Goal: Task Accomplishment & Management: Manage account settings

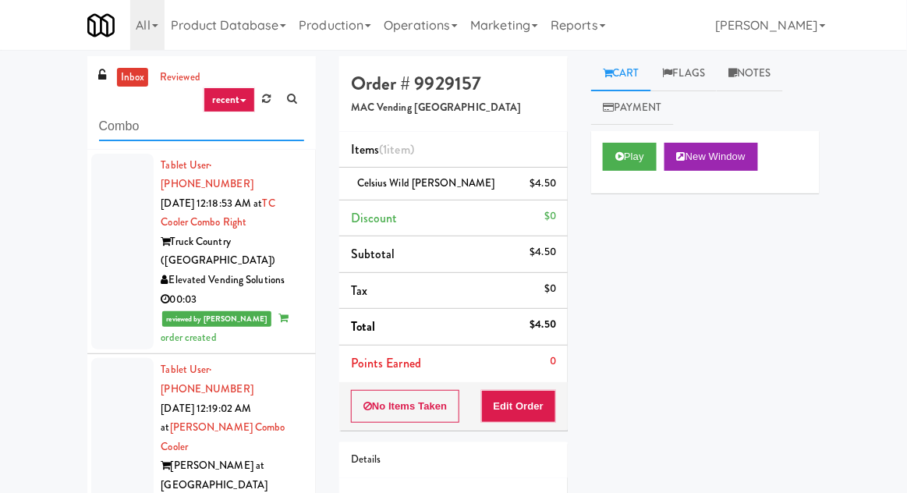
click at [117, 120] on input "Combo" at bounding box center [201, 126] width 205 height 29
click at [113, 121] on input "Combo" at bounding box center [201, 126] width 205 height 29
type input "Cooler"
click at [40, 75] on div "inbox reviewed recent all unclear take inventory issue suspicious failed recent…" at bounding box center [453, 342] width 907 height 573
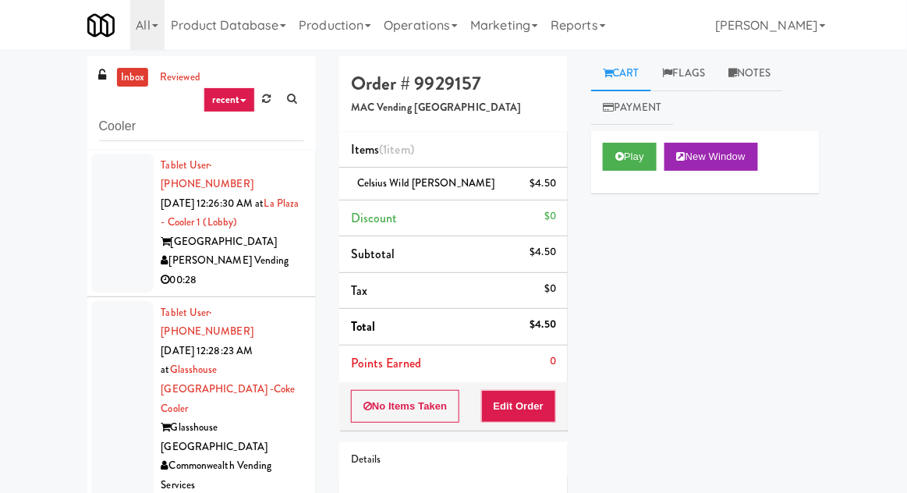
click at [108, 231] on div at bounding box center [122, 223] width 62 height 139
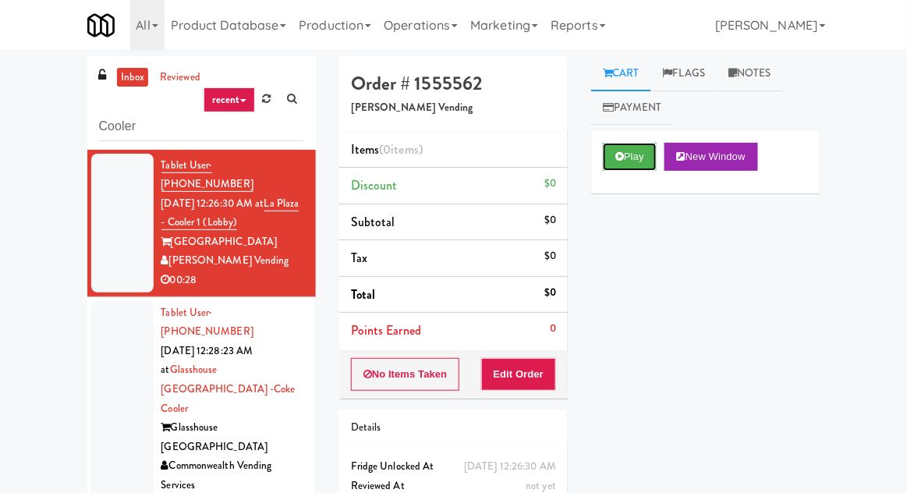
click at [603, 146] on button "Play" at bounding box center [630, 157] width 54 height 28
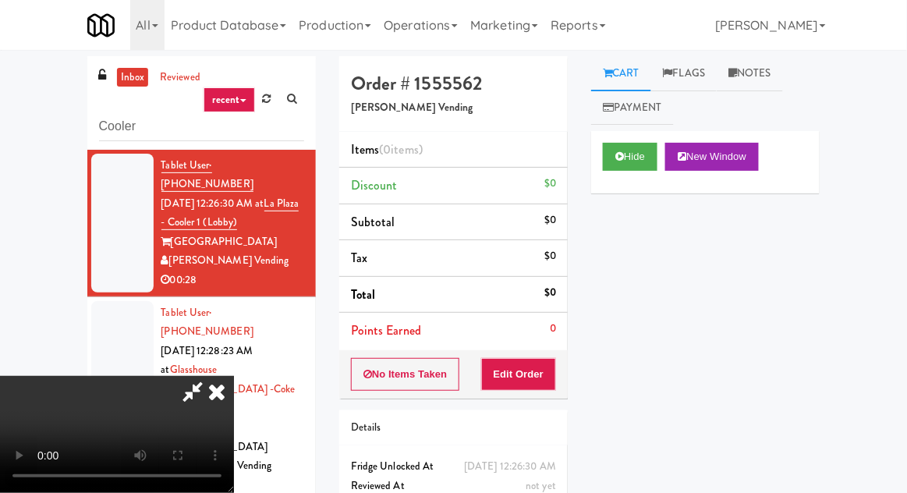
click at [523, 382] on button "Edit Order" at bounding box center [519, 374] width 76 height 33
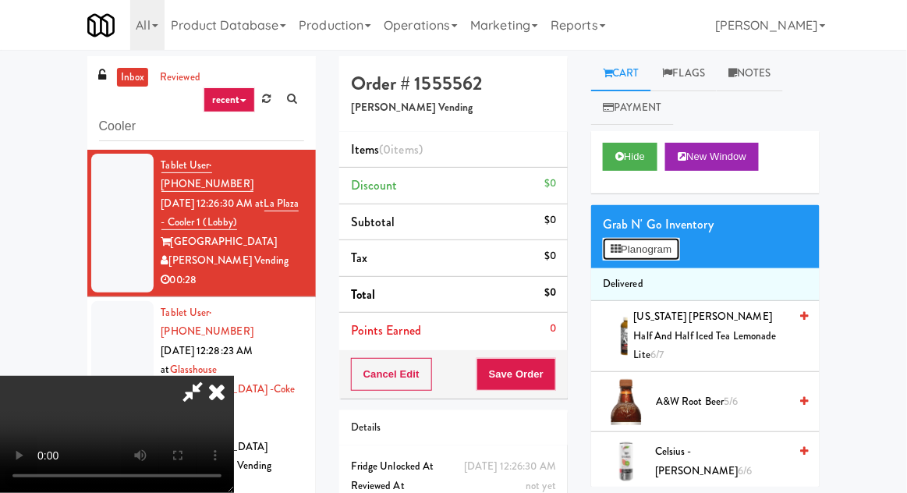
click at [679, 251] on button "Planogram" at bounding box center [641, 249] width 76 height 23
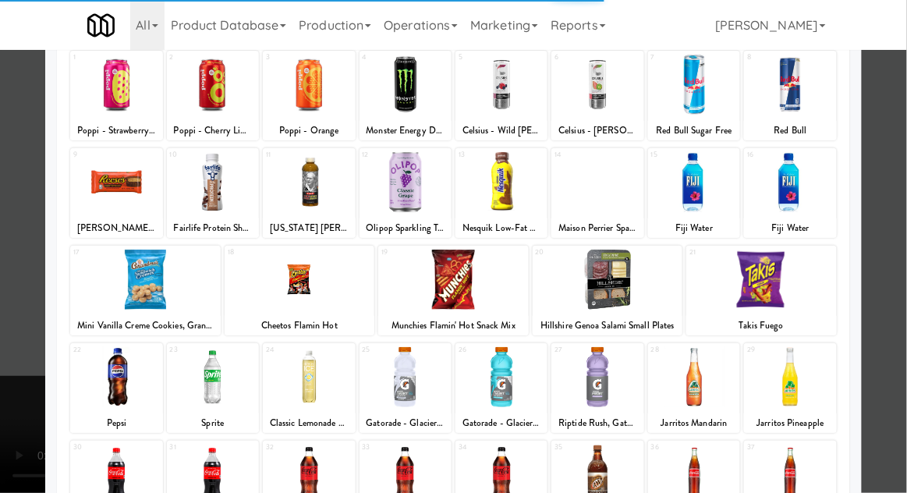
scroll to position [145, 0]
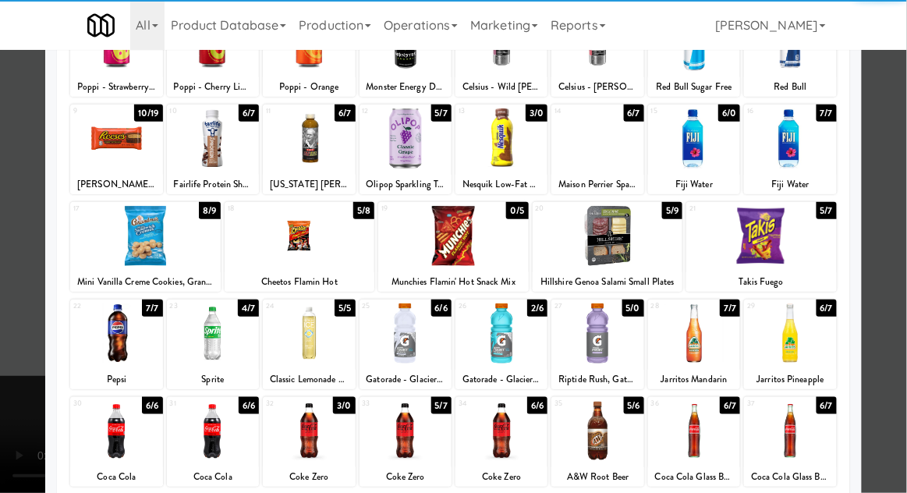
click at [785, 241] on div at bounding box center [761, 236] width 151 height 60
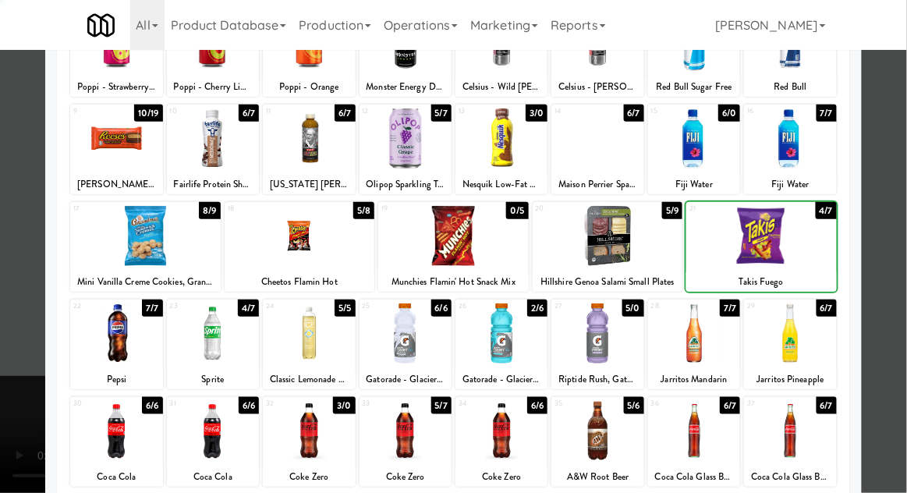
click at [895, 209] on div at bounding box center [453, 246] width 907 height 493
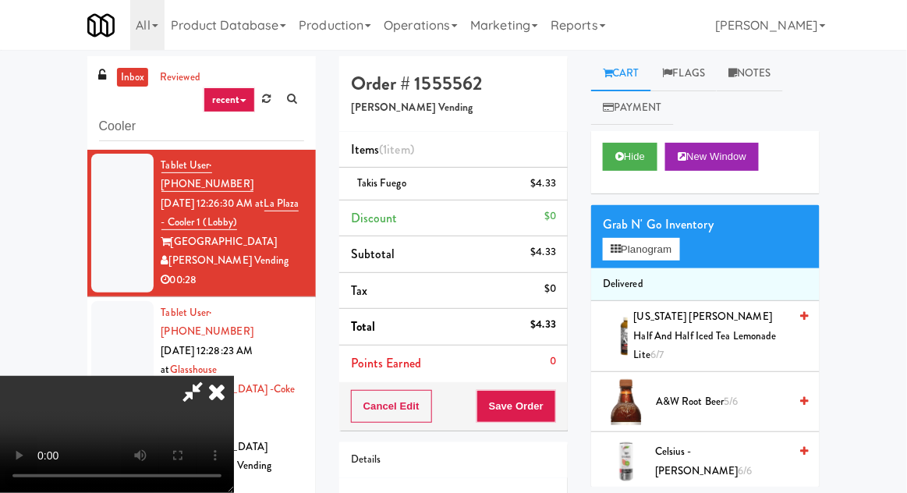
scroll to position [57, 0]
click at [675, 252] on button "Planogram" at bounding box center [641, 249] width 76 height 23
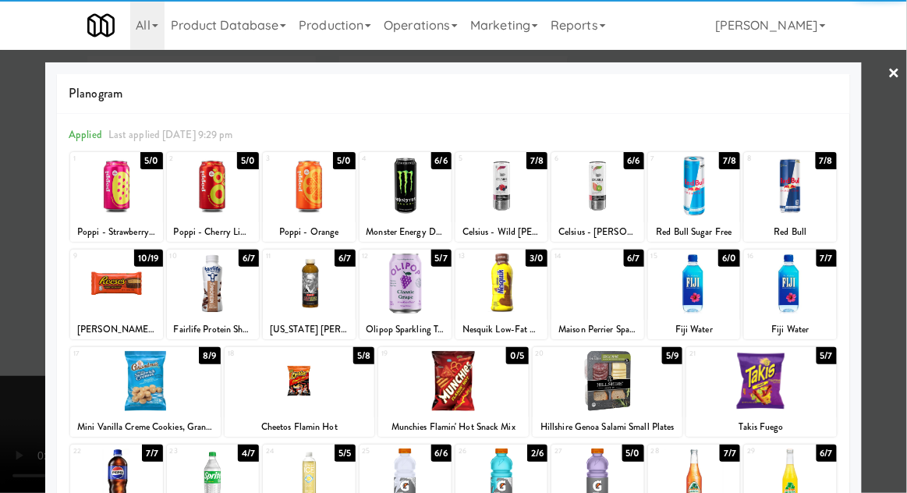
click at [509, 282] on div at bounding box center [502, 283] width 92 height 60
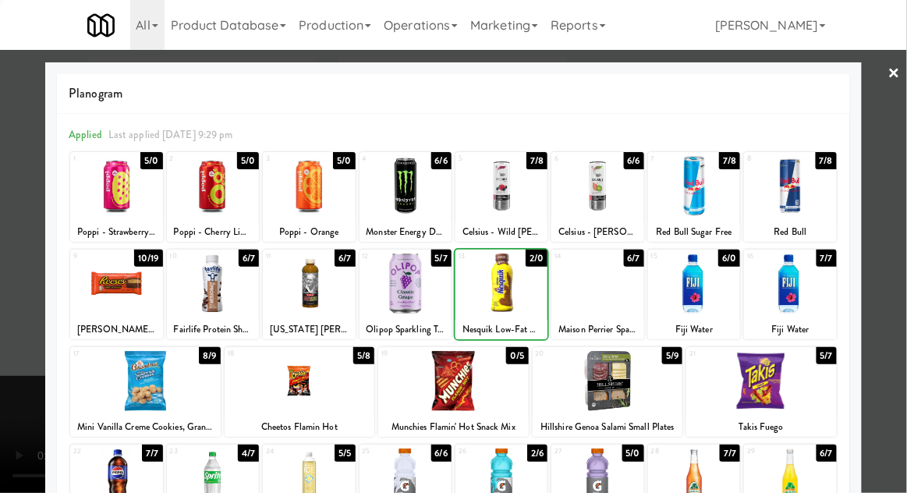
click at [896, 199] on div at bounding box center [453, 246] width 907 height 493
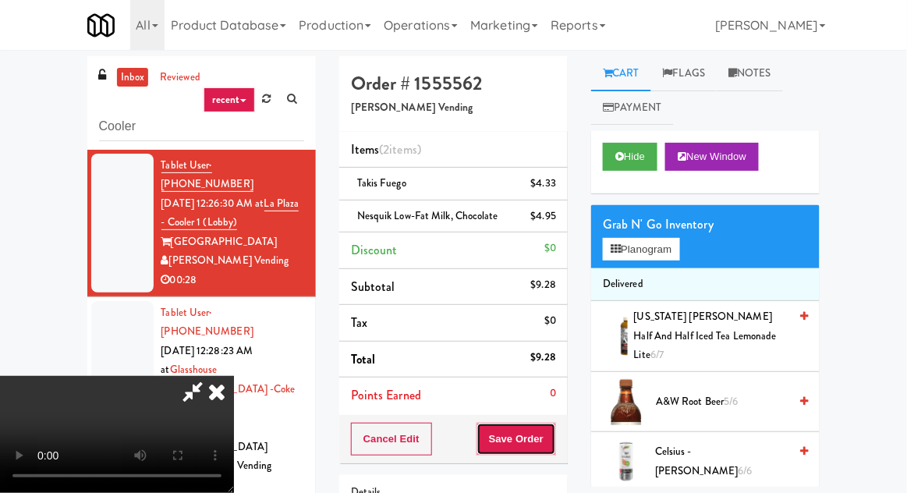
click at [555, 434] on button "Save Order" at bounding box center [517, 439] width 80 height 33
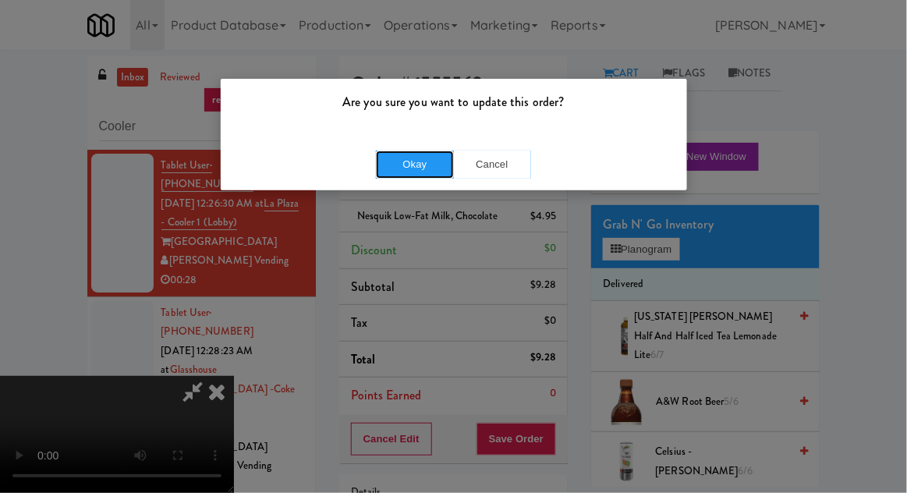
click at [411, 169] on button "Okay" at bounding box center [415, 165] width 78 height 28
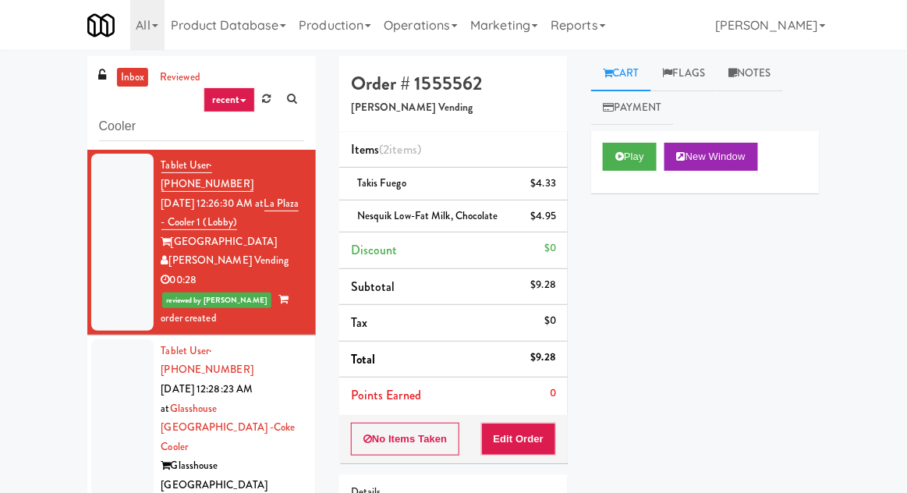
click at [119, 394] on div at bounding box center [122, 447] width 62 height 216
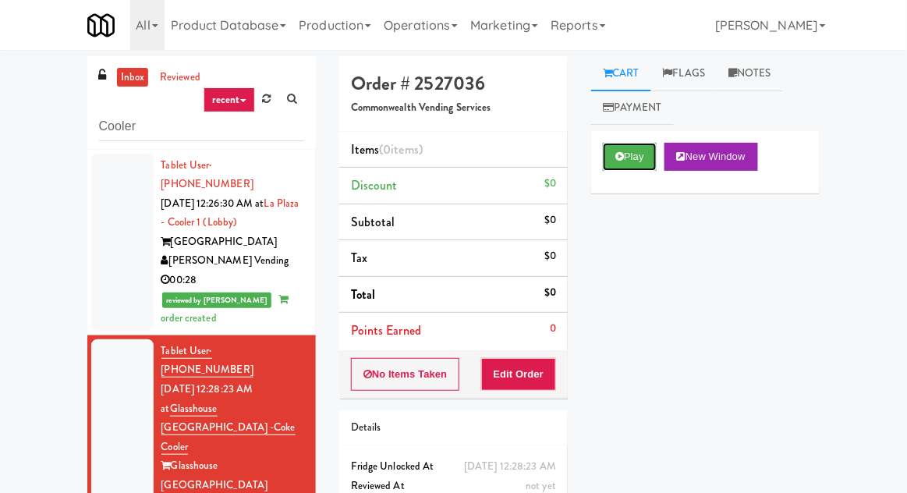
click at [619, 162] on button "Play" at bounding box center [630, 157] width 54 height 28
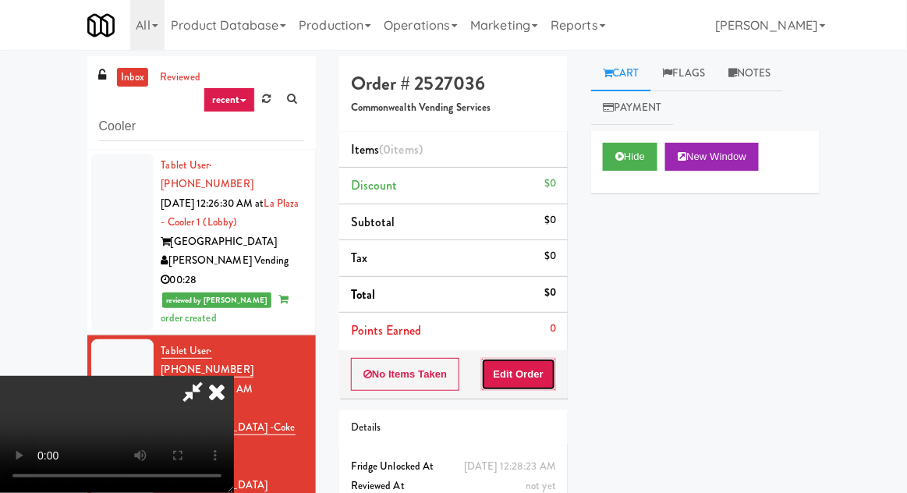
click at [511, 382] on button "Edit Order" at bounding box center [519, 374] width 76 height 33
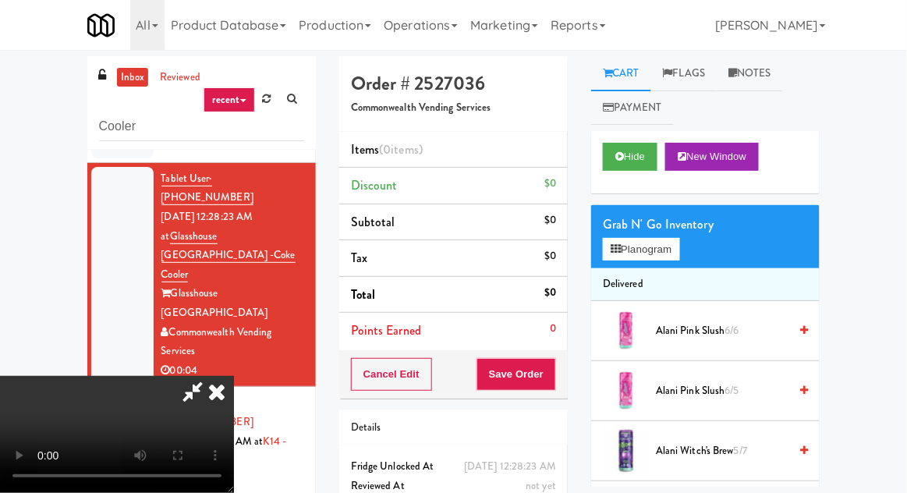
scroll to position [60, 0]
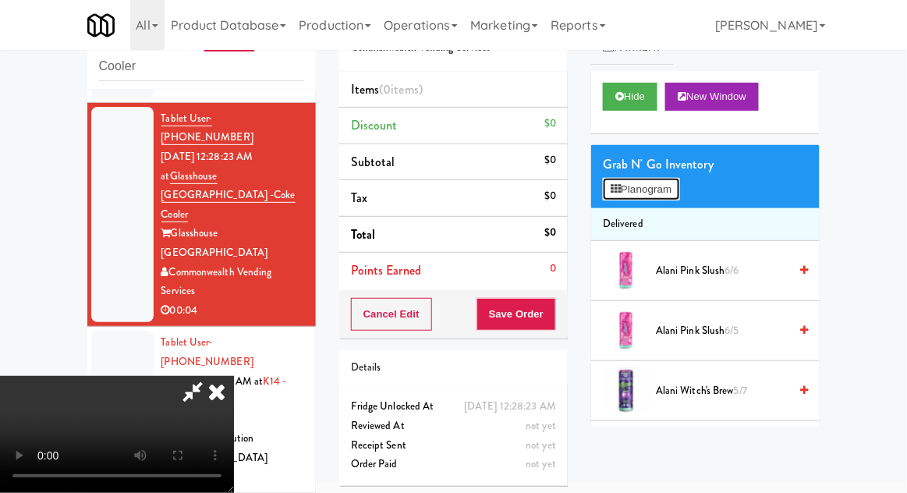
click at [677, 197] on button "Planogram" at bounding box center [641, 189] width 76 height 23
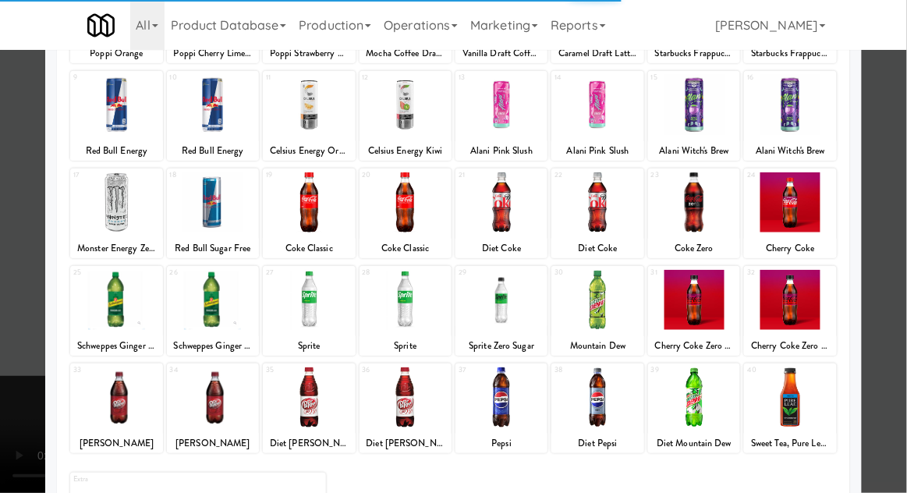
scroll to position [197, 0]
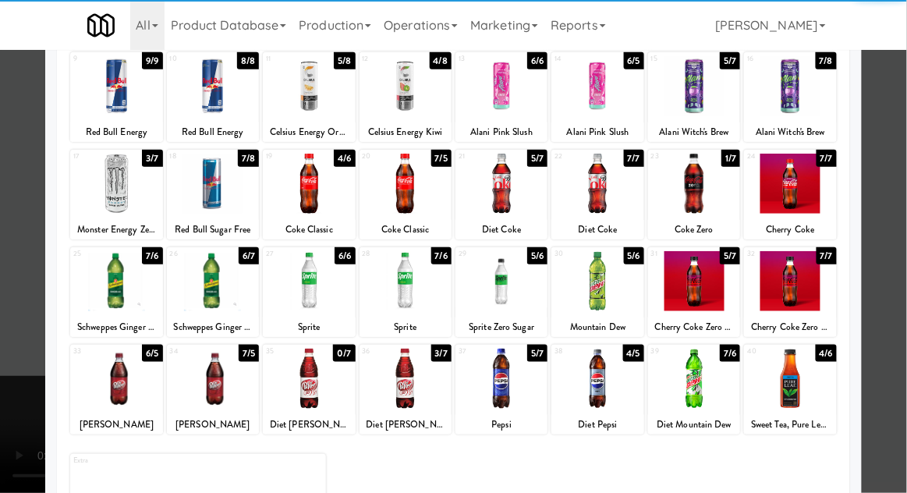
click at [201, 374] on div at bounding box center [213, 379] width 92 height 60
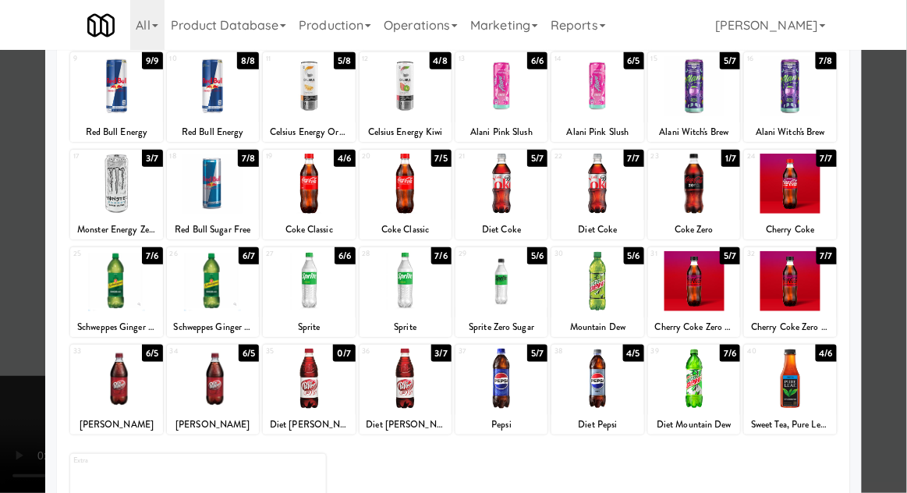
click at [886, 214] on div at bounding box center [453, 246] width 907 height 493
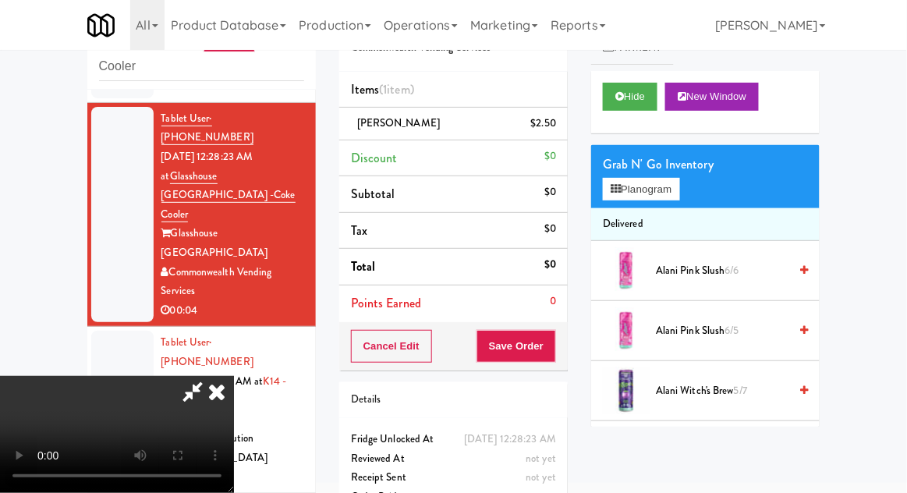
scroll to position [57, 0]
click at [555, 342] on button "Save Order" at bounding box center [517, 346] width 80 height 33
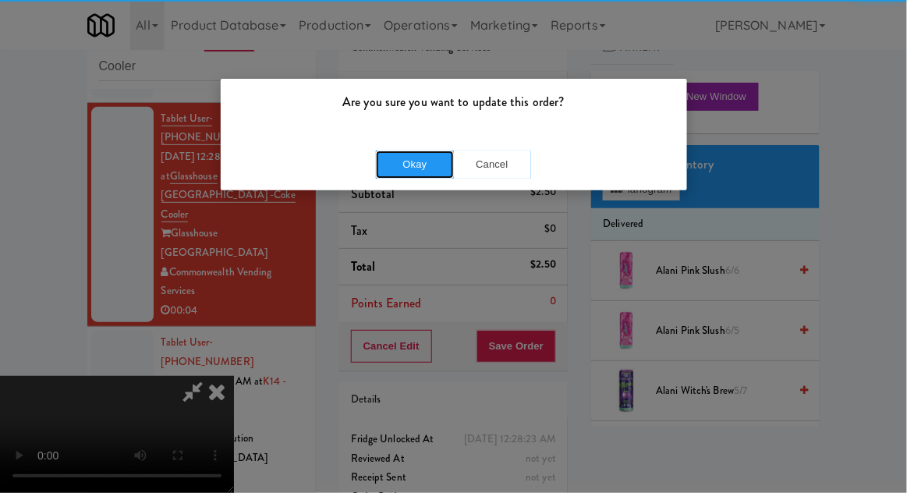
click at [407, 170] on button "Okay" at bounding box center [415, 165] width 78 height 28
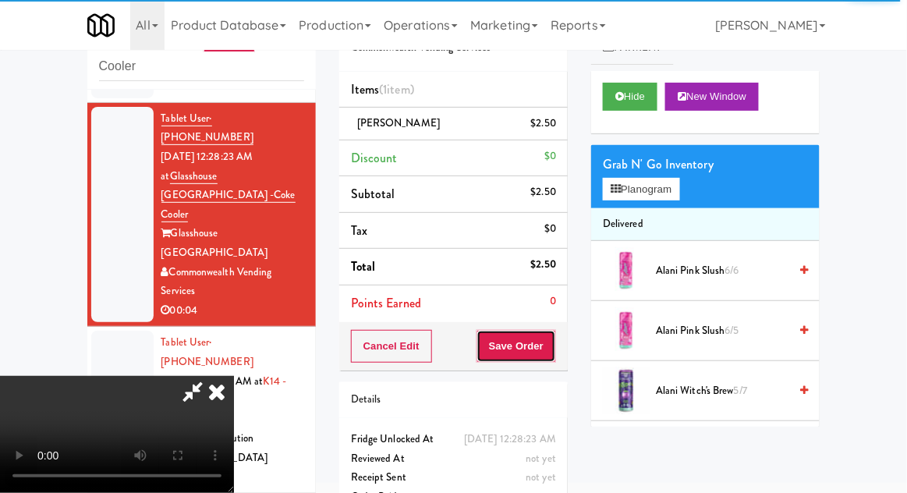
click at [553, 343] on button "Save Order" at bounding box center [517, 346] width 80 height 33
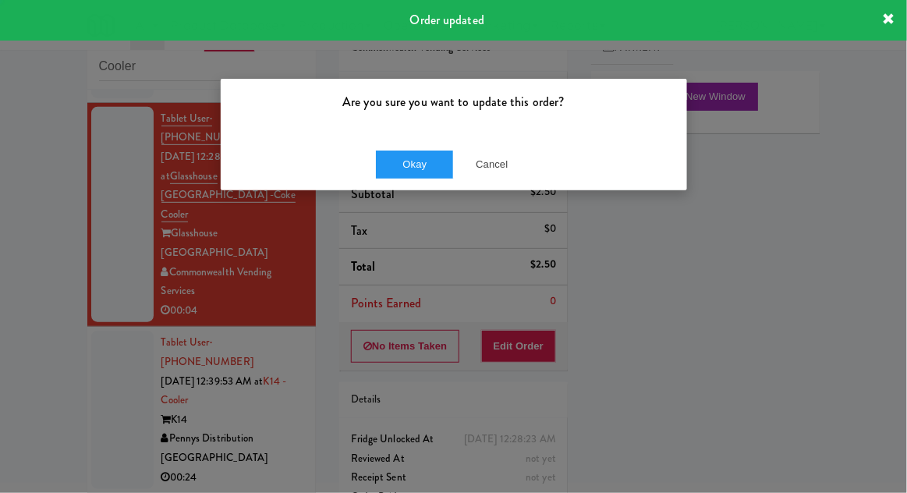
scroll to position [0, 0]
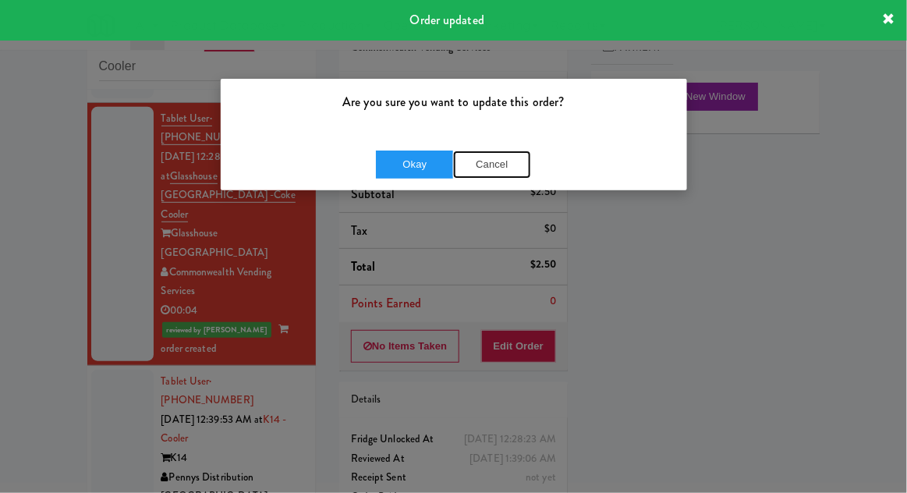
click at [502, 165] on button "Cancel" at bounding box center [492, 165] width 78 height 28
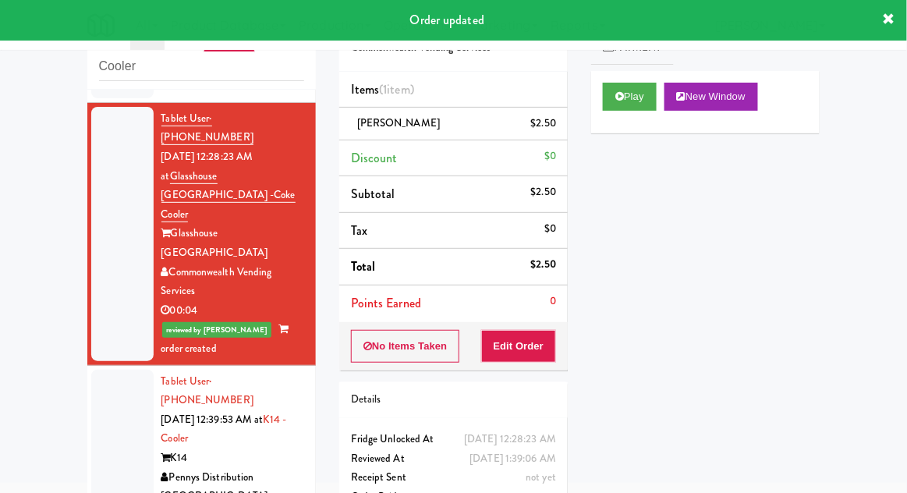
click at [124, 370] on div at bounding box center [122, 449] width 62 height 158
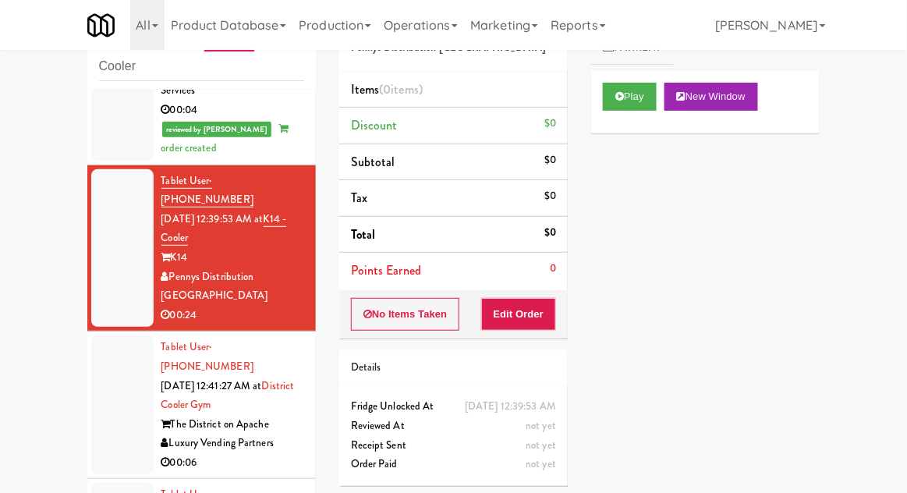
scroll to position [373, 0]
click at [608, 98] on button "Play" at bounding box center [630, 97] width 54 height 28
click at [506, 339] on div "Order # 3157045 Pennys Distribution [PERSON_NAME] (0 items ) Discount $0 Subtot…" at bounding box center [454, 247] width 252 height 502
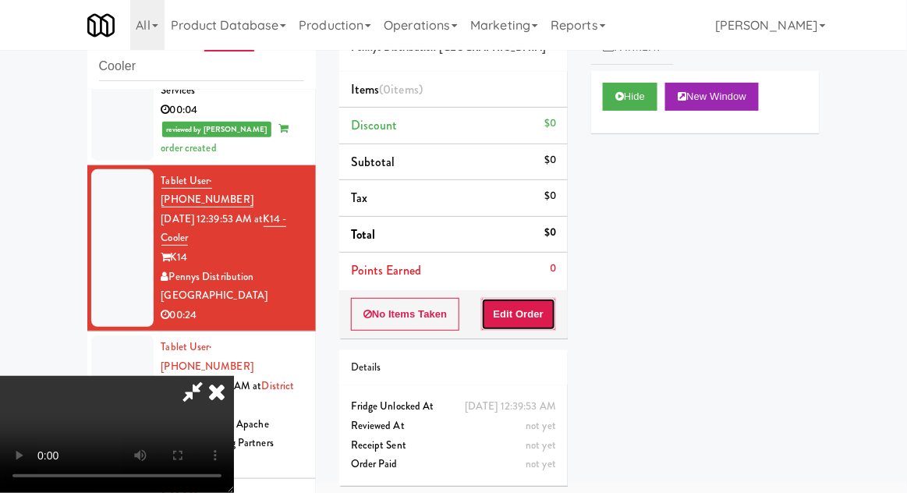
click at [518, 316] on button "Edit Order" at bounding box center [519, 314] width 76 height 33
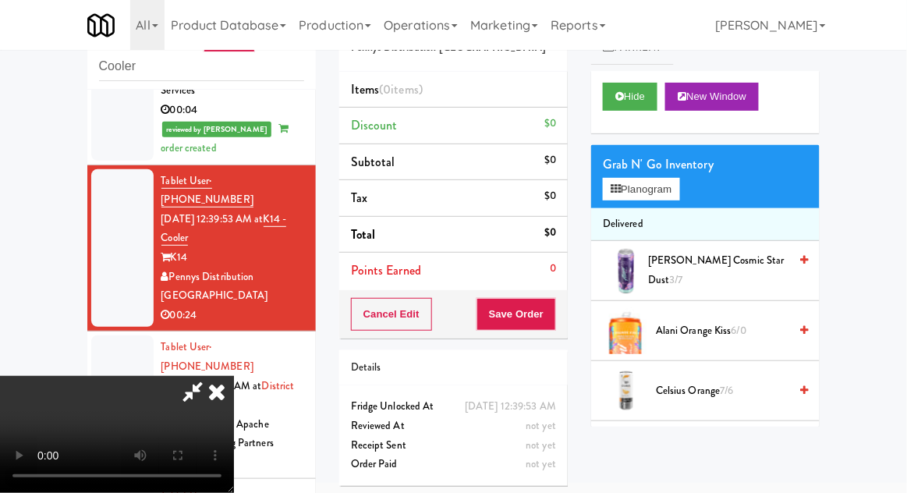
scroll to position [57, 0]
click at [679, 191] on button "Planogram" at bounding box center [641, 189] width 76 height 23
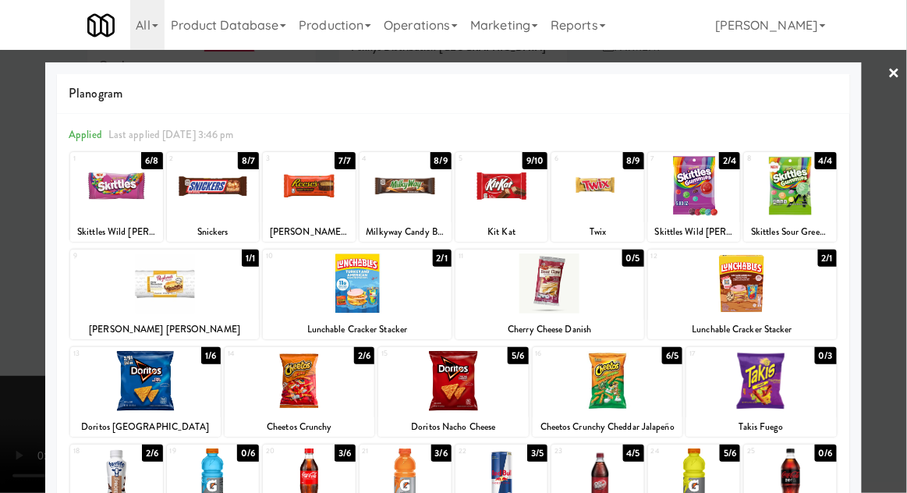
click at [318, 275] on div at bounding box center [357, 283] width 189 height 60
click at [899, 281] on div at bounding box center [453, 246] width 907 height 493
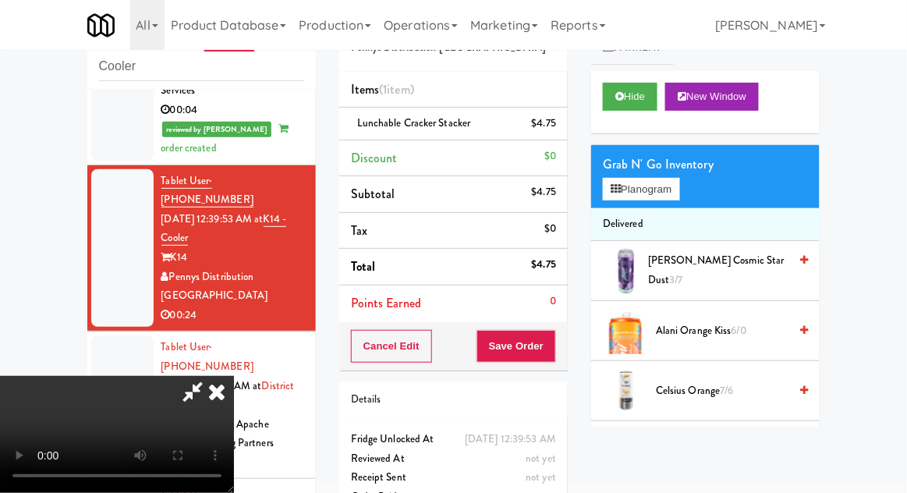
click at [554, 111] on li "Lunchable Cracker Stacker $4.75" at bounding box center [453, 124] width 229 height 33
click at [558, 125] on icon at bounding box center [558, 129] width 8 height 10
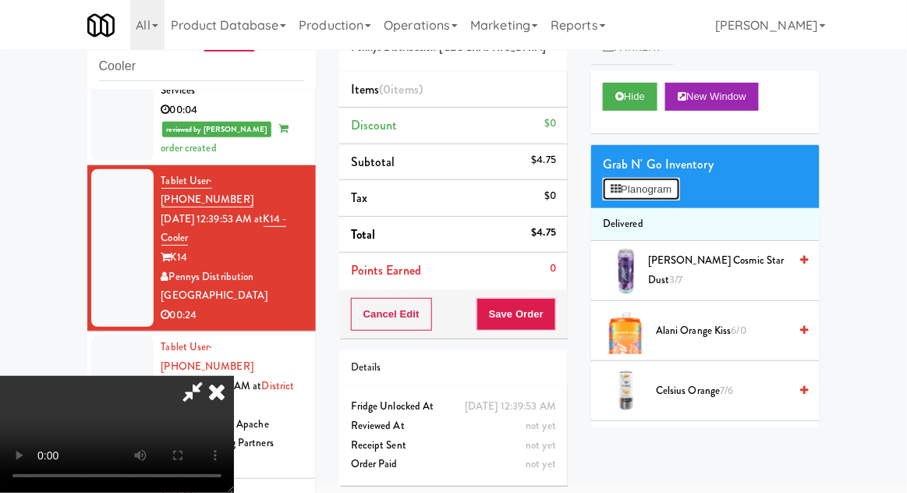
click at [626, 187] on button "Planogram" at bounding box center [641, 189] width 76 height 23
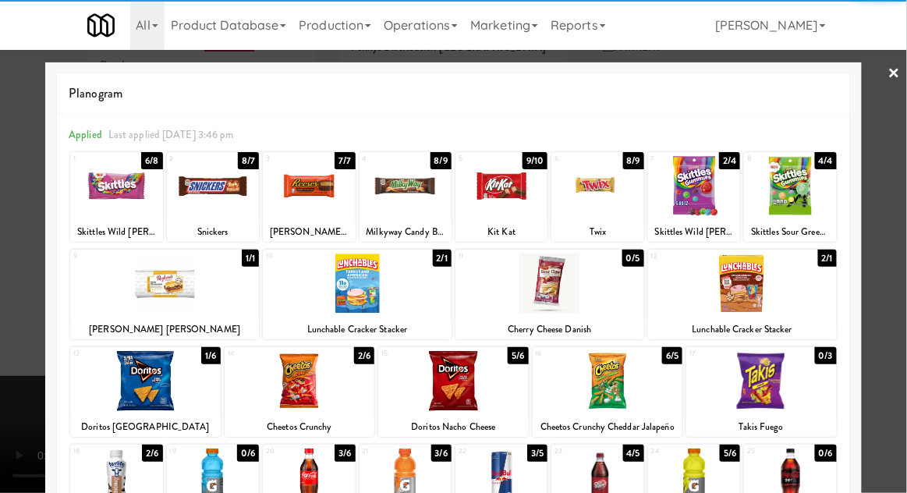
click at [752, 304] on div at bounding box center [742, 283] width 189 height 60
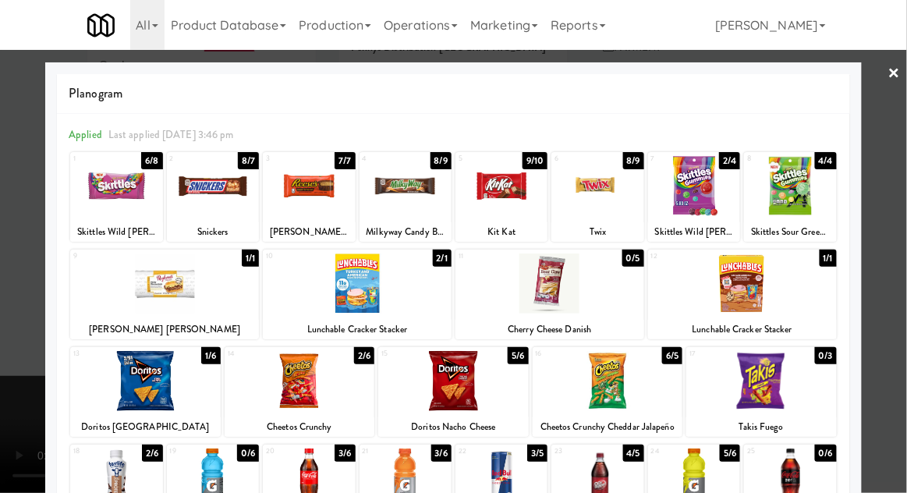
click at [14, 211] on div at bounding box center [453, 246] width 907 height 493
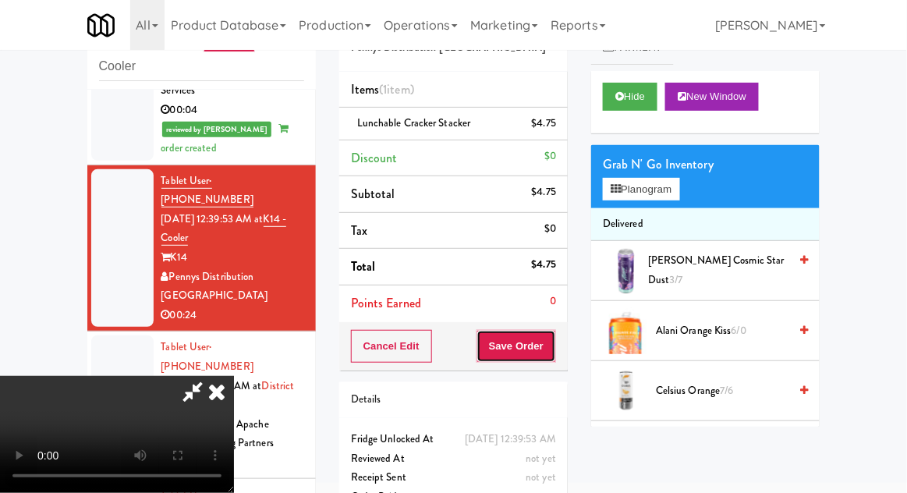
click at [551, 356] on button "Save Order" at bounding box center [517, 346] width 80 height 33
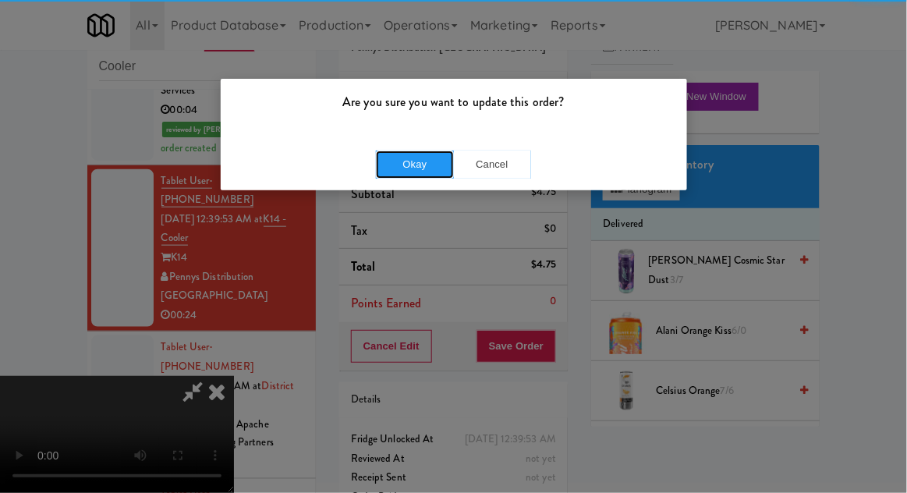
click at [432, 173] on button "Okay" at bounding box center [415, 165] width 78 height 28
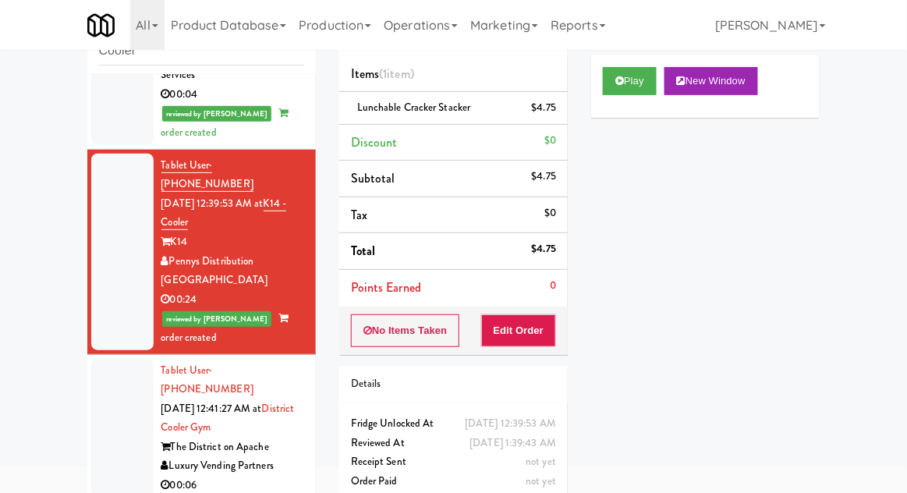
scroll to position [97, 0]
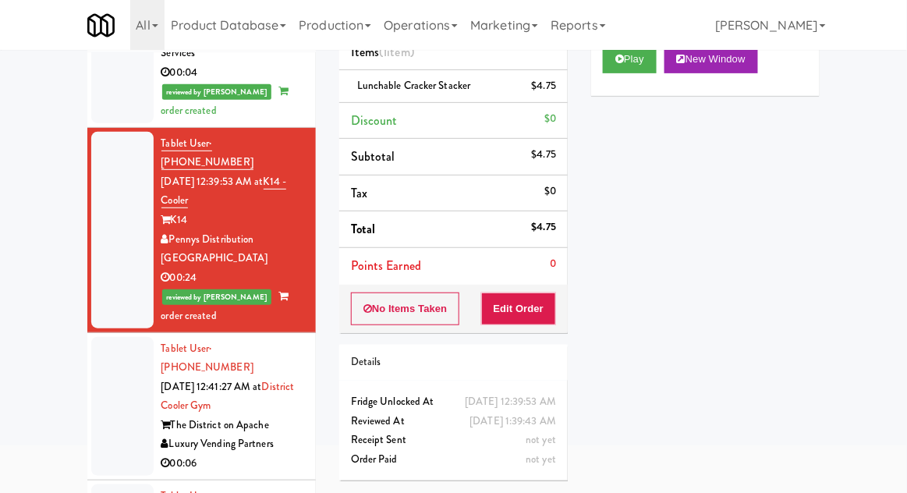
click at [98, 337] on div at bounding box center [122, 406] width 62 height 139
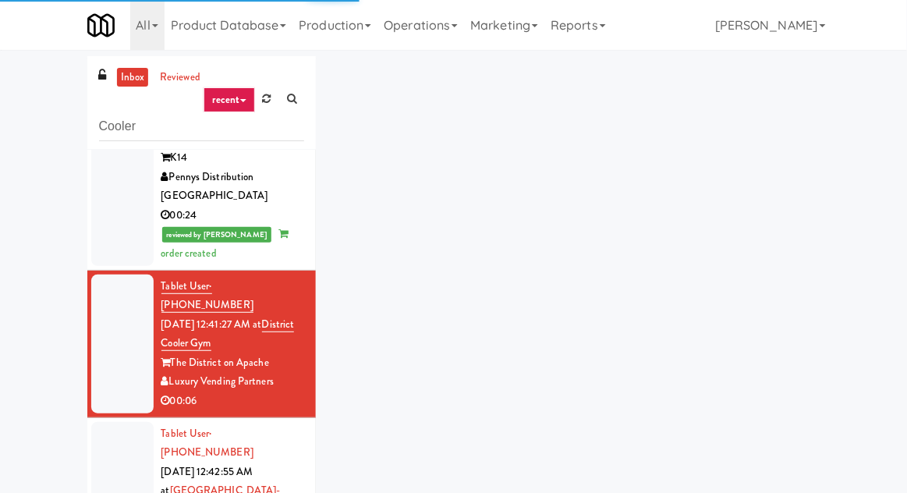
scroll to position [60, 0]
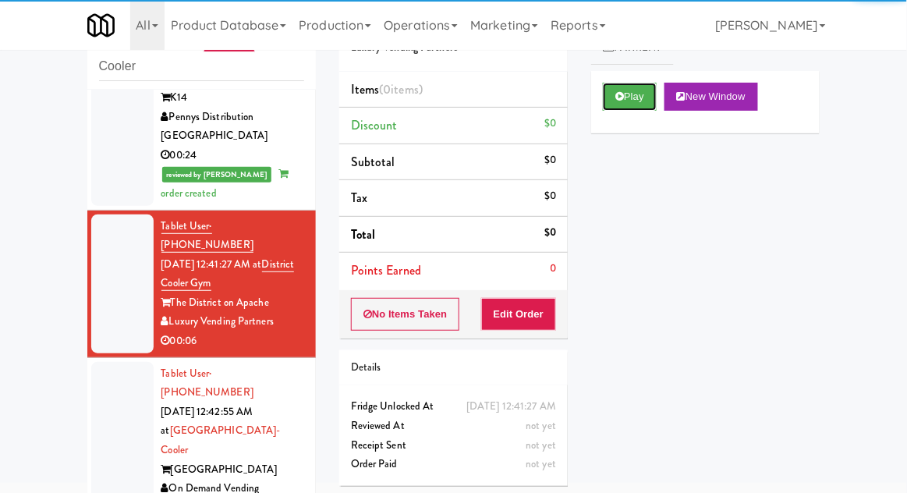
click at [649, 101] on button "Play" at bounding box center [630, 97] width 54 height 28
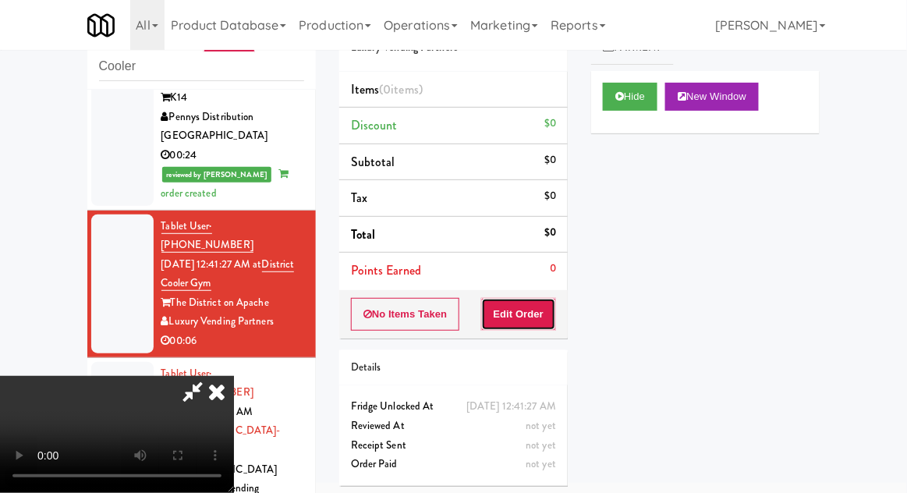
click at [535, 306] on button "Edit Order" at bounding box center [519, 314] width 76 height 33
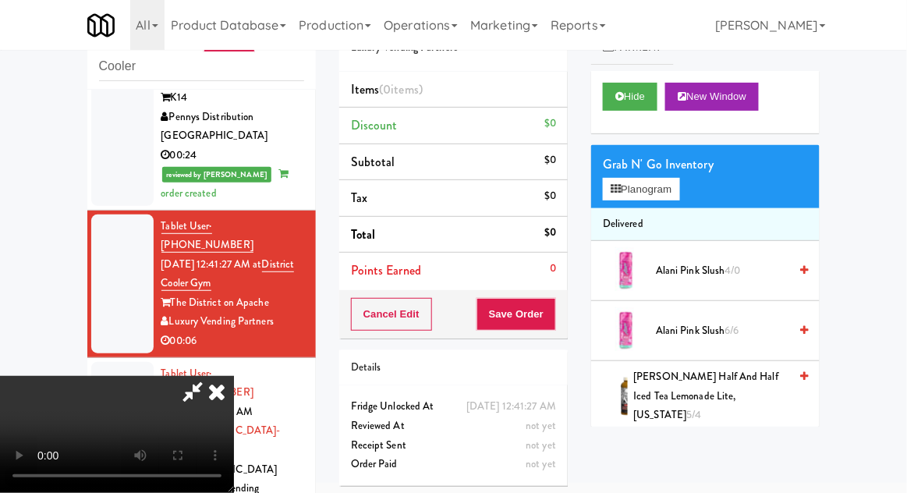
scroll to position [57, 0]
click at [667, 178] on button "Planogram" at bounding box center [641, 189] width 76 height 23
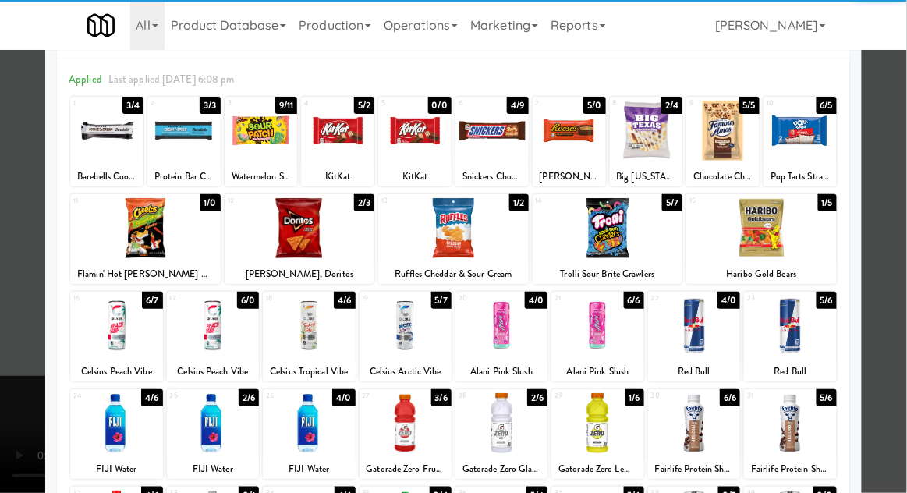
scroll to position [55, 0]
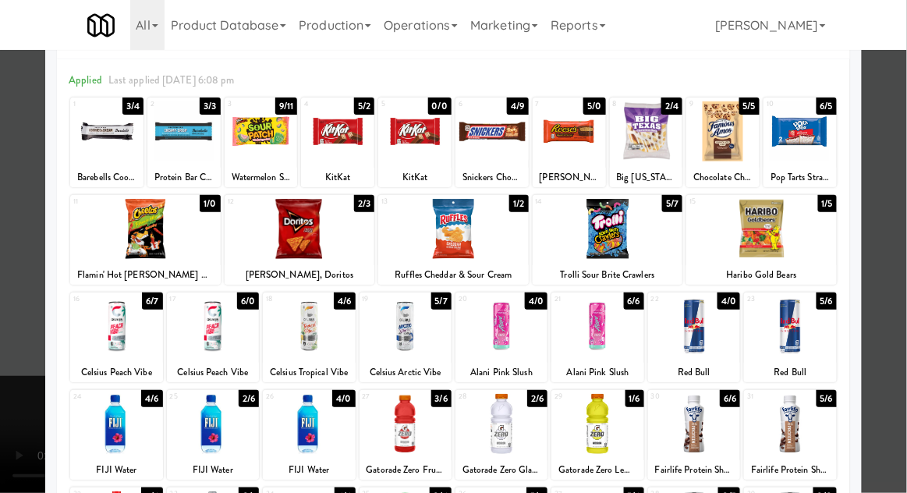
click at [699, 434] on div at bounding box center [694, 424] width 92 height 60
click at [906, 288] on div at bounding box center [453, 246] width 907 height 493
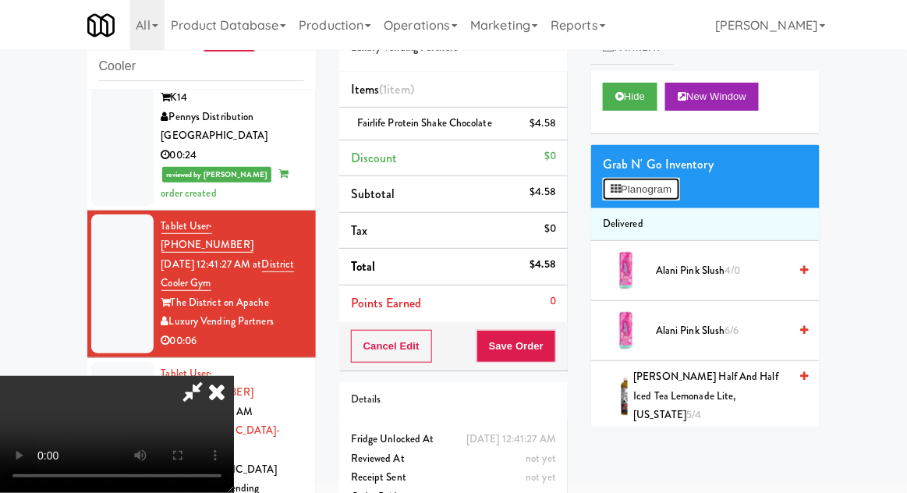
click at [669, 181] on button "Planogram" at bounding box center [641, 189] width 76 height 23
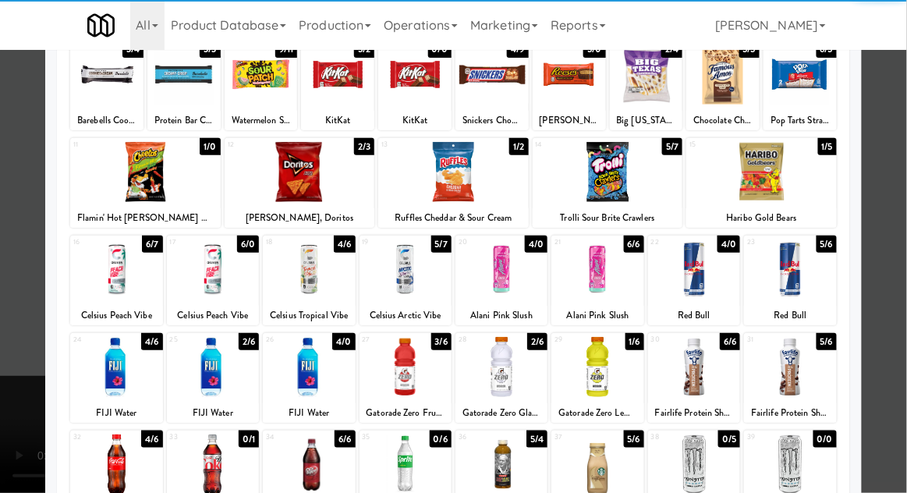
scroll to position [109, 0]
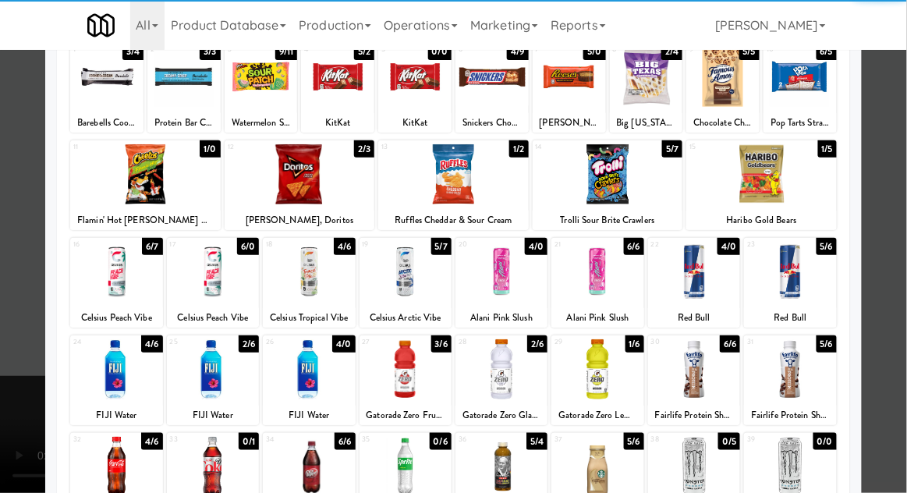
click at [214, 367] on div at bounding box center [213, 369] width 92 height 60
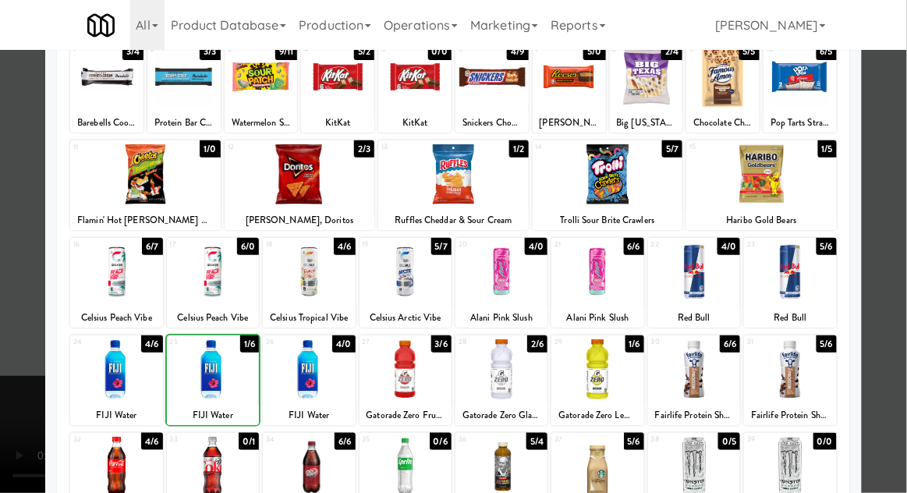
click at [892, 265] on div at bounding box center [453, 246] width 907 height 493
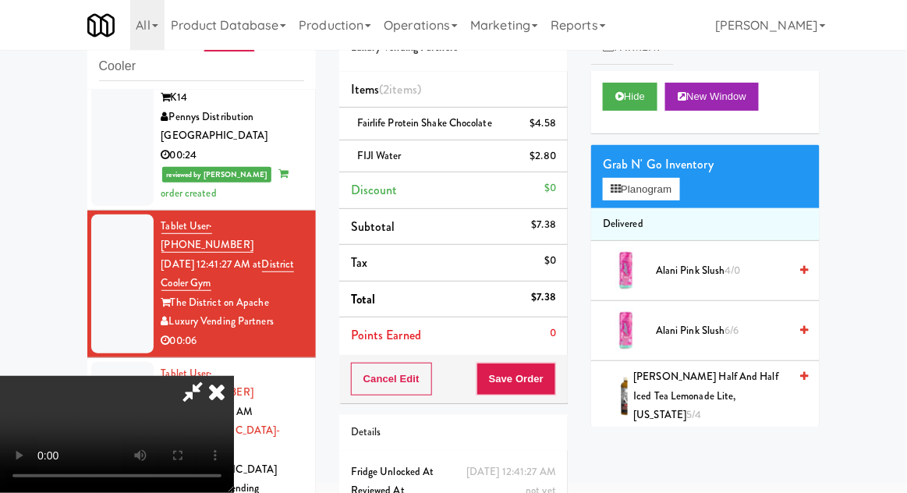
scroll to position [71, 0]
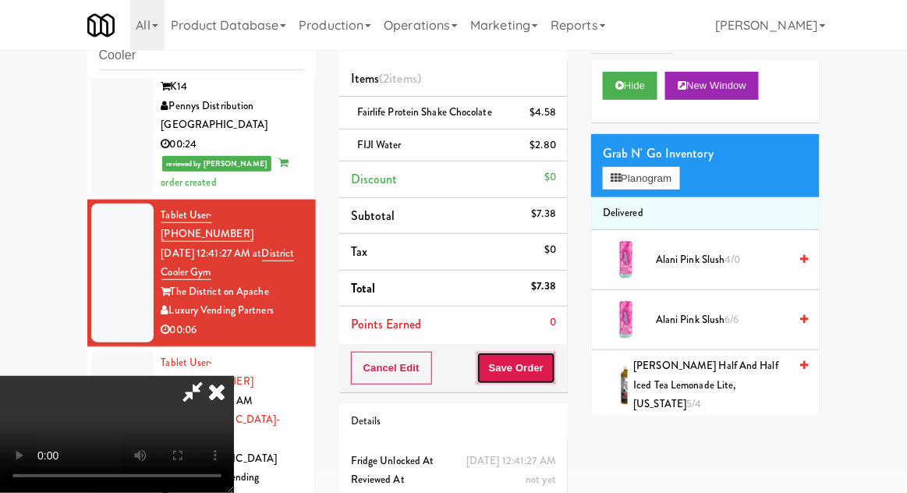
click at [548, 365] on button "Save Order" at bounding box center [517, 368] width 80 height 33
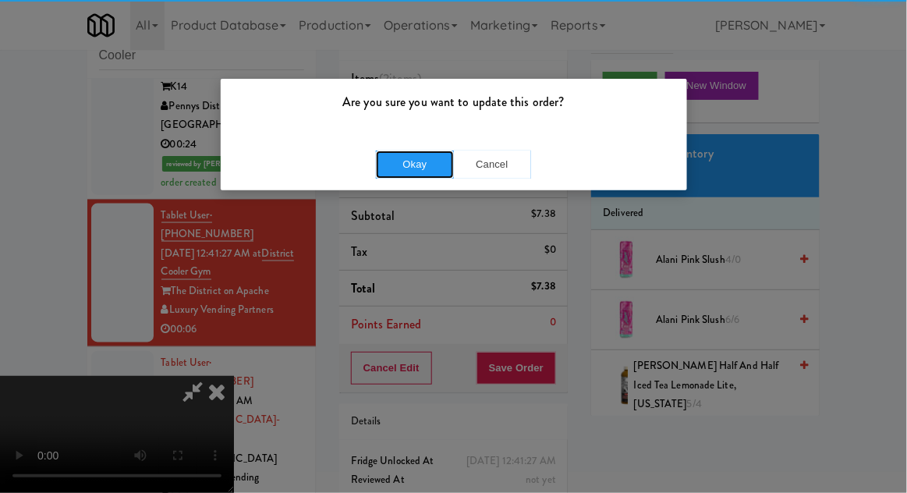
click at [403, 156] on button "Okay" at bounding box center [415, 165] width 78 height 28
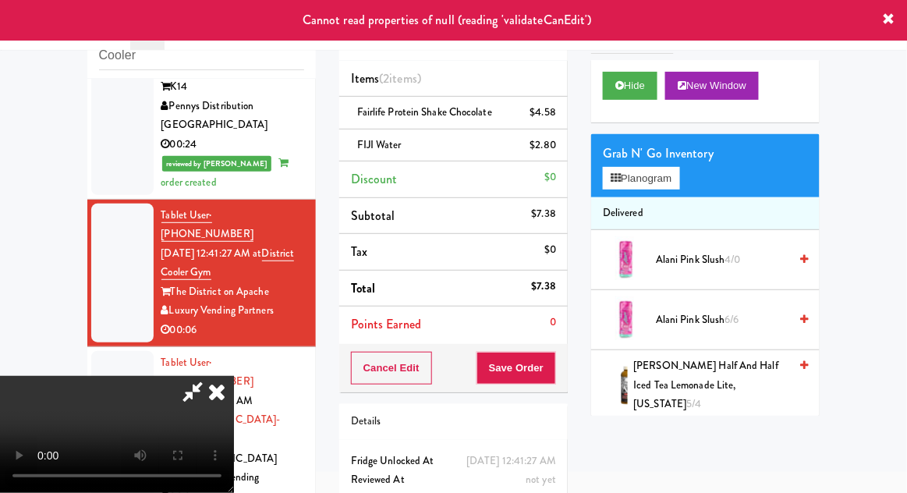
scroll to position [0, 0]
click at [234, 376] on icon at bounding box center [217, 391] width 34 height 31
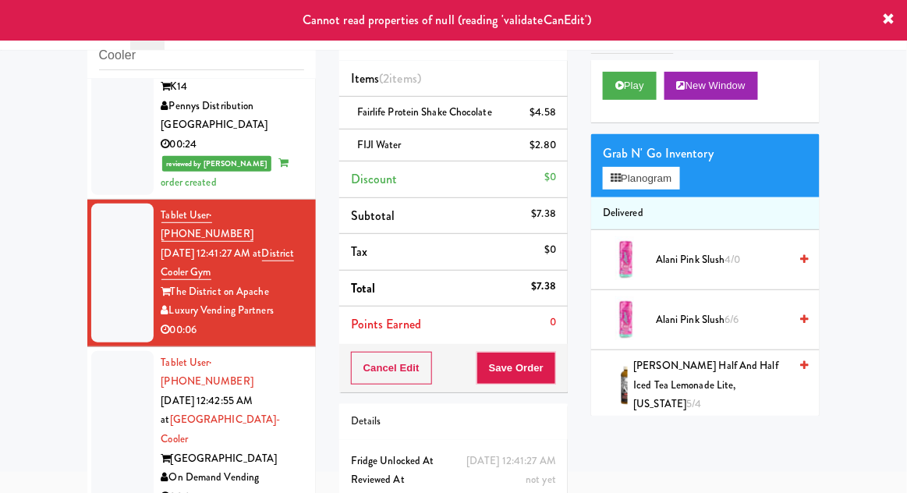
click at [112, 351] on div at bounding box center [122, 430] width 62 height 158
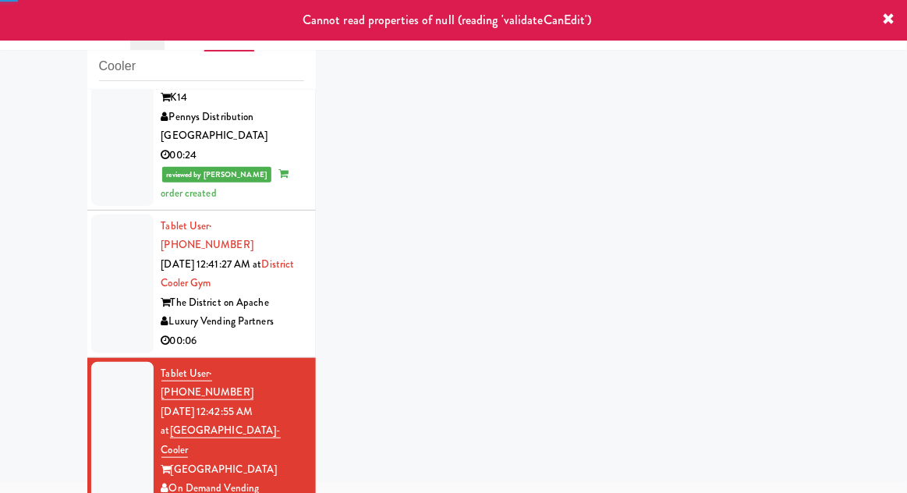
click at [126, 214] on div at bounding box center [122, 283] width 62 height 139
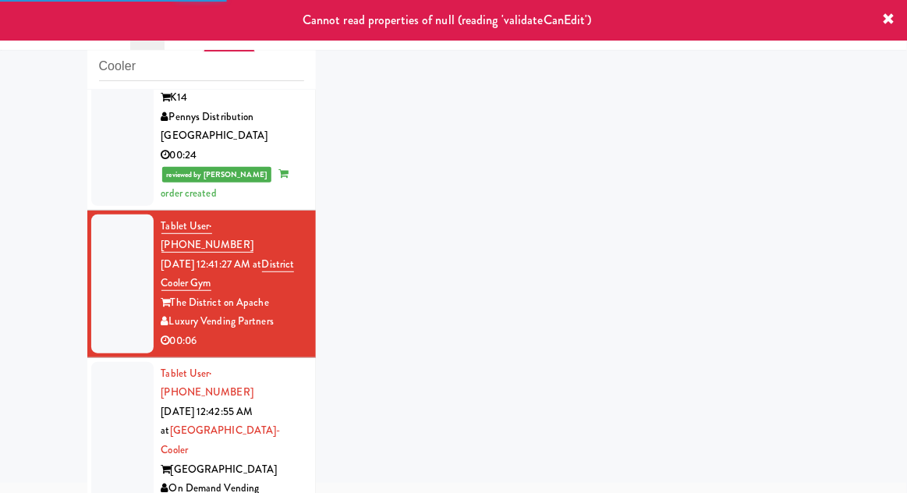
click at [106, 362] on div at bounding box center [122, 441] width 62 height 158
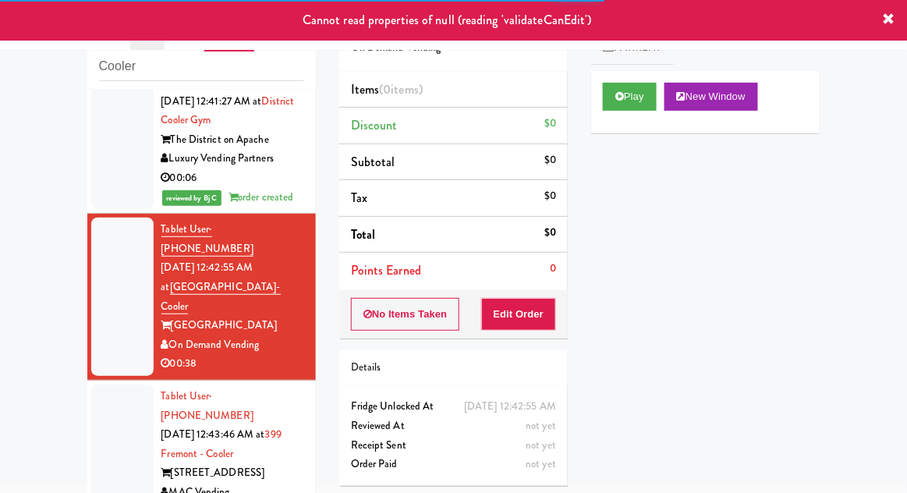
scroll to position [697, 0]
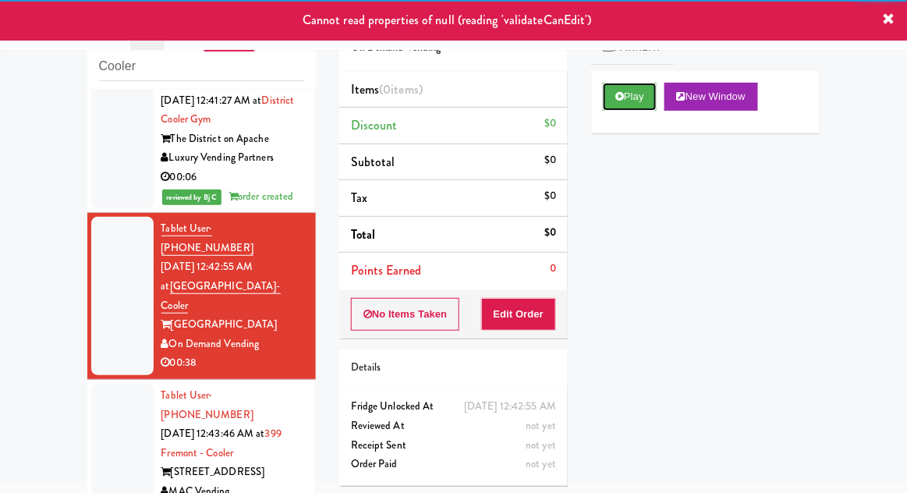
click at [622, 101] on button "Play" at bounding box center [630, 97] width 54 height 28
click at [521, 314] on button "Edit Order" at bounding box center [519, 314] width 76 height 33
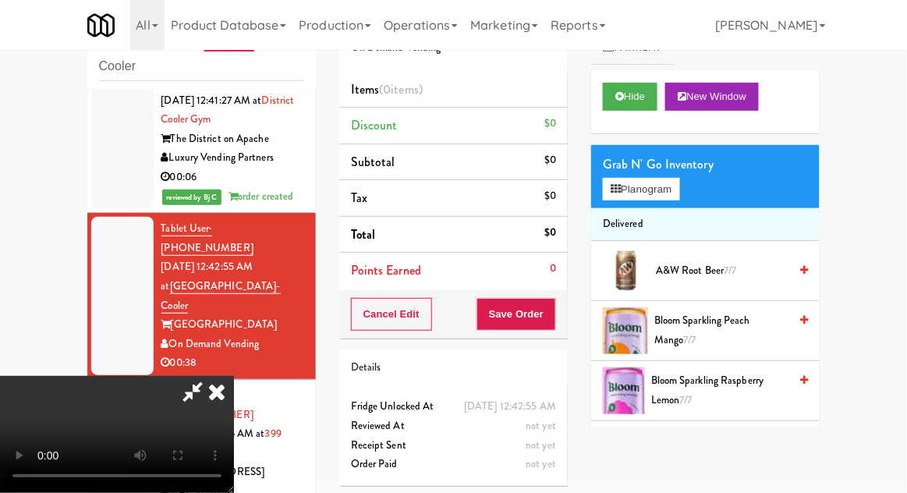
scroll to position [57, 0]
click at [679, 200] on button "Planogram" at bounding box center [641, 189] width 76 height 23
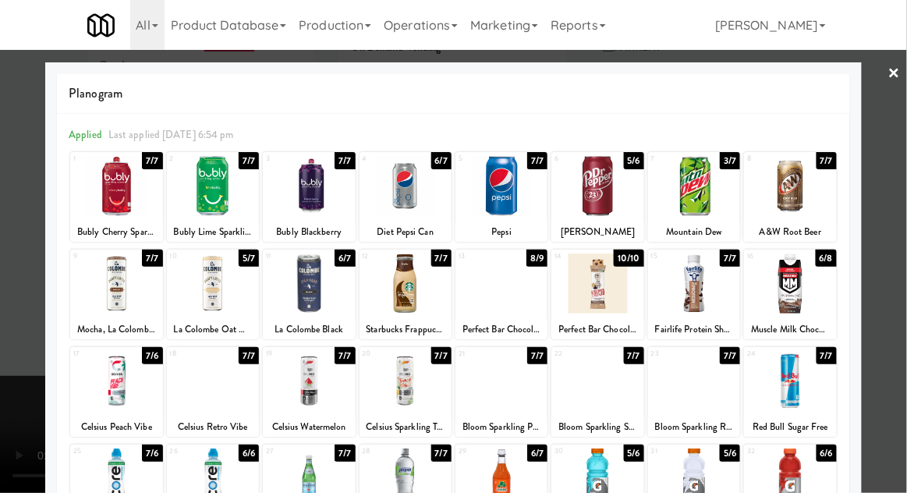
click at [509, 280] on div at bounding box center [502, 283] width 92 height 60
click at [884, 200] on div at bounding box center [453, 246] width 907 height 493
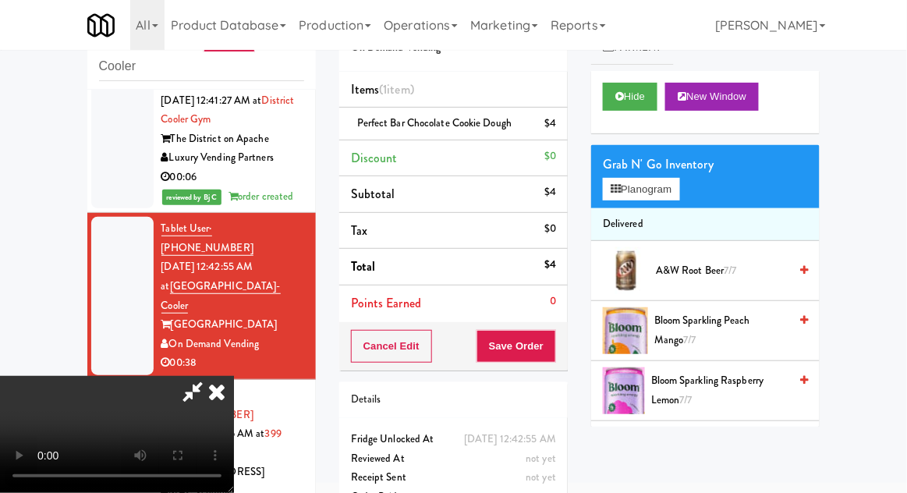
click at [567, 113] on li "Perfect Bar Chocolate Cookie Dough $4" at bounding box center [453, 124] width 229 height 33
click at [561, 128] on icon at bounding box center [558, 129] width 8 height 10
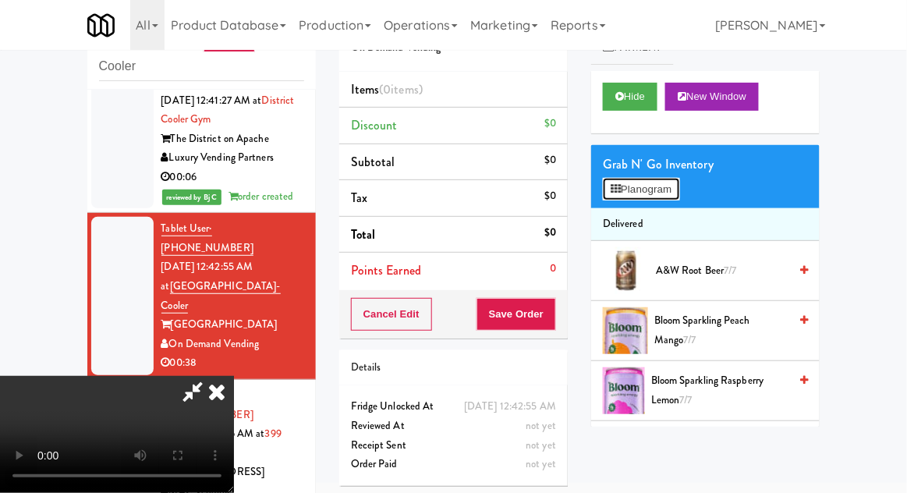
click at [670, 193] on button "Planogram" at bounding box center [641, 189] width 76 height 23
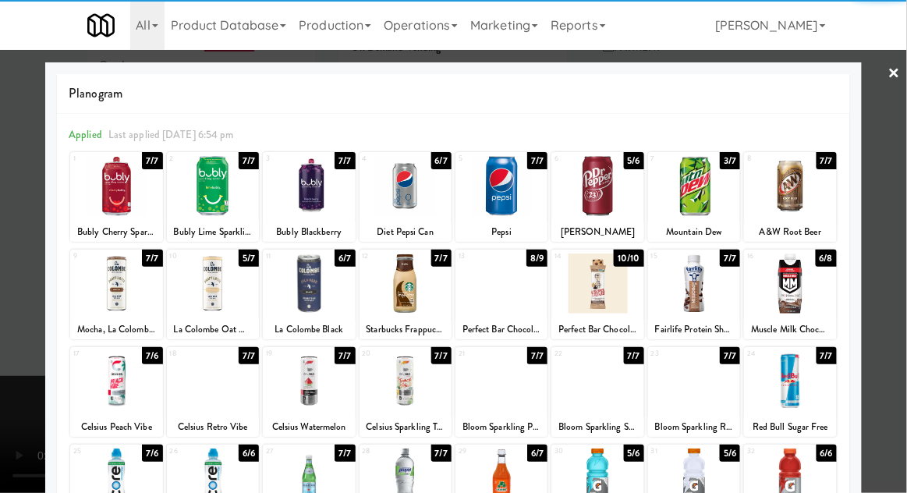
click at [810, 295] on div at bounding box center [790, 283] width 92 height 60
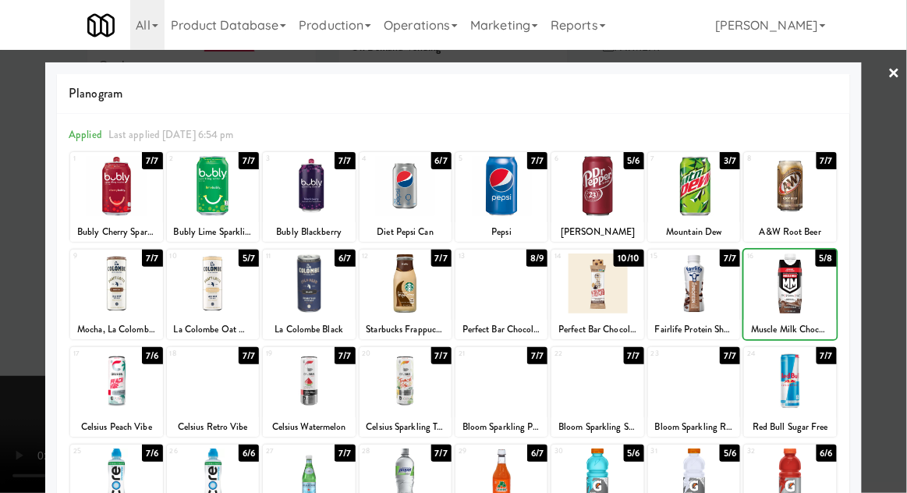
click at [892, 239] on div at bounding box center [453, 246] width 907 height 493
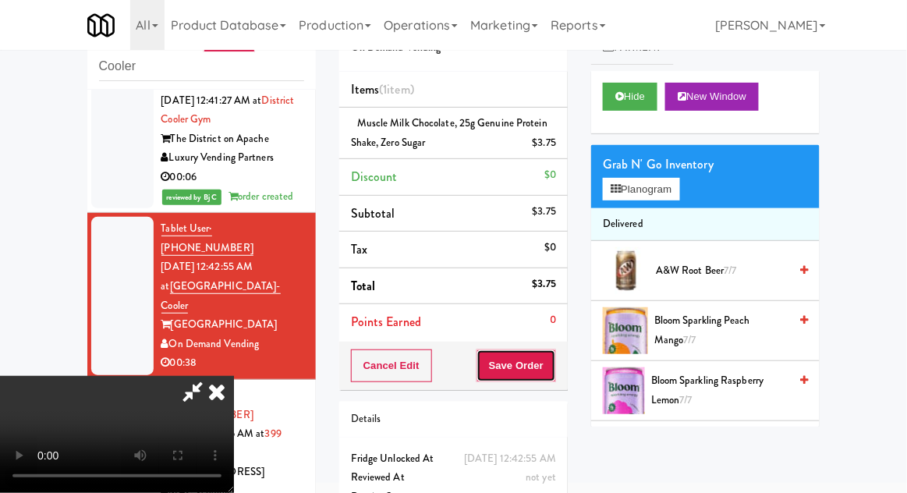
click at [553, 366] on button "Save Order" at bounding box center [517, 365] width 80 height 33
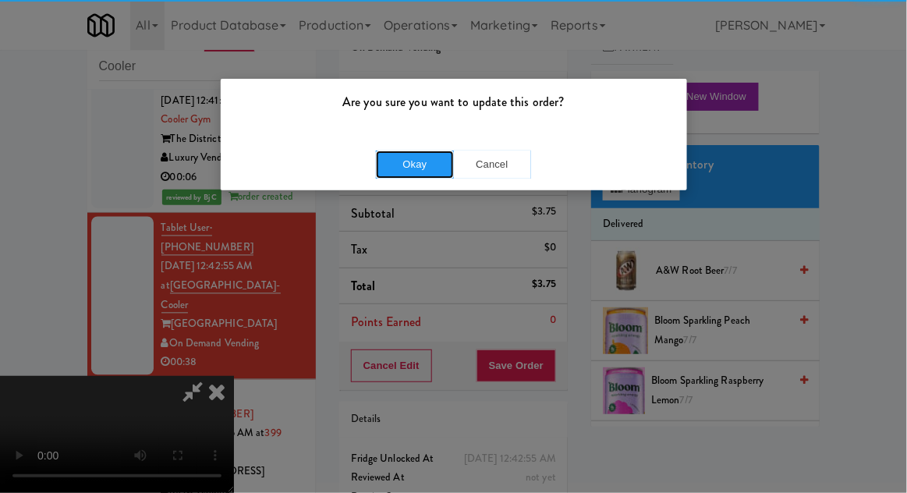
click at [400, 151] on button "Okay" at bounding box center [415, 165] width 78 height 28
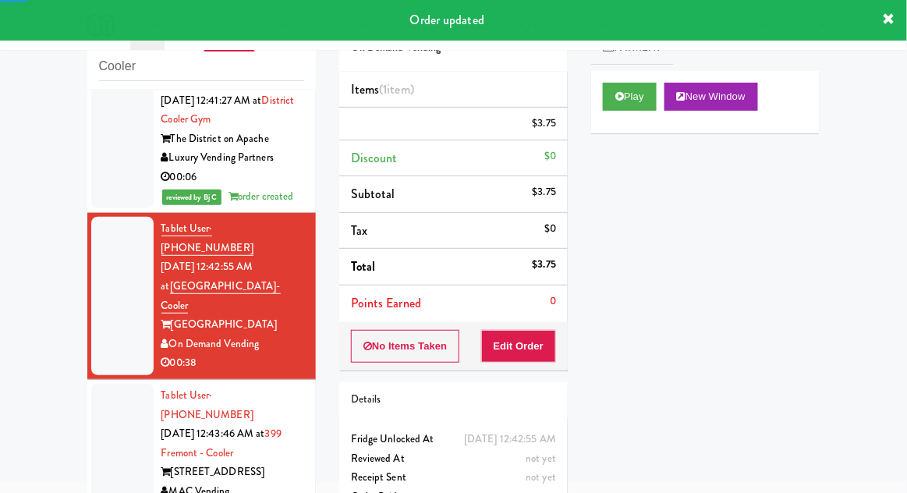
click at [100, 384] on div at bounding box center [122, 463] width 62 height 158
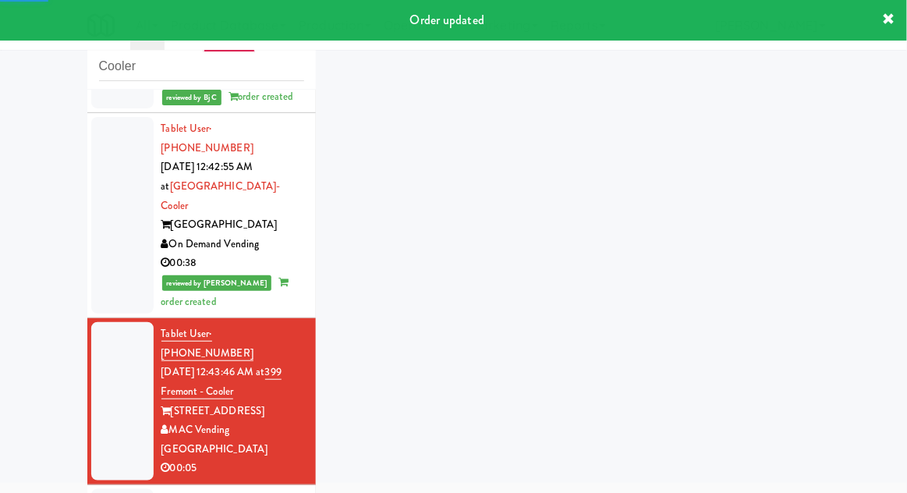
scroll to position [846, 0]
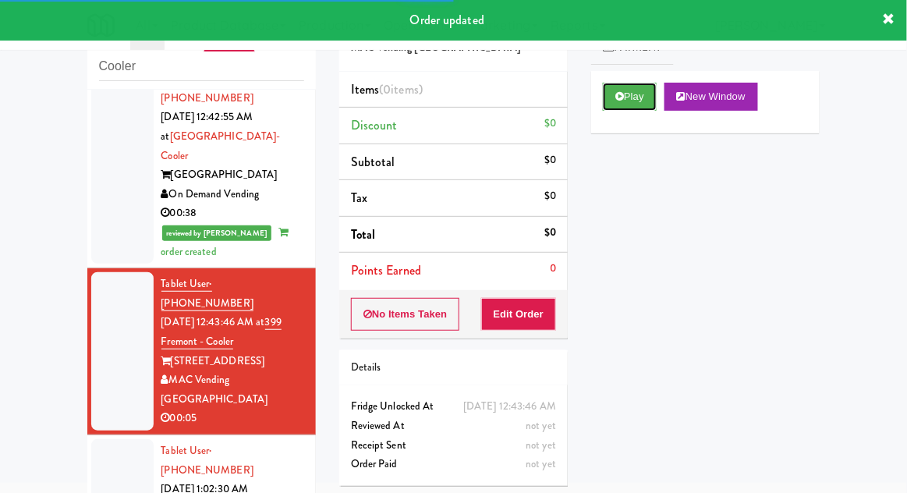
click at [621, 88] on button "Play" at bounding box center [630, 97] width 54 height 28
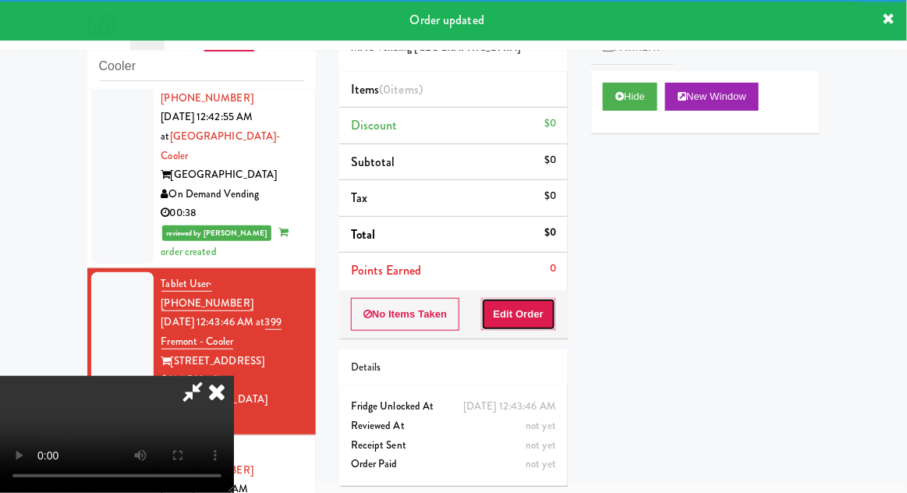
click at [518, 298] on button "Edit Order" at bounding box center [519, 314] width 76 height 33
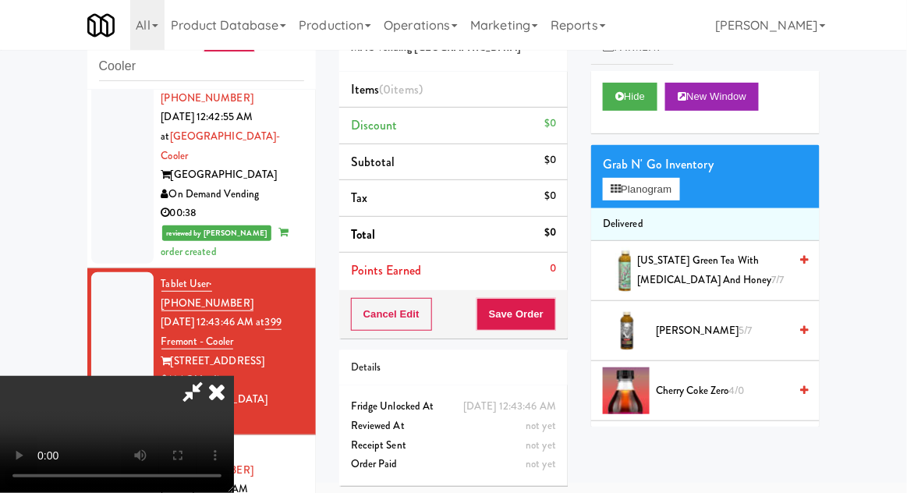
scroll to position [57, 0]
click at [679, 190] on button "Planogram" at bounding box center [641, 189] width 76 height 23
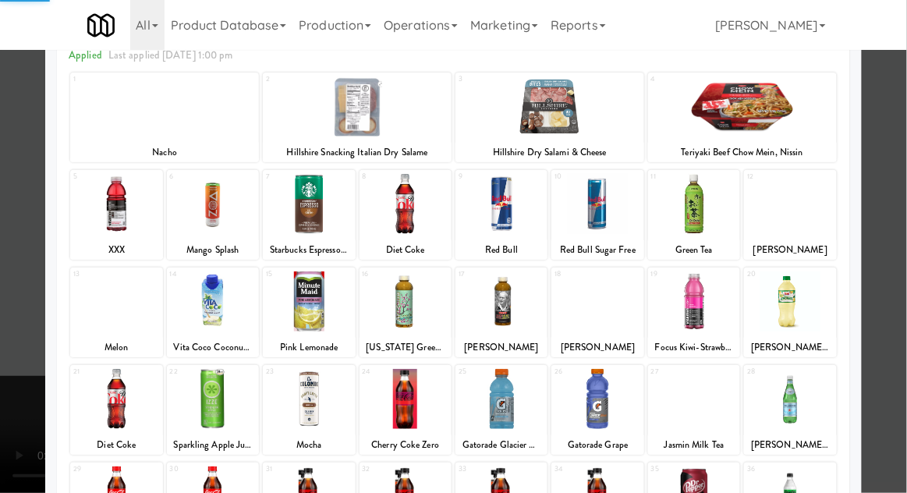
scroll to position [161, 0]
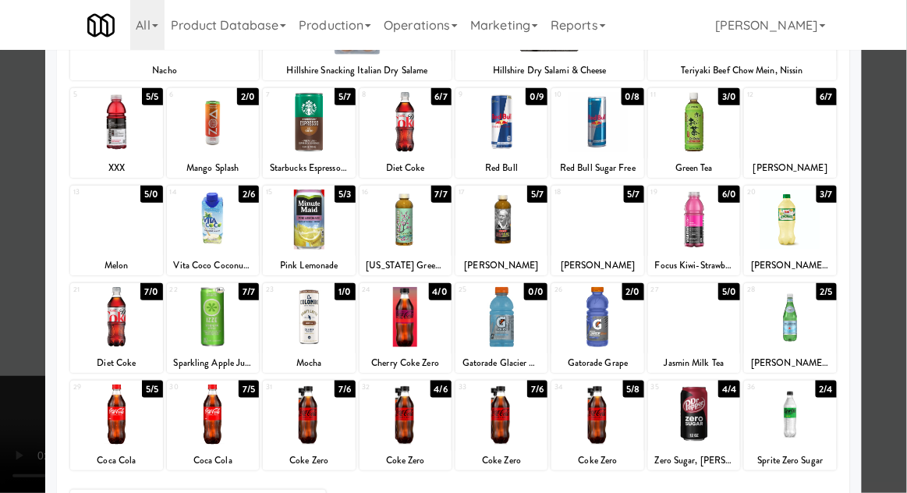
click at [814, 416] on div at bounding box center [790, 415] width 92 height 60
click at [897, 308] on div at bounding box center [453, 246] width 907 height 493
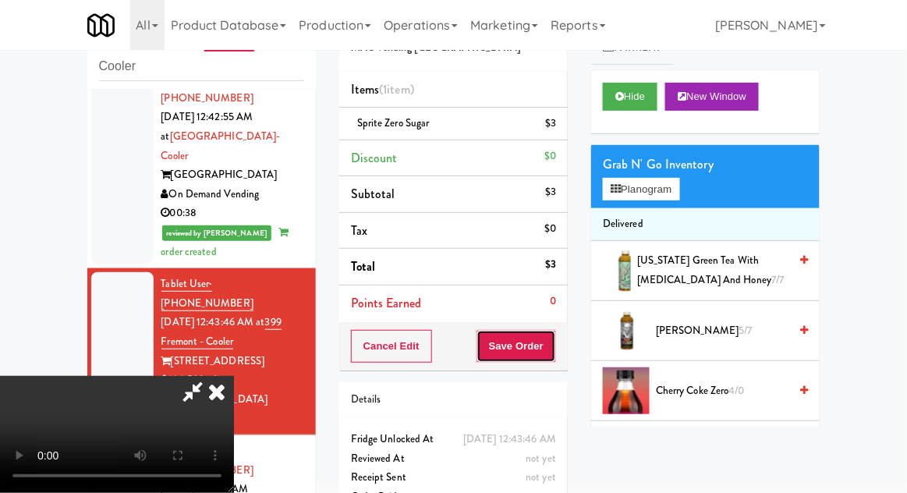
click at [554, 347] on button "Save Order" at bounding box center [517, 346] width 80 height 33
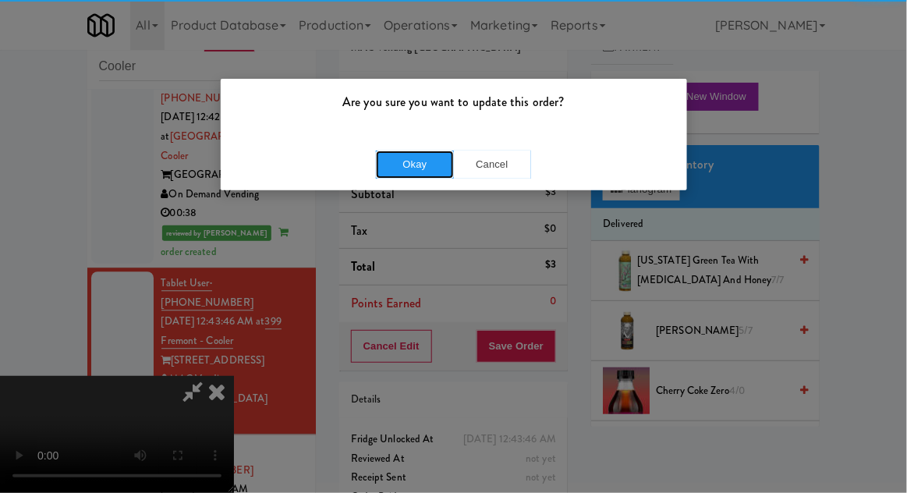
click at [422, 158] on button "Okay" at bounding box center [415, 165] width 78 height 28
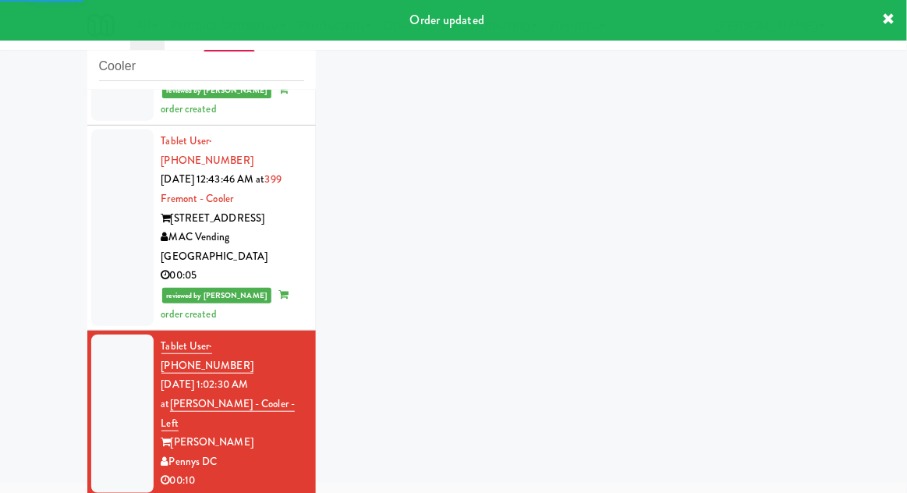
scroll to position [989, 0]
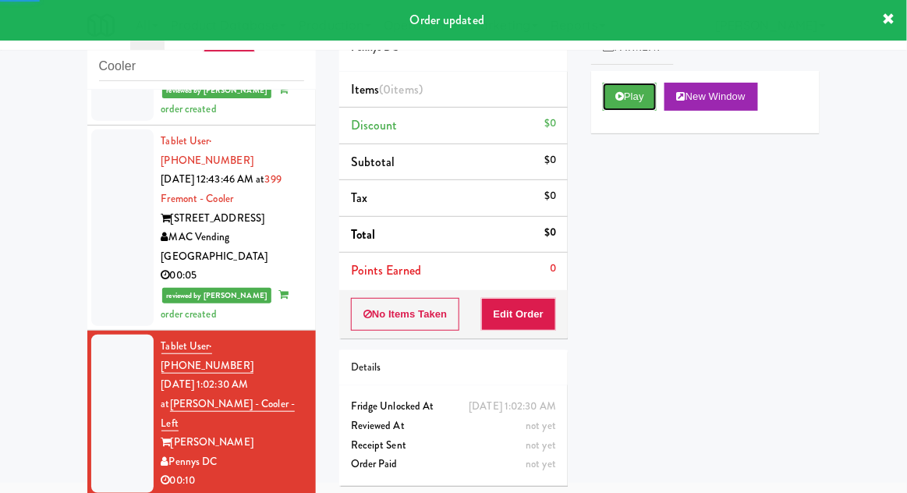
click at [631, 84] on button "Play" at bounding box center [630, 97] width 54 height 28
click at [519, 299] on button "Edit Order" at bounding box center [519, 314] width 76 height 33
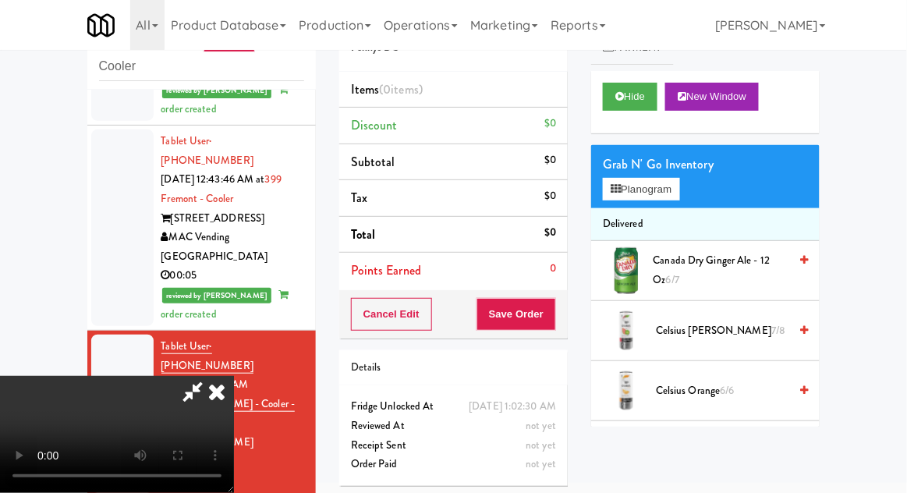
scroll to position [0, 0]
click at [679, 195] on button "Planogram" at bounding box center [641, 189] width 76 height 23
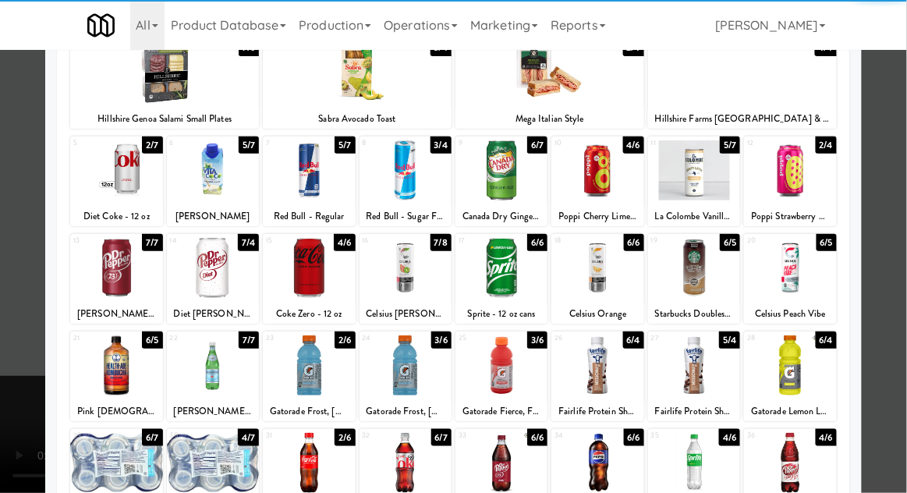
scroll to position [114, 0]
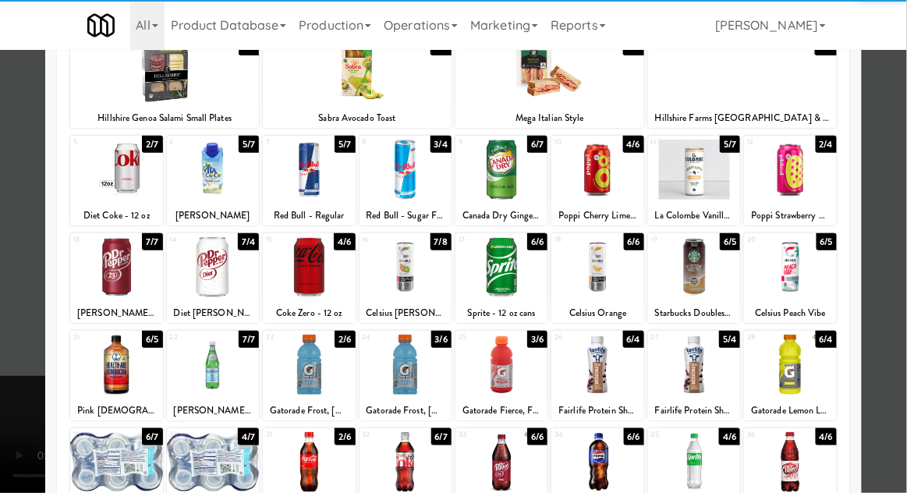
click at [814, 354] on div at bounding box center [790, 365] width 92 height 60
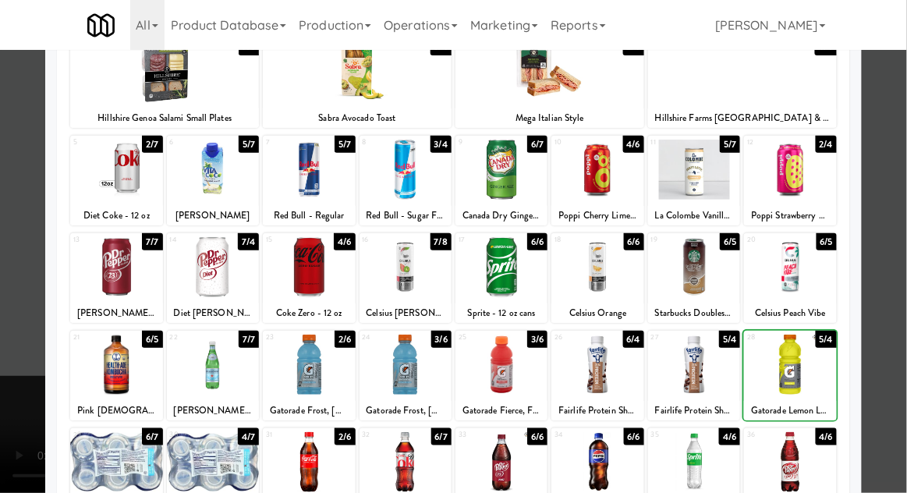
click at [902, 301] on div at bounding box center [453, 246] width 907 height 493
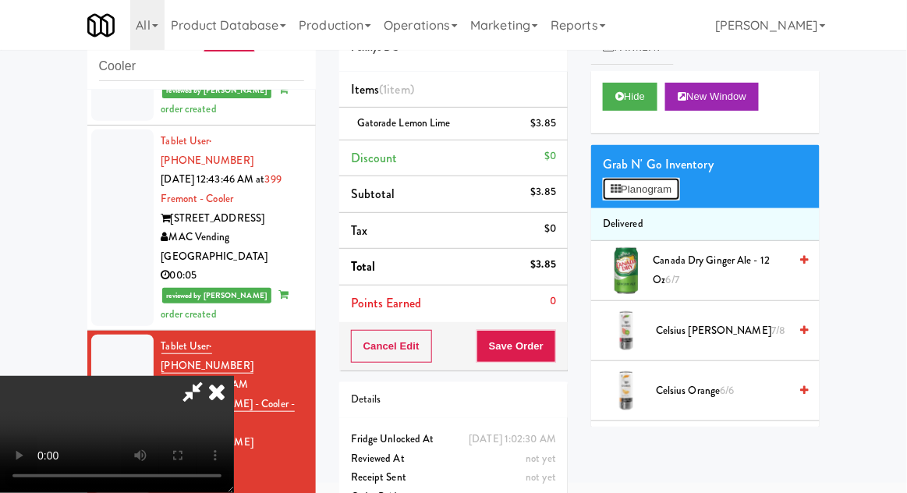
click at [679, 198] on button "Planogram" at bounding box center [641, 189] width 76 height 23
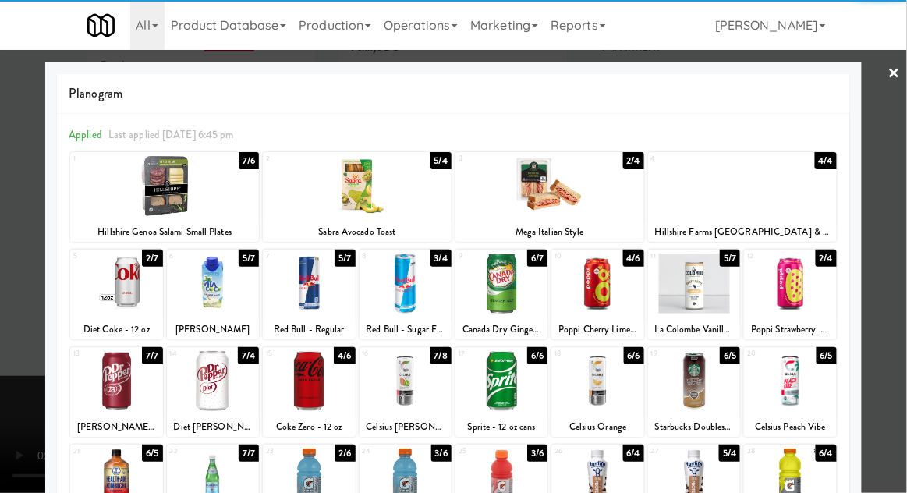
click at [810, 290] on div at bounding box center [790, 283] width 92 height 60
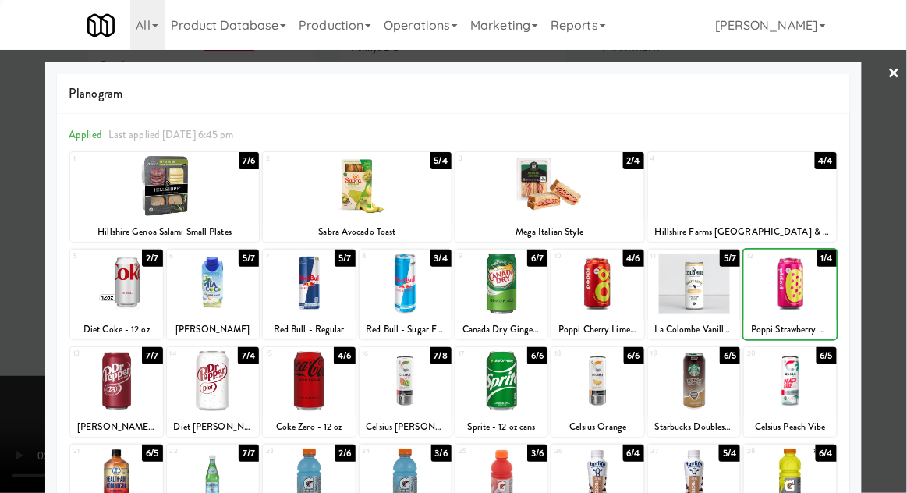
click at [894, 240] on div at bounding box center [453, 246] width 907 height 493
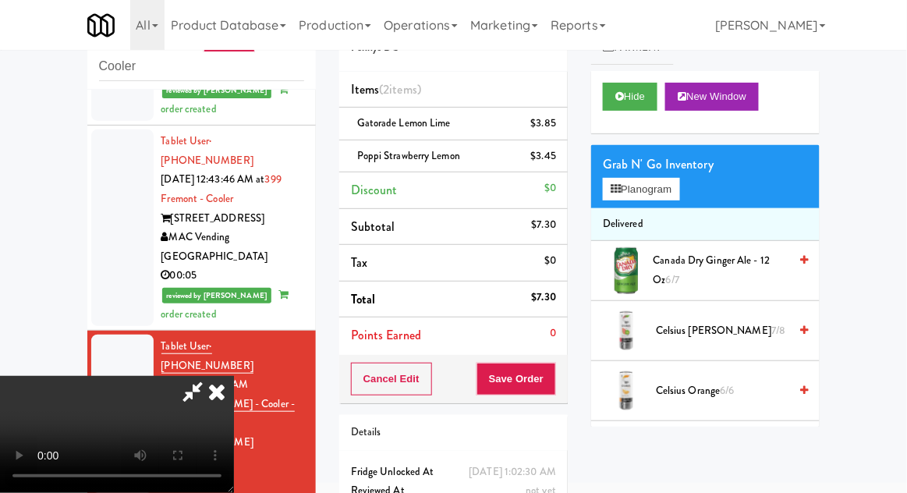
scroll to position [57, 0]
click at [553, 381] on button "Save Order" at bounding box center [517, 379] width 80 height 33
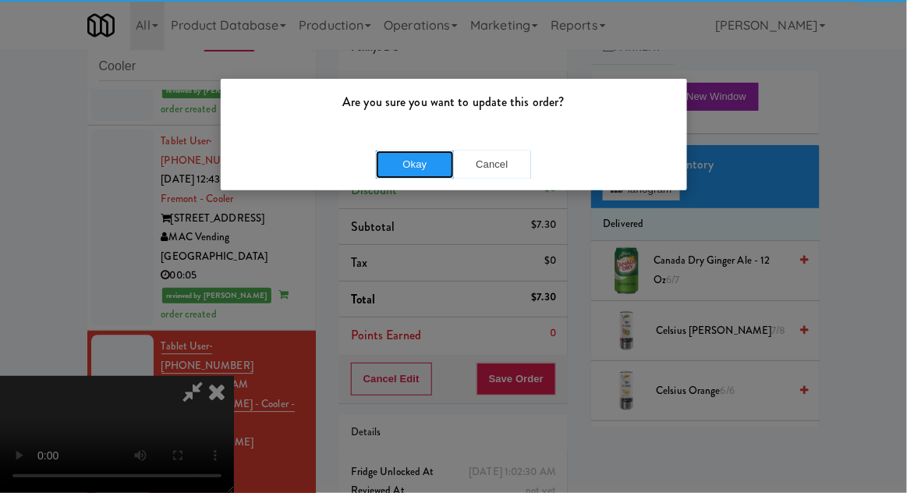
click at [407, 177] on button "Okay" at bounding box center [415, 165] width 78 height 28
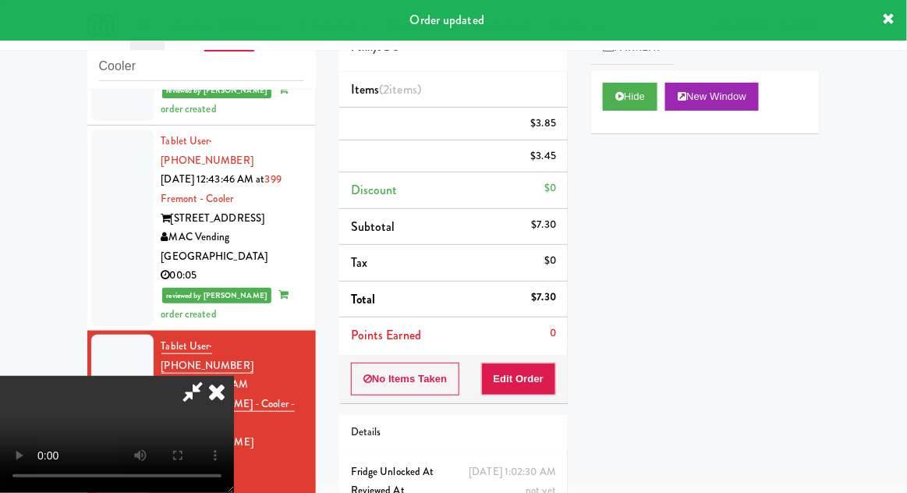
scroll to position [0, 0]
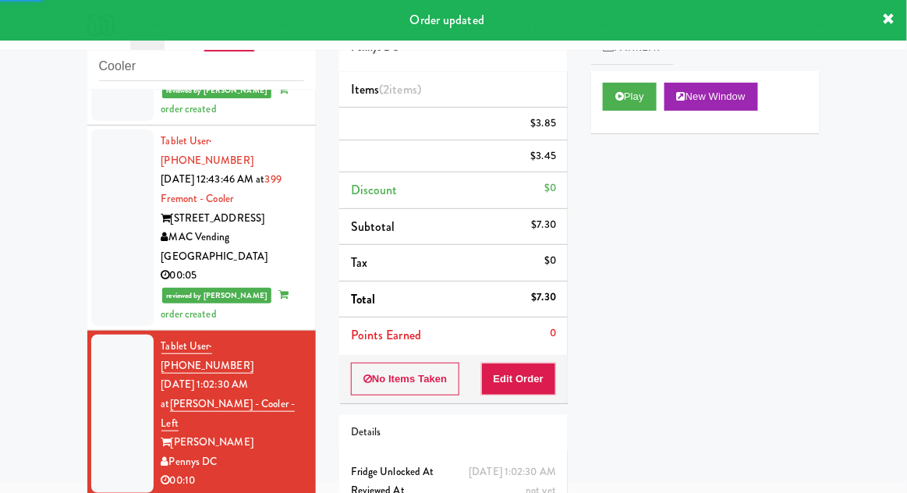
click at [79, 297] on div "inbox reviewed recent all unclear take inventory issue suspicious failed recent…" at bounding box center [202, 282] width 252 height 573
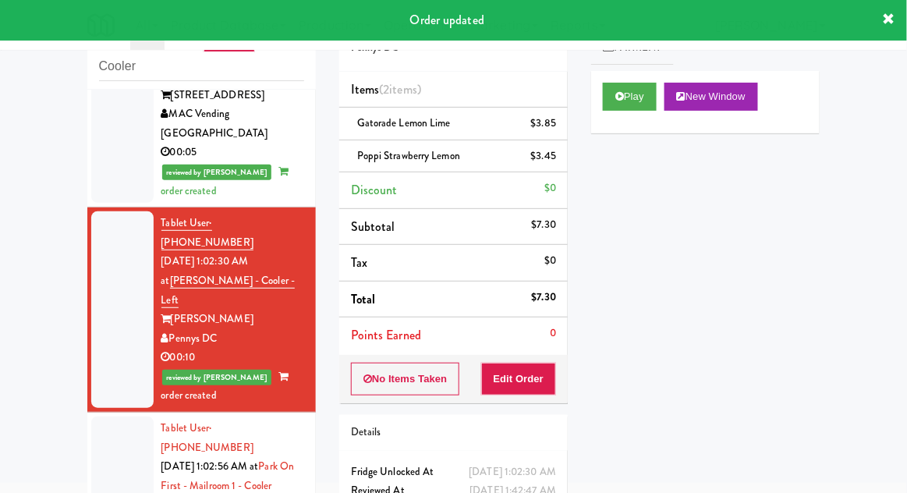
click at [122, 417] on div at bounding box center [122, 486] width 62 height 139
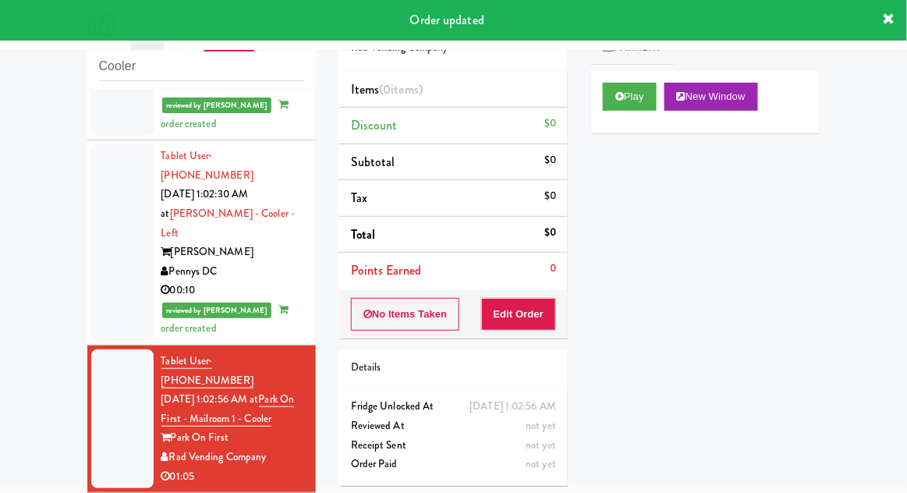
scroll to position [1186, 0]
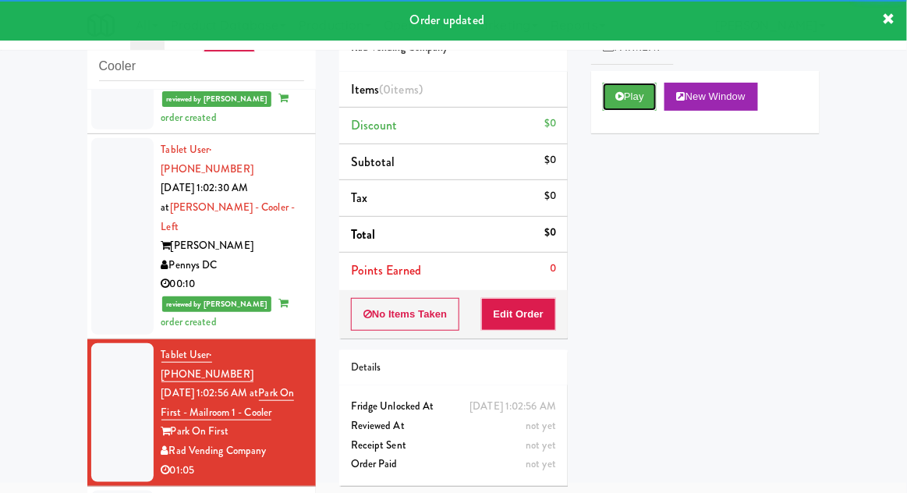
click at [629, 85] on button "Play" at bounding box center [630, 97] width 54 height 28
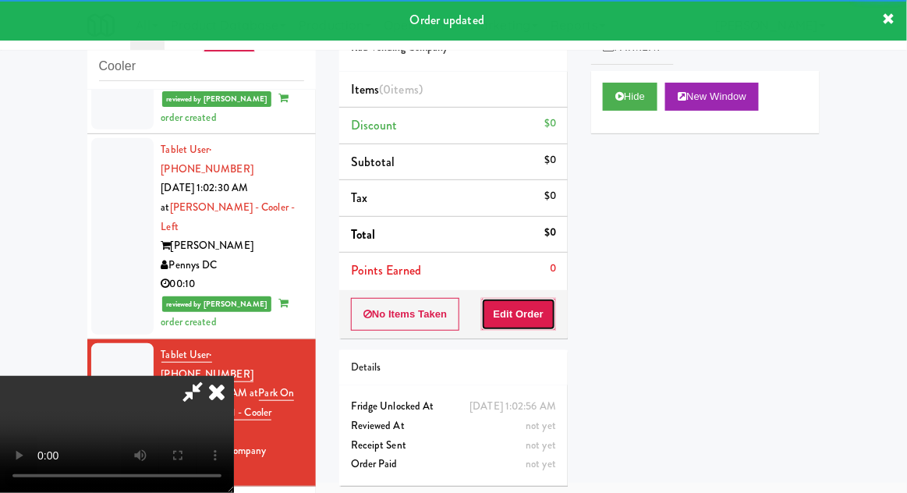
click at [526, 317] on button "Edit Order" at bounding box center [519, 314] width 76 height 33
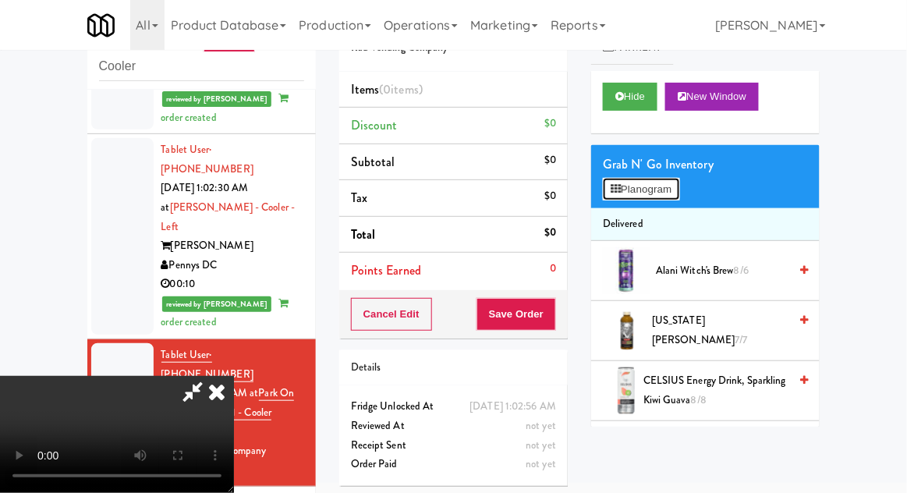
click at [679, 194] on button "Planogram" at bounding box center [641, 189] width 76 height 23
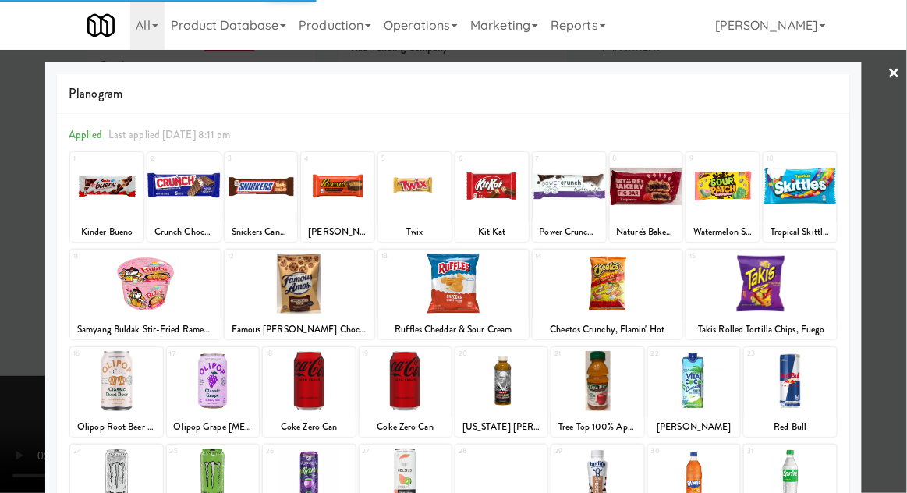
click at [581, 190] on div at bounding box center [569, 186] width 73 height 60
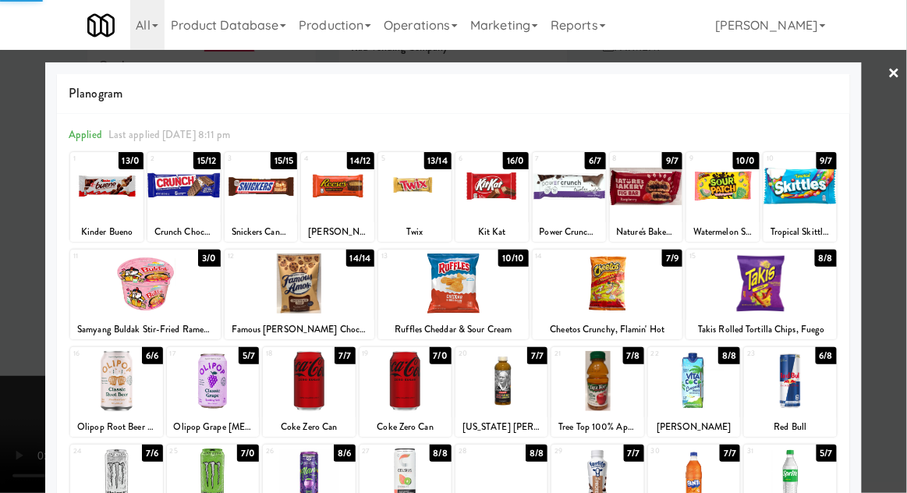
click at [895, 213] on div at bounding box center [453, 246] width 907 height 493
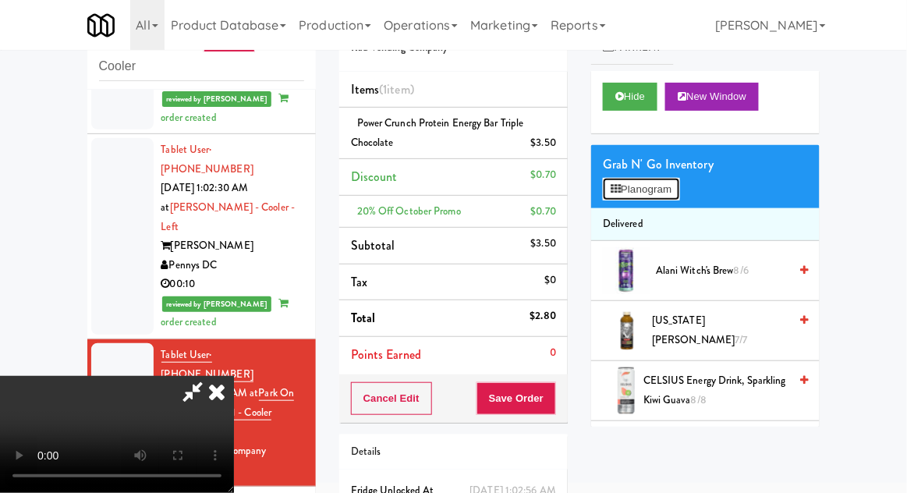
click at [674, 188] on button "Planogram" at bounding box center [641, 189] width 76 height 23
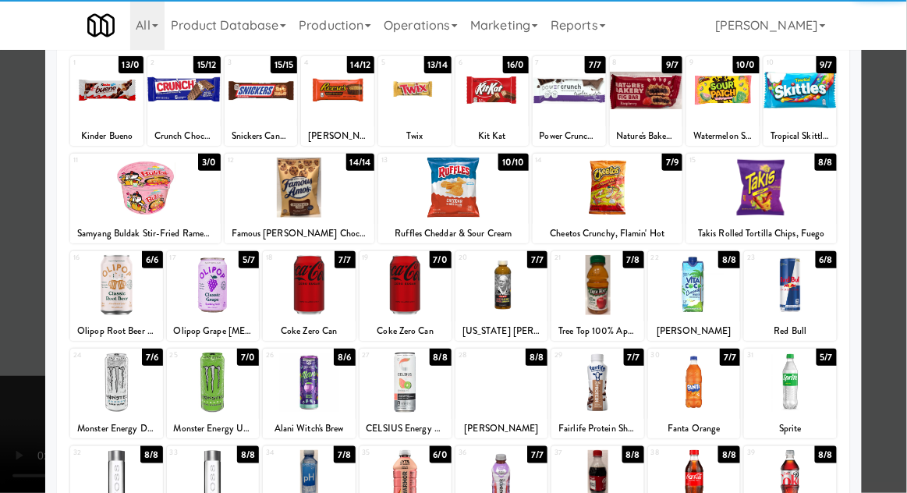
scroll to position [99, 0]
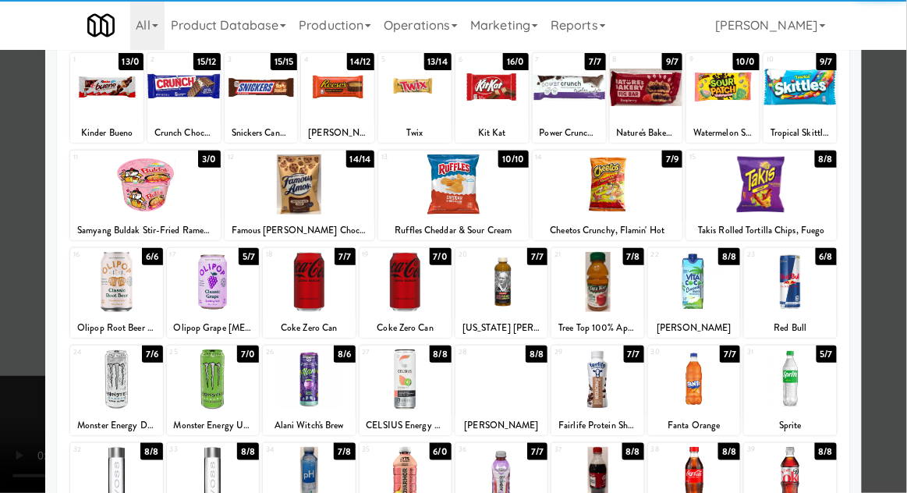
click at [610, 383] on div at bounding box center [597, 379] width 92 height 60
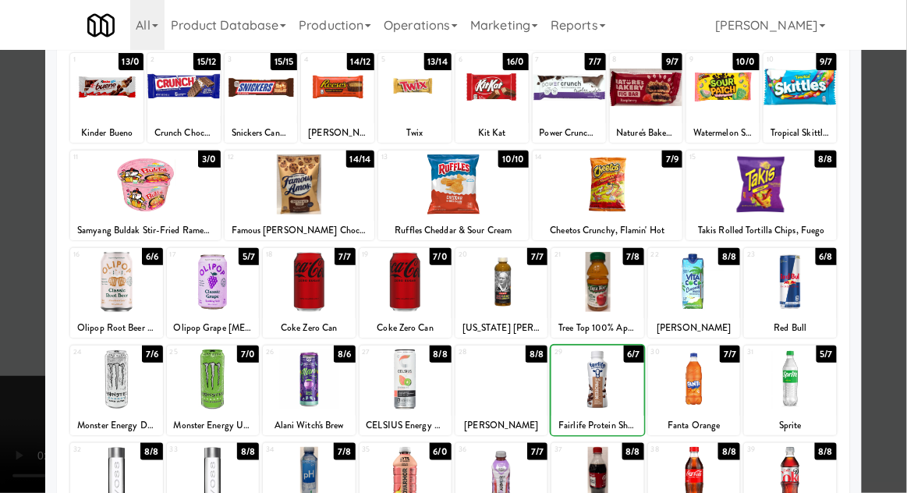
click at [892, 225] on div at bounding box center [453, 246] width 907 height 493
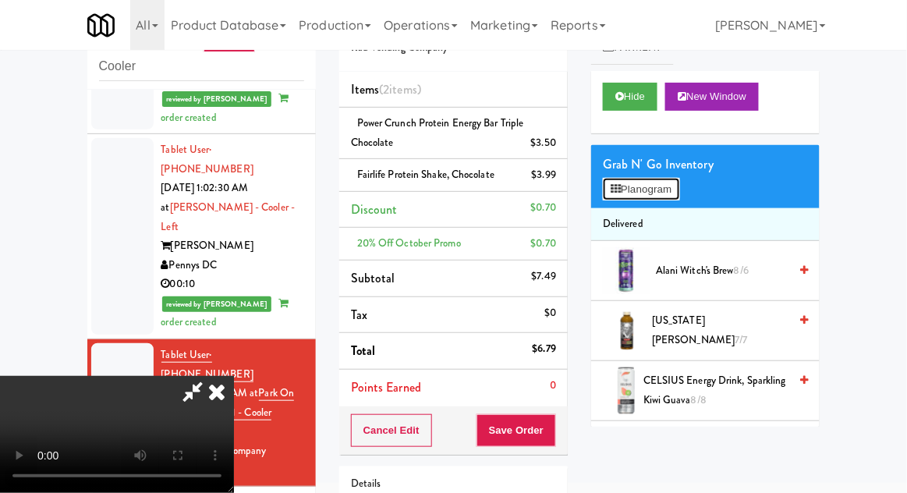
click at [667, 193] on button "Planogram" at bounding box center [641, 189] width 76 height 23
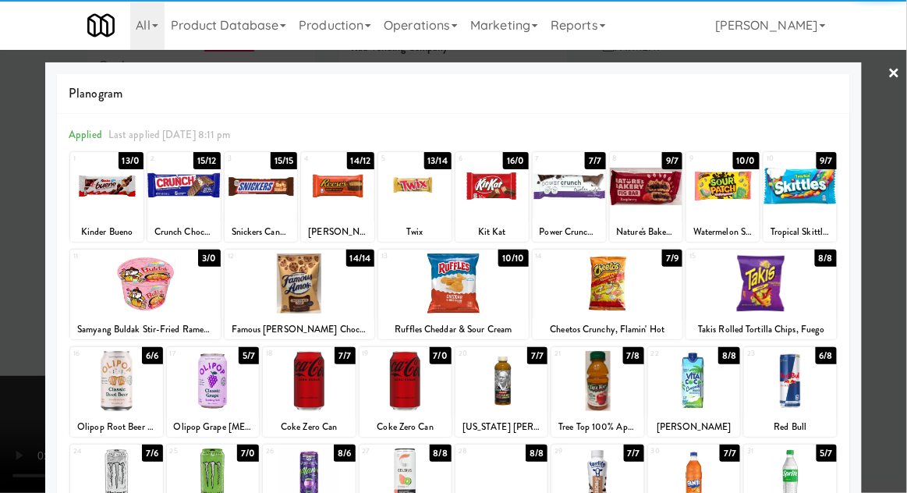
click at [161, 279] on div at bounding box center [145, 283] width 151 height 60
click at [906, 229] on div at bounding box center [453, 246] width 907 height 493
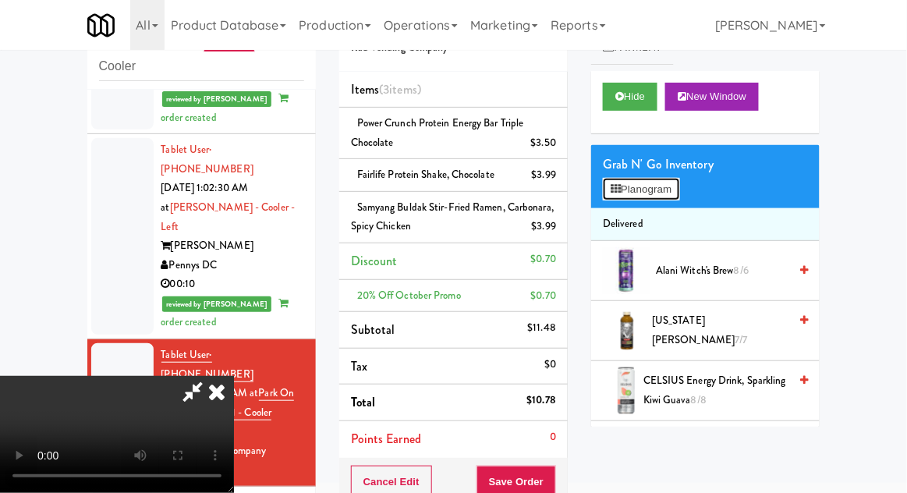
click at [679, 183] on button "Planogram" at bounding box center [641, 189] width 76 height 23
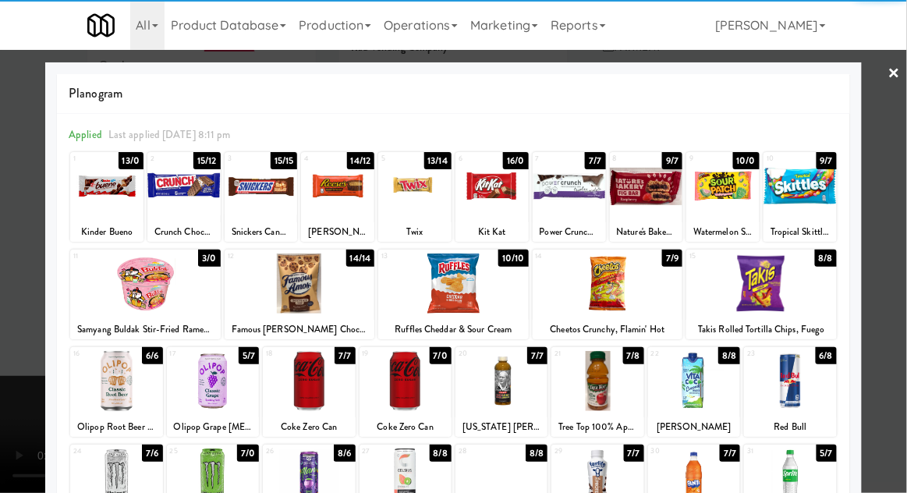
click at [303, 285] on div at bounding box center [300, 283] width 151 height 60
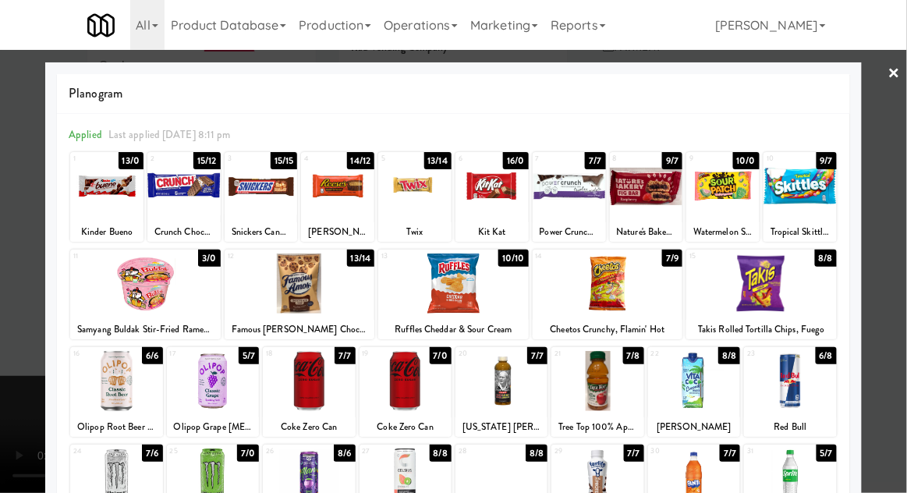
click at [902, 246] on div at bounding box center [453, 246] width 907 height 493
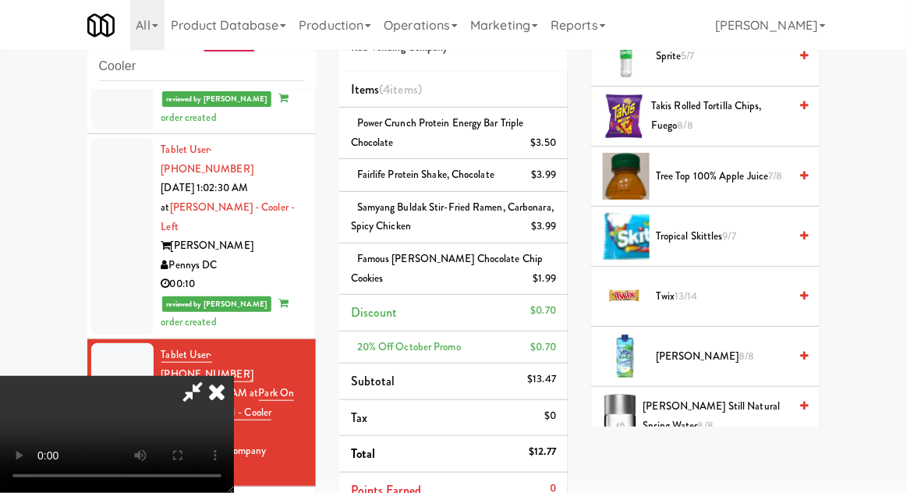
scroll to position [1912, 0]
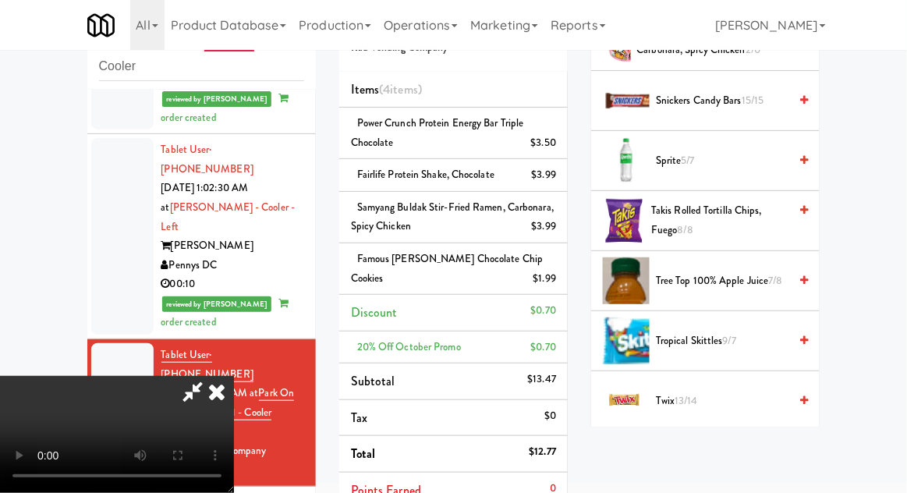
click at [713, 201] on span "Takis Rolled Tortilla Chips, Fuego 8/8" at bounding box center [719, 220] width 137 height 38
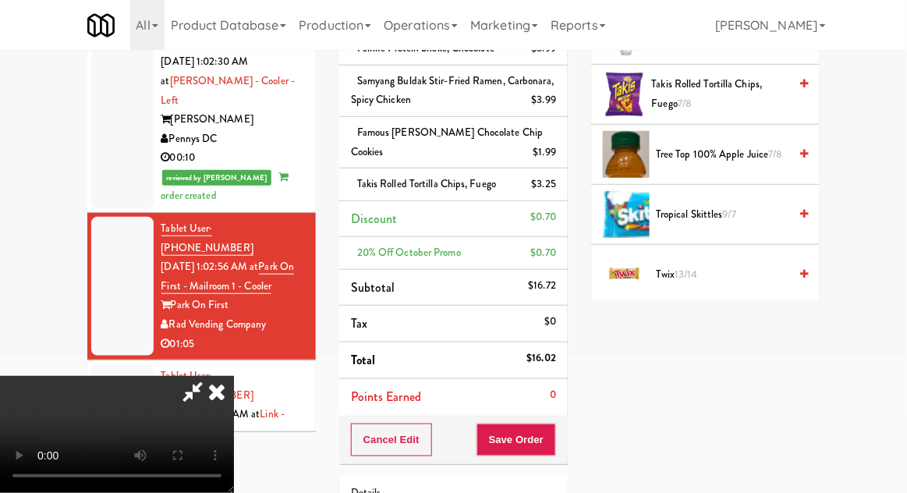
scroll to position [196, 0]
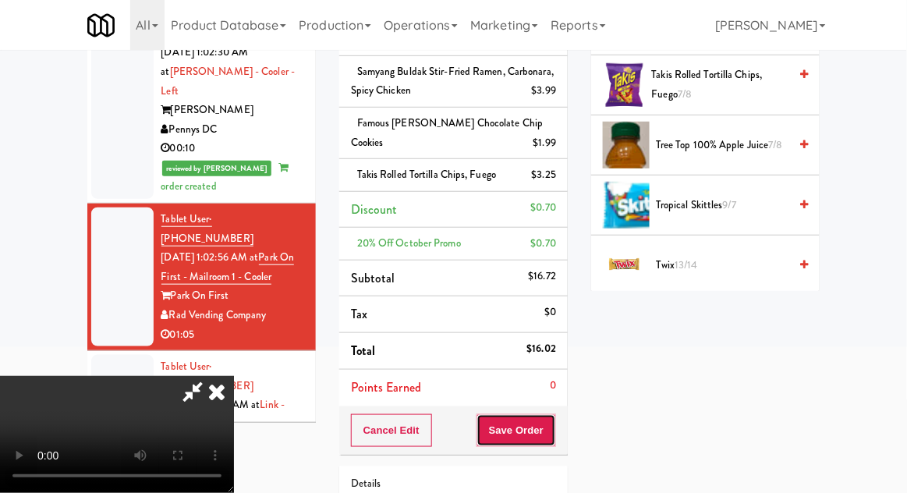
click at [553, 417] on button "Save Order" at bounding box center [517, 430] width 80 height 33
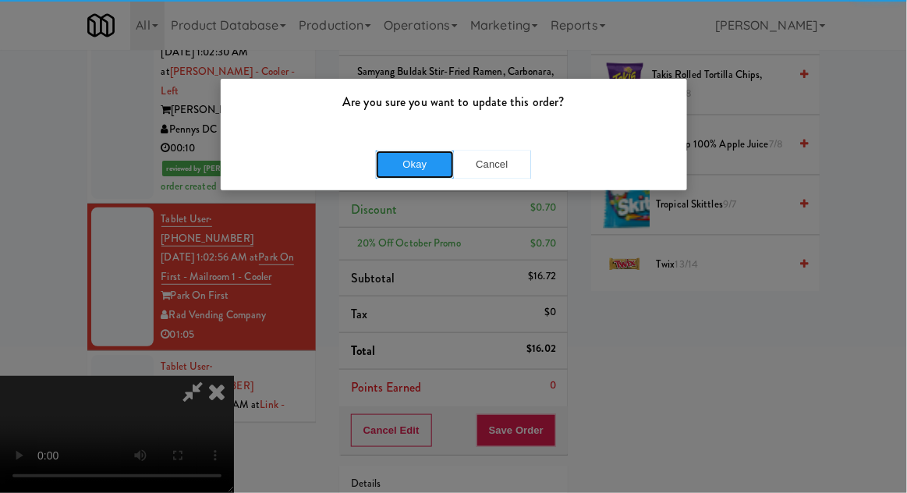
click at [425, 173] on button "Okay" at bounding box center [415, 165] width 78 height 28
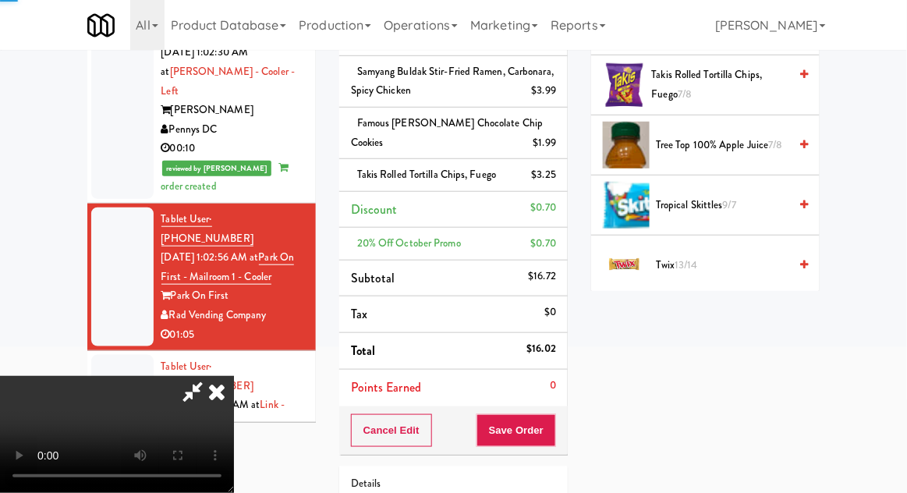
click at [91, 355] on div at bounding box center [122, 424] width 62 height 139
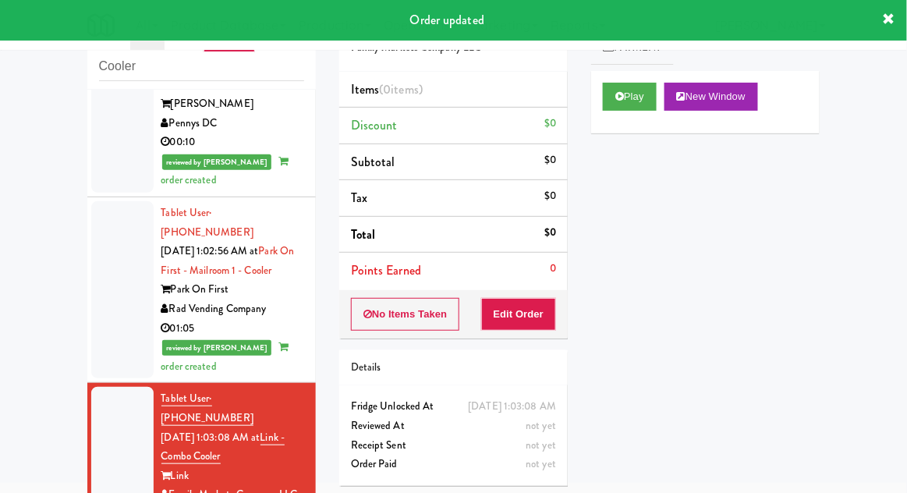
scroll to position [1330, 0]
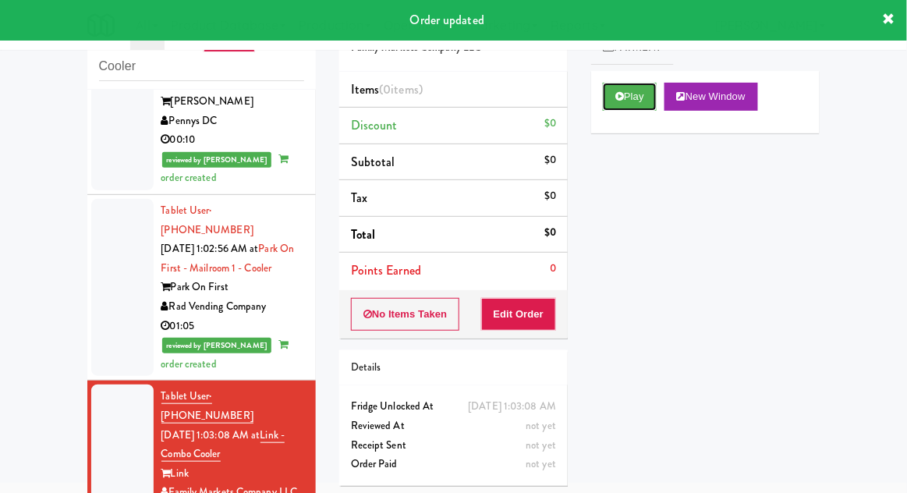
click at [629, 90] on button "Play" at bounding box center [630, 97] width 54 height 28
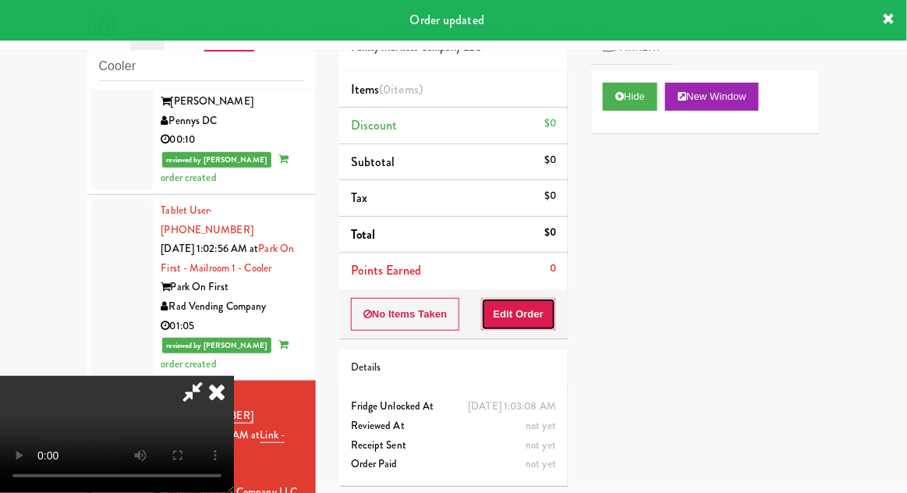
click at [521, 304] on button "Edit Order" at bounding box center [519, 314] width 76 height 33
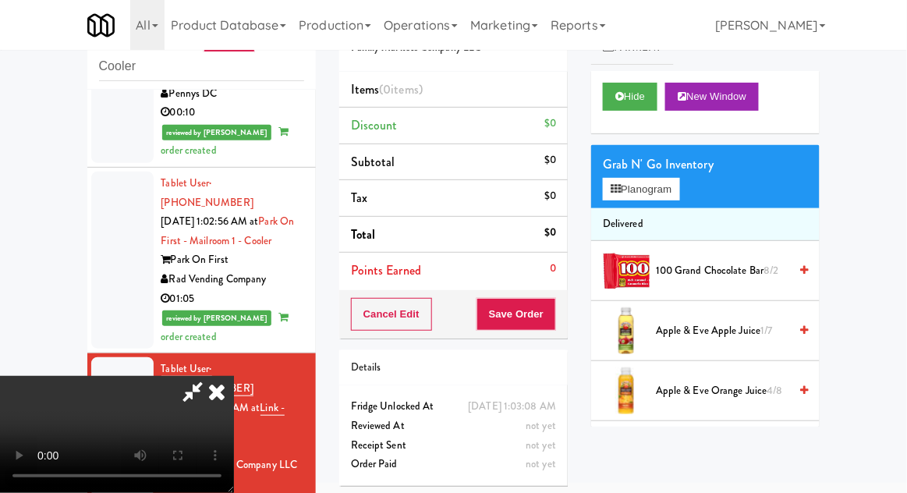
scroll to position [1356, 0]
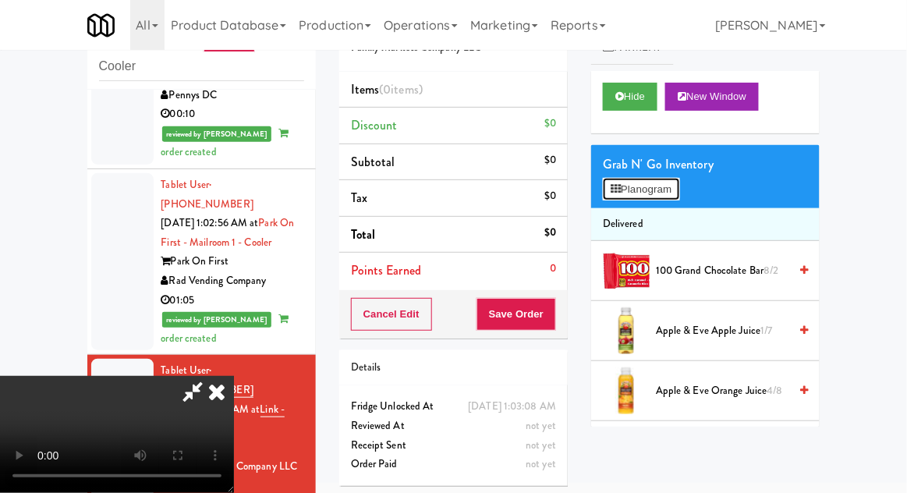
click at [669, 189] on button "Planogram" at bounding box center [641, 189] width 76 height 23
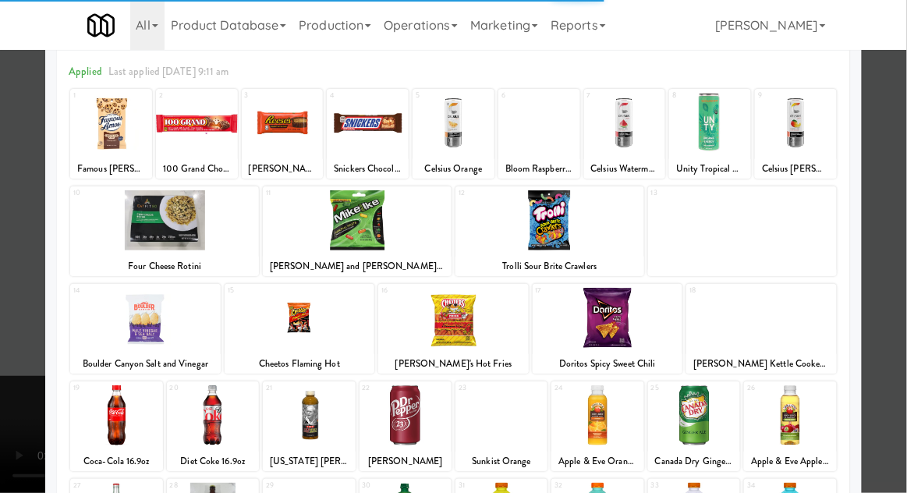
scroll to position [167, 0]
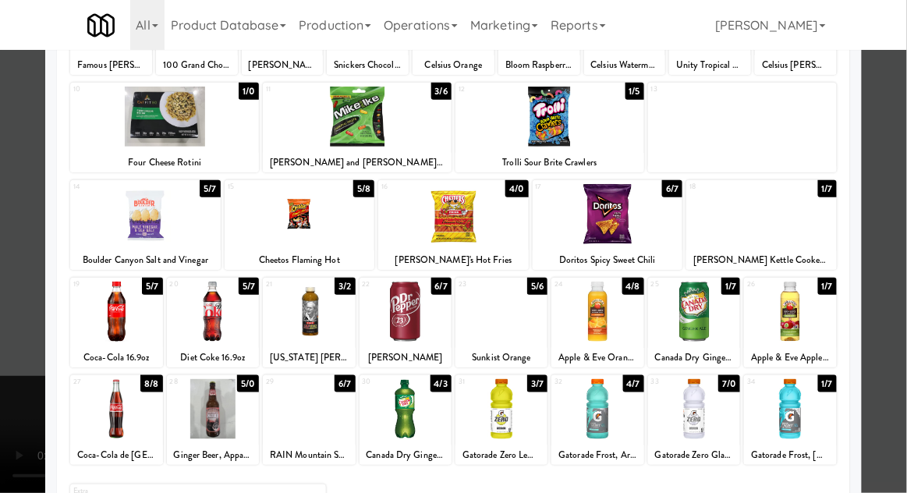
click at [314, 226] on div at bounding box center [300, 214] width 151 height 60
click at [892, 190] on div at bounding box center [453, 246] width 907 height 493
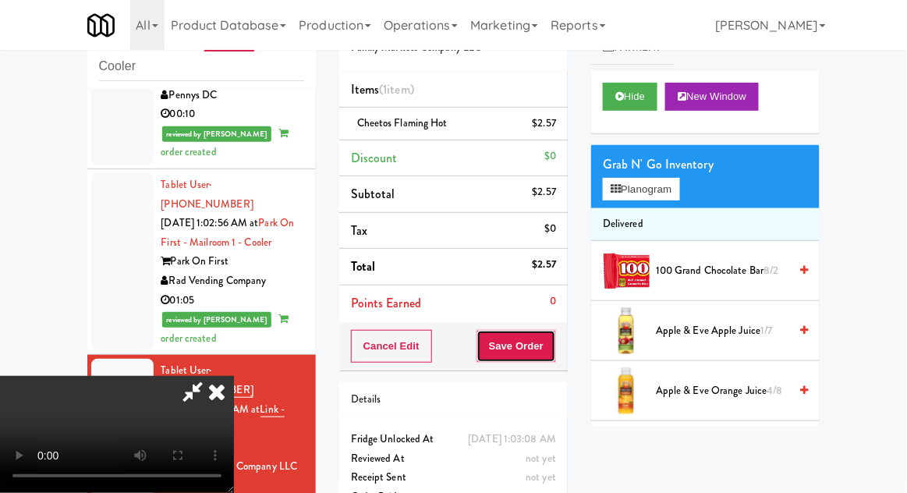
click at [555, 339] on button "Save Order" at bounding box center [517, 346] width 80 height 33
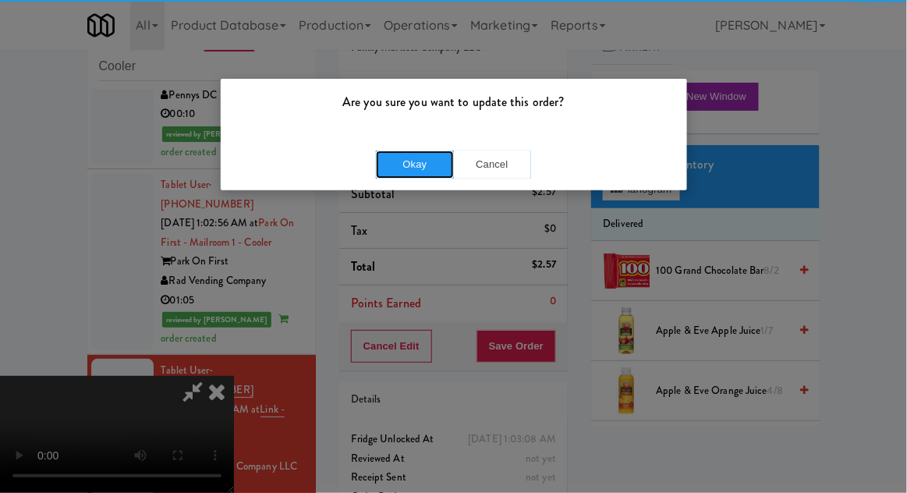
click at [403, 166] on button "Okay" at bounding box center [415, 165] width 78 height 28
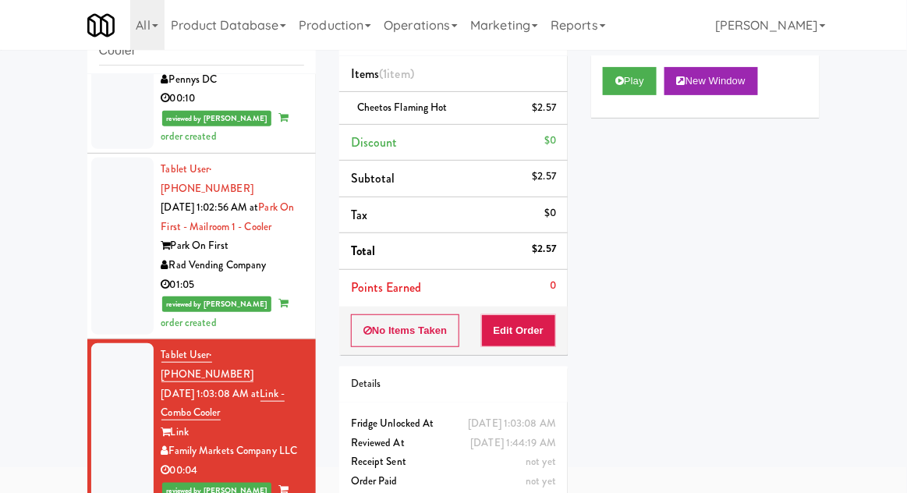
scroll to position [110, 0]
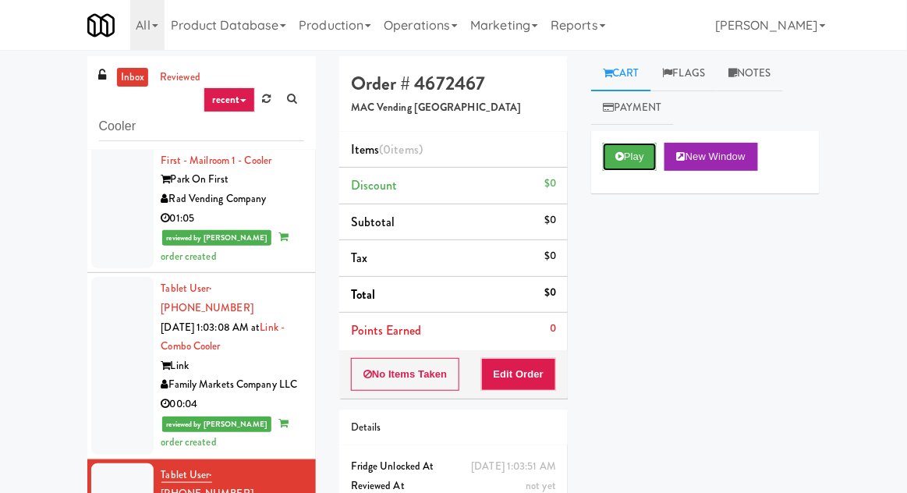
click at [628, 147] on button "Play" at bounding box center [630, 157] width 54 height 28
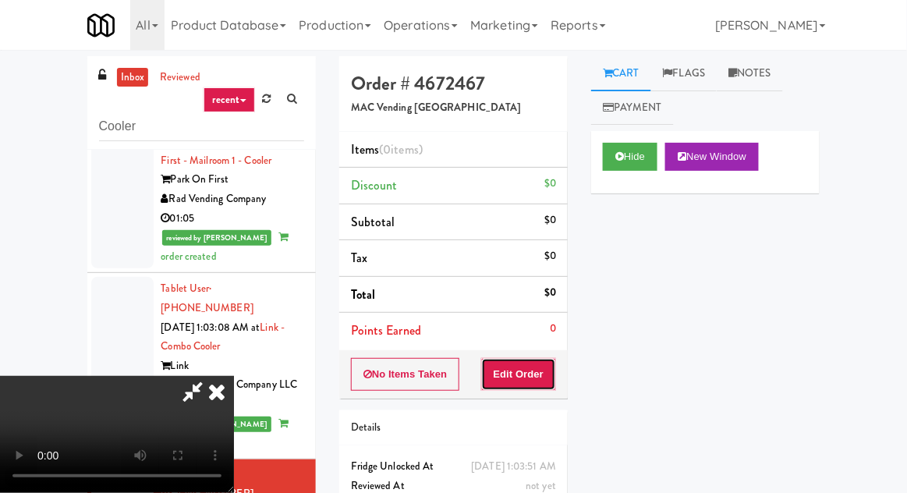
click at [509, 381] on button "Edit Order" at bounding box center [519, 374] width 76 height 33
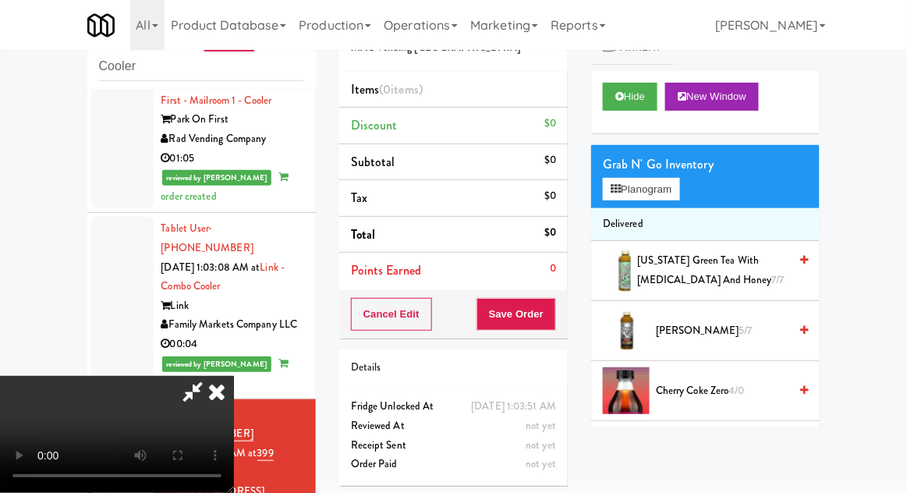
scroll to position [57, 0]
click at [679, 197] on button "Planogram" at bounding box center [641, 189] width 76 height 23
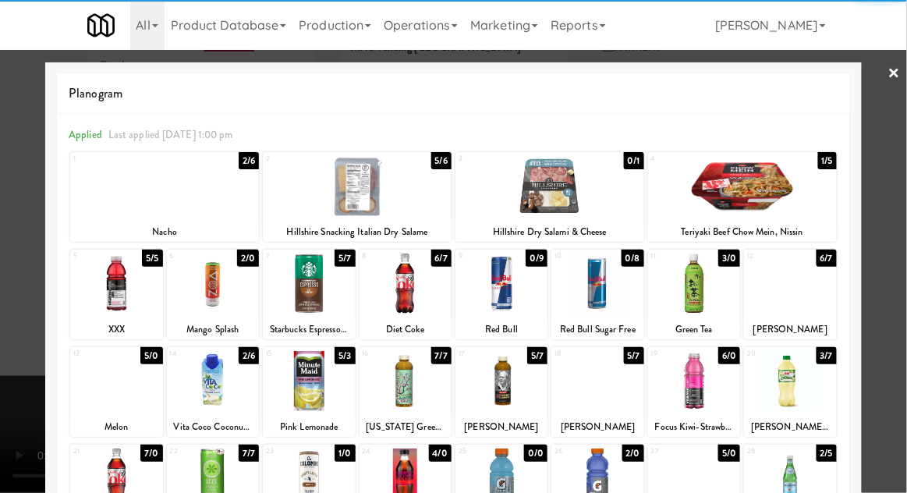
click at [109, 282] on div at bounding box center [116, 283] width 92 height 60
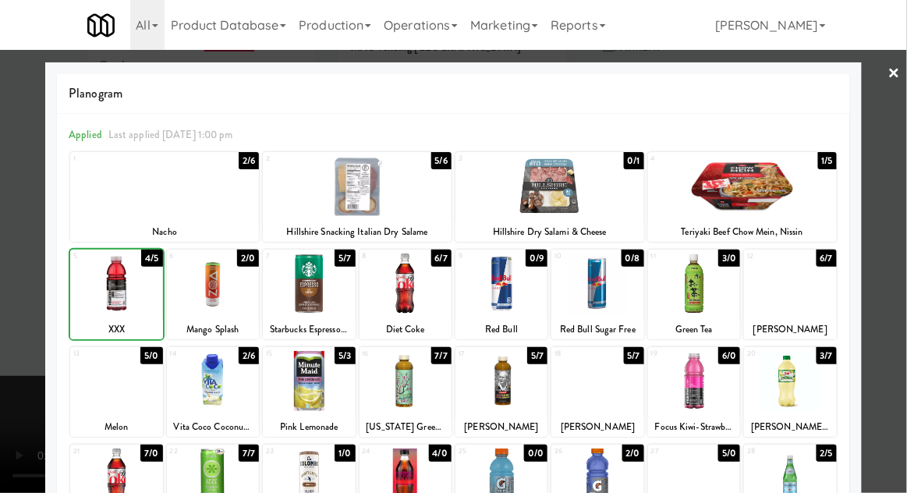
click at [892, 260] on div at bounding box center [453, 246] width 907 height 493
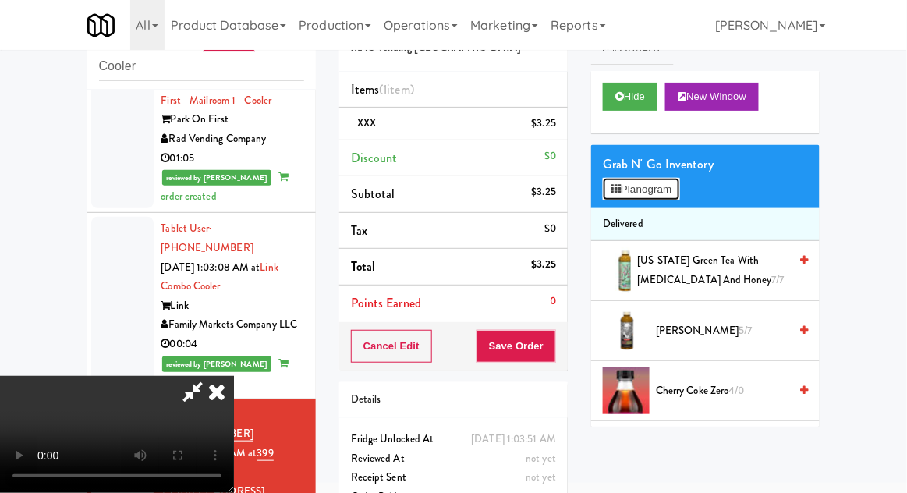
click at [679, 197] on button "Planogram" at bounding box center [641, 189] width 76 height 23
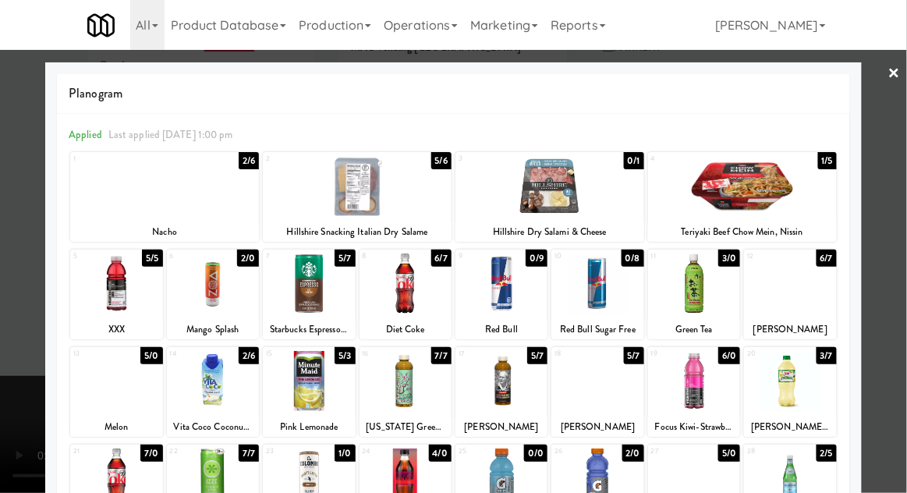
click at [192, 188] on div at bounding box center [164, 186] width 189 height 60
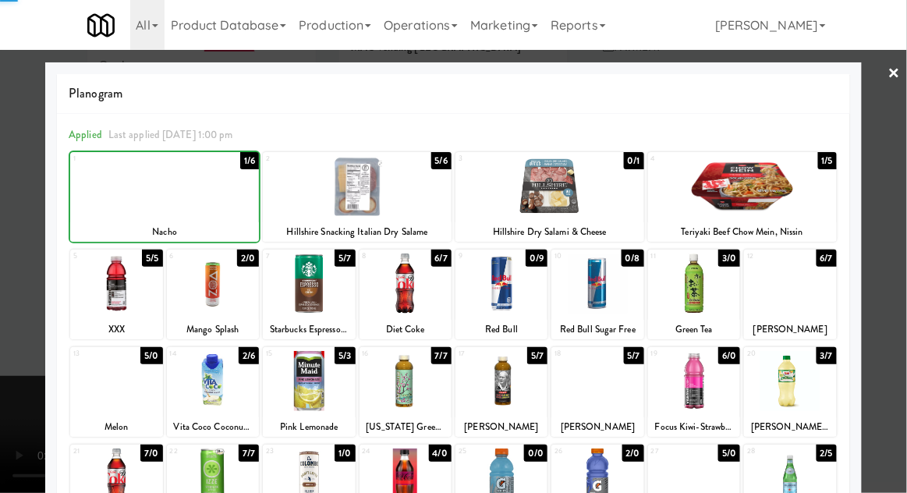
click at [892, 246] on div at bounding box center [453, 246] width 907 height 493
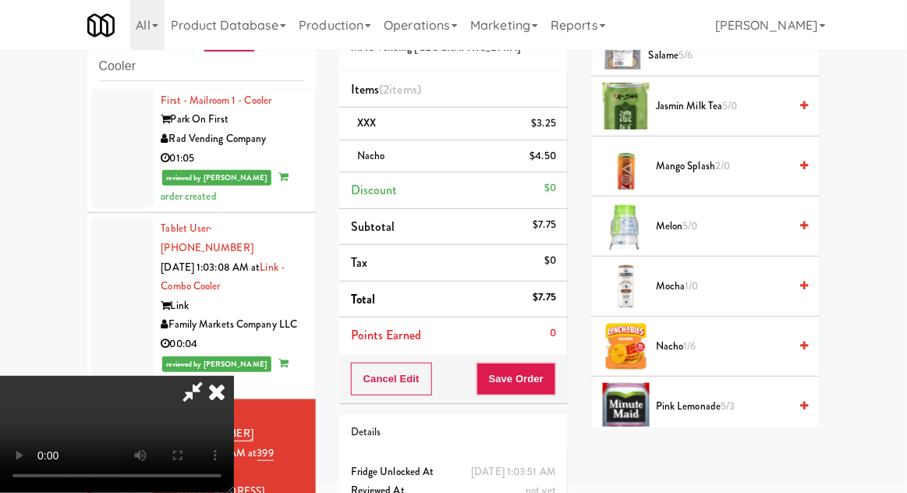
scroll to position [57, 0]
click at [553, 378] on button "Save Order" at bounding box center [517, 379] width 80 height 33
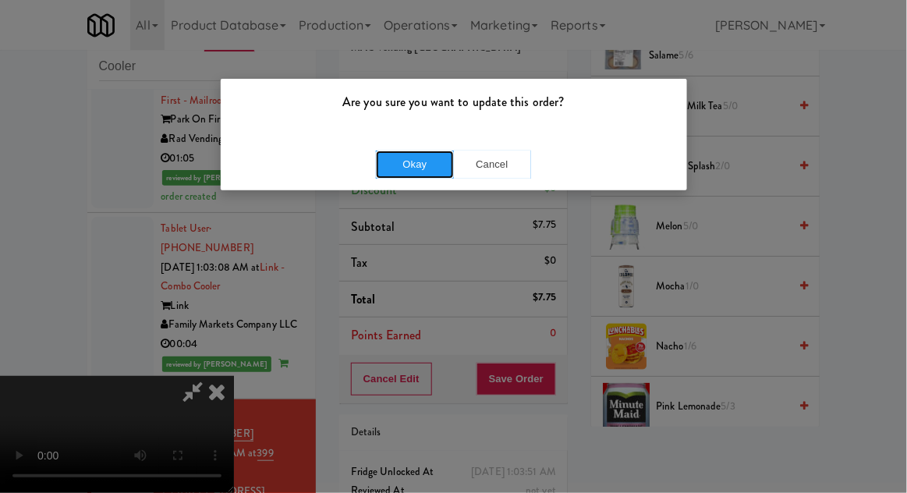
click at [424, 157] on button "Okay" at bounding box center [415, 165] width 78 height 28
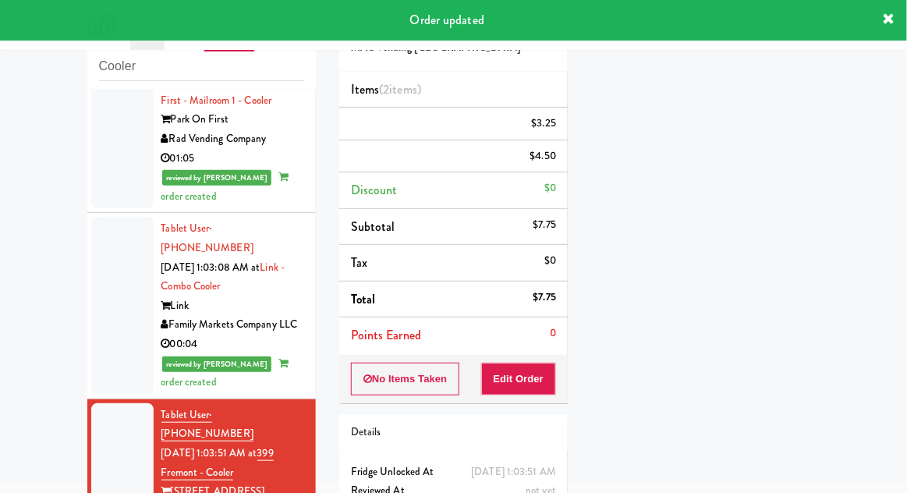
scroll to position [0, 0]
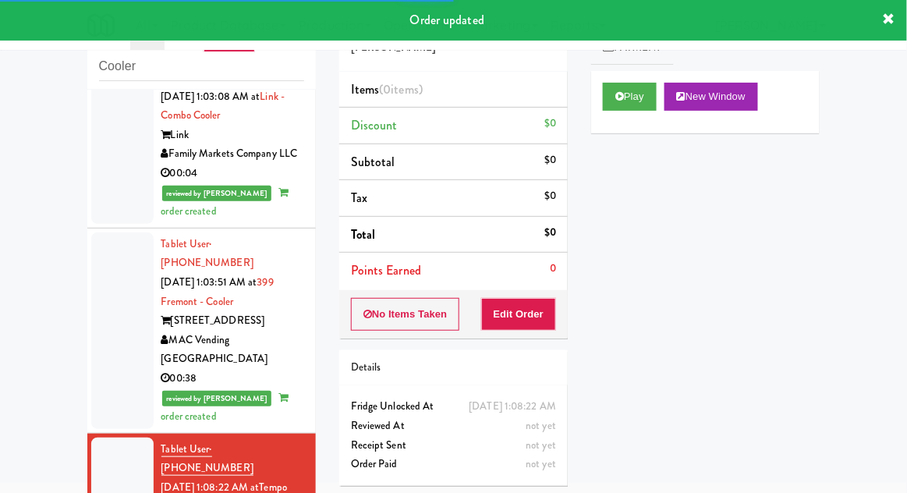
scroll to position [1669, 0]
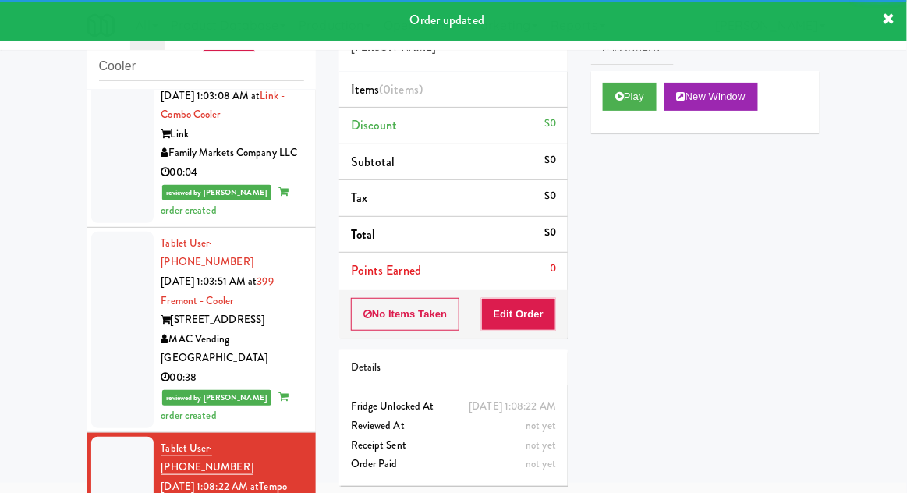
click at [590, 98] on div "Cart Flags Notes Payment Play New Window Primary Flag Clear Flag if unable to d…" at bounding box center [706, 211] width 252 height 431
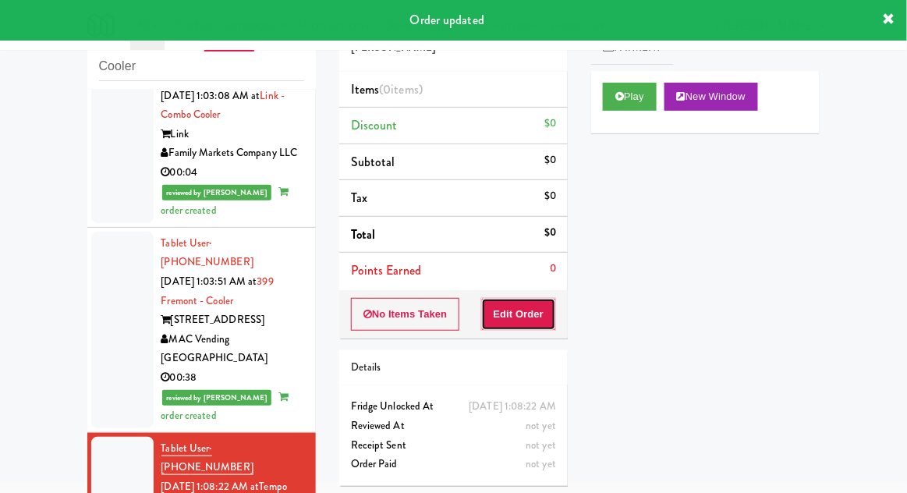
click at [509, 325] on button "Edit Order" at bounding box center [519, 314] width 76 height 33
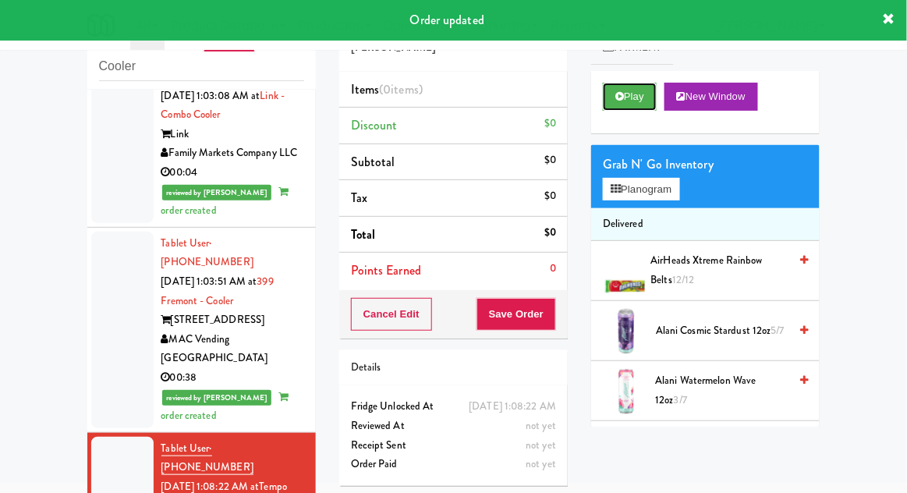
click at [609, 83] on button "Play" at bounding box center [630, 97] width 54 height 28
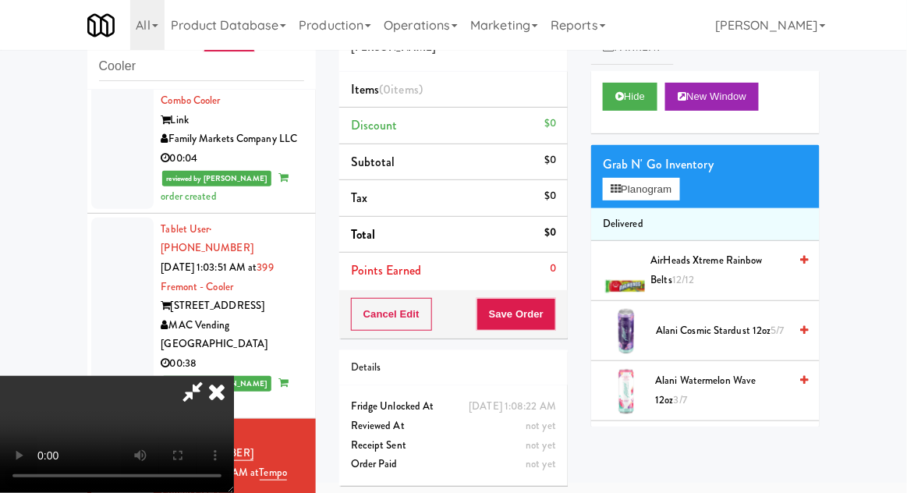
scroll to position [0, 0]
click at [679, 189] on button "Planogram" at bounding box center [641, 189] width 76 height 23
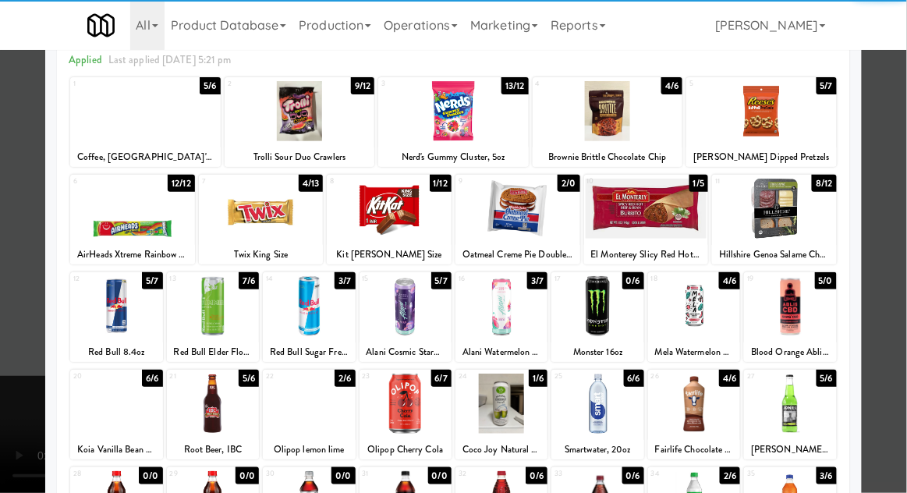
scroll to position [90, 0]
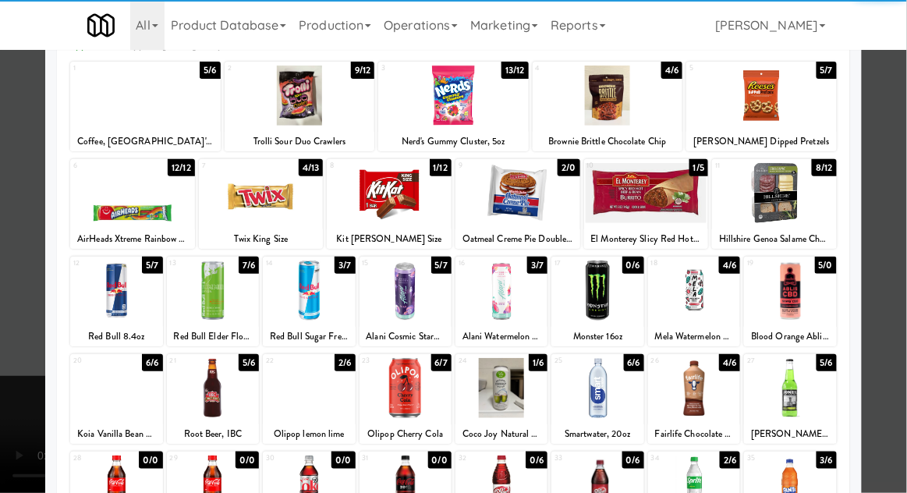
click at [799, 201] on div at bounding box center [774, 193] width 125 height 60
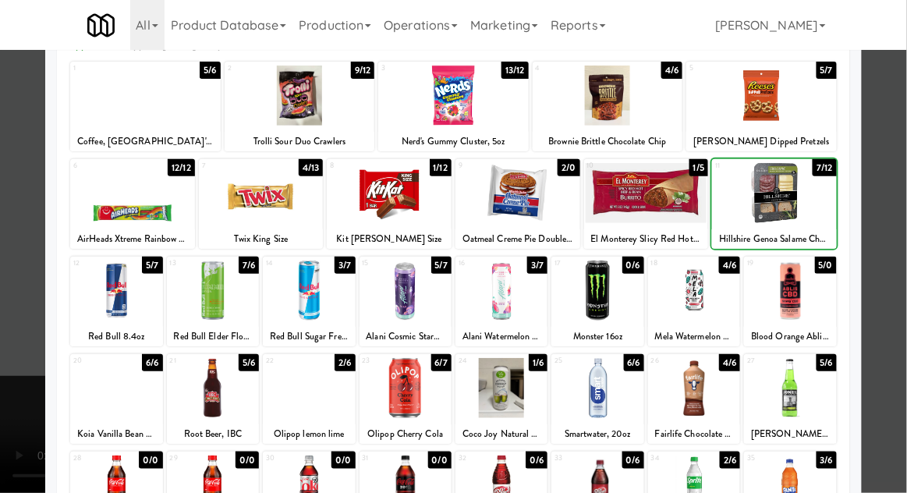
click at [894, 179] on div at bounding box center [453, 246] width 907 height 493
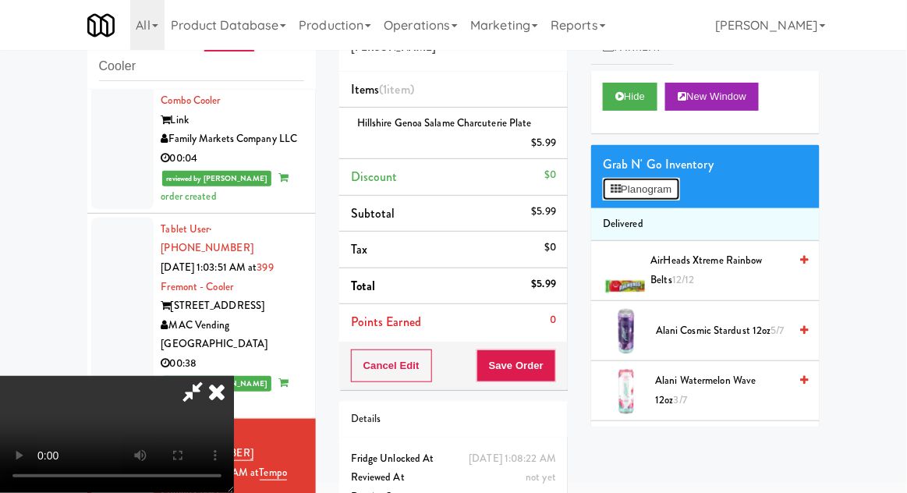
click at [677, 198] on button "Planogram" at bounding box center [641, 189] width 76 height 23
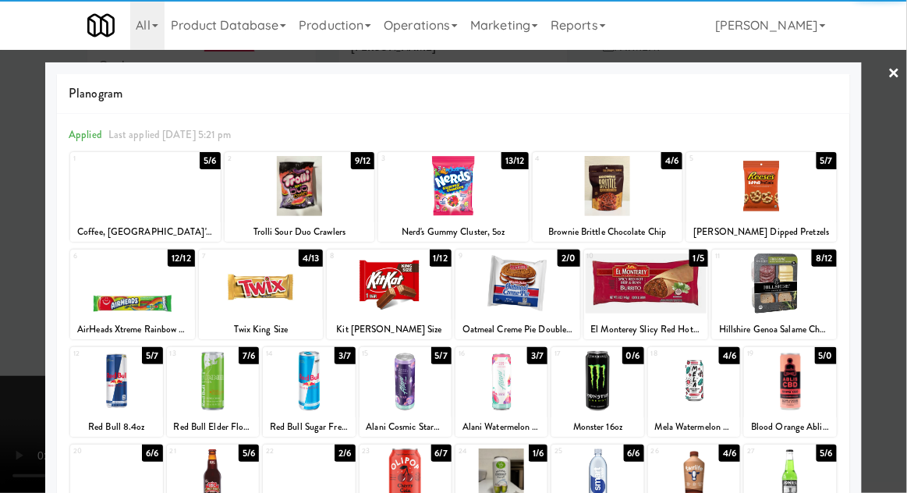
click at [250, 287] on div at bounding box center [261, 283] width 125 height 60
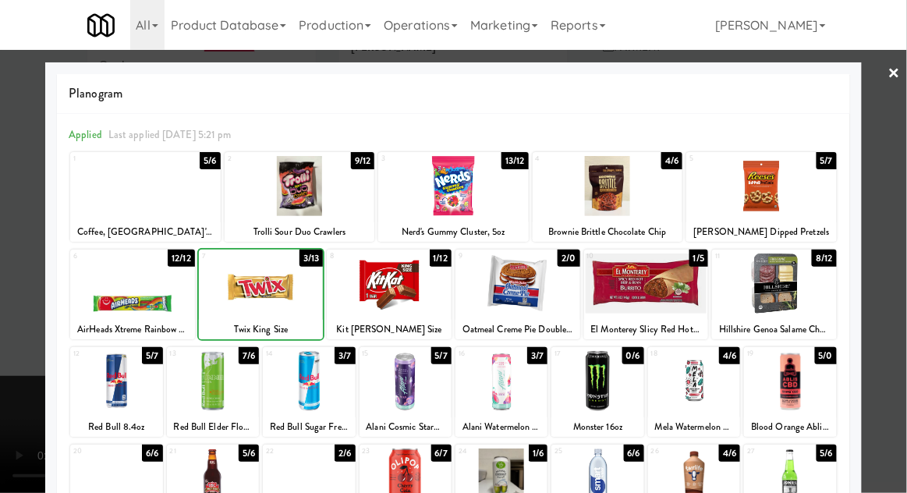
click at [875, 226] on div at bounding box center [453, 246] width 907 height 493
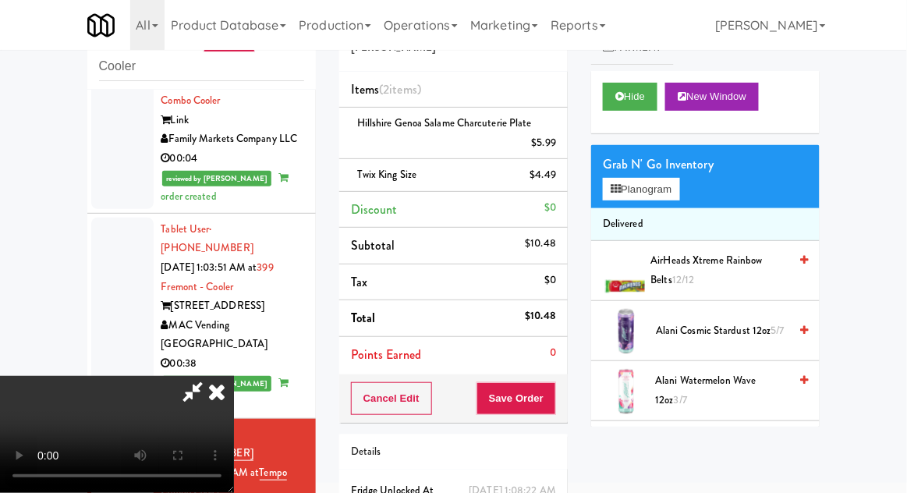
scroll to position [57, 0]
click at [548, 396] on button "Save Order" at bounding box center [517, 398] width 80 height 33
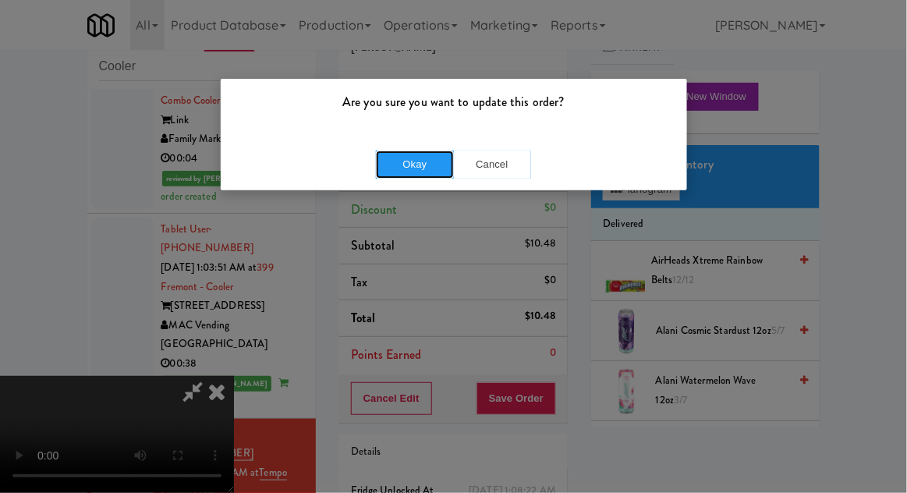
click at [407, 160] on button "Okay" at bounding box center [415, 165] width 78 height 28
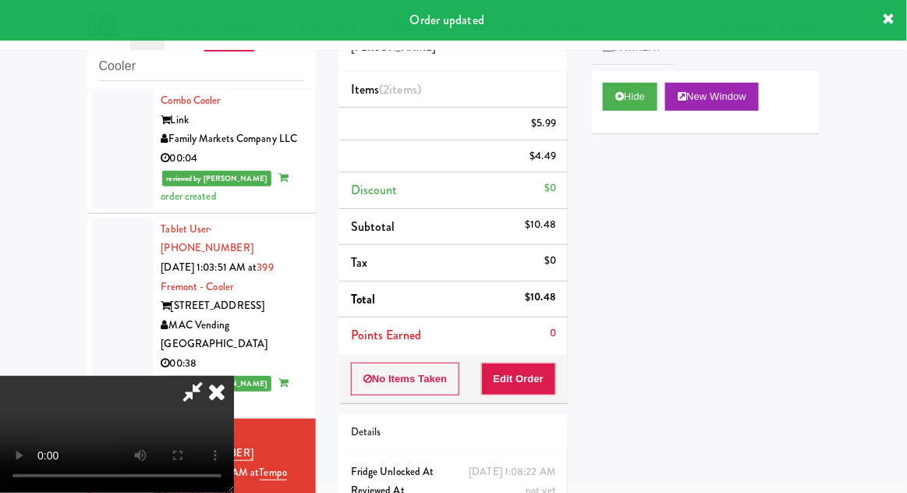
scroll to position [0, 0]
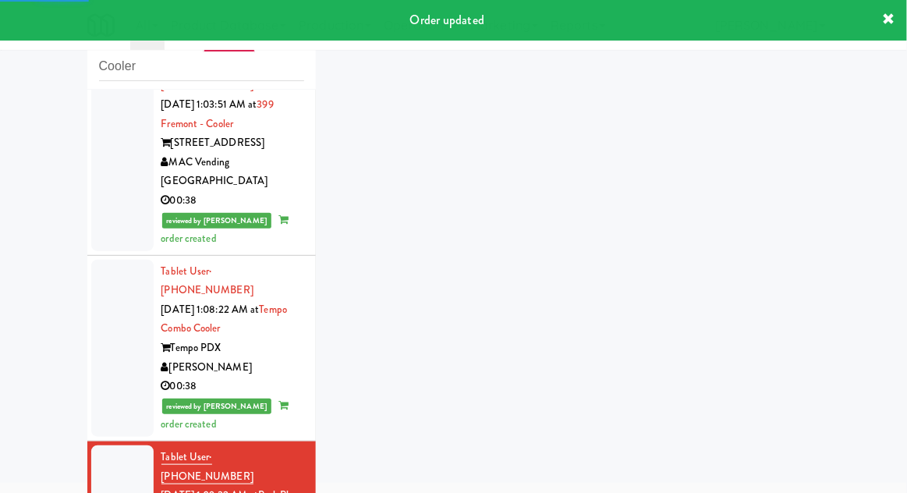
scroll to position [1852, 0]
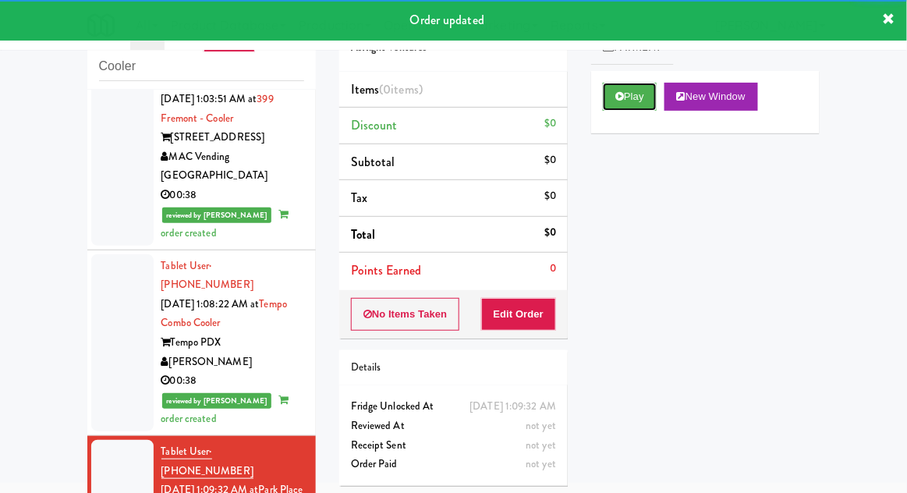
click at [632, 94] on button "Play" at bounding box center [630, 97] width 54 height 28
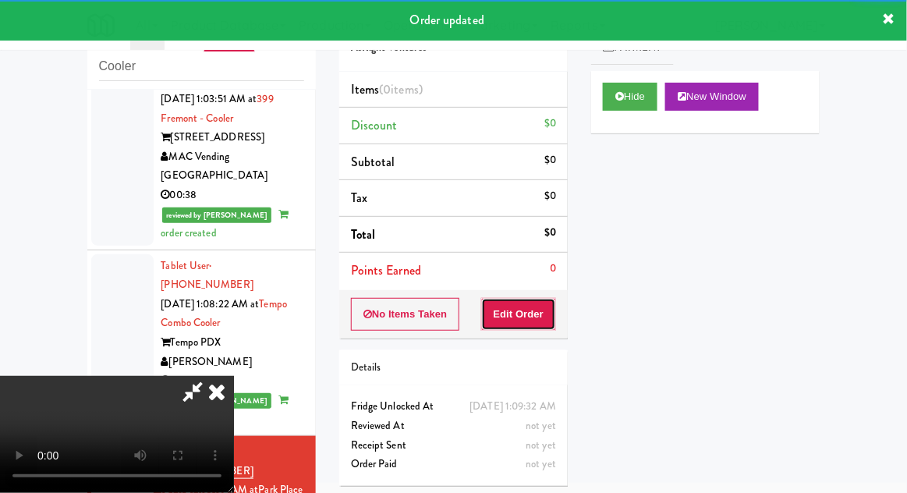
click at [538, 325] on button "Edit Order" at bounding box center [519, 314] width 76 height 33
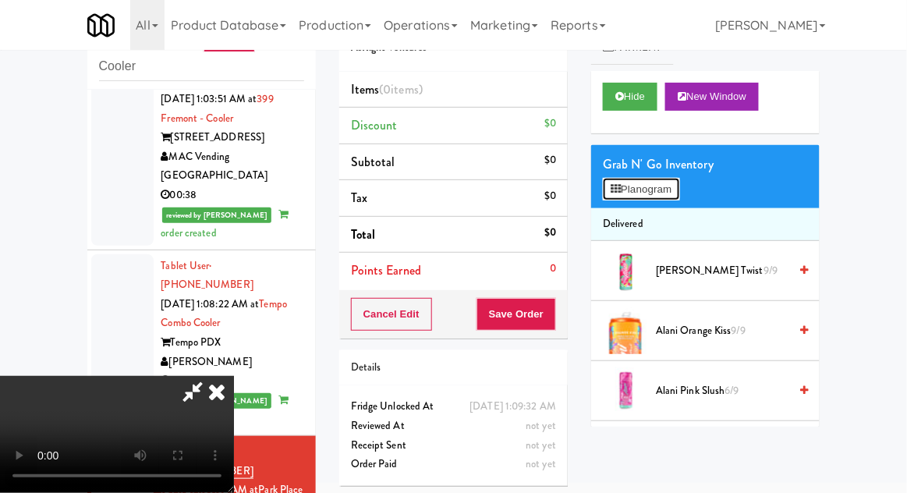
click at [677, 186] on button "Planogram" at bounding box center [641, 189] width 76 height 23
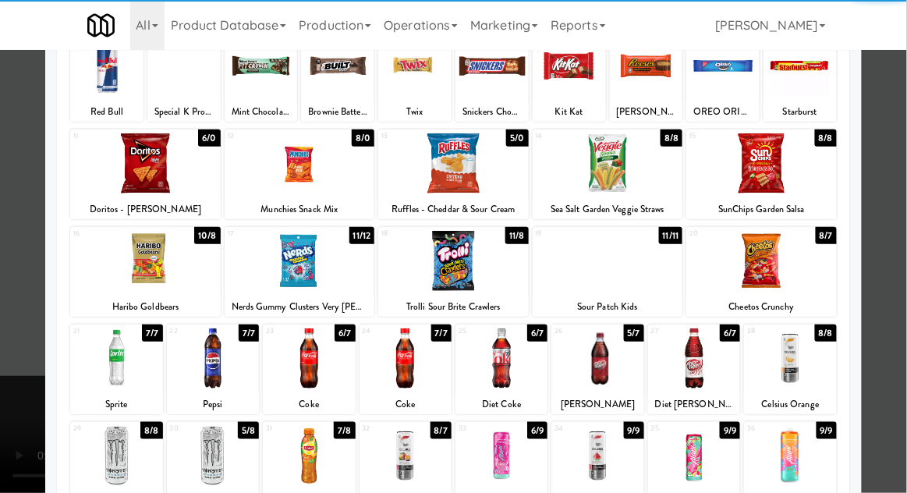
scroll to position [156, 0]
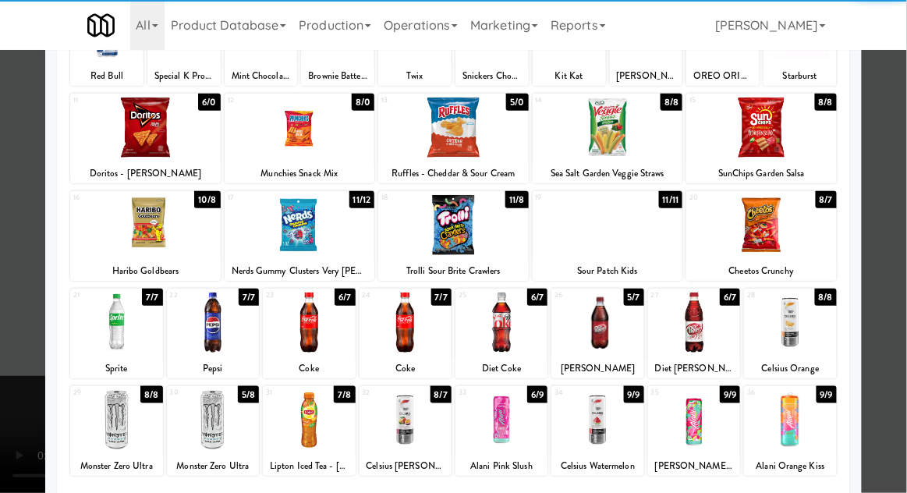
click at [209, 409] on div at bounding box center [213, 420] width 92 height 60
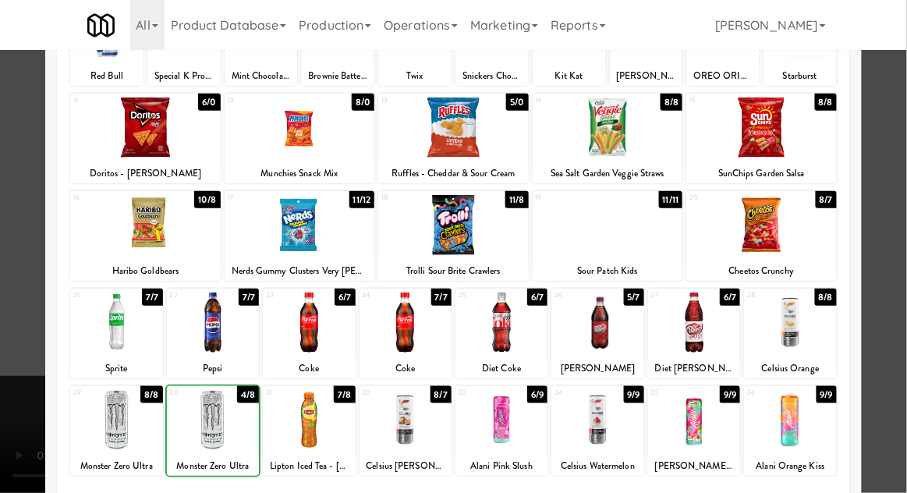
click at [890, 197] on div at bounding box center [453, 246] width 907 height 493
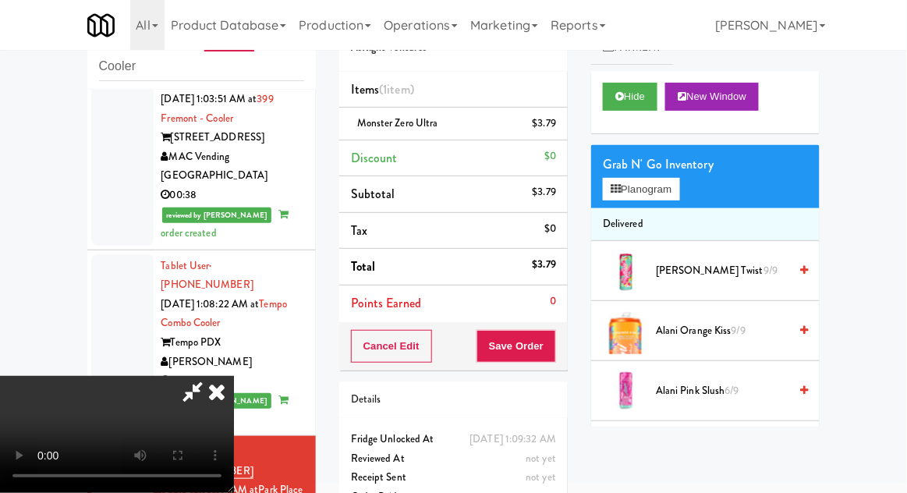
click at [489, 133] on li "Monster Zero Ultra $3.79" at bounding box center [453, 124] width 229 height 33
click at [550, 133] on link at bounding box center [555, 129] width 14 height 19
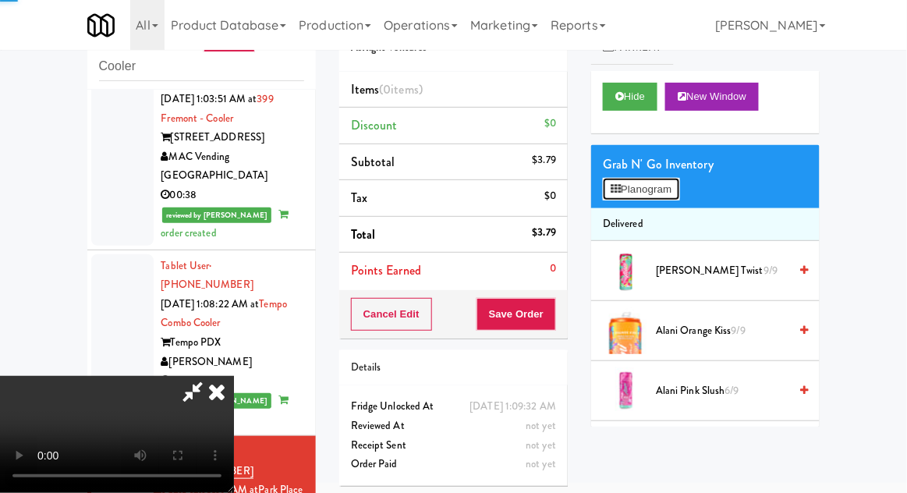
click at [631, 182] on button "Planogram" at bounding box center [641, 189] width 76 height 23
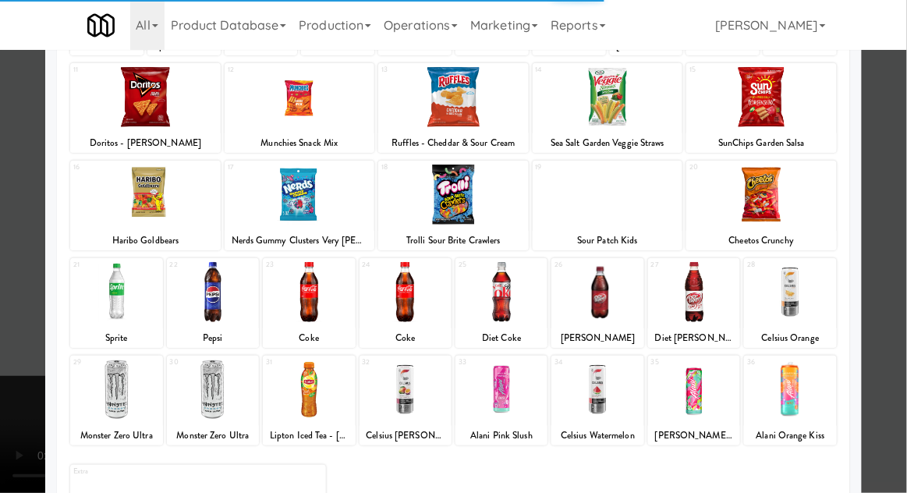
scroll to position [197, 0]
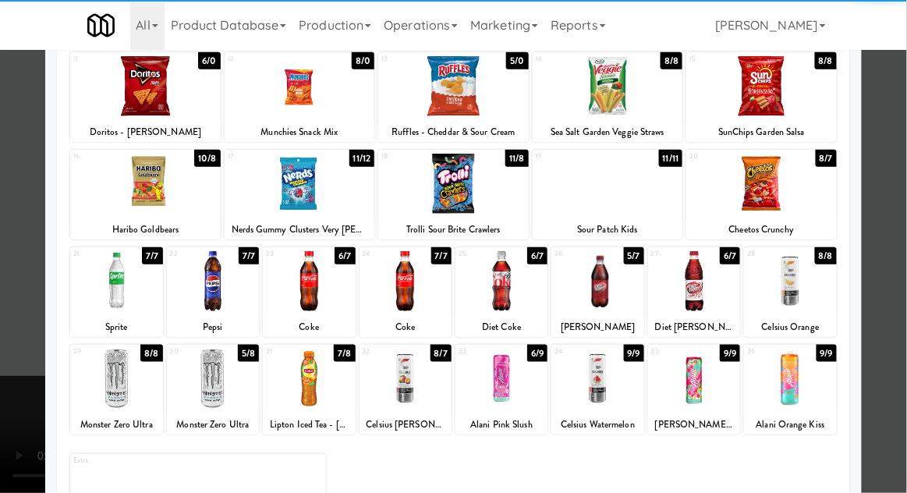
click at [122, 385] on div at bounding box center [116, 379] width 92 height 60
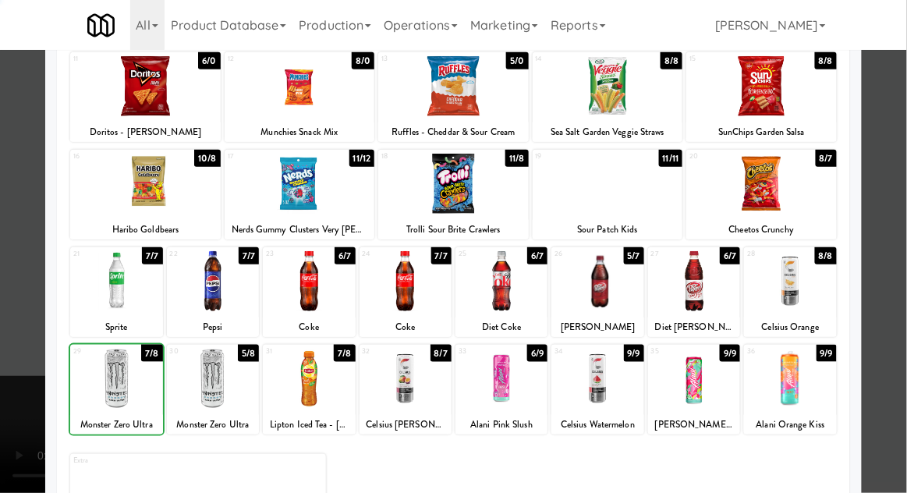
click at [887, 184] on div at bounding box center [453, 246] width 907 height 493
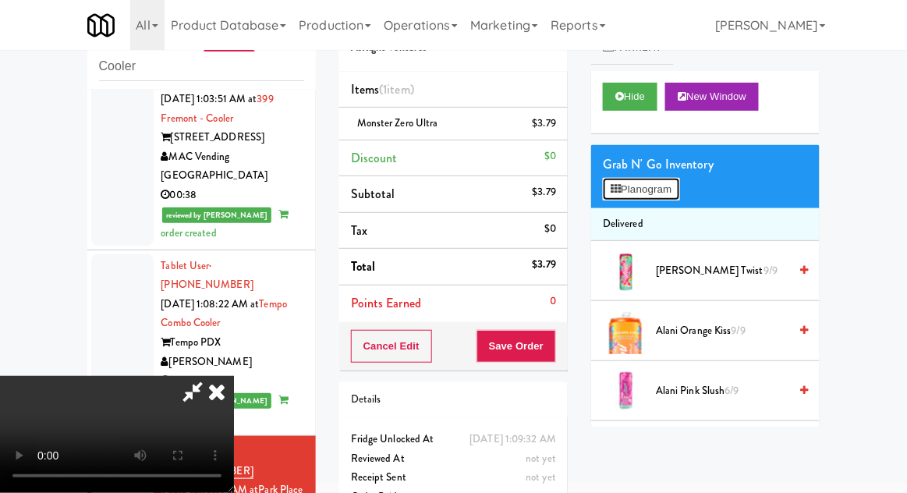
click at [678, 196] on button "Planogram" at bounding box center [641, 189] width 76 height 23
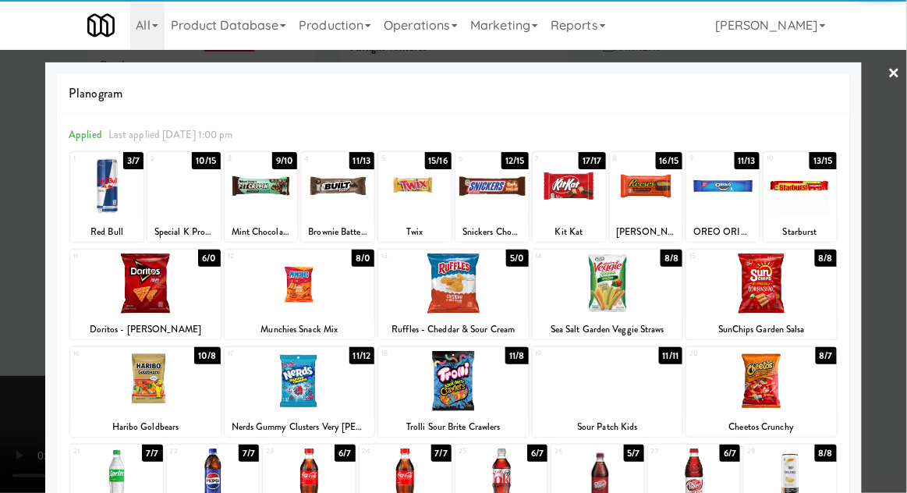
click at [170, 293] on div at bounding box center [145, 283] width 151 height 60
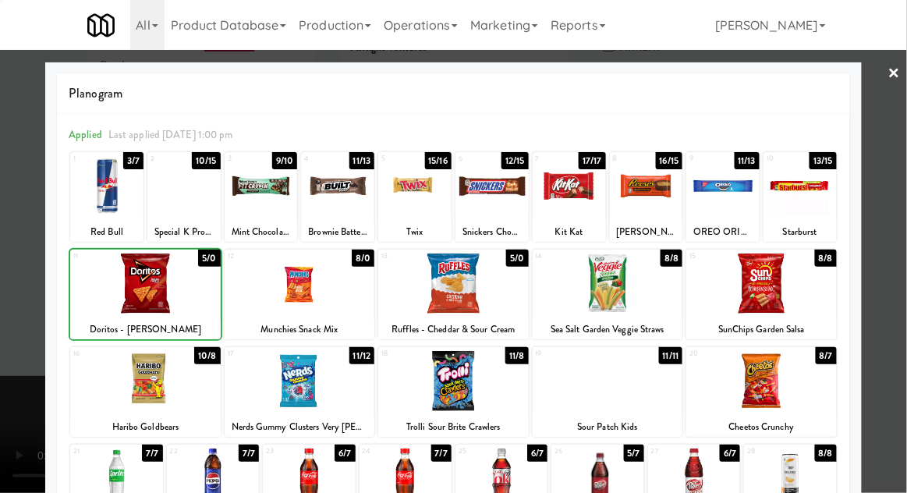
click at [894, 235] on div at bounding box center [453, 246] width 907 height 493
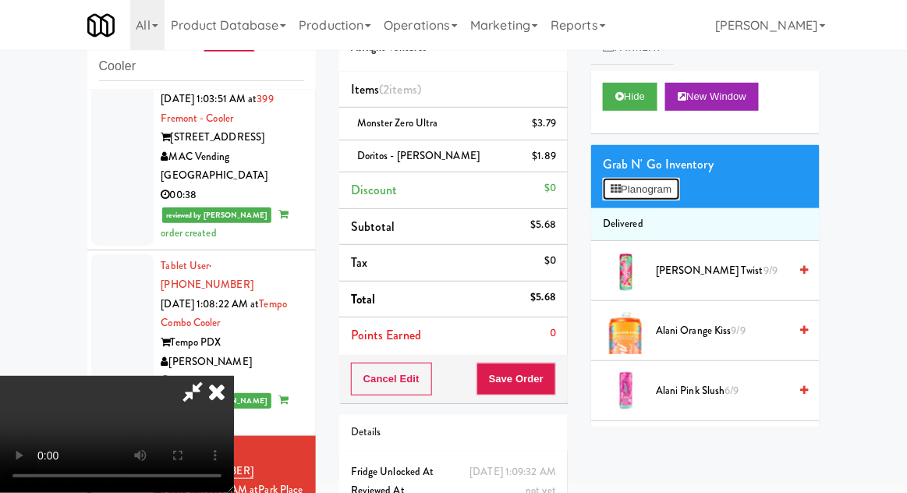
click at [679, 193] on button "Planogram" at bounding box center [641, 189] width 76 height 23
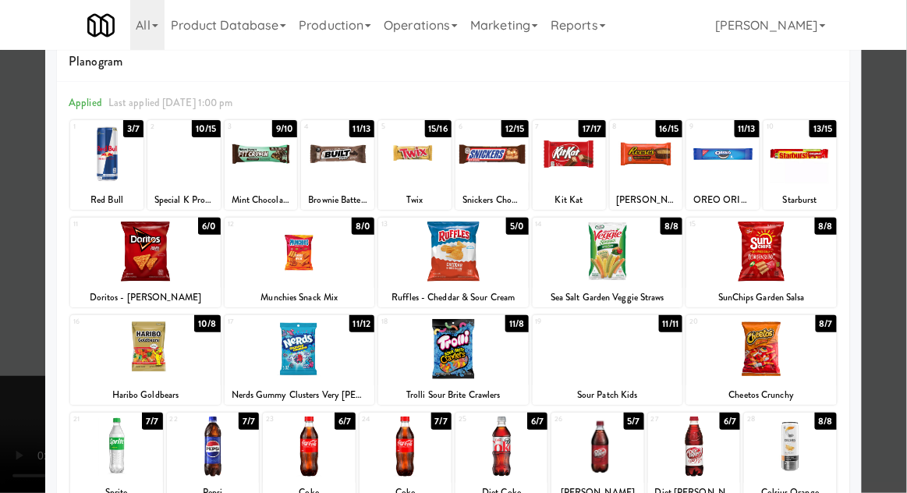
scroll to position [34, 0]
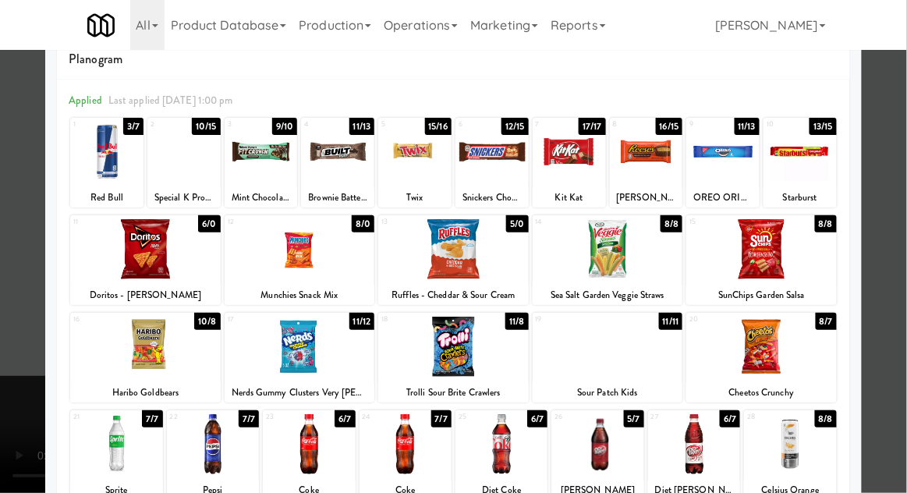
click at [730, 172] on div at bounding box center [722, 152] width 73 height 60
click at [898, 183] on div at bounding box center [453, 246] width 907 height 493
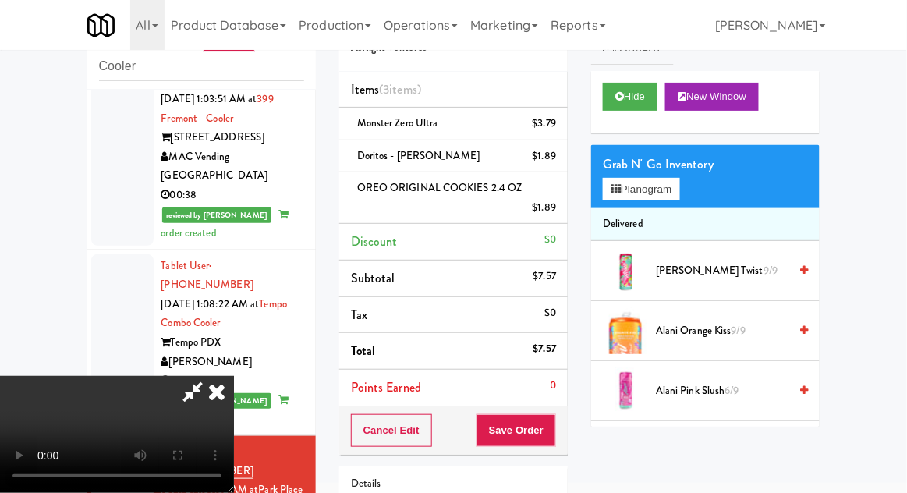
click at [697, 191] on div "Grab N' Go Inventory Planogram" at bounding box center [705, 176] width 229 height 63
click at [679, 192] on button "Planogram" at bounding box center [641, 189] width 76 height 23
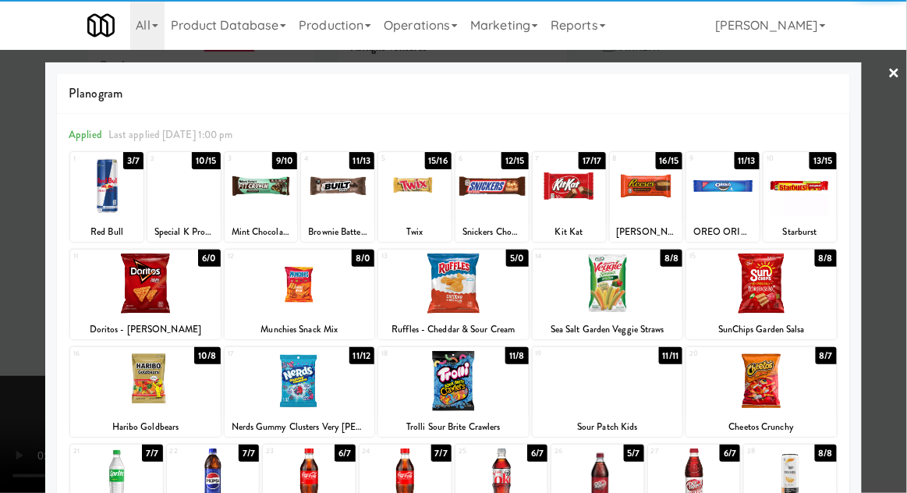
click at [168, 384] on div at bounding box center [145, 381] width 151 height 60
click at [890, 211] on div at bounding box center [453, 246] width 907 height 493
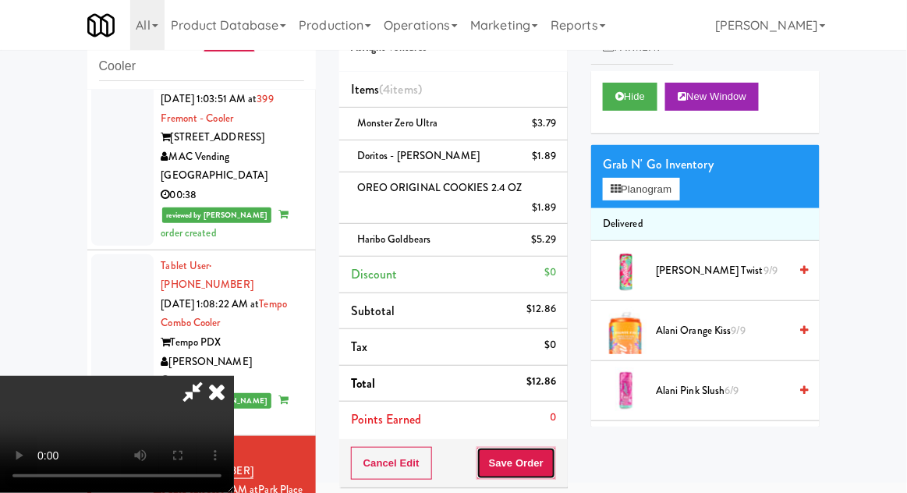
click at [556, 457] on button "Save Order" at bounding box center [517, 463] width 80 height 33
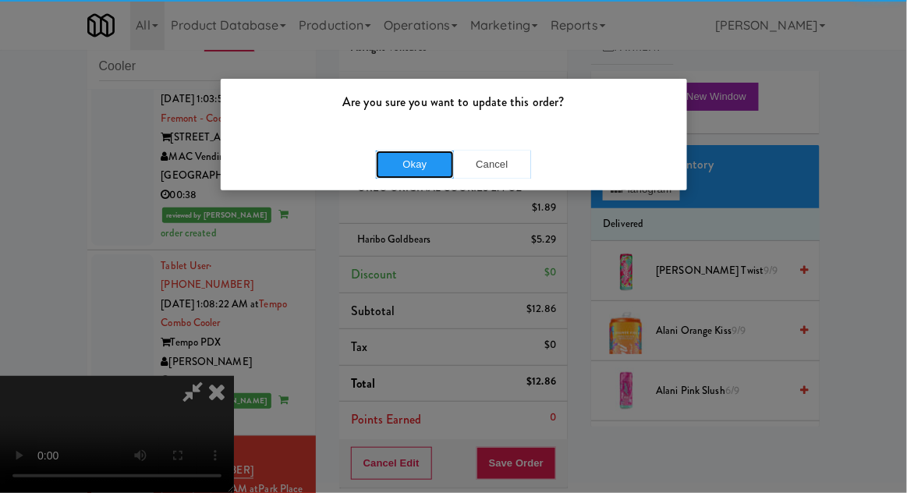
click at [403, 174] on button "Okay" at bounding box center [415, 165] width 78 height 28
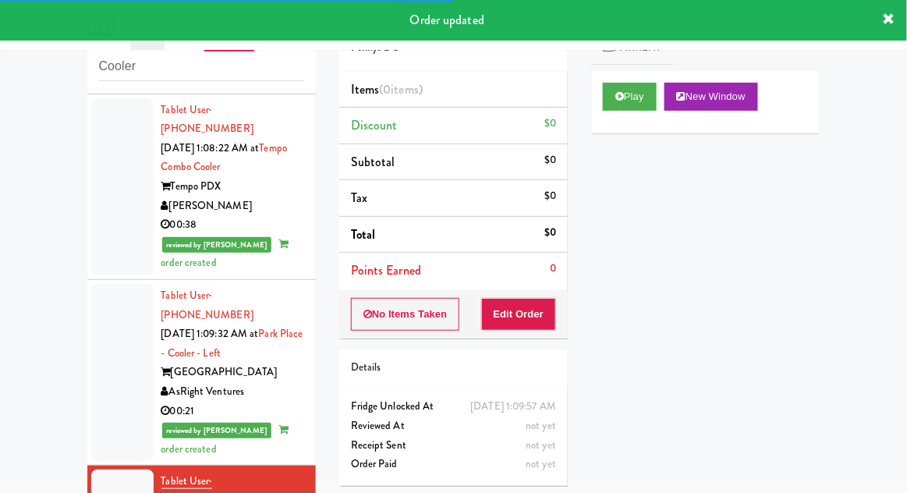
scroll to position [2009, 0]
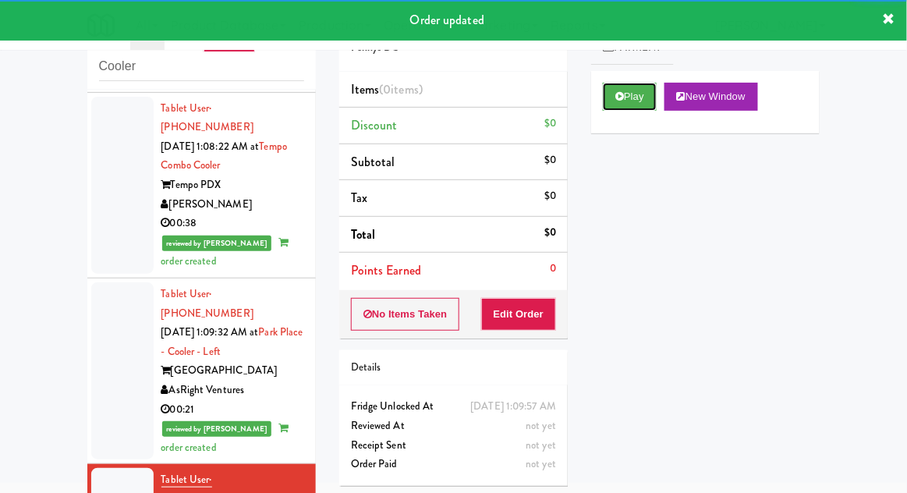
click at [609, 103] on button "Play" at bounding box center [630, 97] width 54 height 28
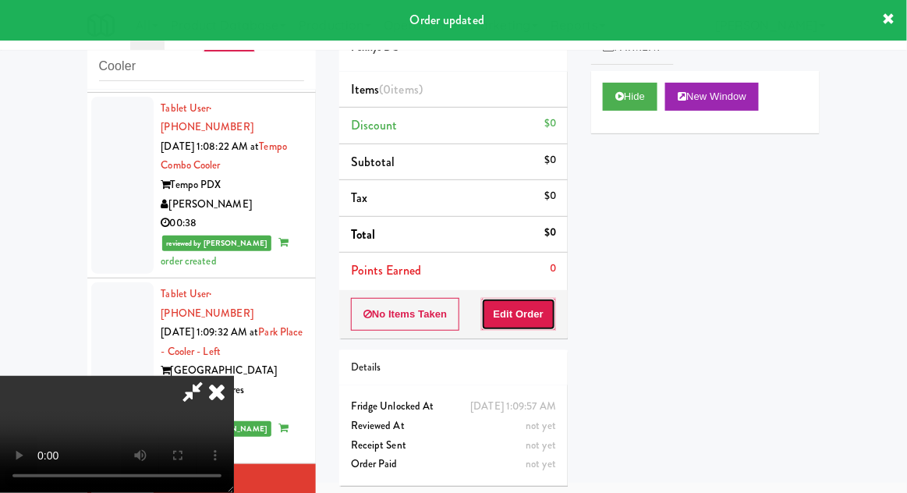
click at [521, 314] on button "Edit Order" at bounding box center [519, 314] width 76 height 33
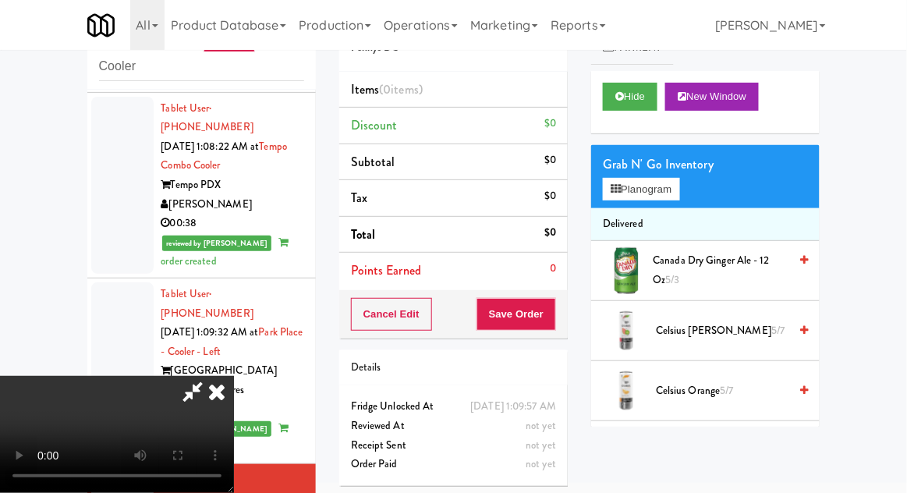
scroll to position [0, 0]
click at [679, 184] on button "Planogram" at bounding box center [641, 189] width 76 height 23
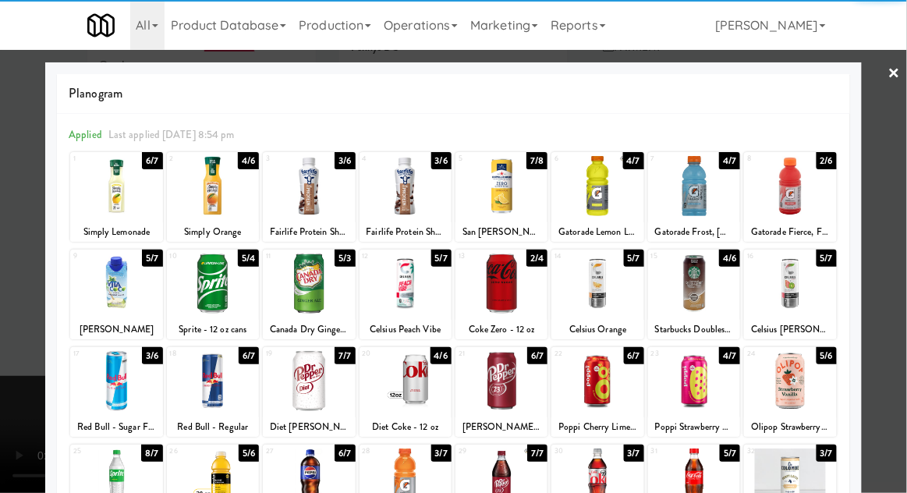
click at [597, 198] on div at bounding box center [597, 186] width 92 height 60
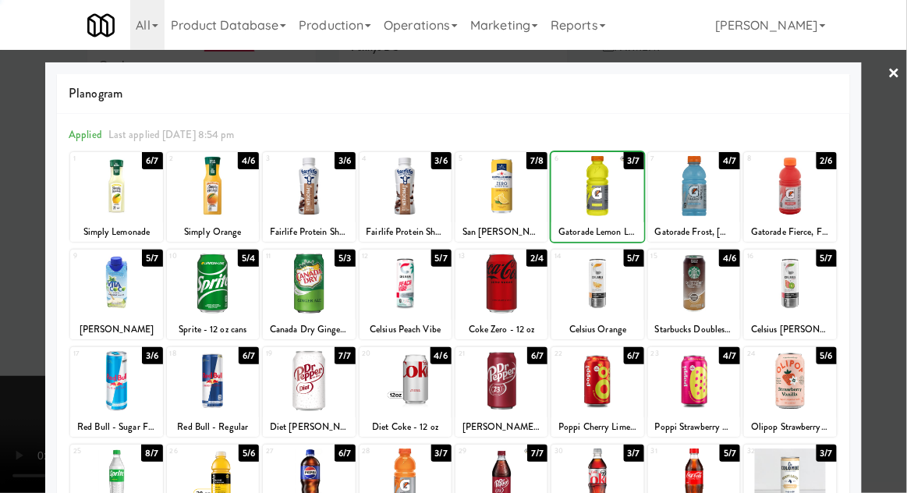
click at [902, 191] on div at bounding box center [453, 246] width 907 height 493
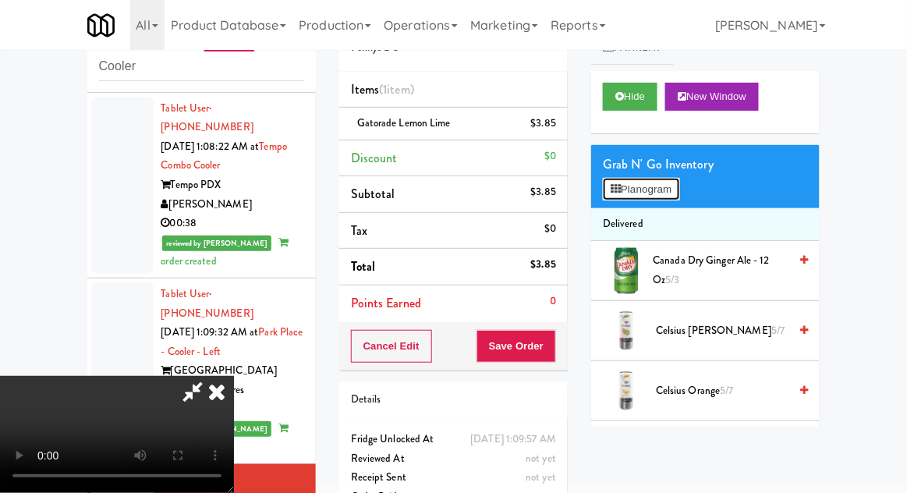
click at [679, 193] on button "Planogram" at bounding box center [641, 189] width 76 height 23
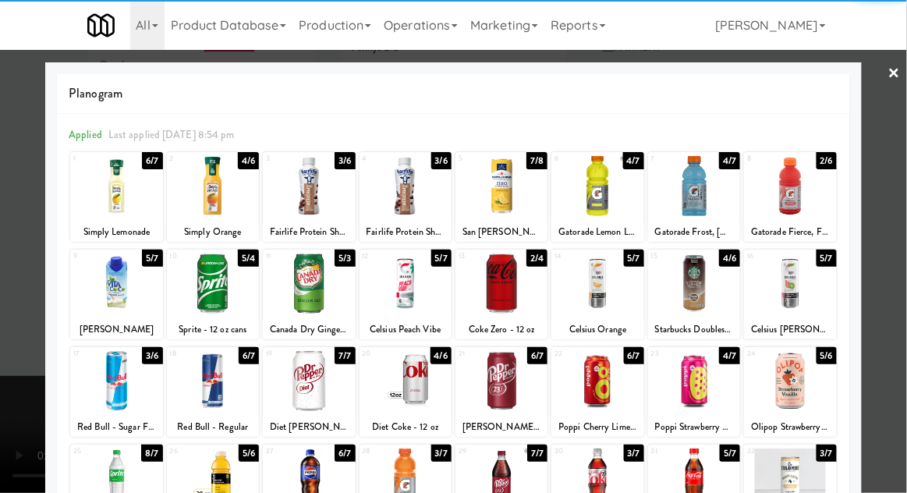
click at [506, 293] on div at bounding box center [502, 283] width 92 height 60
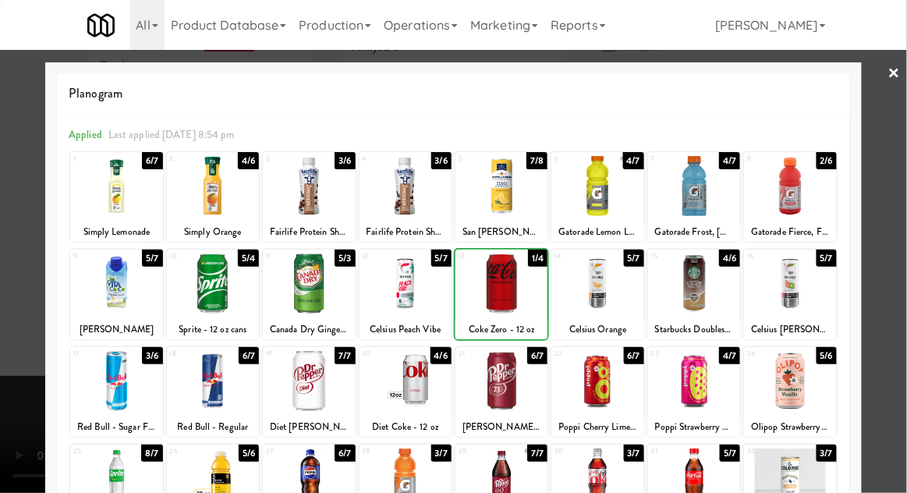
click at [896, 205] on div at bounding box center [453, 246] width 907 height 493
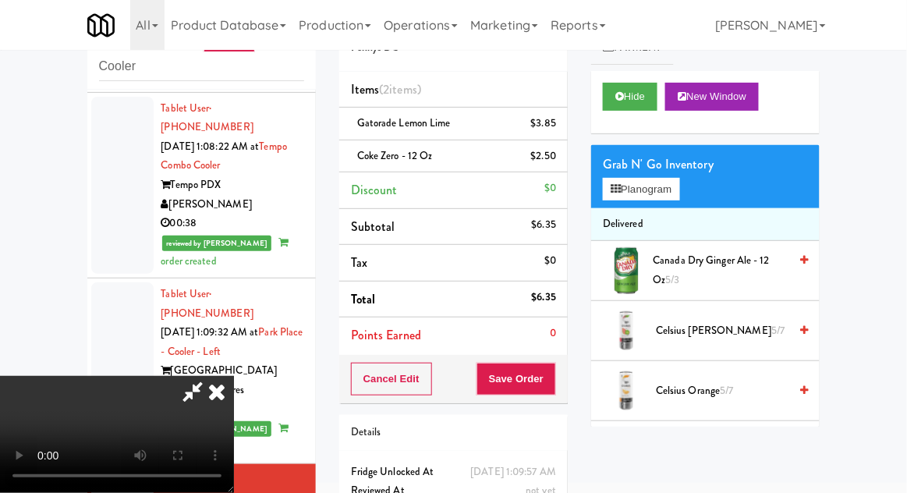
scroll to position [57, 0]
click at [679, 192] on button "Planogram" at bounding box center [641, 189] width 76 height 23
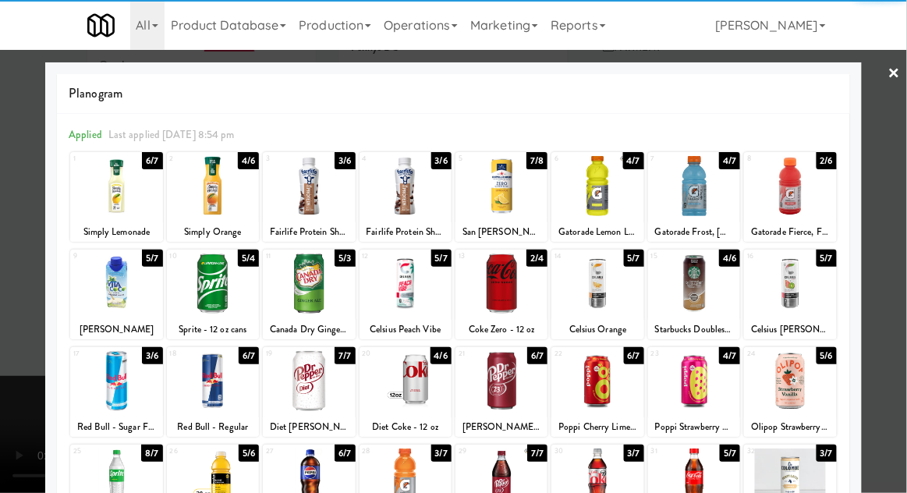
click at [711, 379] on div at bounding box center [694, 381] width 92 height 60
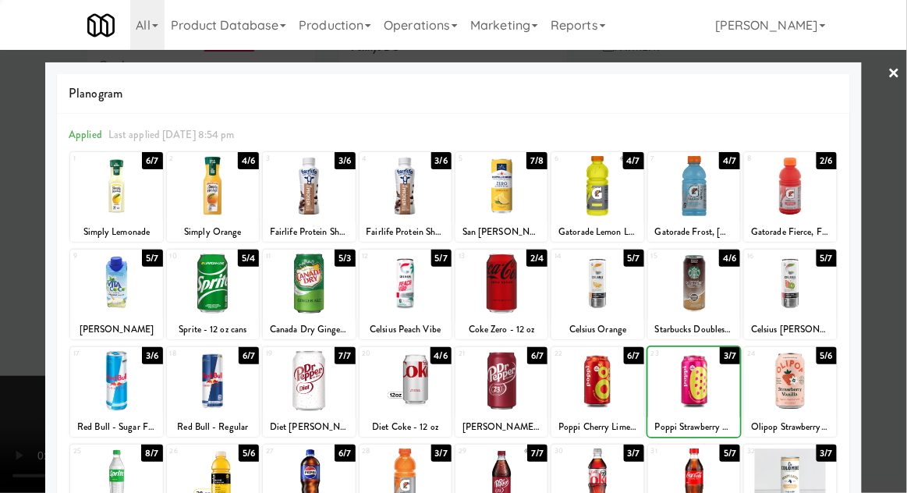
click at [903, 247] on div at bounding box center [453, 246] width 907 height 493
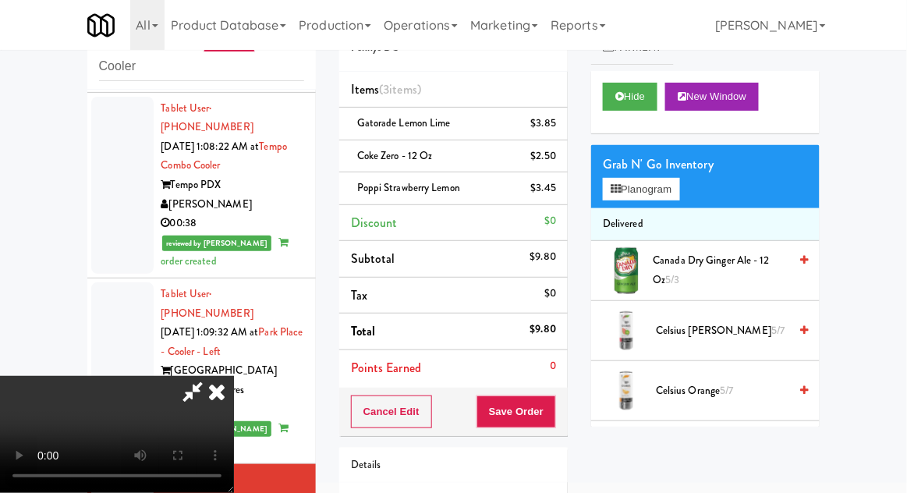
click at [211, 376] on icon at bounding box center [193, 391] width 36 height 31
click at [551, 413] on button "Save Order" at bounding box center [517, 411] width 80 height 33
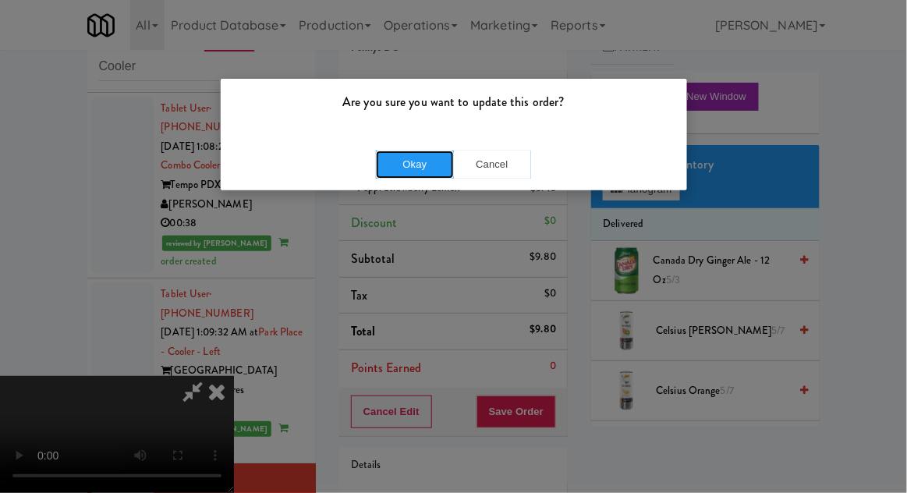
click at [410, 171] on button "Okay" at bounding box center [415, 165] width 78 height 28
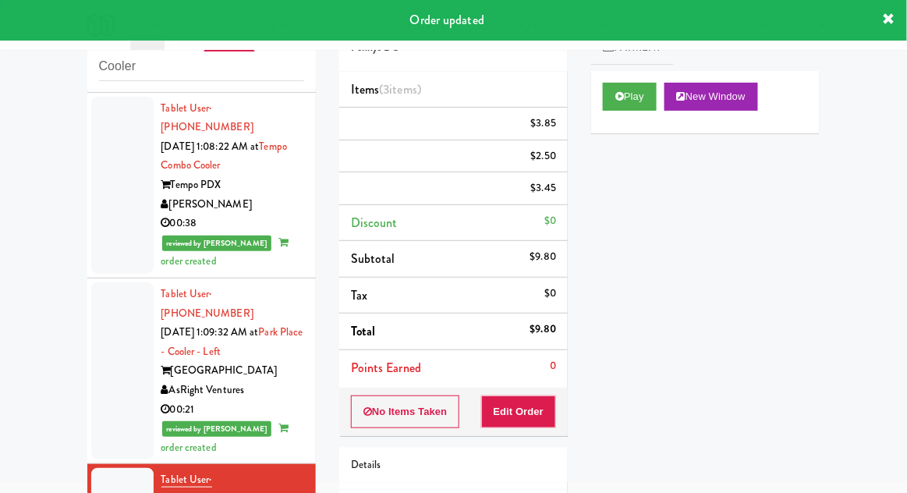
scroll to position [0, 0]
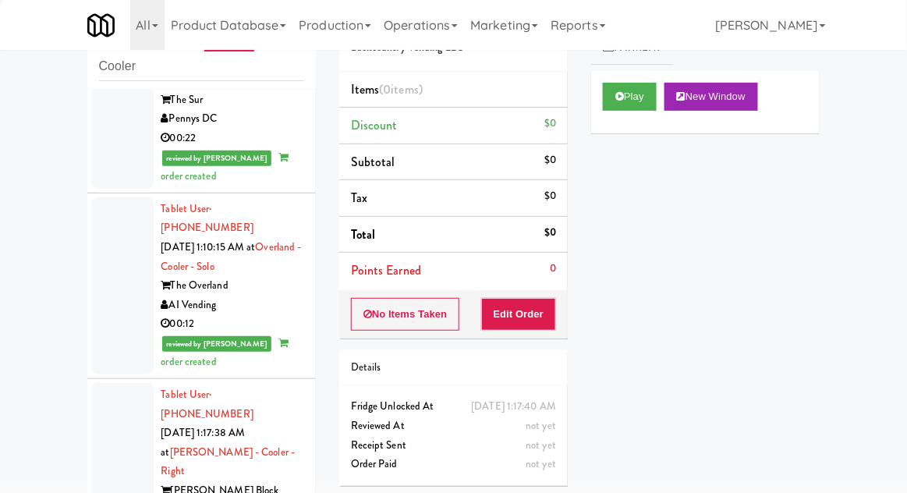
scroll to position [2468, 0]
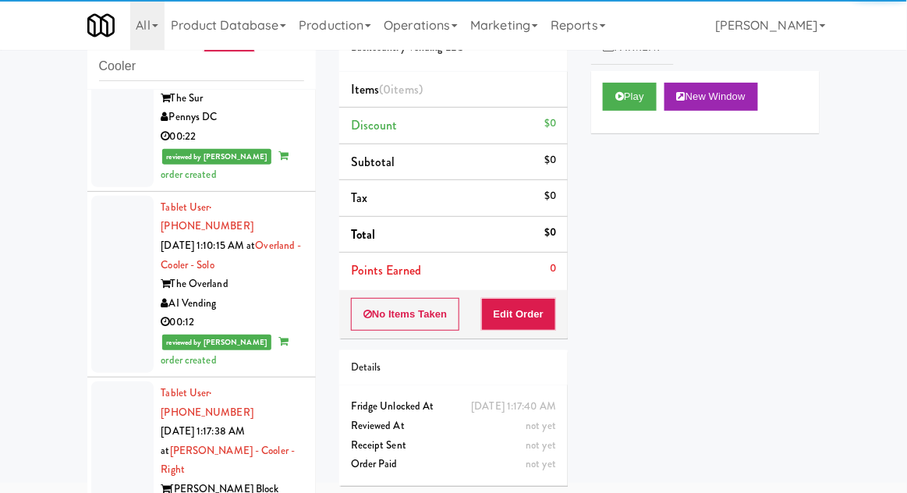
click at [620, 98] on icon at bounding box center [619, 96] width 9 height 10
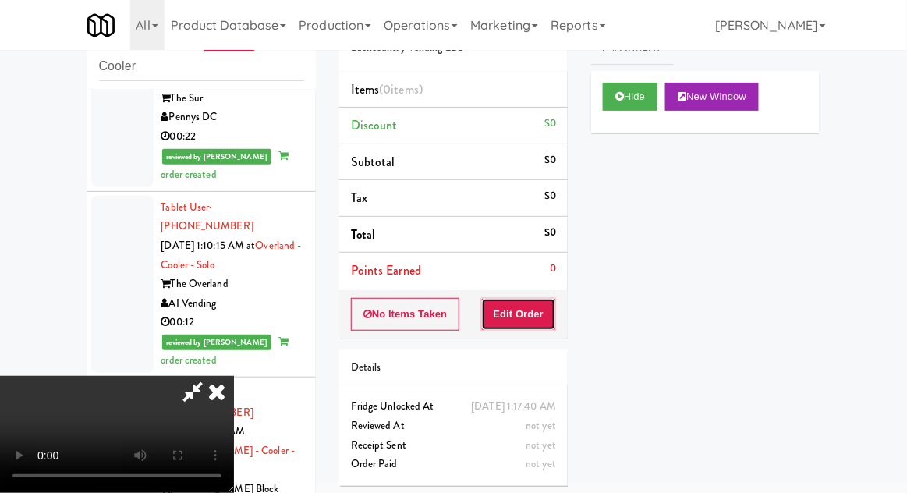
click at [529, 310] on button "Edit Order" at bounding box center [519, 314] width 76 height 33
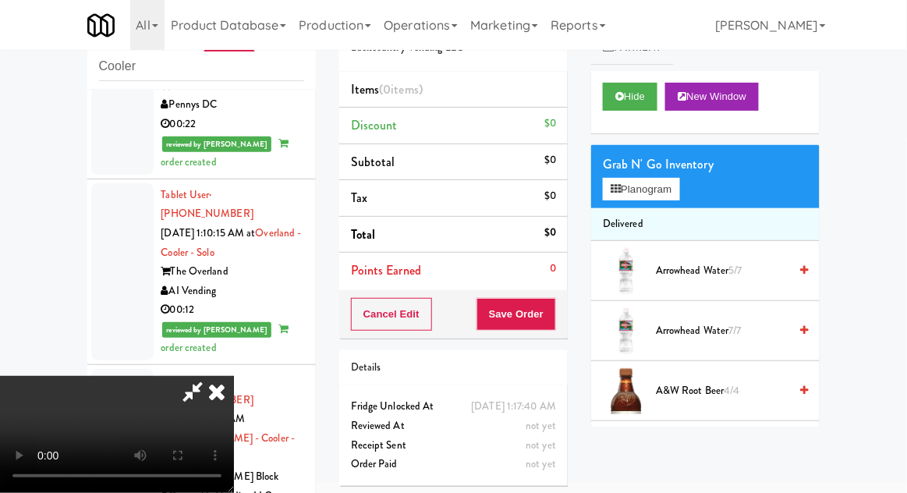
scroll to position [2483, 0]
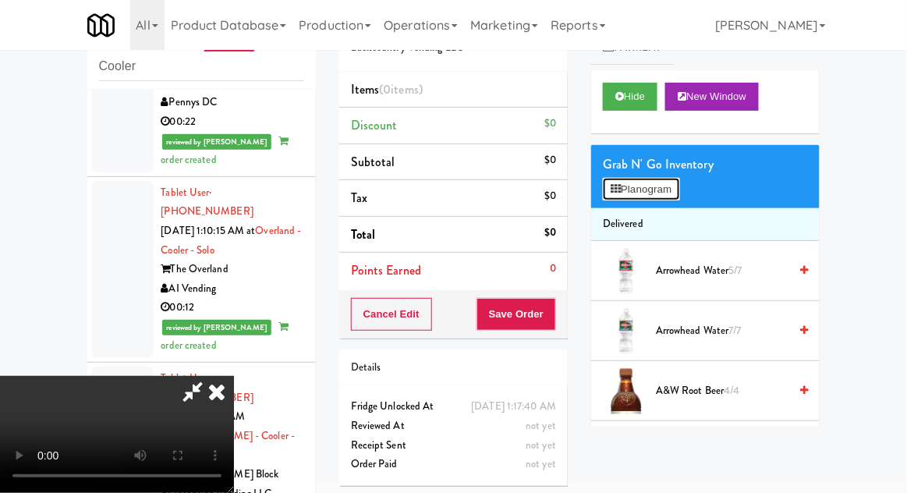
click at [679, 192] on button "Planogram" at bounding box center [641, 189] width 76 height 23
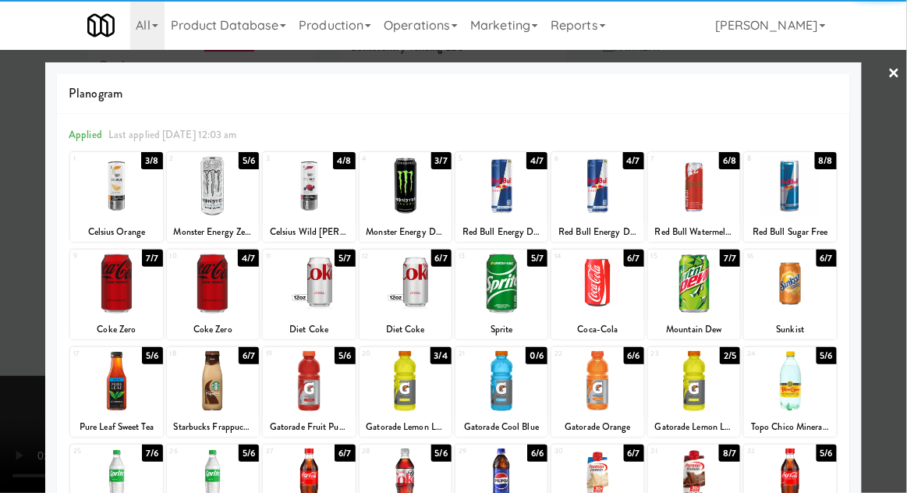
click at [414, 285] on div at bounding box center [406, 283] width 92 height 60
click at [891, 225] on div at bounding box center [453, 246] width 907 height 493
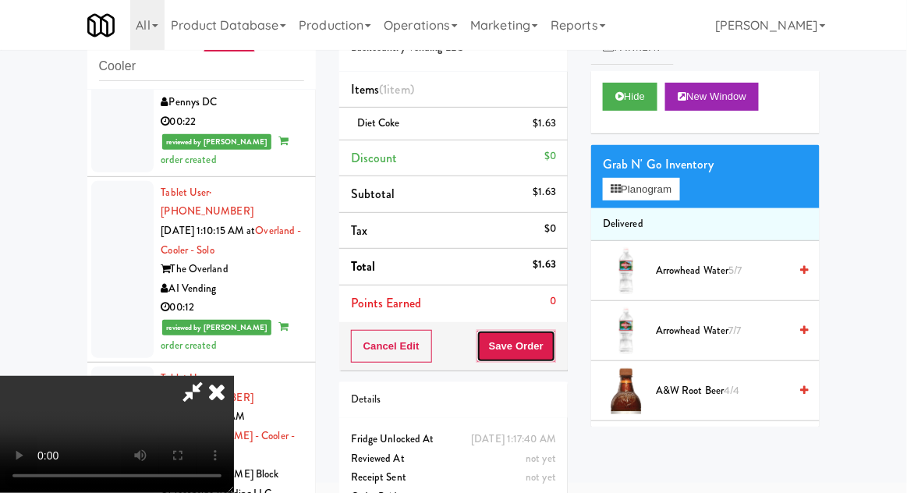
click at [555, 347] on button "Save Order" at bounding box center [517, 346] width 80 height 33
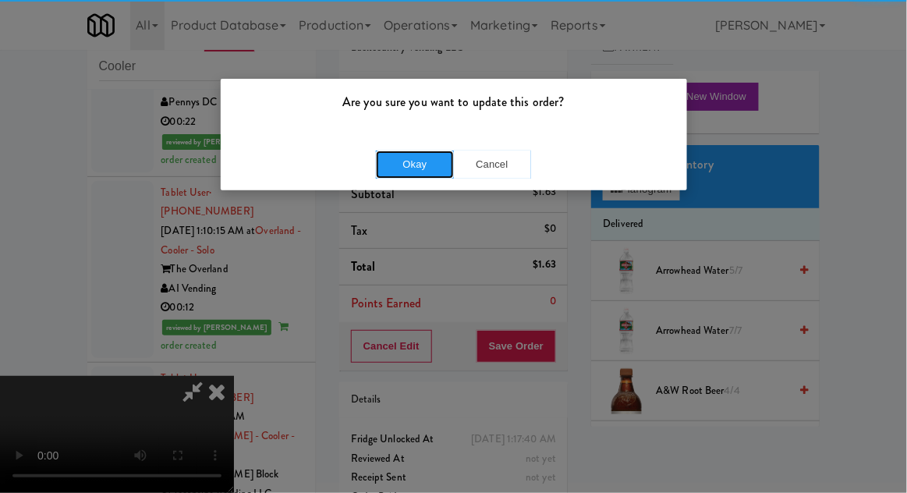
click at [413, 153] on button "Okay" at bounding box center [415, 165] width 78 height 28
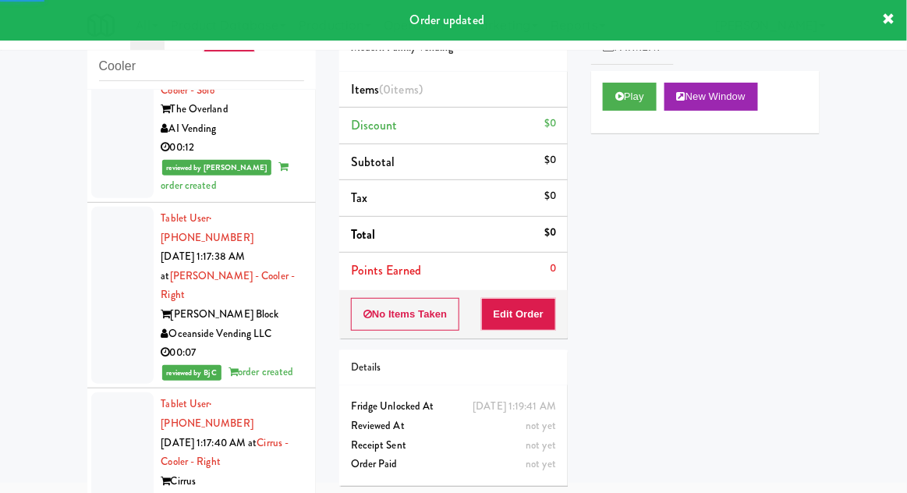
scroll to position [2650, 0]
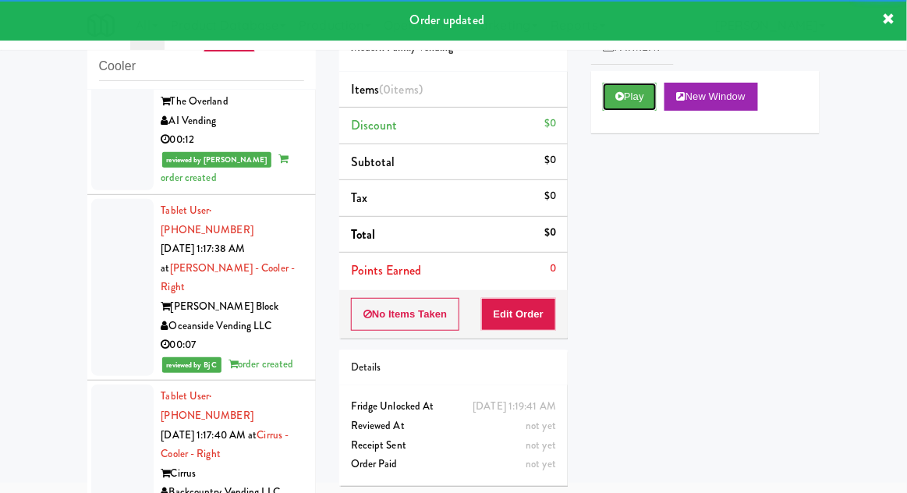
click at [609, 88] on button "Play" at bounding box center [630, 97] width 54 height 28
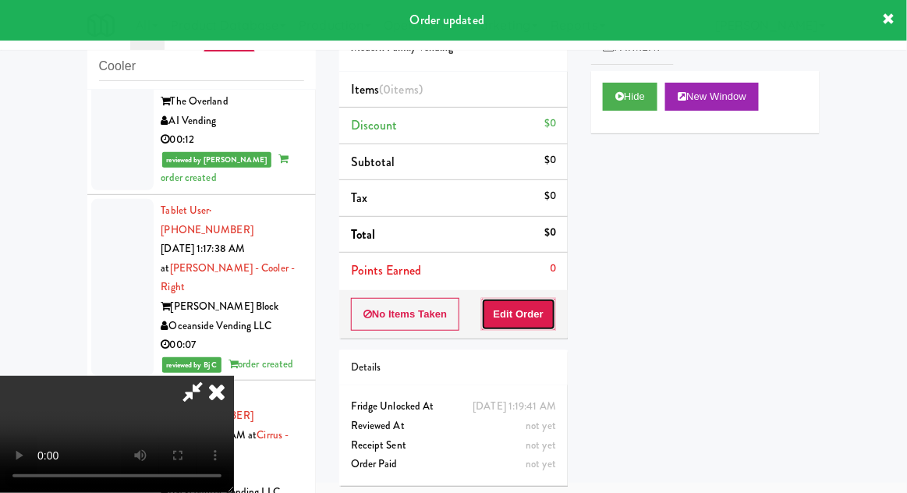
click at [521, 311] on button "Edit Order" at bounding box center [519, 314] width 76 height 33
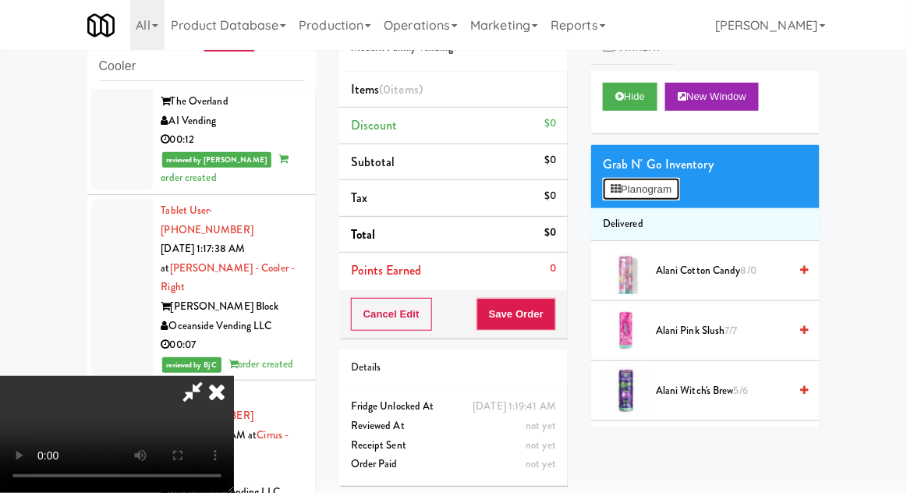
click at [674, 186] on button "Planogram" at bounding box center [641, 189] width 76 height 23
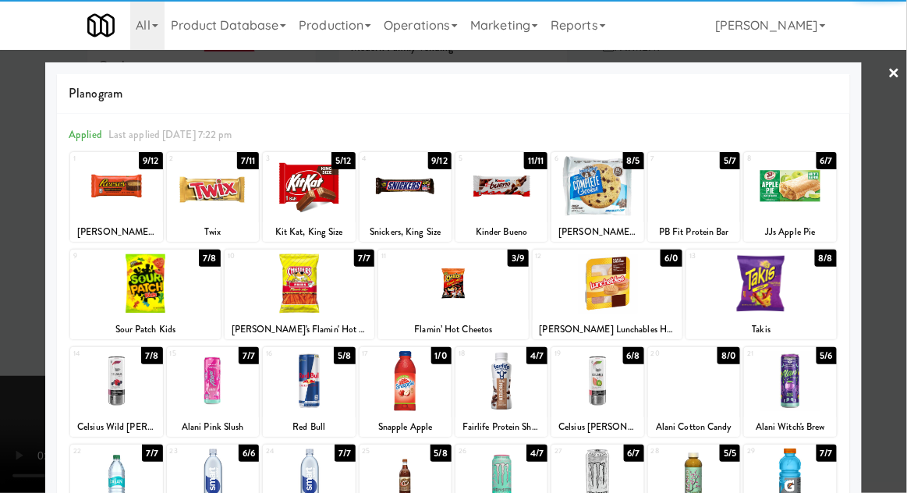
click at [234, 212] on div at bounding box center [213, 186] width 92 height 60
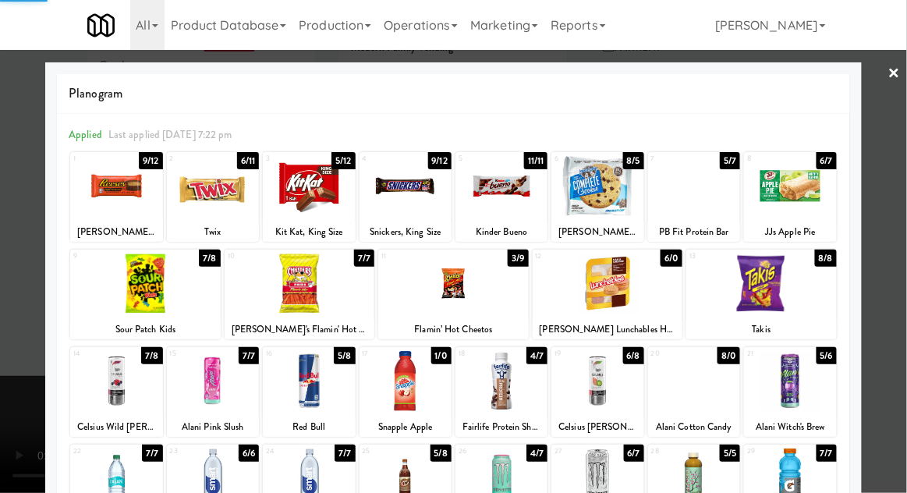
click at [903, 225] on div at bounding box center [453, 246] width 907 height 493
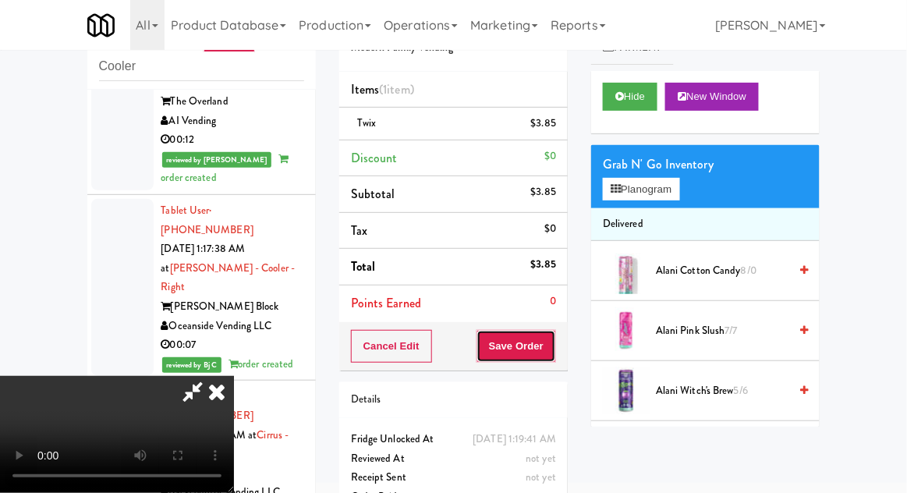
click at [551, 337] on button "Save Order" at bounding box center [517, 346] width 80 height 33
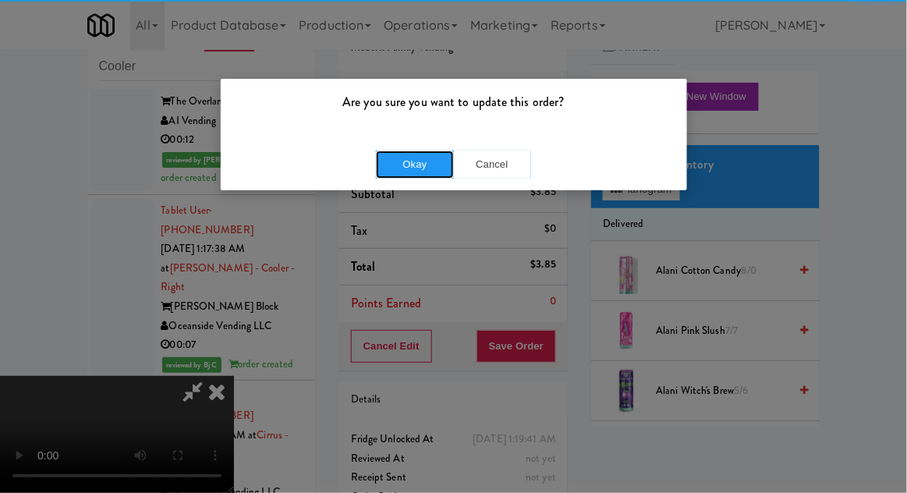
click at [399, 167] on button "Okay" at bounding box center [415, 165] width 78 height 28
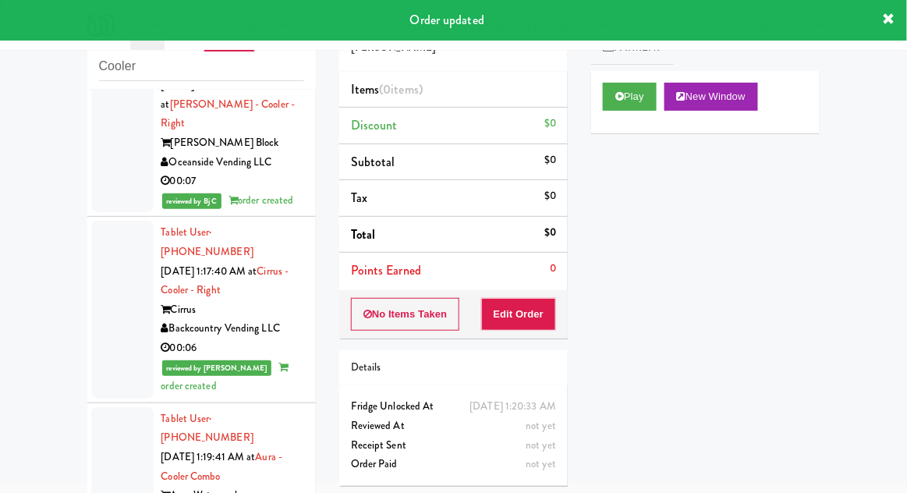
scroll to position [2813, 0]
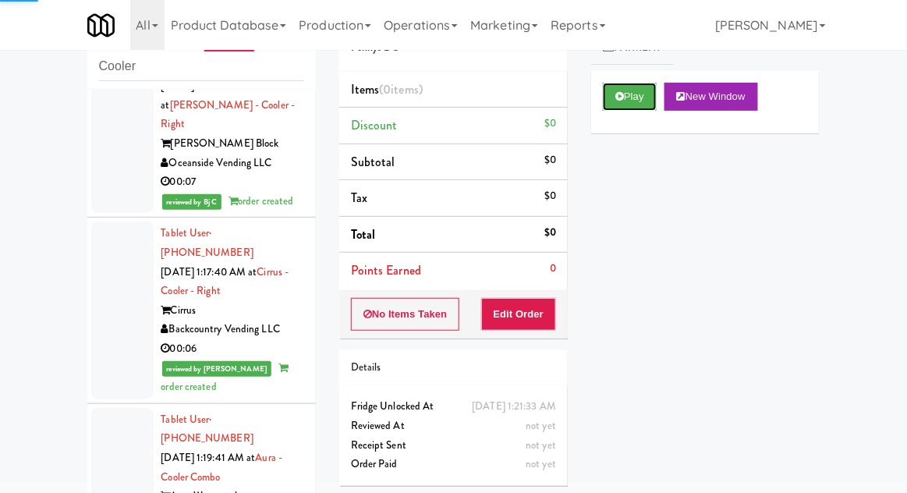
click at [618, 85] on button "Play" at bounding box center [630, 97] width 54 height 28
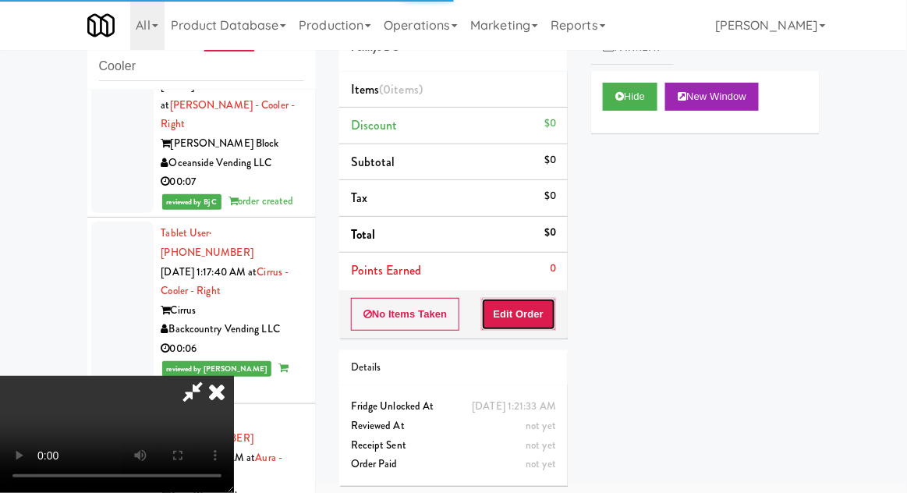
click at [527, 308] on button "Edit Order" at bounding box center [519, 314] width 76 height 33
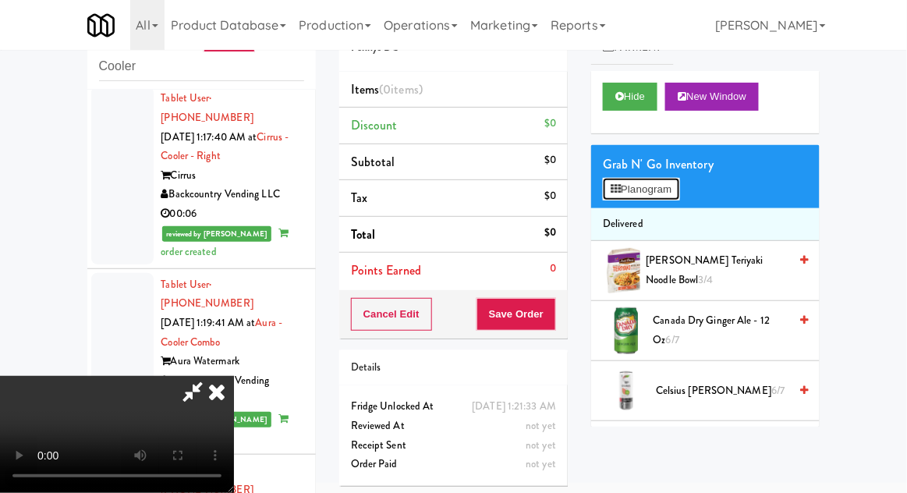
click at [676, 188] on button "Planogram" at bounding box center [641, 189] width 76 height 23
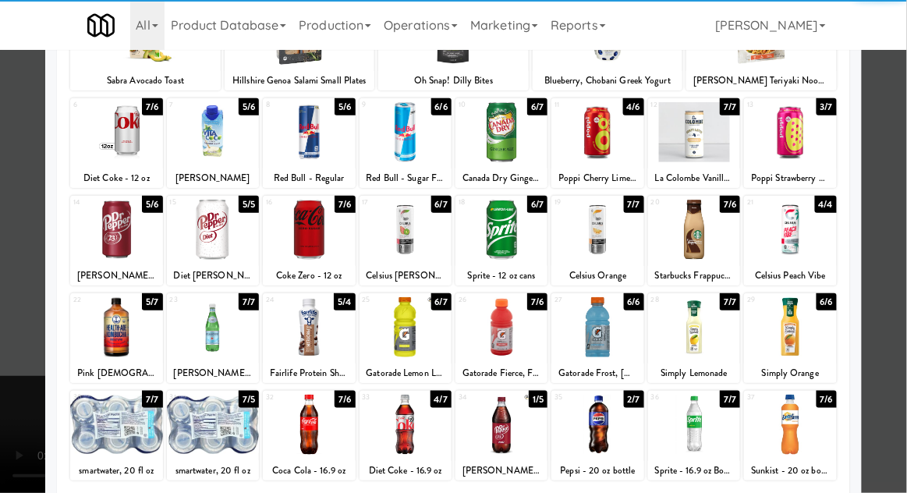
scroll to position [151, 0]
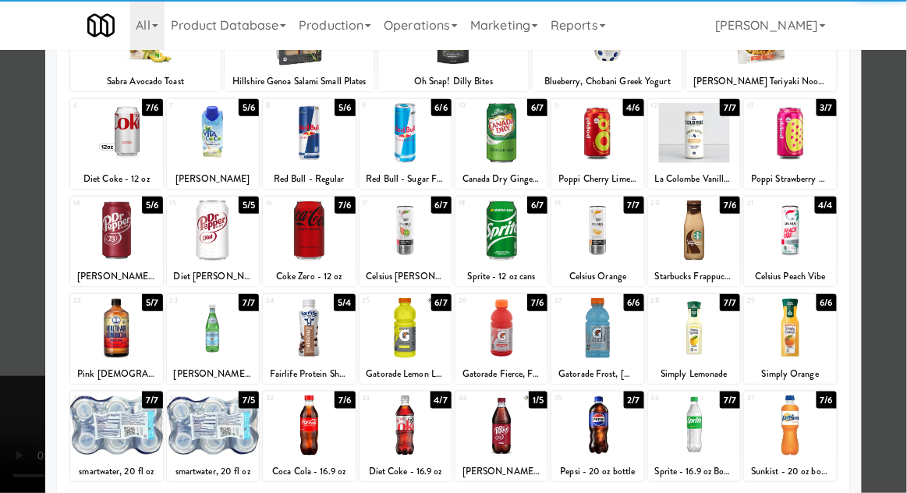
click at [600, 325] on div at bounding box center [597, 328] width 92 height 60
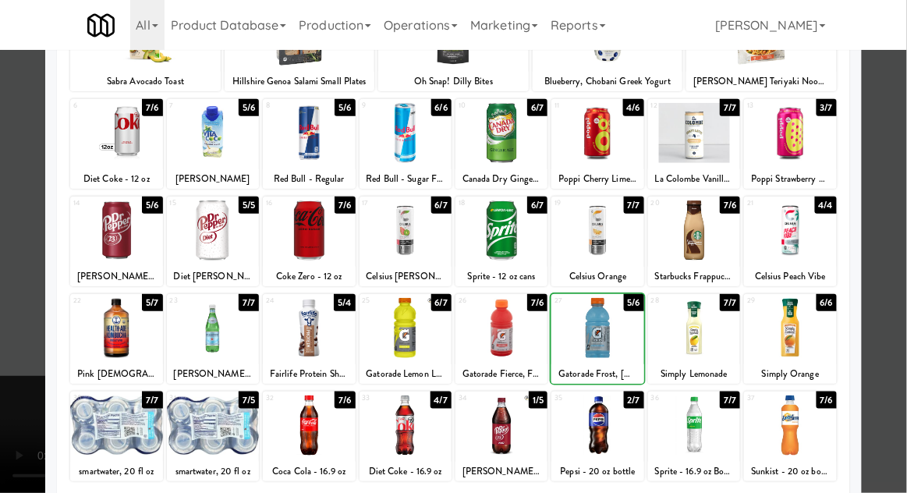
click at [906, 206] on div at bounding box center [453, 246] width 907 height 493
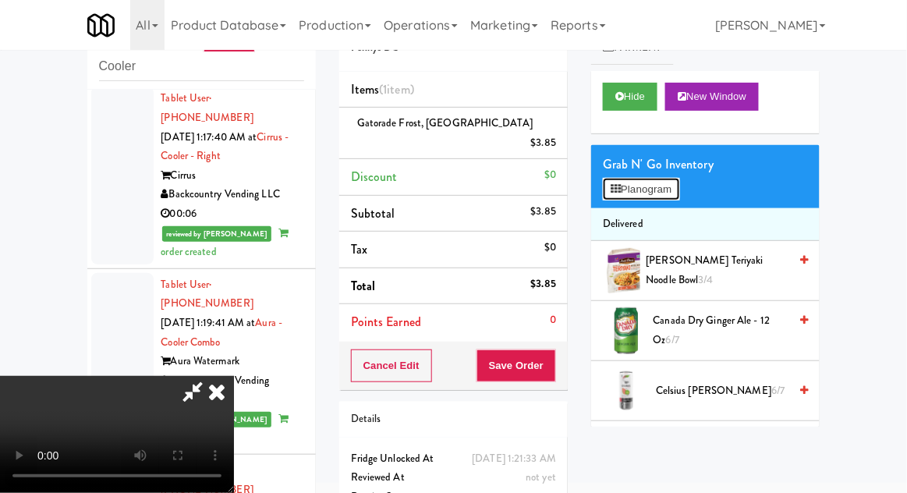
click at [675, 197] on button "Planogram" at bounding box center [641, 189] width 76 height 23
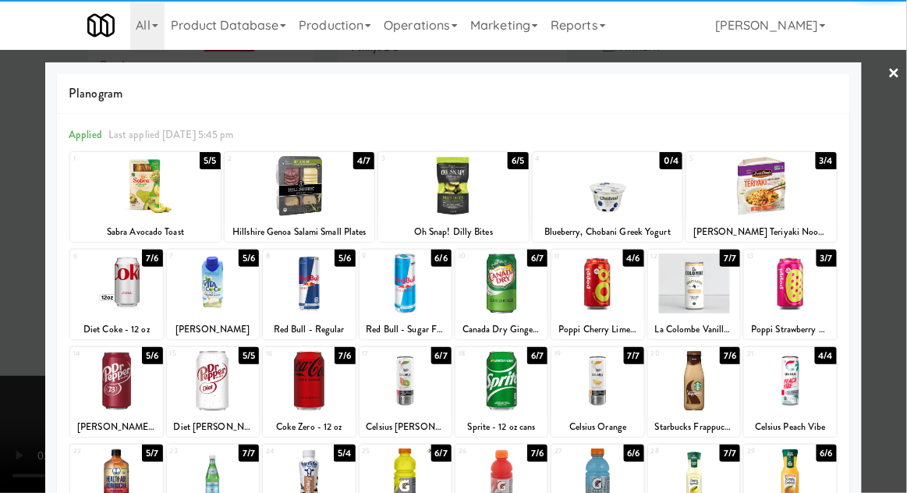
click at [297, 188] on div at bounding box center [300, 186] width 151 height 60
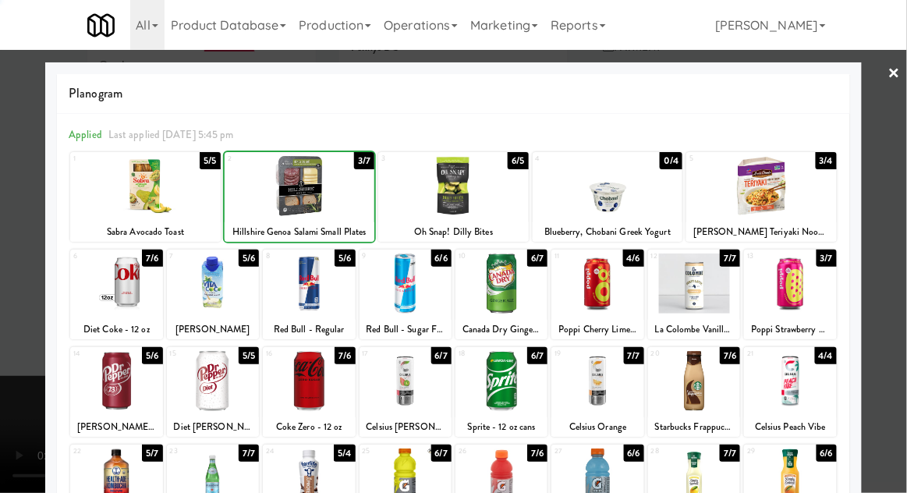
click at [890, 225] on div at bounding box center [453, 246] width 907 height 493
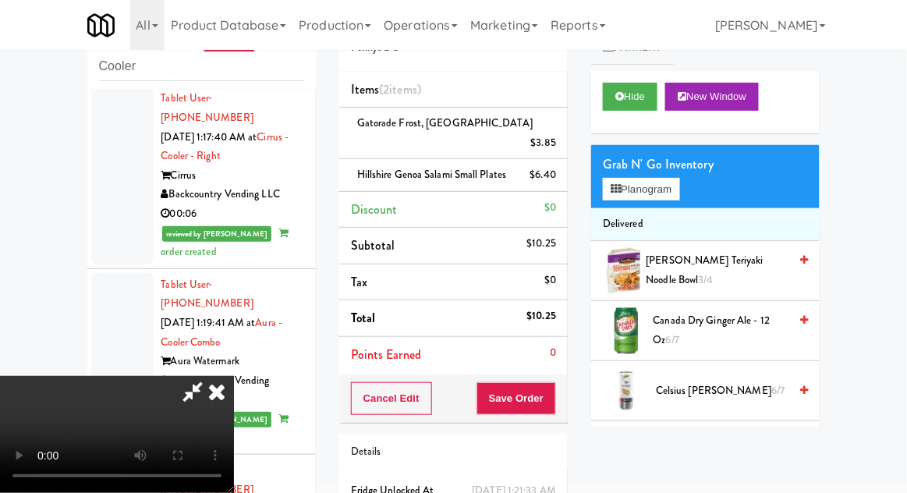
scroll to position [57, 0]
click at [556, 395] on button "Save Order" at bounding box center [517, 398] width 80 height 33
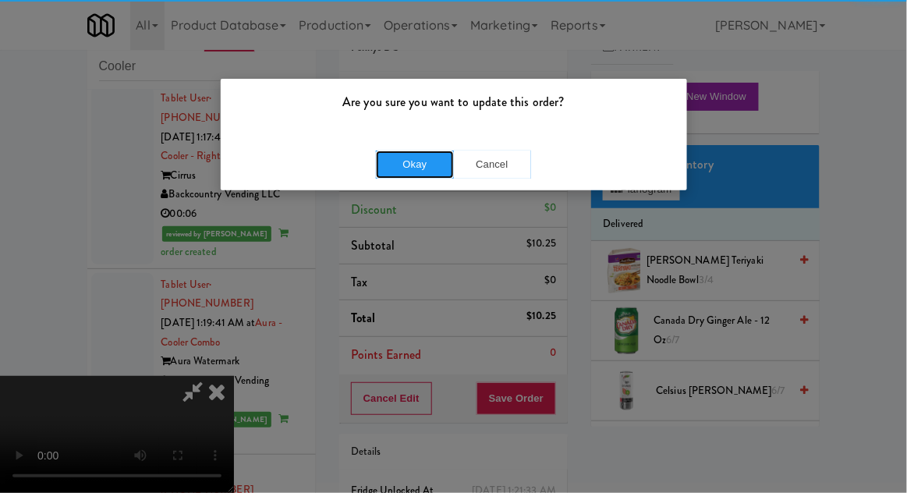
click at [399, 154] on button "Okay" at bounding box center [415, 165] width 78 height 28
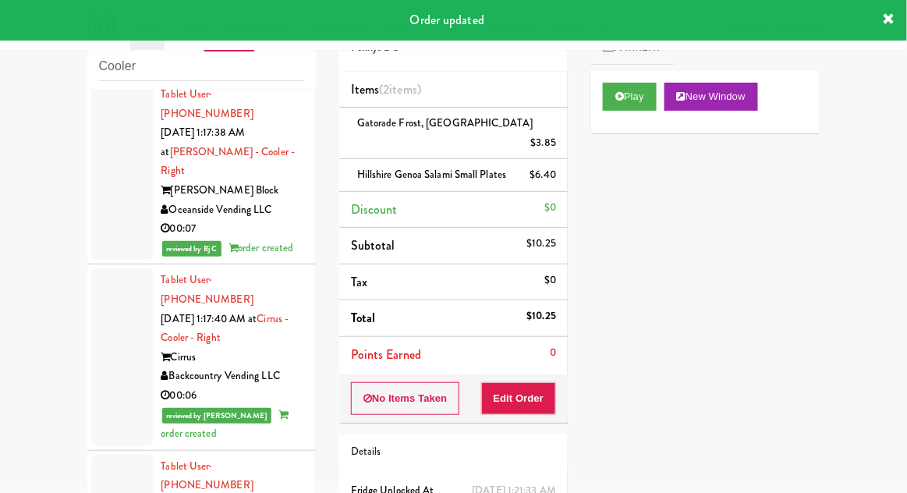
scroll to position [2767, 0]
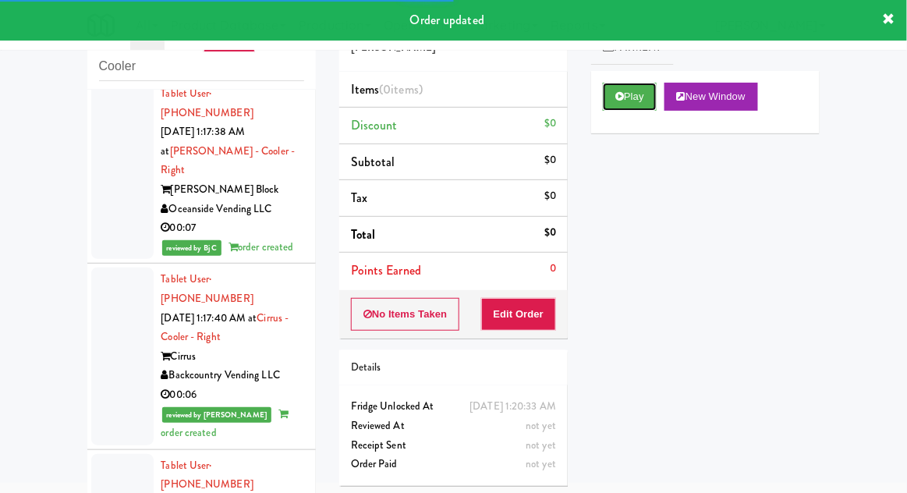
click at [606, 89] on button "Play" at bounding box center [630, 97] width 54 height 28
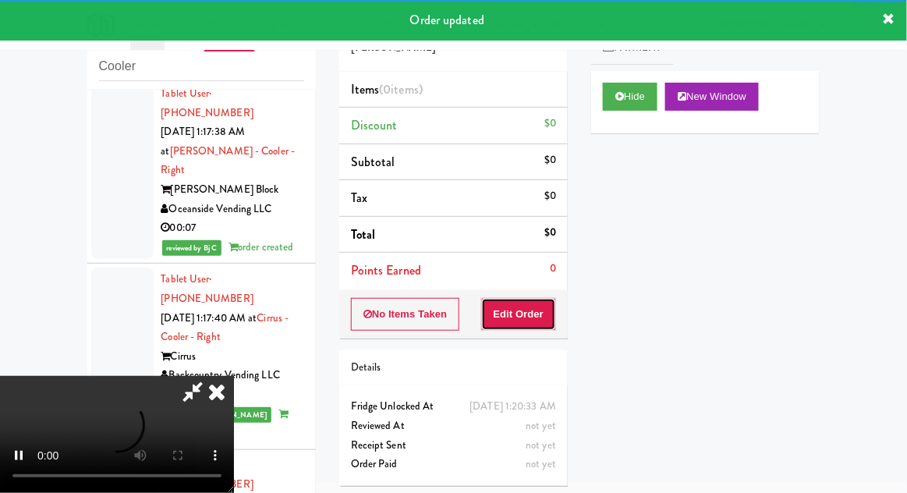
click at [534, 327] on button "Edit Order" at bounding box center [519, 314] width 76 height 33
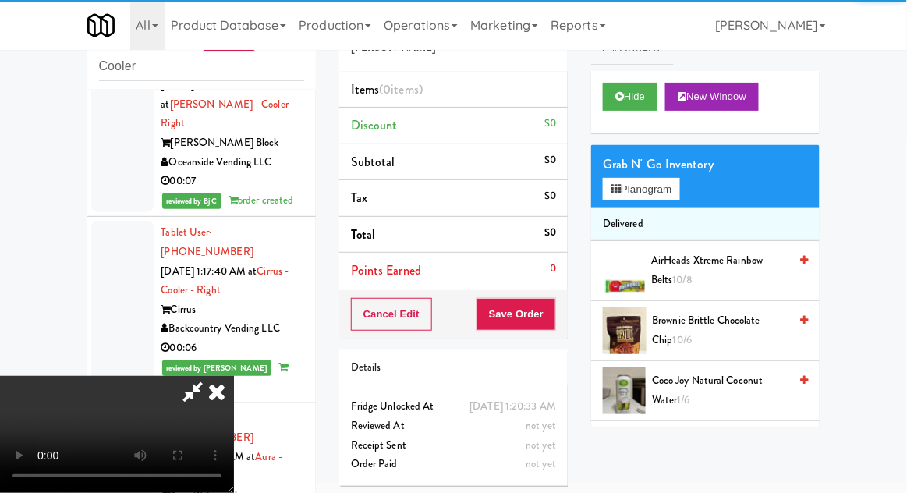
scroll to position [2814, 0]
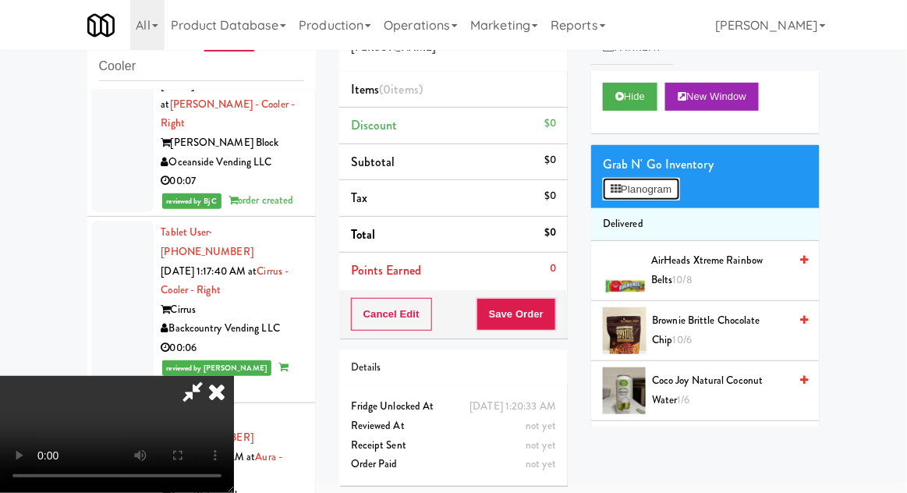
click at [679, 193] on button "Planogram" at bounding box center [641, 189] width 76 height 23
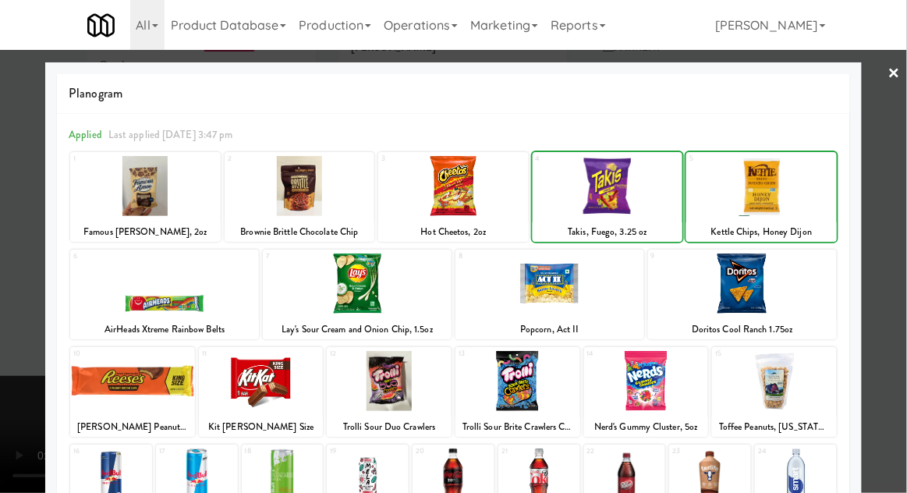
click at [679, 177] on div at bounding box center [608, 186] width 151 height 60
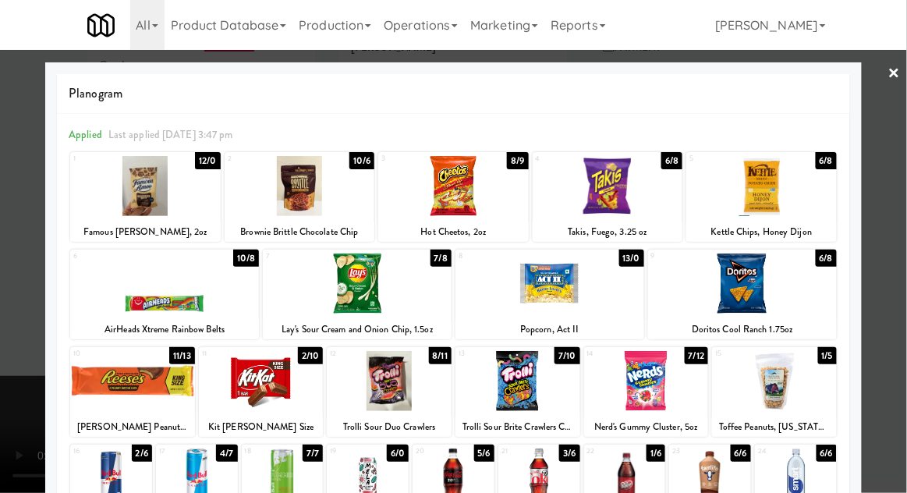
click at [523, 394] on div at bounding box center [518, 381] width 125 height 60
click at [892, 164] on div at bounding box center [453, 246] width 907 height 493
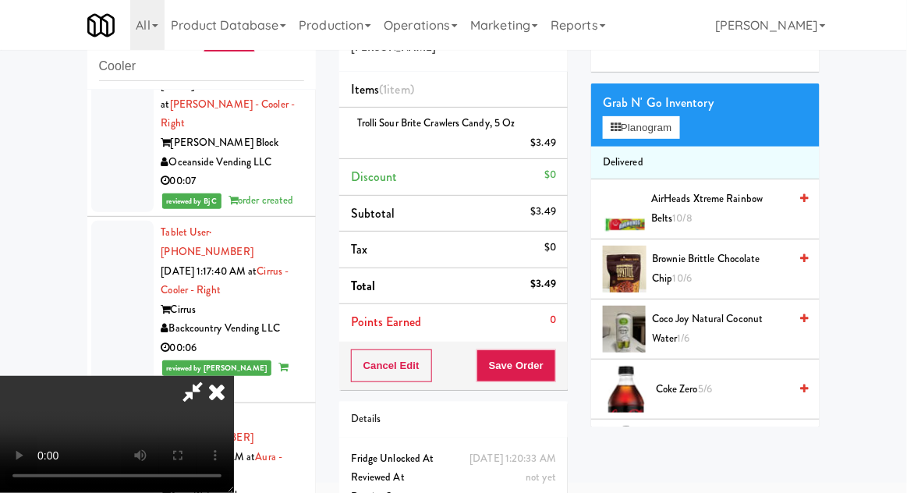
scroll to position [66, 0]
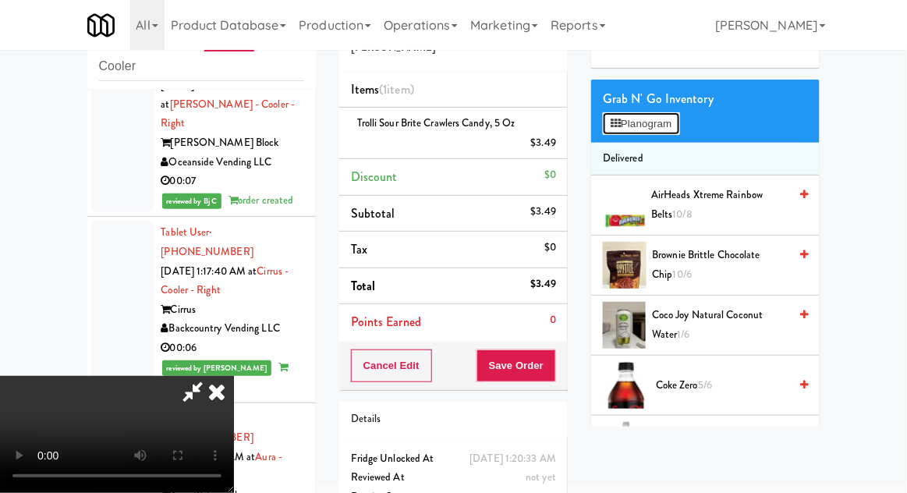
click at [679, 129] on button "Planogram" at bounding box center [641, 123] width 76 height 23
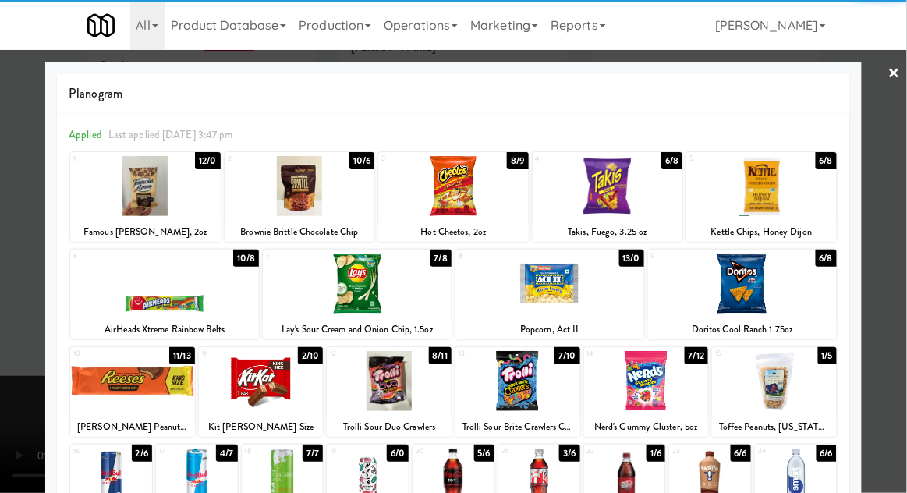
click at [403, 384] on div at bounding box center [389, 381] width 125 height 60
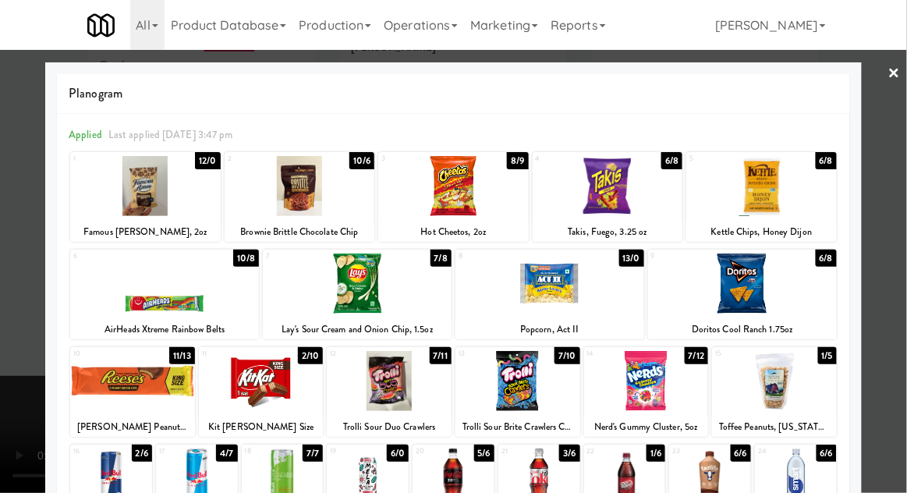
click at [904, 234] on div at bounding box center [453, 246] width 907 height 493
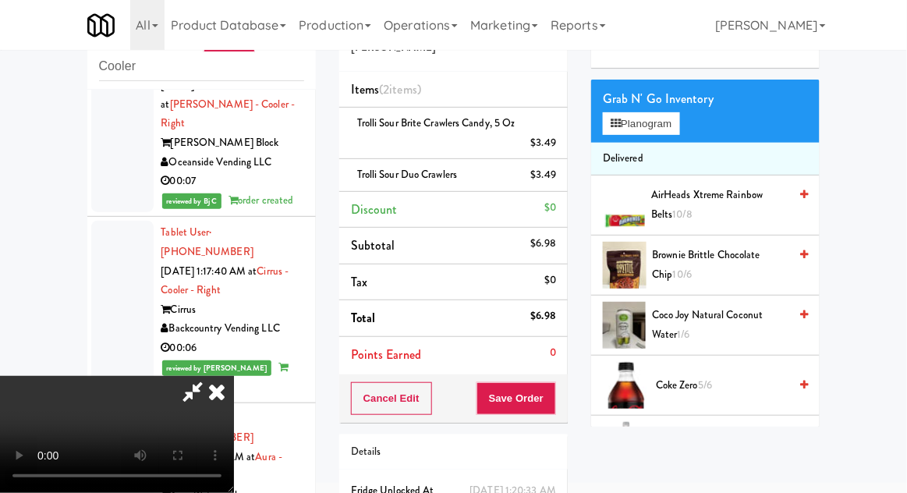
click at [374, 167] on span "Trolli Sour Duo Crawlers" at bounding box center [407, 174] width 100 height 15
click at [558, 179] on icon at bounding box center [558, 180] width 8 height 10
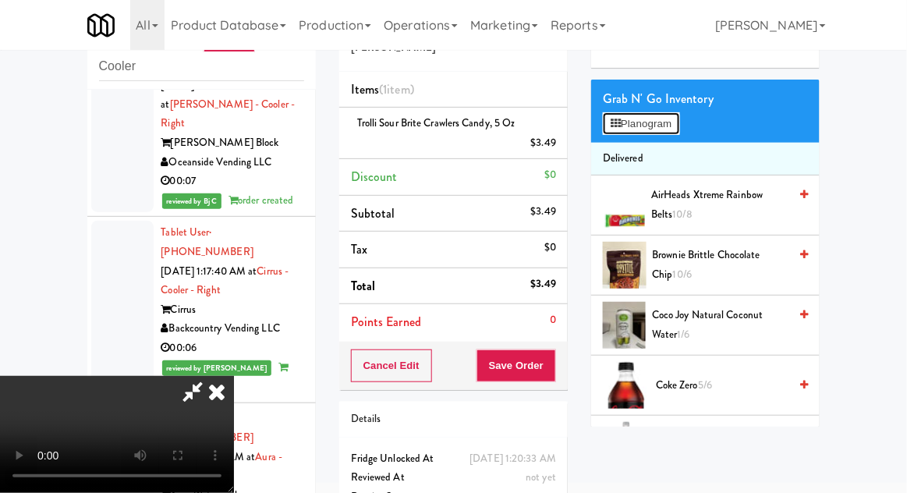
click at [679, 130] on button "Planogram" at bounding box center [641, 123] width 76 height 23
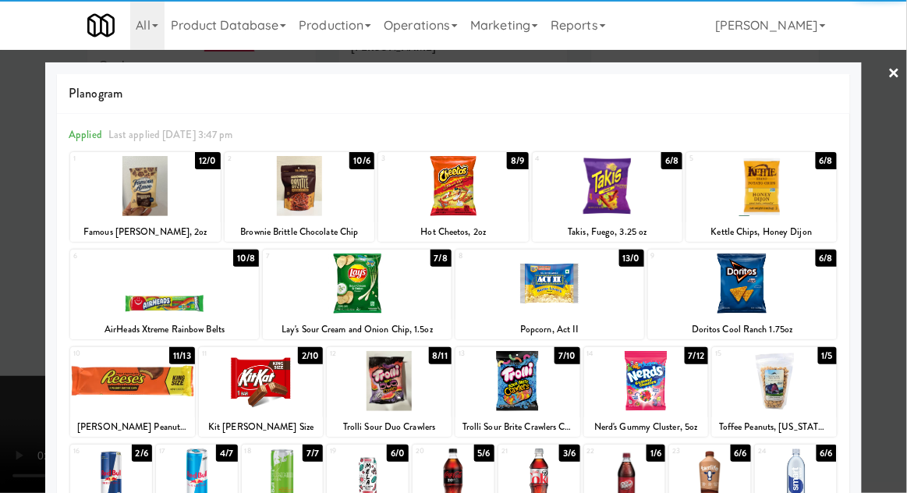
click at [887, 169] on div at bounding box center [453, 246] width 907 height 493
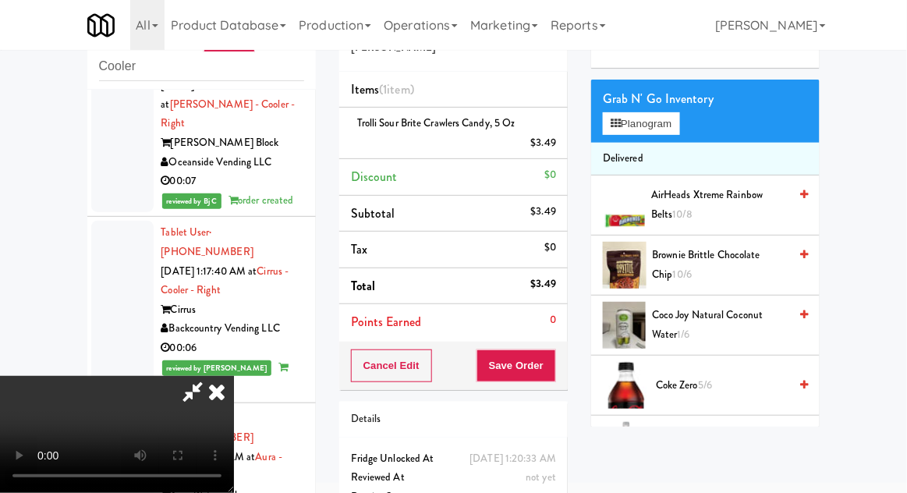
click at [666, 152] on li "Delivered" at bounding box center [705, 159] width 229 height 33
click at [657, 133] on button "Planogram" at bounding box center [641, 123] width 76 height 23
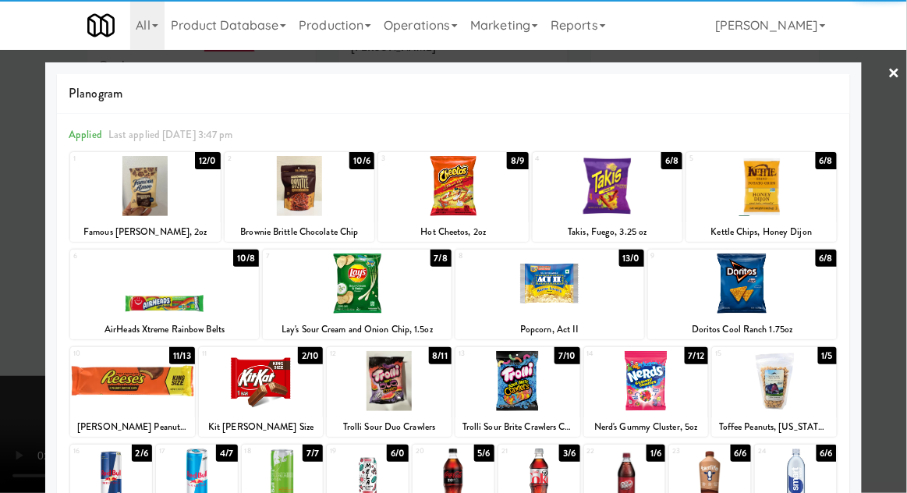
click at [137, 392] on div at bounding box center [132, 381] width 125 height 60
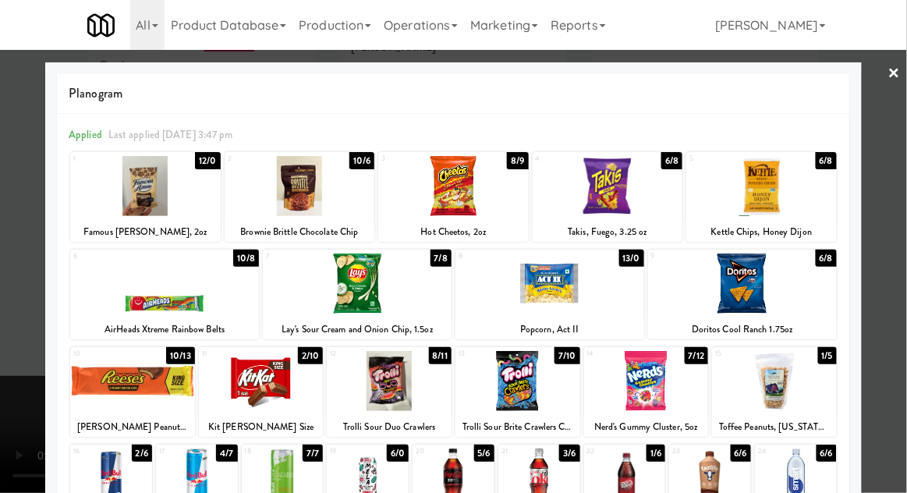
click at [437, 186] on div at bounding box center [453, 186] width 151 height 60
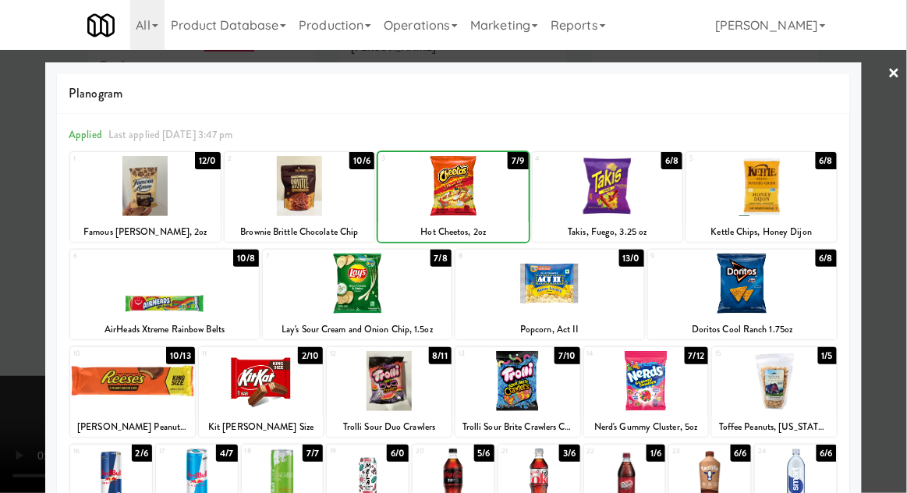
click at [906, 186] on div at bounding box center [453, 246] width 907 height 493
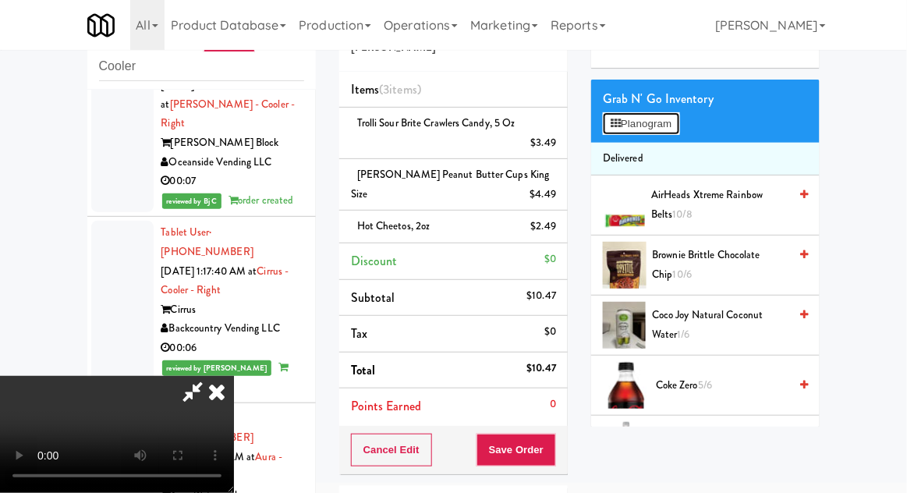
click at [679, 131] on button "Planogram" at bounding box center [641, 123] width 76 height 23
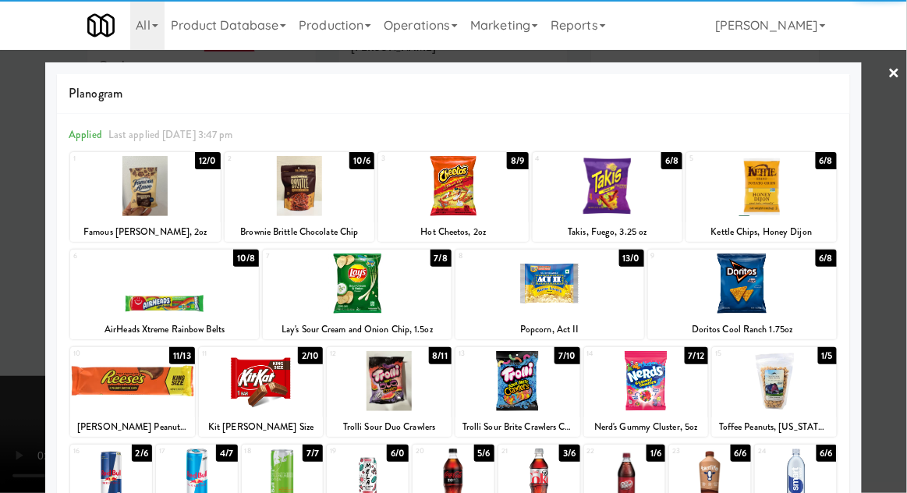
click at [803, 168] on div at bounding box center [761, 186] width 151 height 60
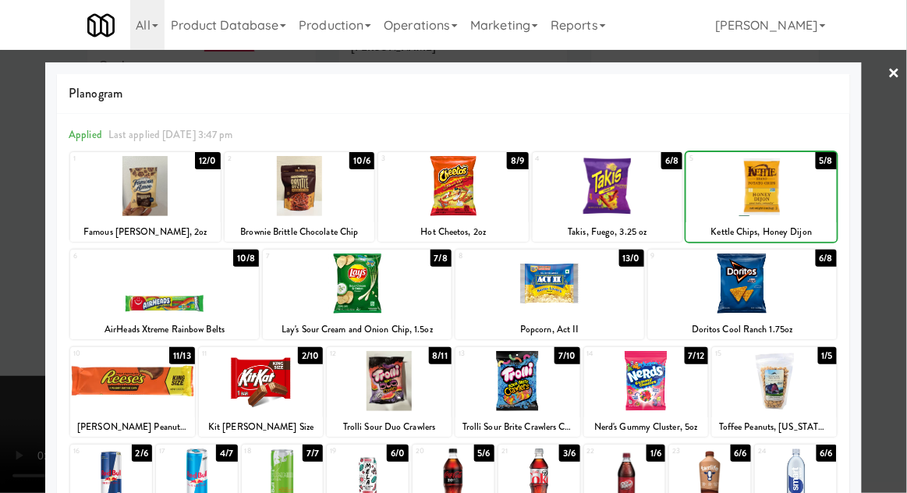
click at [890, 147] on div at bounding box center [453, 246] width 907 height 493
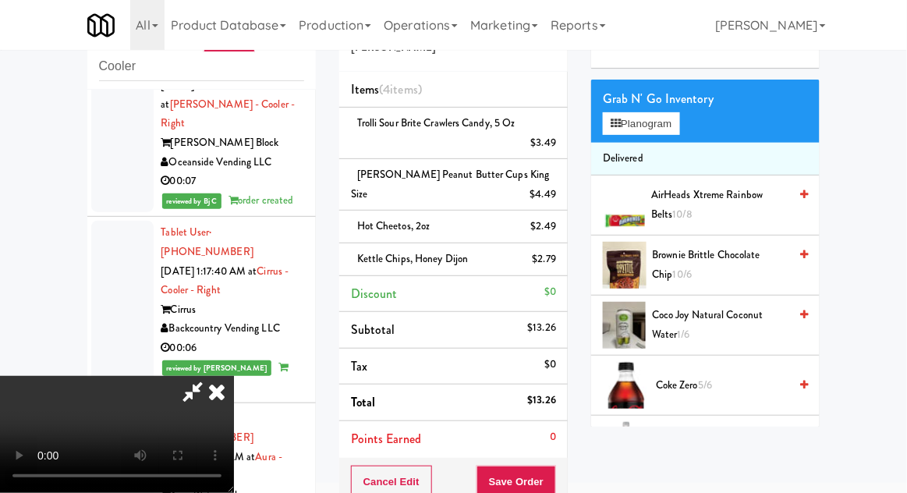
scroll to position [96, 0]
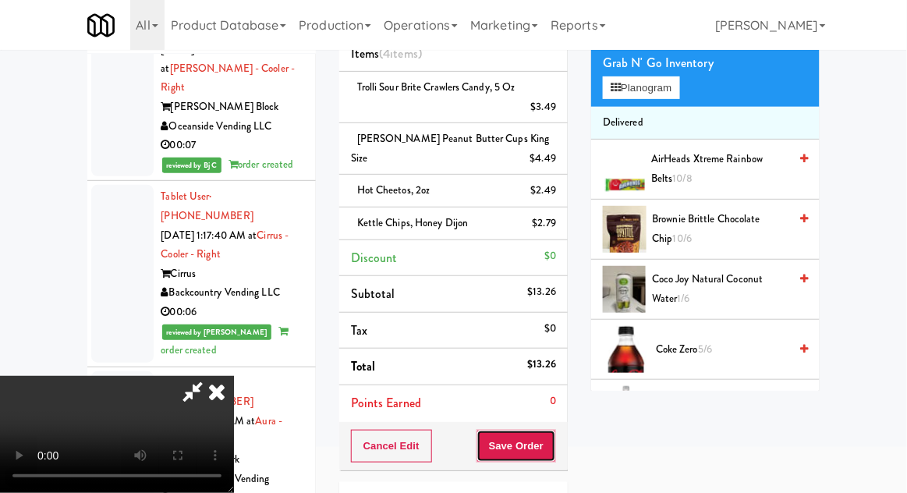
click at [552, 445] on button "Save Order" at bounding box center [517, 446] width 80 height 33
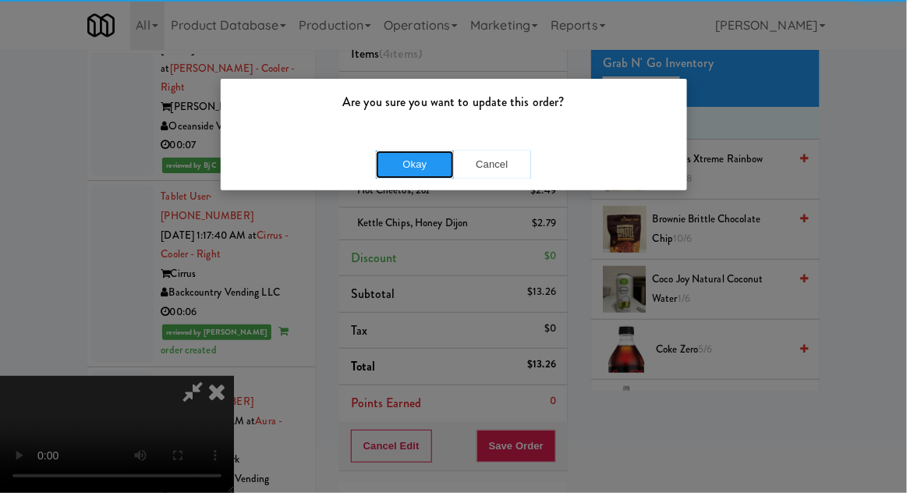
click at [407, 161] on button "Okay" at bounding box center [415, 165] width 78 height 28
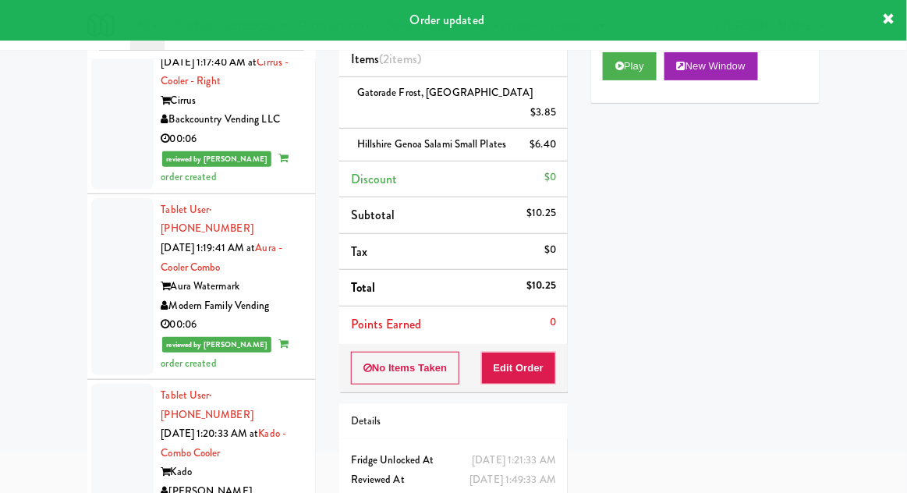
scroll to position [2990, 0]
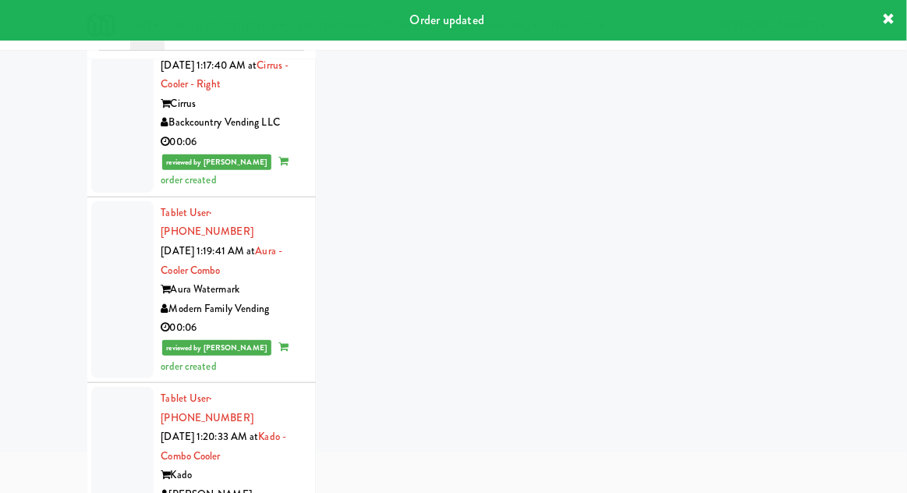
scroll to position [60, 0]
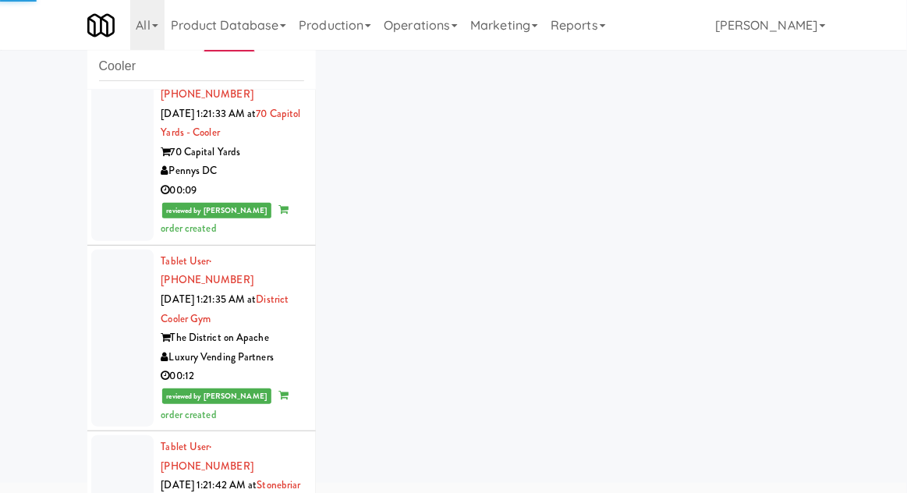
scroll to position [3601, 0]
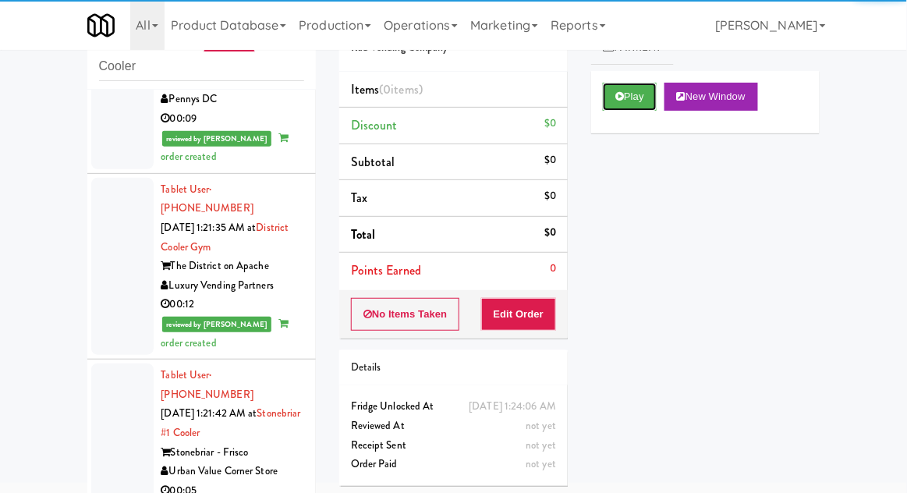
click at [629, 107] on button "Play" at bounding box center [630, 97] width 54 height 28
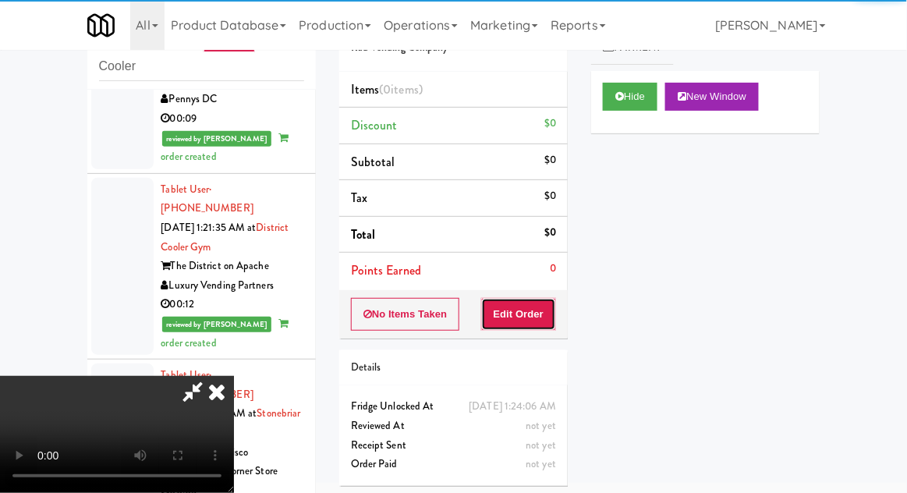
click at [527, 304] on button "Edit Order" at bounding box center [519, 314] width 76 height 33
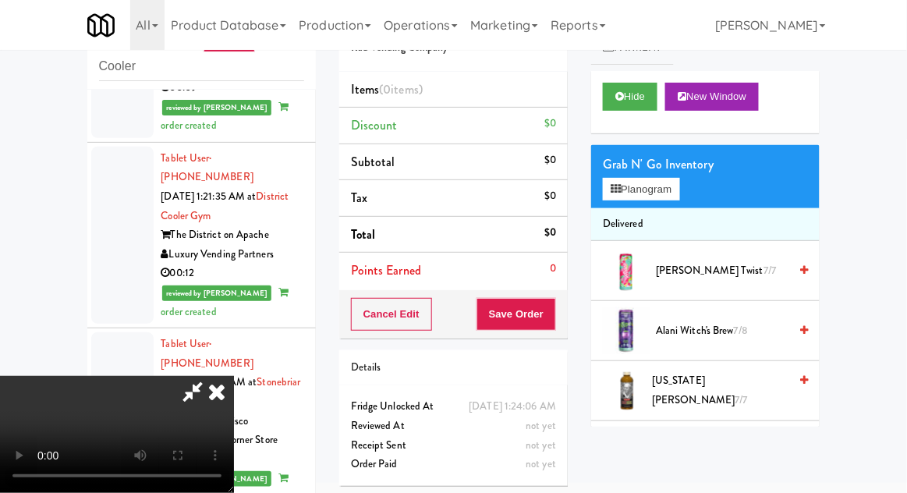
scroll to position [3636, 0]
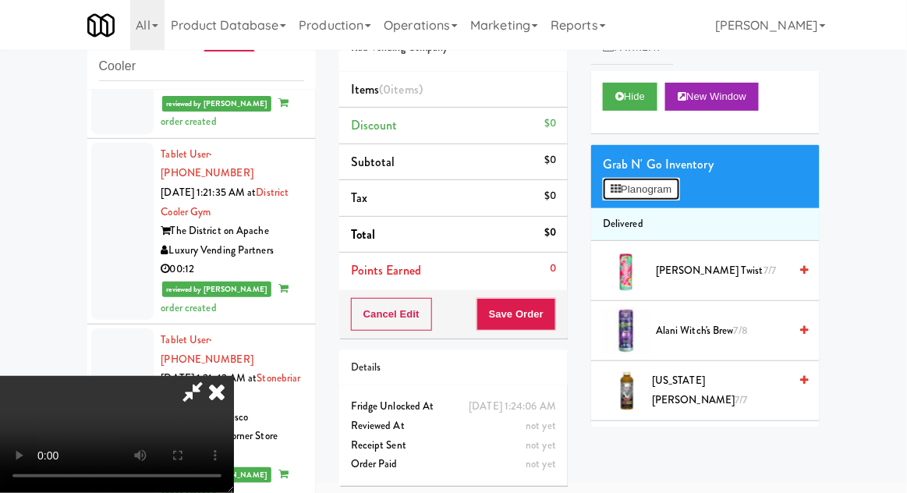
click at [679, 188] on button "Planogram" at bounding box center [641, 189] width 76 height 23
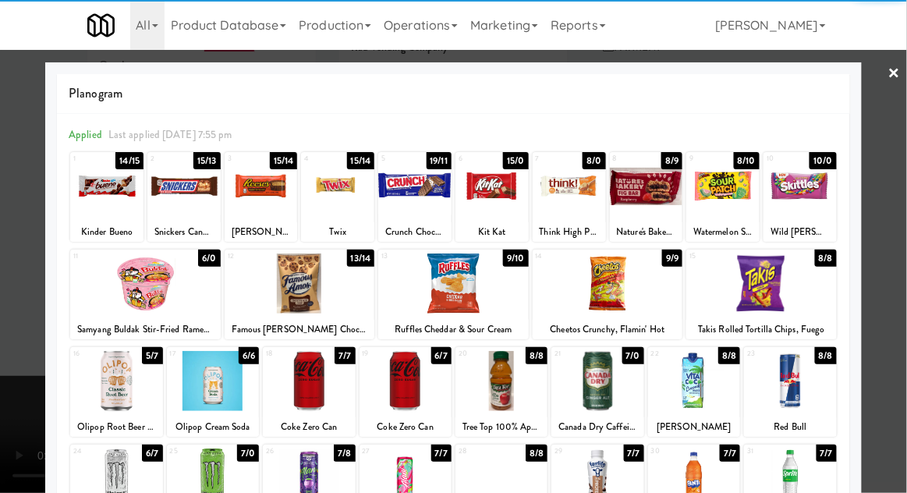
click at [296, 281] on div at bounding box center [300, 283] width 151 height 60
click at [904, 208] on div at bounding box center [453, 246] width 907 height 493
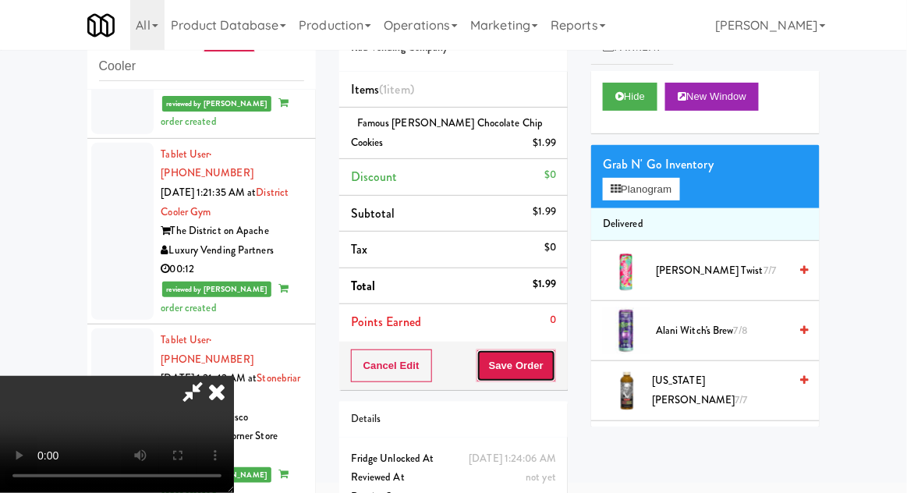
click at [555, 368] on button "Save Order" at bounding box center [517, 365] width 80 height 33
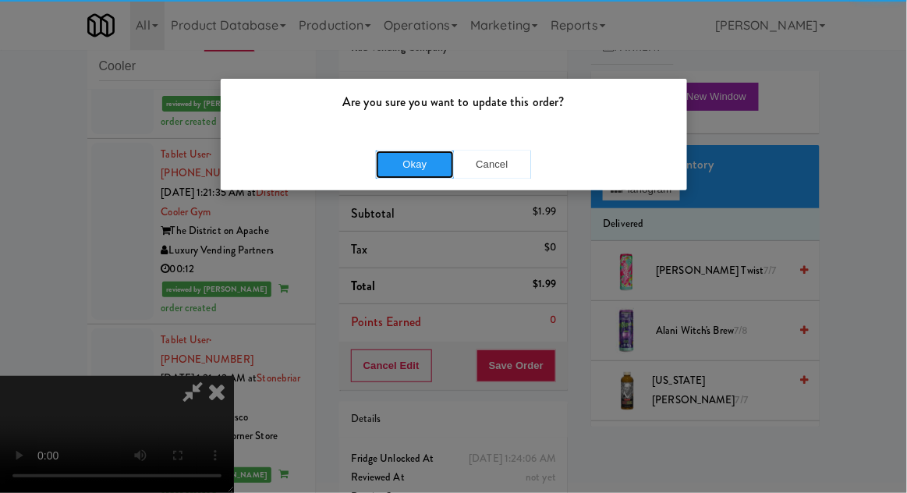
click at [400, 160] on button "Okay" at bounding box center [415, 165] width 78 height 28
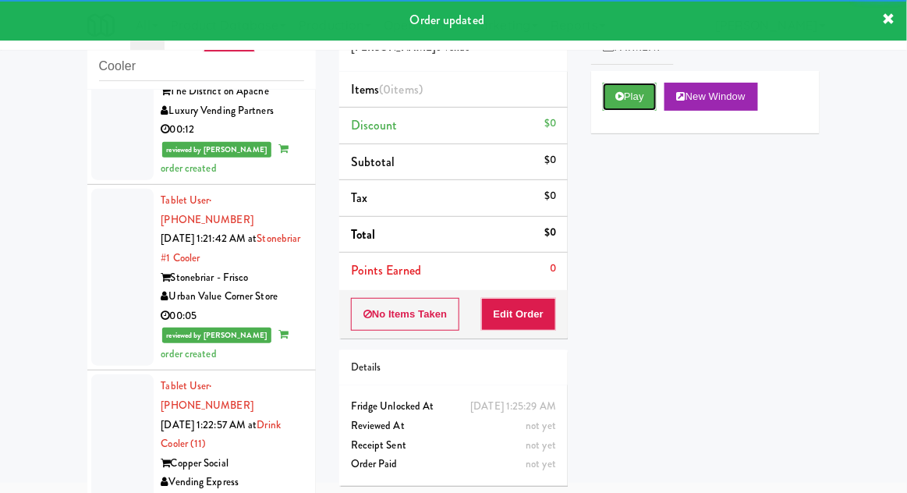
click at [615, 84] on button "Play" at bounding box center [630, 97] width 54 height 28
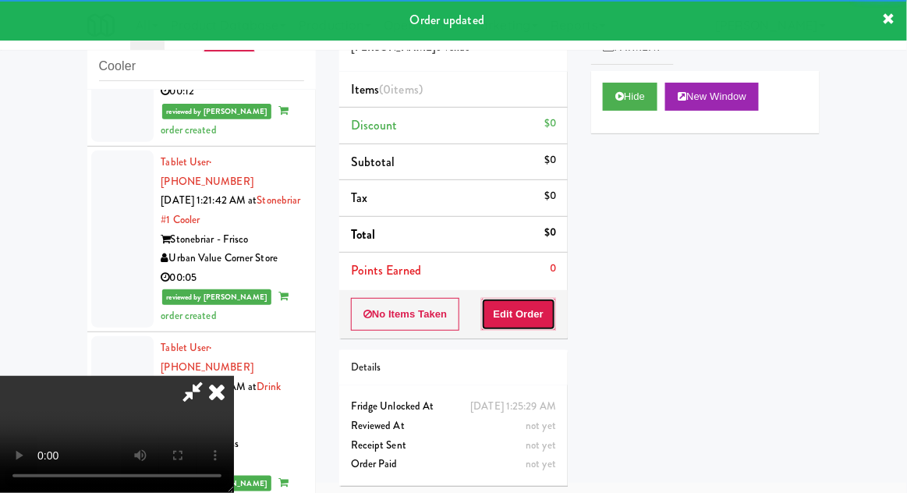
click at [515, 305] on button "Edit Order" at bounding box center [519, 314] width 76 height 33
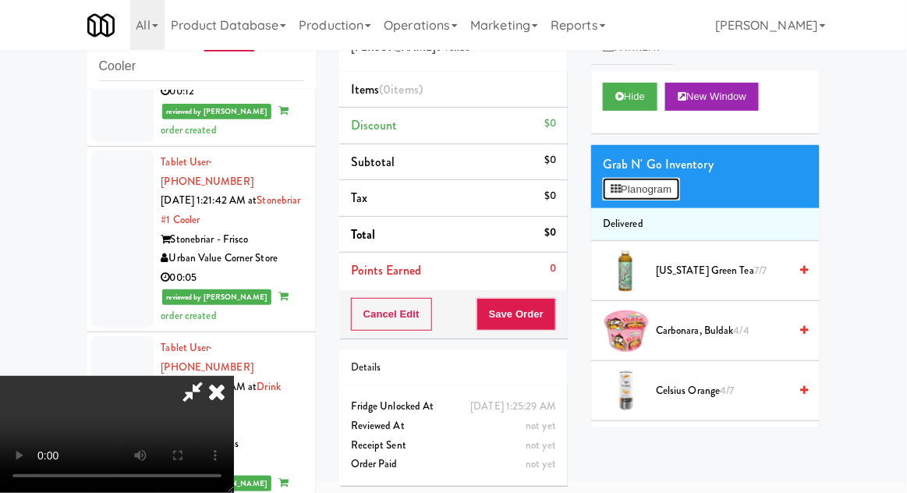
click at [666, 179] on button "Planogram" at bounding box center [641, 189] width 76 height 23
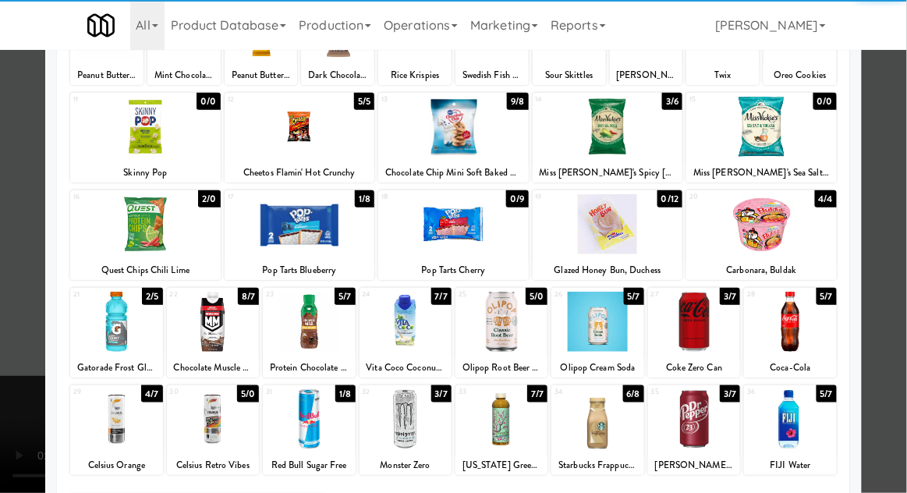
scroll to position [157, 0]
click at [707, 290] on div "27 3/7 Coke Zero Can" at bounding box center [694, 333] width 92 height 90
click at [14, 423] on div at bounding box center [453, 246] width 907 height 493
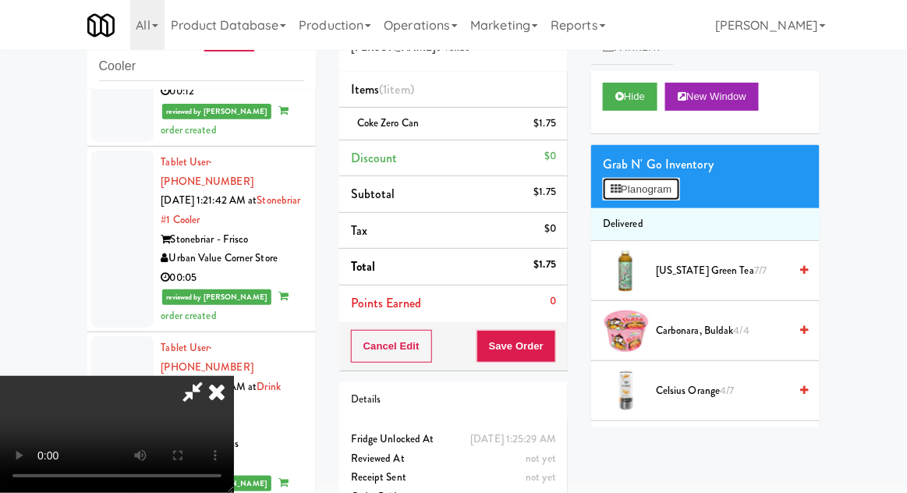
click at [676, 197] on button "Planogram" at bounding box center [641, 189] width 76 height 23
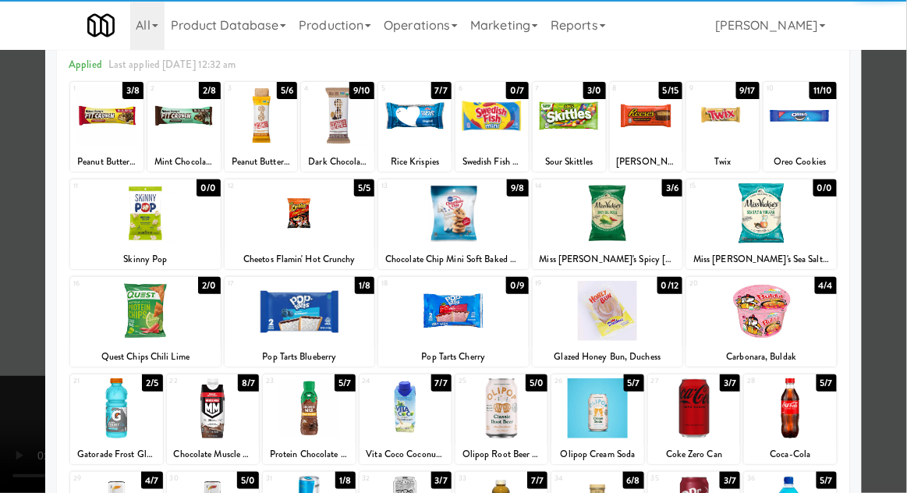
scroll to position [92, 0]
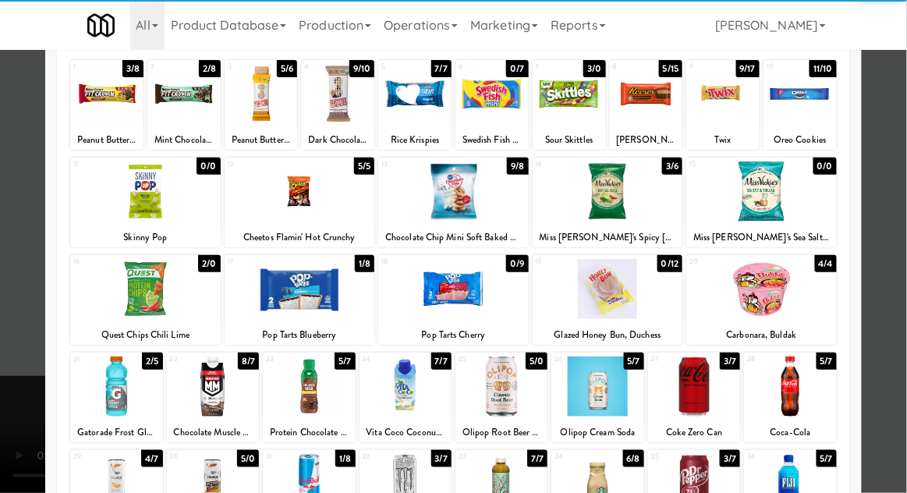
click at [815, 391] on div at bounding box center [790, 386] width 92 height 60
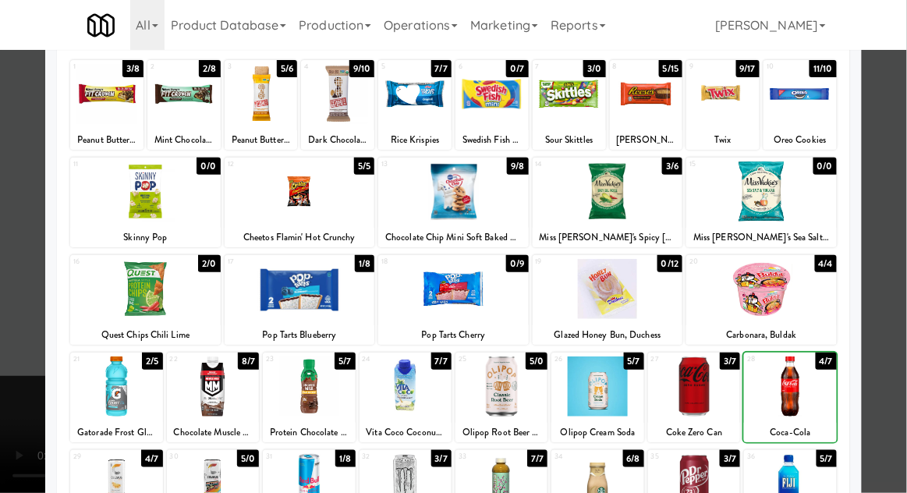
click at [894, 370] on div at bounding box center [453, 246] width 907 height 493
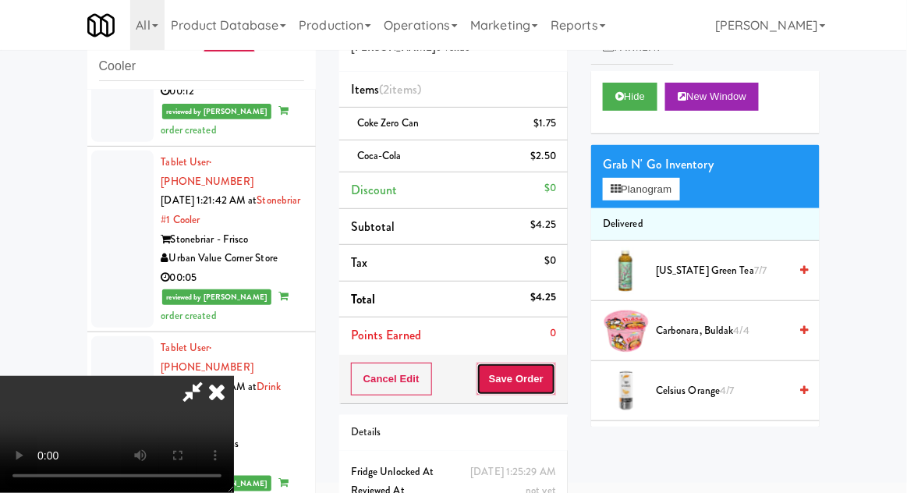
click at [554, 383] on button "Save Order" at bounding box center [517, 379] width 80 height 33
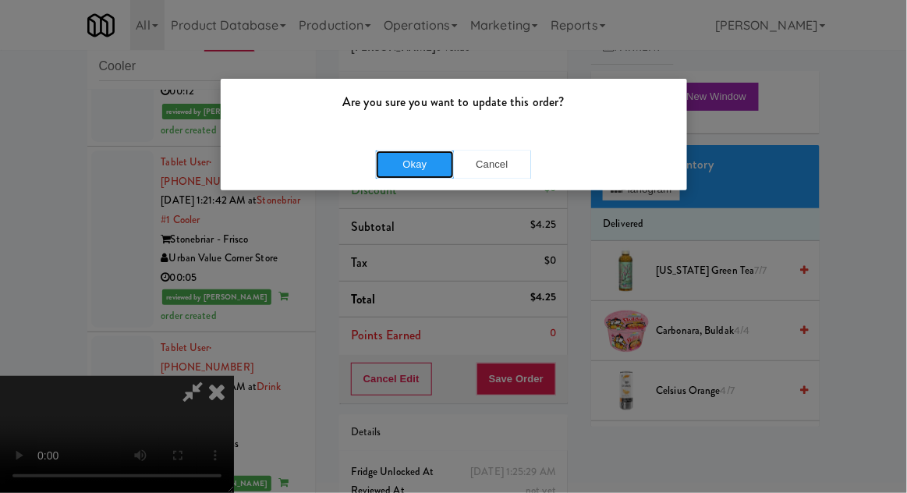
click at [396, 158] on button "Okay" at bounding box center [415, 165] width 78 height 28
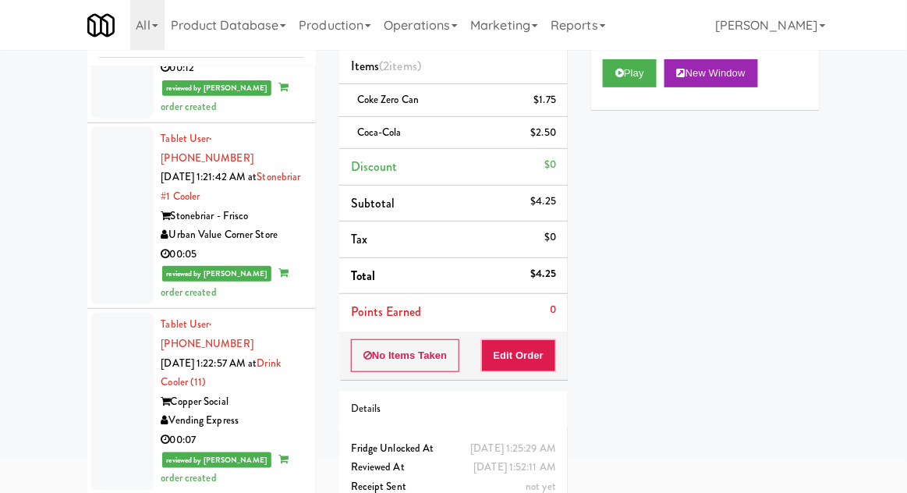
scroll to position [118, 0]
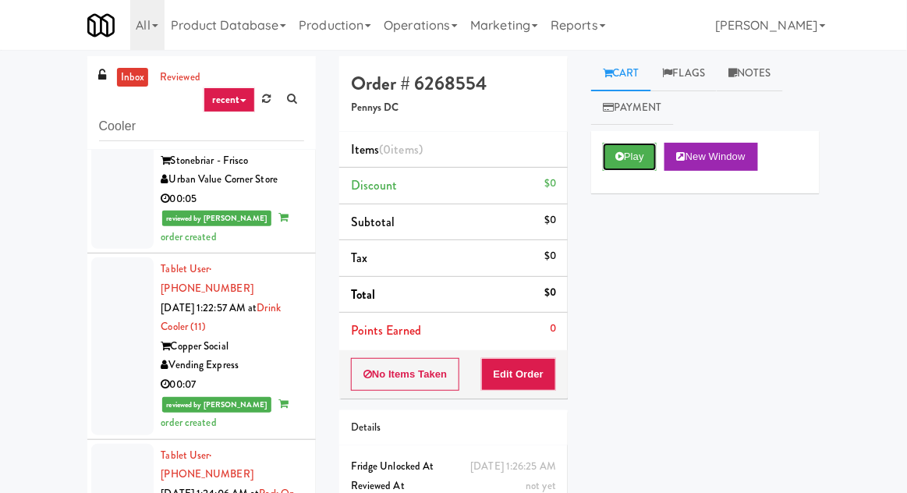
click at [619, 147] on button "Play" at bounding box center [630, 157] width 54 height 28
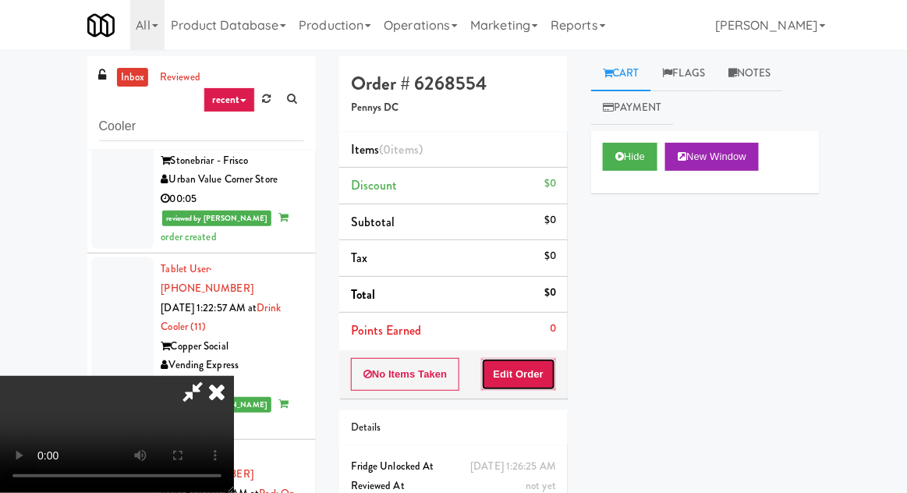
click at [516, 367] on button "Edit Order" at bounding box center [519, 374] width 76 height 33
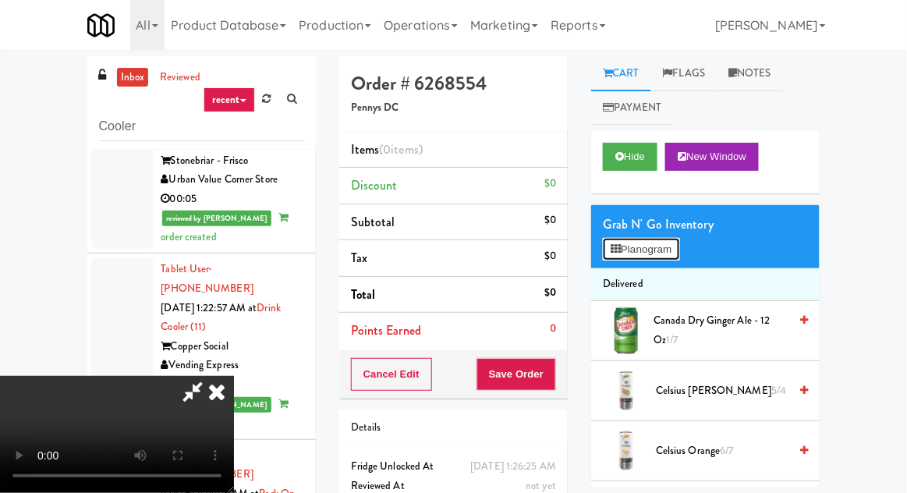
click at [670, 238] on button "Planogram" at bounding box center [641, 249] width 76 height 23
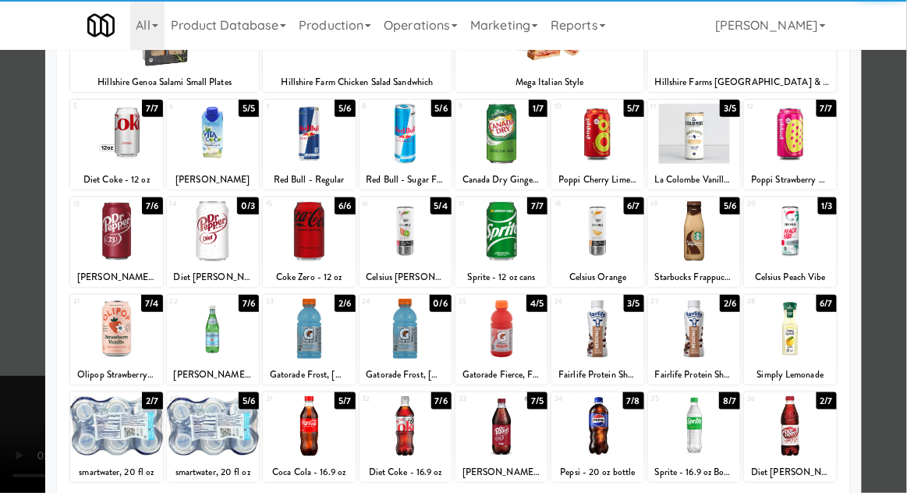
scroll to position [149, 0]
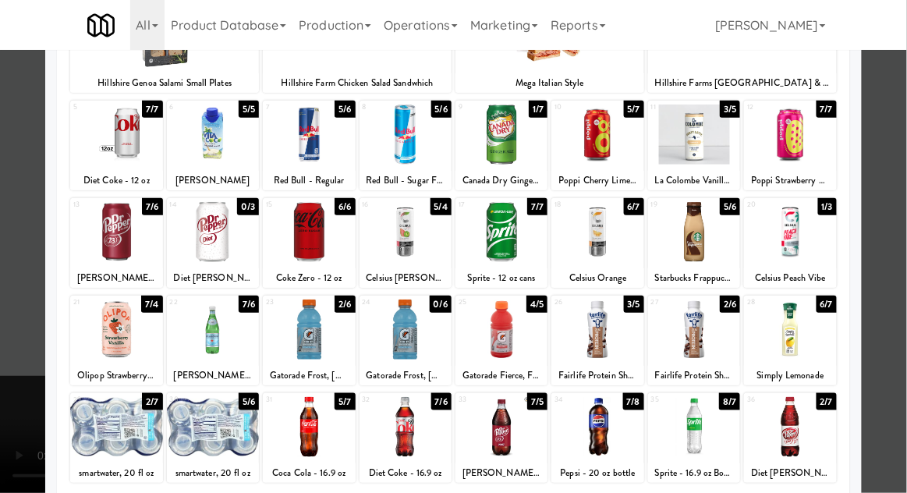
click at [534, 333] on div at bounding box center [502, 330] width 92 height 60
click at [906, 166] on div at bounding box center [453, 246] width 907 height 493
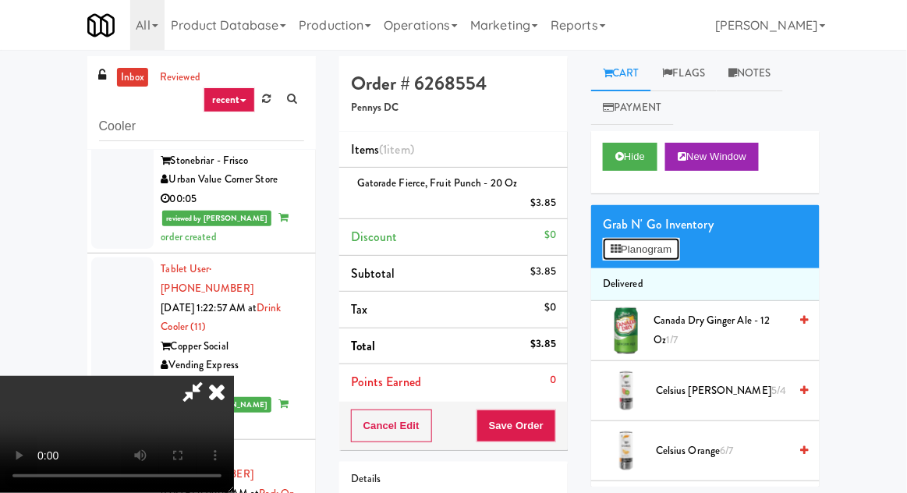
click at [679, 256] on button "Planogram" at bounding box center [641, 249] width 76 height 23
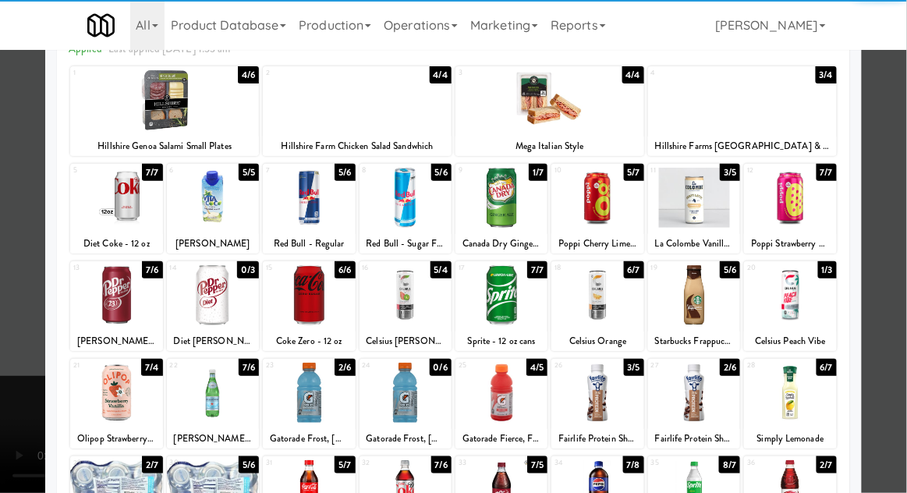
scroll to position [81, 0]
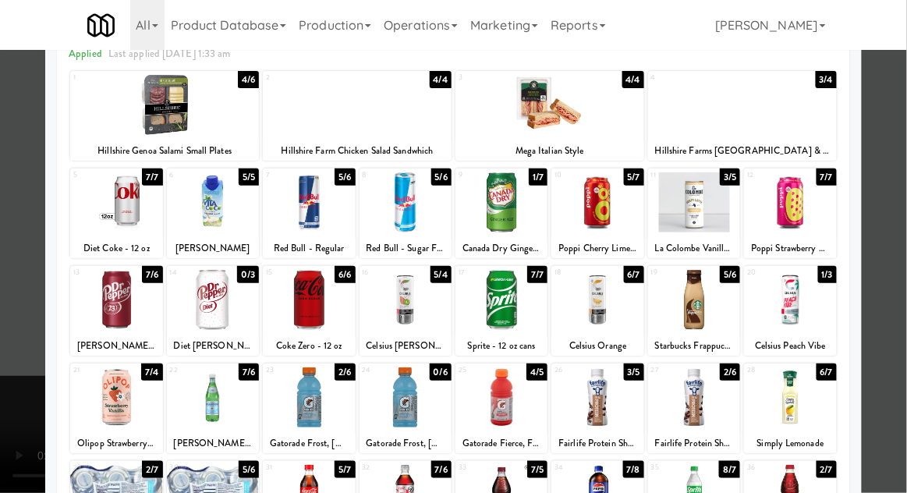
click at [212, 492] on div at bounding box center [213, 495] width 92 height 60
click at [904, 243] on div at bounding box center [453, 246] width 907 height 493
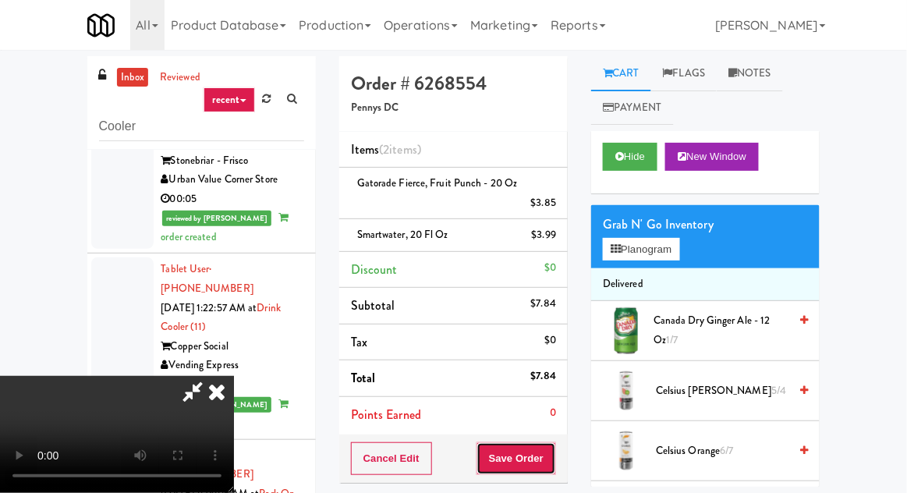
click at [556, 452] on button "Save Order" at bounding box center [517, 458] width 80 height 33
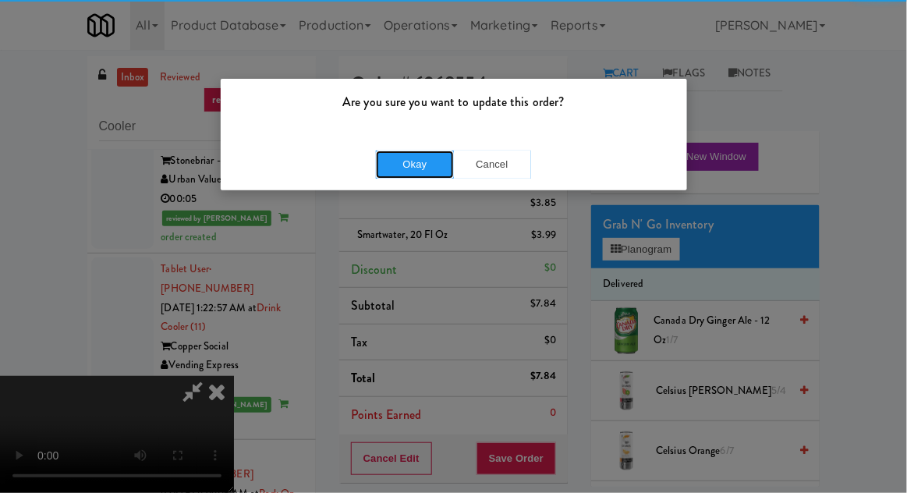
click at [403, 169] on button "Okay" at bounding box center [415, 165] width 78 height 28
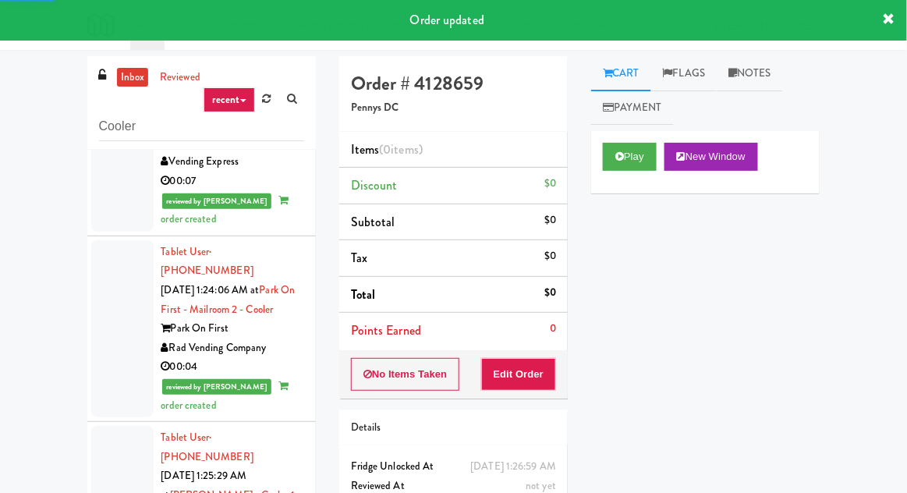
scroll to position [4157, 0]
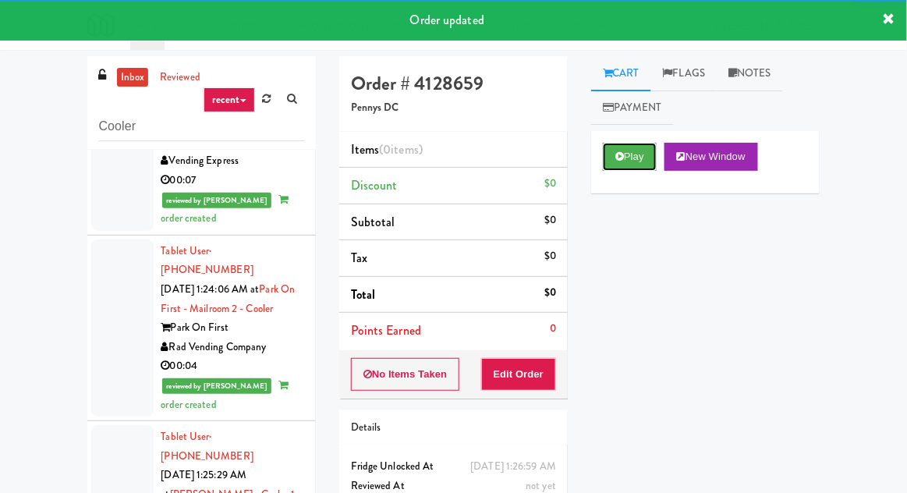
click at [630, 145] on button "Play" at bounding box center [630, 157] width 54 height 28
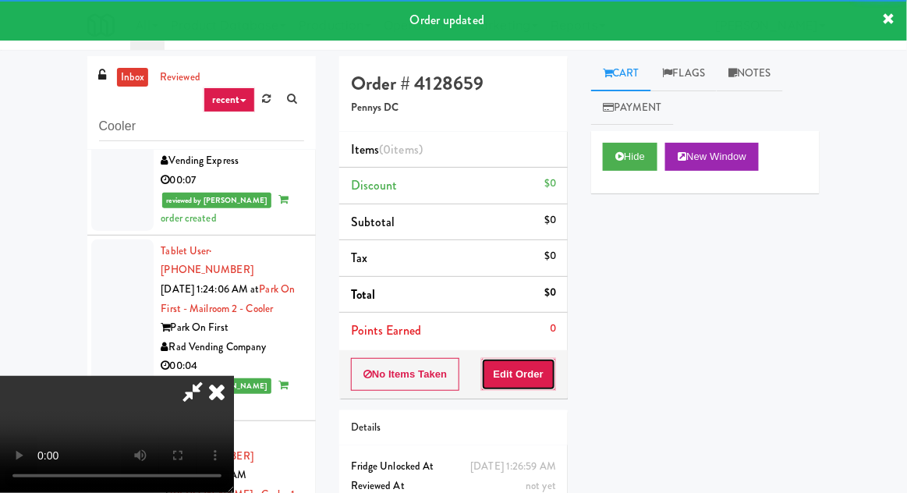
click at [530, 374] on button "Edit Order" at bounding box center [519, 374] width 76 height 33
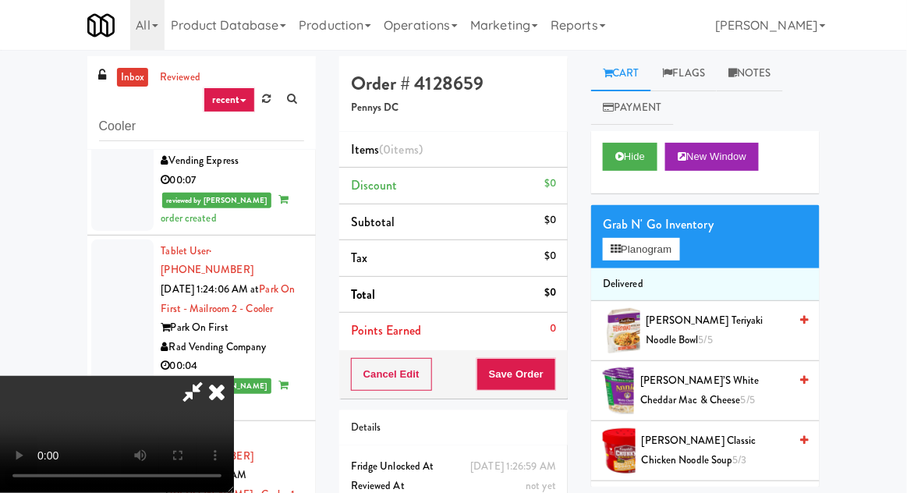
scroll to position [0, 0]
click at [679, 243] on button "Planogram" at bounding box center [641, 249] width 76 height 23
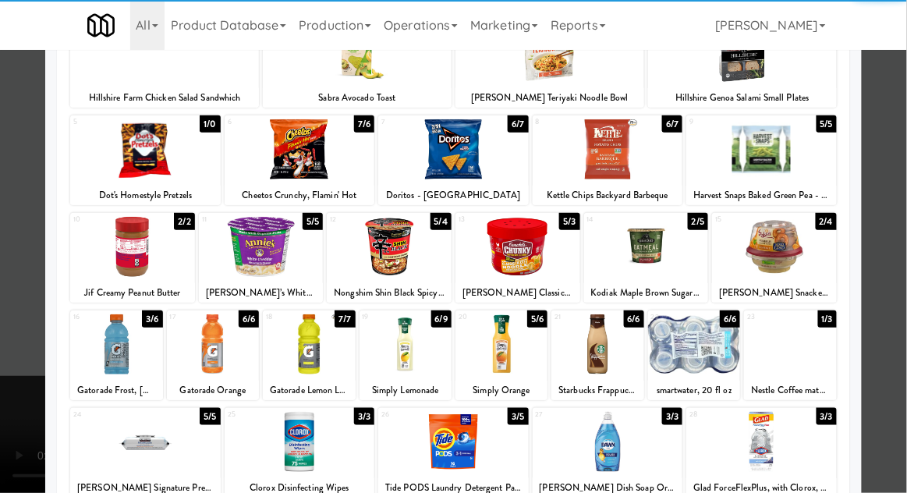
scroll to position [131, 0]
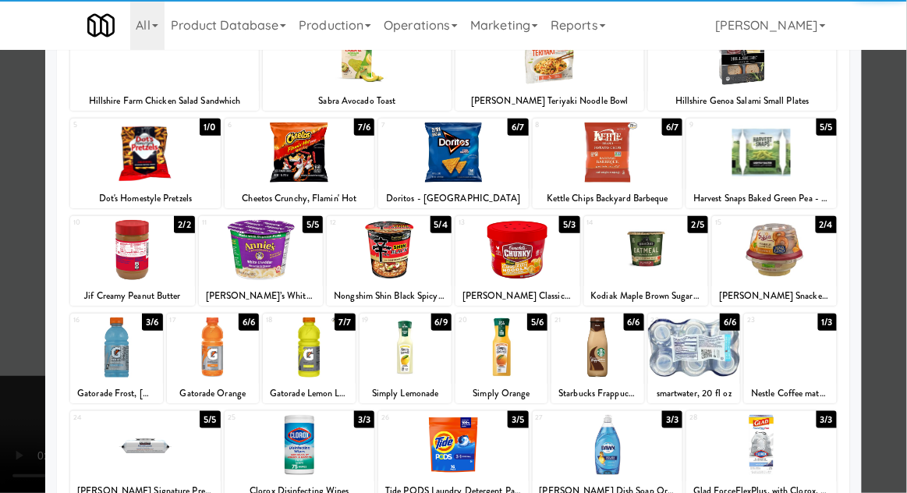
click at [318, 343] on div at bounding box center [309, 347] width 92 height 60
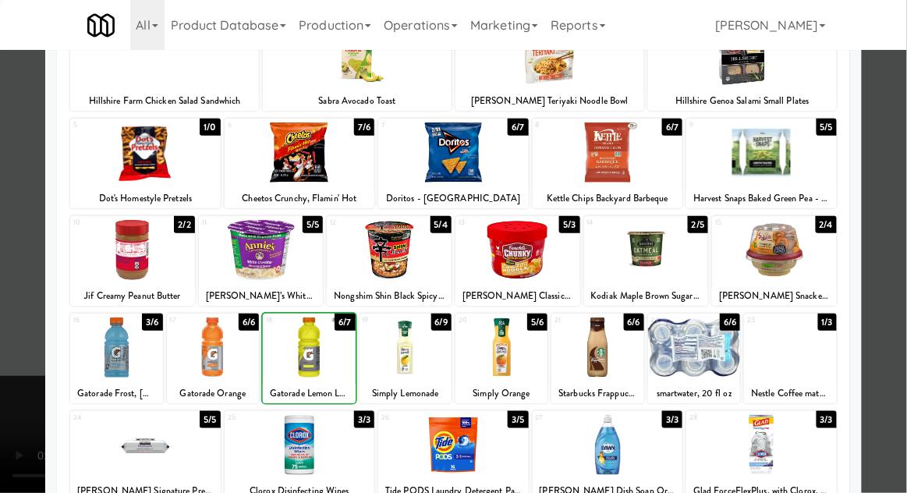
click at [899, 227] on div at bounding box center [453, 246] width 907 height 493
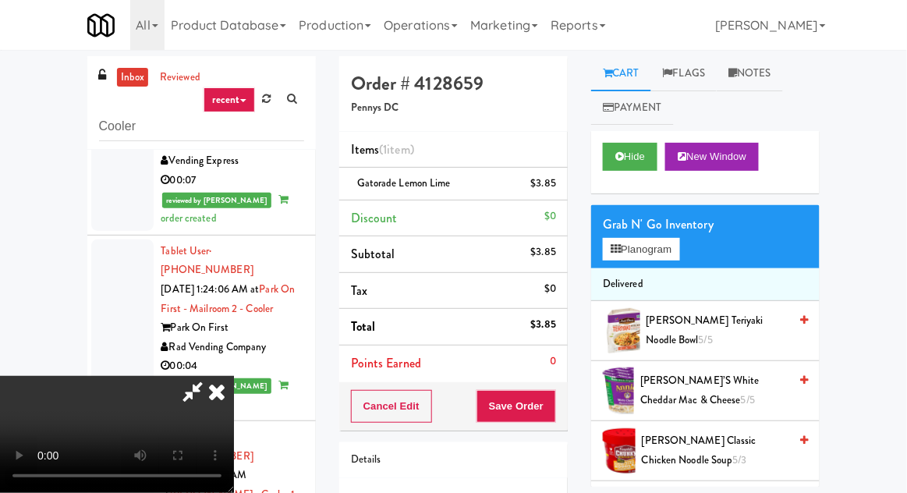
scroll to position [57, 0]
click at [553, 402] on button "Save Order" at bounding box center [517, 406] width 80 height 33
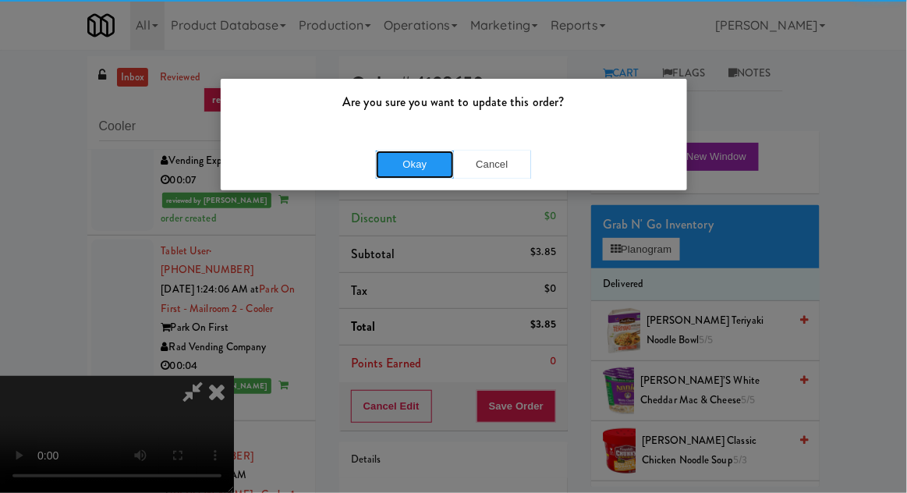
click at [398, 162] on button "Okay" at bounding box center [415, 165] width 78 height 28
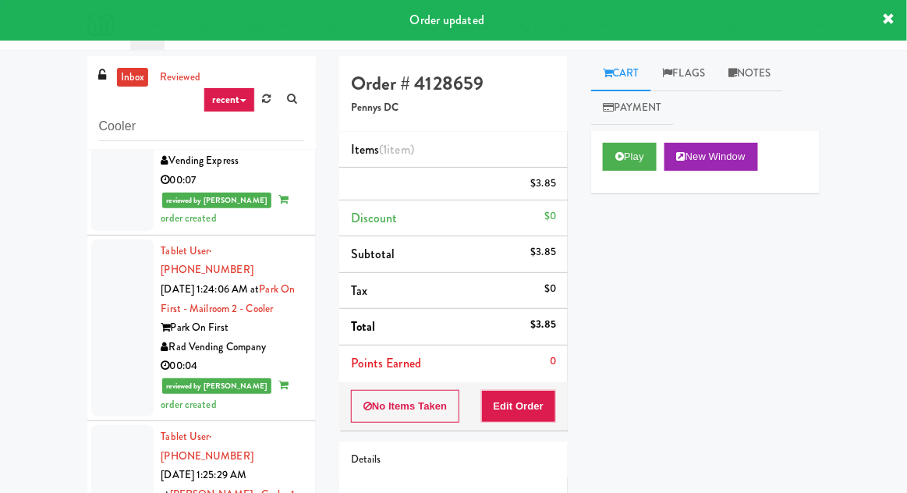
scroll to position [0, 0]
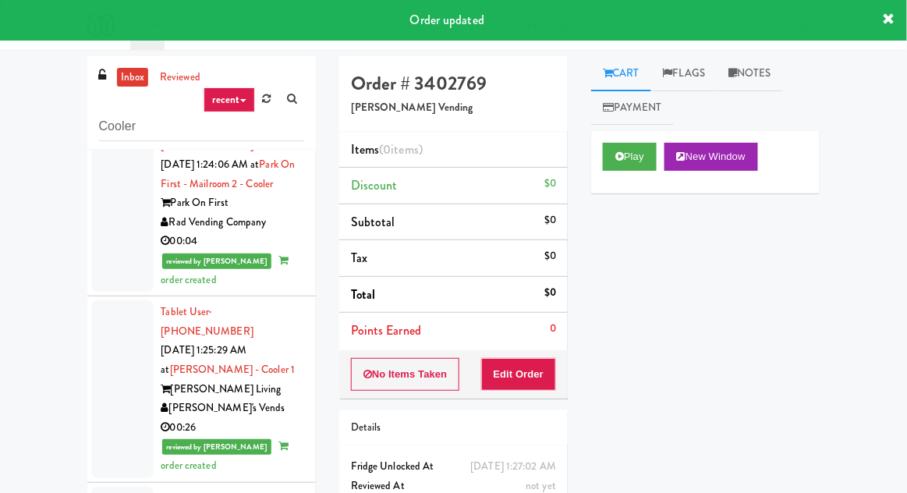
scroll to position [4328, 0]
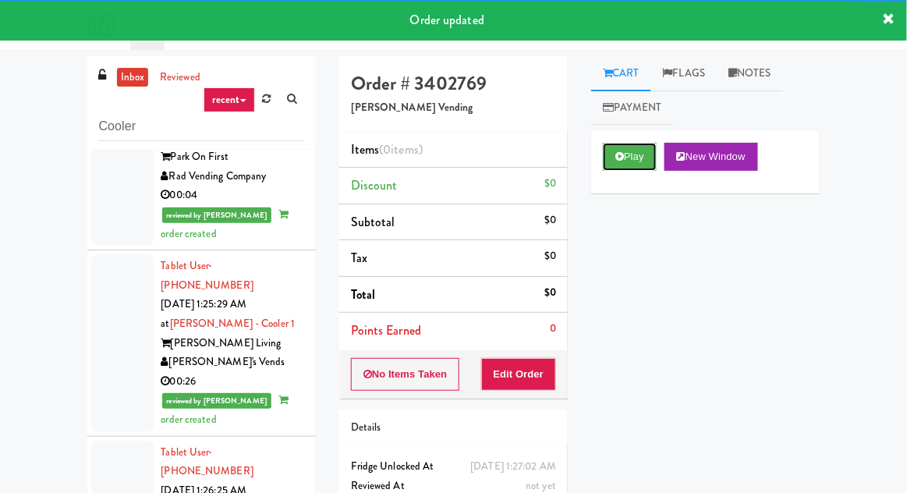
click at [609, 160] on button "Play" at bounding box center [630, 157] width 54 height 28
click at [512, 368] on button "Edit Order" at bounding box center [519, 374] width 76 height 33
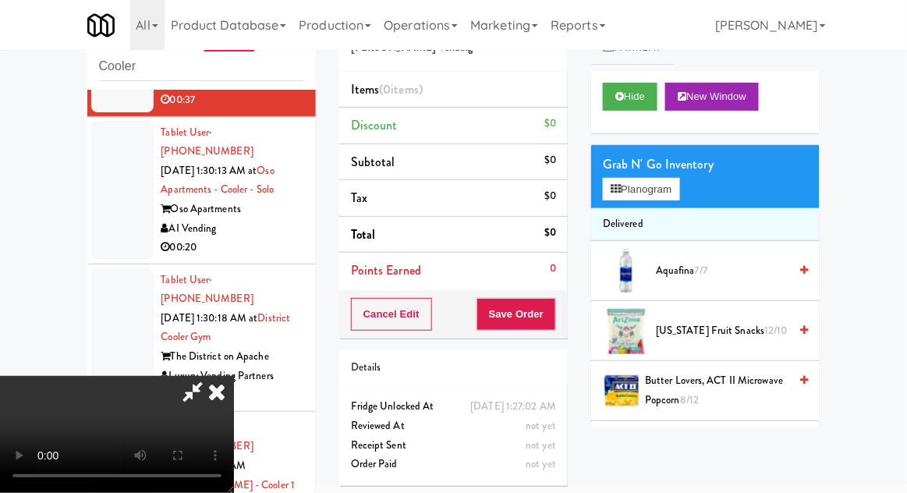
scroll to position [0, 0]
click at [674, 192] on button "Planogram" at bounding box center [641, 189] width 76 height 23
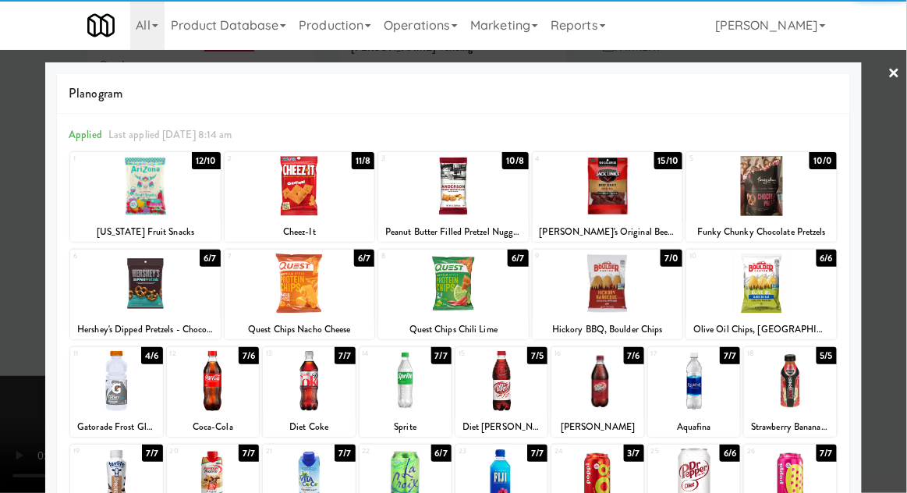
click at [612, 379] on div at bounding box center [597, 381] width 92 height 60
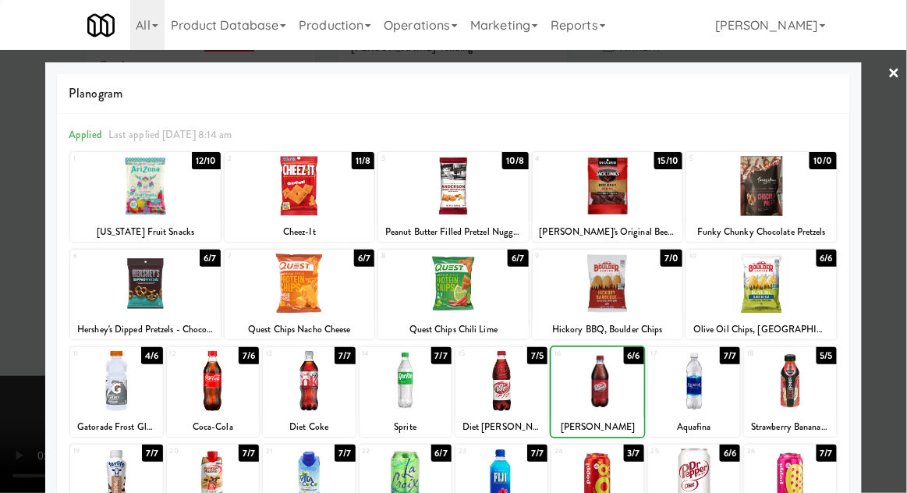
click at [906, 221] on div at bounding box center [453, 246] width 907 height 493
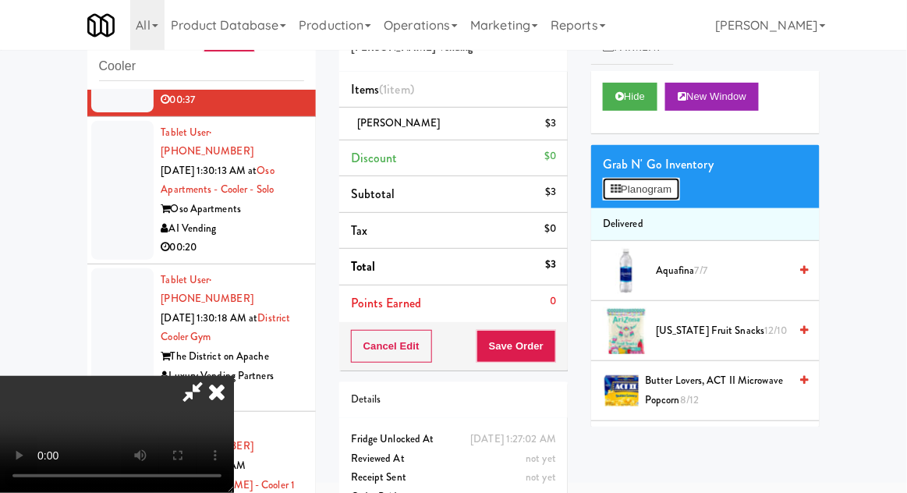
click at [672, 200] on button "Planogram" at bounding box center [641, 189] width 76 height 23
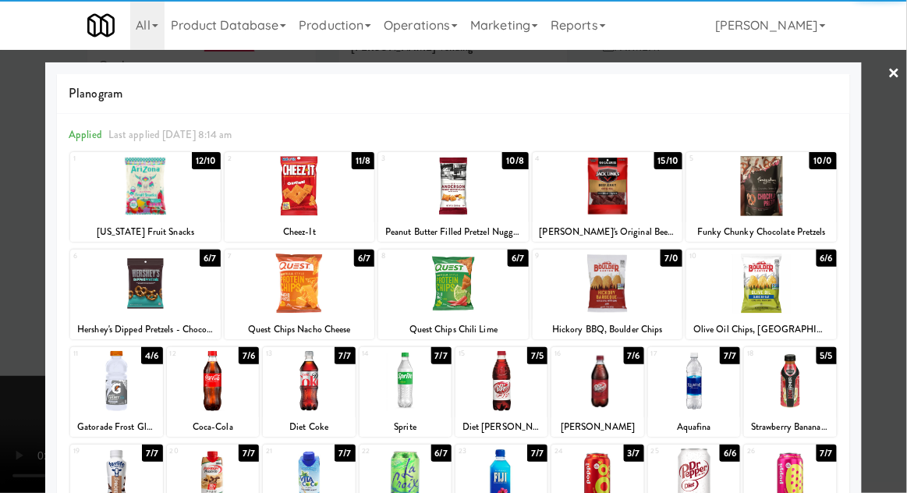
click at [810, 287] on div at bounding box center [761, 283] width 151 height 60
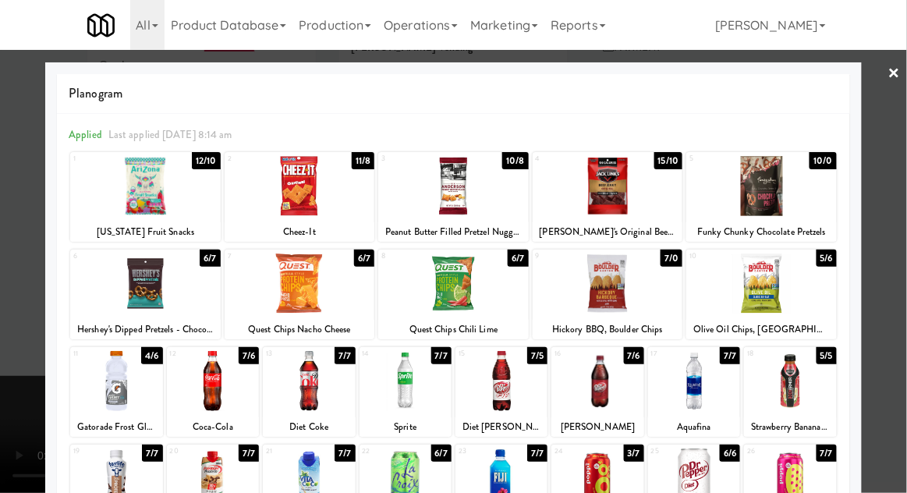
click at [894, 257] on div at bounding box center [453, 246] width 907 height 493
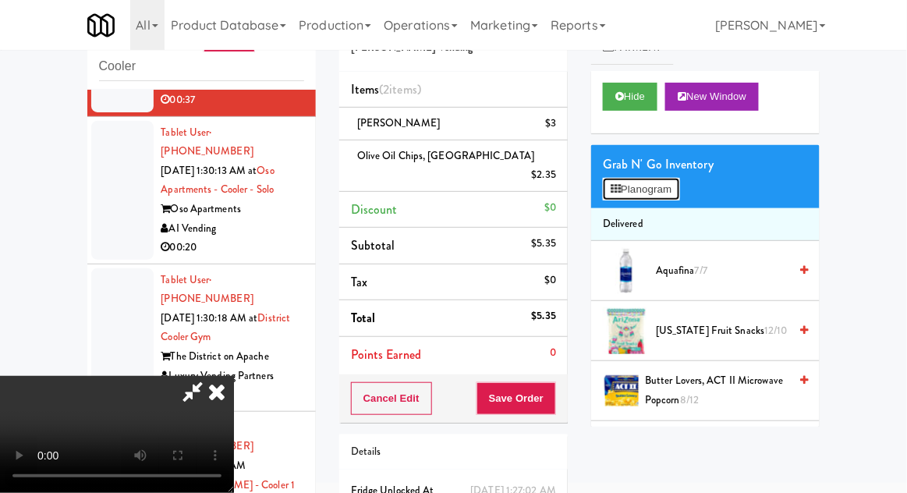
click at [662, 197] on button "Planogram" at bounding box center [641, 189] width 76 height 23
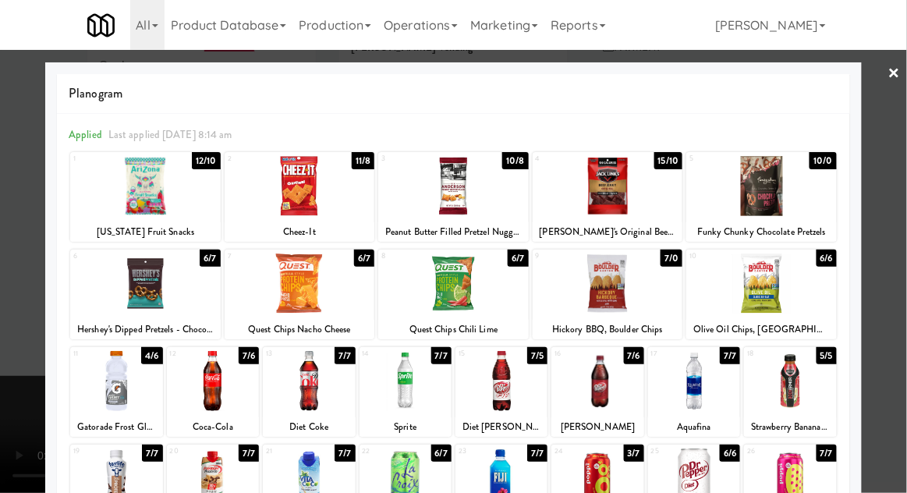
click at [886, 256] on div at bounding box center [453, 246] width 907 height 493
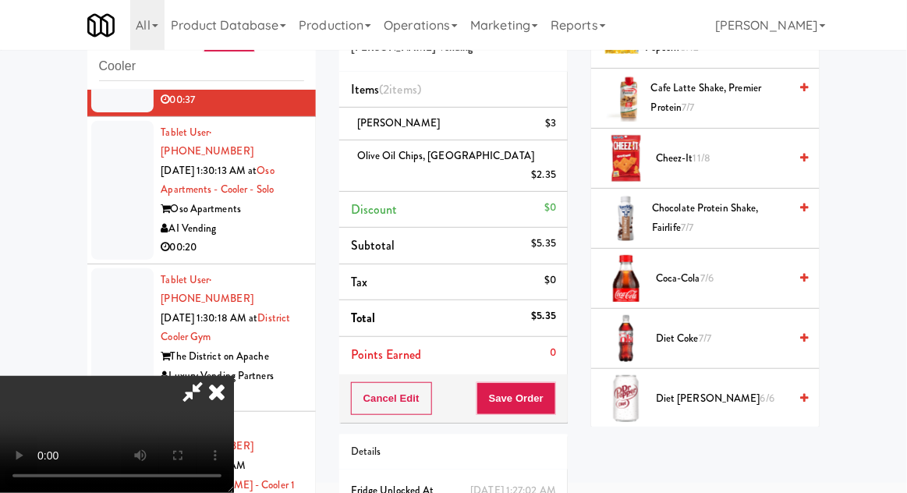
scroll to position [356, 0]
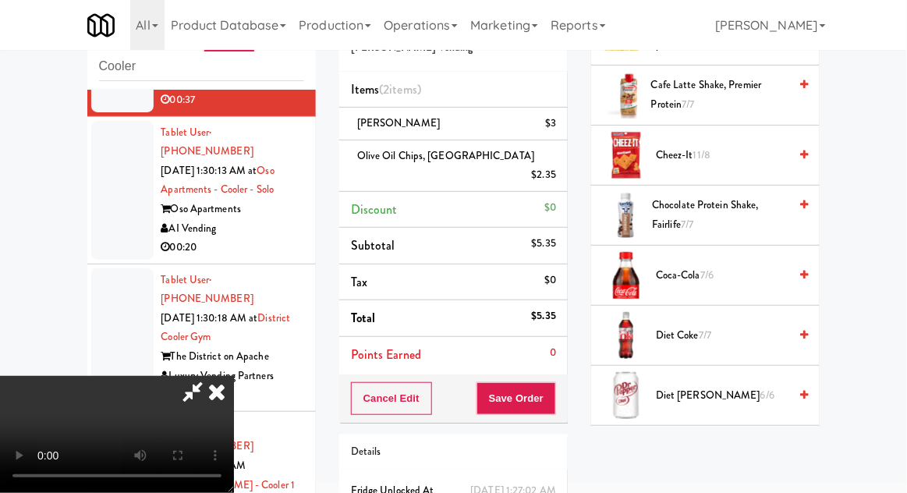
click at [713, 151] on span "Cheez-It 11/8" at bounding box center [722, 155] width 133 height 19
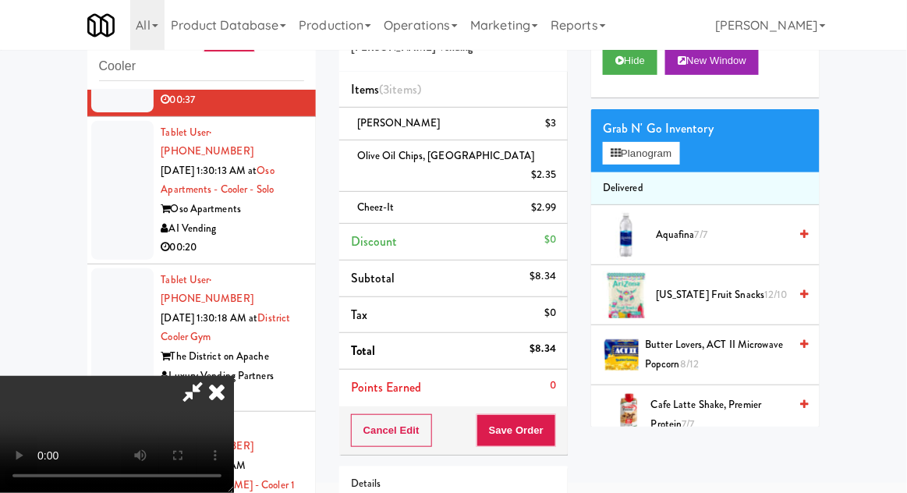
scroll to position [0, 0]
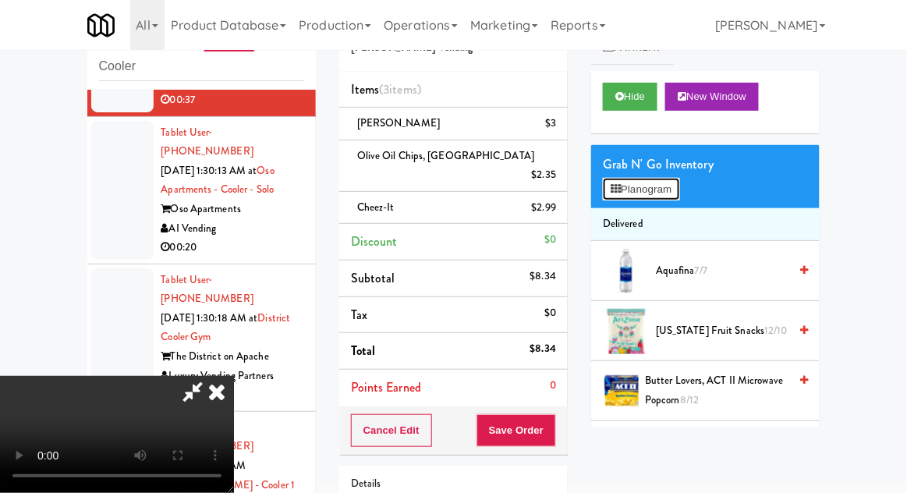
click at [639, 186] on button "Planogram" at bounding box center [641, 189] width 76 height 23
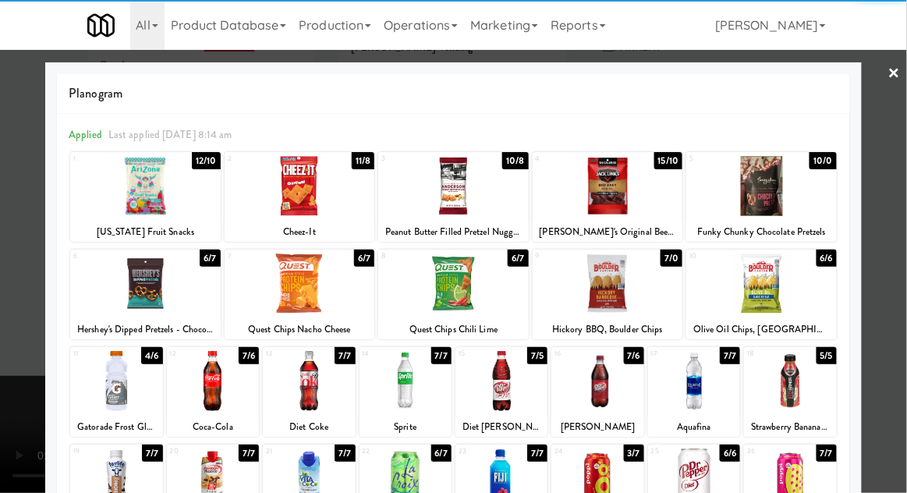
click at [610, 183] on div at bounding box center [608, 186] width 151 height 60
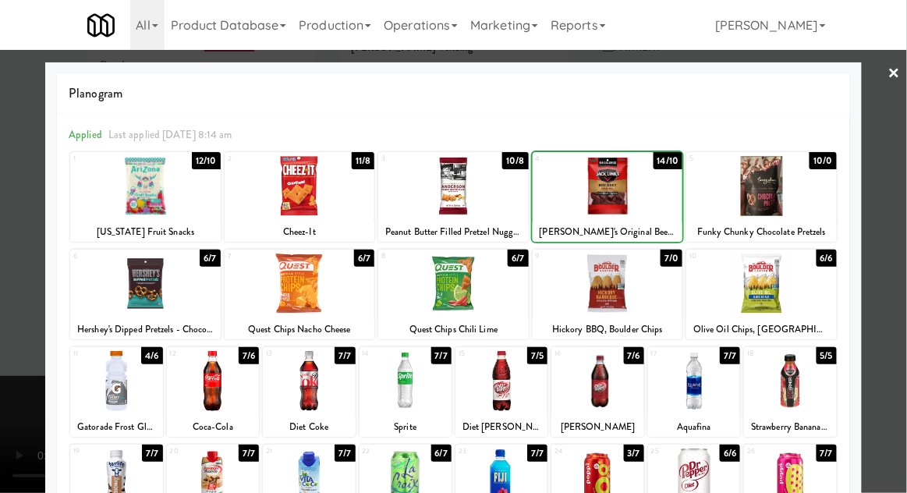
click at [901, 261] on div at bounding box center [453, 246] width 907 height 493
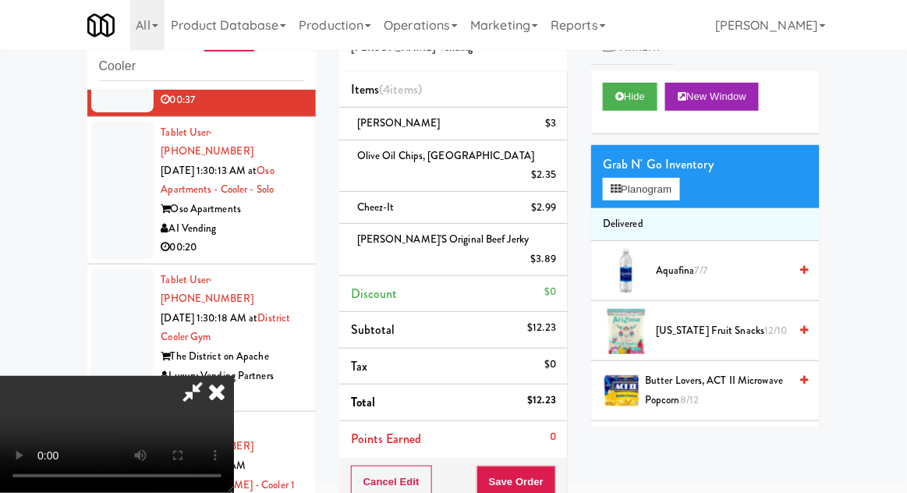
click at [565, 224] on li "[PERSON_NAME]'s Original Beef Jerky $3.89" at bounding box center [453, 249] width 229 height 51
click at [558, 260] on icon at bounding box center [558, 265] width 8 height 10
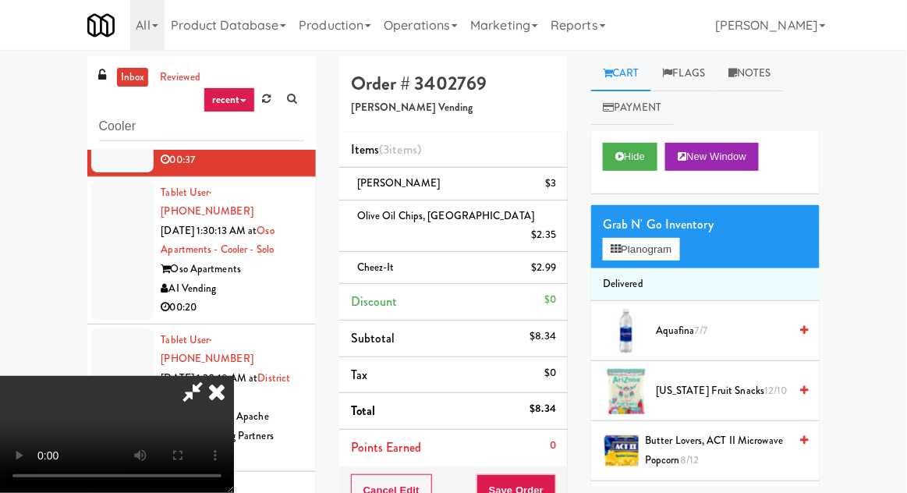
scroll to position [104, 0]
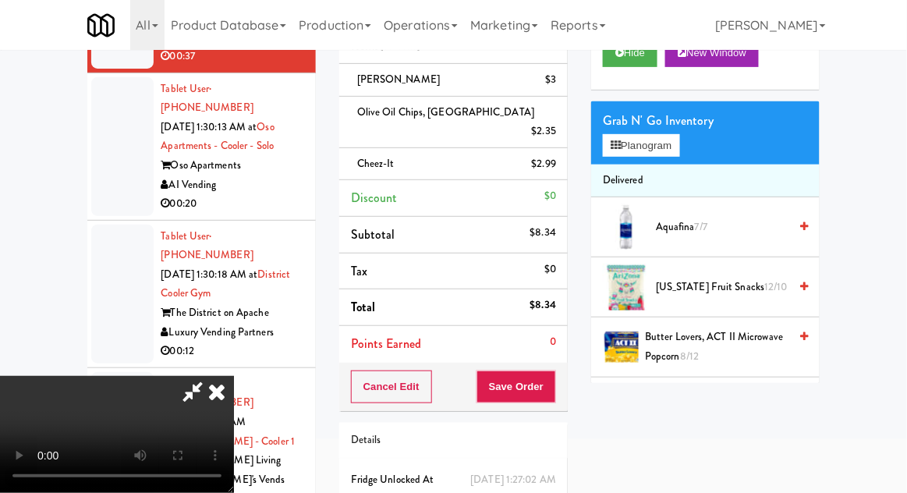
click at [211, 376] on icon at bounding box center [193, 391] width 36 height 31
click at [674, 156] on button "Planogram" at bounding box center [641, 145] width 76 height 23
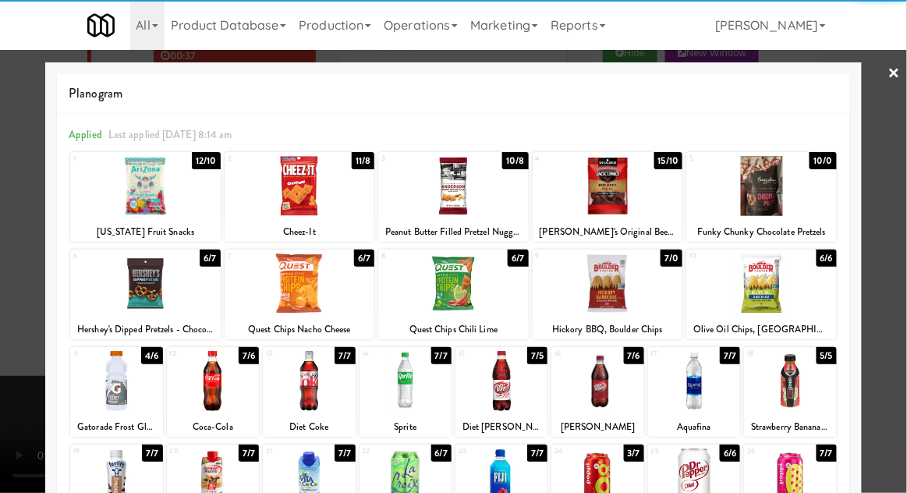
click at [468, 189] on div at bounding box center [453, 186] width 151 height 60
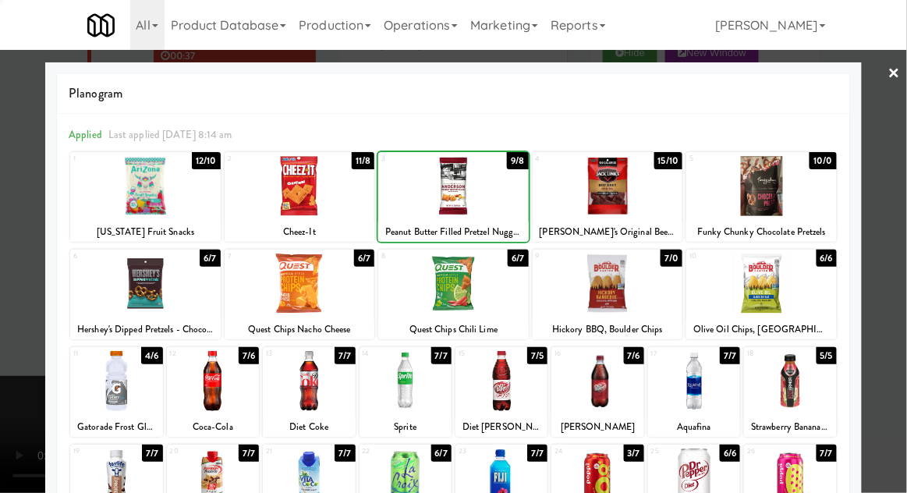
click at [906, 251] on div at bounding box center [453, 246] width 907 height 493
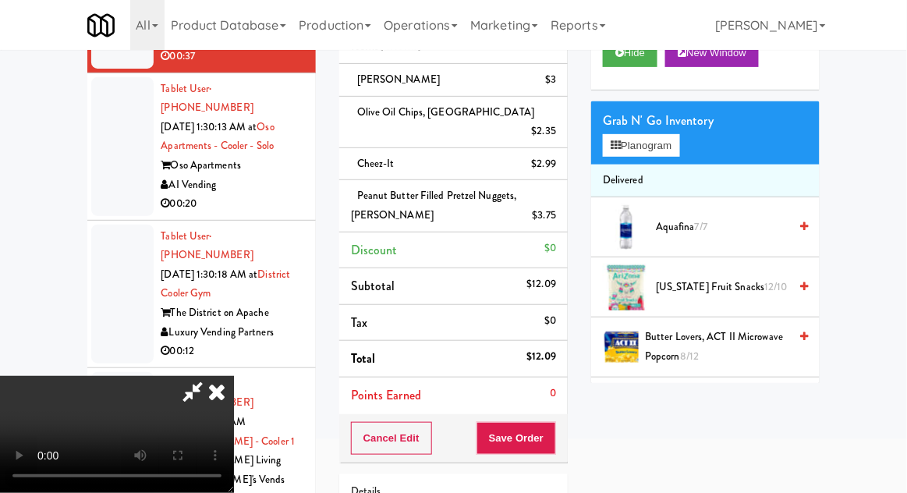
scroll to position [57, 0]
click at [554, 422] on button "Save Order" at bounding box center [517, 438] width 80 height 33
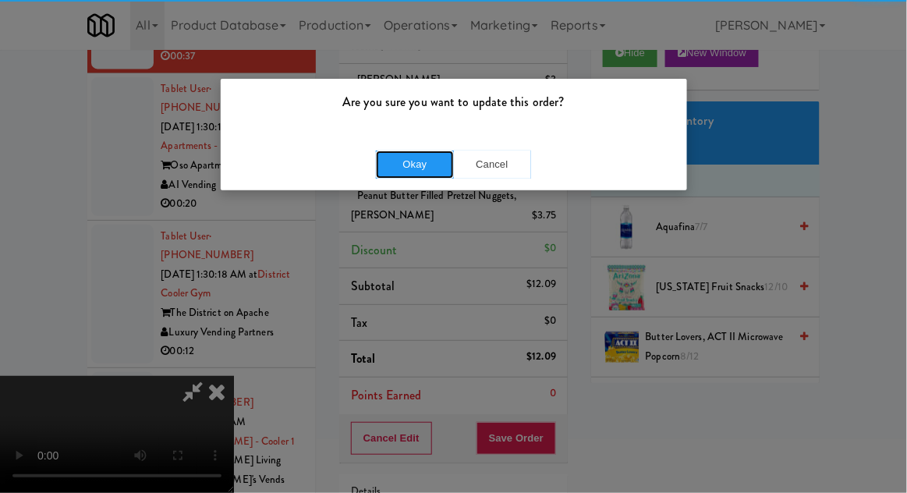
click at [411, 175] on button "Okay" at bounding box center [415, 165] width 78 height 28
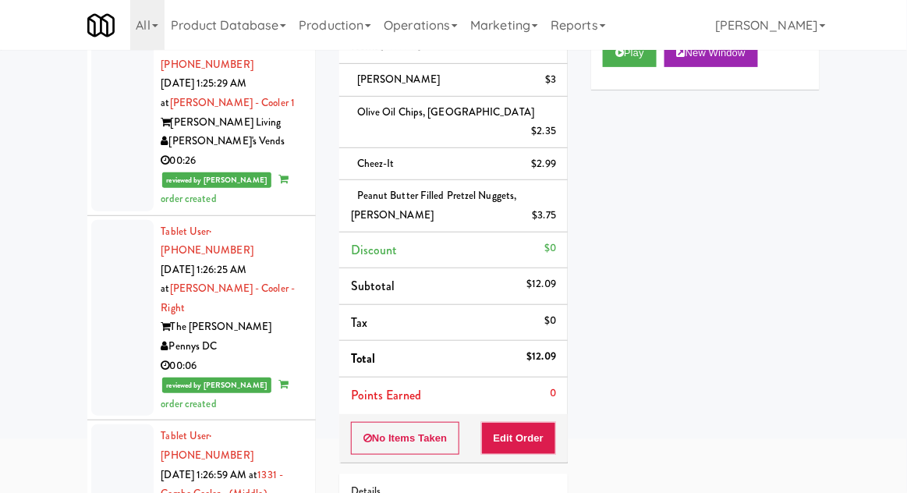
scroll to position [4442, 0]
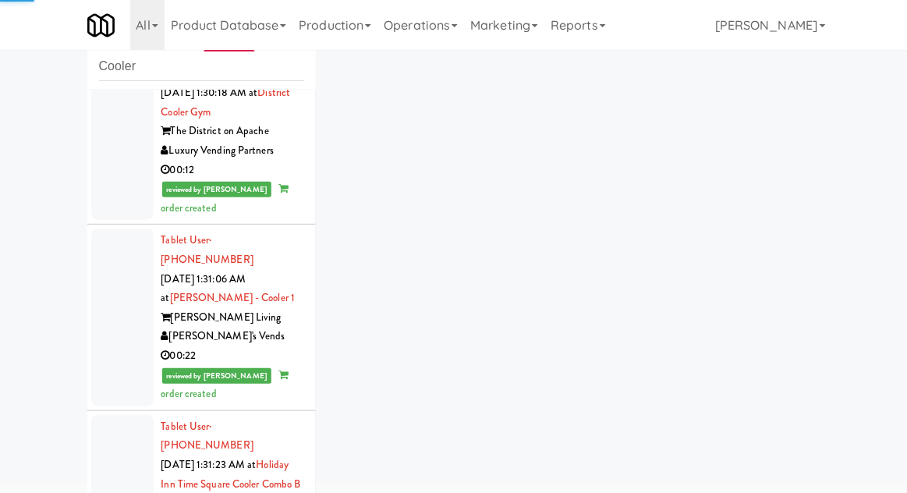
scroll to position [5453, 0]
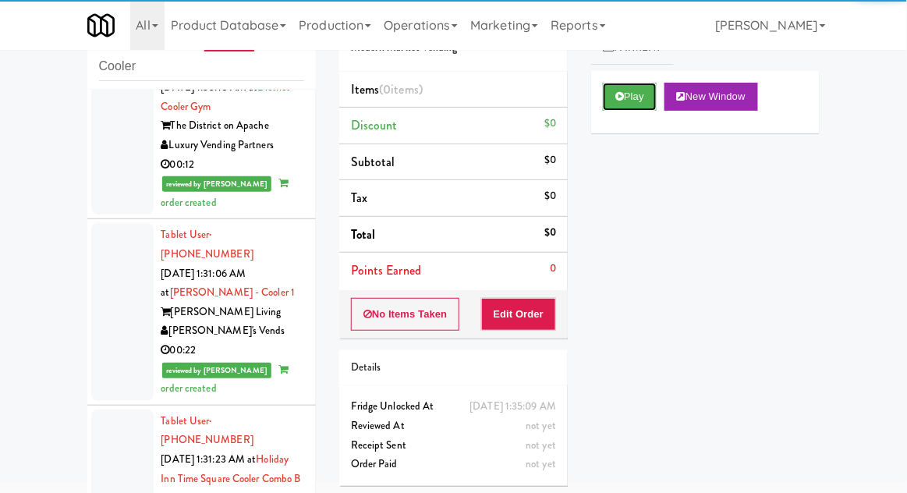
click at [612, 107] on button "Play" at bounding box center [630, 97] width 54 height 28
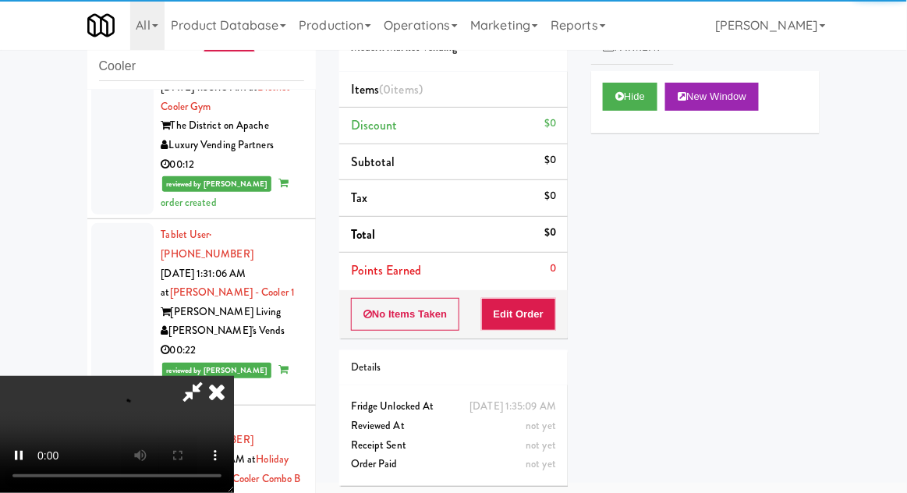
click at [517, 343] on div "Order # 3389062 Modern Market Vending Items (0 items ) Discount $0 Subtotal $0 …" at bounding box center [454, 247] width 252 height 502
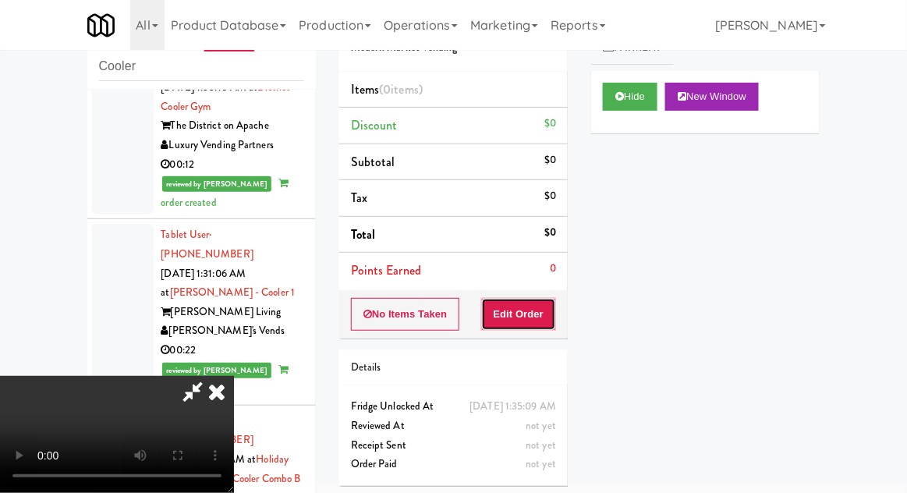
click at [510, 312] on button "Edit Order" at bounding box center [519, 314] width 76 height 33
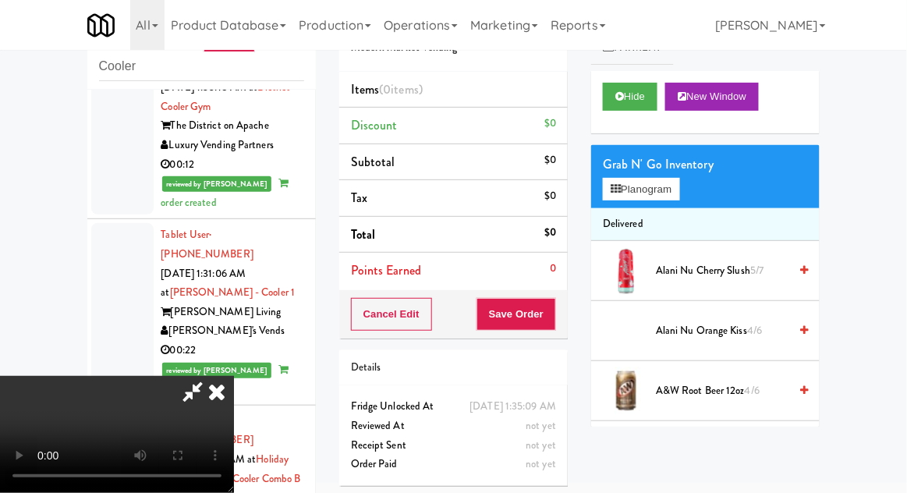
scroll to position [57, 0]
click at [674, 192] on button "Planogram" at bounding box center [641, 189] width 76 height 23
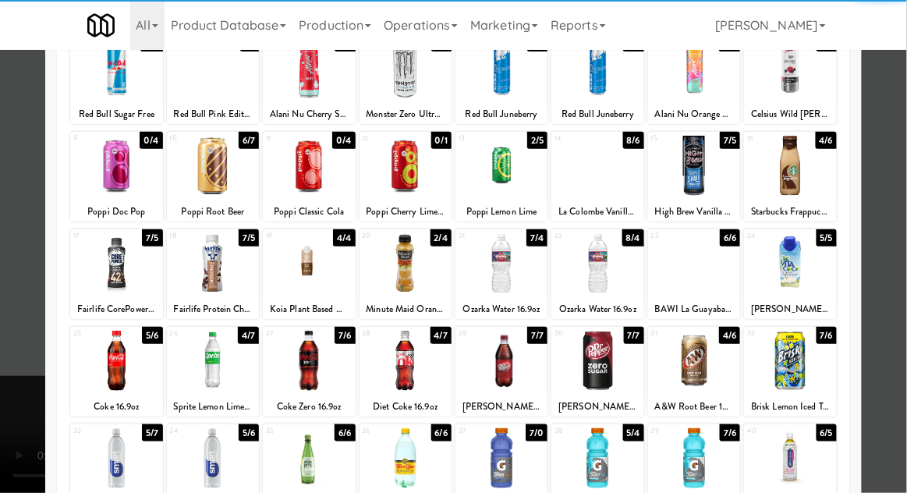
scroll to position [131, 0]
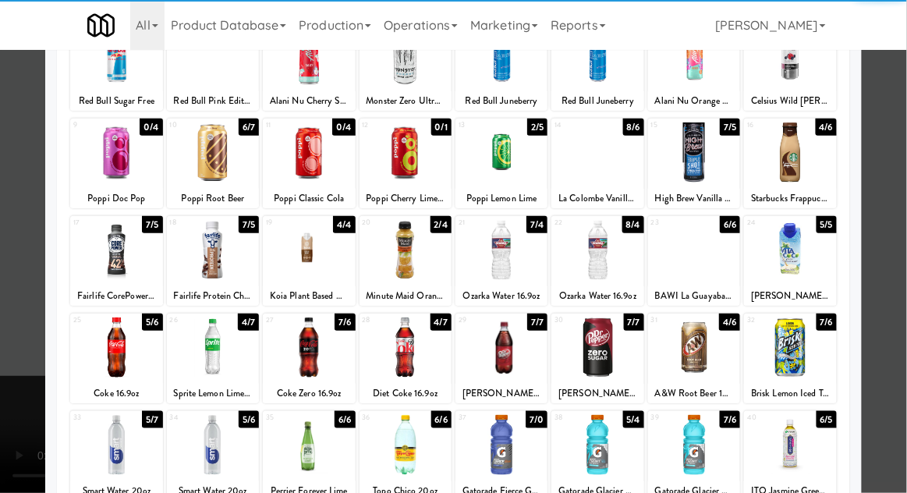
click at [816, 370] on div at bounding box center [790, 347] width 92 height 60
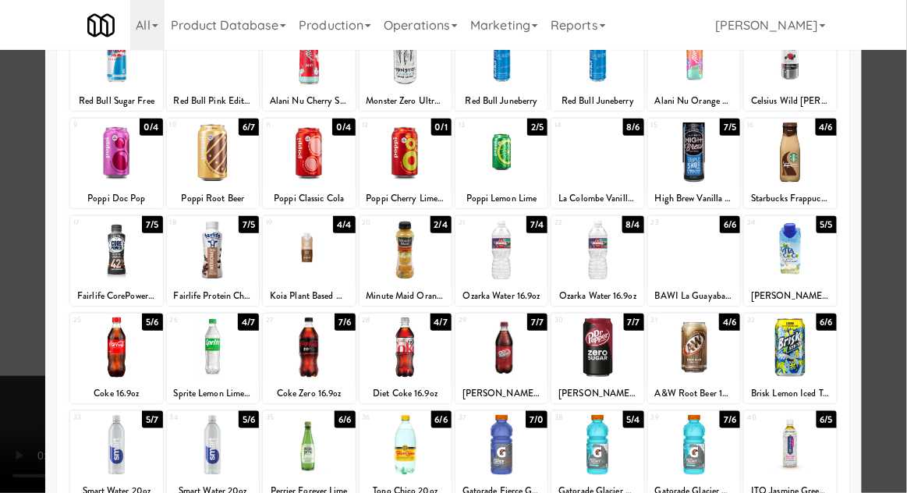
click at [807, 360] on div at bounding box center [790, 347] width 92 height 60
click at [890, 331] on div at bounding box center [453, 246] width 907 height 493
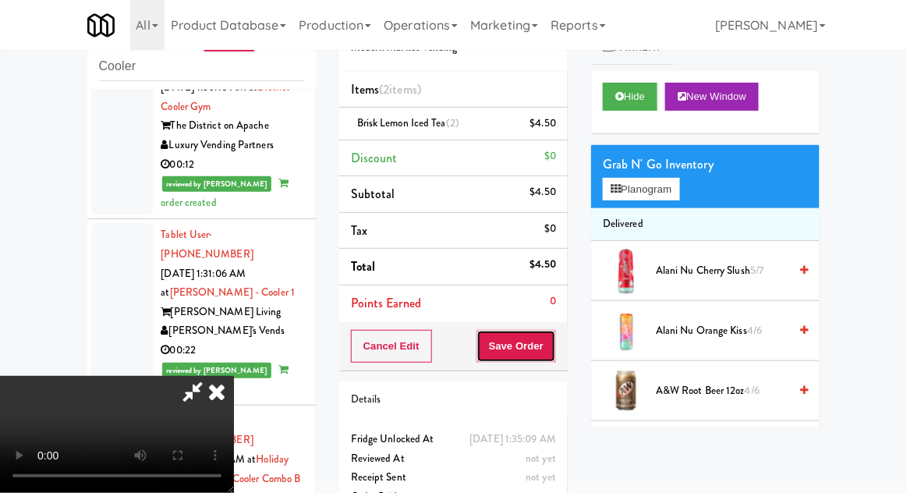
click at [554, 335] on button "Save Order" at bounding box center [517, 346] width 80 height 33
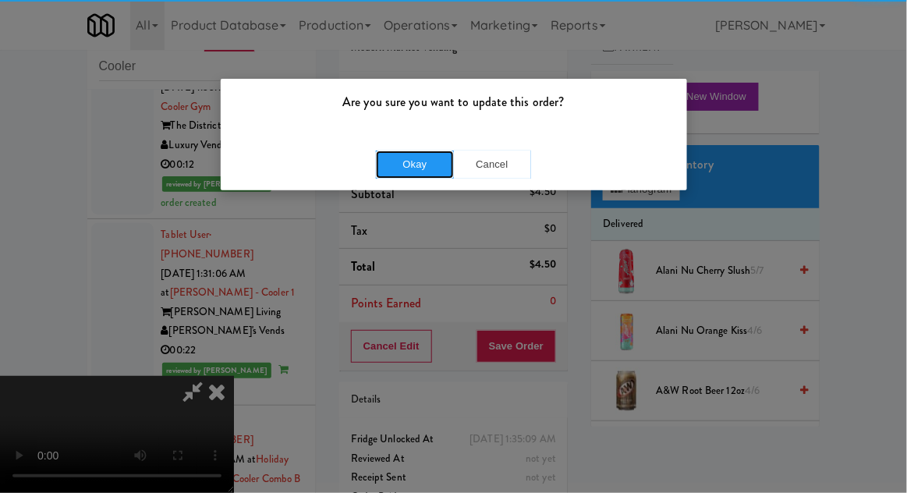
click at [415, 162] on button "Okay" at bounding box center [415, 165] width 78 height 28
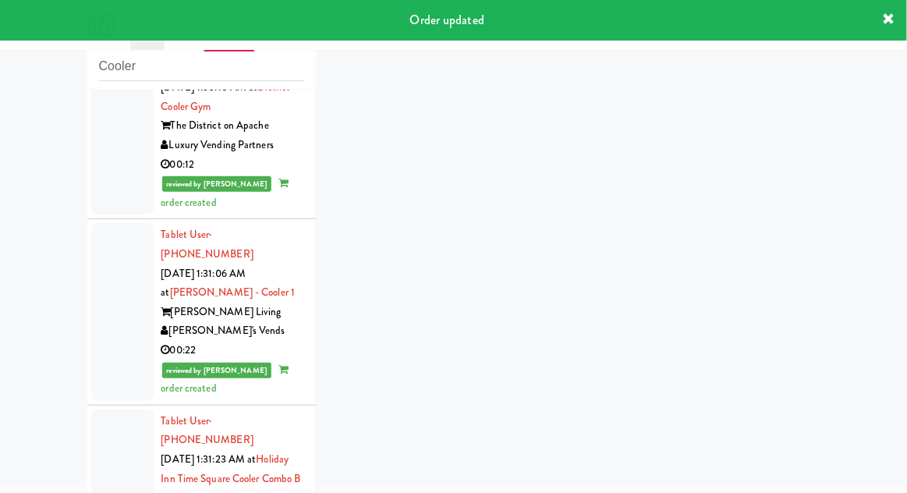
scroll to position [5492, 0]
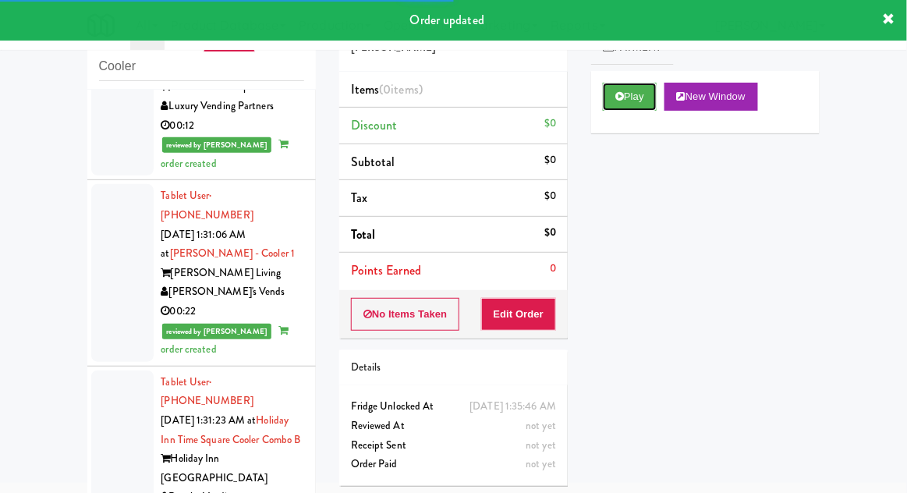
click at [606, 99] on button "Play" at bounding box center [630, 97] width 54 height 28
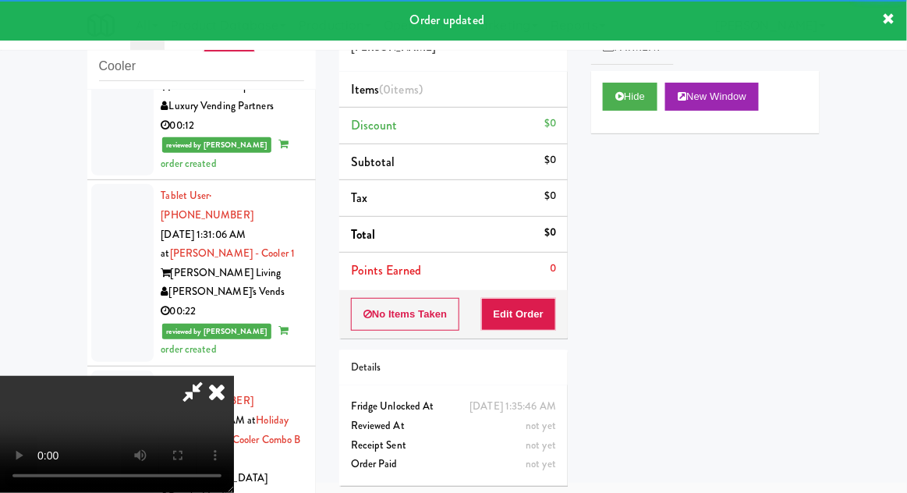
click at [523, 308] on button "Edit Order" at bounding box center [519, 314] width 76 height 33
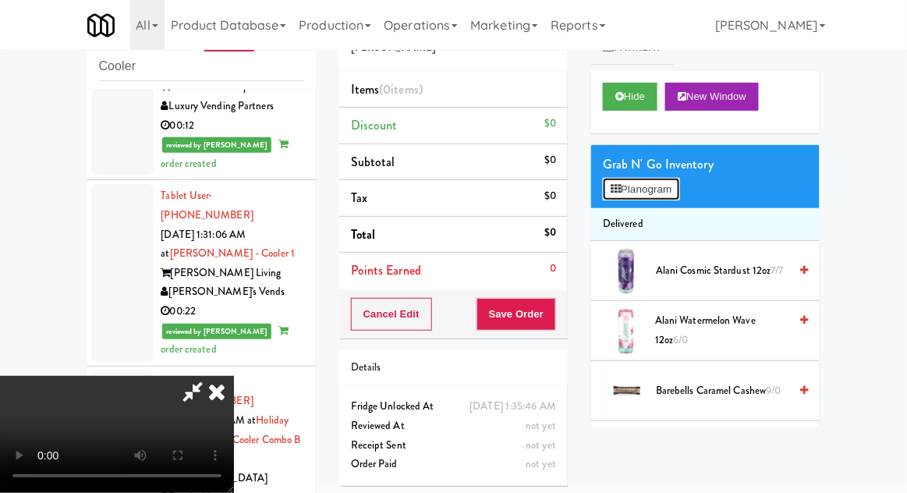
click at [677, 190] on button "Planogram" at bounding box center [641, 189] width 76 height 23
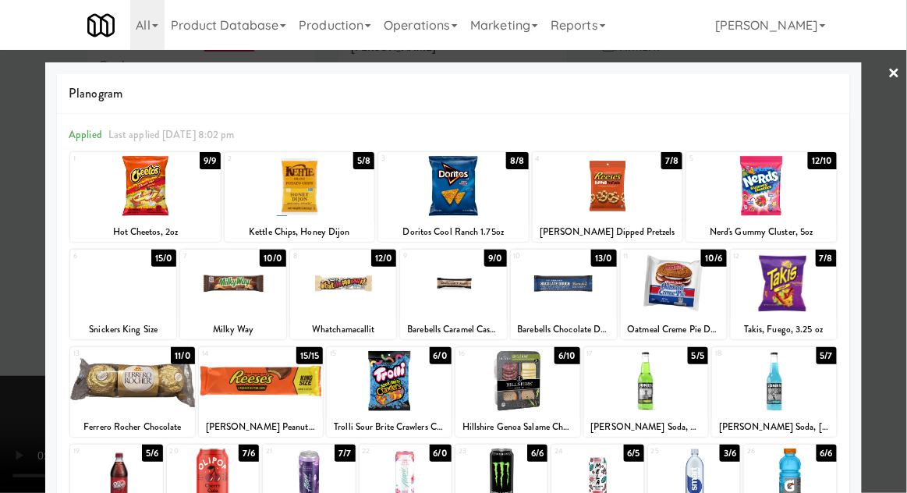
click at [345, 286] on div at bounding box center [343, 283] width 106 height 60
click at [906, 227] on div at bounding box center [453, 246] width 907 height 493
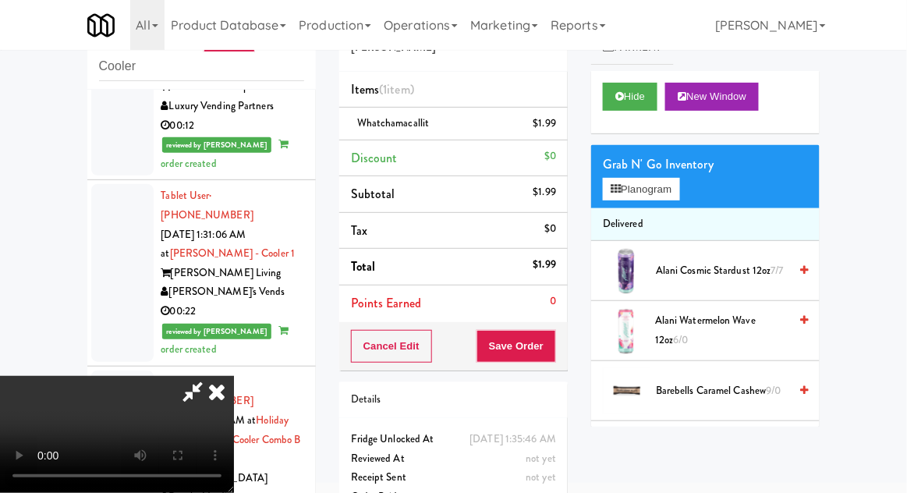
click at [413, 119] on span "Whatchamacallit" at bounding box center [393, 122] width 73 height 15
click at [555, 120] on link at bounding box center [555, 129] width 14 height 19
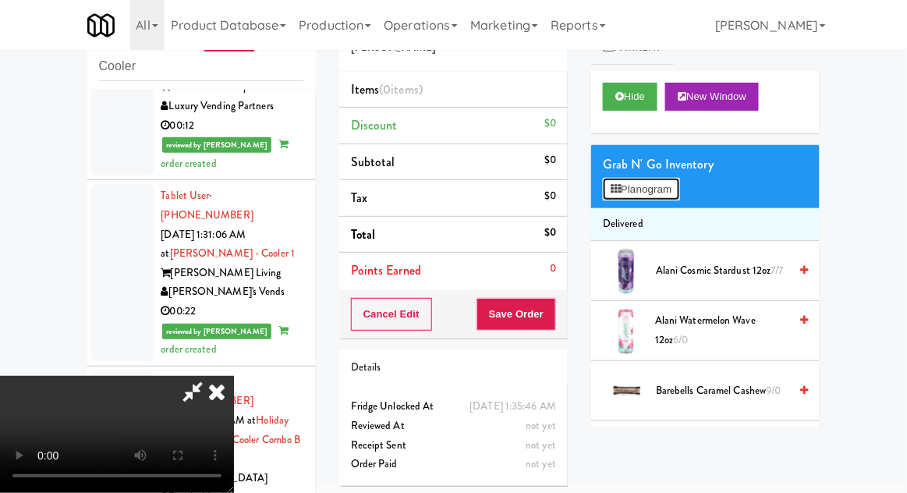
click at [679, 193] on button "Planogram" at bounding box center [641, 189] width 76 height 23
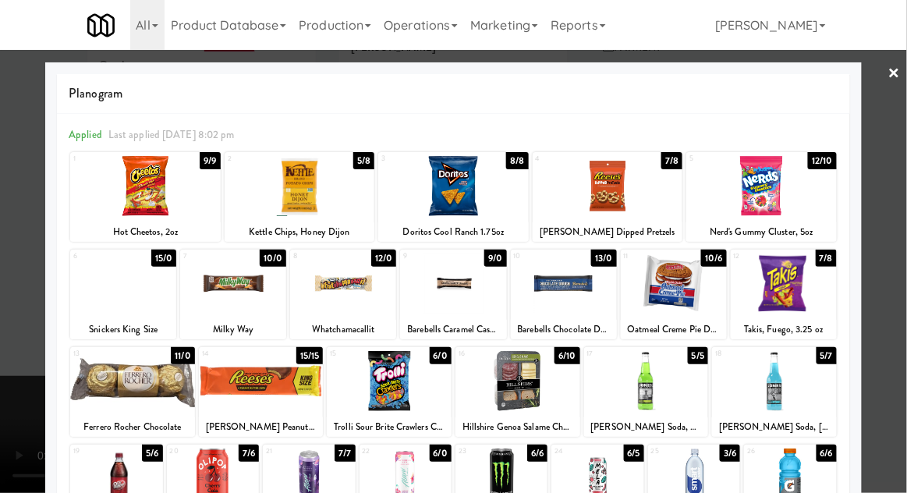
click at [126, 301] on div at bounding box center [123, 283] width 106 height 60
click at [887, 258] on div at bounding box center [453, 246] width 907 height 493
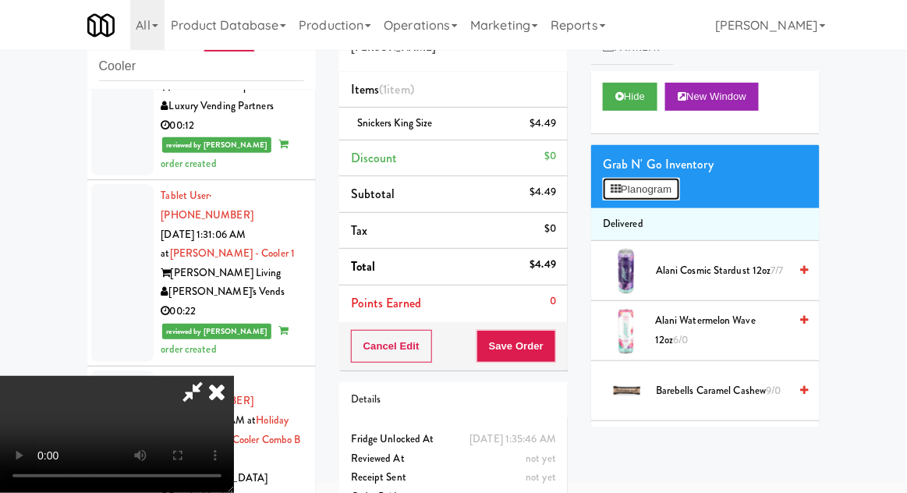
click at [659, 198] on button "Planogram" at bounding box center [641, 189] width 76 height 23
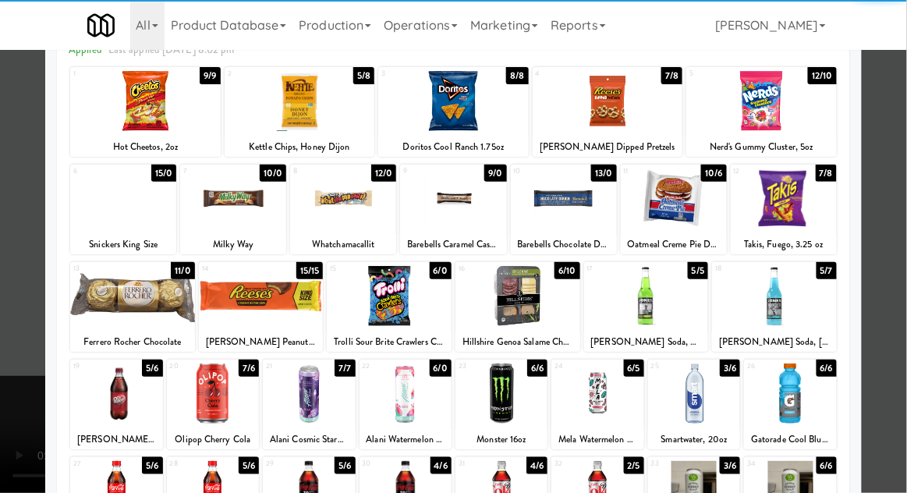
scroll to position [87, 0]
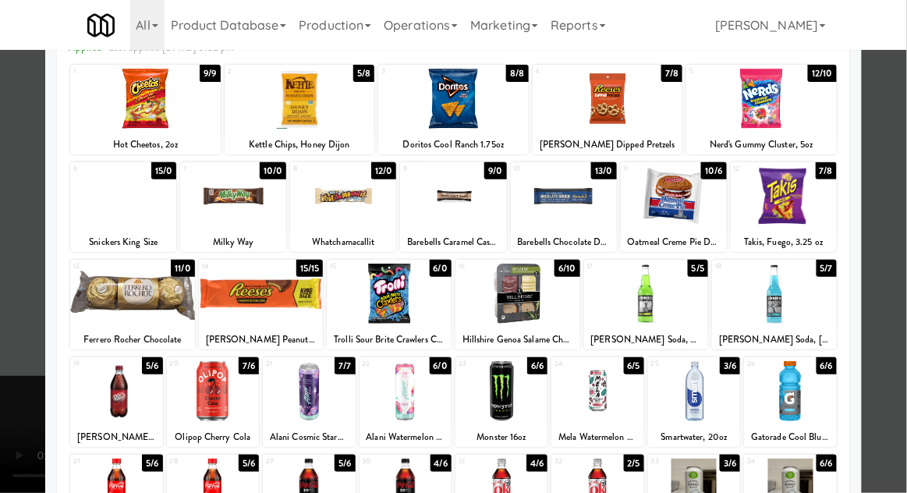
click at [512, 487] on div at bounding box center [502, 489] width 92 height 60
click at [906, 336] on div at bounding box center [453, 246] width 907 height 493
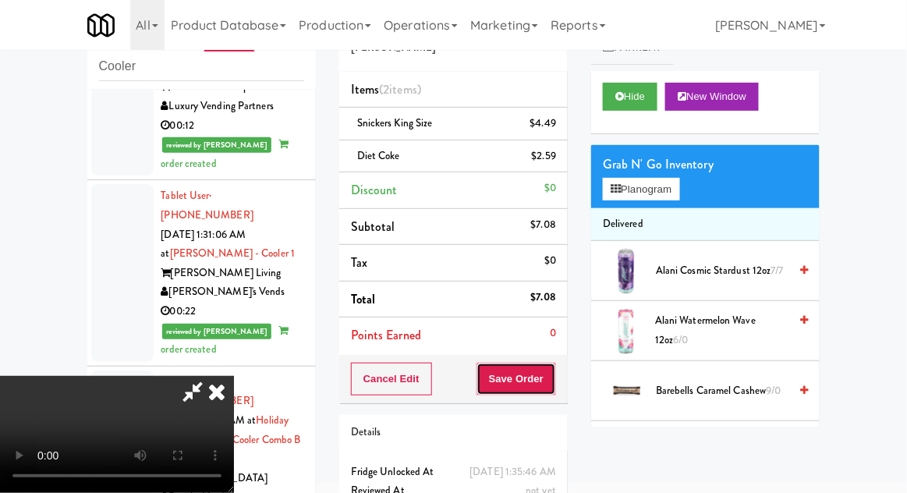
click at [553, 381] on button "Save Order" at bounding box center [517, 379] width 80 height 33
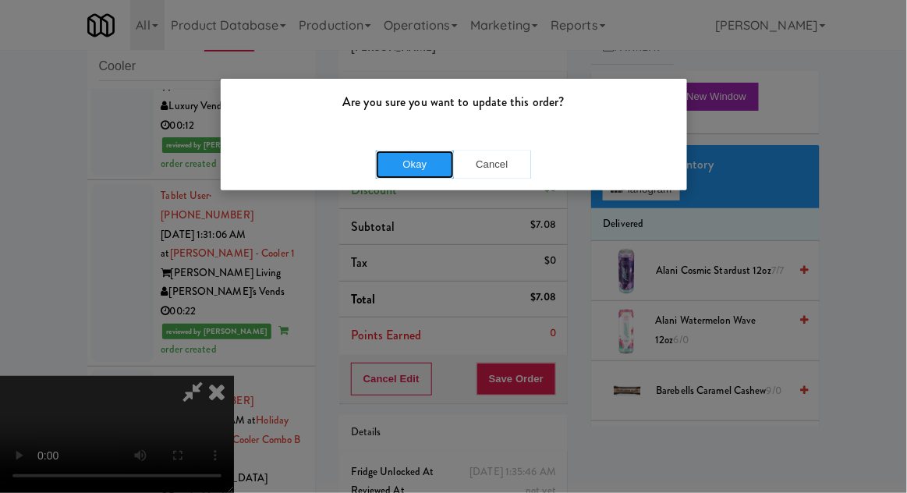
click at [387, 151] on button "Okay" at bounding box center [415, 165] width 78 height 28
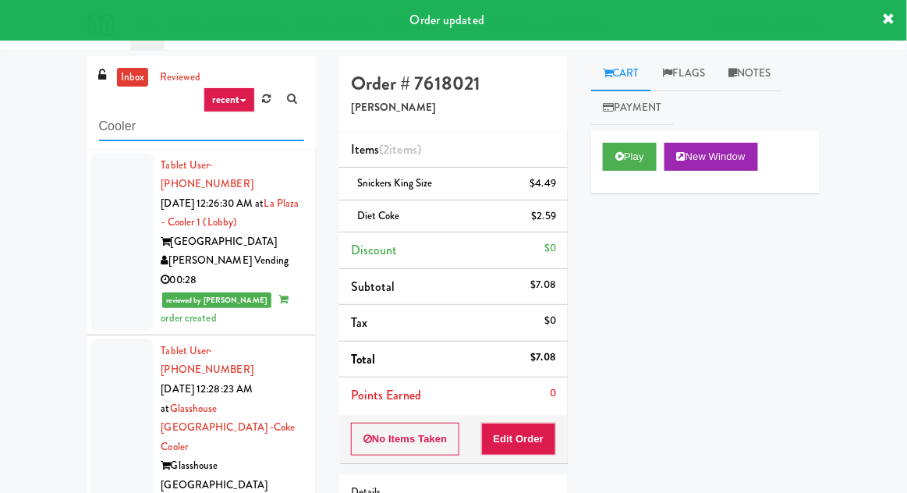
click at [112, 130] on input "Cooler" at bounding box center [201, 126] width 205 height 29
click at [112, 128] on input "Cooler" at bounding box center [201, 126] width 205 height 29
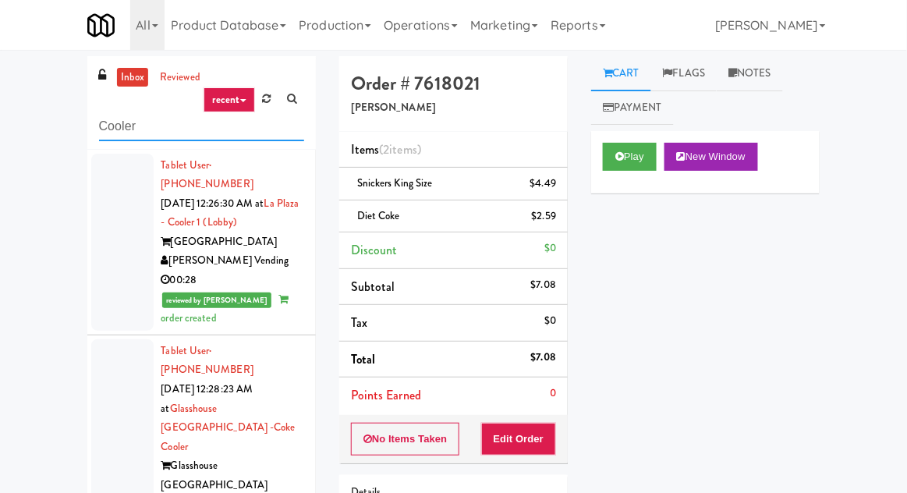
click at [117, 124] on input "Cooler" at bounding box center [201, 126] width 205 height 29
click at [122, 133] on input "Cooler" at bounding box center [201, 126] width 205 height 29
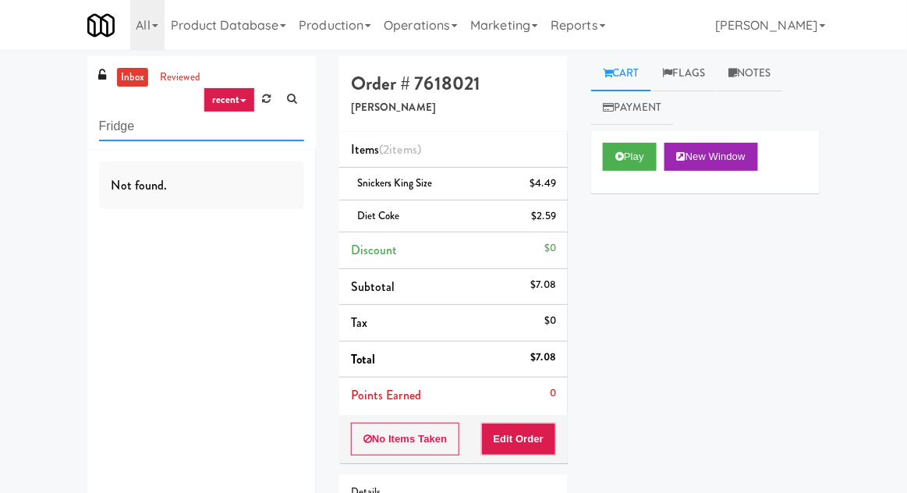
type input "Fridge"
click at [29, 94] on div "inbox reviewed recent all unclear take inventory issue suspicious failed recent…" at bounding box center [453, 339] width 907 height 566
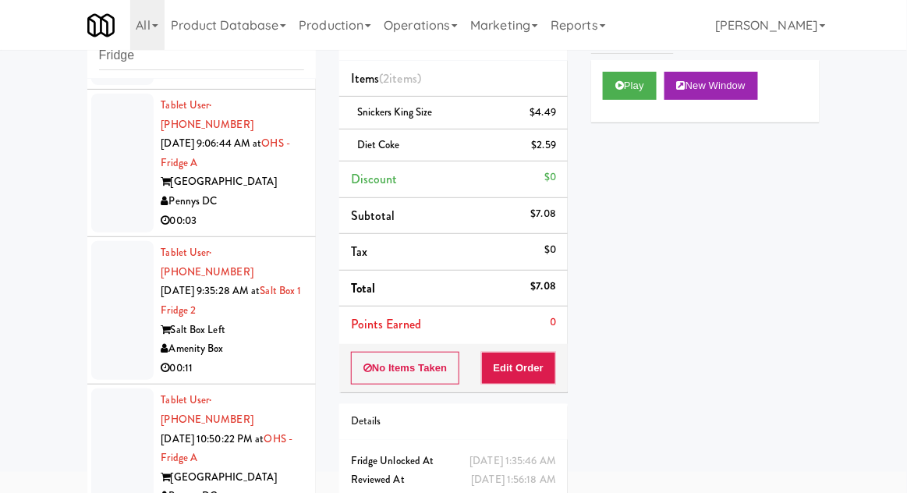
scroll to position [1477, 0]
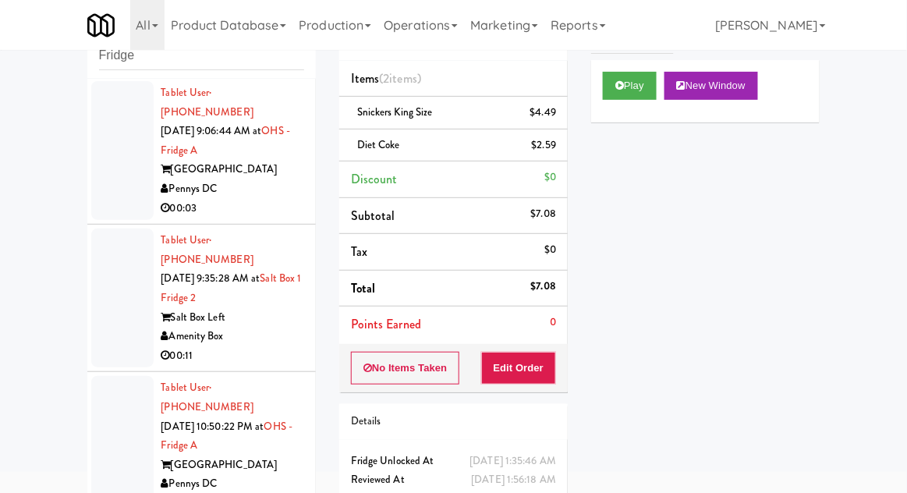
click at [110, 376] on div at bounding box center [122, 445] width 62 height 139
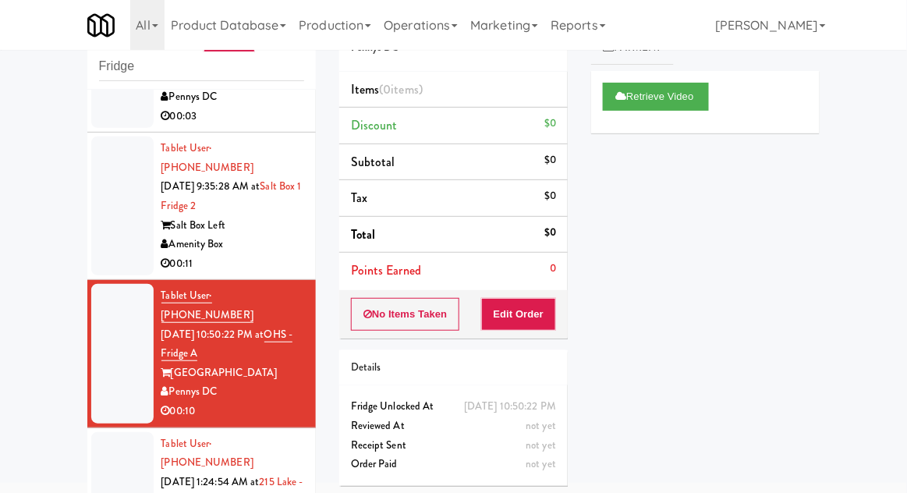
click at [109, 432] on div at bounding box center [122, 501] width 62 height 139
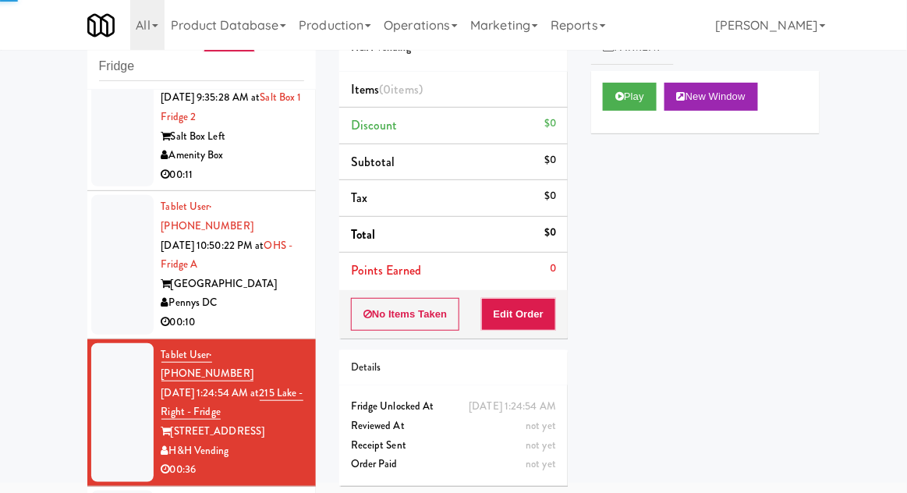
scroll to position [1670, 0]
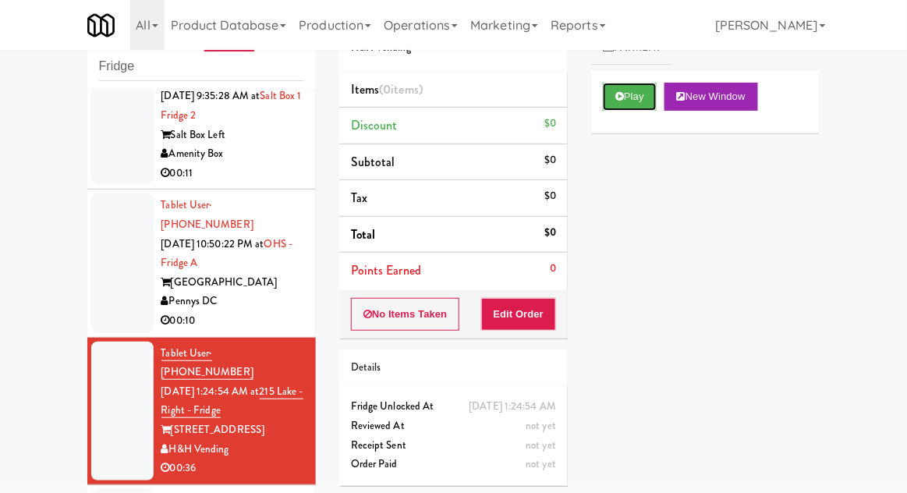
click at [629, 93] on button "Play" at bounding box center [630, 97] width 54 height 28
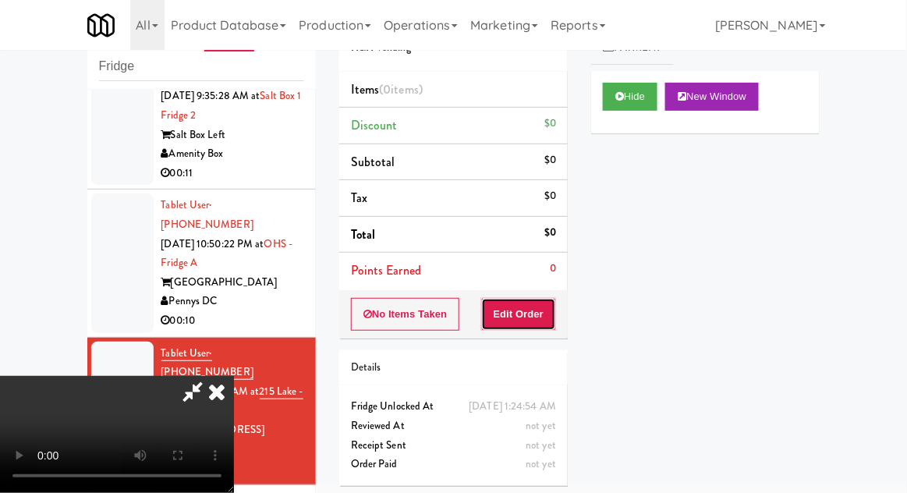
click at [515, 311] on button "Edit Order" at bounding box center [519, 314] width 76 height 33
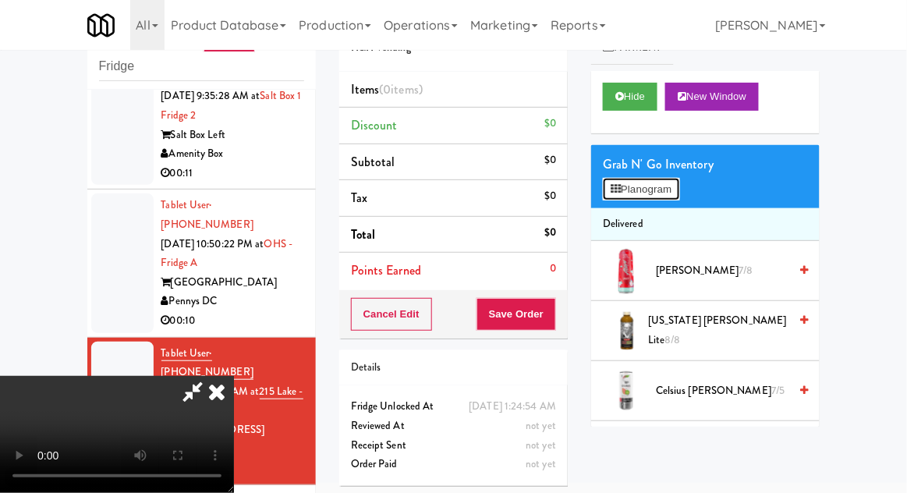
click at [669, 197] on button "Planogram" at bounding box center [641, 189] width 76 height 23
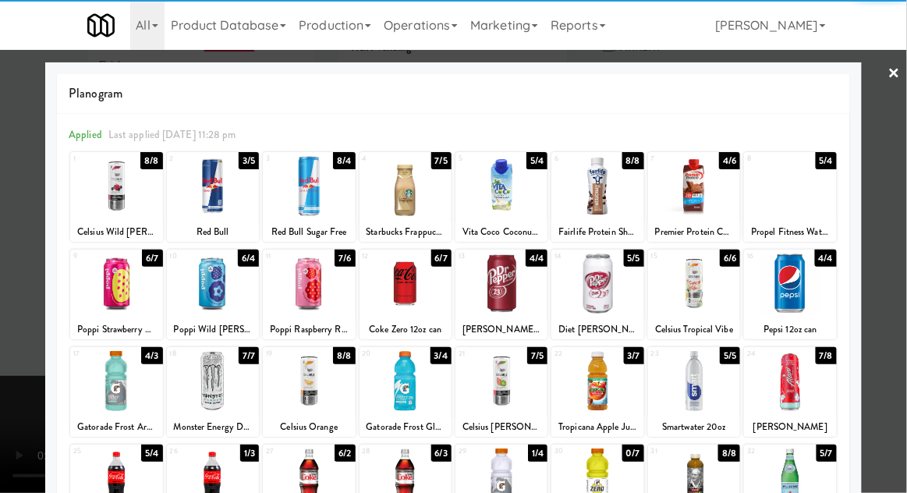
click at [608, 400] on div at bounding box center [597, 381] width 92 height 60
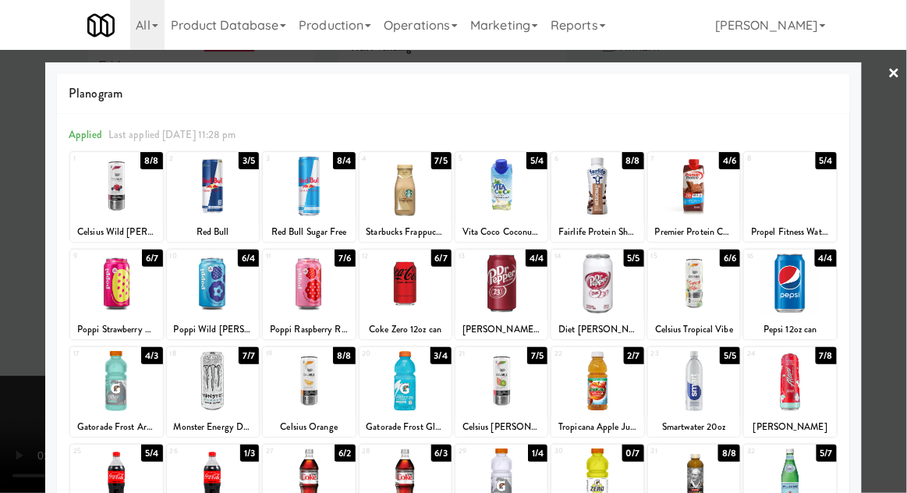
click at [901, 314] on div at bounding box center [453, 246] width 907 height 493
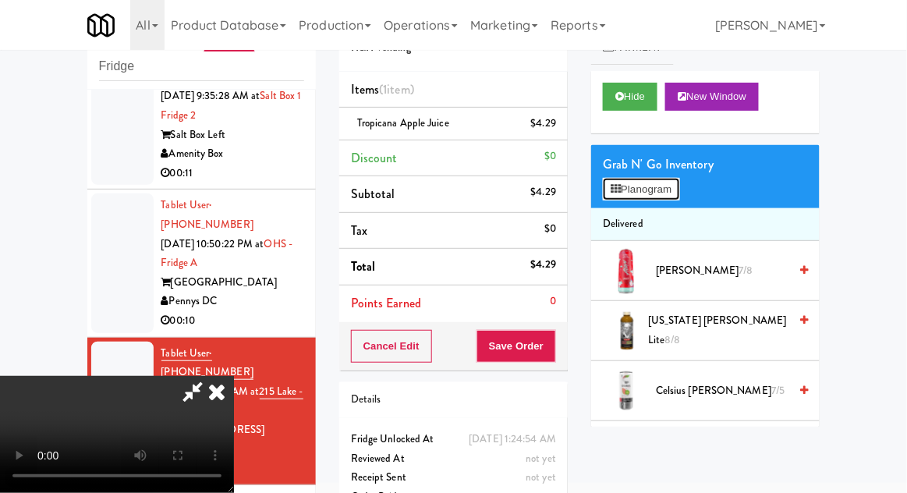
click at [678, 192] on button "Planogram" at bounding box center [641, 189] width 76 height 23
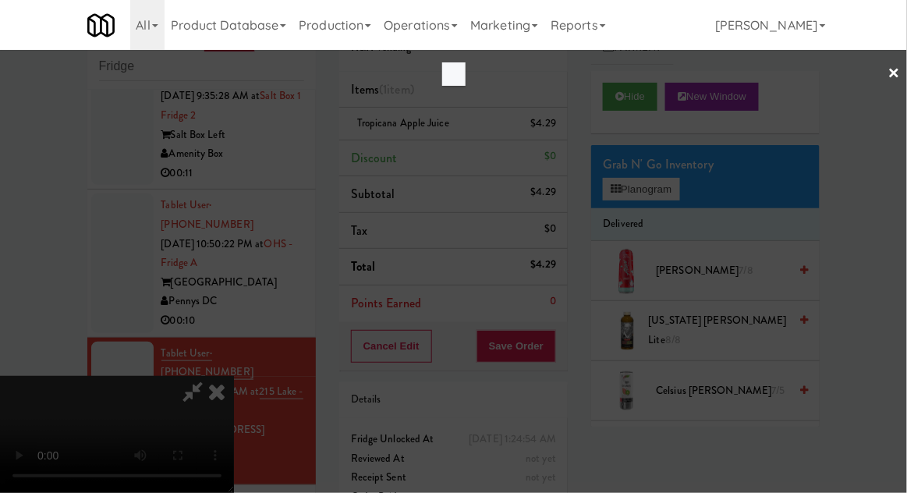
click at [680, 196] on div at bounding box center [453, 246] width 907 height 493
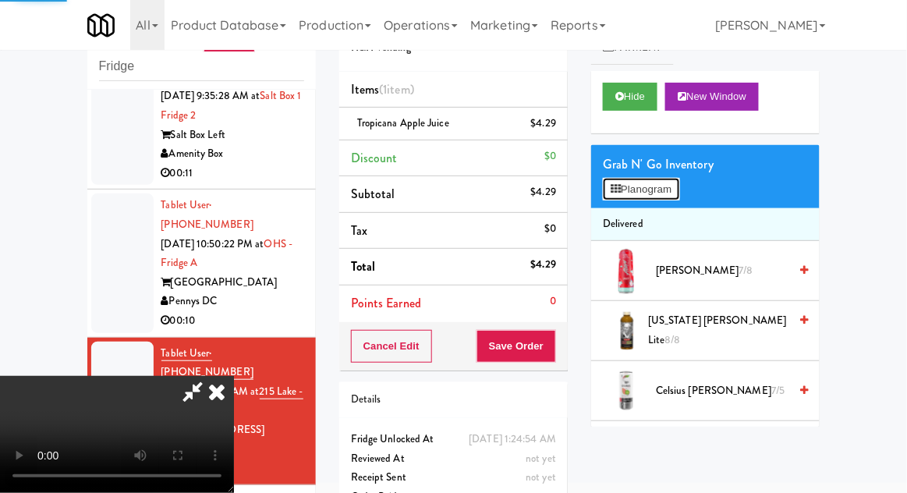
click at [679, 193] on button "Planogram" at bounding box center [641, 189] width 76 height 23
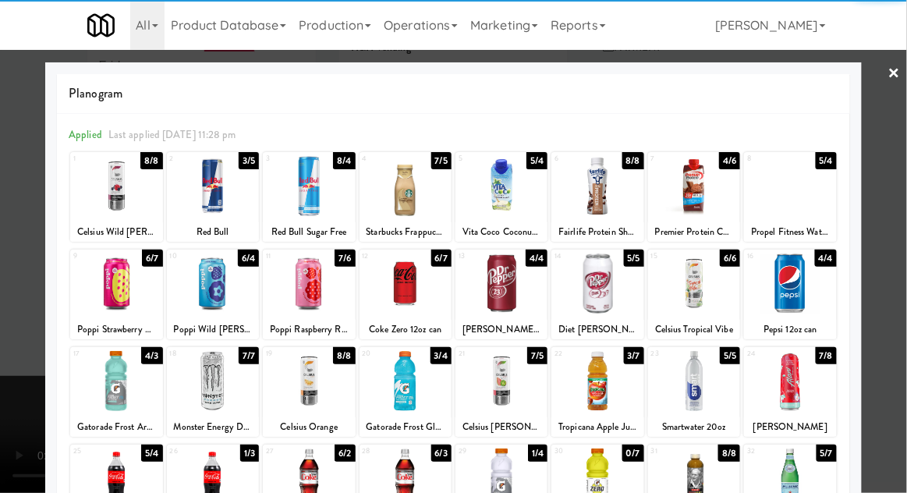
click at [314, 294] on div at bounding box center [309, 283] width 92 height 60
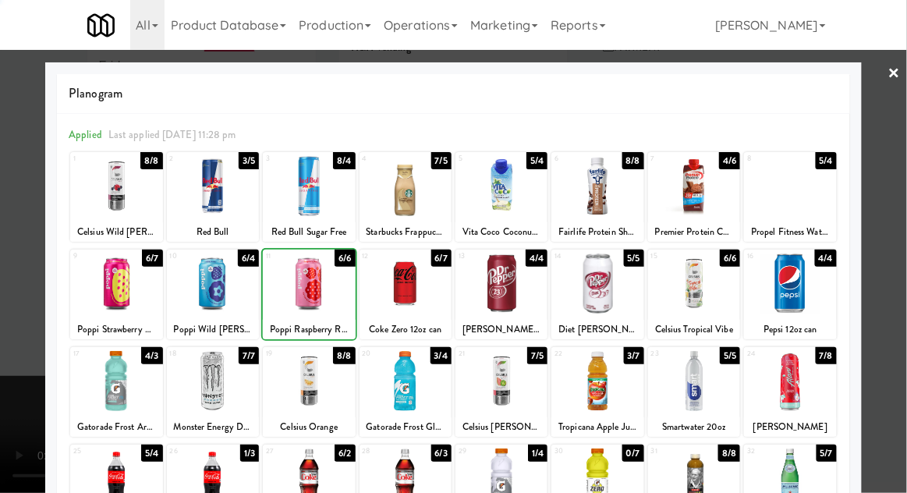
click at [903, 281] on div at bounding box center [453, 246] width 907 height 493
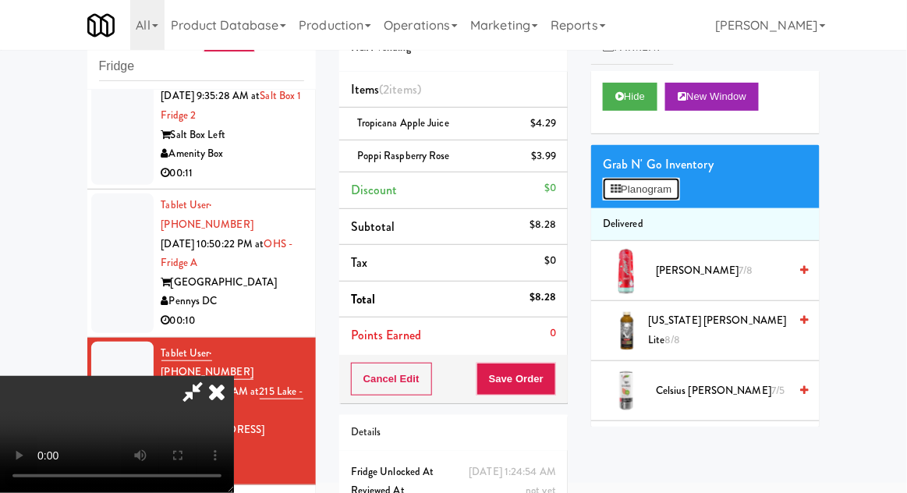
click at [668, 187] on button "Planogram" at bounding box center [641, 189] width 76 height 23
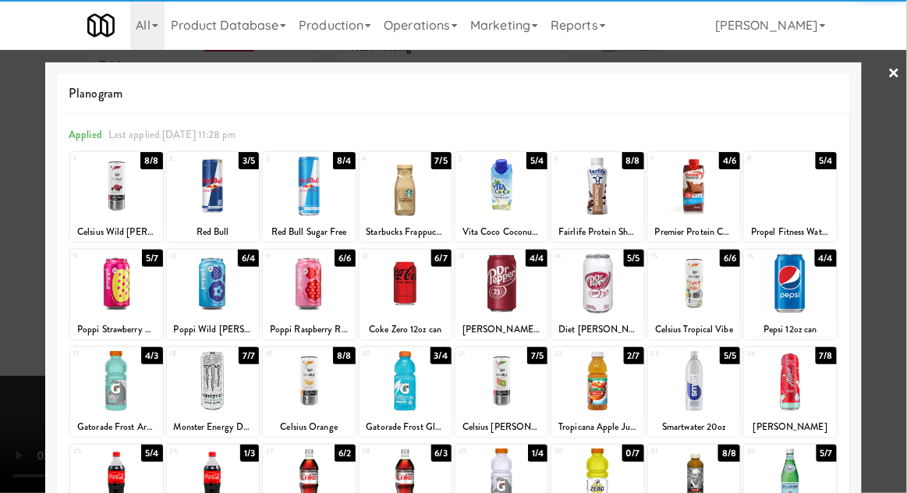
click at [112, 284] on div at bounding box center [116, 283] width 92 height 60
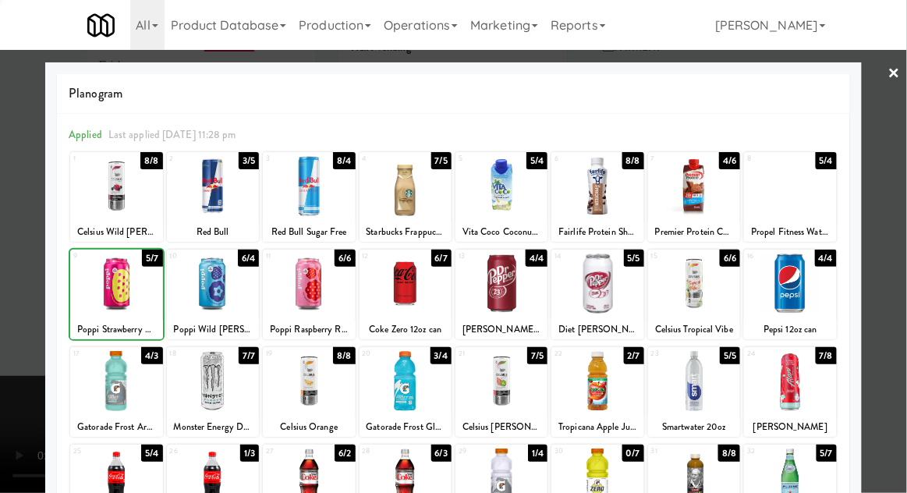
click at [896, 279] on div at bounding box center [453, 246] width 907 height 493
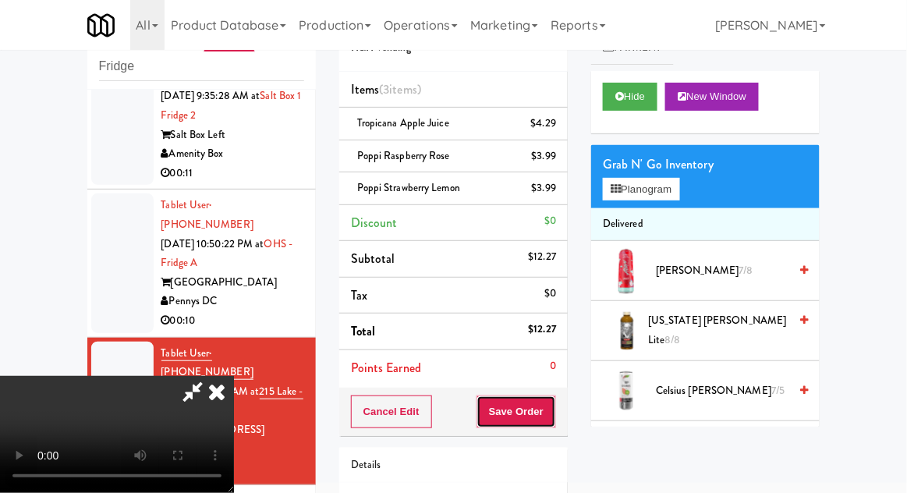
click at [554, 416] on button "Save Order" at bounding box center [517, 411] width 80 height 33
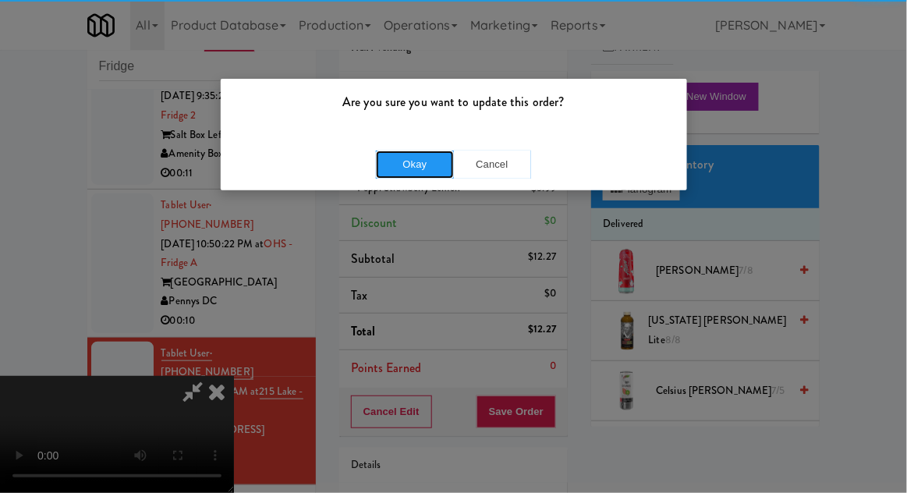
click at [406, 172] on button "Okay" at bounding box center [415, 165] width 78 height 28
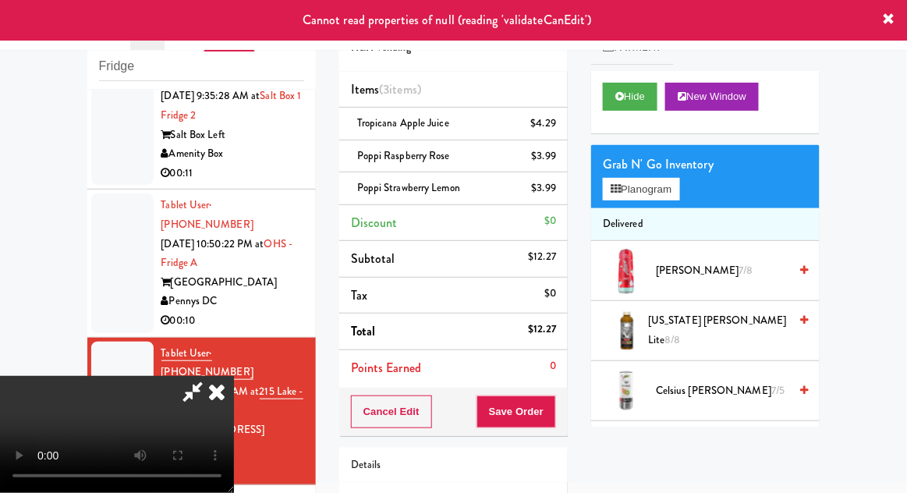
click at [211, 376] on icon at bounding box center [193, 391] width 36 height 31
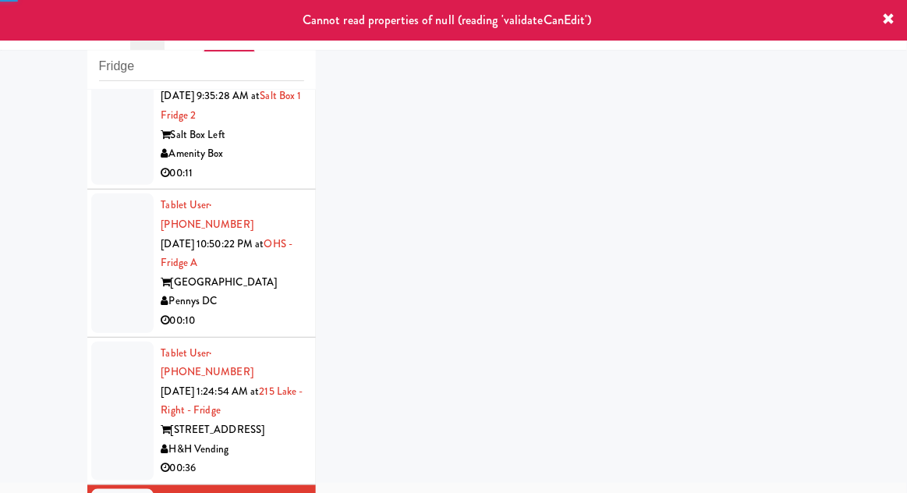
click at [99, 342] on div at bounding box center [122, 411] width 62 height 139
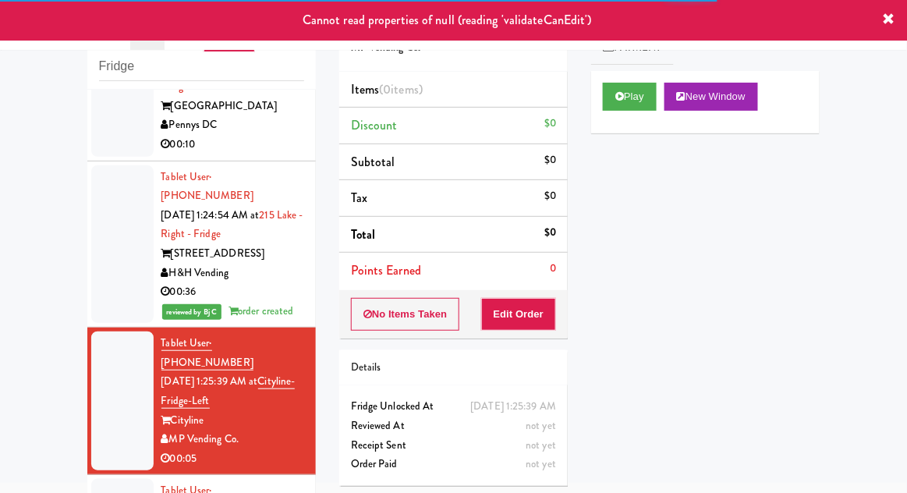
scroll to position [1849, 0]
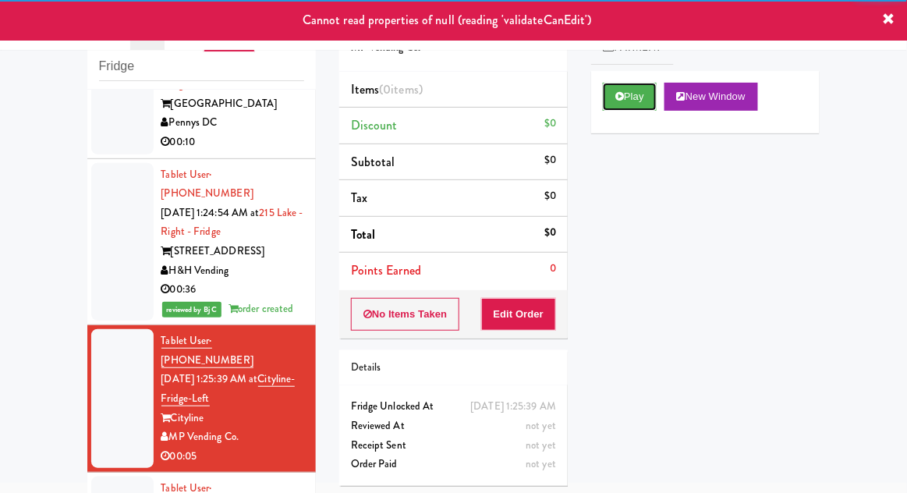
click at [614, 92] on button "Play" at bounding box center [630, 97] width 54 height 28
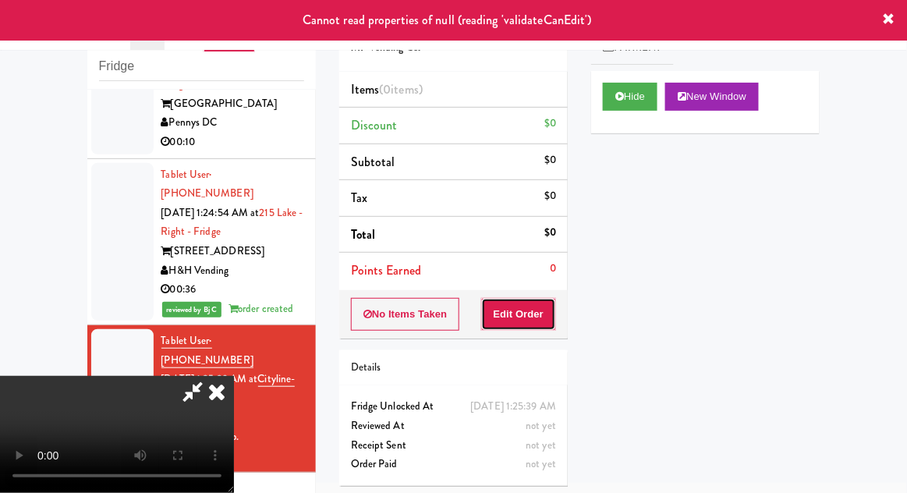
click at [522, 314] on button "Edit Order" at bounding box center [519, 314] width 76 height 33
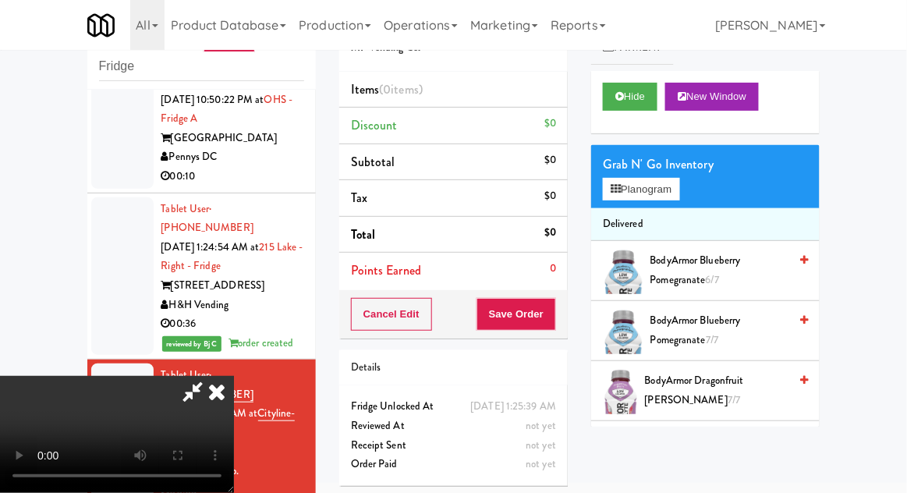
scroll to position [1815, 0]
click at [663, 197] on button "Planogram" at bounding box center [641, 189] width 76 height 23
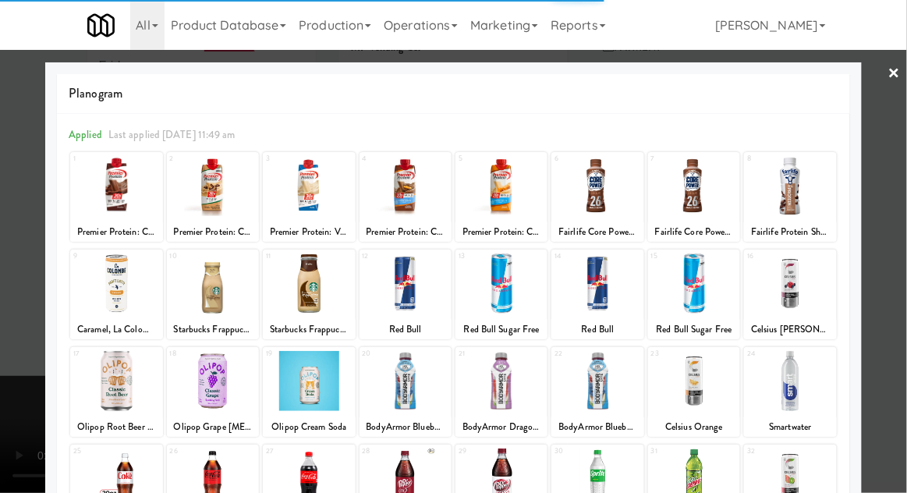
click at [203, 376] on div at bounding box center [213, 381] width 92 height 60
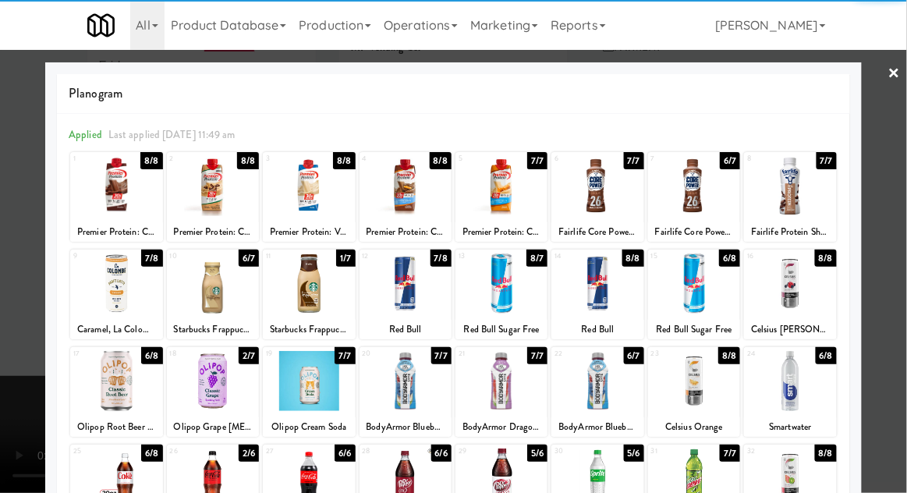
click at [869, 262] on div at bounding box center [453, 246] width 907 height 493
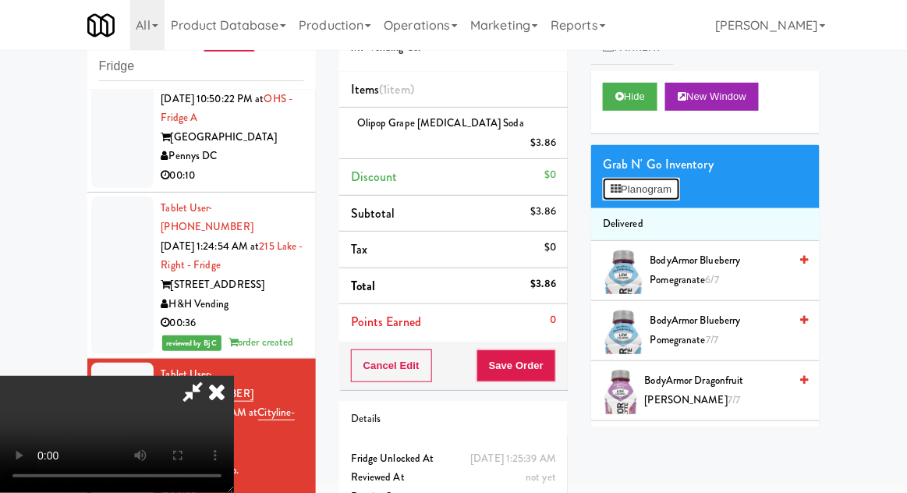
click at [679, 190] on button "Planogram" at bounding box center [641, 189] width 76 height 23
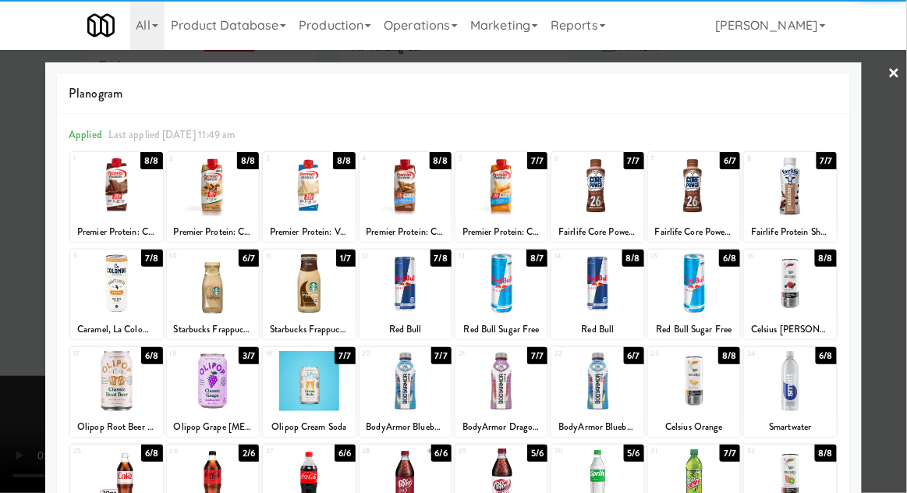
click at [608, 204] on div at bounding box center [597, 186] width 92 height 60
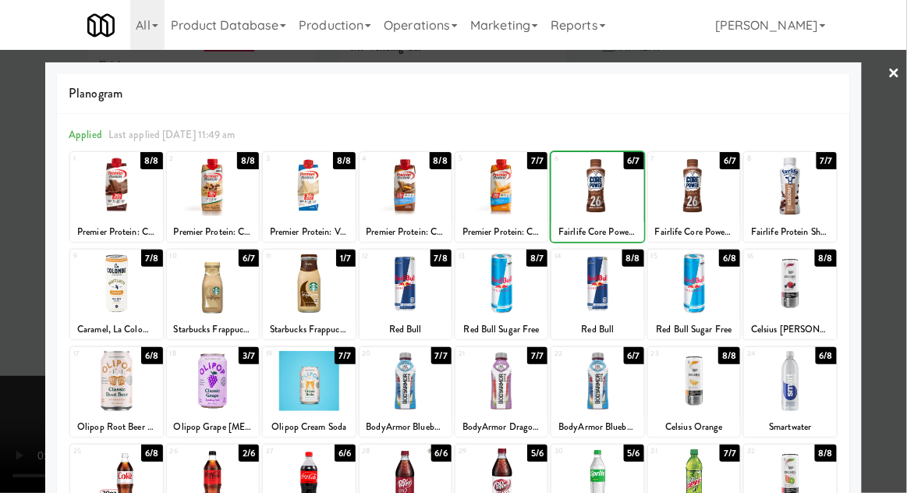
click at [906, 161] on div at bounding box center [453, 246] width 907 height 493
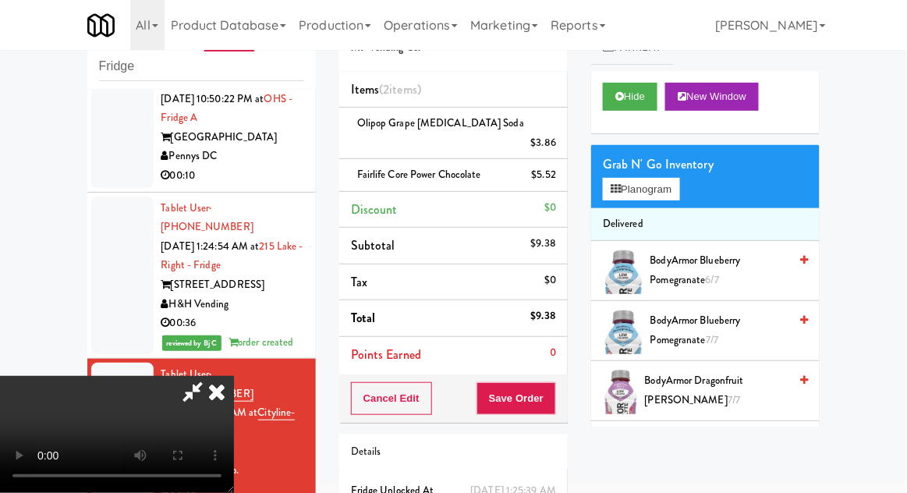
click at [555, 166] on li "Fairlife Core Power Chocolate $5.52" at bounding box center [453, 175] width 229 height 33
click at [554, 175] on icon at bounding box center [558, 180] width 8 height 10
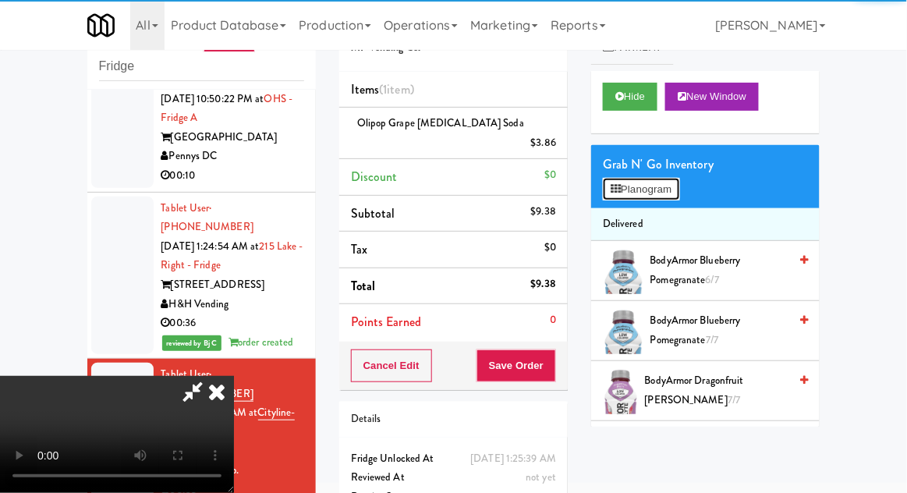
click at [641, 183] on button "Planogram" at bounding box center [641, 189] width 76 height 23
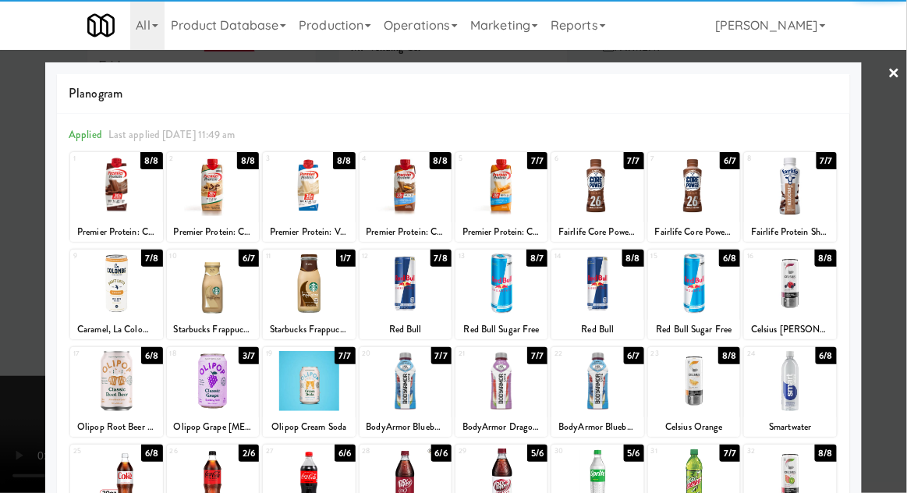
click at [704, 187] on div at bounding box center [694, 186] width 92 height 60
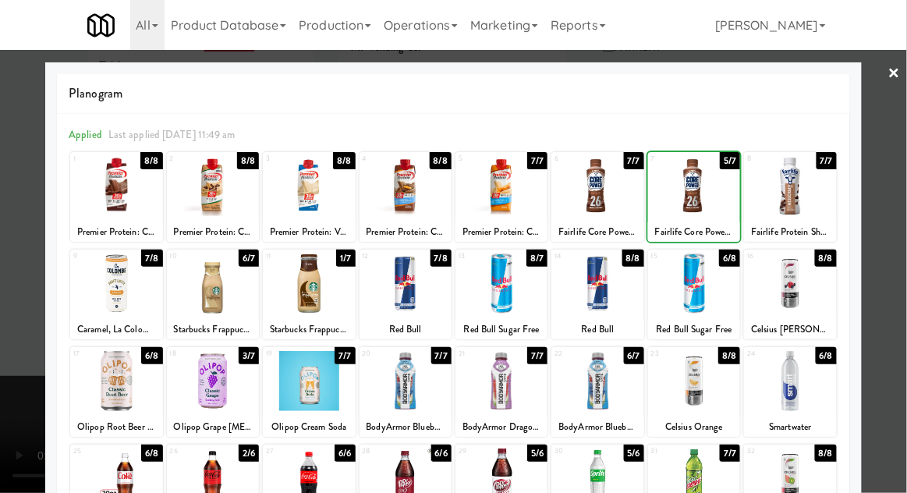
click at [880, 156] on div at bounding box center [453, 246] width 907 height 493
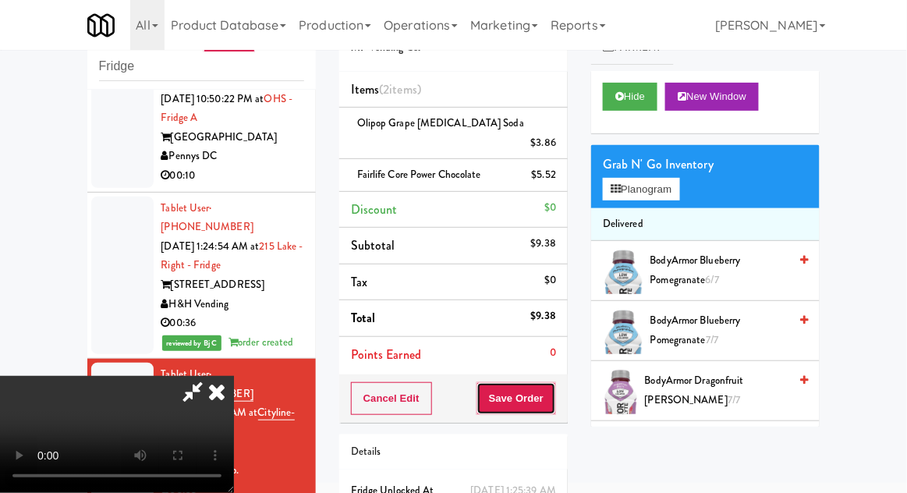
click at [551, 382] on button "Save Order" at bounding box center [517, 398] width 80 height 33
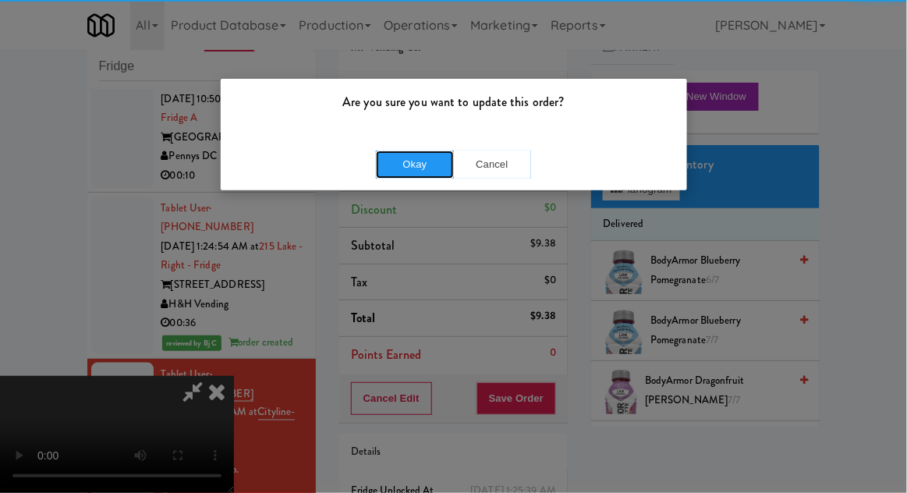
click at [393, 163] on button "Okay" at bounding box center [415, 165] width 78 height 28
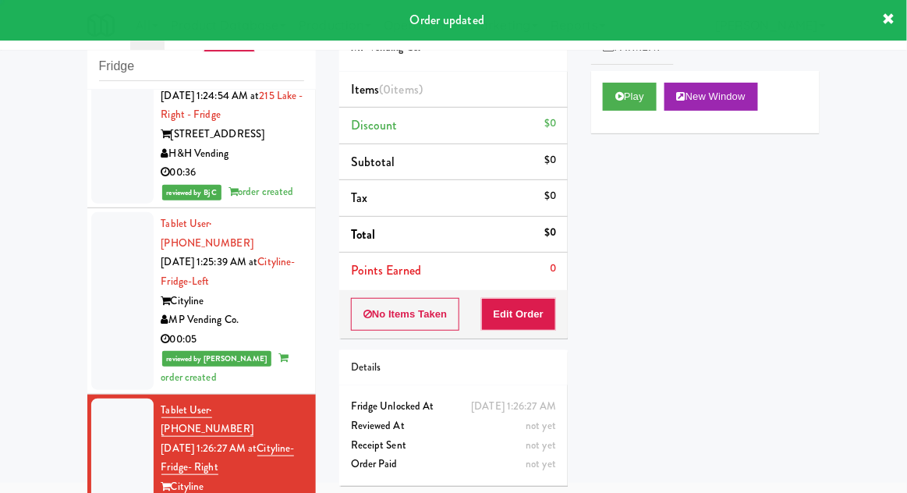
scroll to position [1966, 0]
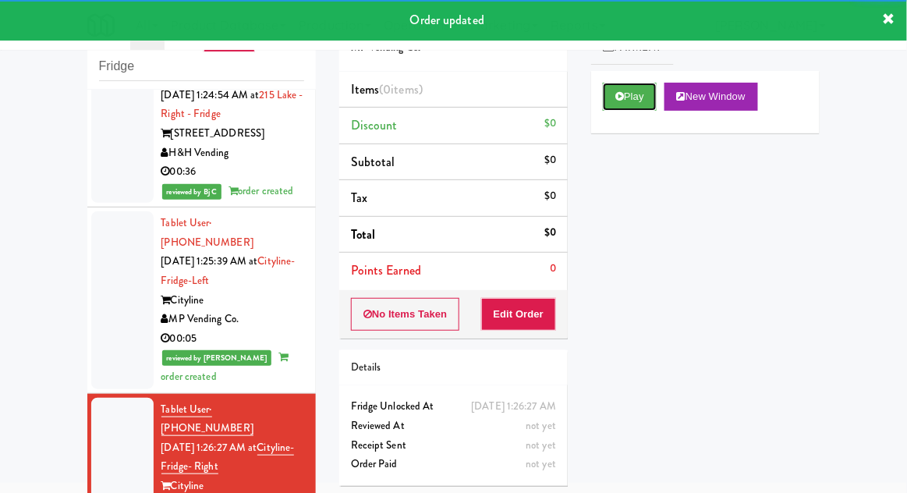
click at [615, 93] on button "Play" at bounding box center [630, 97] width 54 height 28
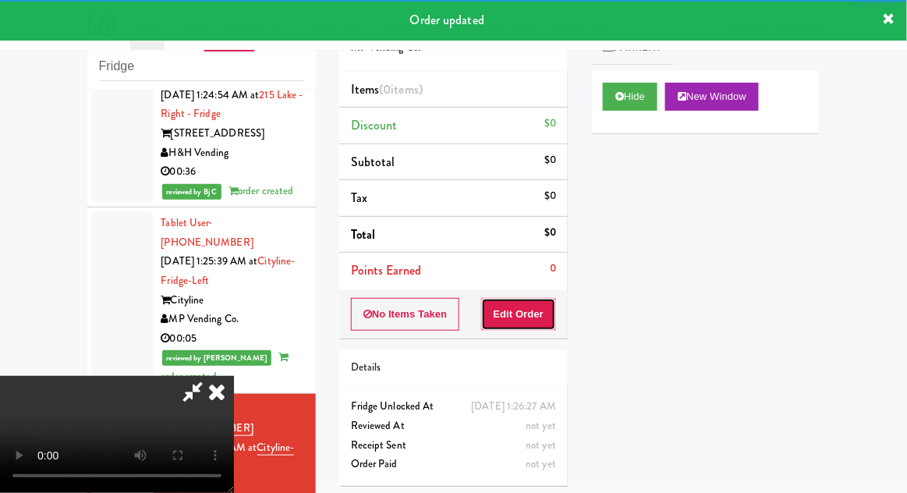
click at [510, 325] on button "Edit Order" at bounding box center [519, 314] width 76 height 33
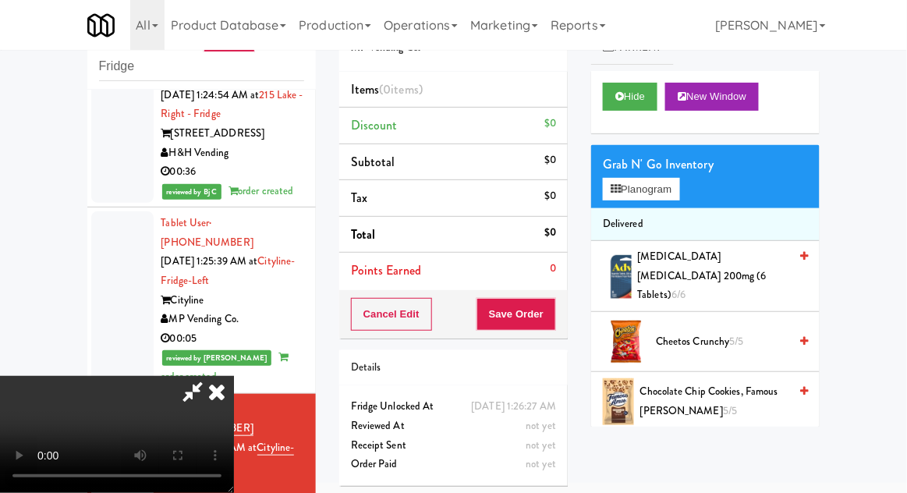
click at [678, 162] on div "Grab N' Go Inventory" at bounding box center [705, 164] width 205 height 23
click at [672, 190] on button "Planogram" at bounding box center [641, 189] width 76 height 23
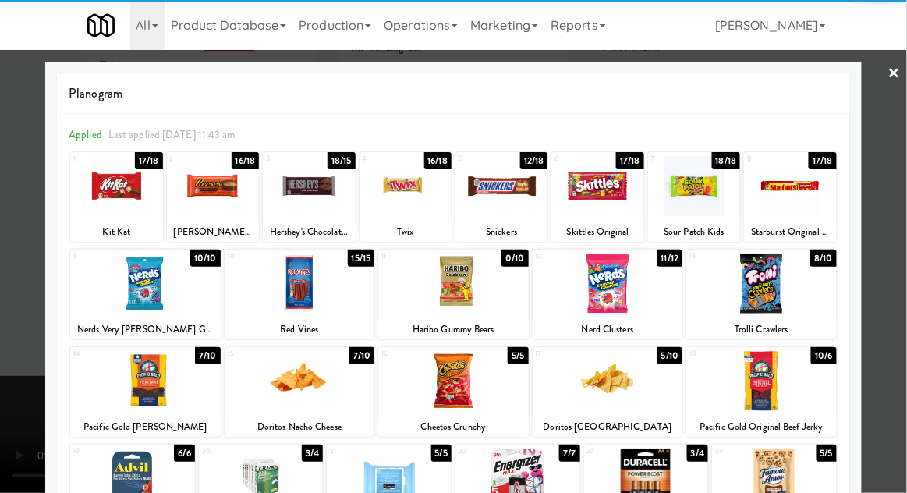
click at [123, 484] on div at bounding box center [132, 478] width 125 height 60
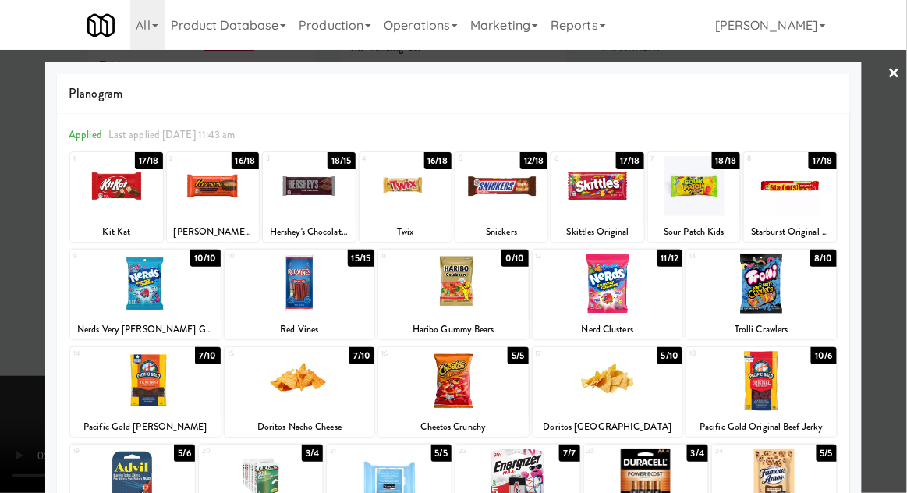
click at [906, 232] on div at bounding box center [453, 246] width 907 height 493
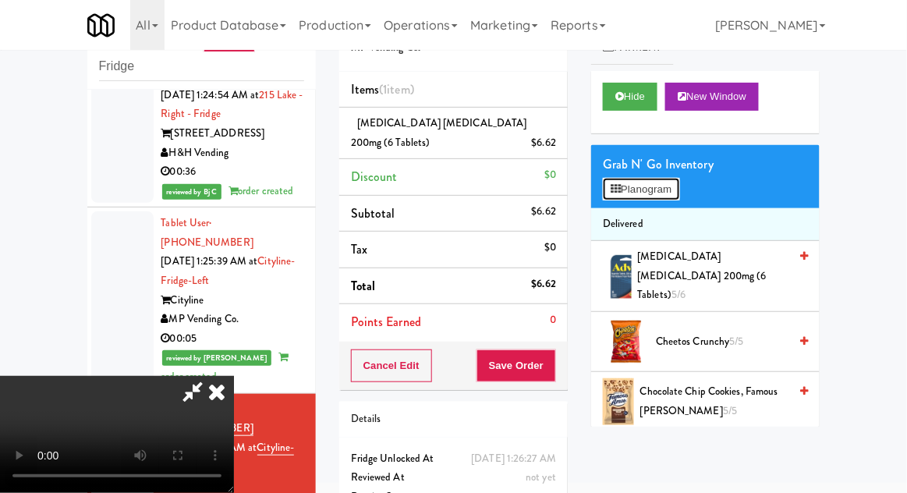
click at [679, 179] on button "Planogram" at bounding box center [641, 189] width 76 height 23
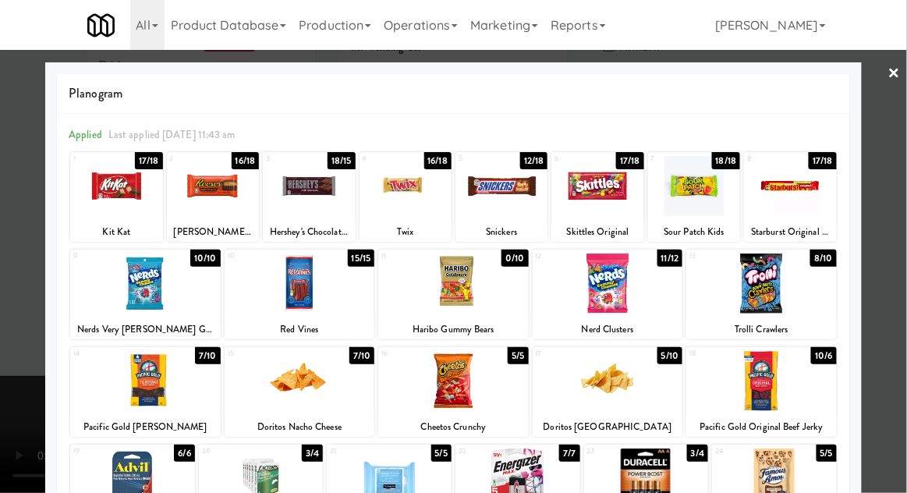
click at [294, 391] on div at bounding box center [300, 381] width 151 height 60
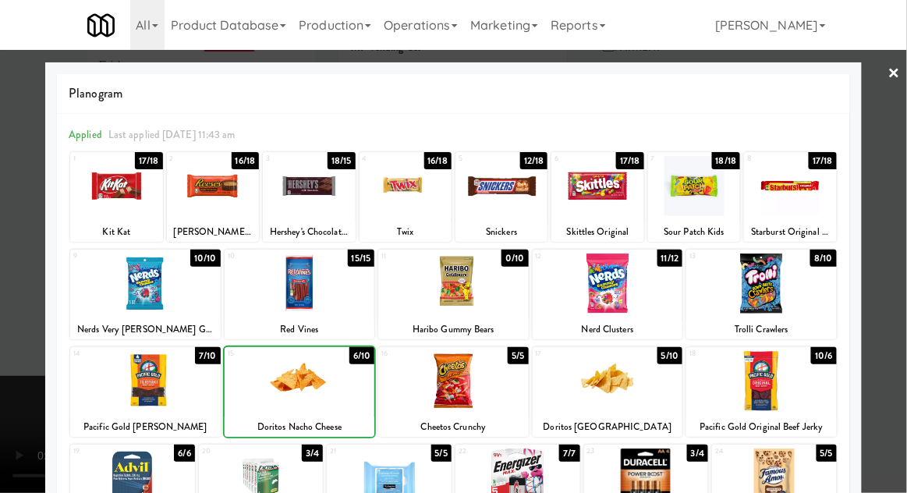
click at [904, 292] on div at bounding box center [453, 246] width 907 height 493
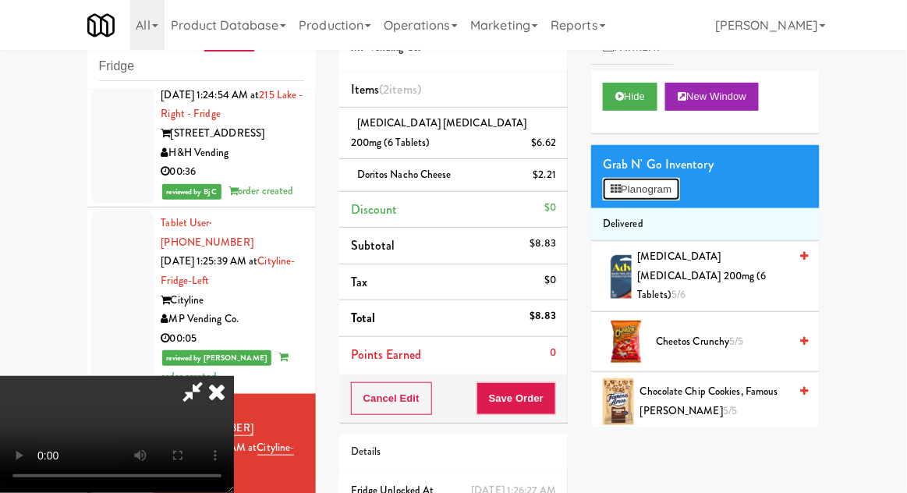
click at [671, 191] on button "Planogram" at bounding box center [641, 189] width 76 height 23
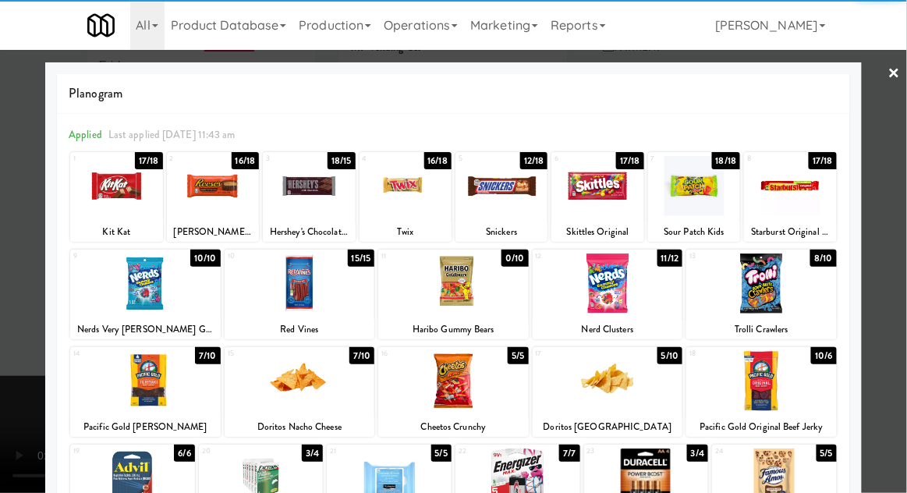
click at [106, 201] on div at bounding box center [116, 186] width 92 height 60
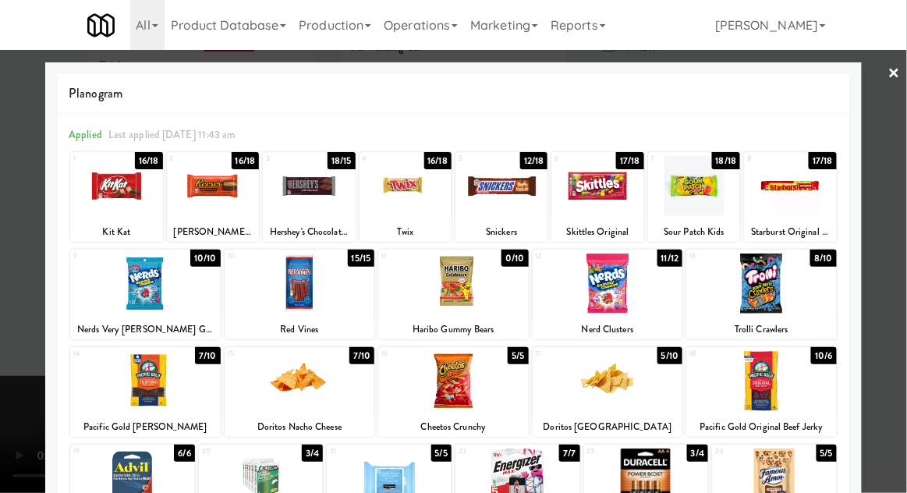
click at [901, 275] on div at bounding box center [453, 246] width 907 height 493
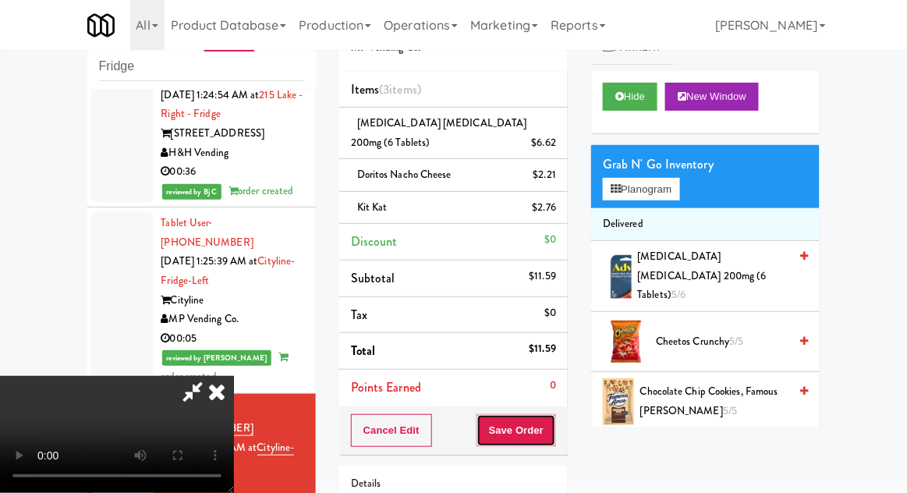
click at [549, 414] on button "Save Order" at bounding box center [517, 430] width 80 height 33
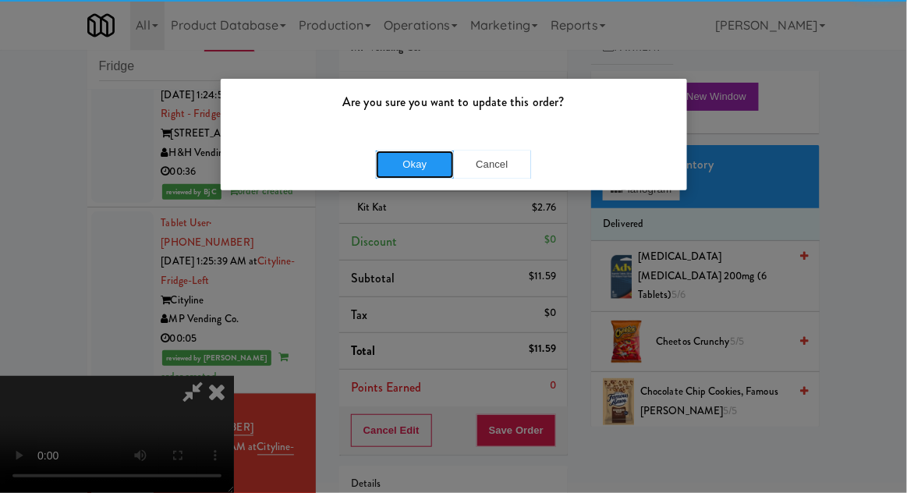
click at [410, 169] on button "Okay" at bounding box center [415, 165] width 78 height 28
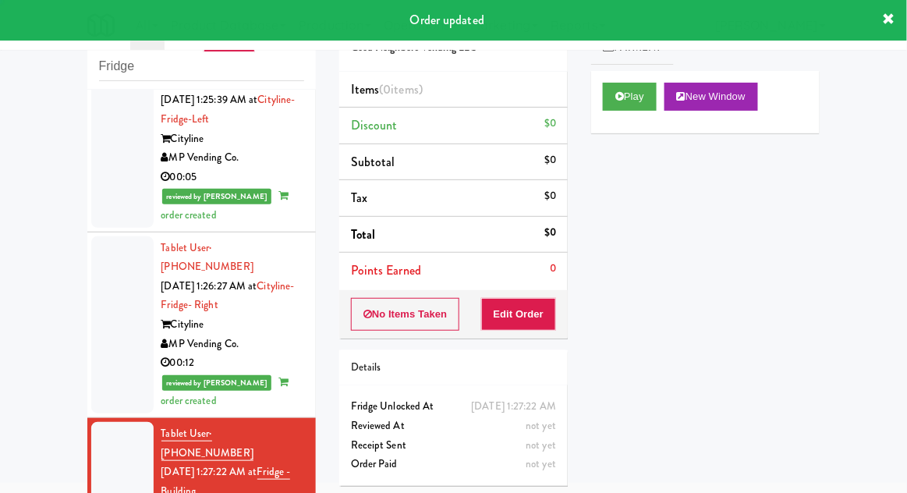
scroll to position [2139, 0]
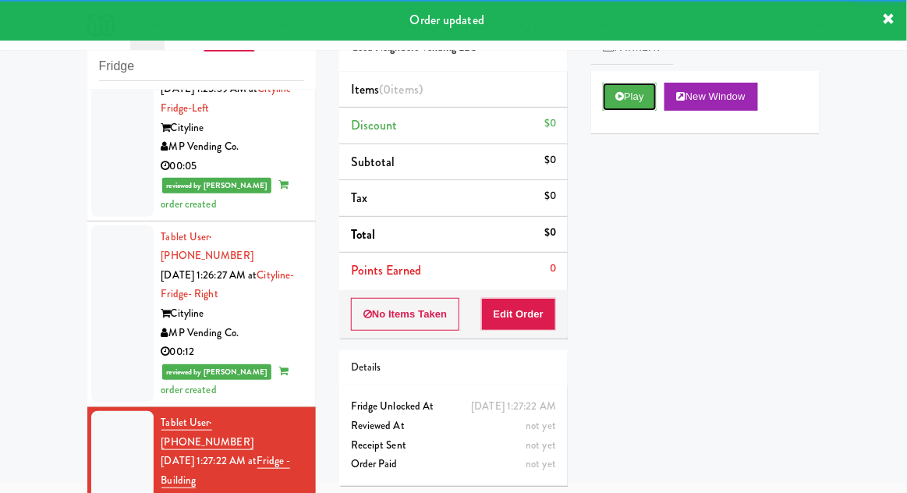
click at [608, 83] on button "Play" at bounding box center [630, 97] width 54 height 28
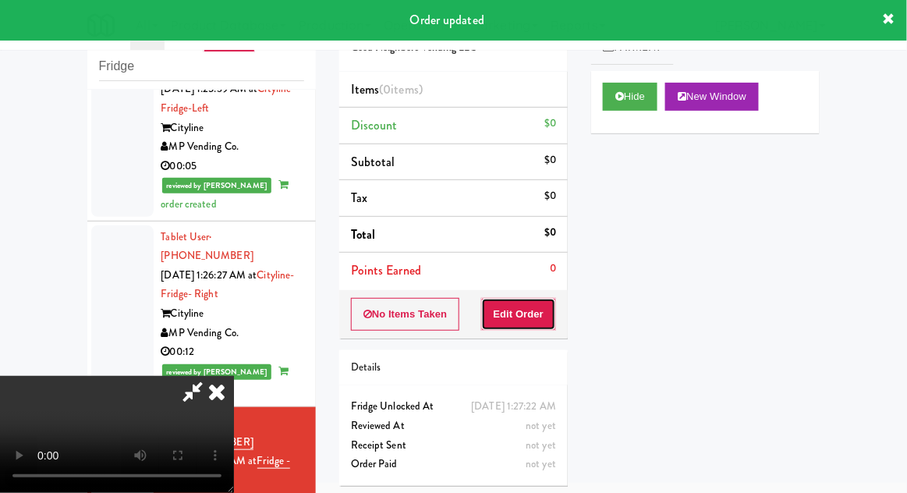
click at [534, 312] on button "Edit Order" at bounding box center [519, 314] width 76 height 33
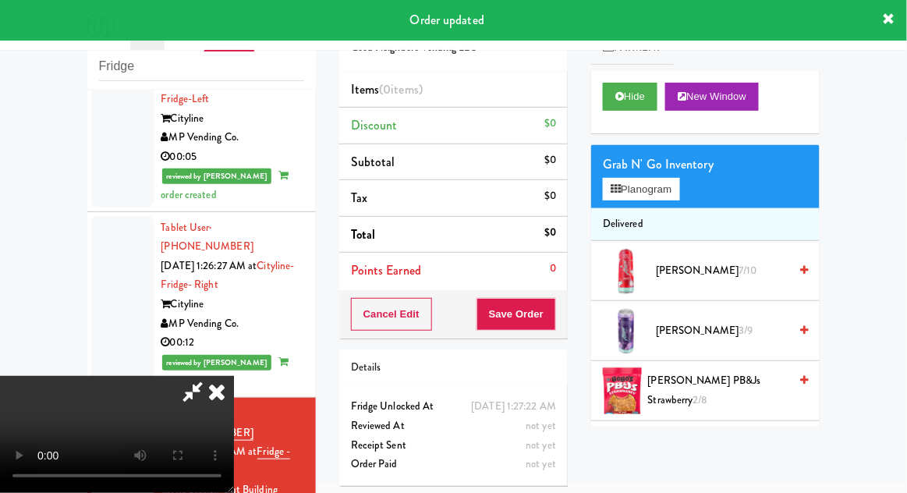
scroll to position [2163, 0]
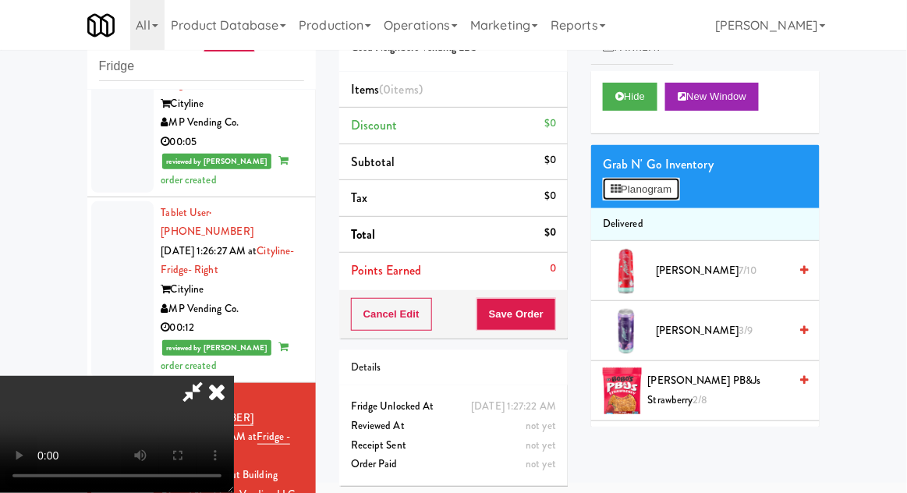
click at [679, 185] on button "Planogram" at bounding box center [641, 189] width 76 height 23
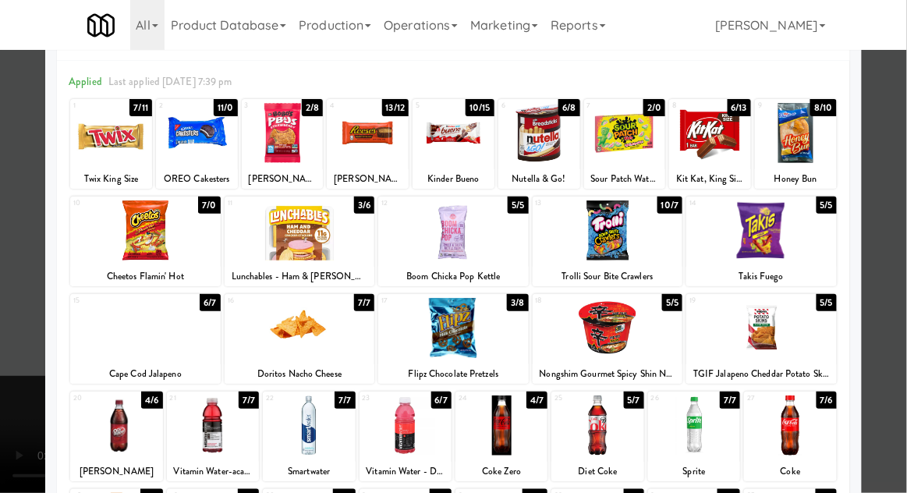
scroll to position [112, 0]
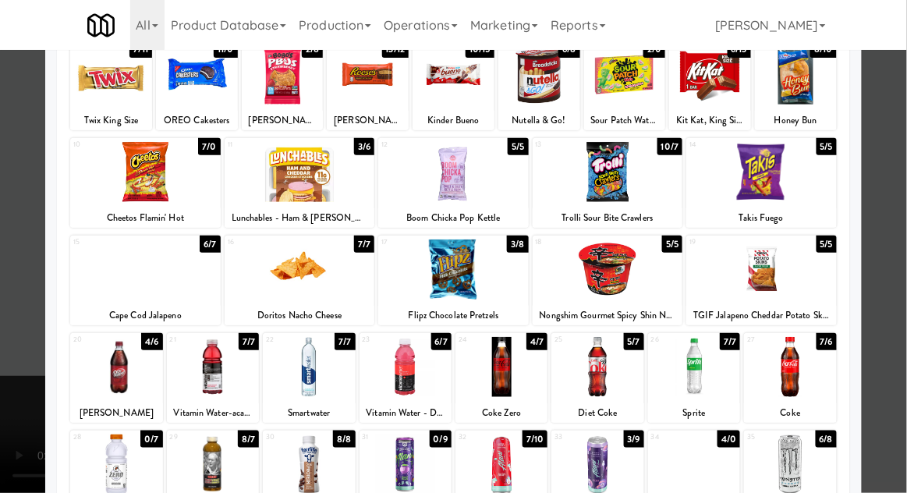
click at [498, 361] on div at bounding box center [502, 367] width 92 height 60
click at [904, 226] on div at bounding box center [453, 246] width 907 height 493
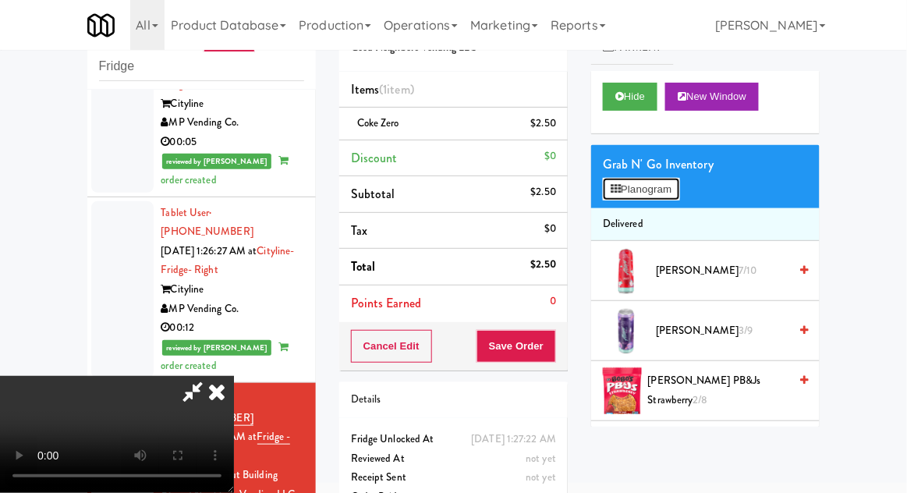
click at [679, 178] on button "Planogram" at bounding box center [641, 189] width 76 height 23
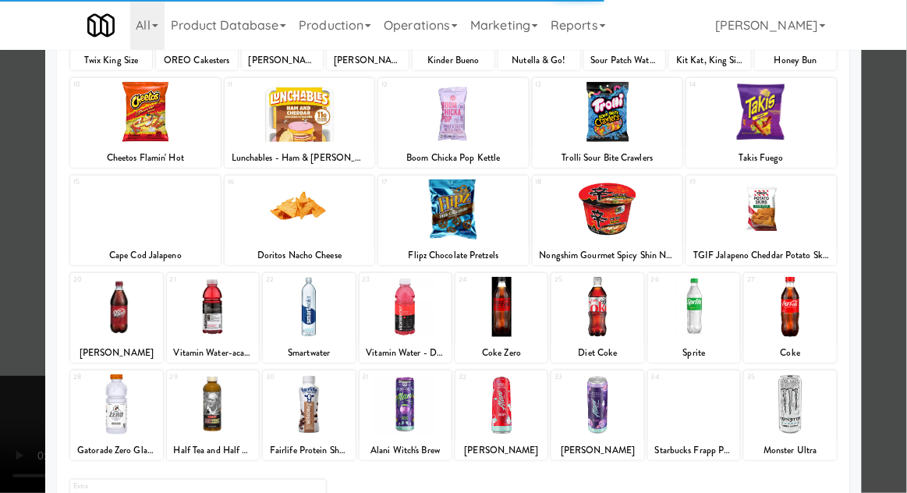
scroll to position [178, 0]
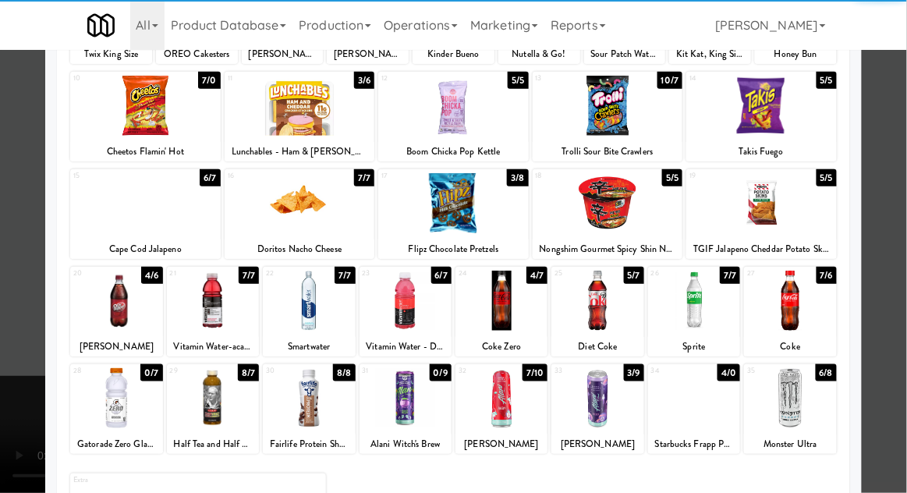
click at [799, 401] on div at bounding box center [790, 398] width 92 height 60
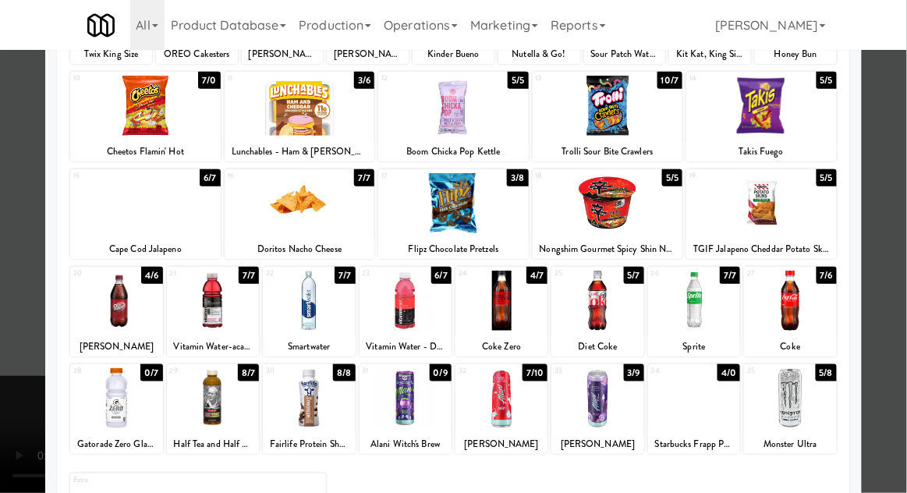
click at [898, 310] on div at bounding box center [453, 246] width 907 height 493
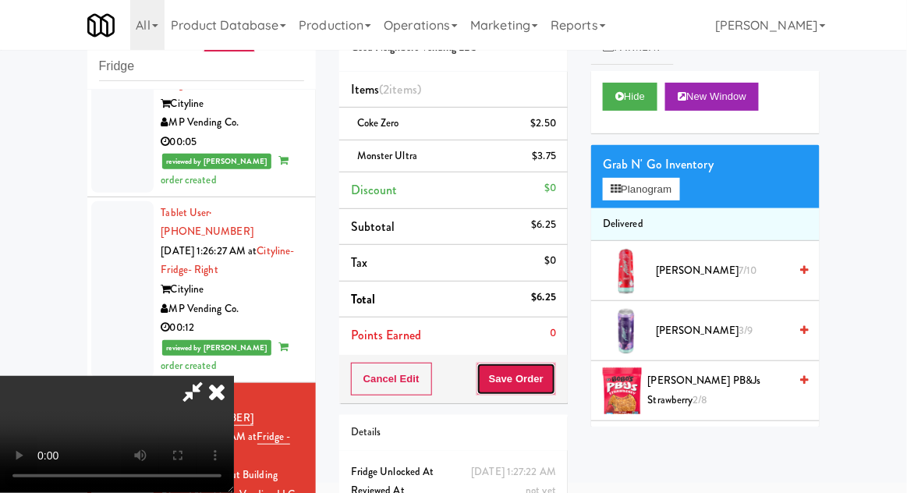
click at [552, 367] on button "Save Order" at bounding box center [517, 379] width 80 height 33
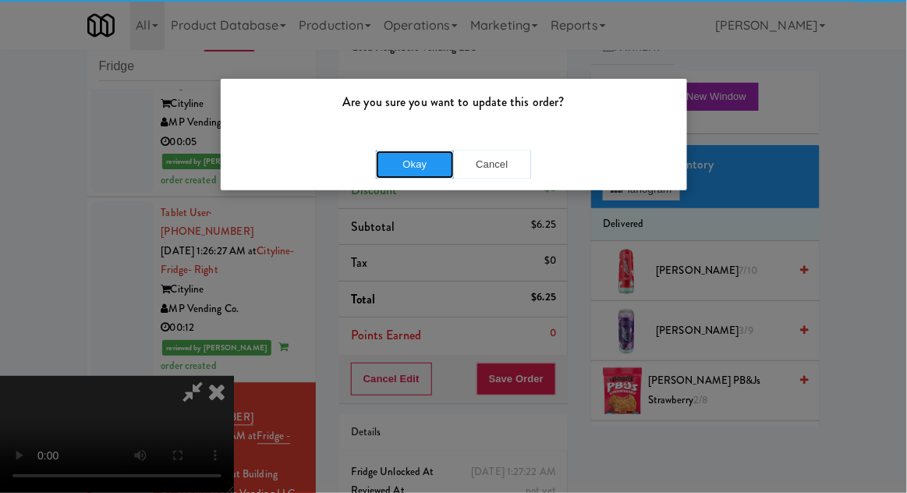
click at [403, 163] on button "Okay" at bounding box center [415, 165] width 78 height 28
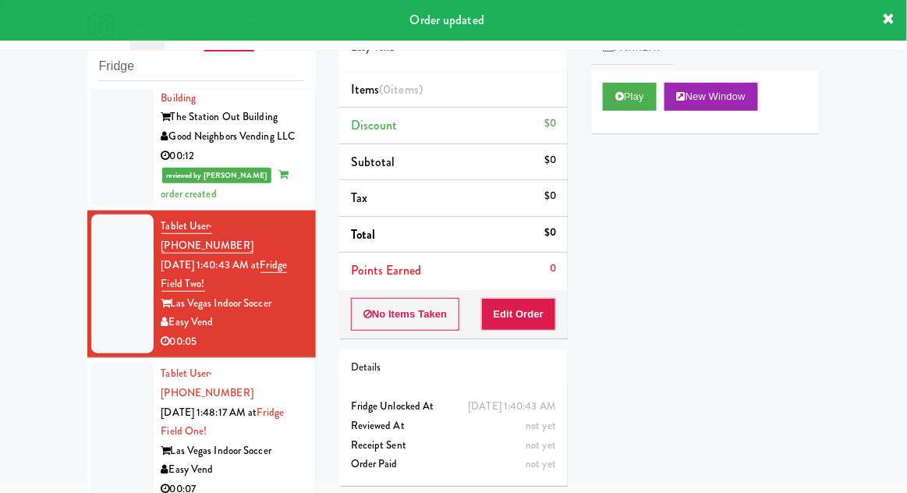
scroll to position [2615, 0]
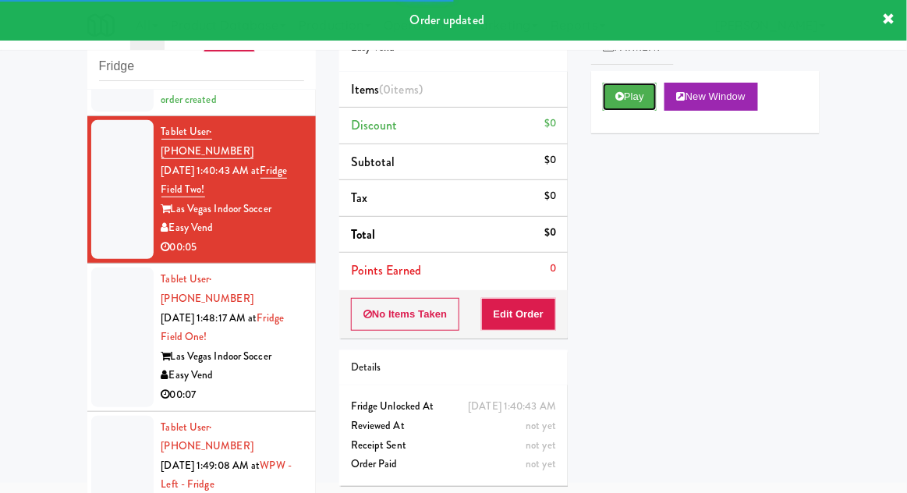
click at [607, 91] on button "Play" at bounding box center [630, 97] width 54 height 28
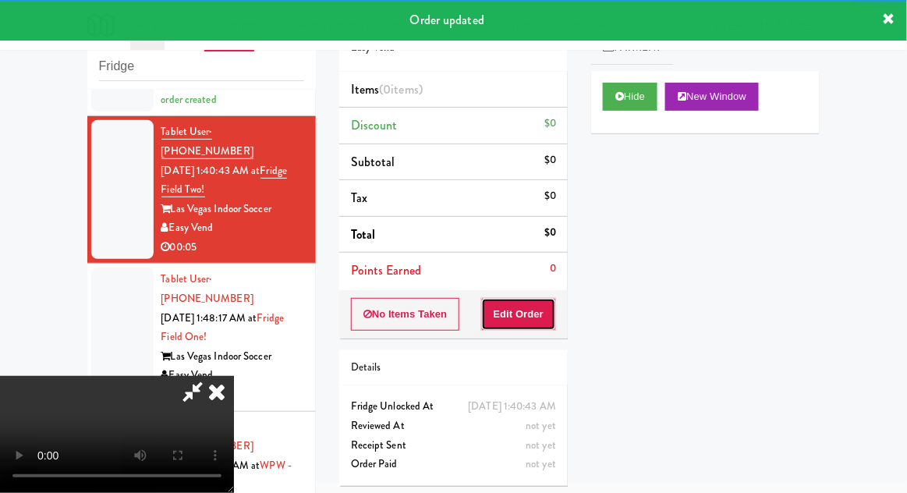
click at [521, 310] on button "Edit Order" at bounding box center [519, 314] width 76 height 33
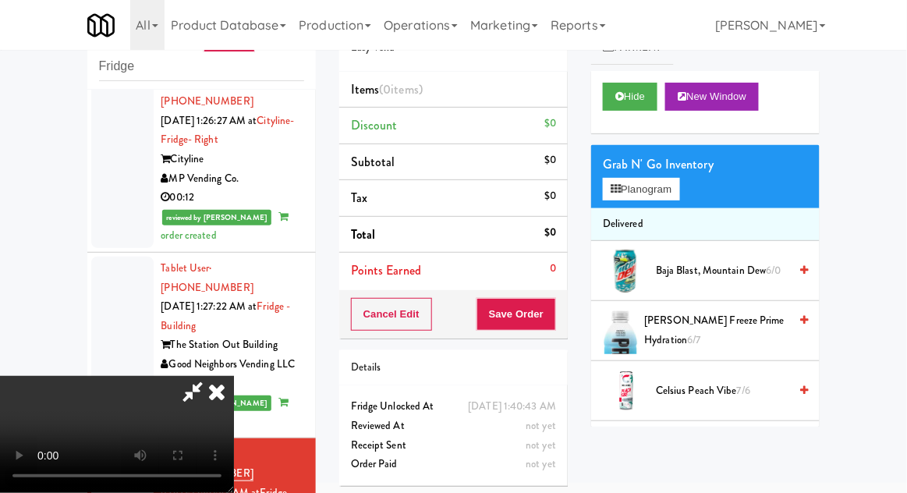
scroll to position [0, 0]
click at [678, 190] on button "Planogram" at bounding box center [641, 189] width 76 height 23
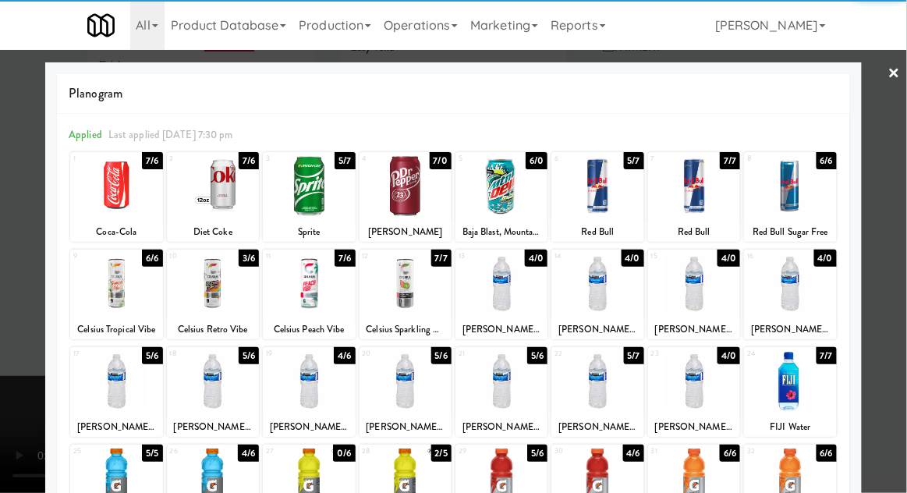
click at [212, 378] on div at bounding box center [213, 381] width 92 height 60
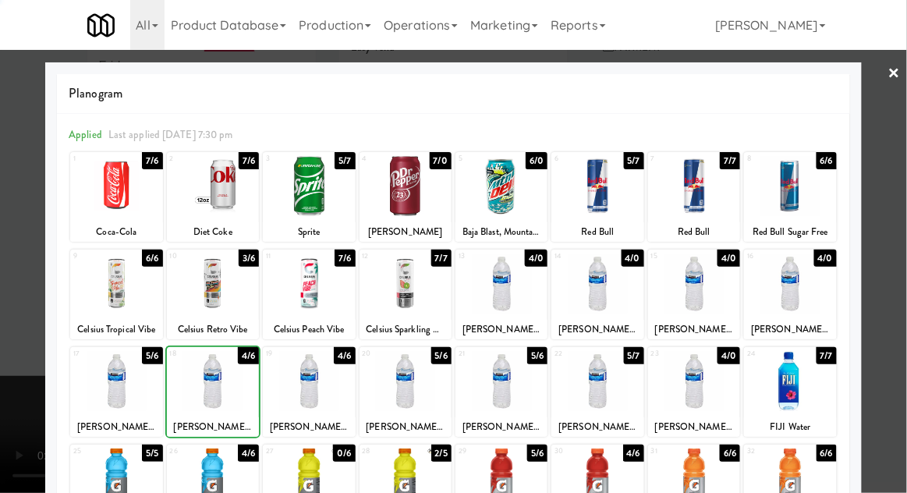
click at [906, 232] on div at bounding box center [453, 246] width 907 height 493
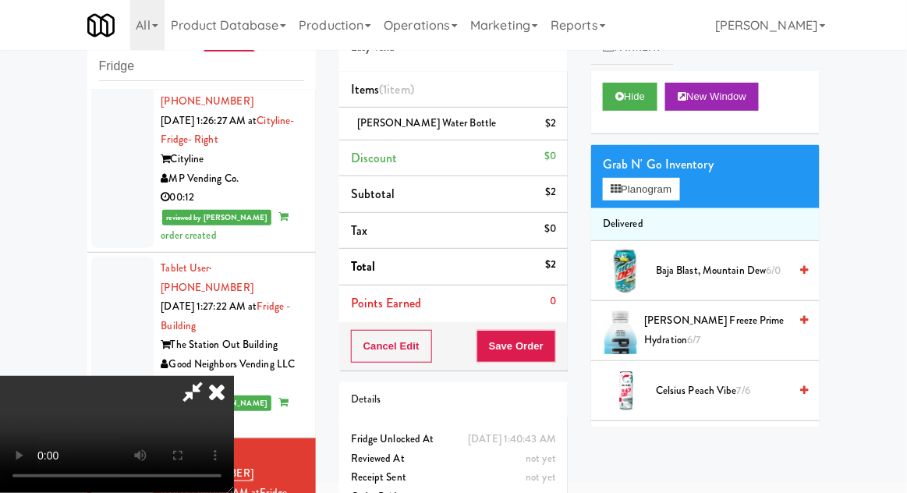
scroll to position [57, 0]
click at [554, 345] on button "Save Order" at bounding box center [517, 346] width 80 height 33
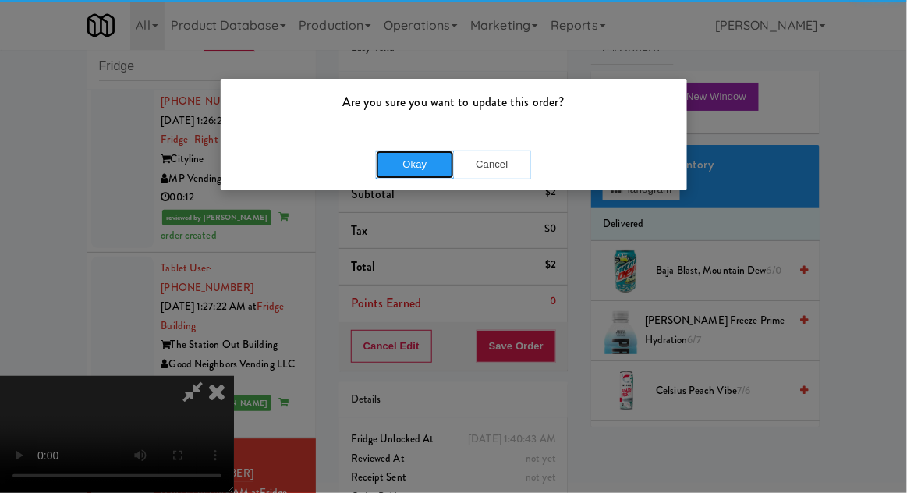
click at [398, 151] on button "Okay" at bounding box center [415, 165] width 78 height 28
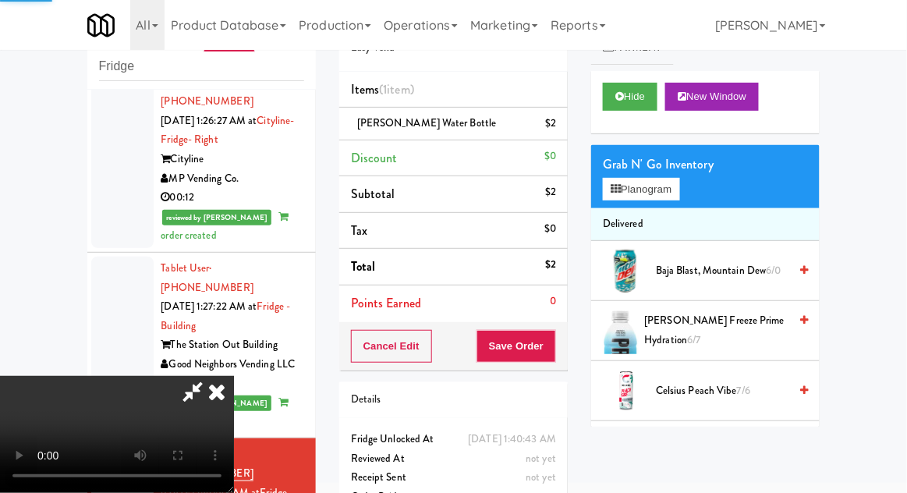
scroll to position [0, 0]
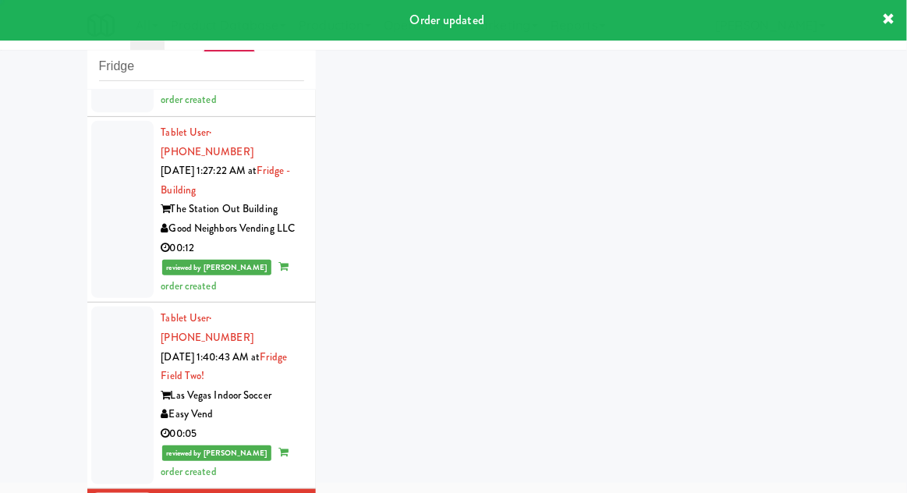
scroll to position [2654, 0]
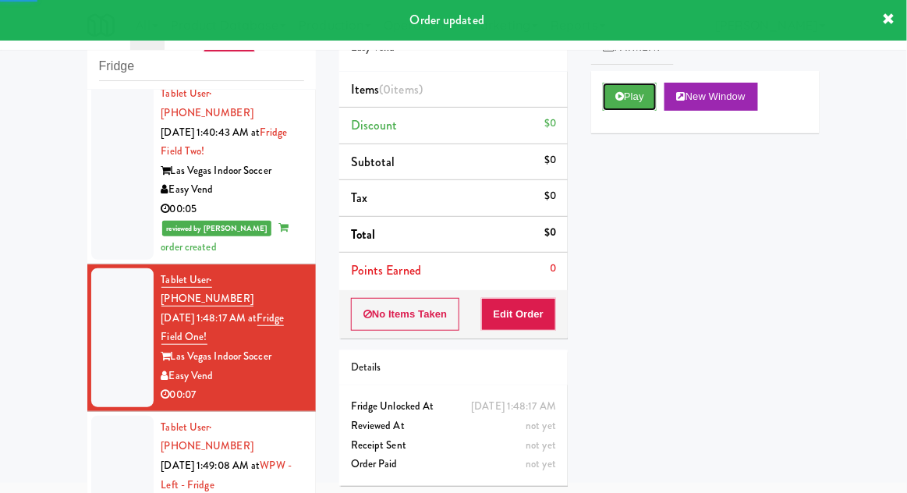
click at [613, 97] on button "Play" at bounding box center [630, 97] width 54 height 28
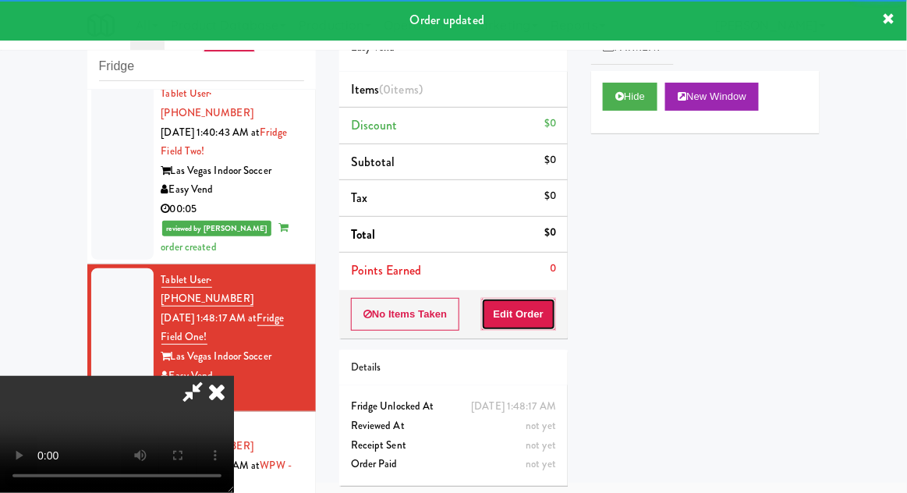
click at [508, 304] on button "Edit Order" at bounding box center [519, 314] width 76 height 33
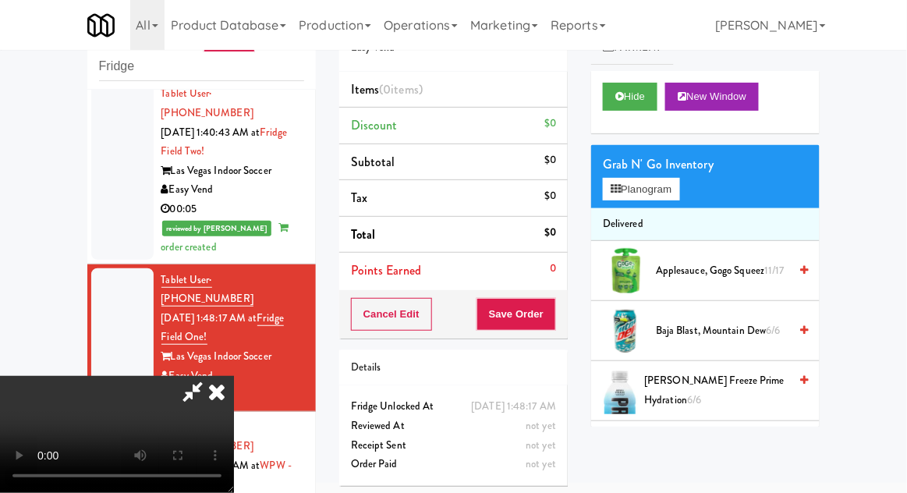
scroll to position [0, 0]
click at [665, 193] on button "Planogram" at bounding box center [641, 189] width 76 height 23
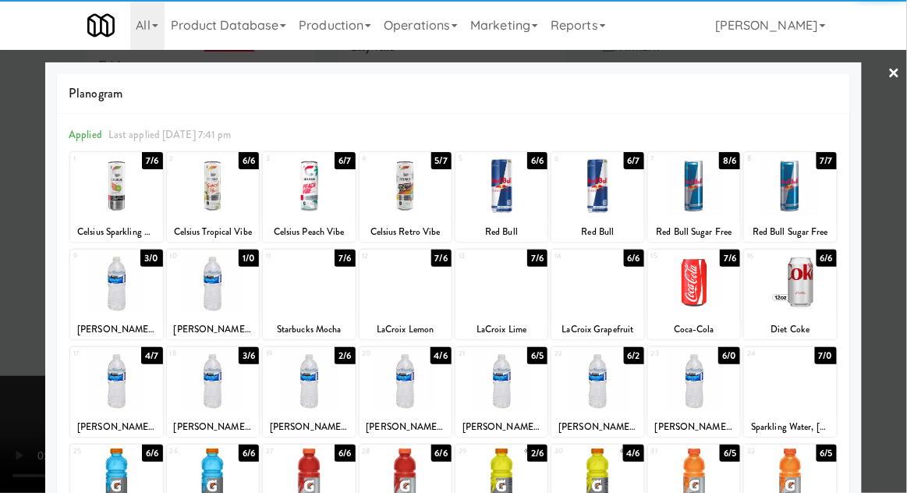
click at [686, 187] on div at bounding box center [694, 186] width 92 height 60
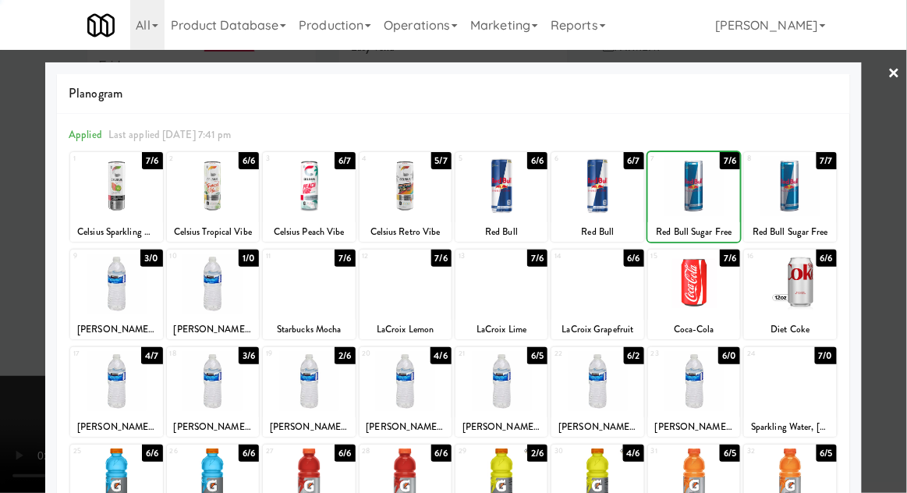
click at [906, 204] on div at bounding box center [453, 246] width 907 height 493
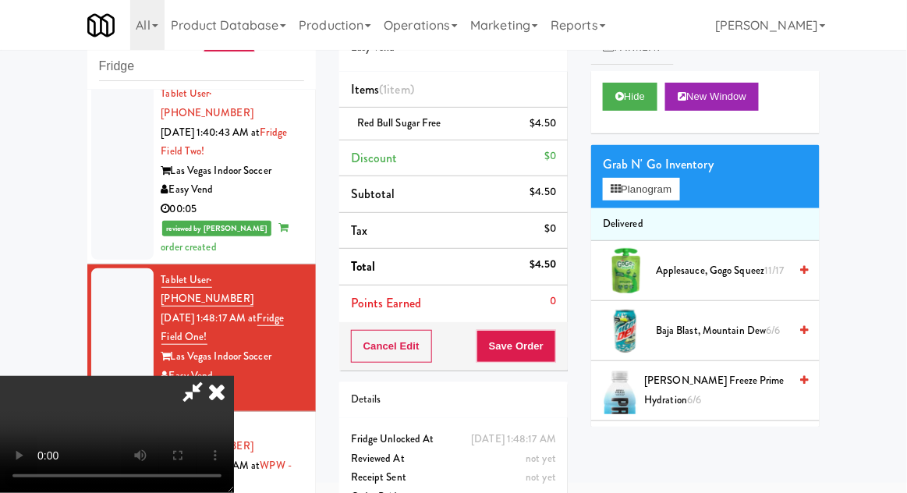
scroll to position [57, 0]
click at [555, 346] on button "Save Order" at bounding box center [517, 346] width 80 height 33
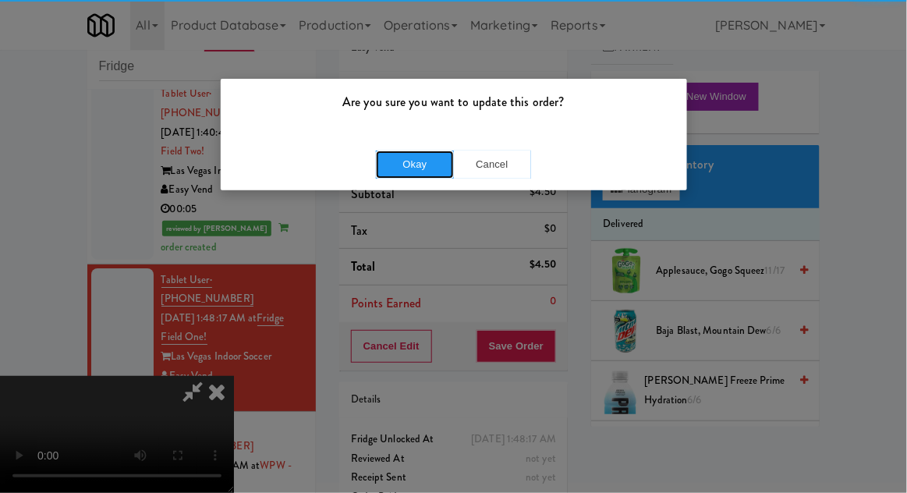
click at [418, 161] on button "Okay" at bounding box center [415, 165] width 78 height 28
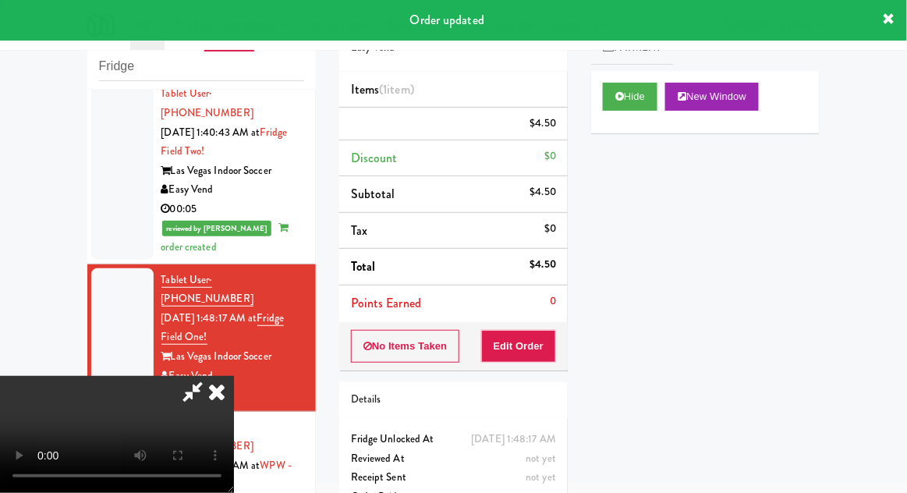
scroll to position [0, 0]
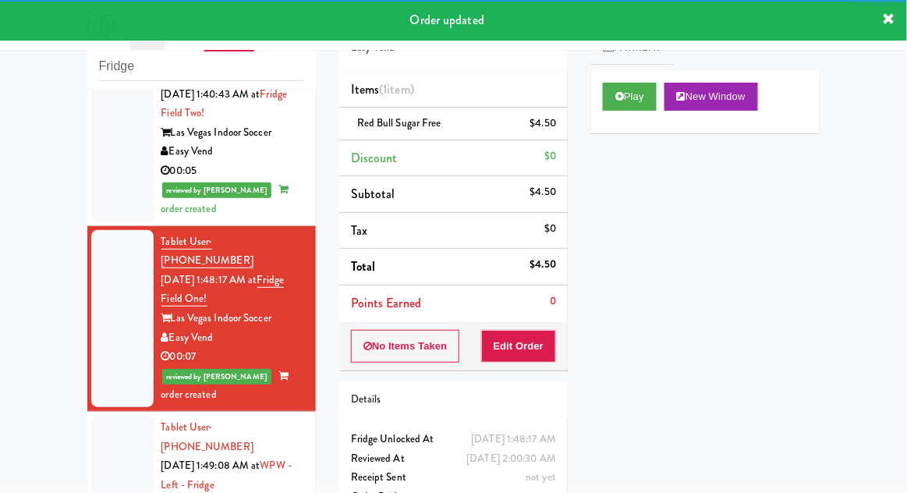
click at [102, 416] on div at bounding box center [122, 485] width 62 height 139
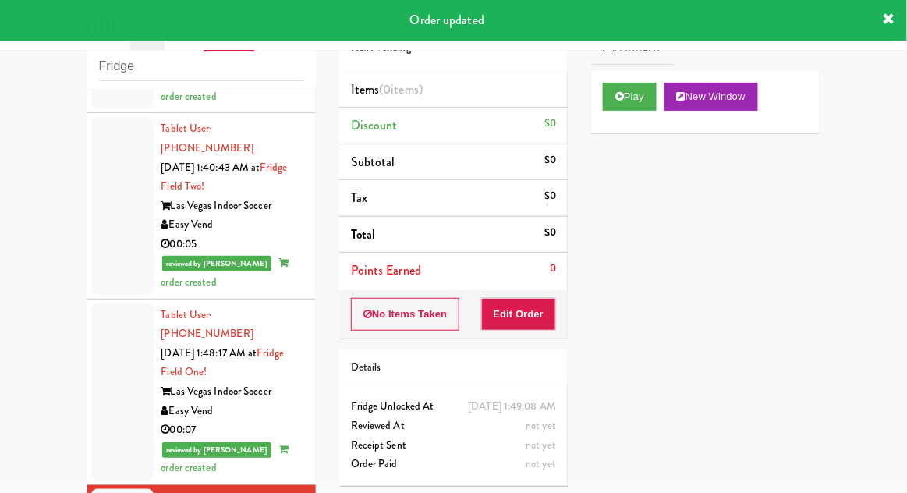
scroll to position [2692, 0]
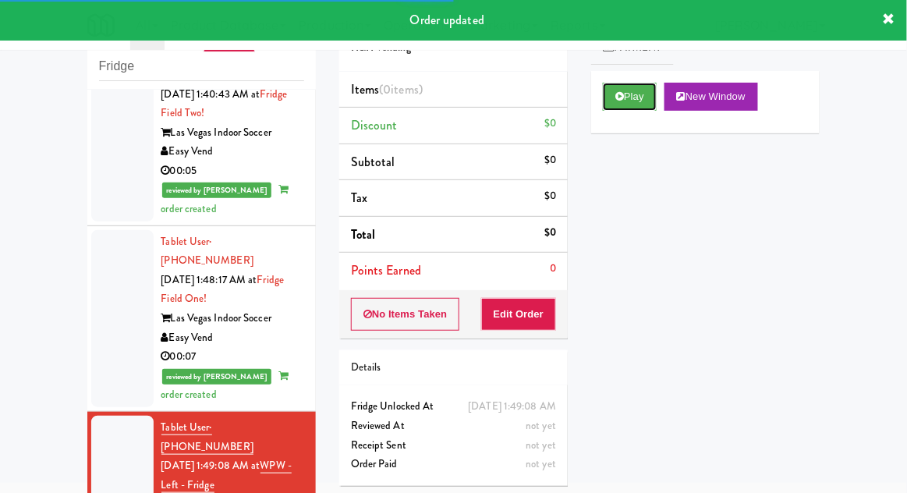
click at [624, 89] on button "Play" at bounding box center [630, 97] width 54 height 28
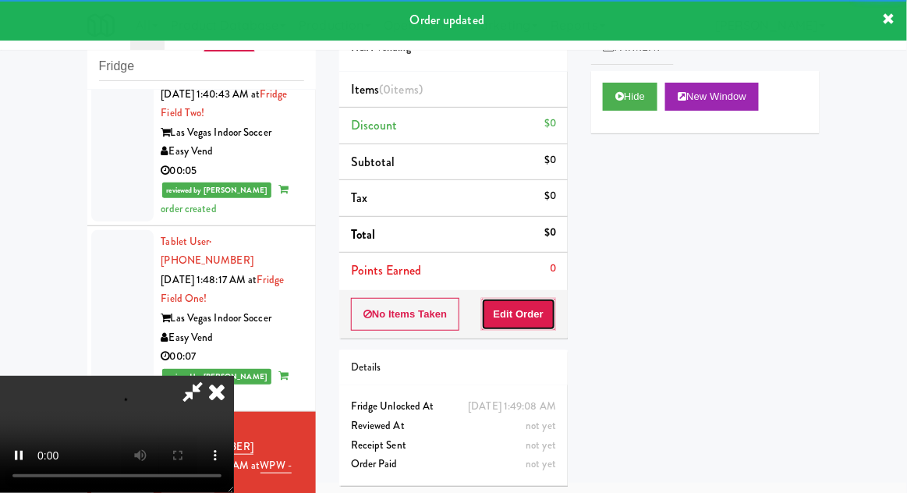
click at [513, 314] on button "Edit Order" at bounding box center [519, 314] width 76 height 33
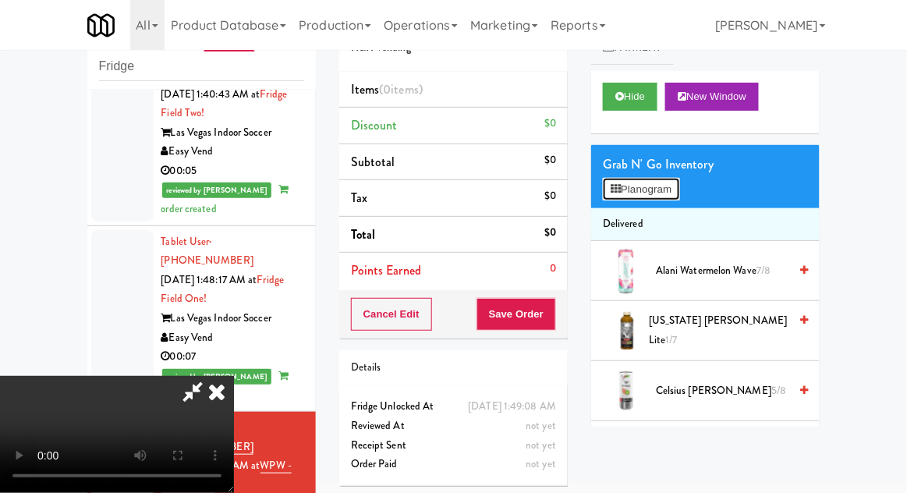
click at [677, 194] on button "Planogram" at bounding box center [641, 189] width 76 height 23
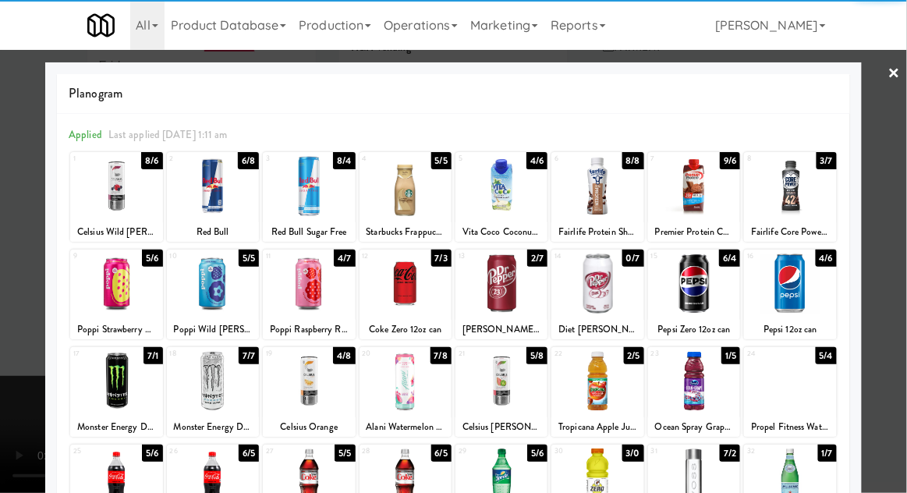
click at [235, 185] on div at bounding box center [213, 186] width 92 height 60
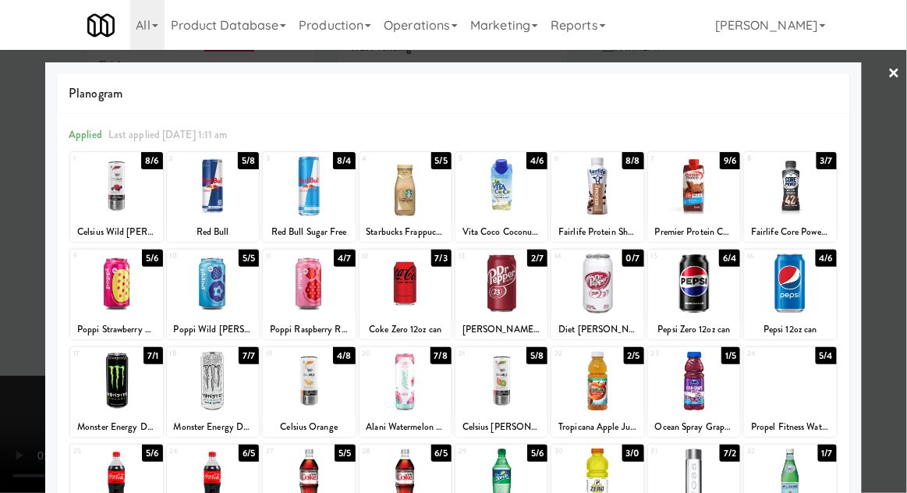
click at [906, 253] on div at bounding box center [453, 246] width 907 height 493
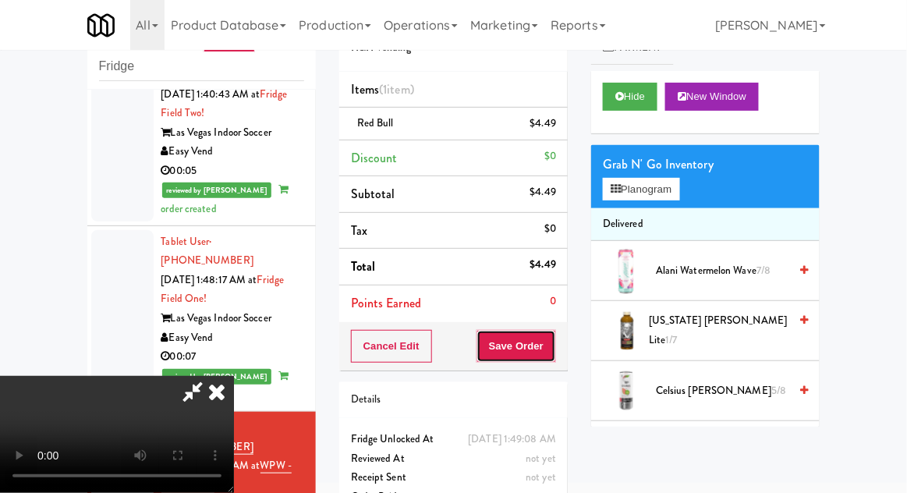
click at [555, 356] on button "Save Order" at bounding box center [517, 346] width 80 height 33
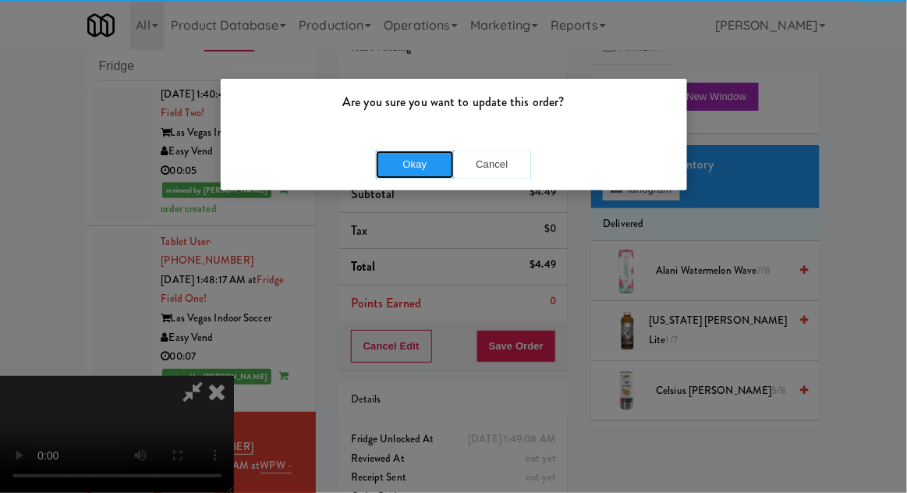
click at [407, 154] on button "Okay" at bounding box center [415, 165] width 78 height 28
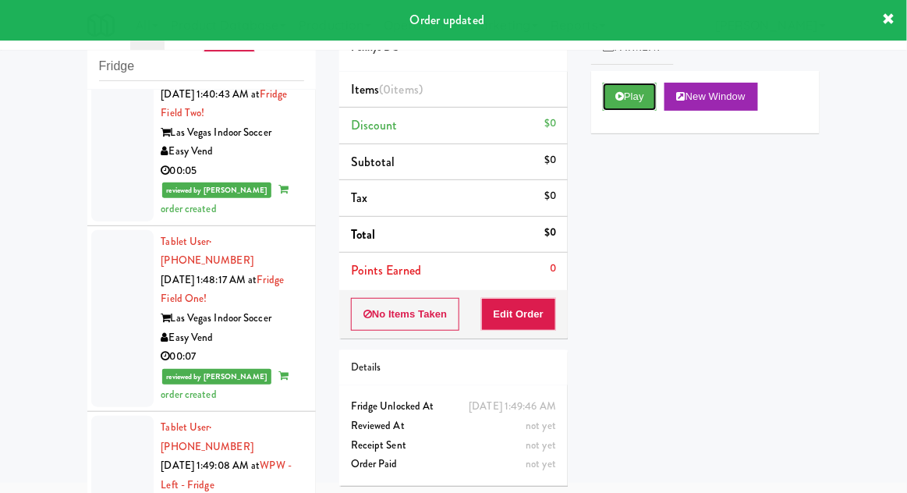
click at [622, 101] on icon at bounding box center [619, 96] width 9 height 10
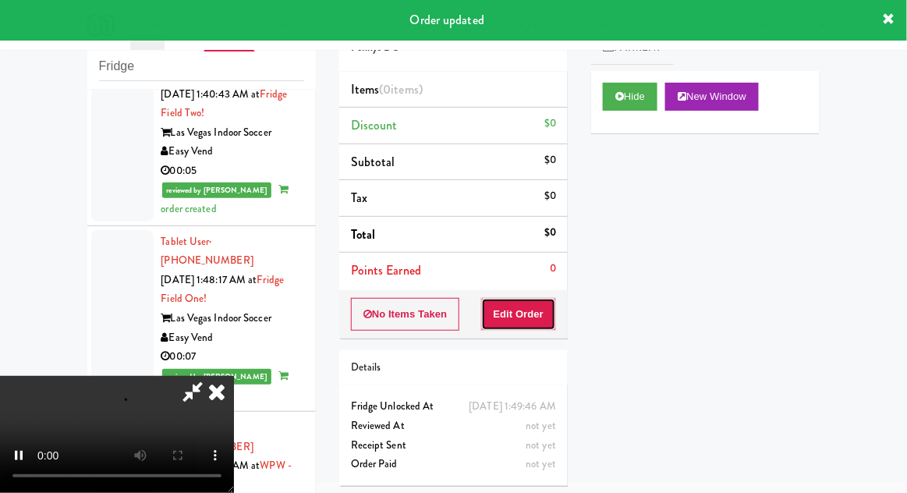
click at [524, 298] on button "Edit Order" at bounding box center [519, 314] width 76 height 33
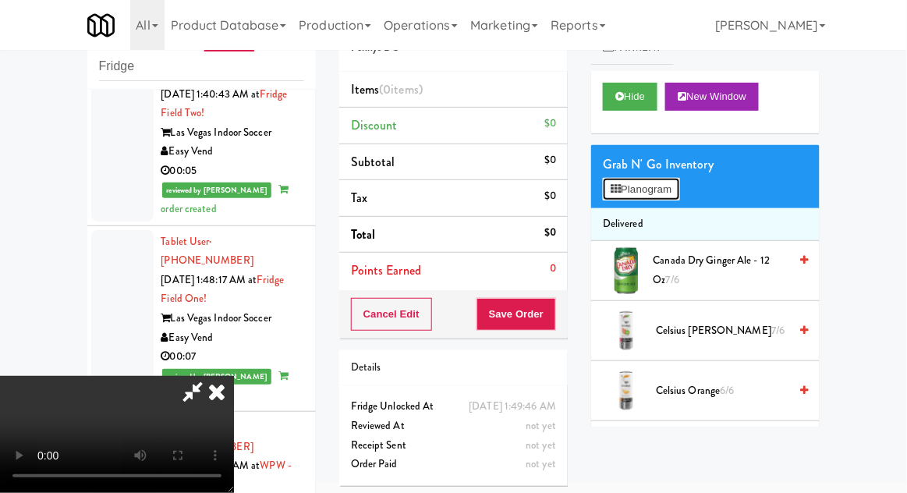
click at [679, 193] on button "Planogram" at bounding box center [641, 189] width 76 height 23
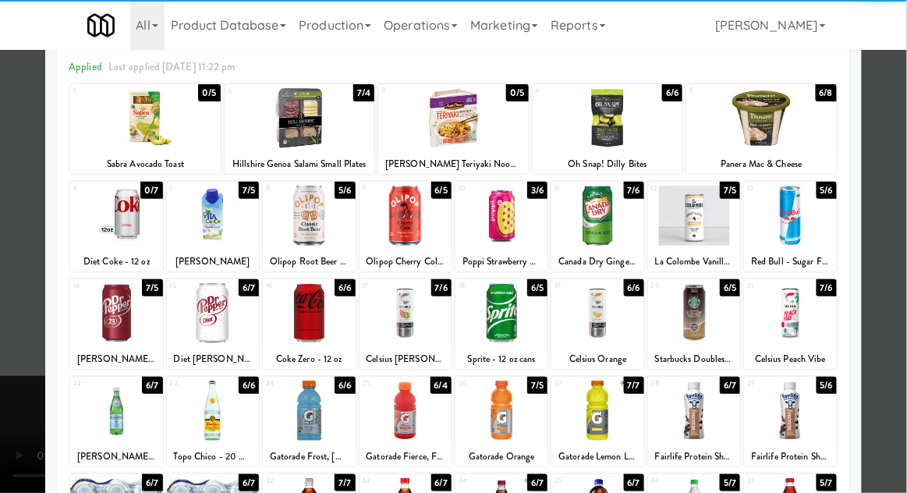
scroll to position [183, 0]
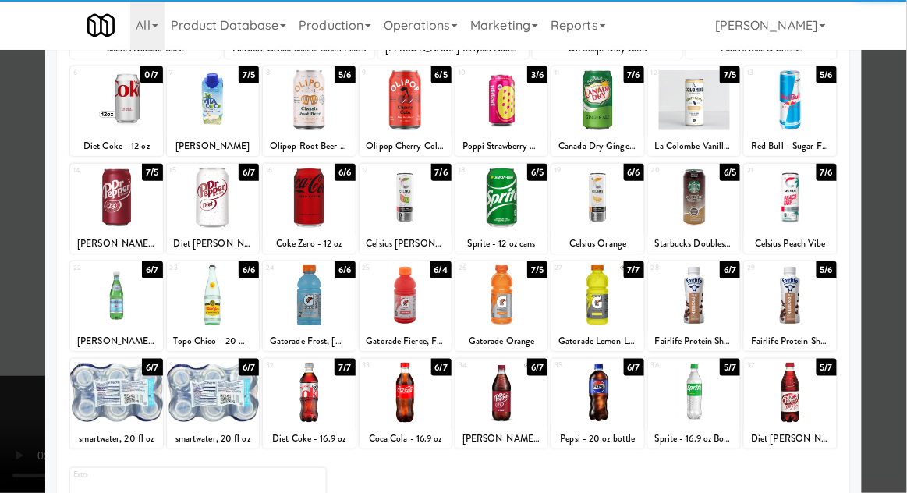
click at [697, 388] on div at bounding box center [694, 393] width 92 height 60
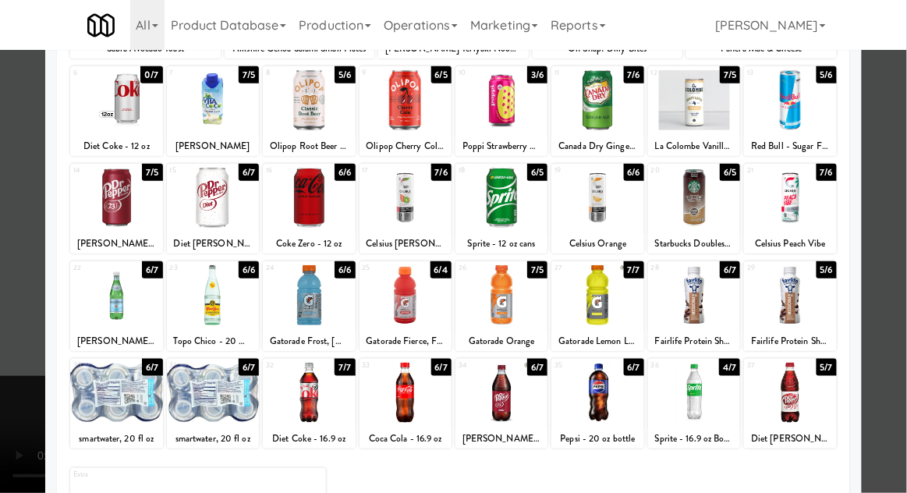
click at [902, 192] on div at bounding box center [453, 246] width 907 height 493
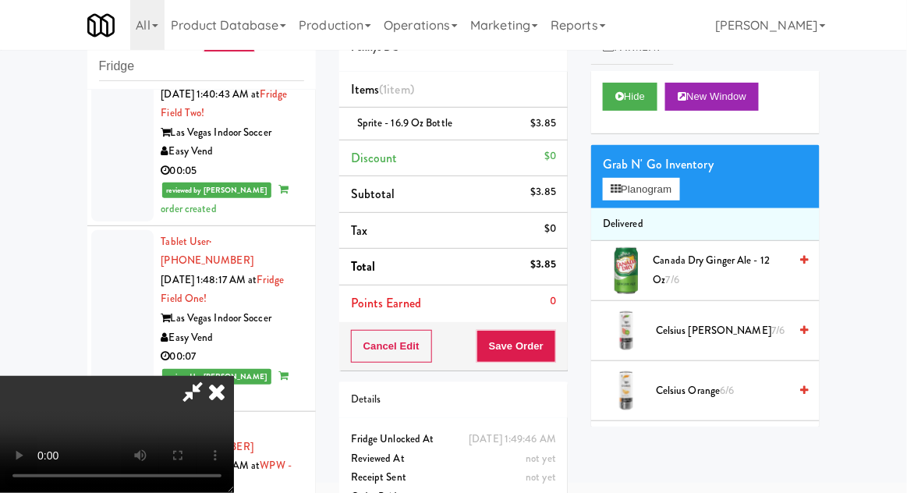
scroll to position [57, 0]
click at [679, 186] on button "Planogram" at bounding box center [641, 189] width 76 height 23
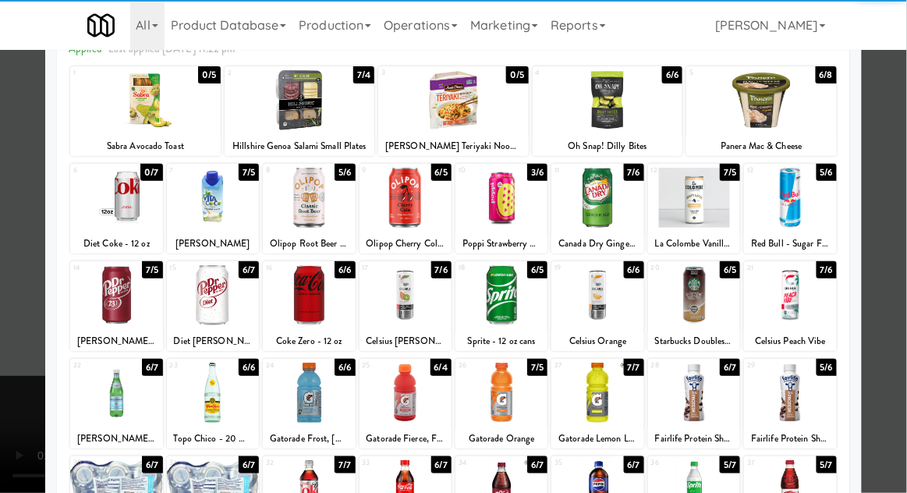
scroll to position [138, 0]
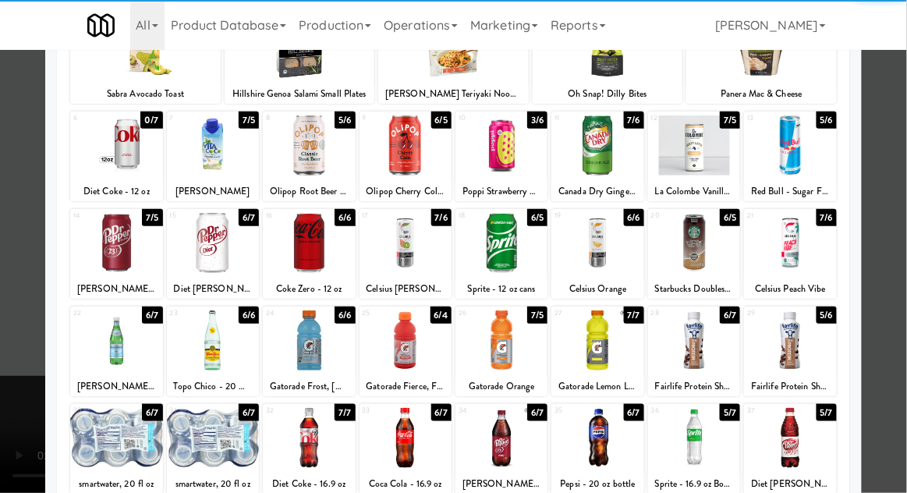
click at [311, 348] on div at bounding box center [309, 340] width 92 height 60
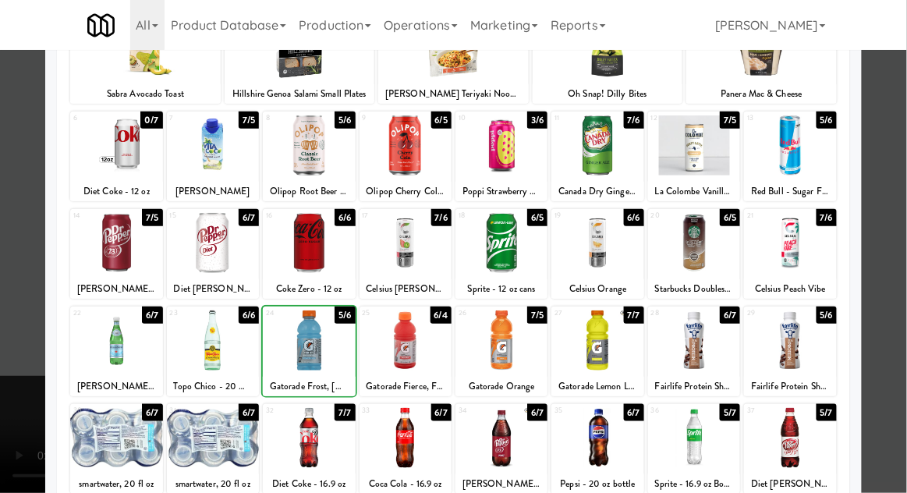
click at [906, 183] on div at bounding box center [453, 246] width 907 height 493
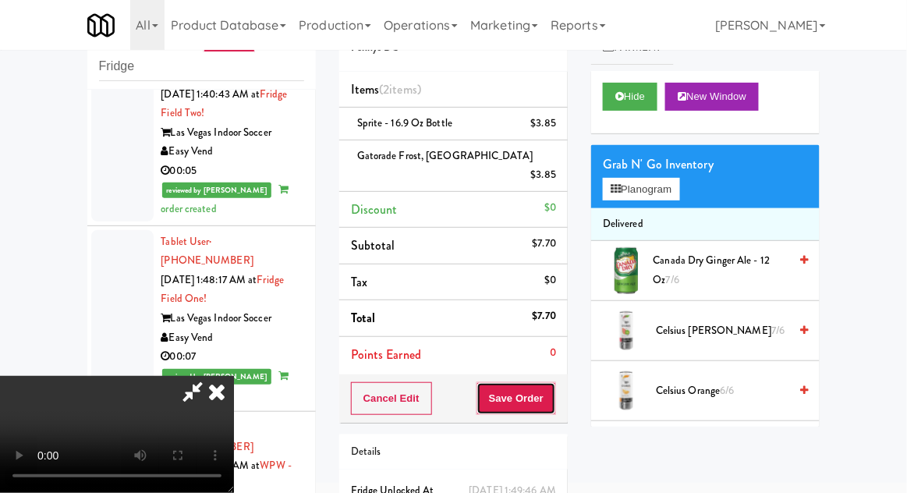
click at [549, 382] on button "Save Order" at bounding box center [517, 398] width 80 height 33
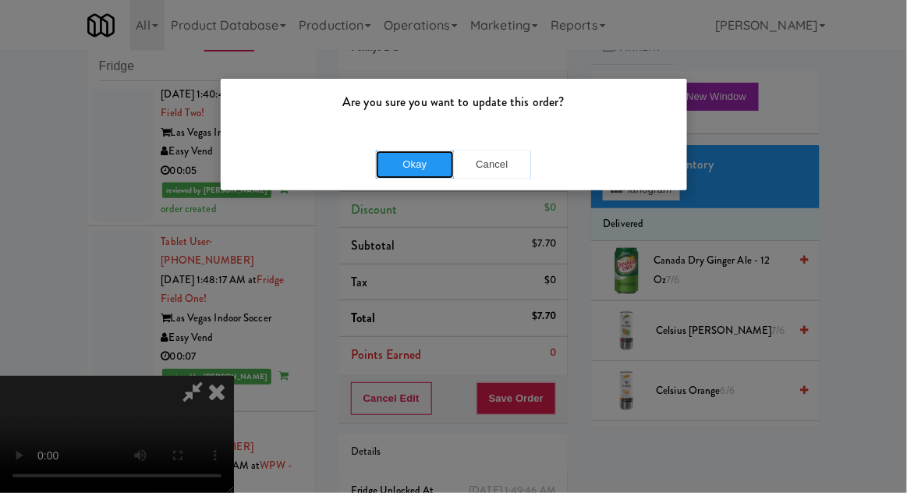
click at [402, 168] on button "Okay" at bounding box center [415, 165] width 78 height 28
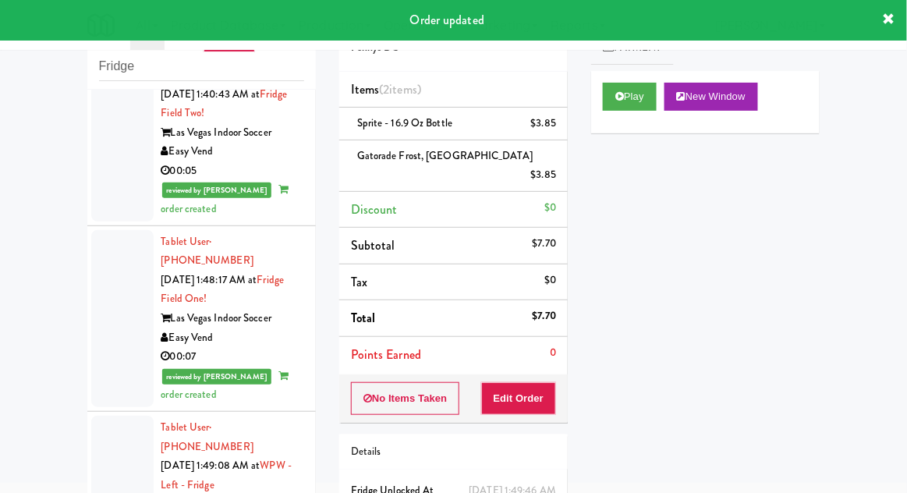
scroll to position [2768, 0]
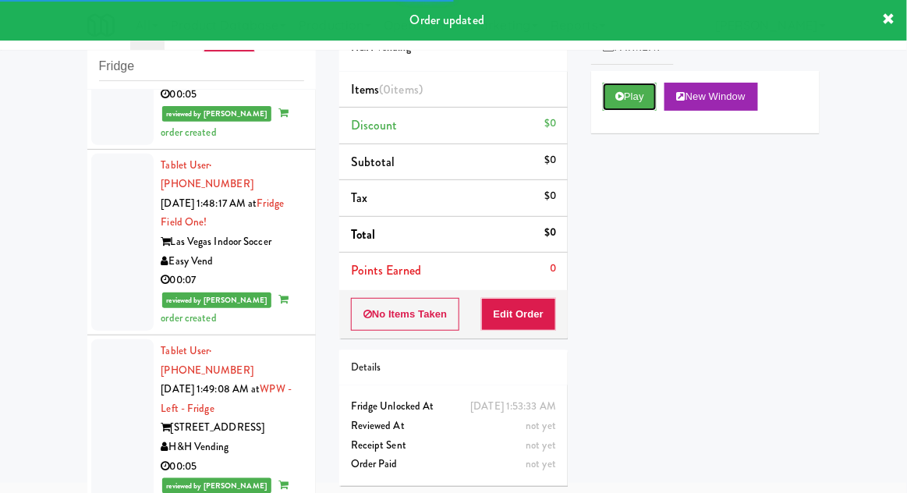
click at [605, 96] on button "Play" at bounding box center [630, 97] width 54 height 28
click at [527, 315] on button "Edit Order" at bounding box center [519, 314] width 76 height 33
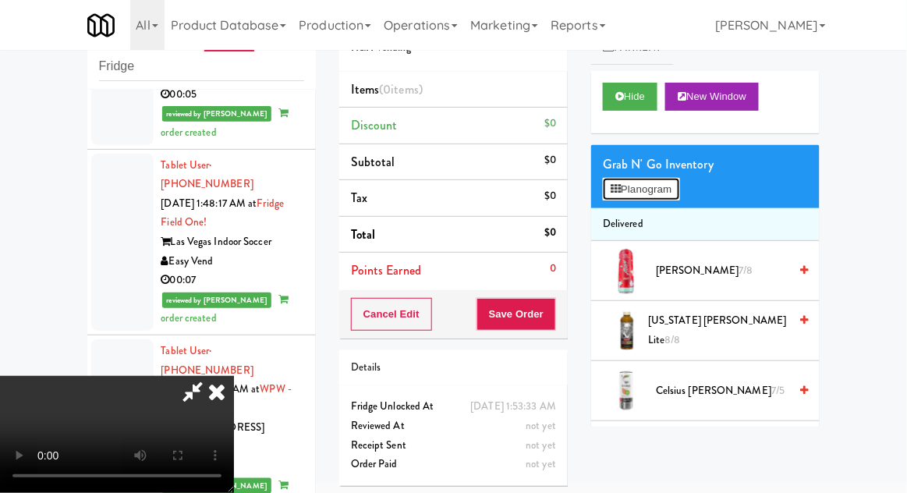
click at [679, 197] on button "Planogram" at bounding box center [641, 189] width 76 height 23
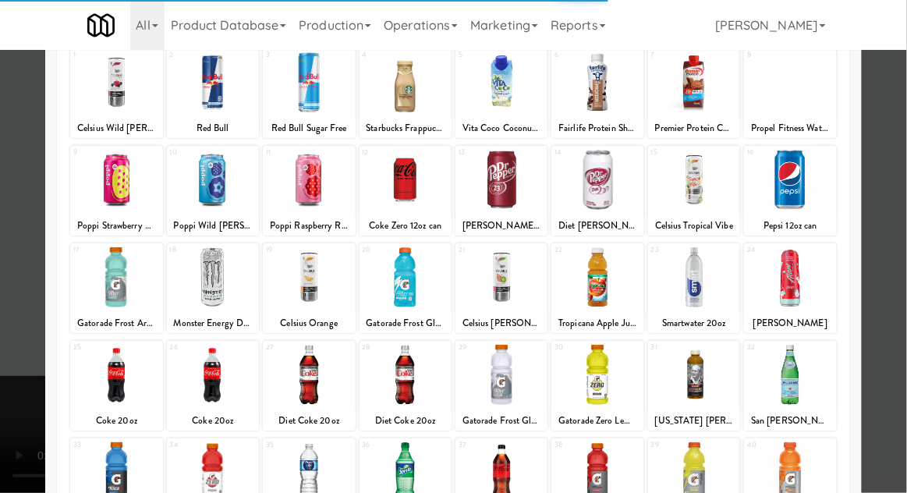
scroll to position [162, 0]
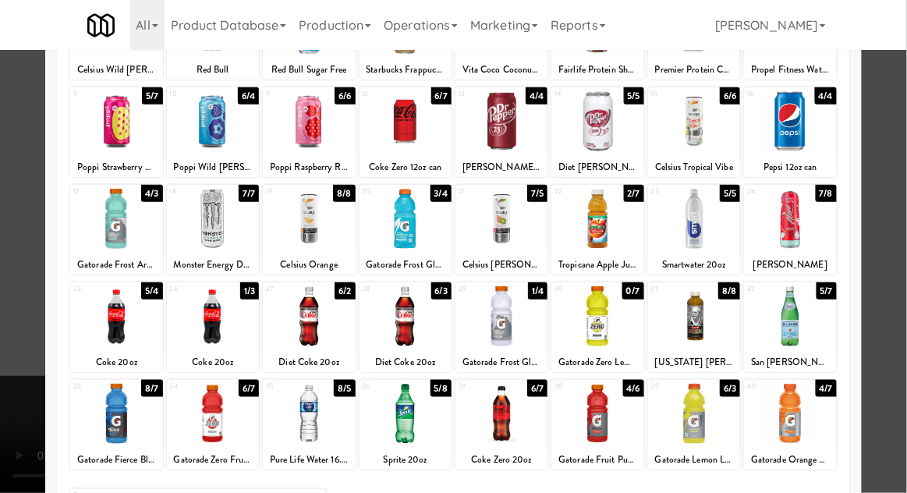
click at [610, 421] on div at bounding box center [597, 414] width 92 height 60
click at [906, 160] on div at bounding box center [453, 246] width 907 height 493
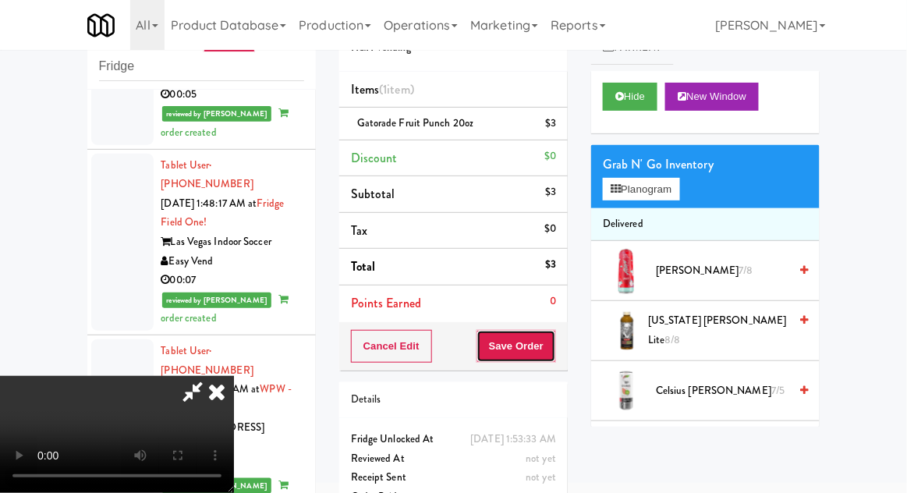
click at [546, 344] on button "Save Order" at bounding box center [517, 346] width 80 height 33
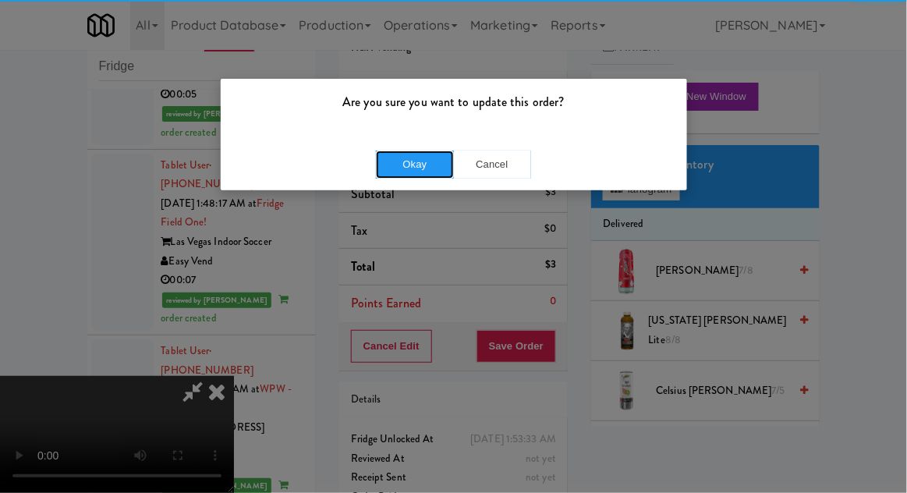
click at [403, 156] on button "Okay" at bounding box center [415, 165] width 78 height 28
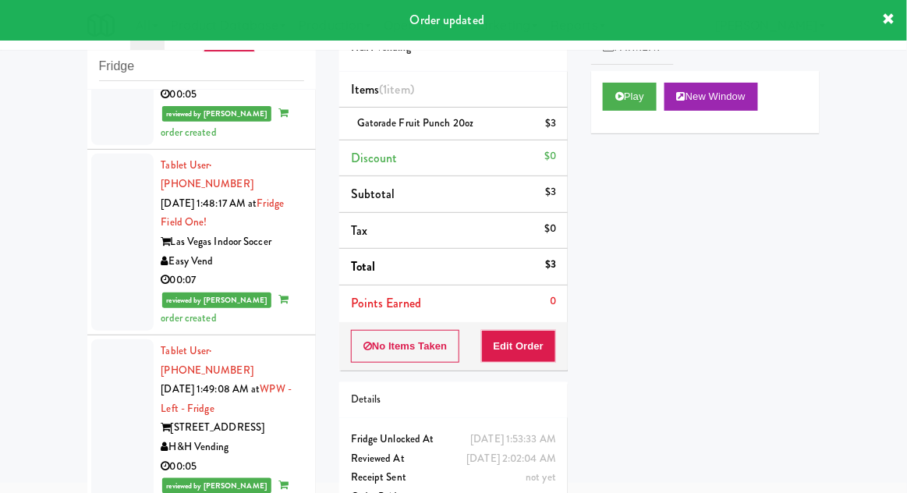
scroll to position [2807, 0]
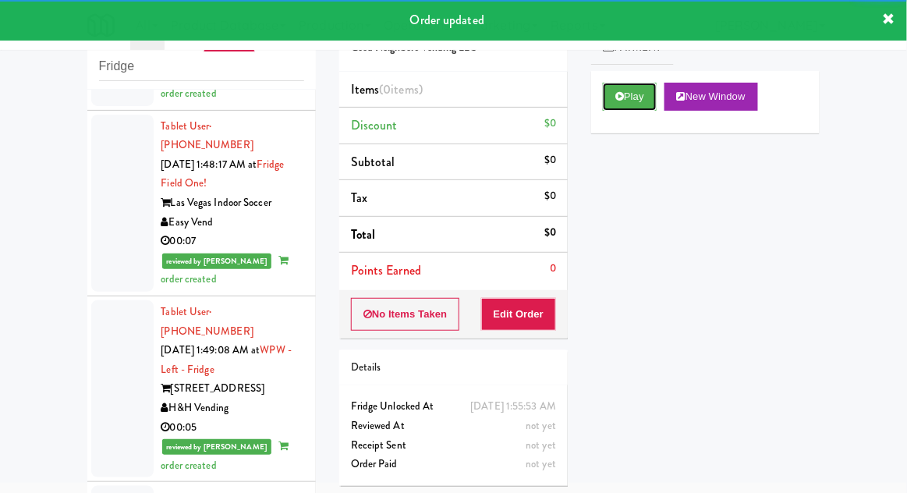
click at [608, 107] on button "Play" at bounding box center [630, 97] width 54 height 28
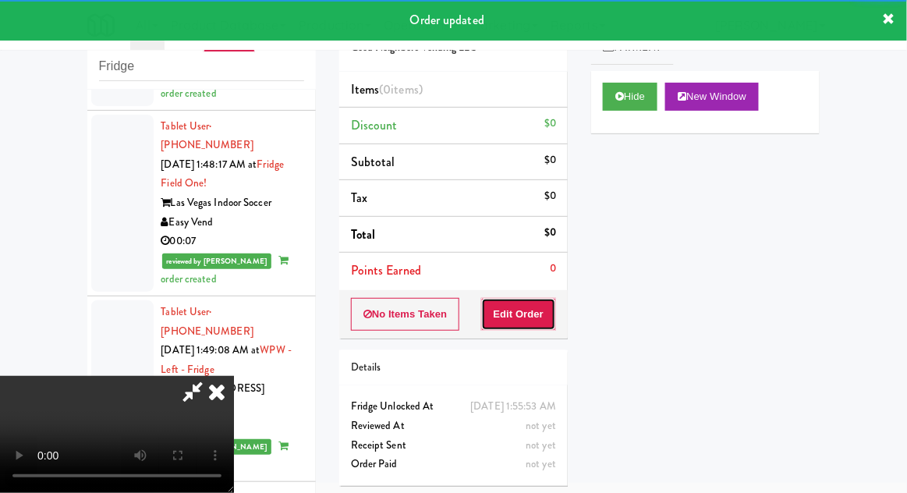
click at [511, 321] on button "Edit Order" at bounding box center [519, 314] width 76 height 33
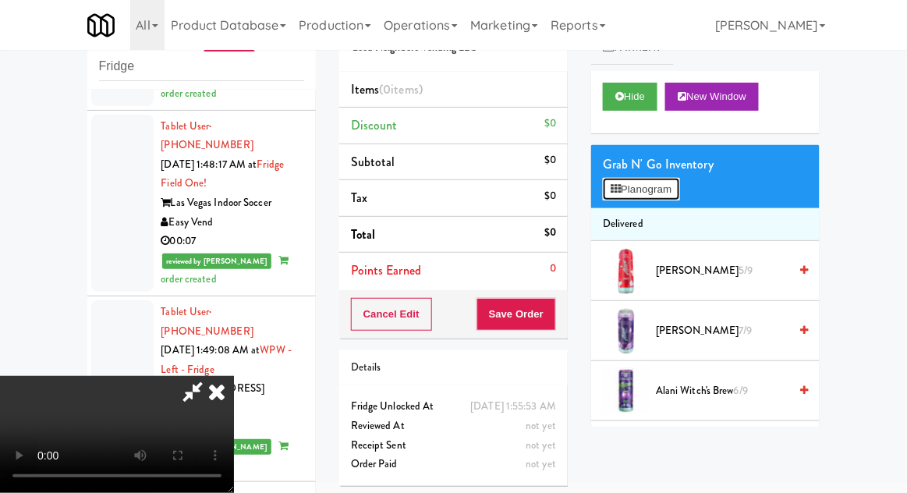
click at [677, 198] on button "Planogram" at bounding box center [641, 189] width 76 height 23
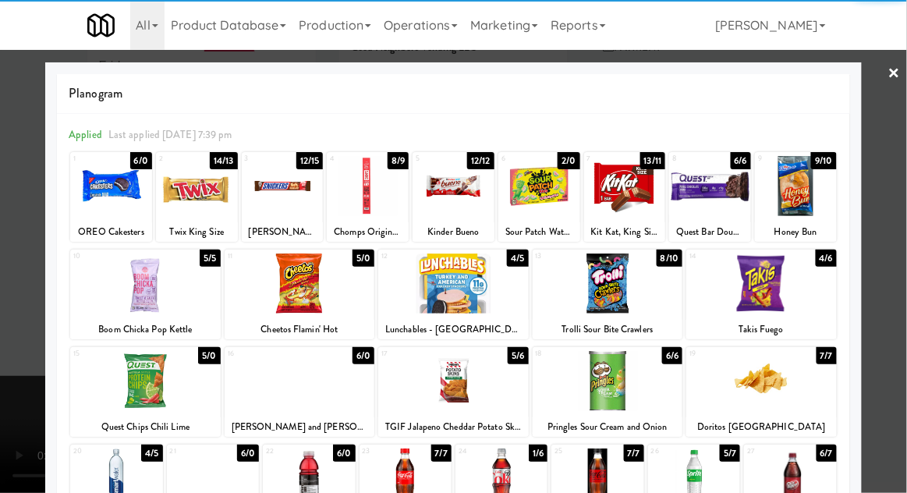
click at [612, 293] on div at bounding box center [608, 283] width 151 height 60
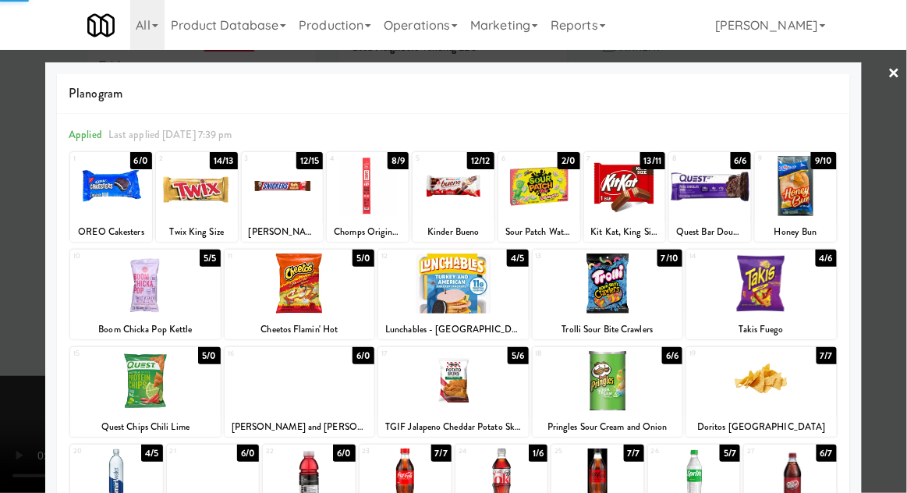
click at [901, 319] on div at bounding box center [453, 246] width 907 height 493
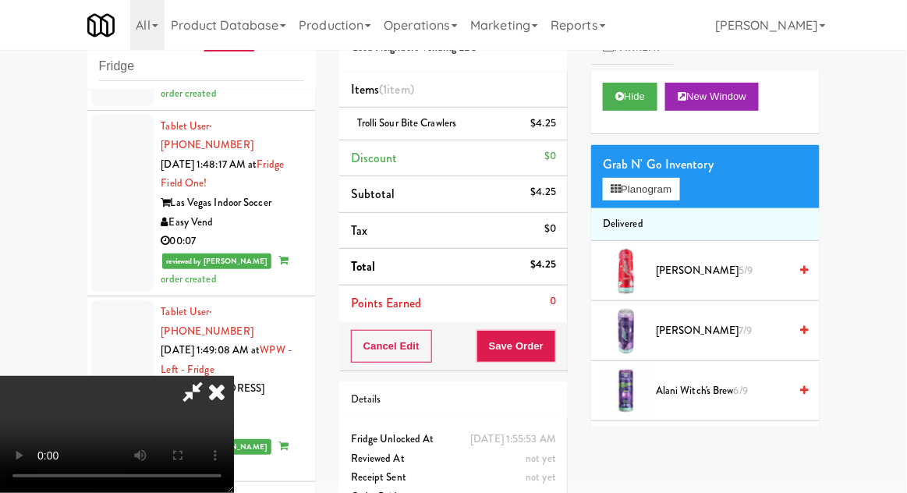
click at [541, 126] on div "$4.25" at bounding box center [544, 123] width 26 height 19
click at [554, 128] on icon at bounding box center [558, 129] width 8 height 10
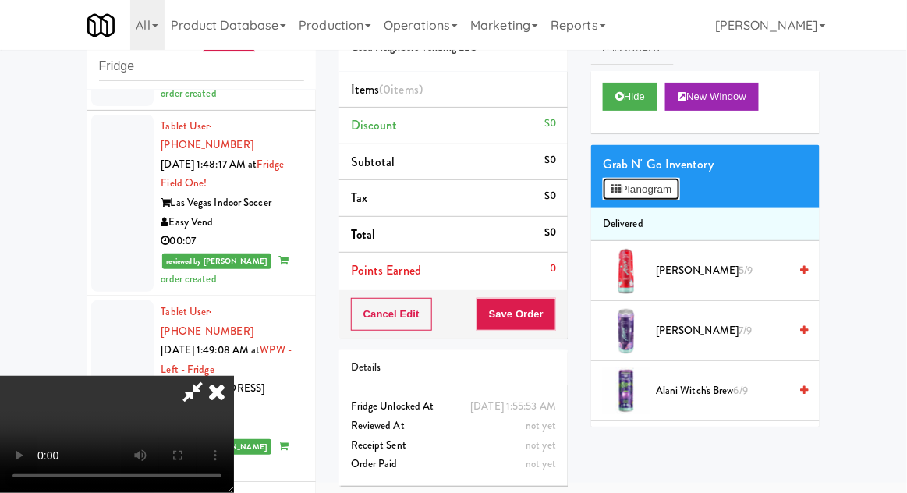
click at [679, 181] on button "Planogram" at bounding box center [641, 189] width 76 height 23
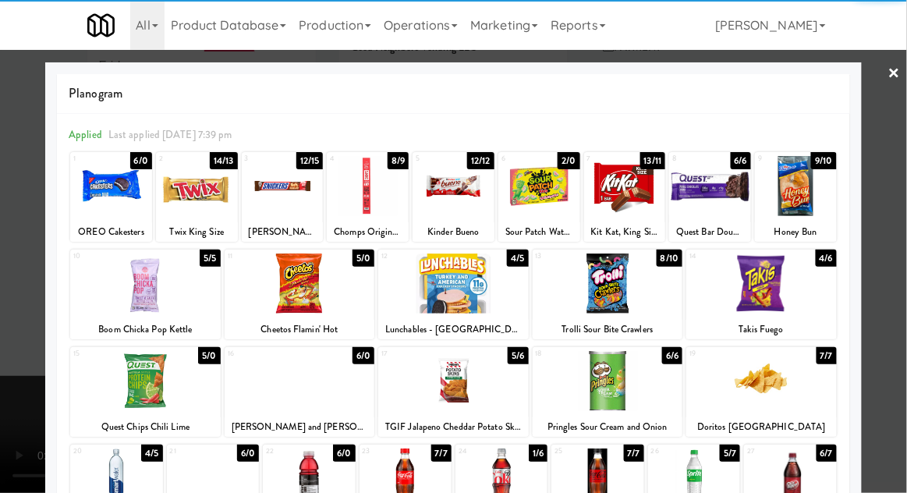
click at [447, 388] on div at bounding box center [453, 381] width 151 height 60
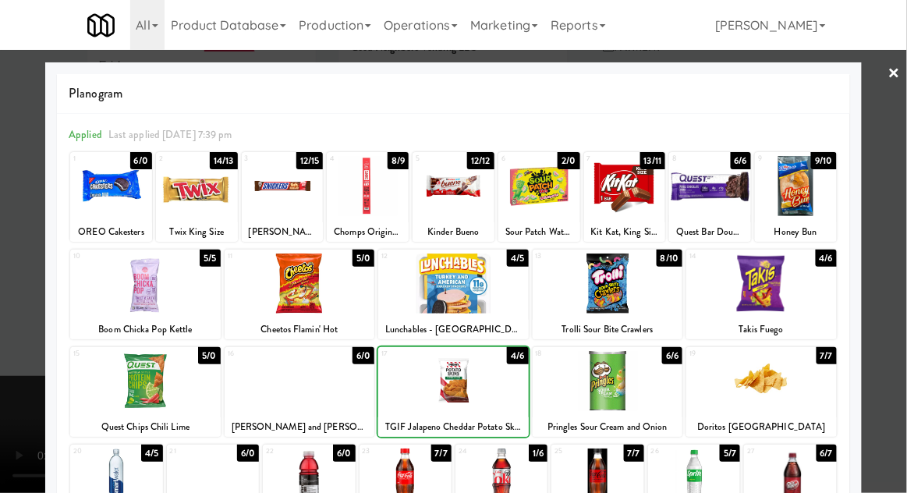
click at [779, 396] on div at bounding box center [761, 381] width 151 height 60
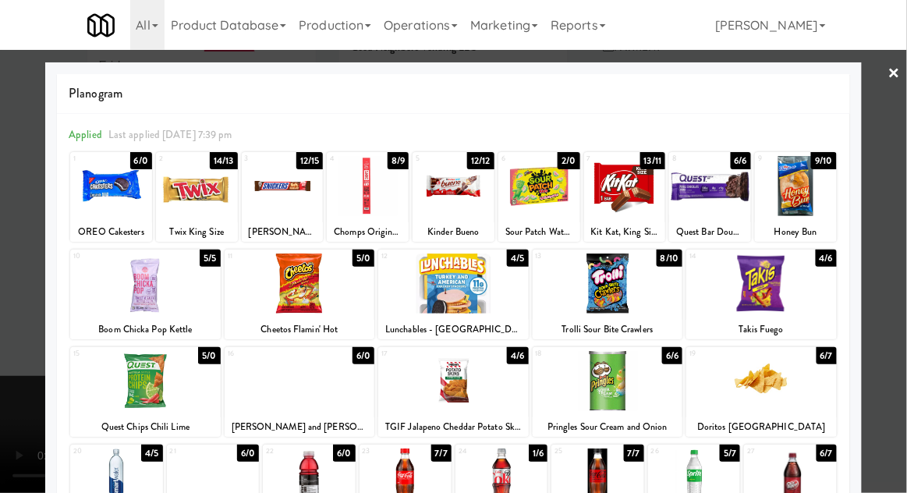
click at [890, 379] on div at bounding box center [453, 246] width 907 height 493
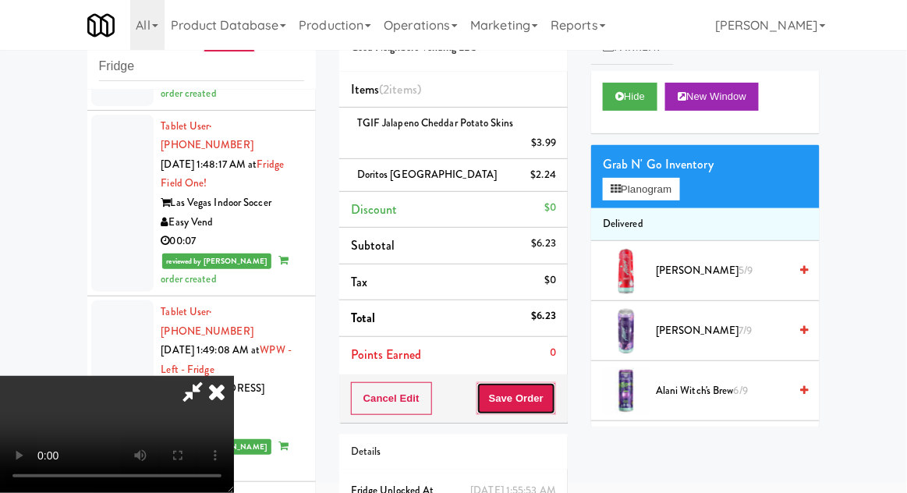
click at [555, 402] on button "Save Order" at bounding box center [517, 398] width 80 height 33
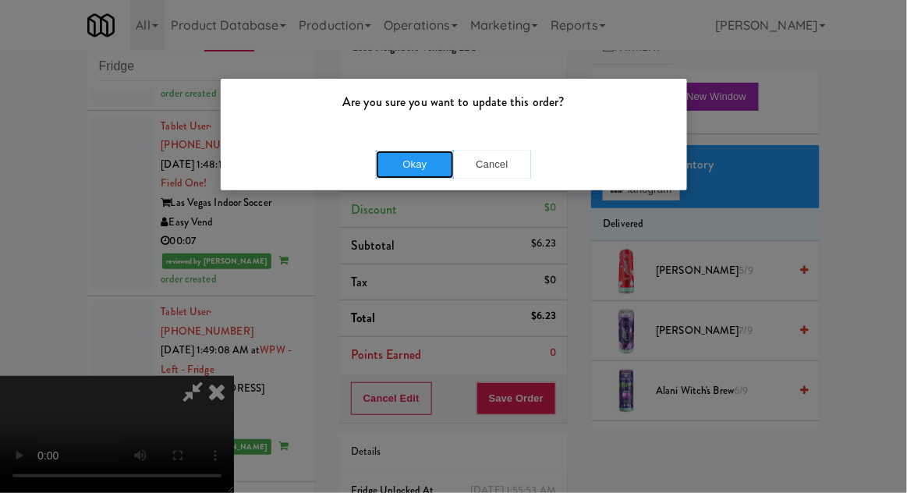
click at [400, 175] on button "Okay" at bounding box center [415, 165] width 78 height 28
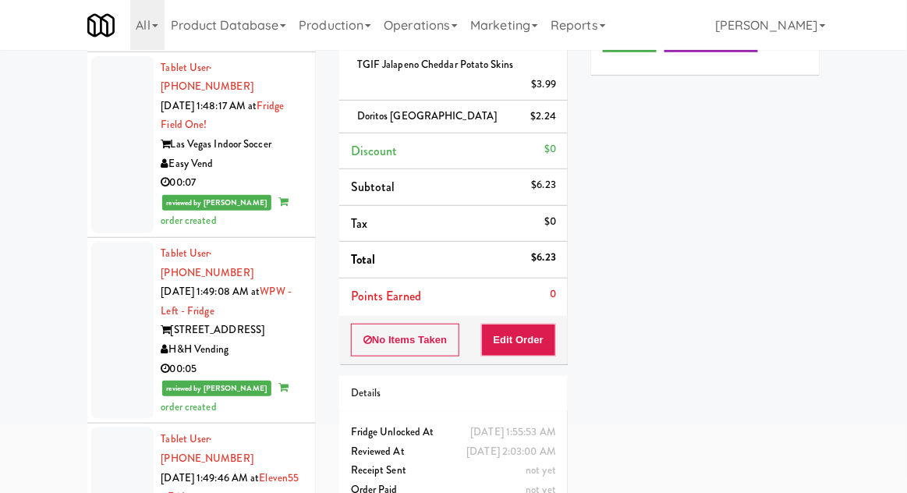
scroll to position [135, 0]
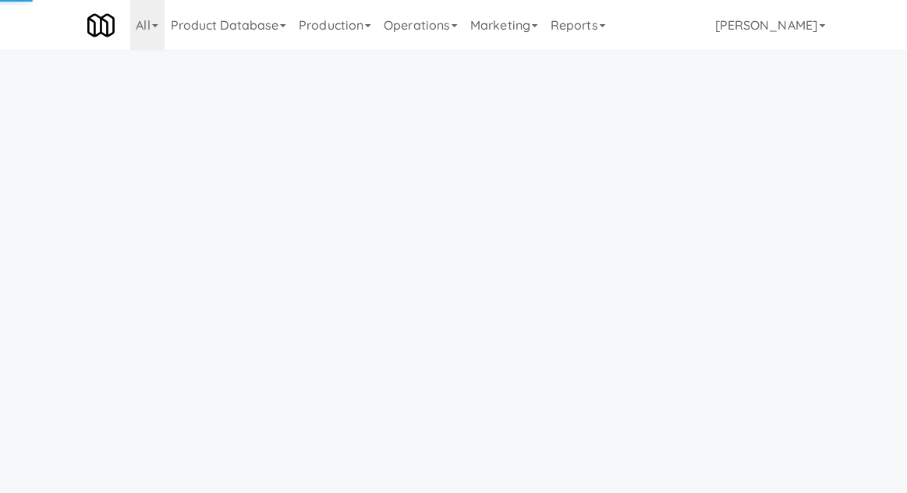
click at [422, 27] on link "Operations" at bounding box center [421, 25] width 87 height 50
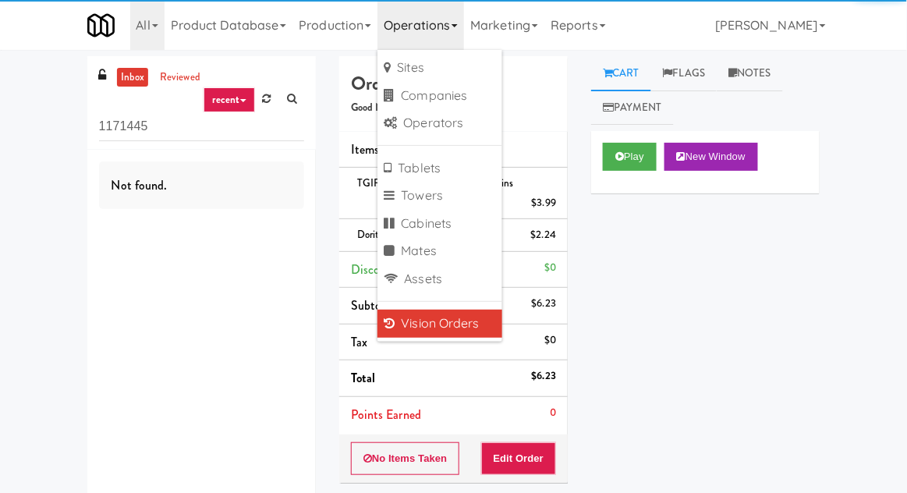
click at [55, 80] on div "inbox reviewed recent all unclear take inventory issue suspicious failed recent…" at bounding box center [453, 349] width 907 height 586
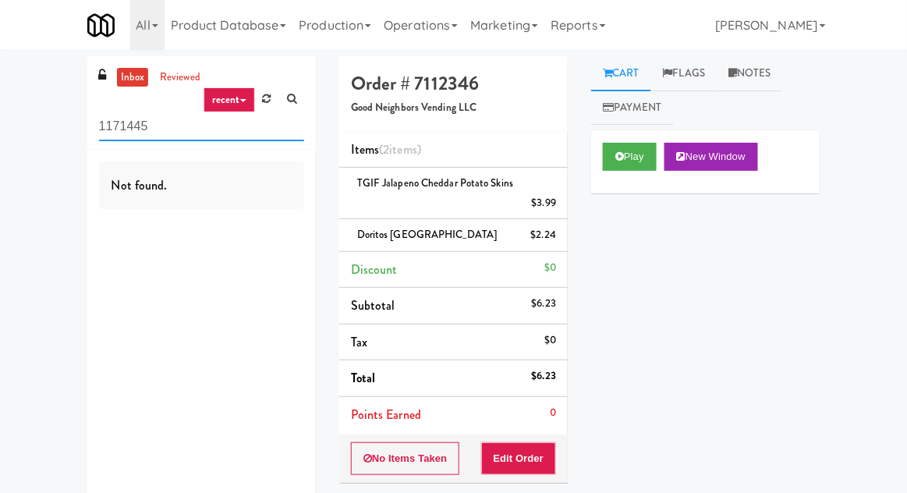
click at [114, 130] on input "1171445" at bounding box center [201, 126] width 205 height 29
click at [119, 126] on input "1171445" at bounding box center [201, 126] width 205 height 29
type input "Fridge"
click at [27, 92] on div "inbox reviewed recent all unclear take inventory issue suspicious failed recent…" at bounding box center [453, 349] width 907 height 586
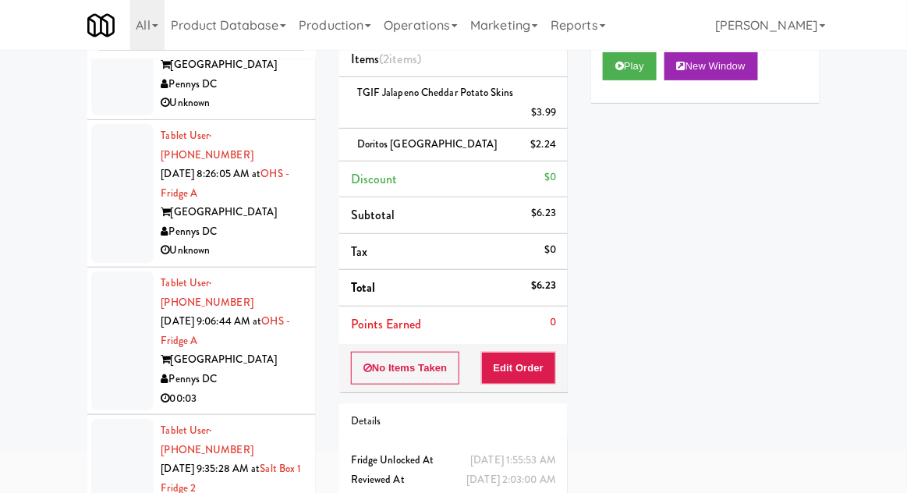
scroll to position [1296, 0]
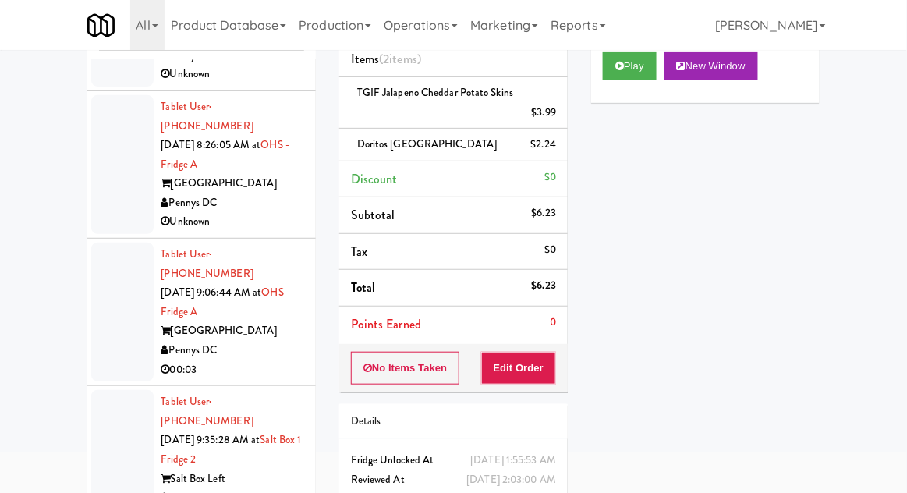
click at [119, 390] on div at bounding box center [122, 459] width 62 height 139
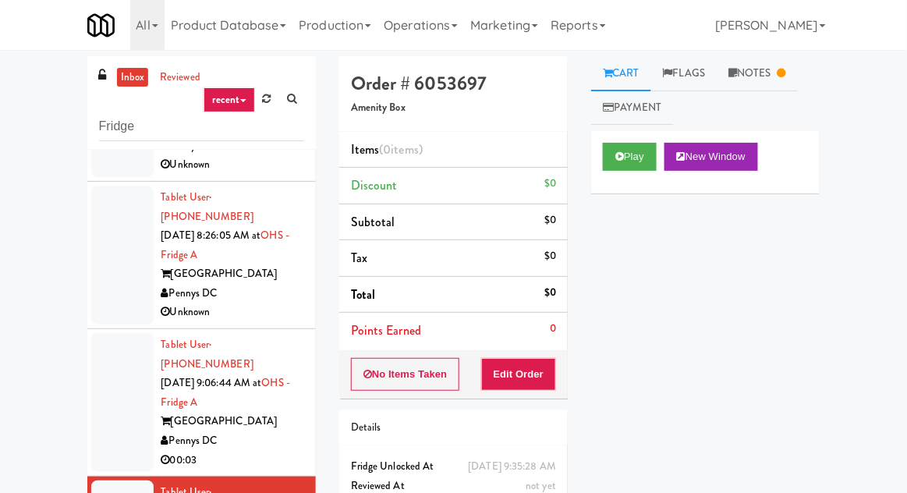
click at [778, 76] on link "Notes" at bounding box center [757, 73] width 81 height 35
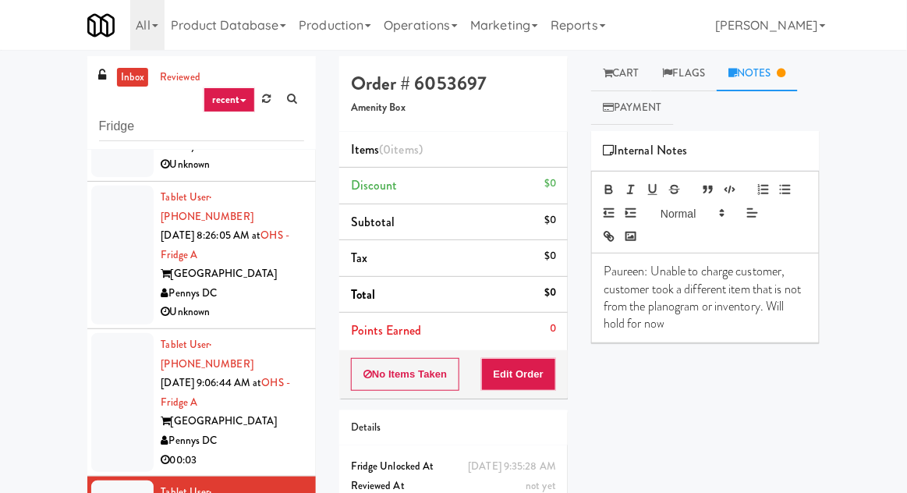
click at [643, 70] on link "Cart" at bounding box center [621, 73] width 60 height 35
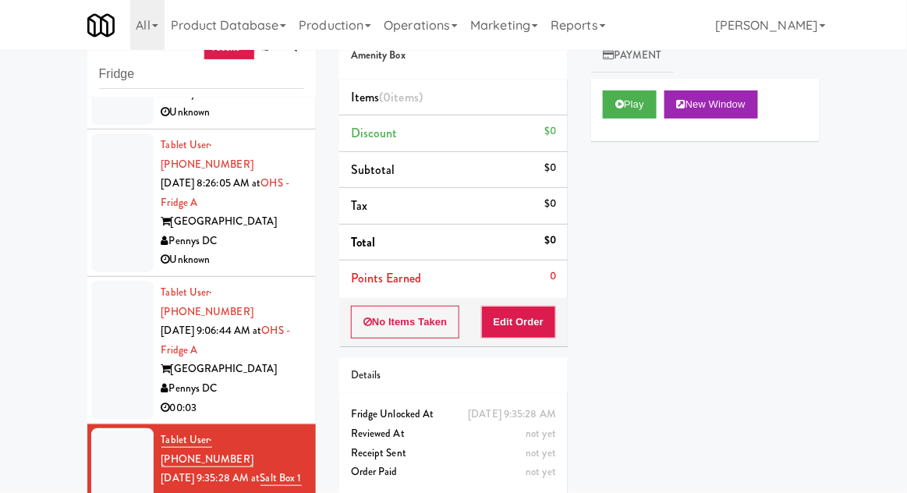
scroll to position [60, 0]
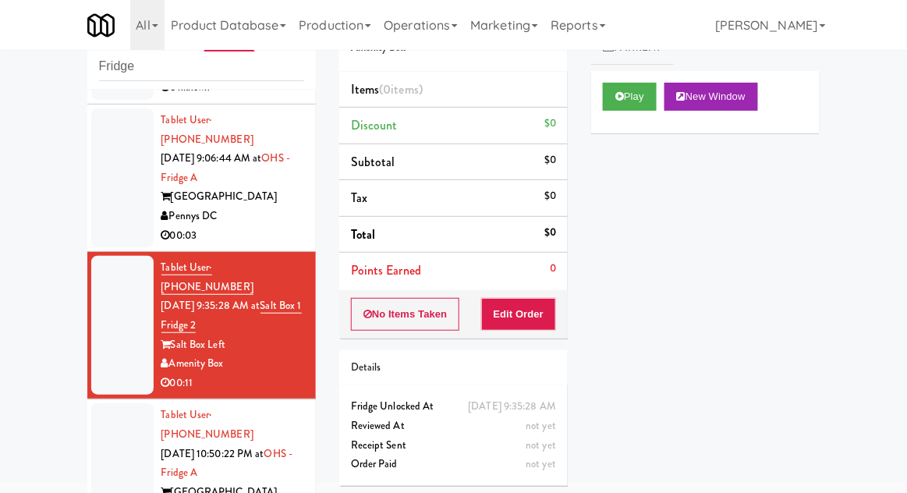
click at [122, 403] on div at bounding box center [122, 472] width 62 height 139
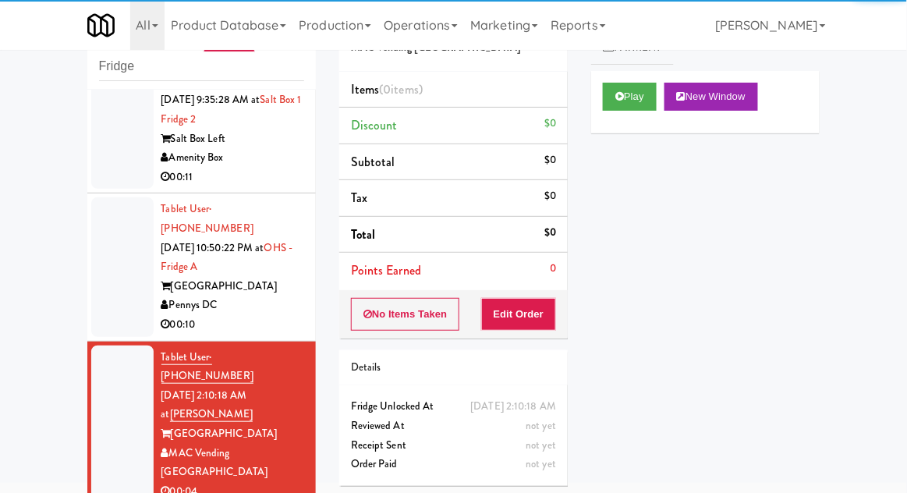
scroll to position [1668, 0]
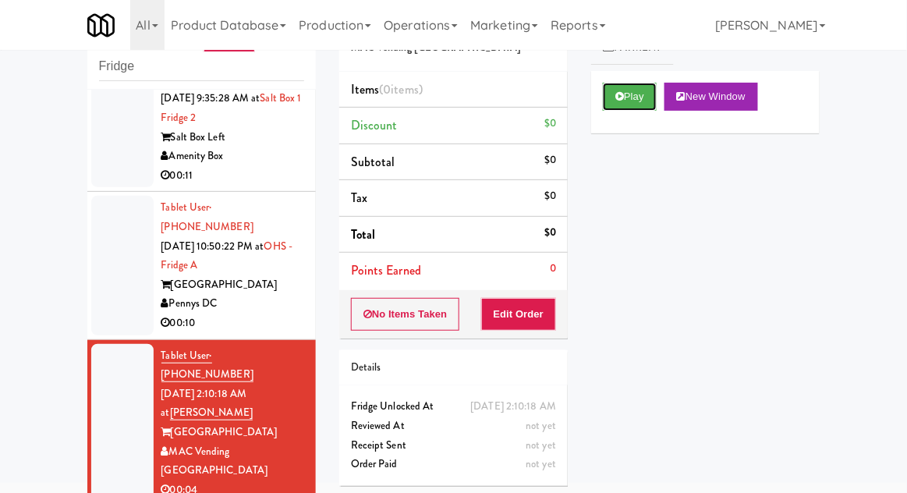
click at [616, 107] on button "Play" at bounding box center [630, 97] width 54 height 28
click at [531, 318] on button "Edit Order" at bounding box center [519, 314] width 76 height 33
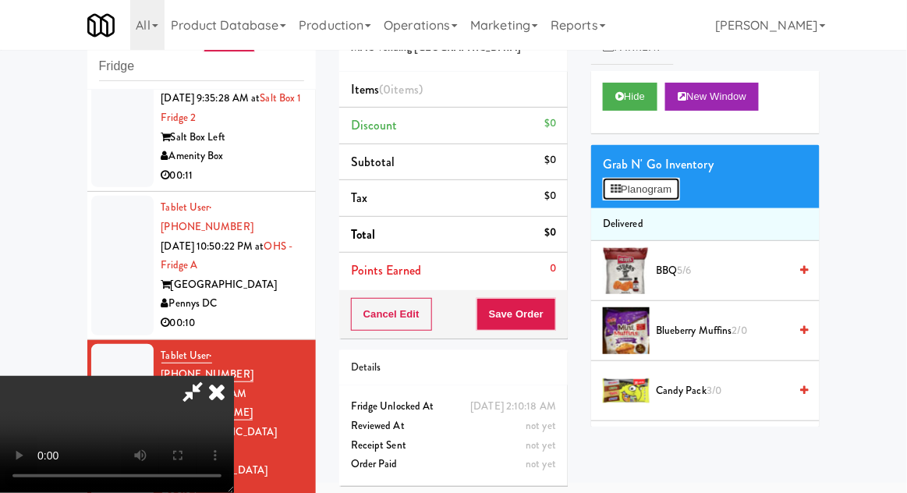
click at [678, 185] on button "Planogram" at bounding box center [641, 189] width 76 height 23
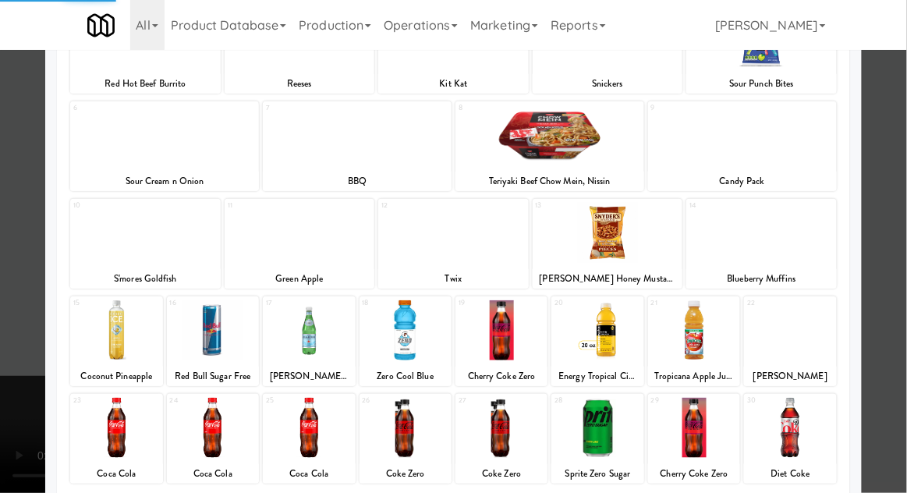
scroll to position [144, 0]
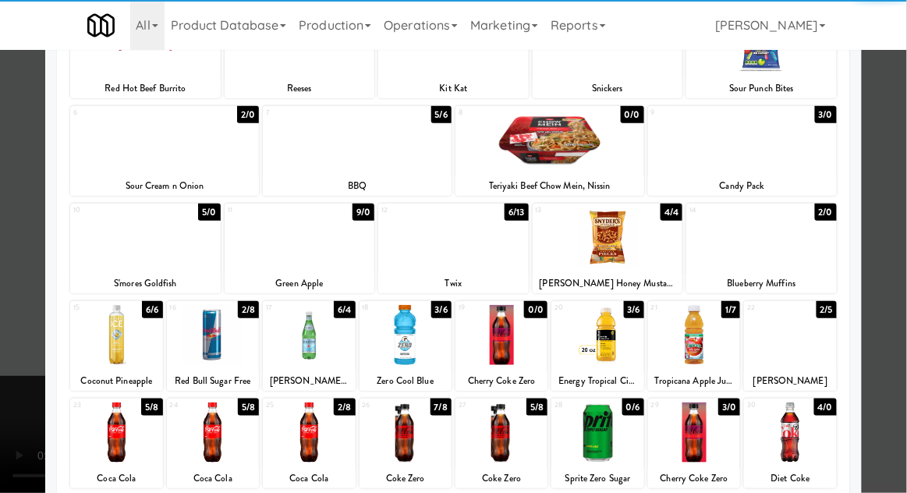
click at [594, 352] on div at bounding box center [597, 335] width 92 height 60
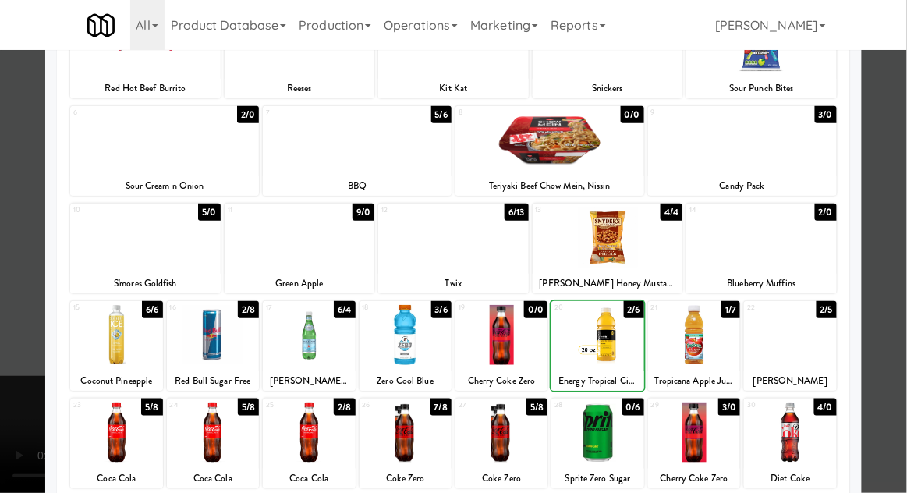
click at [900, 329] on div at bounding box center [453, 246] width 907 height 493
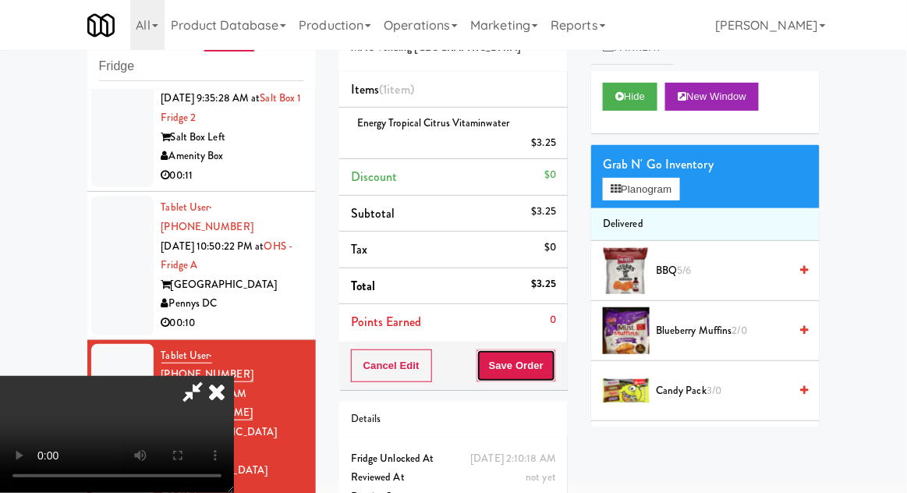
click at [547, 359] on button "Save Order" at bounding box center [517, 365] width 80 height 33
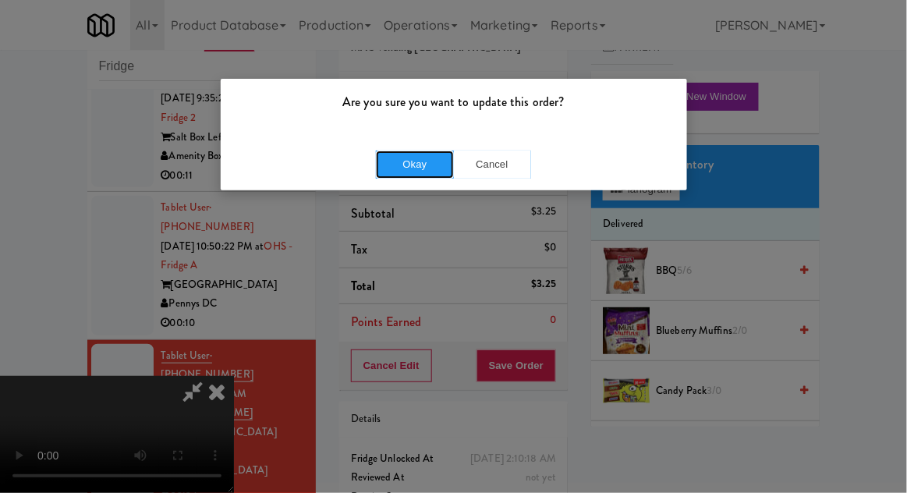
click at [408, 170] on button "Okay" at bounding box center [415, 165] width 78 height 28
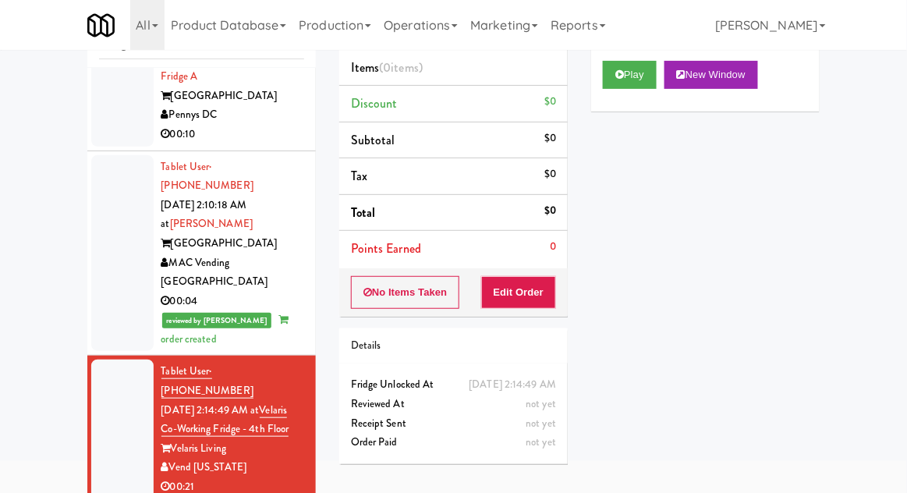
scroll to position [88, 0]
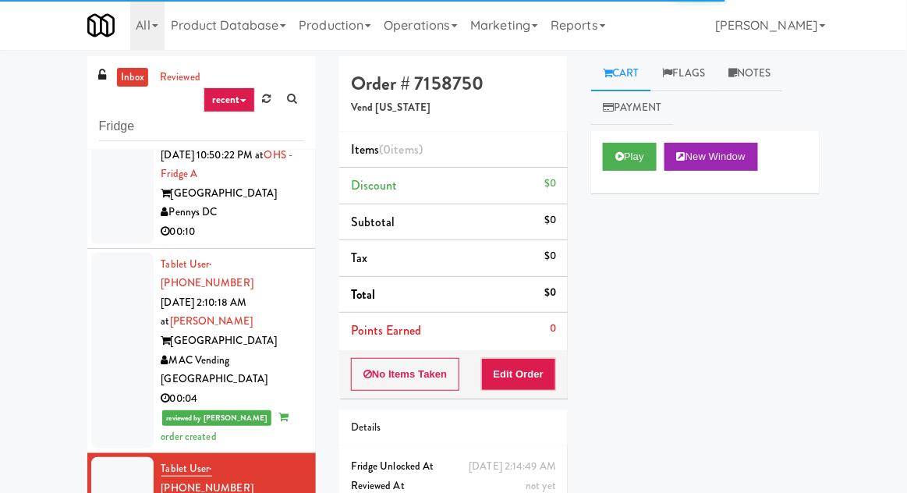
scroll to position [1827, 0]
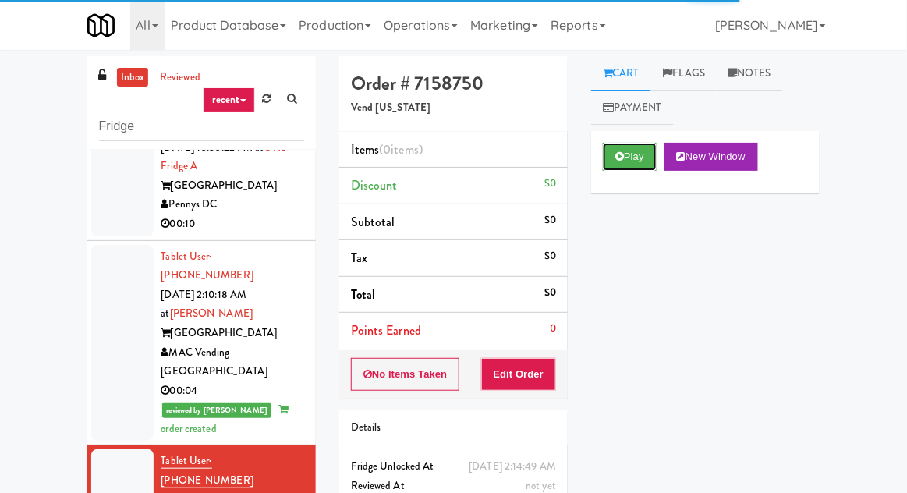
click at [607, 155] on button "Play" at bounding box center [630, 157] width 54 height 28
click at [502, 362] on button "Edit Order" at bounding box center [519, 374] width 76 height 33
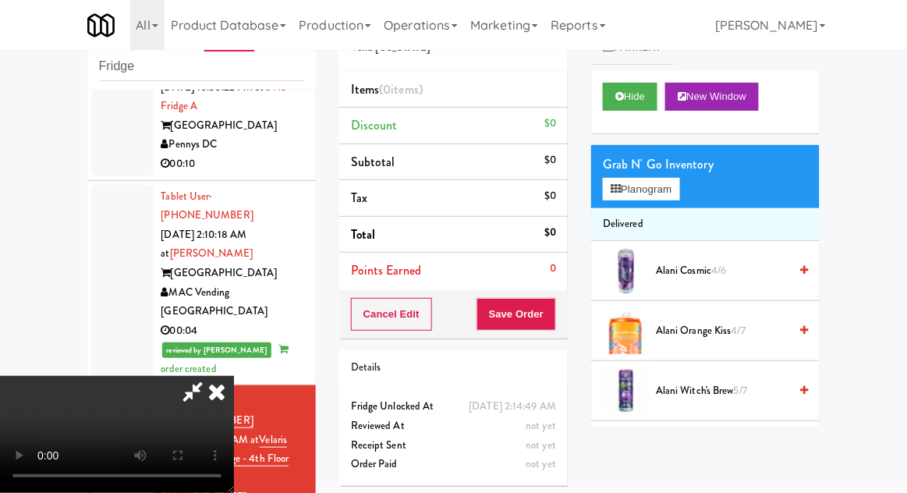
scroll to position [0, 0]
click at [679, 193] on button "Planogram" at bounding box center [641, 189] width 76 height 23
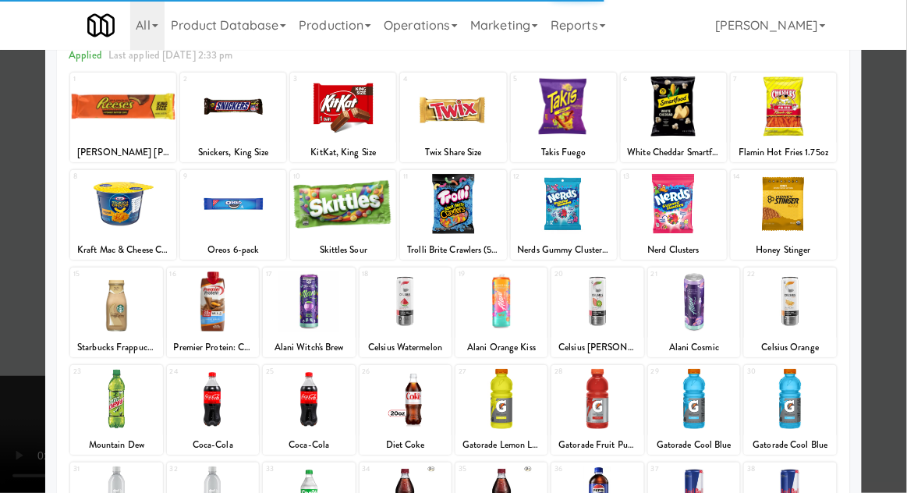
scroll to position [197, 0]
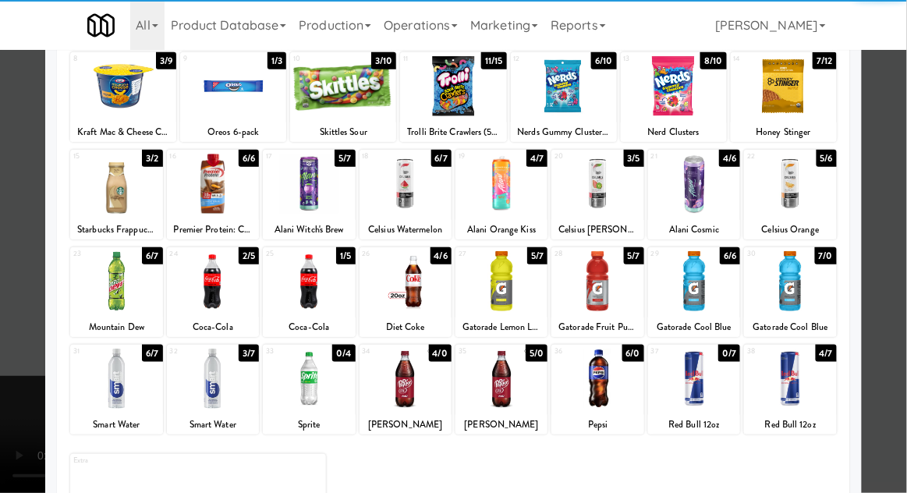
click at [405, 378] on div at bounding box center [406, 379] width 92 height 60
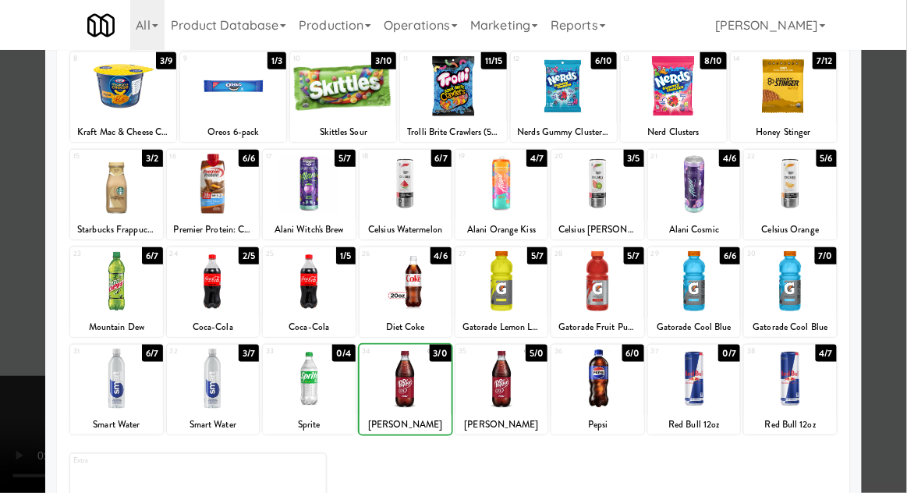
click at [894, 308] on div at bounding box center [453, 246] width 907 height 493
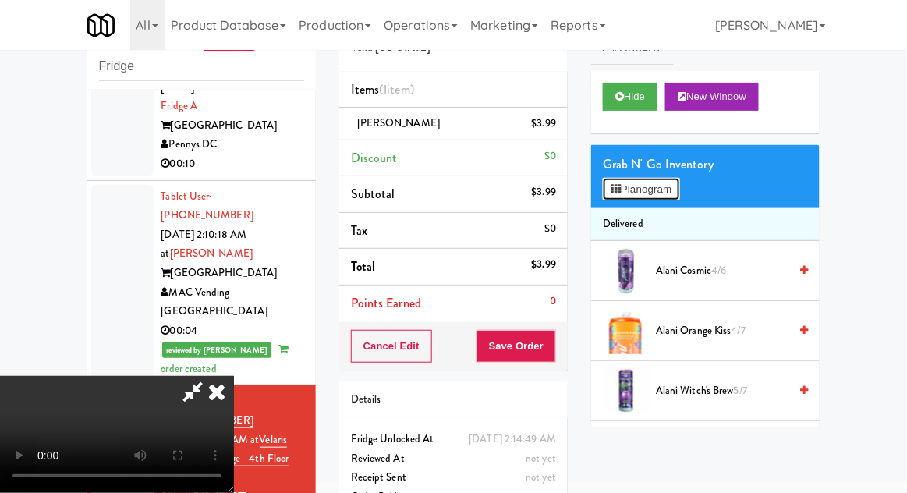
click at [679, 197] on button "Planogram" at bounding box center [641, 189] width 76 height 23
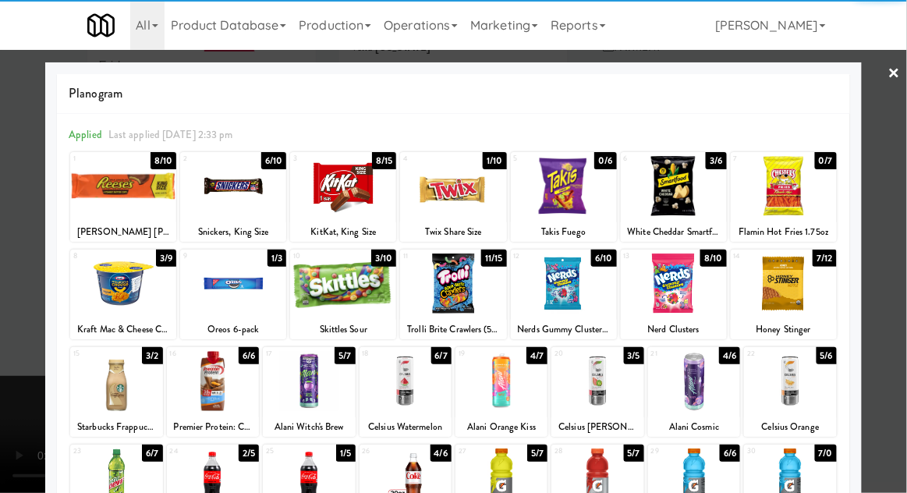
click at [690, 179] on div at bounding box center [674, 186] width 106 height 60
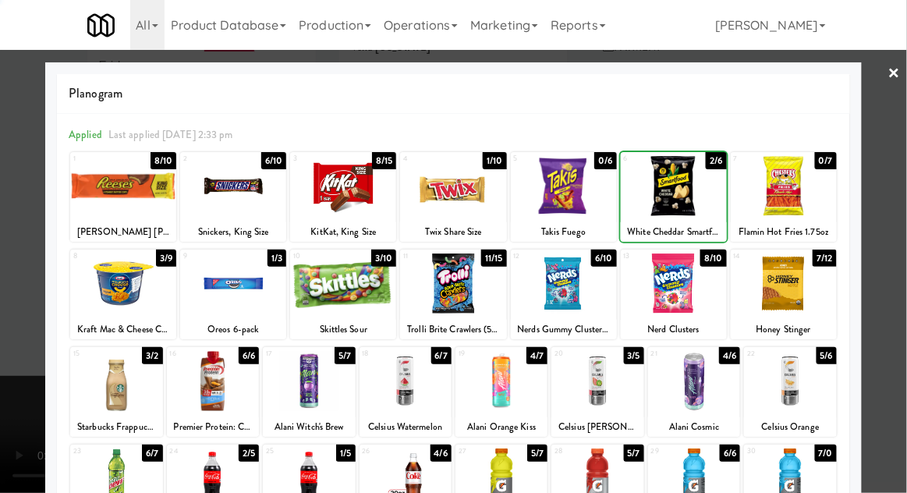
click at [37, 314] on div at bounding box center [453, 246] width 907 height 493
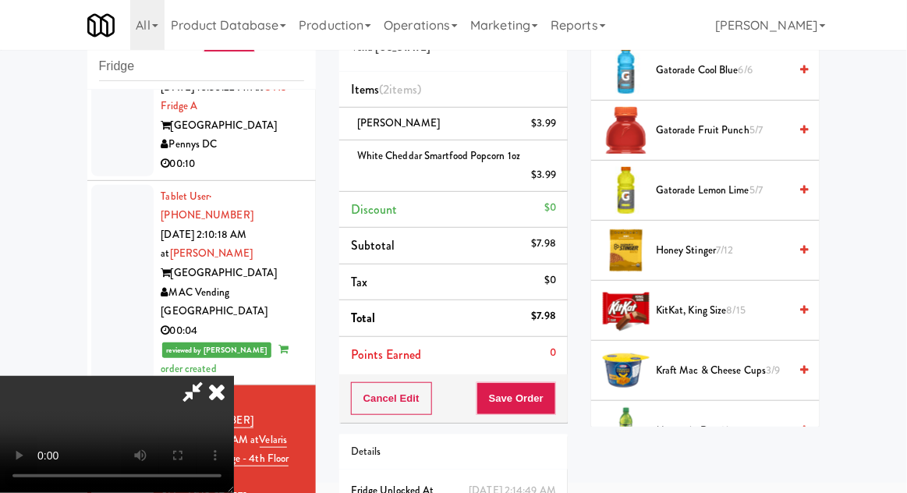
scroll to position [937, 0]
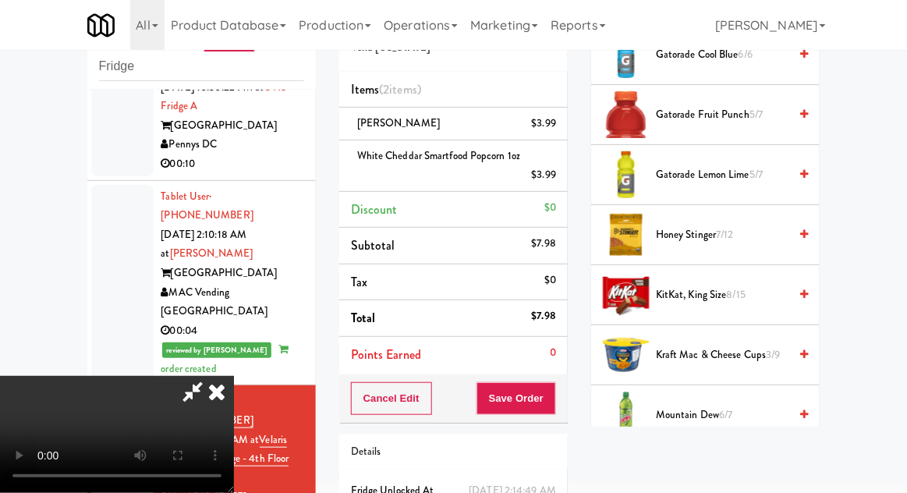
click at [743, 287] on span "8/15" at bounding box center [736, 294] width 19 height 15
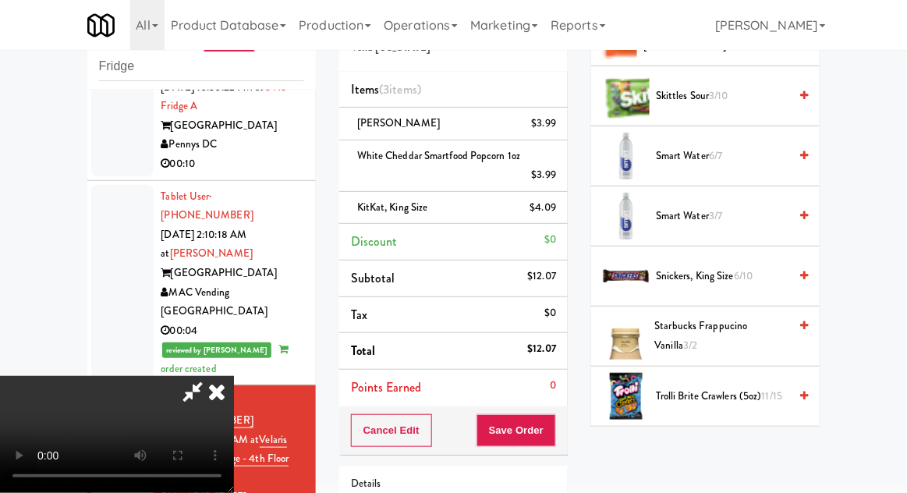
scroll to position [1737, 0]
click at [737, 268] on span "6/10" at bounding box center [743, 275] width 19 height 15
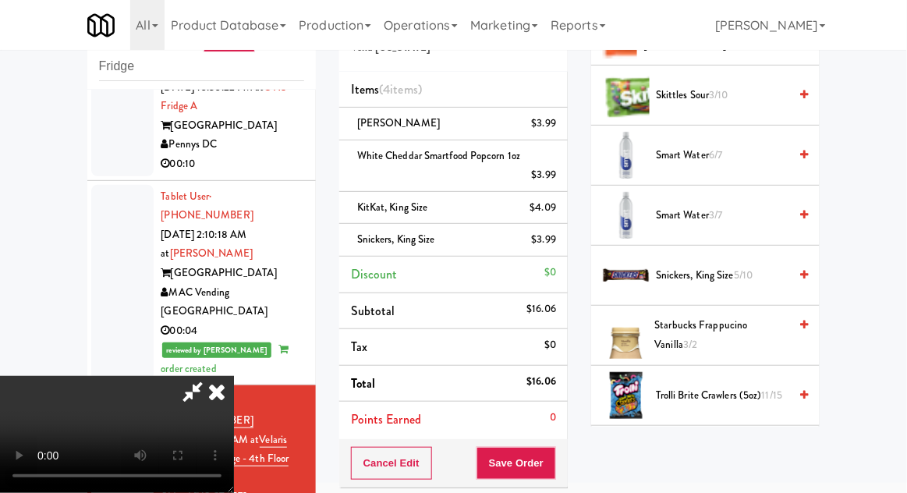
scroll to position [57, 0]
click at [552, 460] on button "Save Order" at bounding box center [517, 463] width 80 height 33
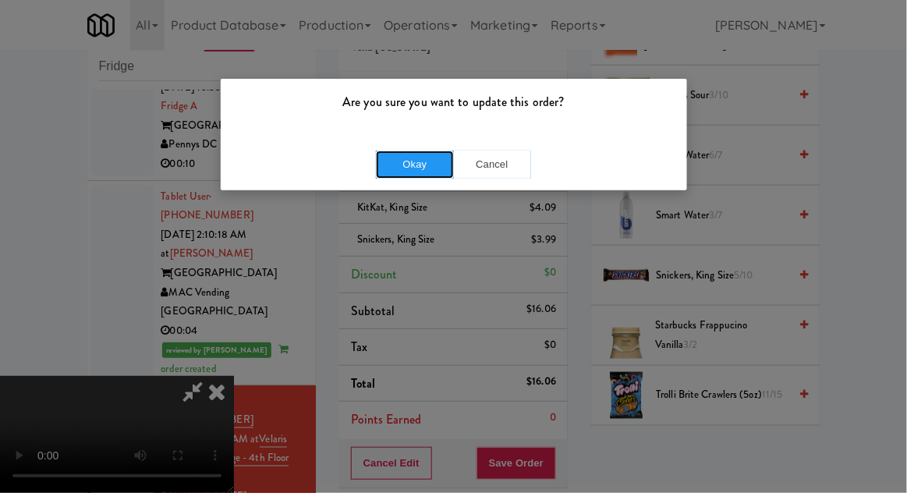
click at [403, 165] on button "Okay" at bounding box center [415, 165] width 78 height 28
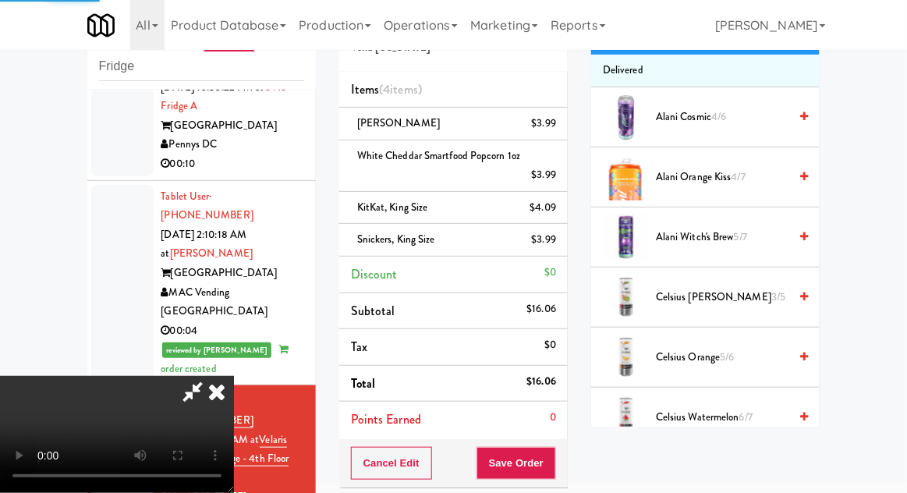
scroll to position [0, 0]
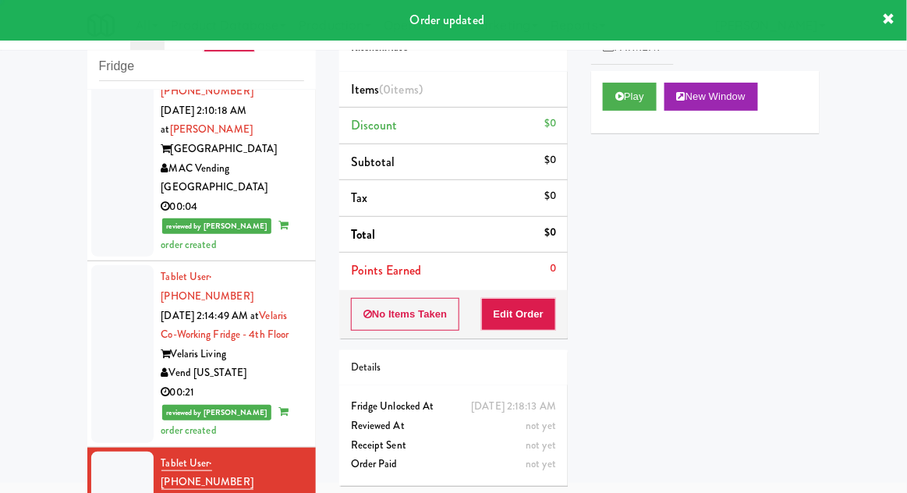
scroll to position [1991, 0]
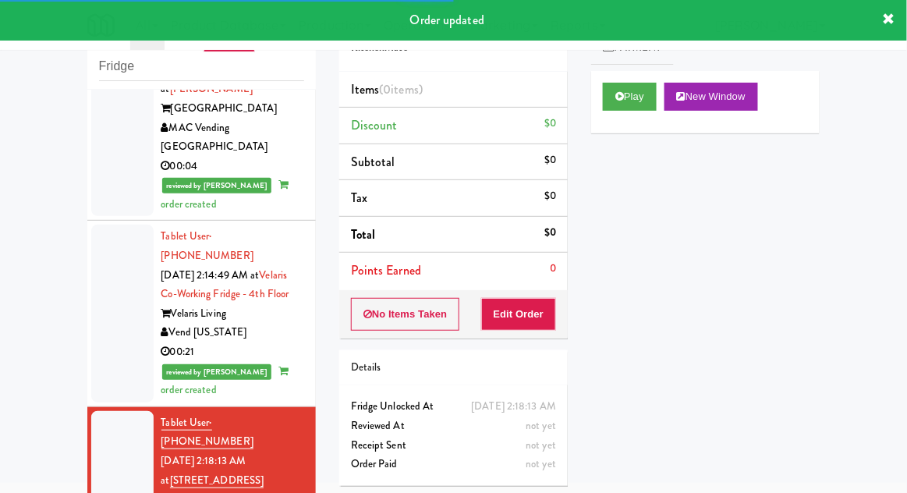
click at [613, 60] on link "Payment" at bounding box center [632, 47] width 83 height 35
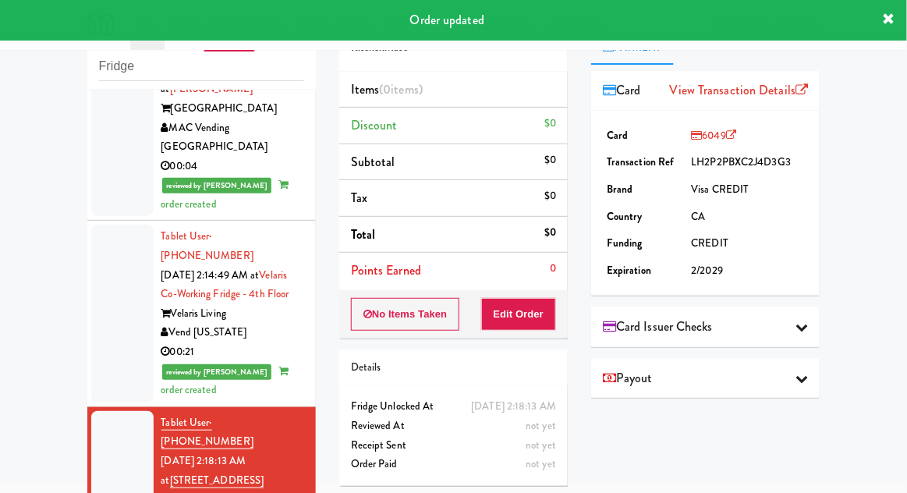
scroll to position [0, 0]
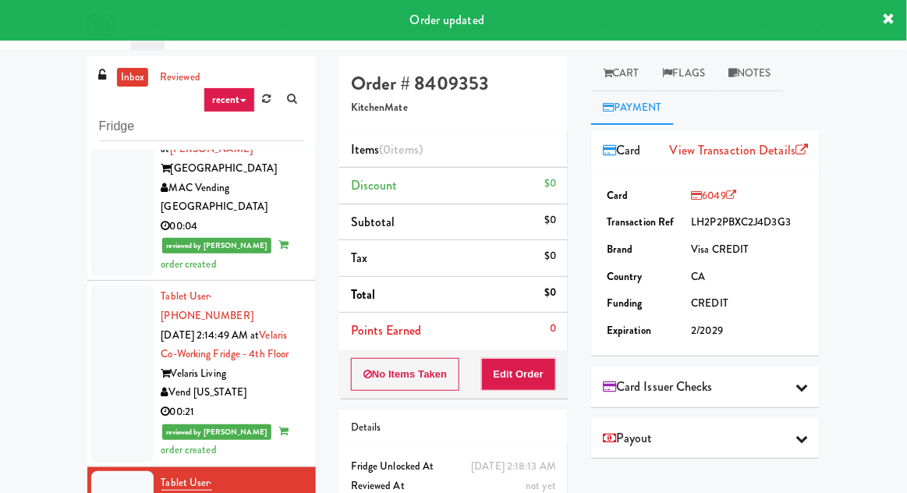
click at [614, 70] on link "Cart" at bounding box center [621, 73] width 60 height 35
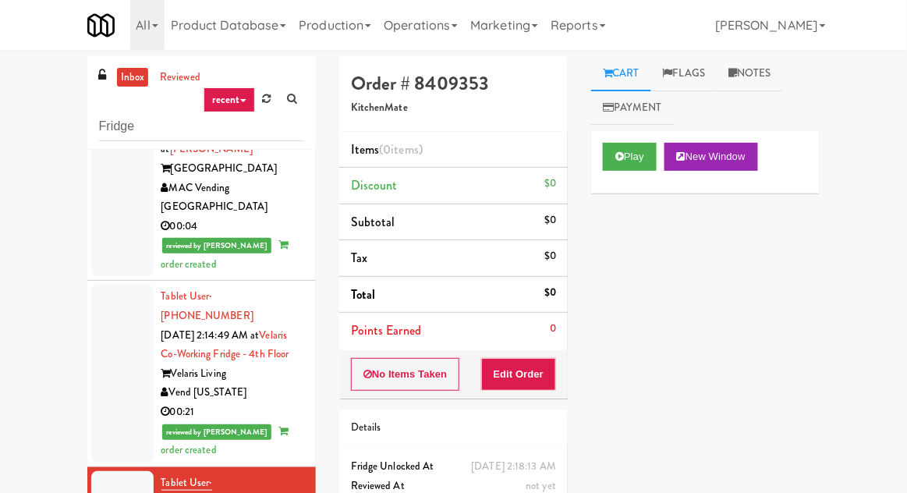
scroll to position [60, 0]
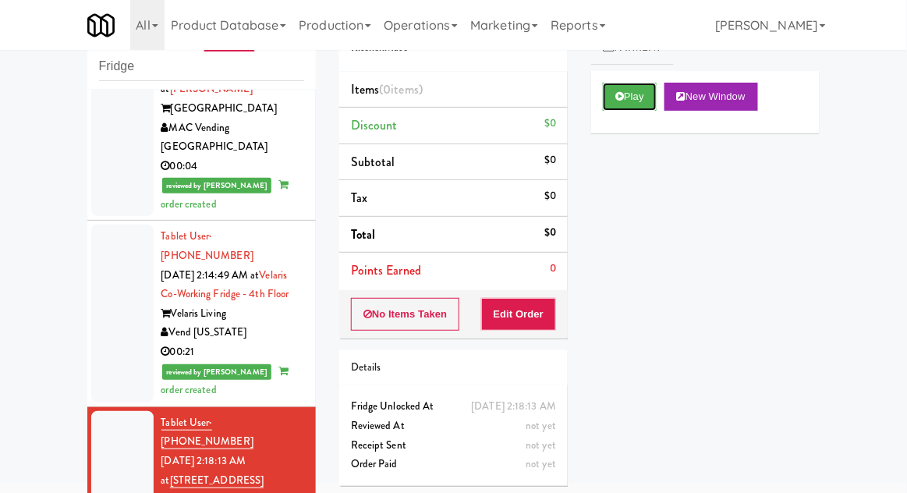
click at [605, 87] on button "Play" at bounding box center [630, 97] width 54 height 28
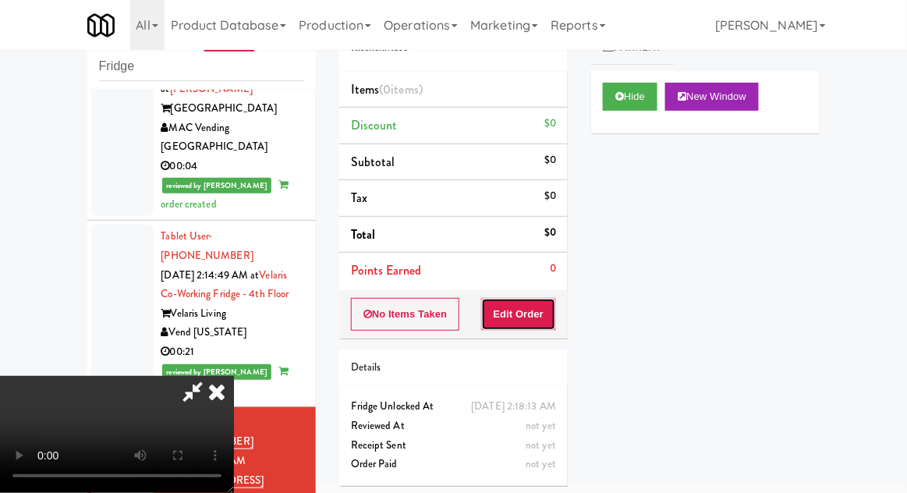
click at [491, 300] on button "Edit Order" at bounding box center [519, 314] width 76 height 33
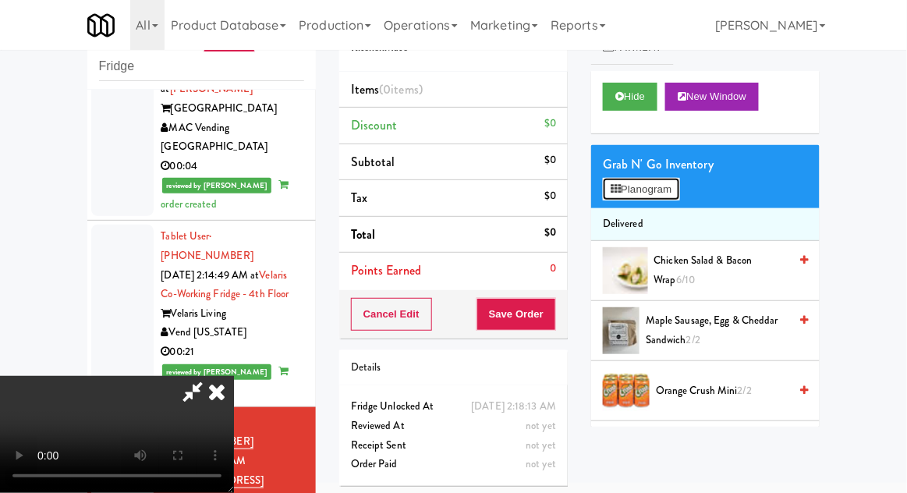
click at [679, 199] on button "Planogram" at bounding box center [641, 189] width 76 height 23
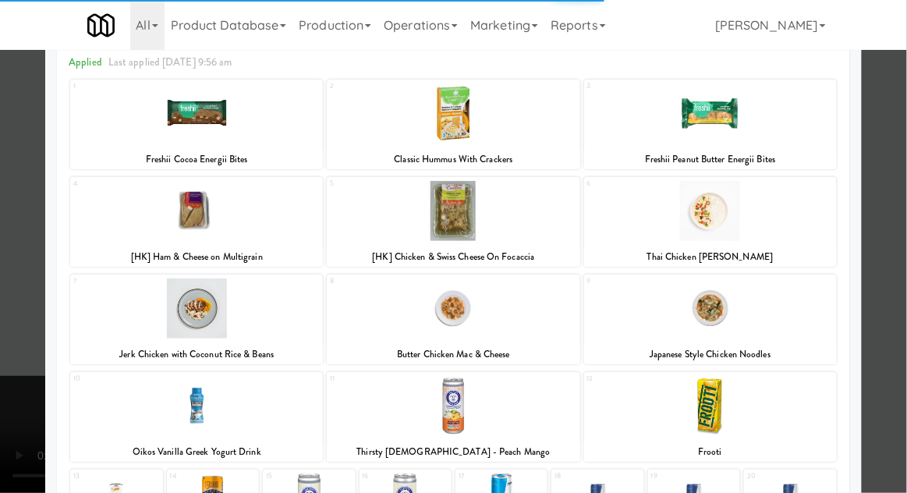
scroll to position [180, 0]
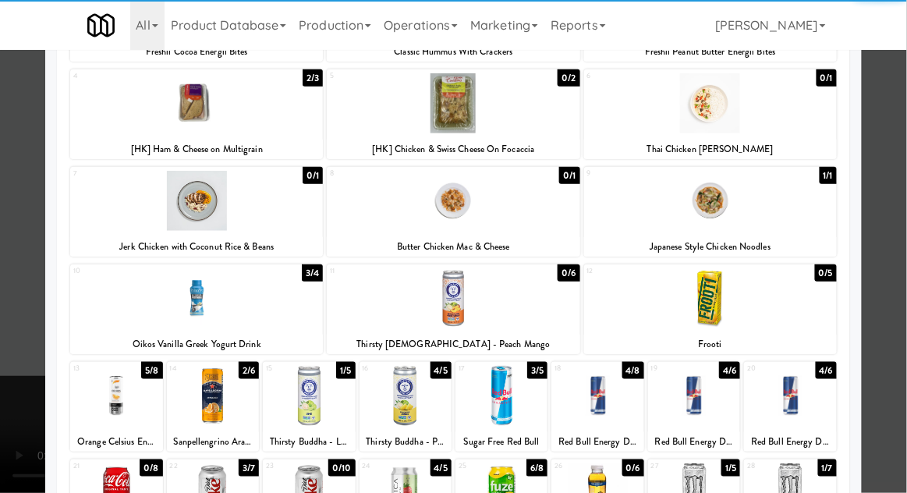
click at [781, 307] on div at bounding box center [710, 298] width 253 height 60
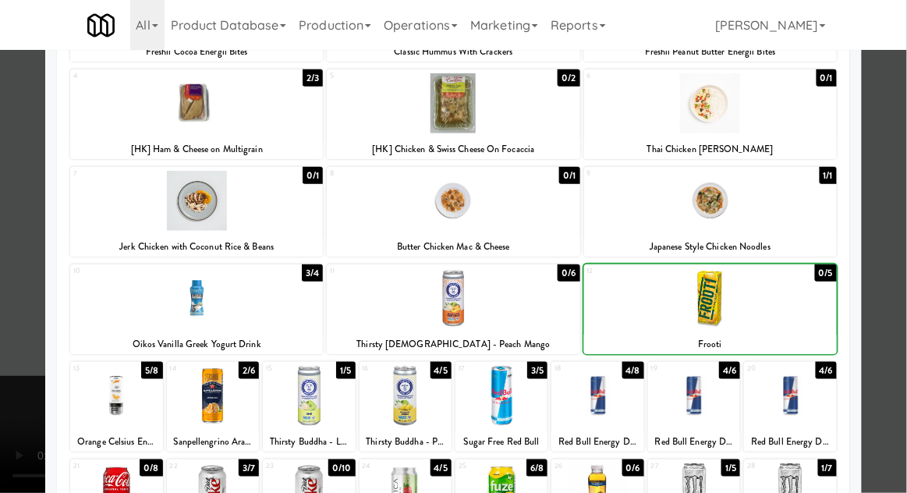
click at [881, 273] on div at bounding box center [453, 246] width 907 height 493
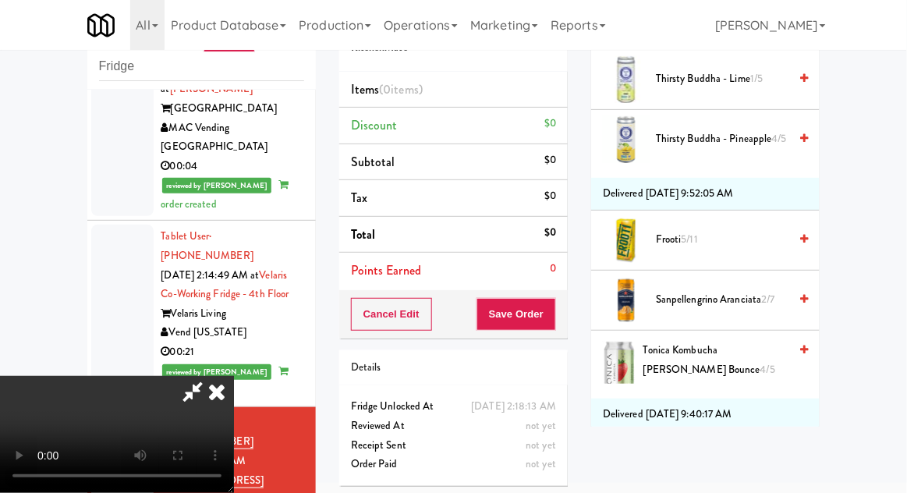
scroll to position [1882, 0]
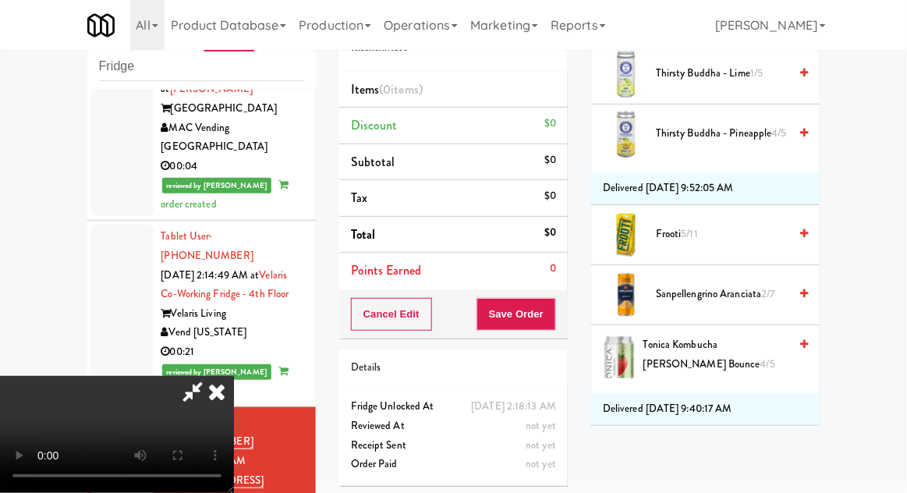
click at [731, 229] on span "Frooti 5/11" at bounding box center [722, 234] width 133 height 19
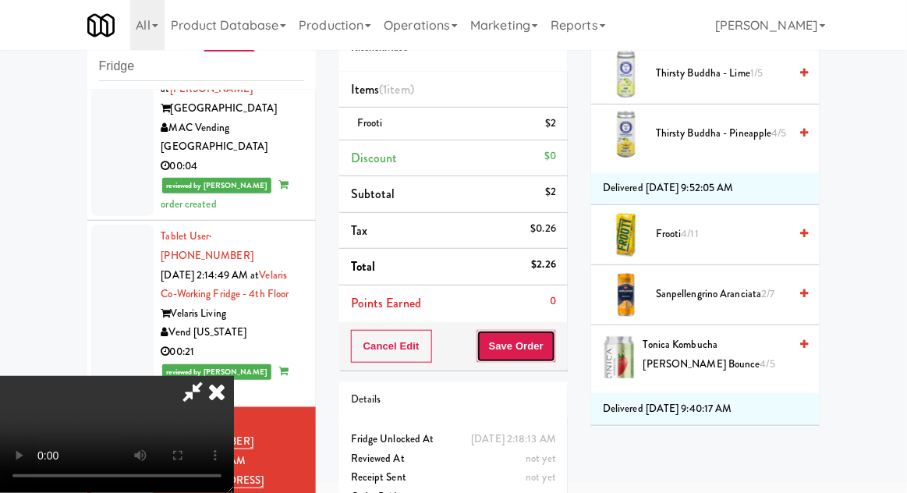
click at [555, 341] on button "Save Order" at bounding box center [517, 346] width 80 height 33
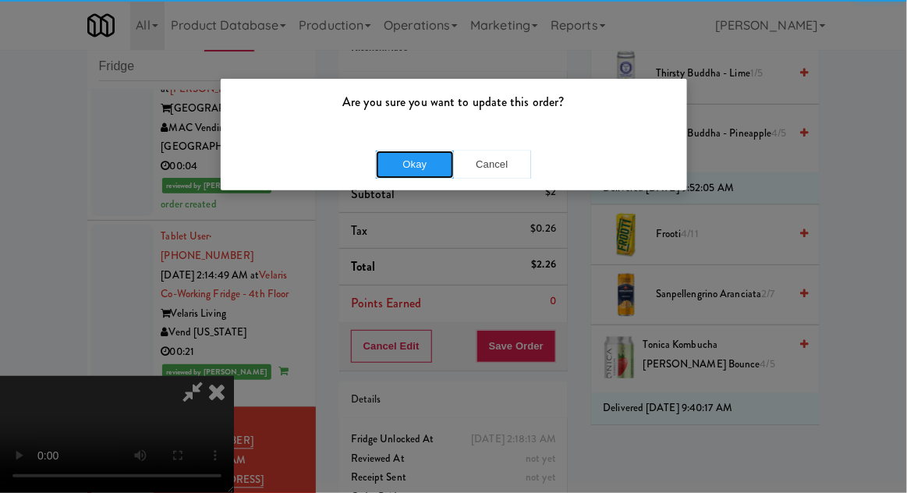
click at [403, 158] on button "Okay" at bounding box center [415, 165] width 78 height 28
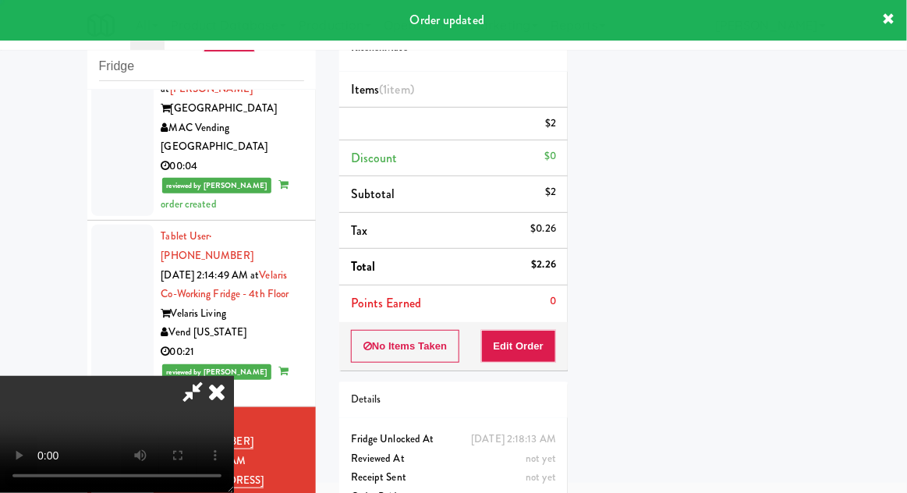
scroll to position [154, 0]
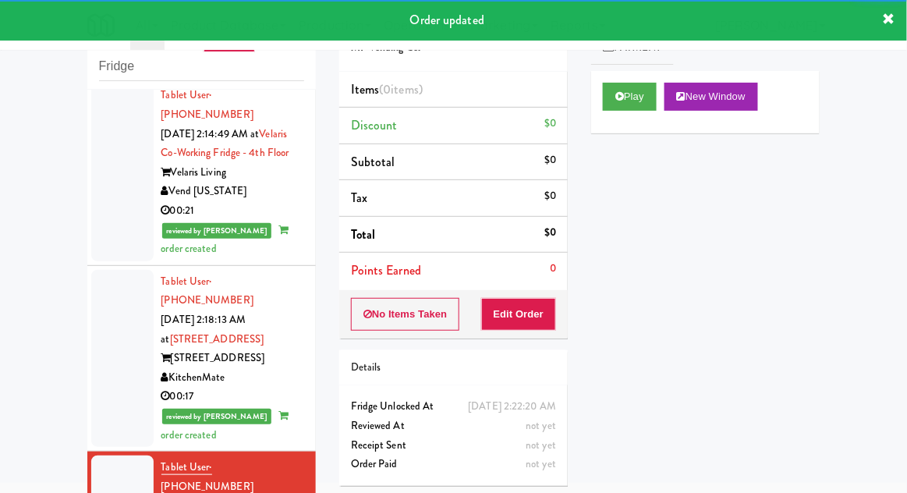
scroll to position [2230, 0]
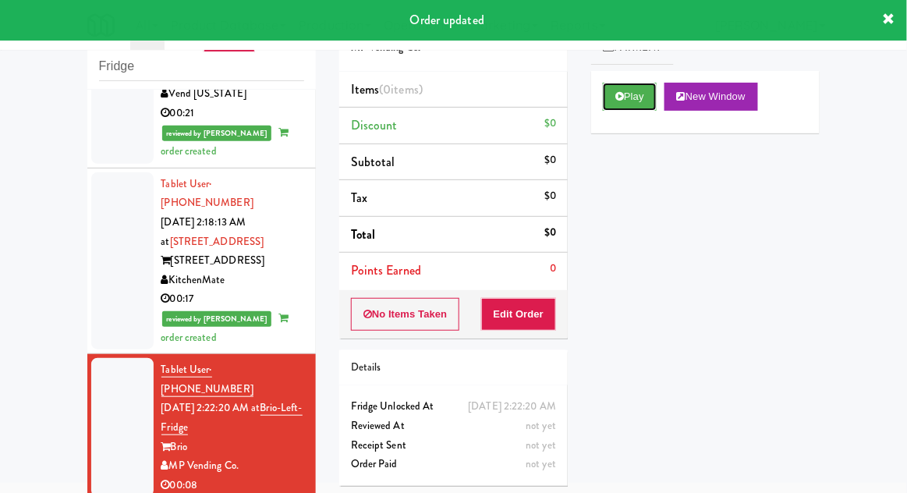
click at [615, 86] on button "Play" at bounding box center [630, 97] width 54 height 28
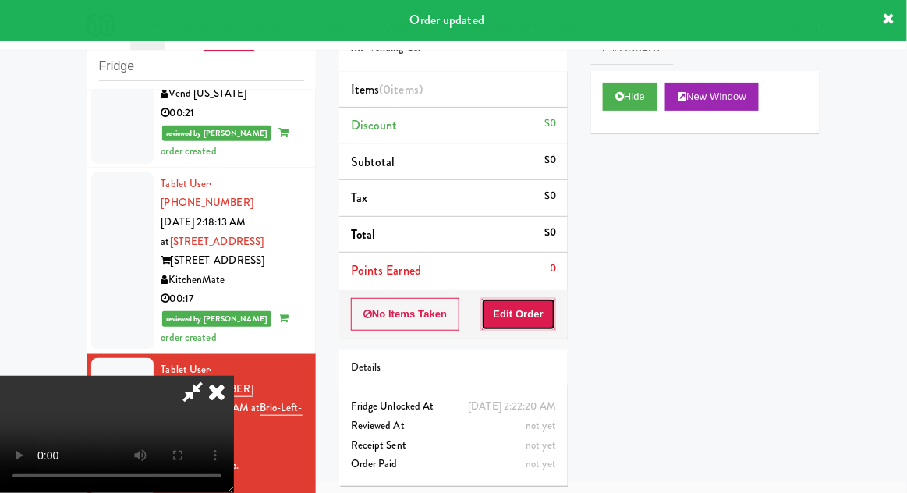
click at [517, 301] on button "Edit Order" at bounding box center [519, 314] width 76 height 33
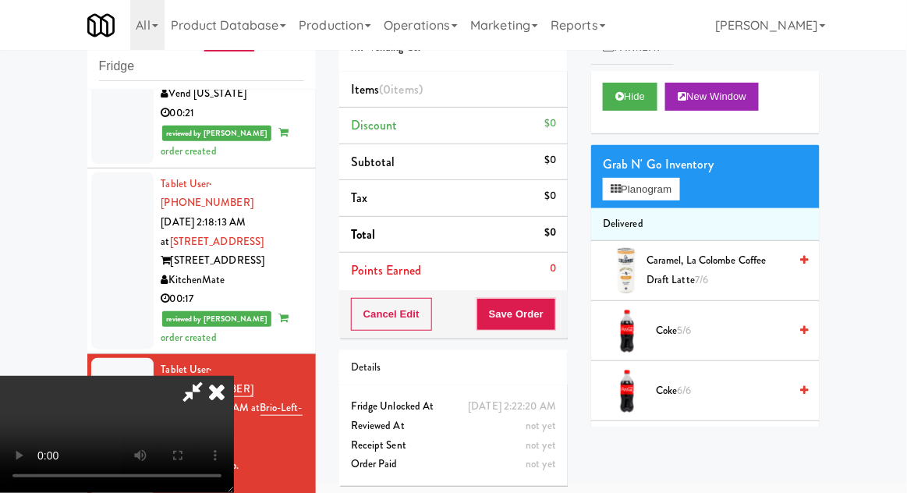
click at [693, 204] on div "Grab N' Go Inventory Planogram" at bounding box center [705, 176] width 229 height 63
click at [677, 196] on button "Planogram" at bounding box center [641, 189] width 76 height 23
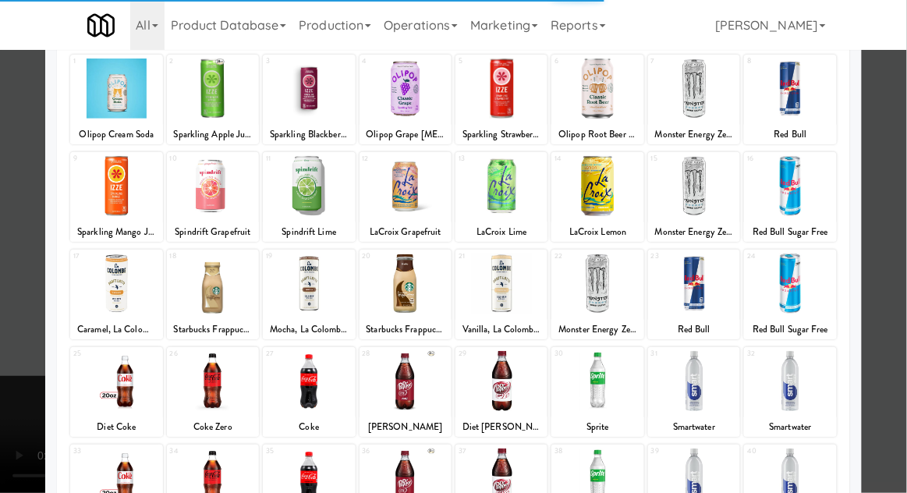
scroll to position [110, 0]
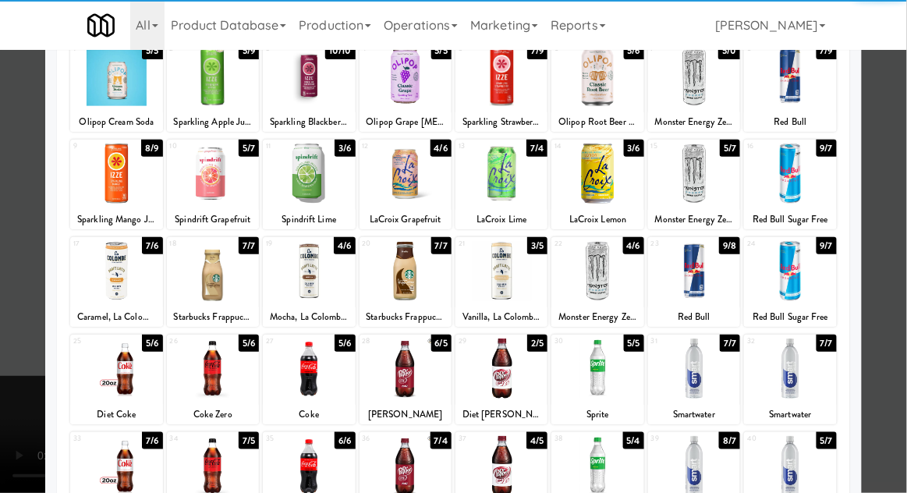
click at [307, 374] on div at bounding box center [309, 369] width 92 height 60
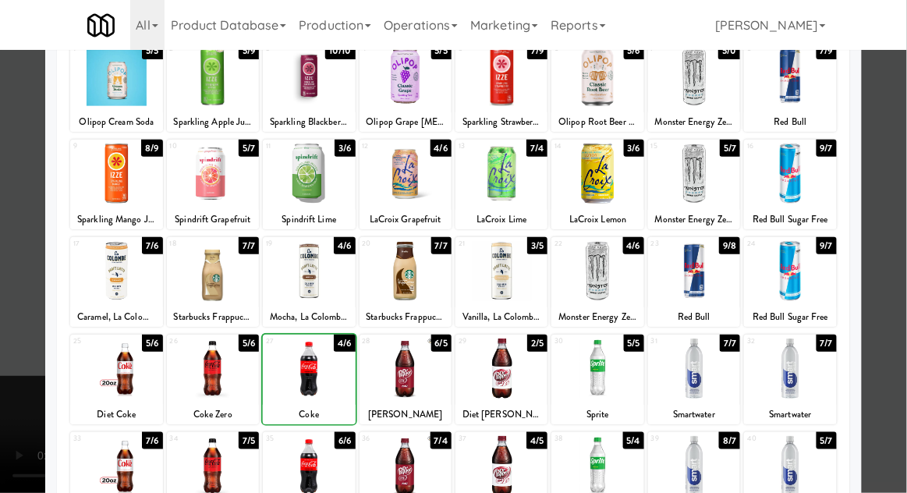
click at [894, 292] on div at bounding box center [453, 246] width 907 height 493
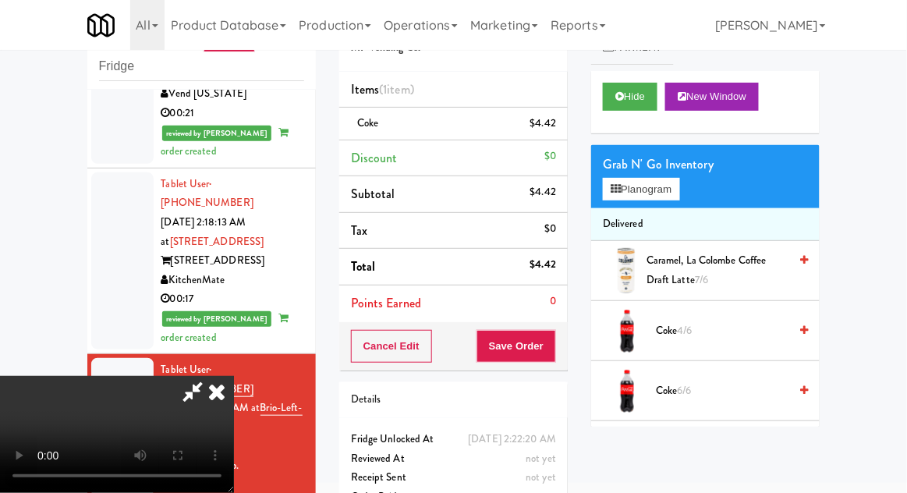
click at [568, 368] on div "Order # 3148231 MP Vending Co. Items (1 item ) Coke $4.42 Discount $0 Subtotal …" at bounding box center [454, 263] width 252 height 534
click at [551, 349] on button "Save Order" at bounding box center [517, 346] width 80 height 33
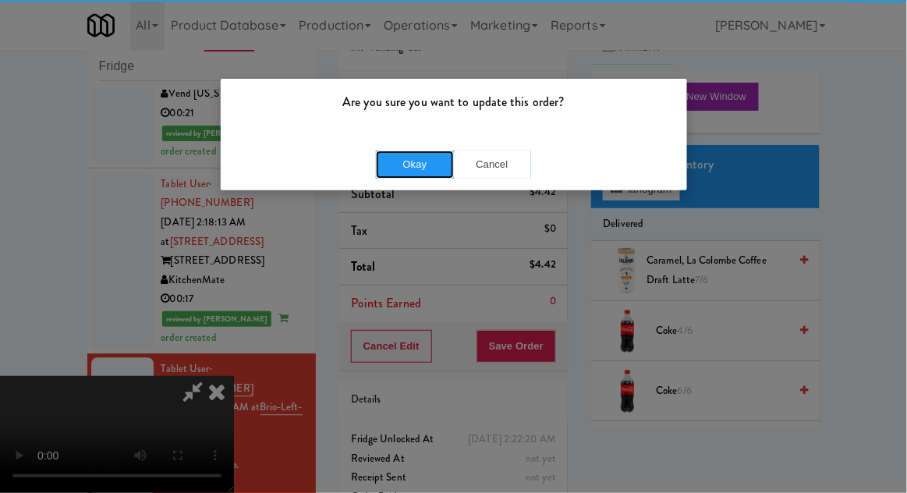
click at [422, 154] on button "Okay" at bounding box center [415, 165] width 78 height 28
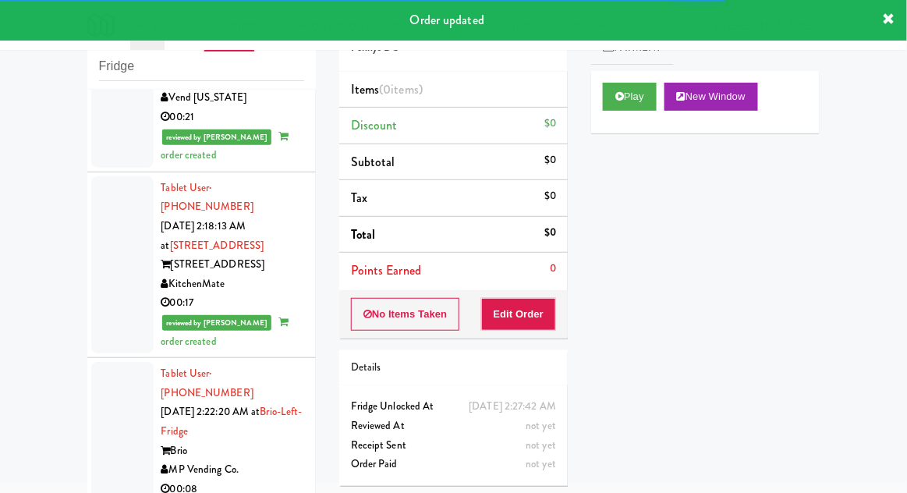
scroll to position [2269, 0]
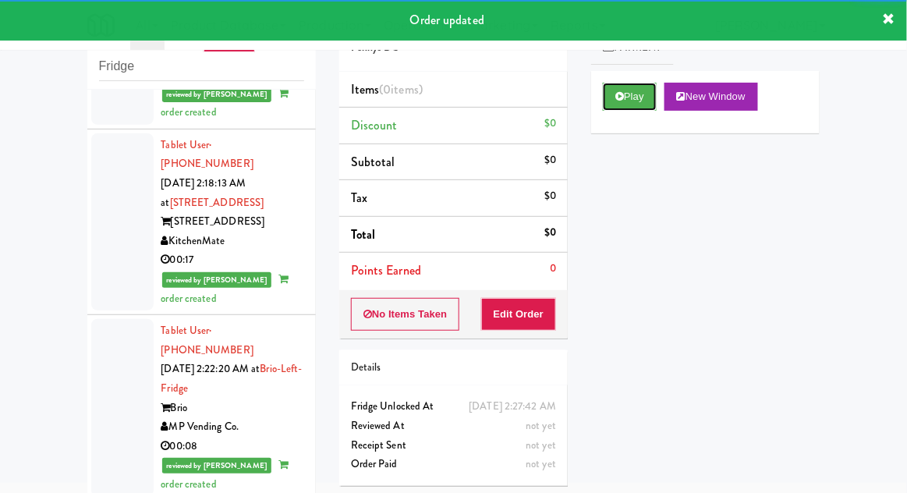
click at [622, 84] on button "Play" at bounding box center [630, 97] width 54 height 28
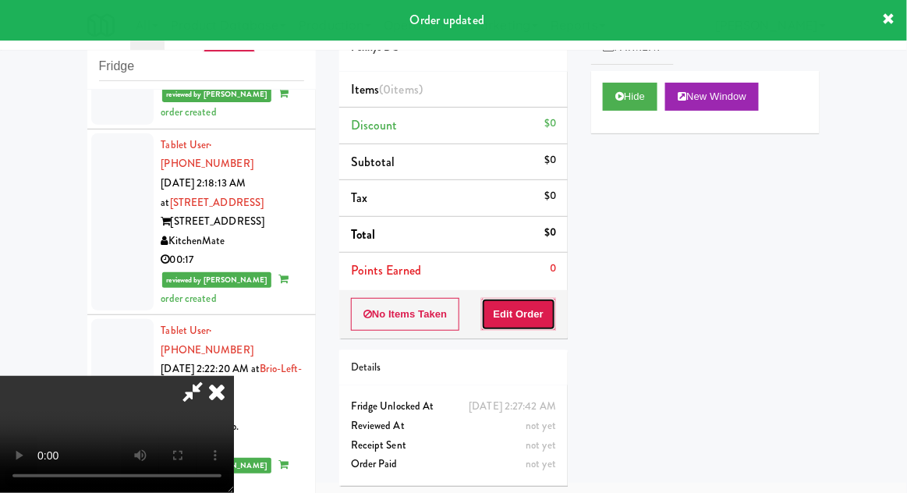
click at [519, 307] on button "Edit Order" at bounding box center [519, 314] width 76 height 33
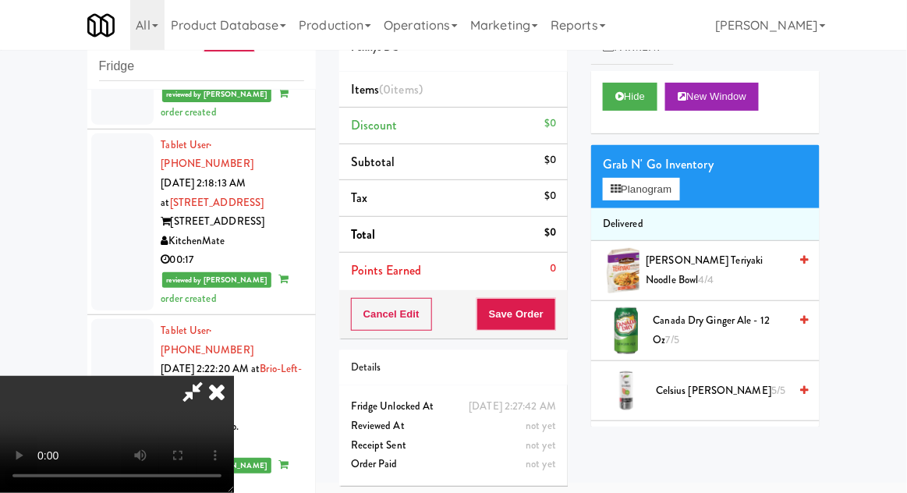
scroll to position [0, 0]
click at [679, 198] on button "Planogram" at bounding box center [641, 189] width 76 height 23
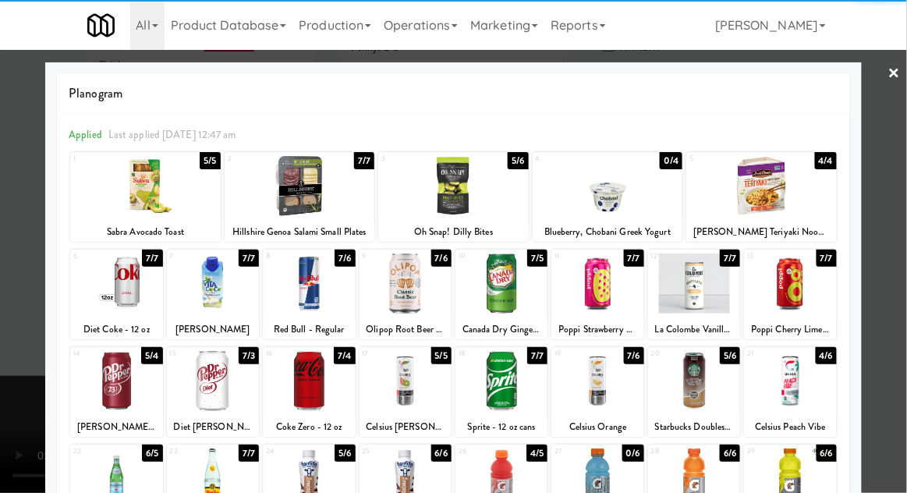
click at [401, 290] on div at bounding box center [406, 283] width 92 height 60
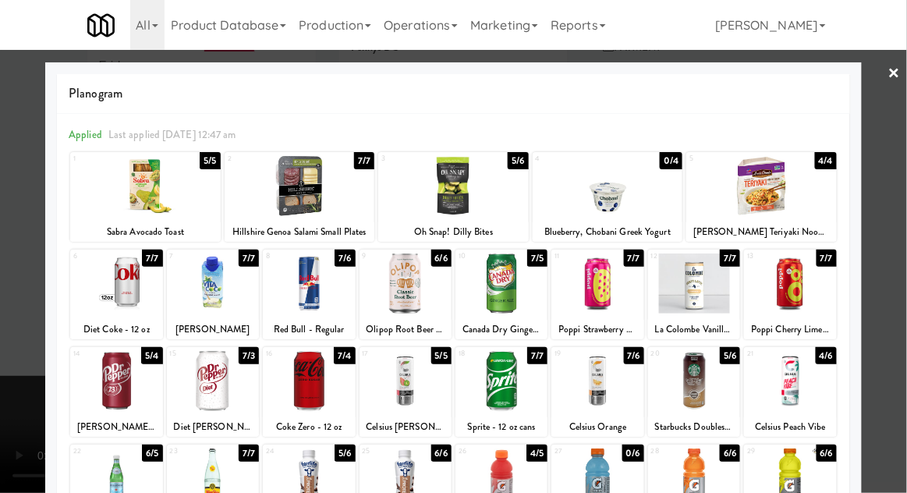
click at [891, 296] on div at bounding box center [453, 246] width 907 height 493
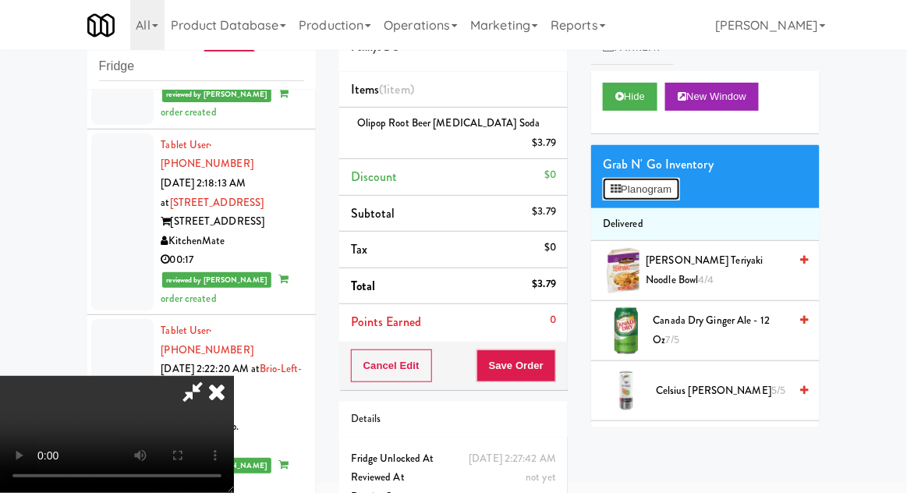
click at [678, 183] on button "Planogram" at bounding box center [641, 189] width 76 height 23
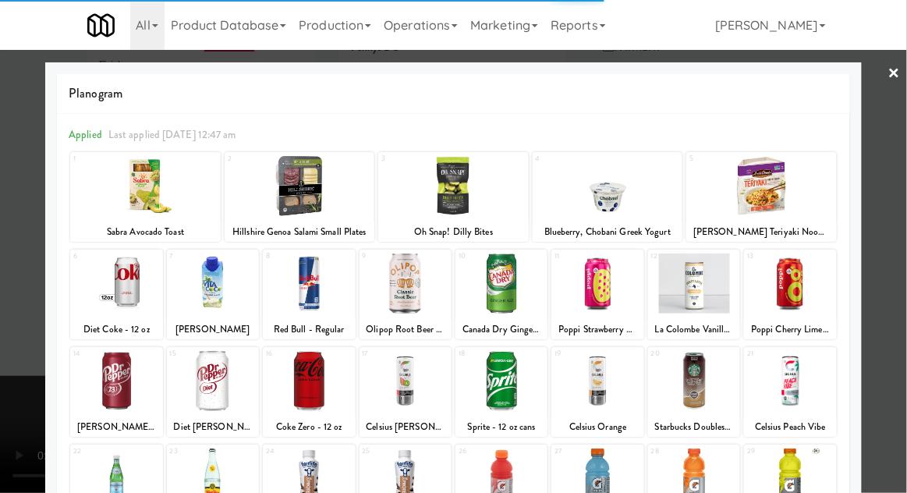
click at [891, 256] on div at bounding box center [453, 246] width 907 height 493
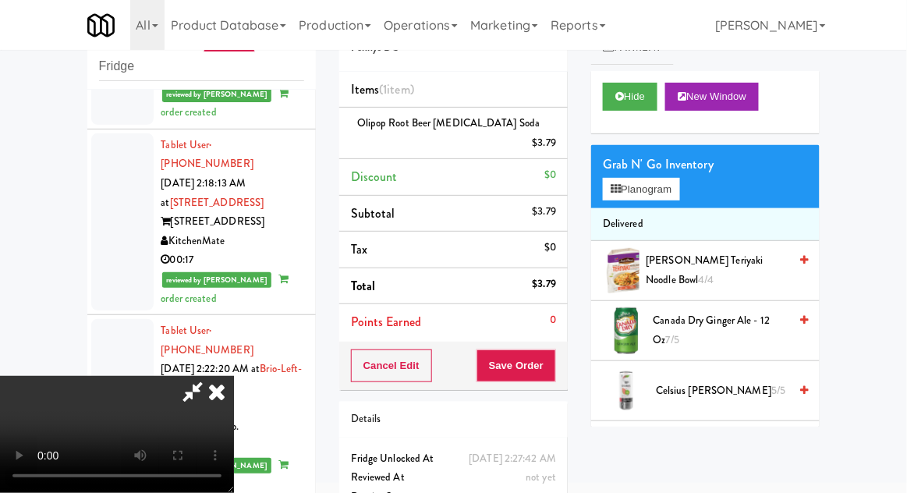
scroll to position [57, 0]
click at [547, 349] on button "Save Order" at bounding box center [517, 365] width 80 height 33
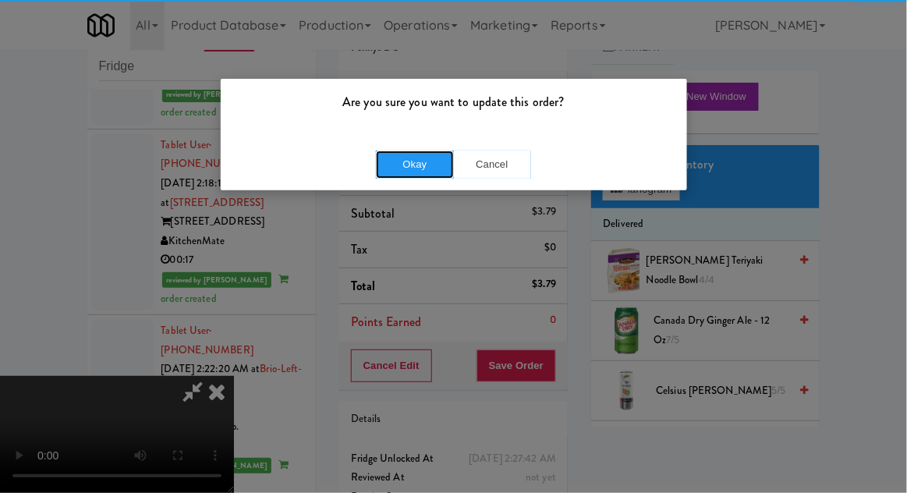
click at [431, 166] on button "Okay" at bounding box center [415, 165] width 78 height 28
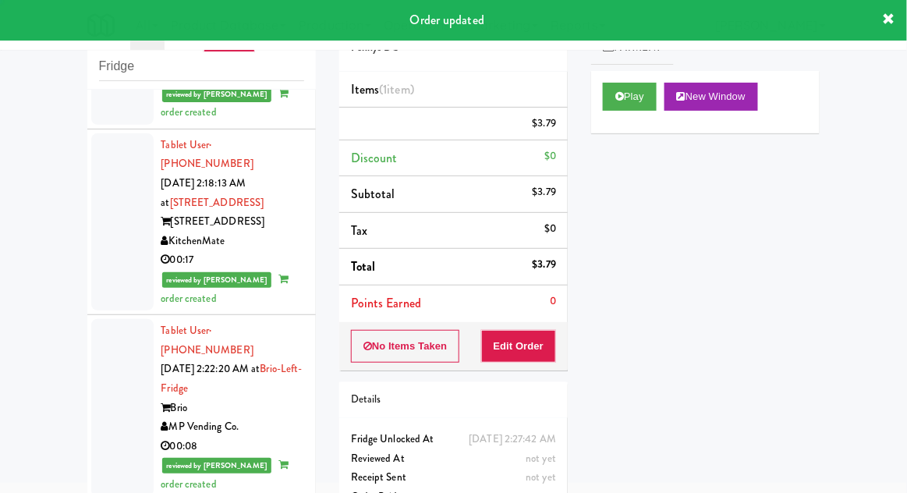
scroll to position [0, 0]
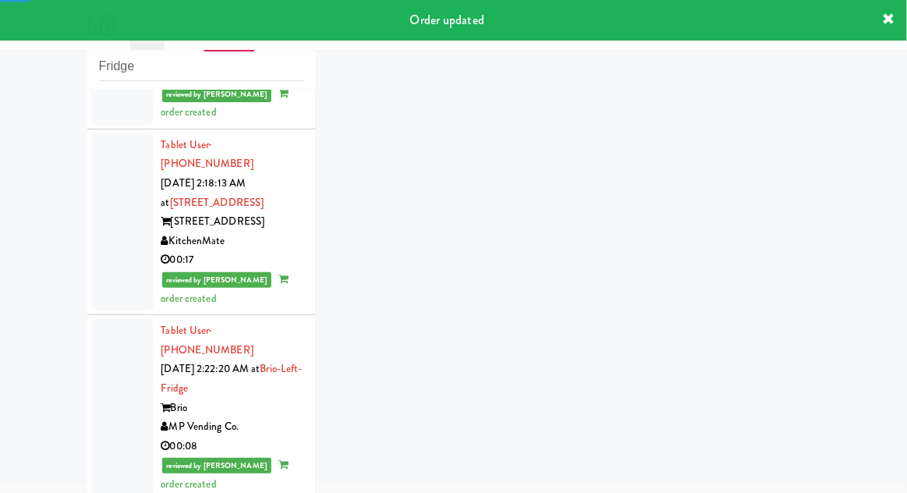
scroll to position [2307, 0]
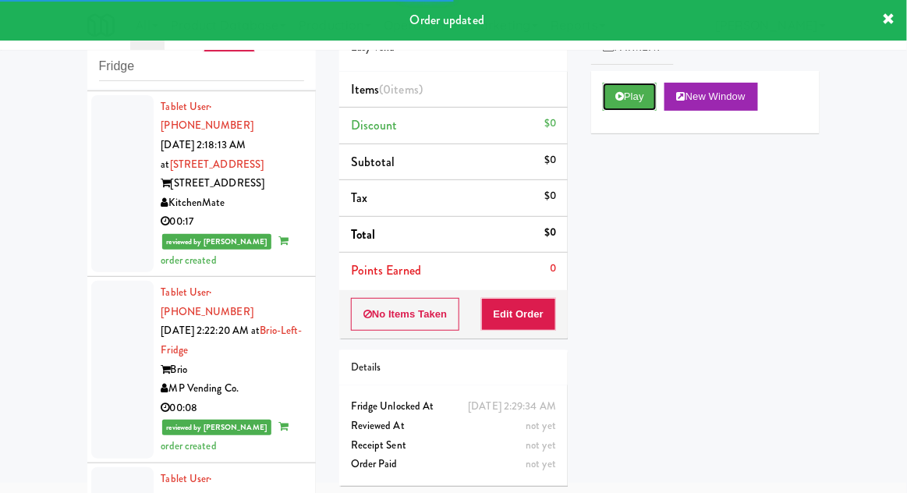
click at [620, 104] on button "Play" at bounding box center [630, 97] width 54 height 28
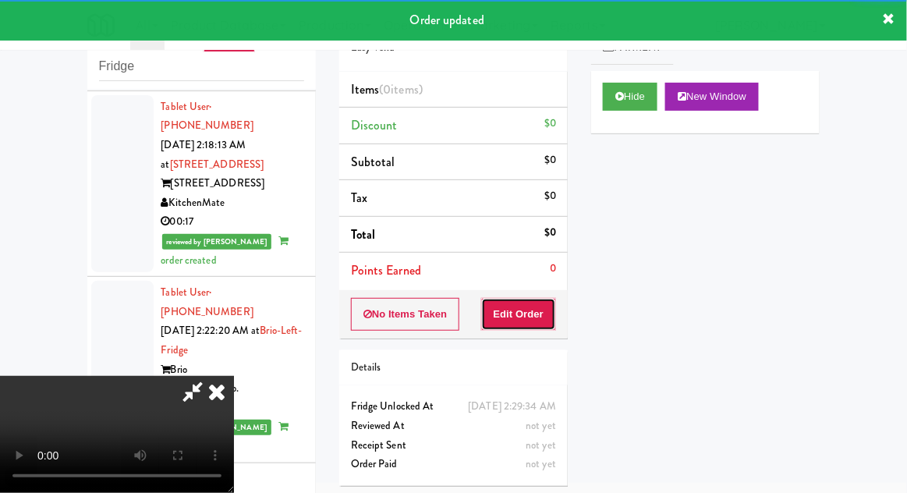
click at [525, 309] on button "Edit Order" at bounding box center [519, 314] width 76 height 33
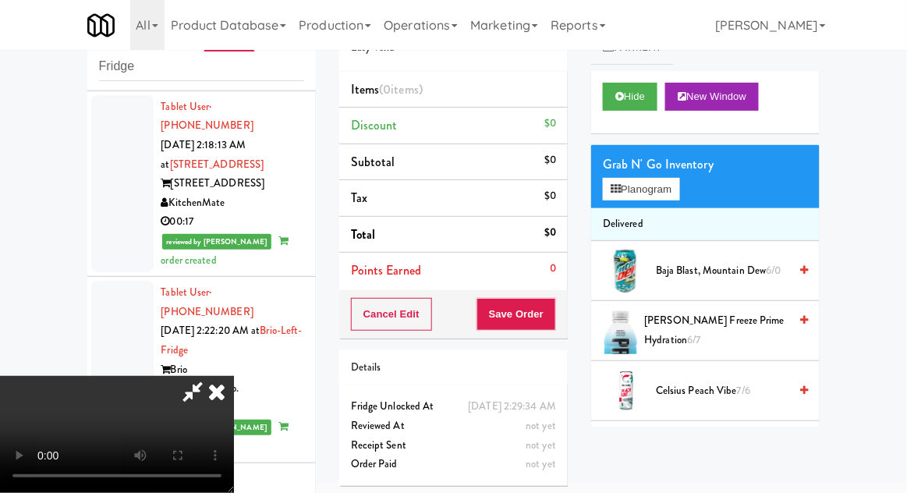
scroll to position [57, 0]
click at [678, 191] on button "Planogram" at bounding box center [641, 189] width 76 height 23
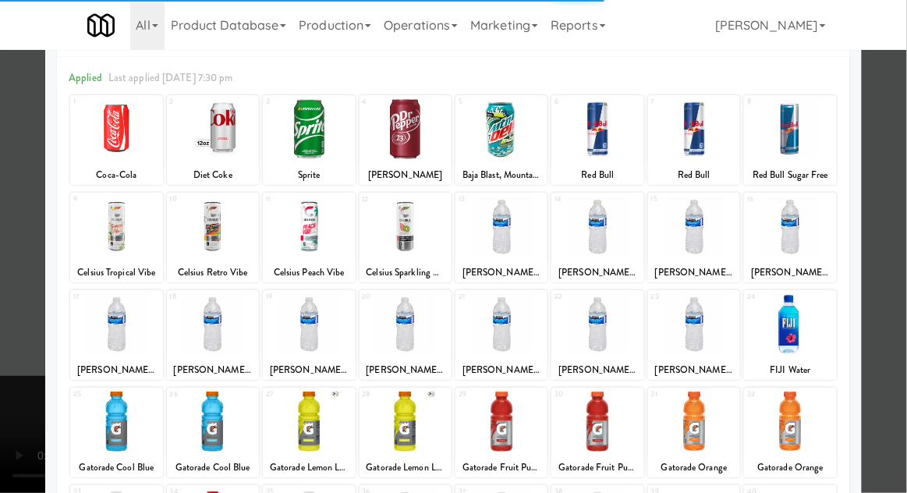
scroll to position [131, 0]
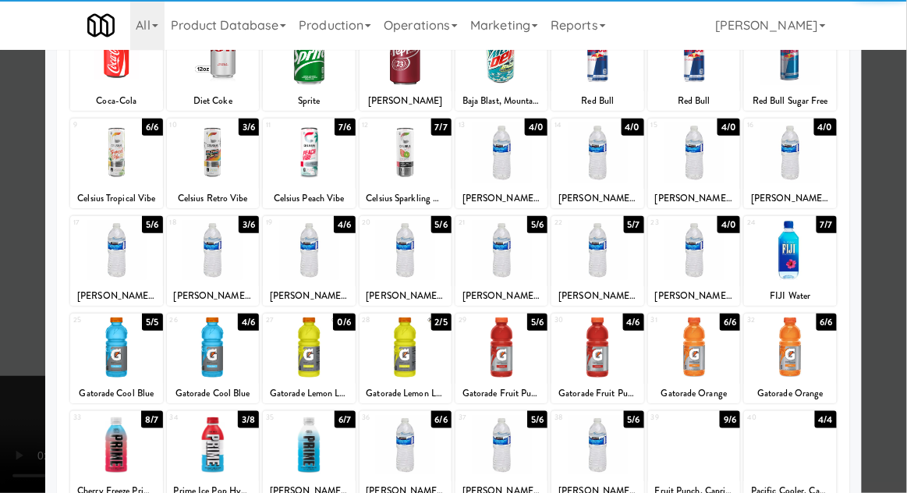
click at [316, 340] on div at bounding box center [309, 347] width 92 height 60
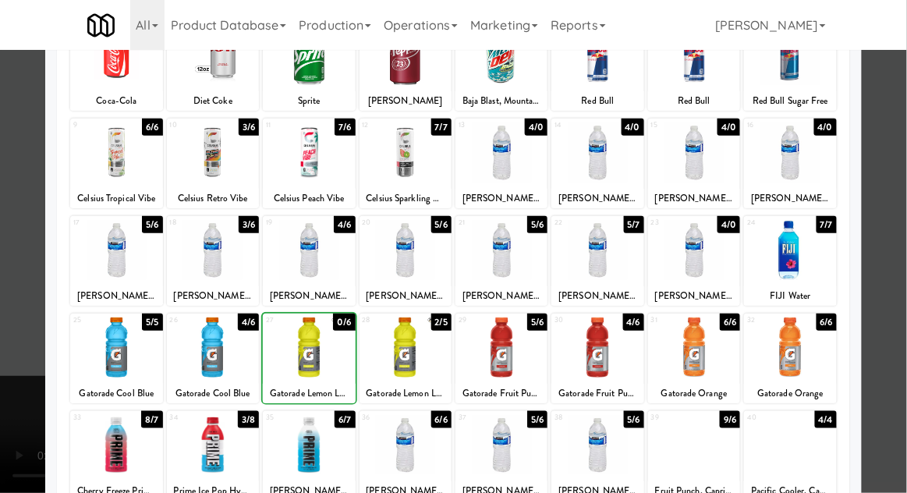
click at [413, 353] on div at bounding box center [406, 347] width 92 height 60
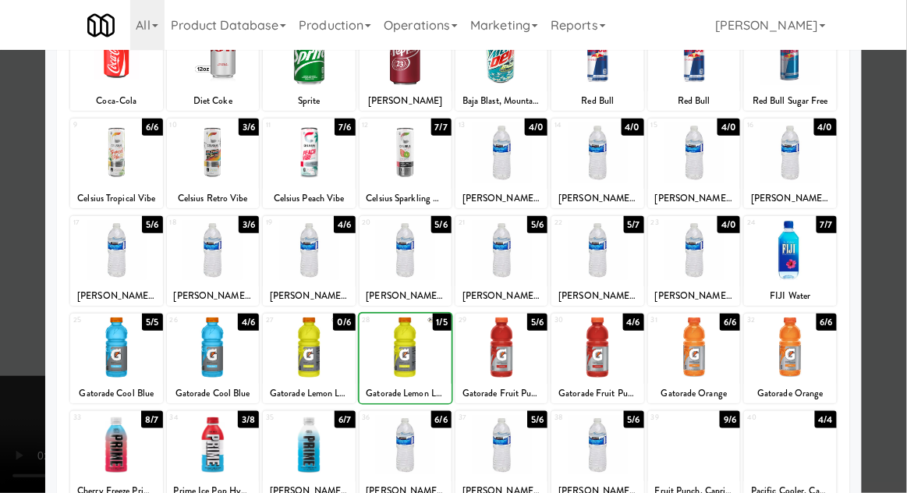
click at [893, 294] on div at bounding box center [453, 246] width 907 height 493
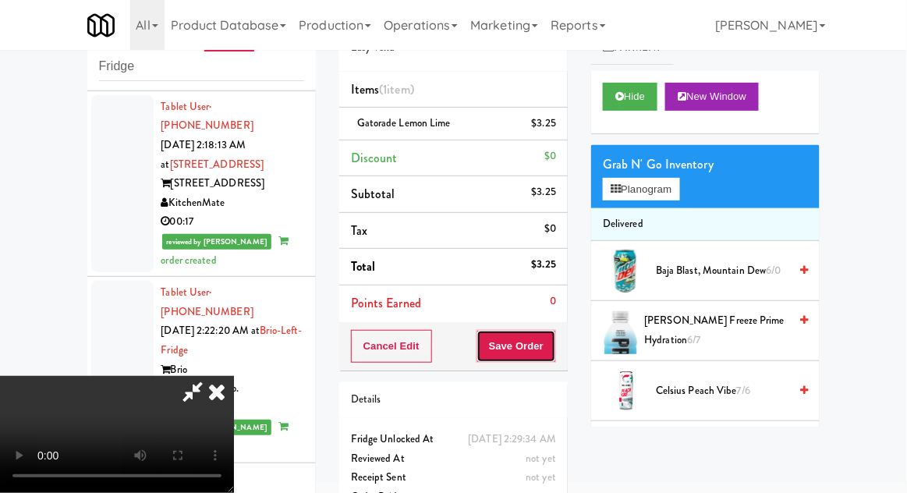
click at [553, 353] on button "Save Order" at bounding box center [517, 346] width 80 height 33
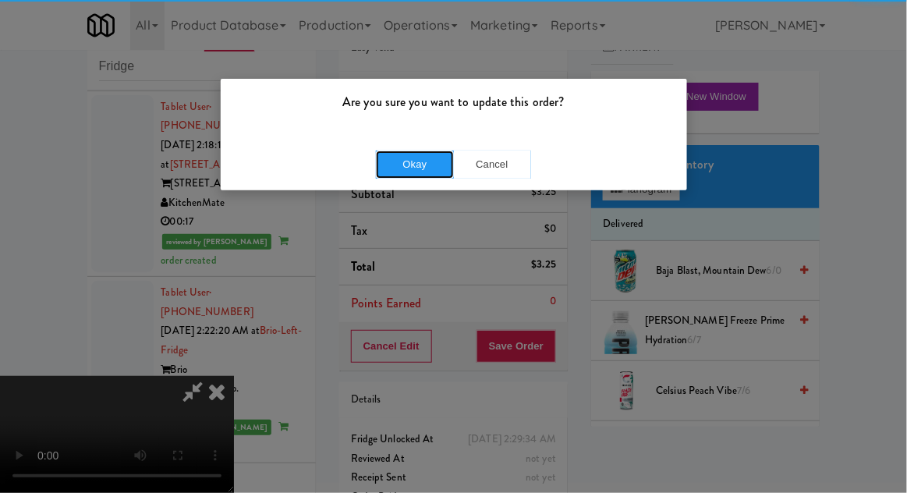
click at [425, 170] on button "Okay" at bounding box center [415, 165] width 78 height 28
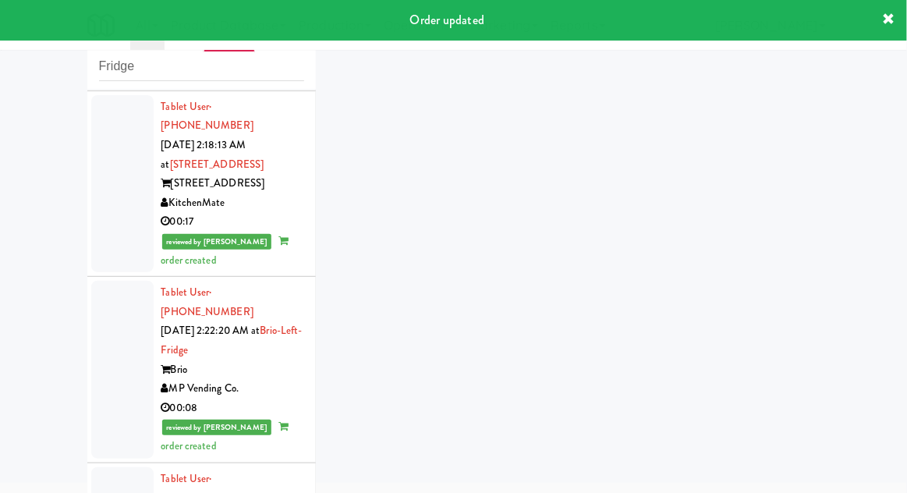
scroll to position [2345, 0]
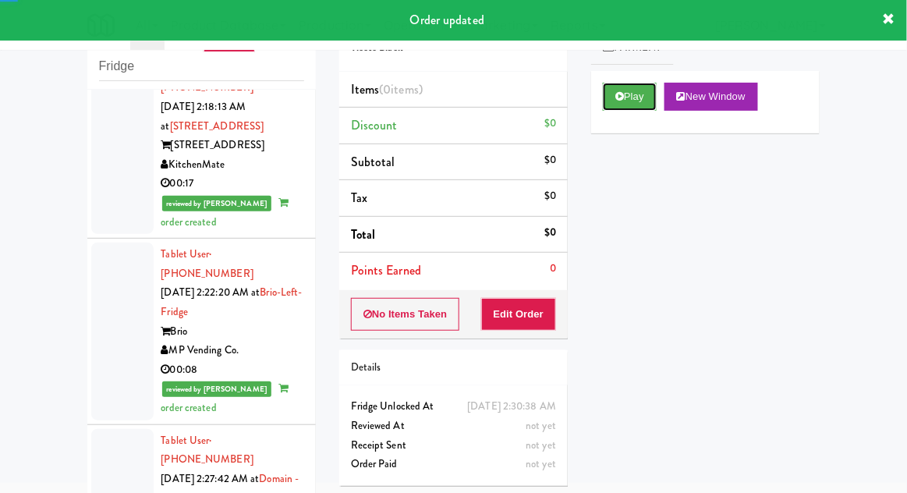
click at [625, 101] on button "Play" at bounding box center [630, 97] width 54 height 28
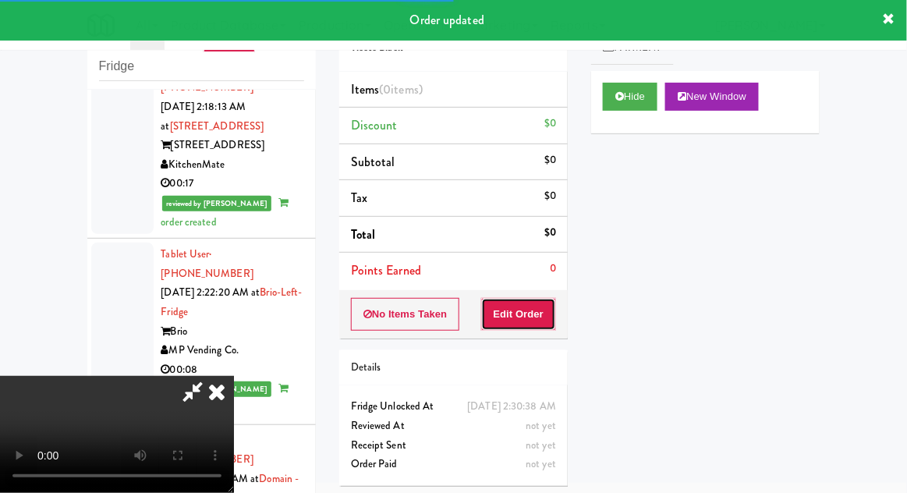
click at [526, 313] on button "Edit Order" at bounding box center [519, 314] width 76 height 33
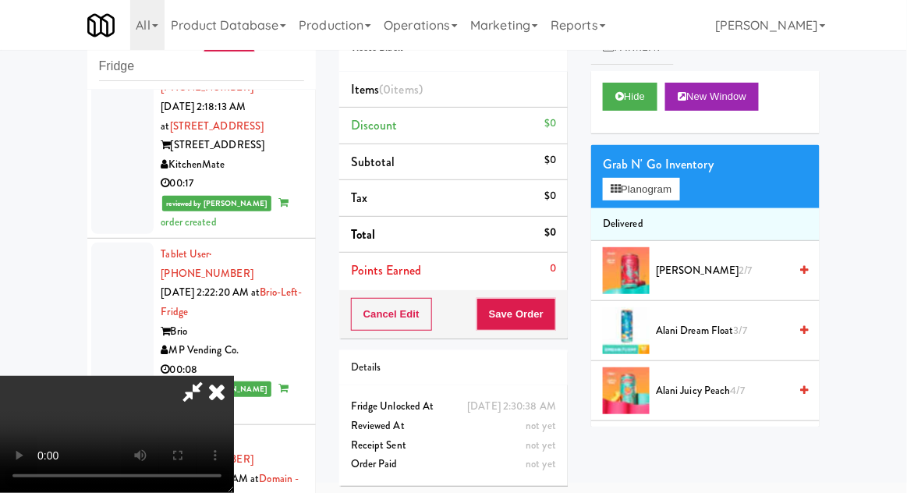
scroll to position [57, 0]
click at [640, 92] on button "Hide" at bounding box center [630, 97] width 55 height 28
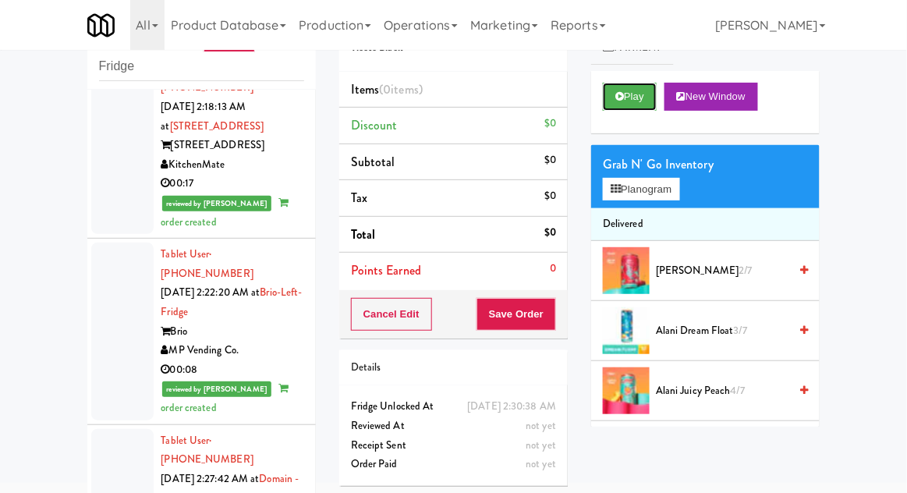
click at [644, 97] on button "Play" at bounding box center [630, 97] width 54 height 28
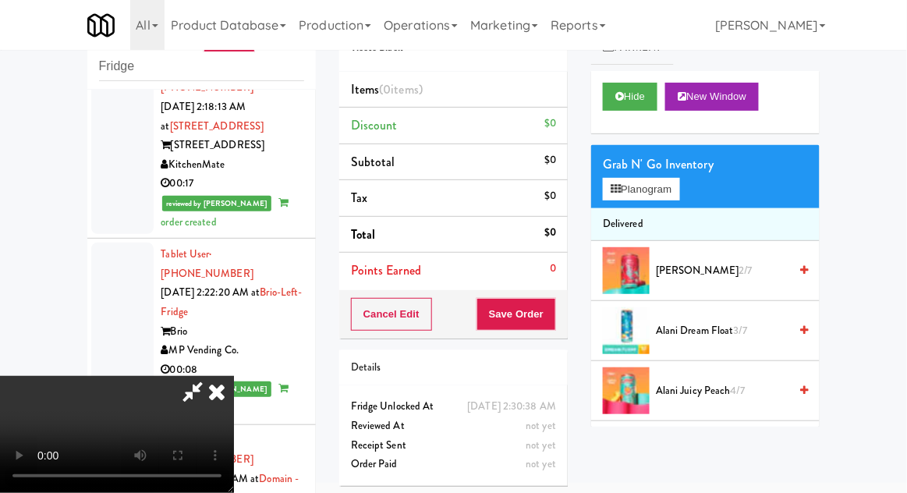
scroll to position [0, 0]
click at [637, 186] on button "Planogram" at bounding box center [641, 189] width 76 height 23
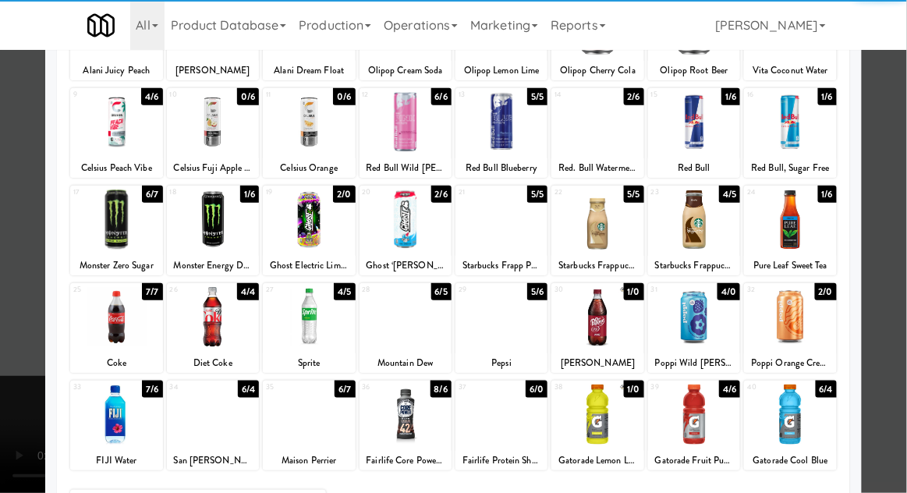
scroll to position [197, 0]
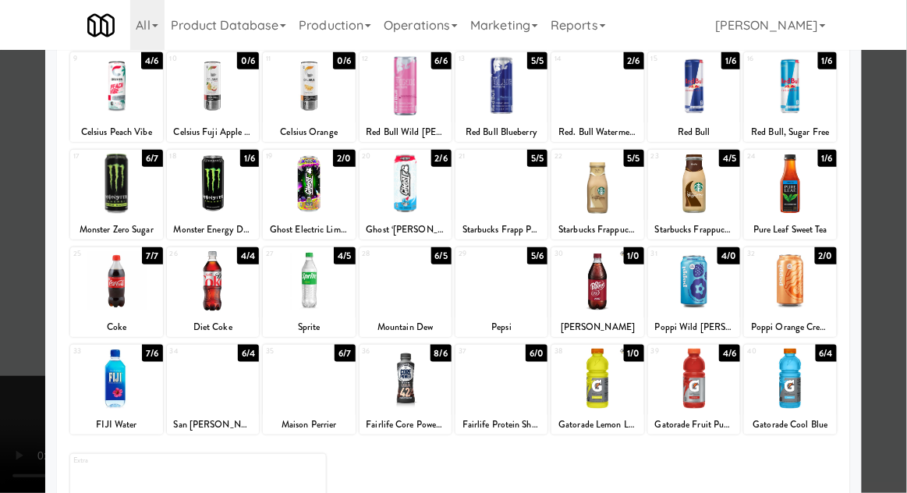
click at [105, 383] on div at bounding box center [116, 379] width 92 height 60
click at [894, 350] on div at bounding box center [453, 246] width 907 height 493
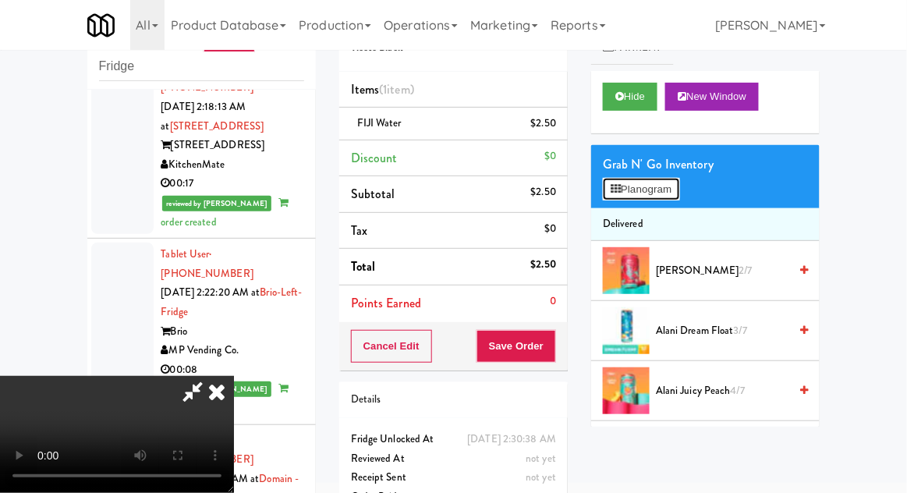
click at [637, 179] on button "Planogram" at bounding box center [641, 189] width 76 height 23
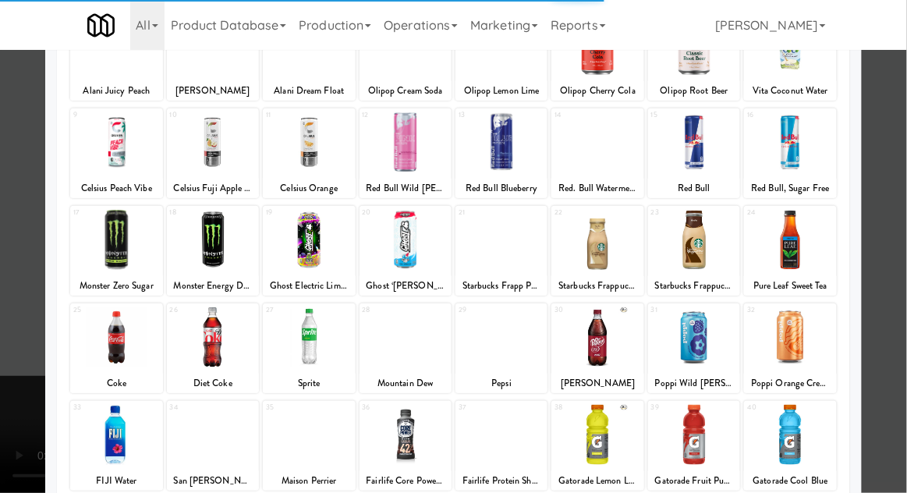
scroll to position [197, 0]
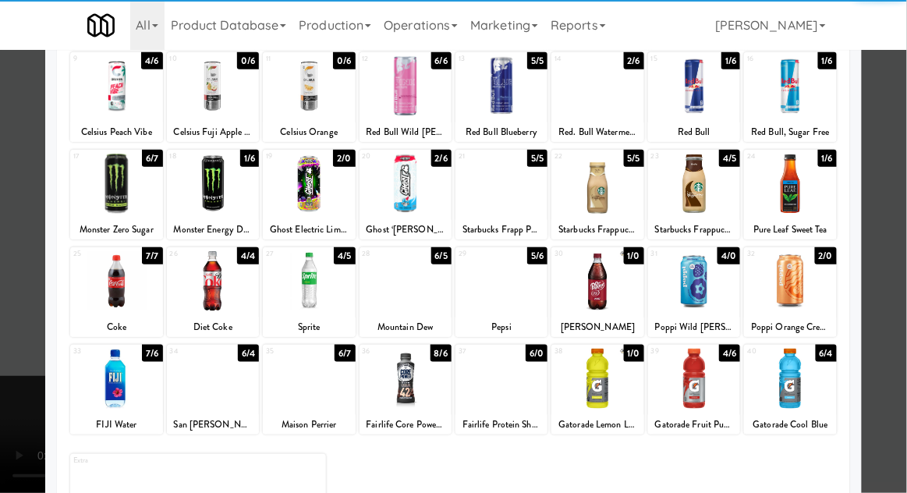
click at [107, 384] on div at bounding box center [116, 379] width 92 height 60
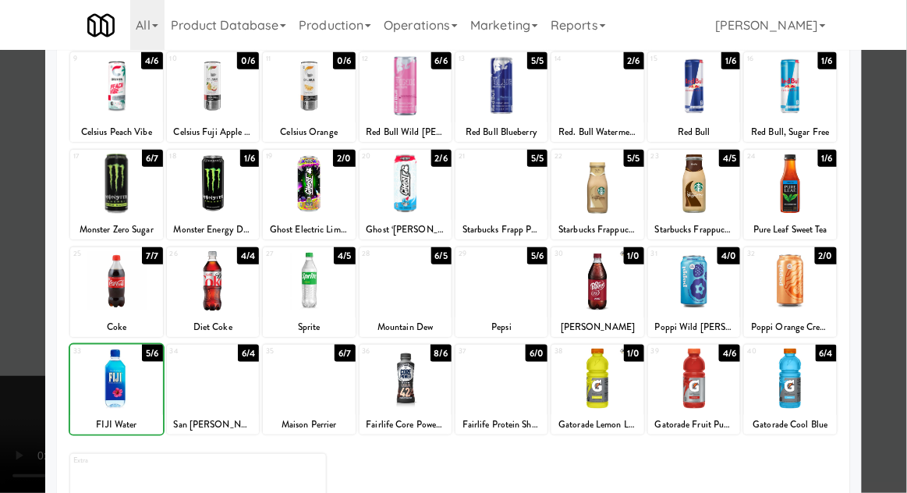
click at [891, 356] on div at bounding box center [453, 246] width 907 height 493
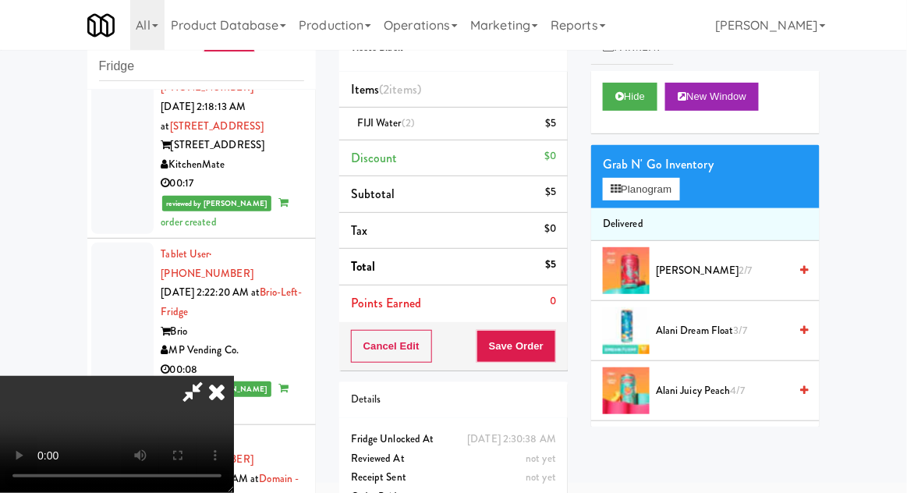
scroll to position [57, 0]
click at [551, 352] on button "Save Order" at bounding box center [517, 346] width 80 height 33
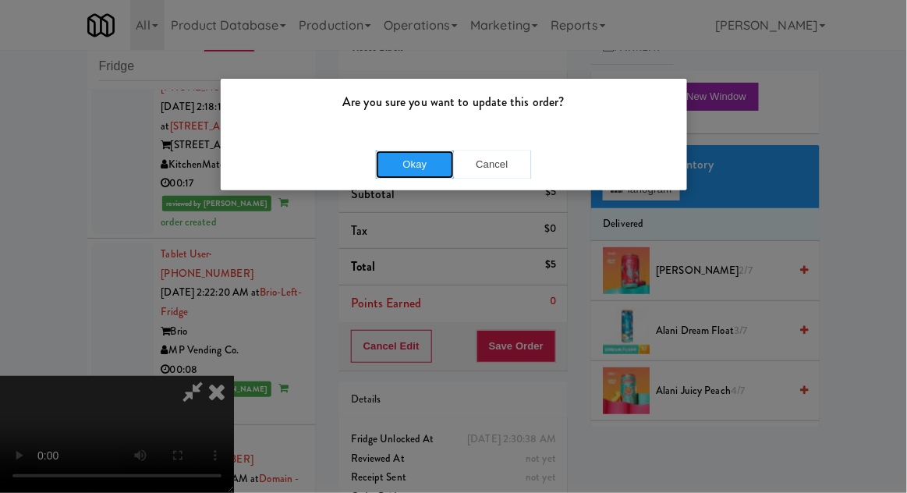
click at [407, 174] on button "Okay" at bounding box center [415, 165] width 78 height 28
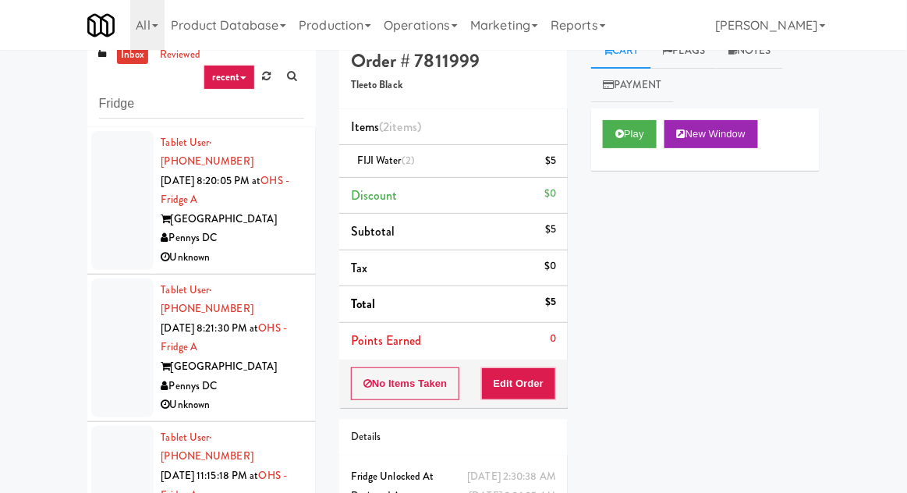
scroll to position [0, 0]
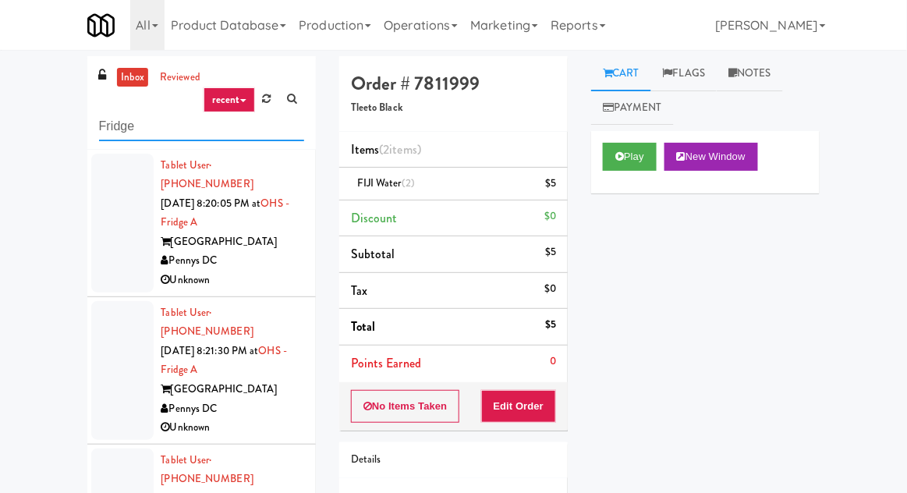
click at [108, 129] on input "Fridge" at bounding box center [201, 126] width 205 height 29
click at [110, 128] on input "Fridge" at bounding box center [201, 126] width 205 height 29
type input "Pantry"
click at [71, 97] on div "inbox reviewed recent all unclear take inventory issue suspicious failed recent…" at bounding box center [453, 342] width 907 height 573
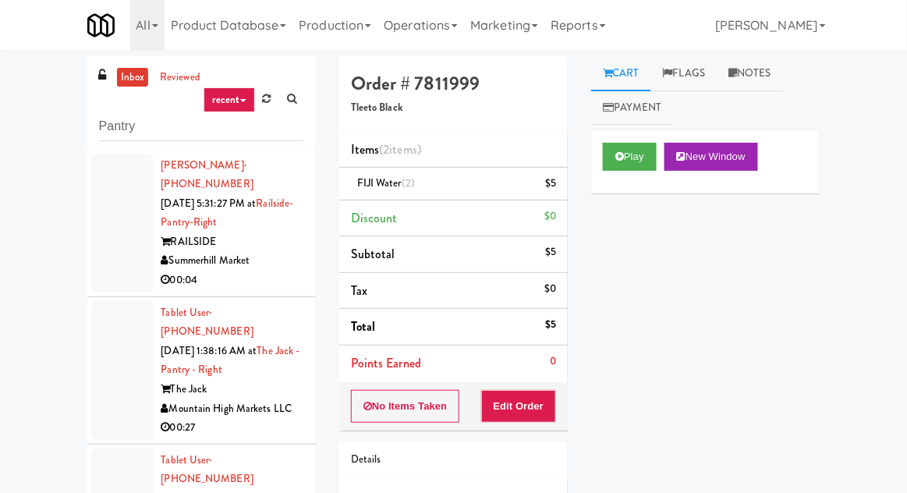
click at [112, 237] on div at bounding box center [122, 223] width 62 height 139
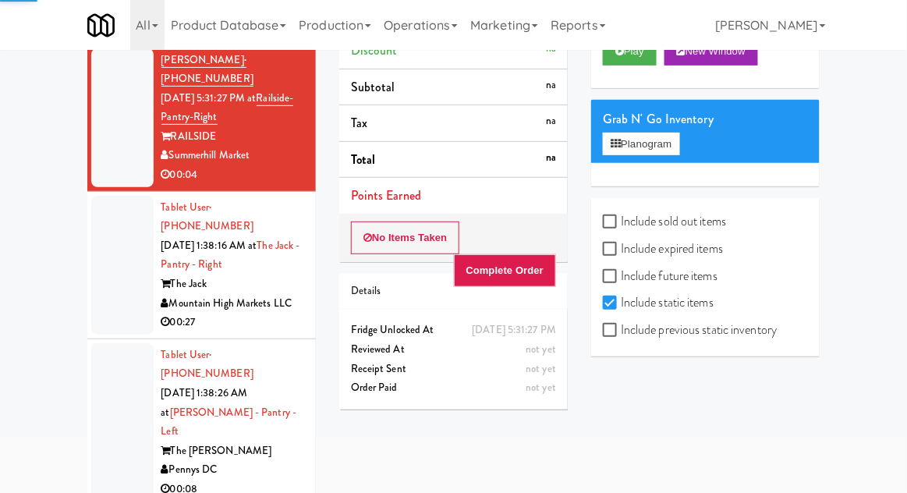
scroll to position [135, 0]
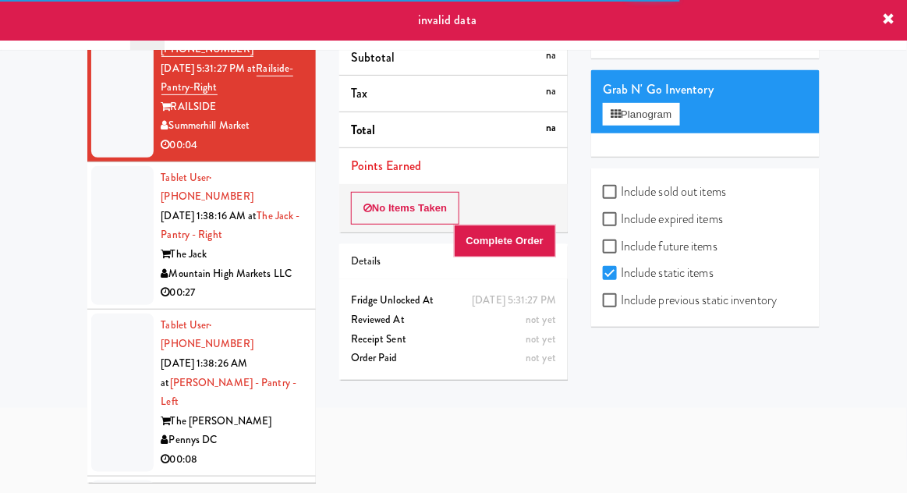
click at [105, 221] on div at bounding box center [122, 235] width 62 height 139
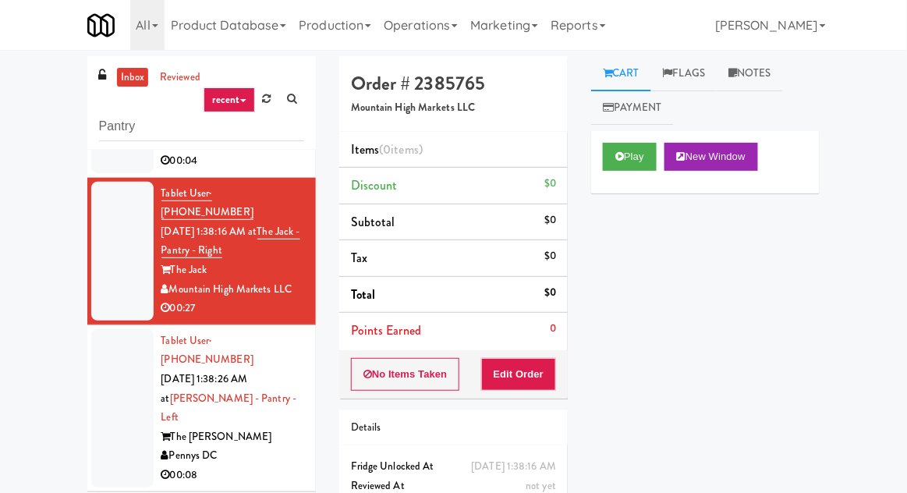
scroll to position [124, 0]
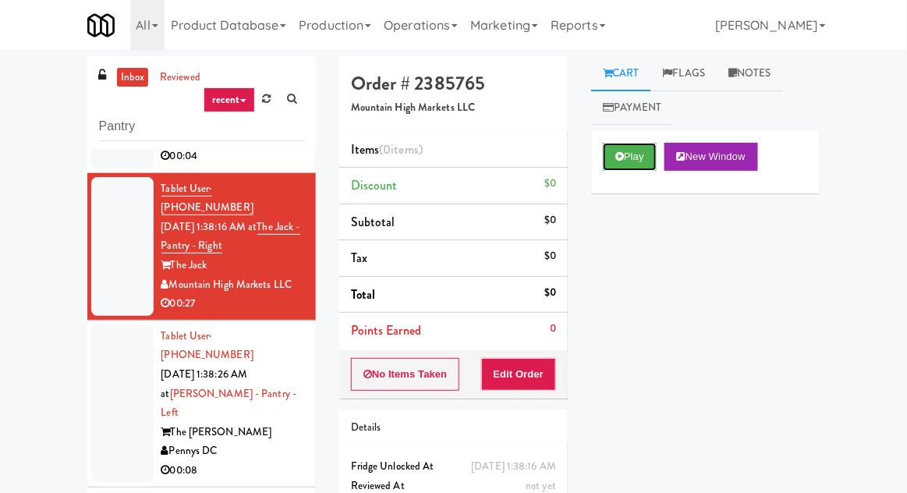
click at [613, 151] on button "Play" at bounding box center [630, 157] width 54 height 28
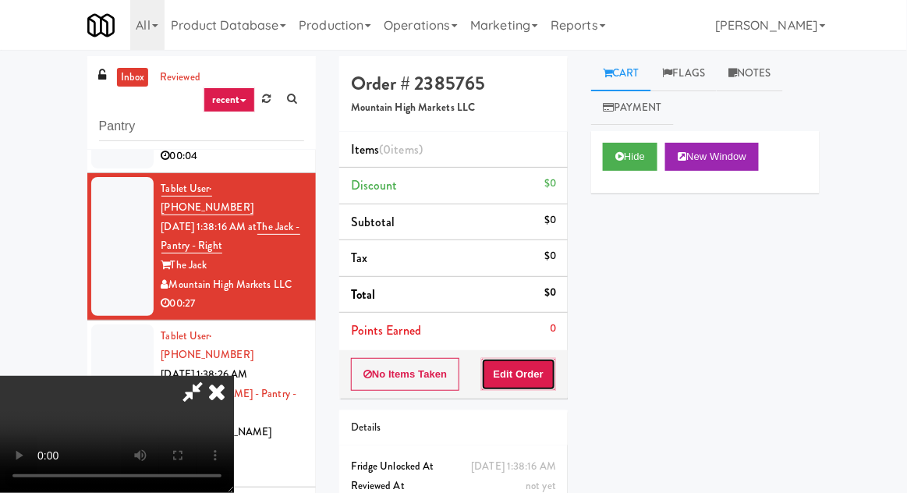
click at [516, 381] on button "Edit Order" at bounding box center [519, 374] width 76 height 33
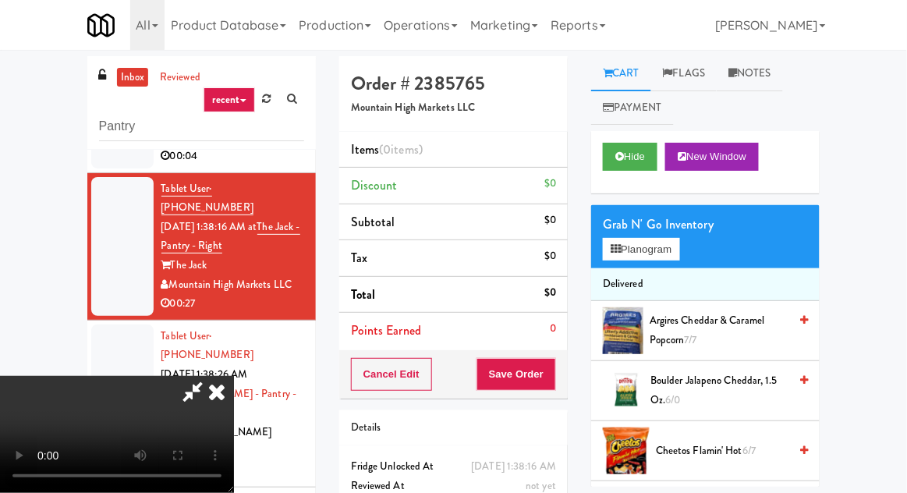
scroll to position [57, 0]
click at [665, 250] on button "Planogram" at bounding box center [641, 249] width 76 height 23
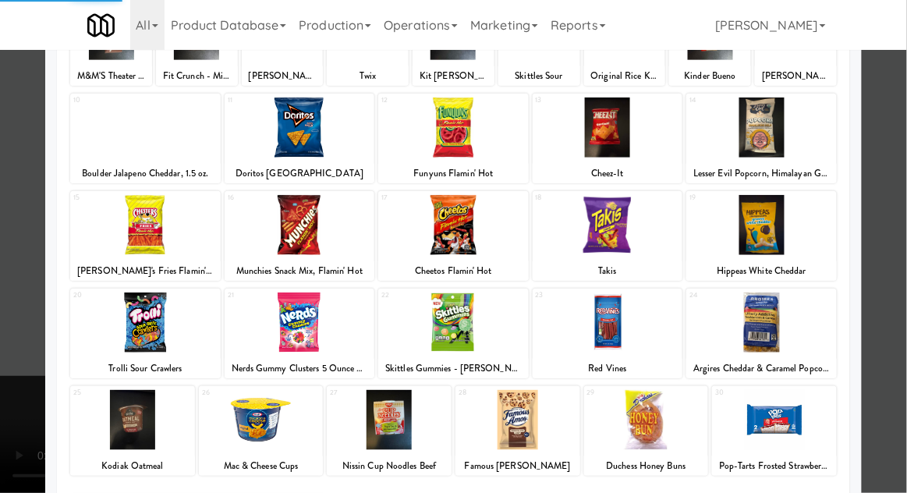
scroll to position [157, 0]
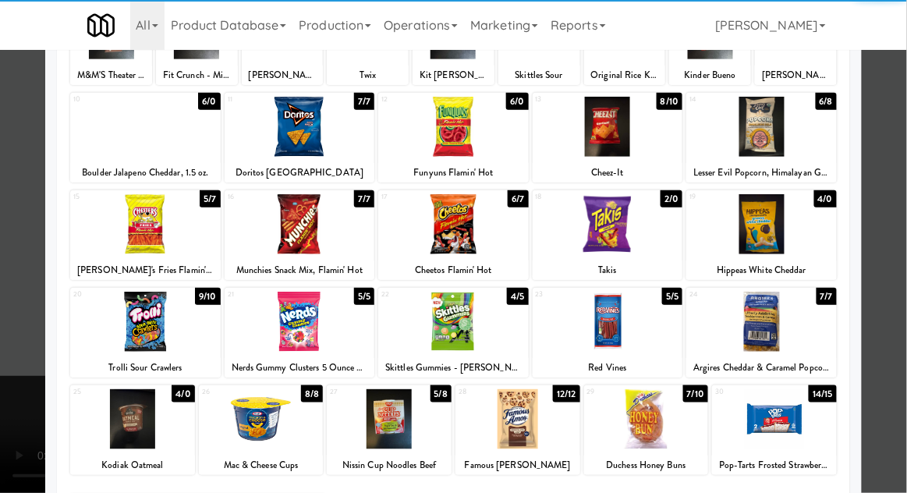
click at [601, 334] on div at bounding box center [608, 322] width 151 height 60
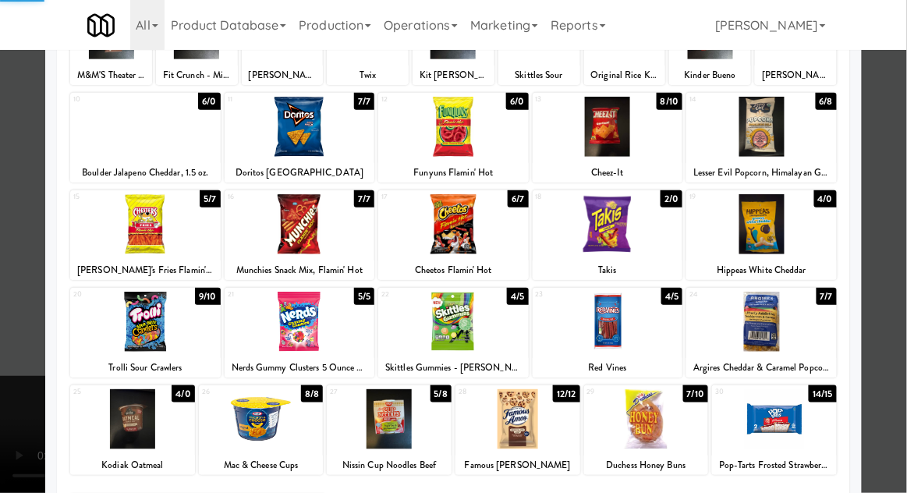
click at [904, 280] on div at bounding box center [453, 246] width 907 height 493
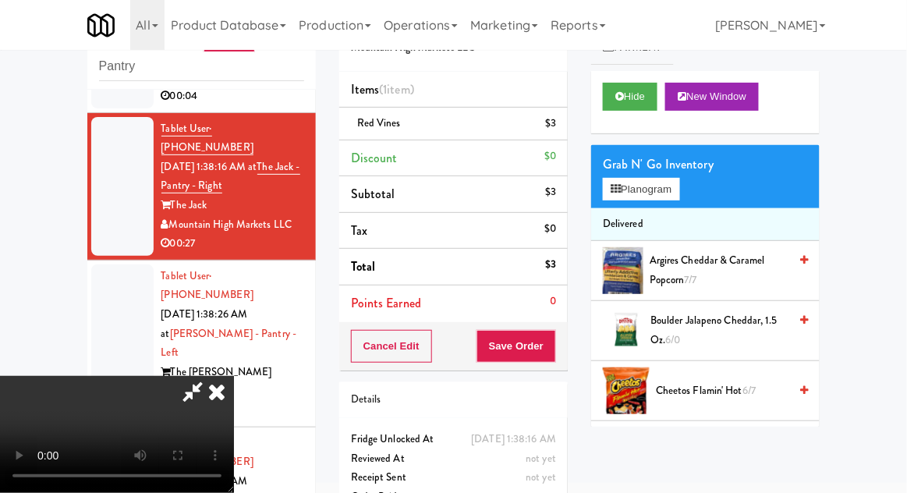
scroll to position [57, 0]
click at [643, 93] on button "Hide" at bounding box center [630, 97] width 55 height 28
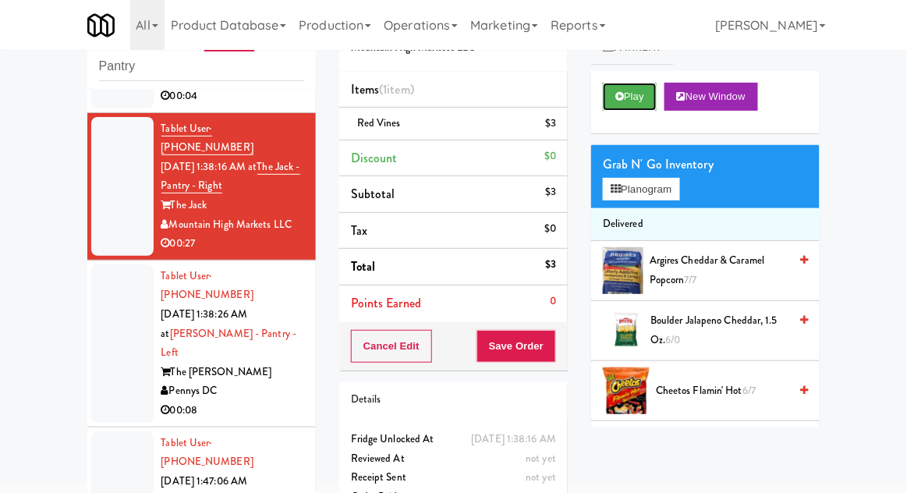
click at [630, 85] on button "Play" at bounding box center [630, 97] width 54 height 28
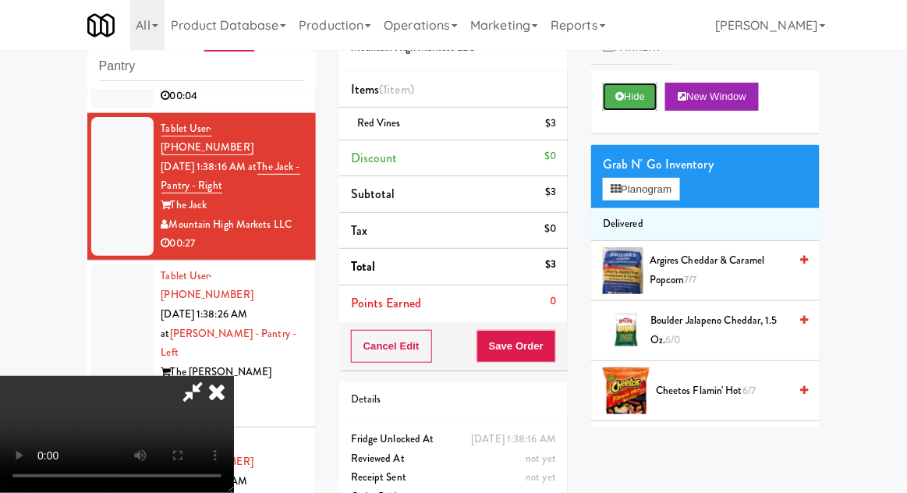
click at [636, 105] on button "Hide" at bounding box center [630, 97] width 55 height 28
click at [640, 98] on button "Hide" at bounding box center [630, 97] width 55 height 28
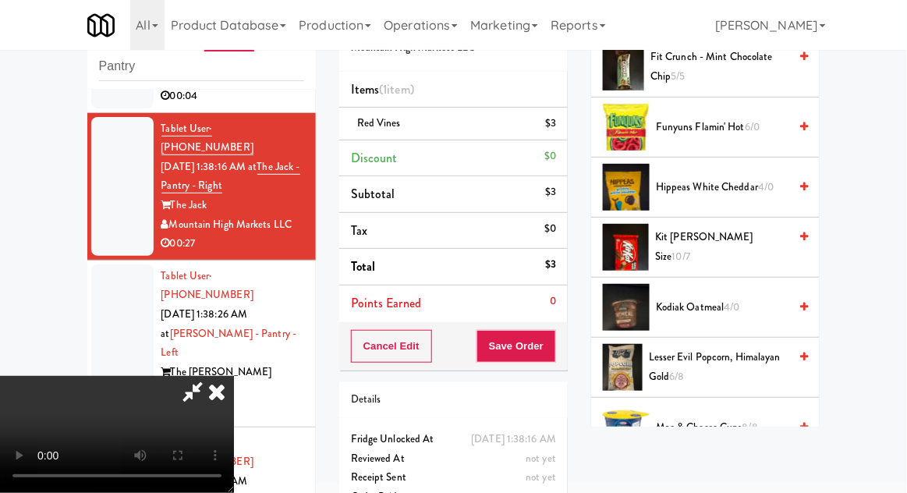
scroll to position [672, 0]
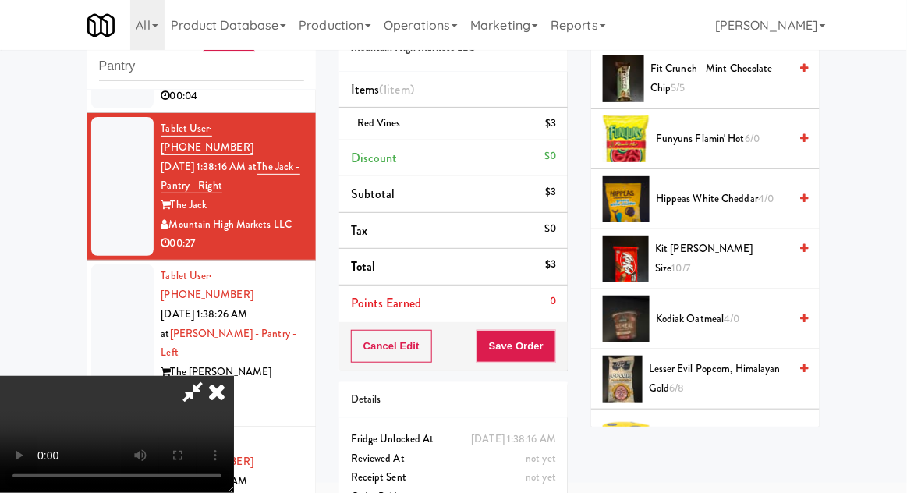
click at [690, 261] on span "10/7" at bounding box center [681, 268] width 18 height 15
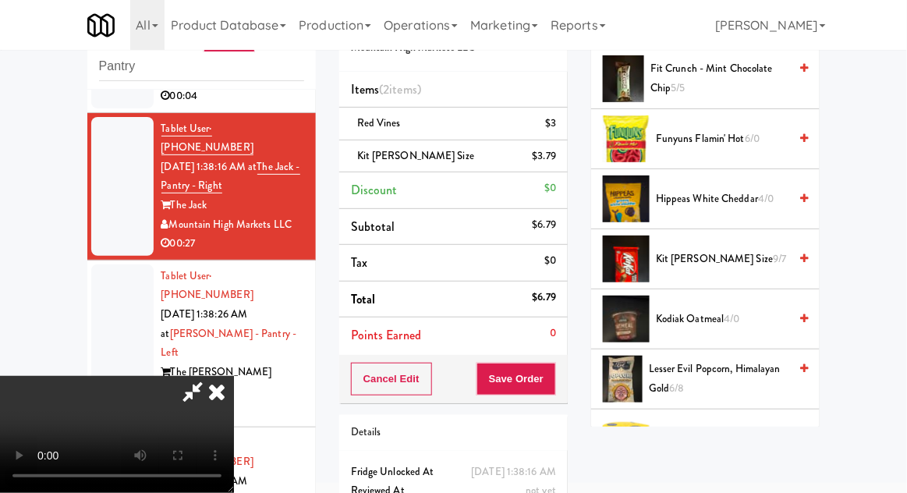
scroll to position [71, 0]
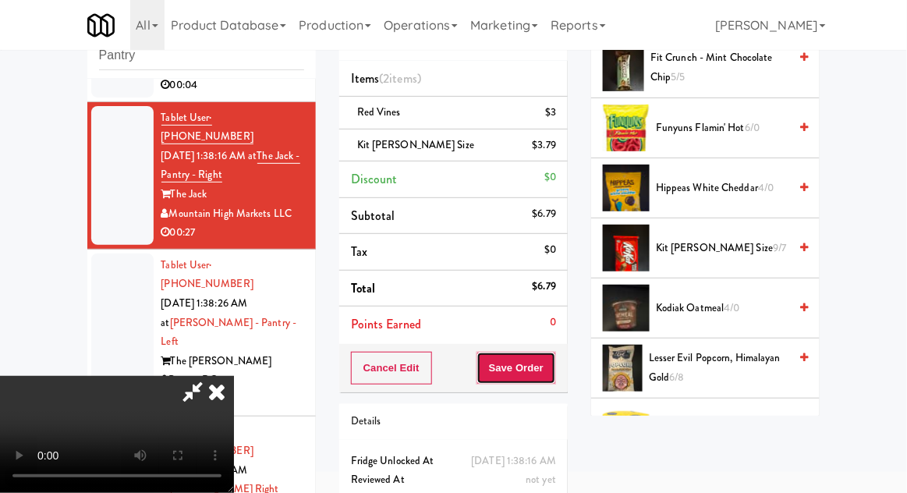
click at [549, 372] on button "Save Order" at bounding box center [517, 368] width 80 height 33
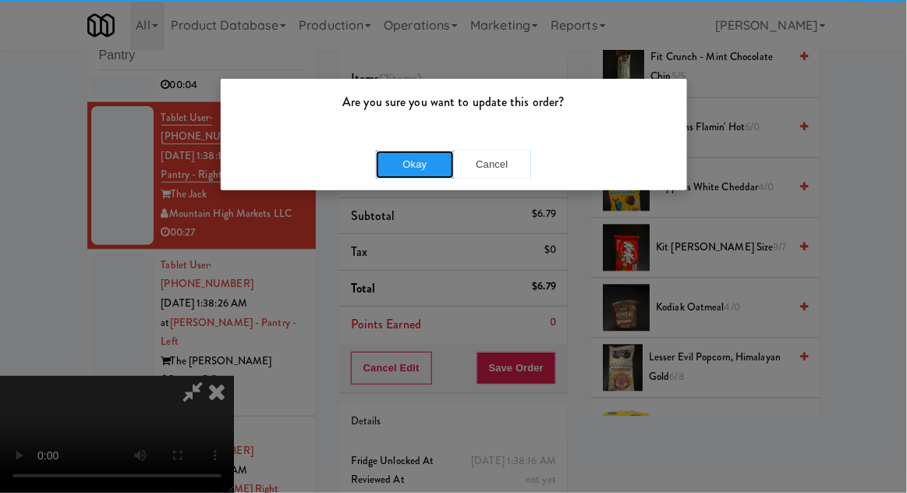
click at [428, 162] on button "Okay" at bounding box center [415, 165] width 78 height 28
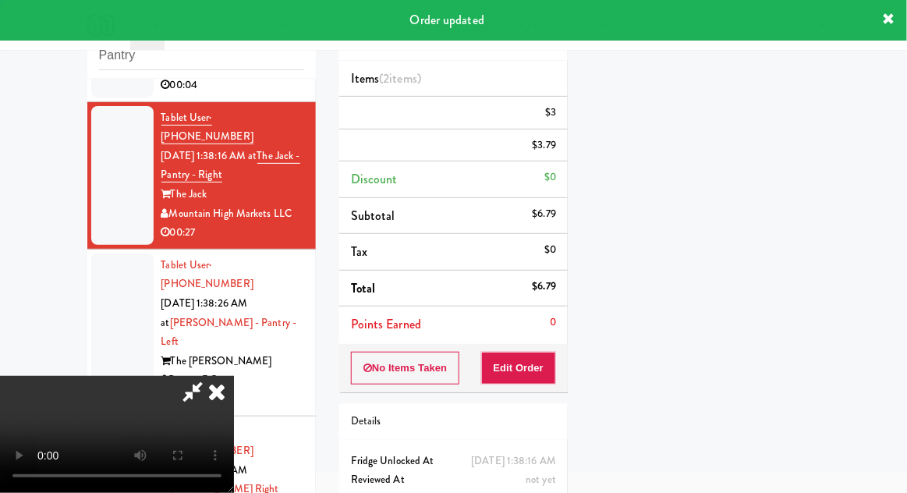
scroll to position [0, 0]
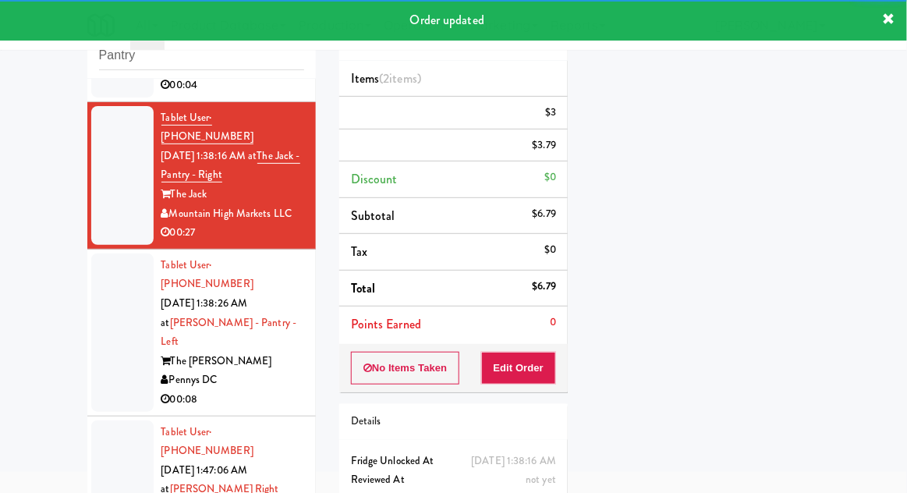
click at [100, 271] on div at bounding box center [122, 332] width 62 height 158
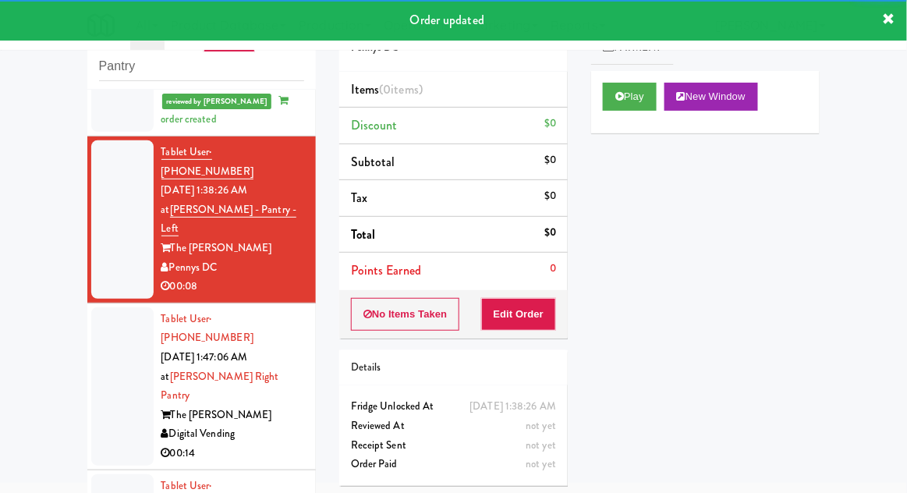
scroll to position [287, 0]
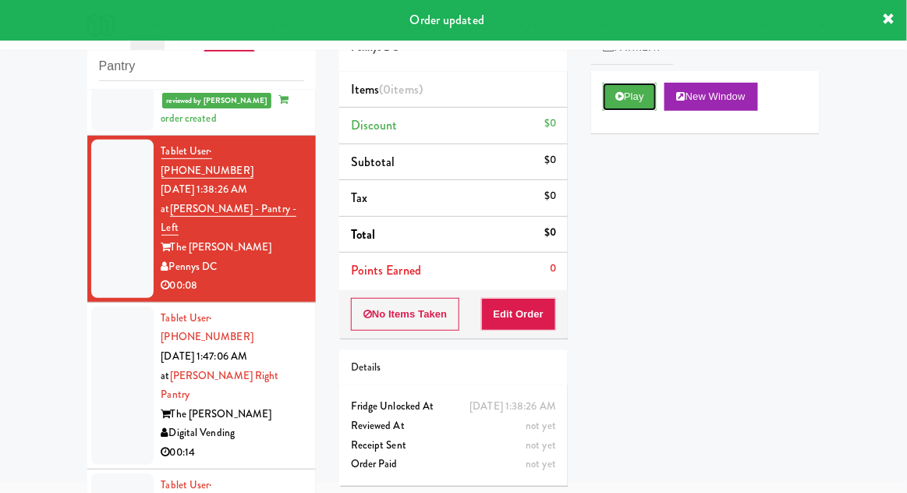
click at [615, 92] on button "Play" at bounding box center [630, 97] width 54 height 28
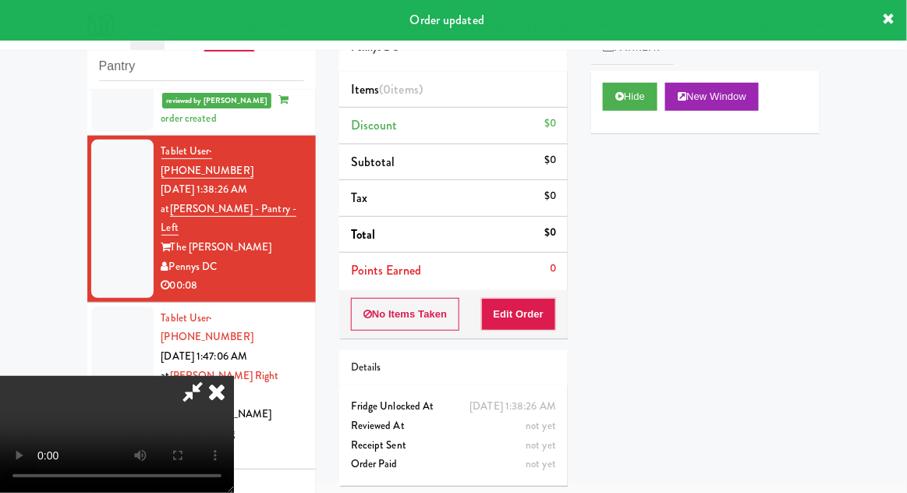
click at [516, 337] on div "Order # 5197213 Pennys DC Items (0 items ) Discount $0 Subtotal $0 Tax $0 Total…" at bounding box center [454, 247] width 252 height 502
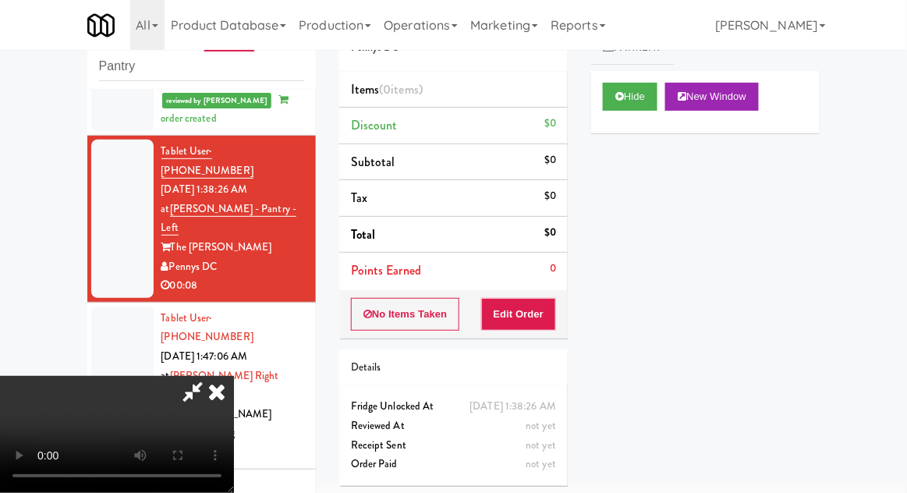
click at [500, 285] on li "Points Earned 0" at bounding box center [453, 271] width 229 height 36
click at [495, 305] on button "Edit Order" at bounding box center [519, 314] width 76 height 33
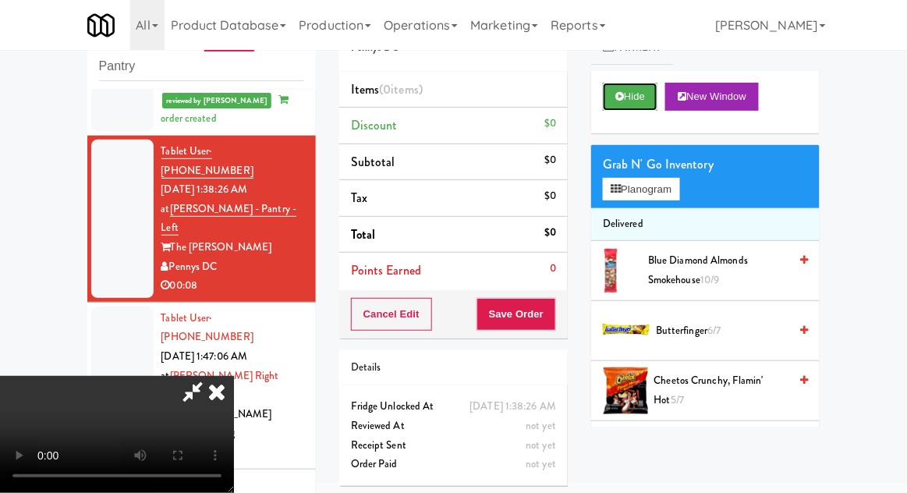
click at [617, 97] on icon at bounding box center [619, 96] width 9 height 10
click at [621, 96] on icon at bounding box center [619, 96] width 9 height 10
click at [615, 168] on div "Grab N' Go Inventory" at bounding box center [705, 164] width 205 height 23
click at [621, 187] on icon at bounding box center [616, 189] width 10 height 10
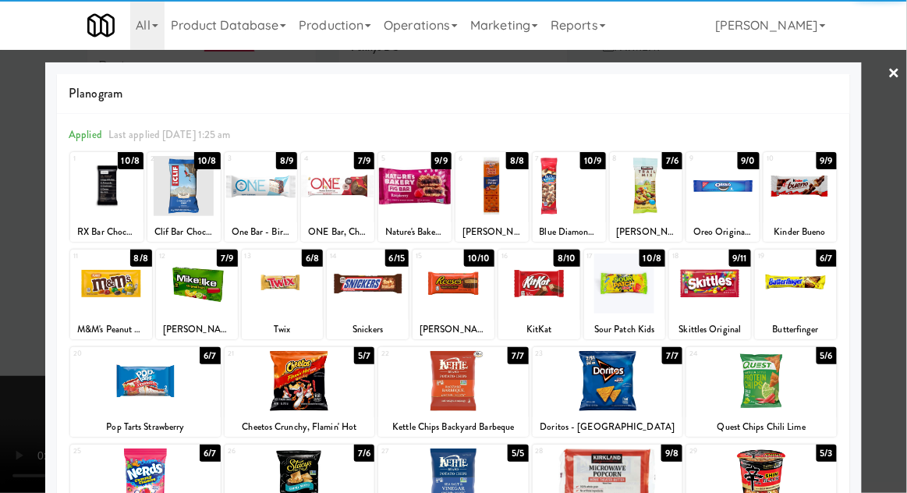
click at [456, 380] on div at bounding box center [453, 381] width 151 height 60
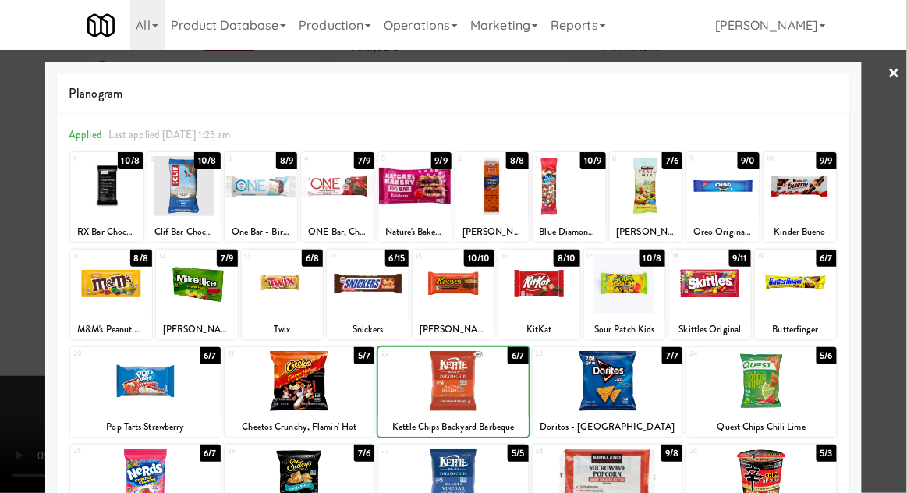
click at [902, 360] on div at bounding box center [453, 246] width 907 height 493
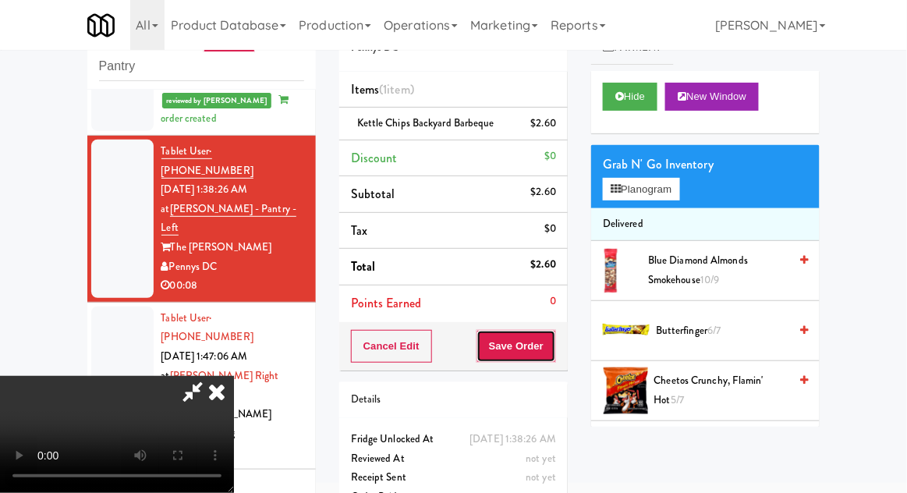
click at [555, 353] on button "Save Order" at bounding box center [517, 346] width 80 height 33
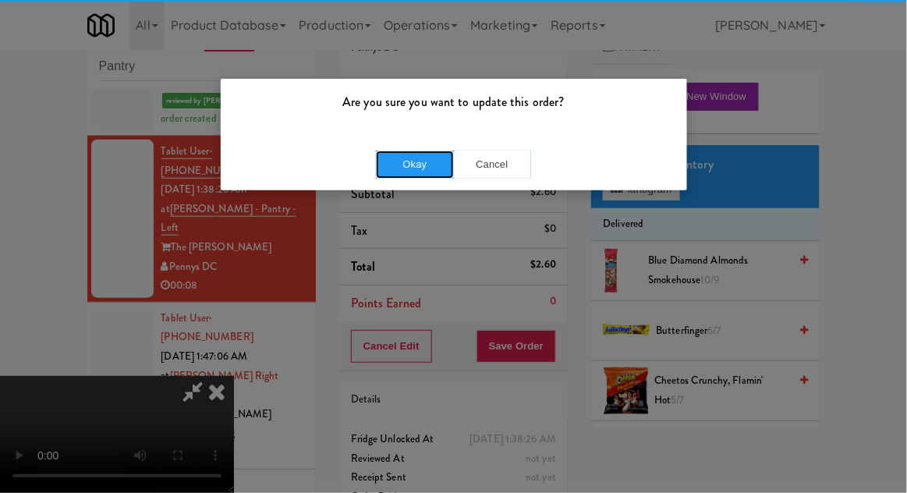
click at [416, 164] on button "Okay" at bounding box center [415, 165] width 78 height 28
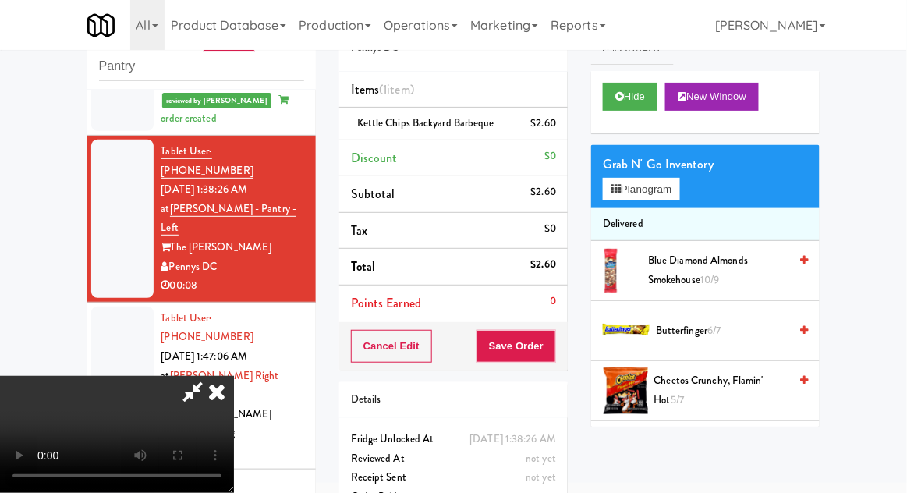
click at [87, 222] on li "Tablet User · (430) 322-1433 Oct 11, 2025 1:38:26 AM at Hale - Pantry - Left Th…" at bounding box center [201, 219] width 229 height 167
click at [109, 307] on div at bounding box center [122, 386] width 62 height 158
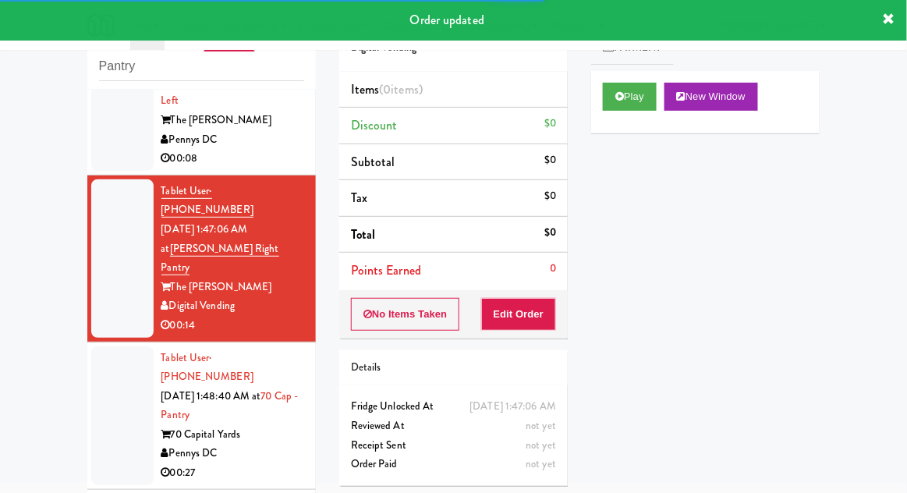
scroll to position [422, 0]
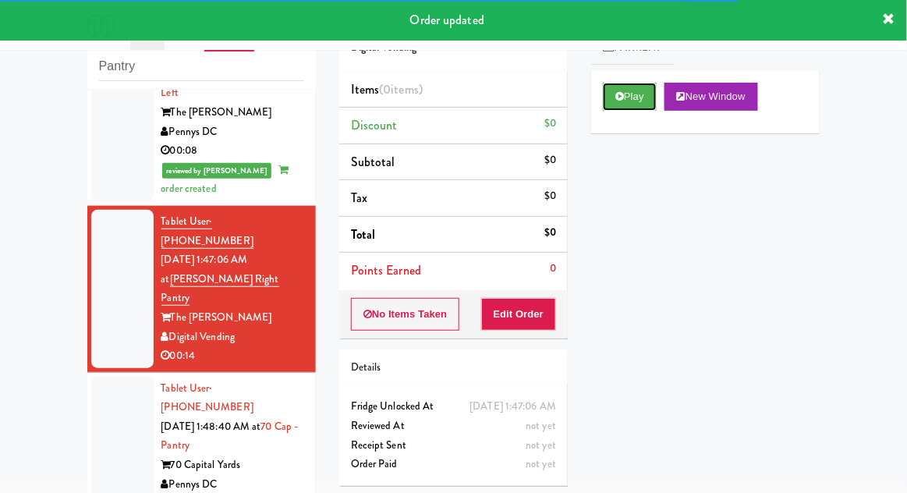
click at [603, 95] on button "Play" at bounding box center [630, 97] width 54 height 28
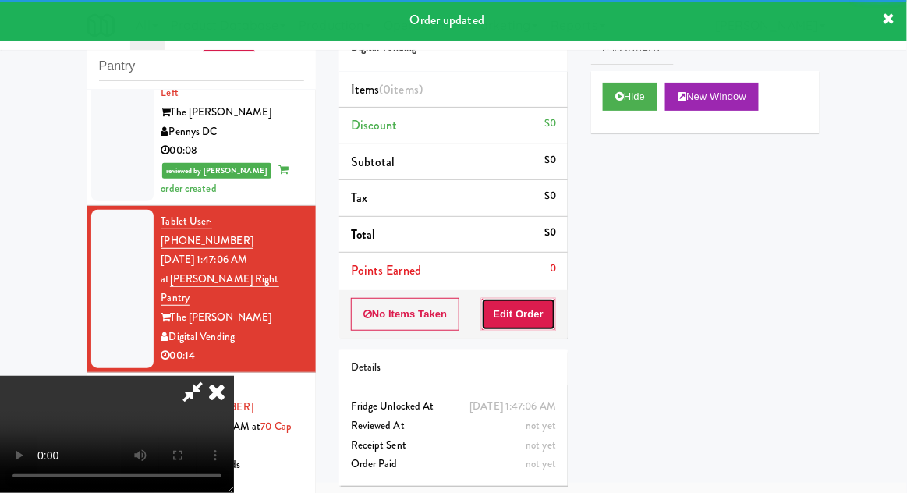
click at [519, 310] on button "Edit Order" at bounding box center [519, 314] width 76 height 33
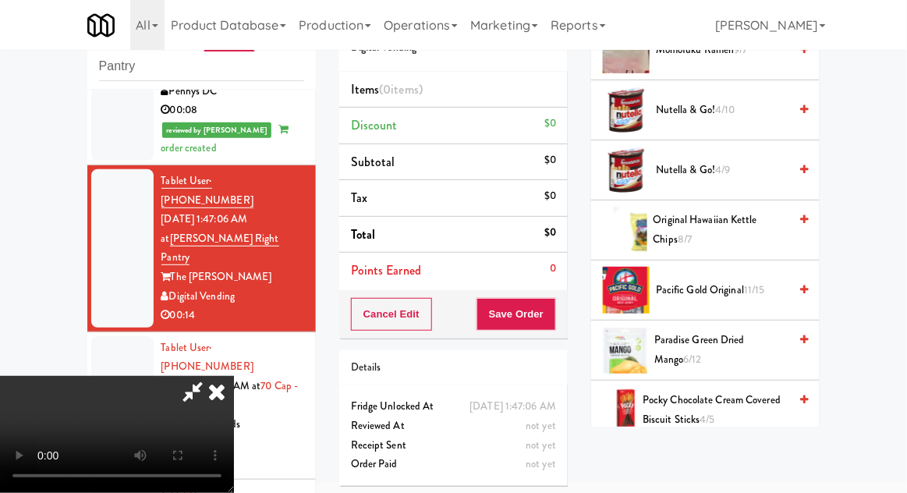
scroll to position [1715, 0]
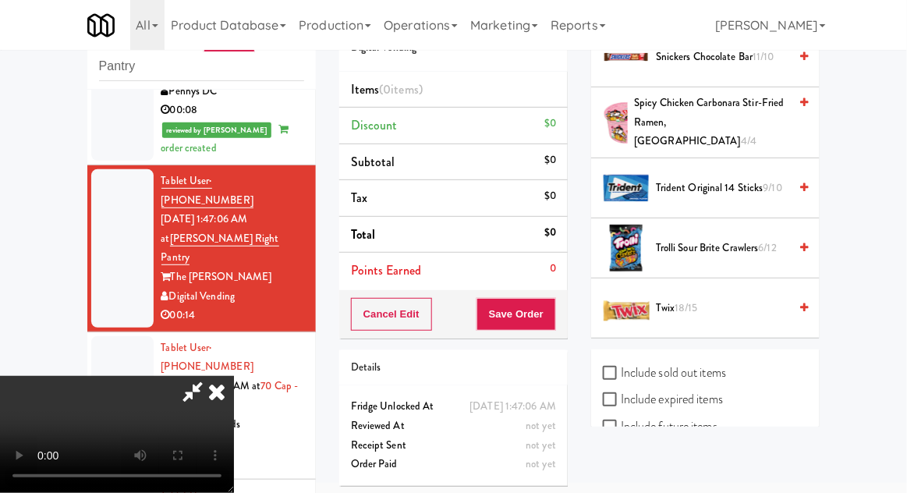
click at [709, 299] on span "Twix 18/15" at bounding box center [722, 308] width 133 height 19
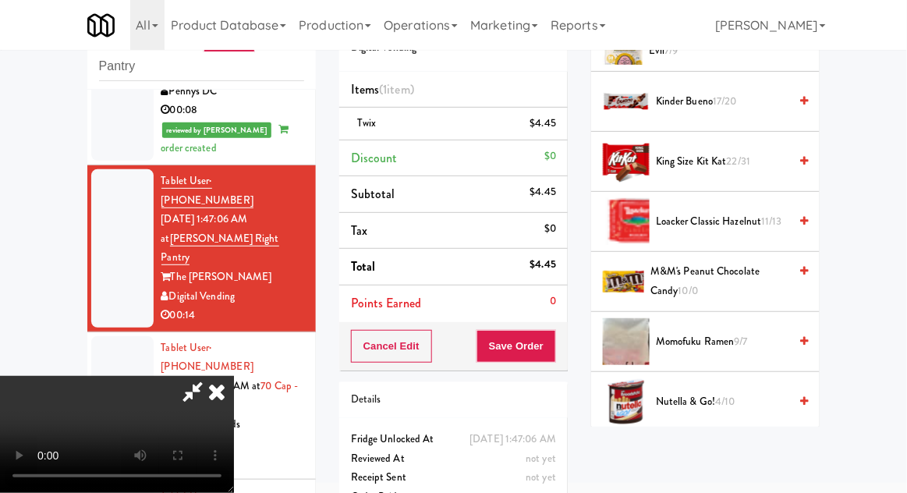
scroll to position [0, 0]
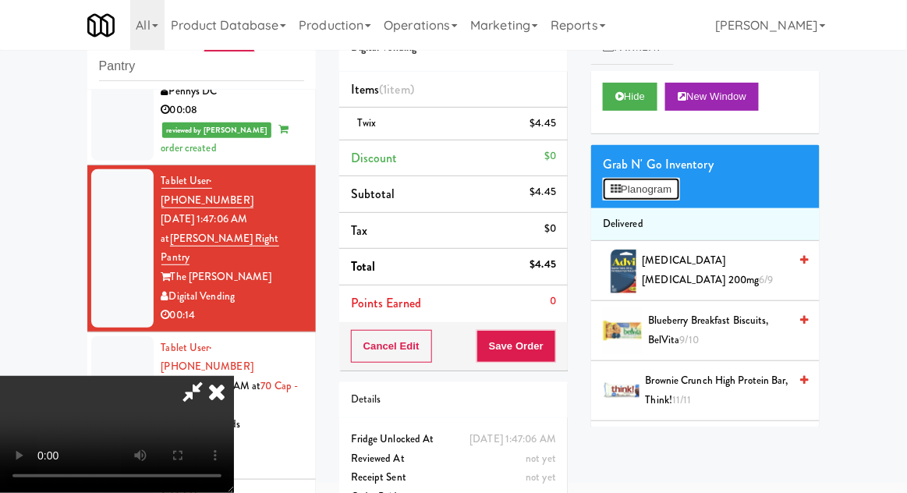
click at [670, 199] on button "Planogram" at bounding box center [641, 189] width 76 height 23
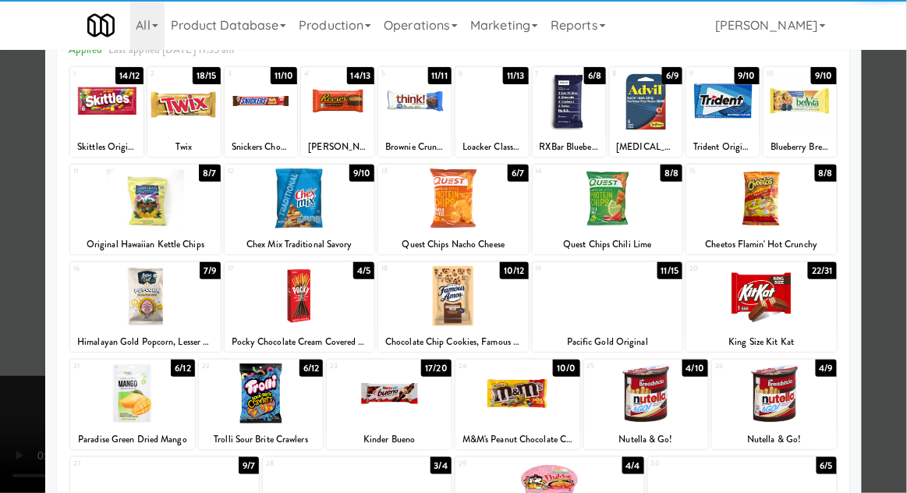
scroll to position [85, 0]
click at [802, 312] on div at bounding box center [761, 296] width 151 height 60
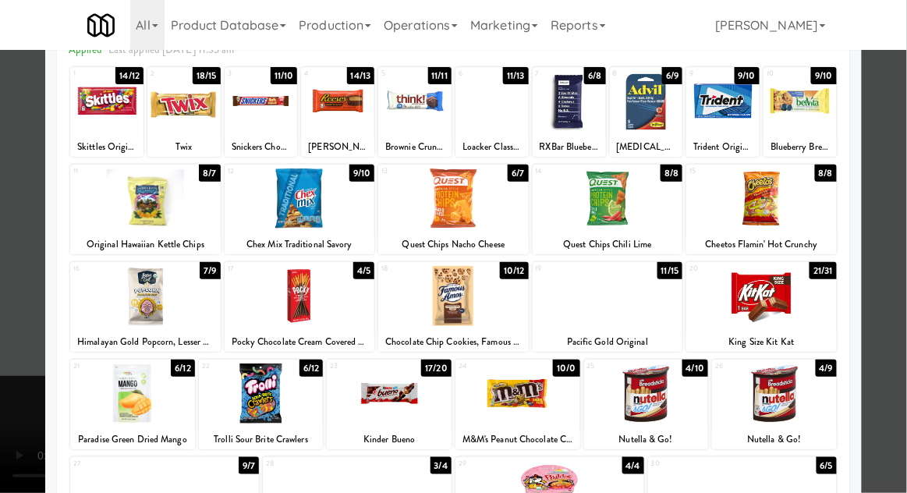
scroll to position [103, 0]
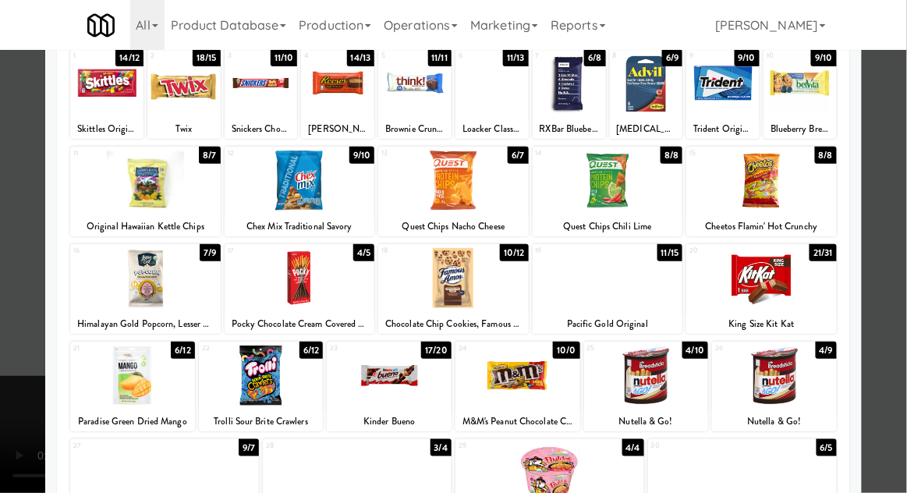
click at [882, 232] on div at bounding box center [453, 246] width 907 height 493
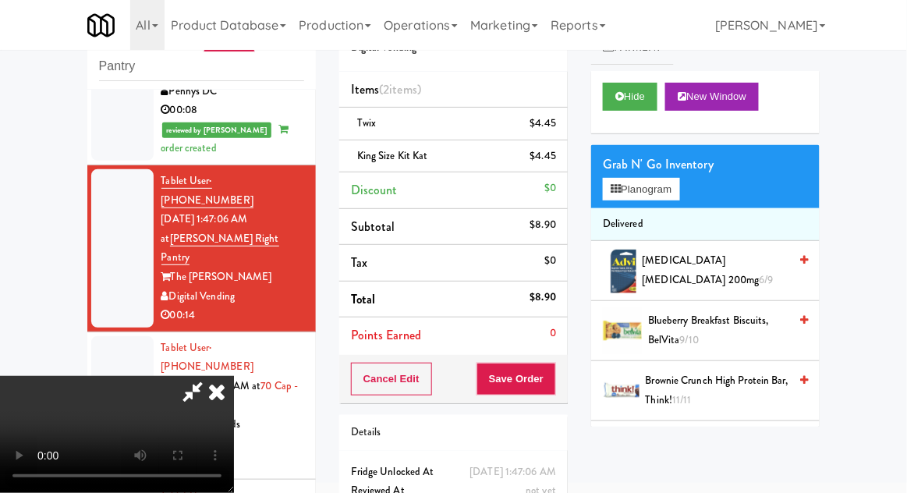
scroll to position [57, 0]
click at [551, 384] on button "Save Order" at bounding box center [517, 379] width 80 height 33
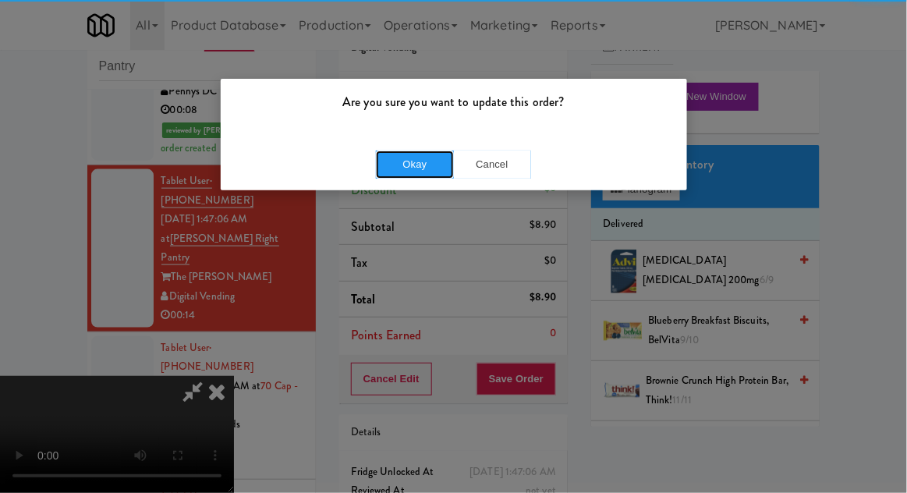
click at [413, 161] on button "Okay" at bounding box center [415, 165] width 78 height 28
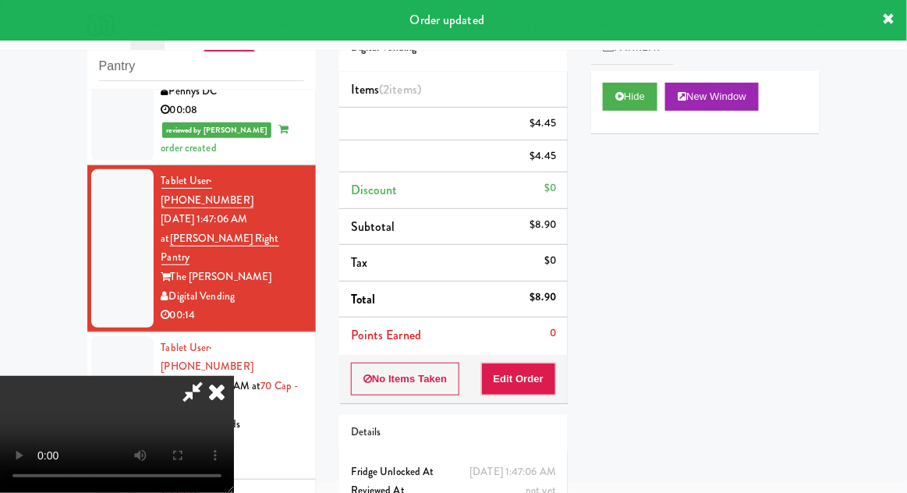
scroll to position [0, 0]
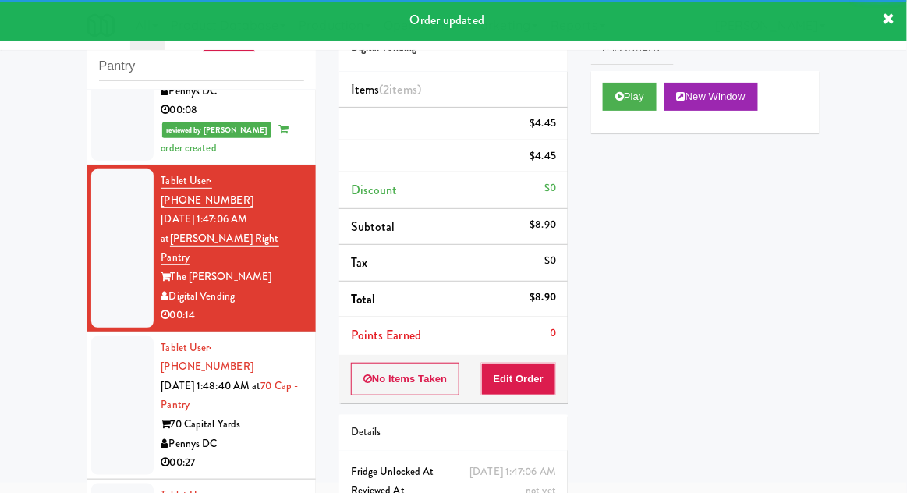
click at [119, 336] on div at bounding box center [122, 405] width 62 height 139
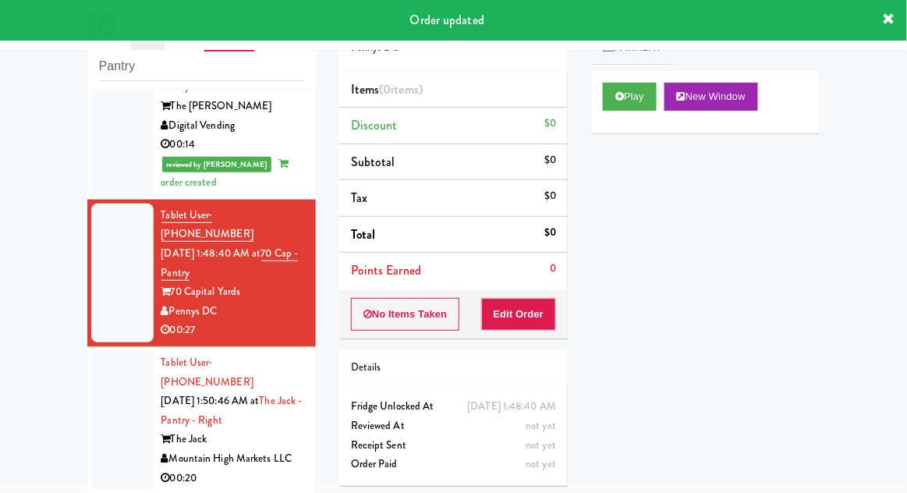
scroll to position [636, 0]
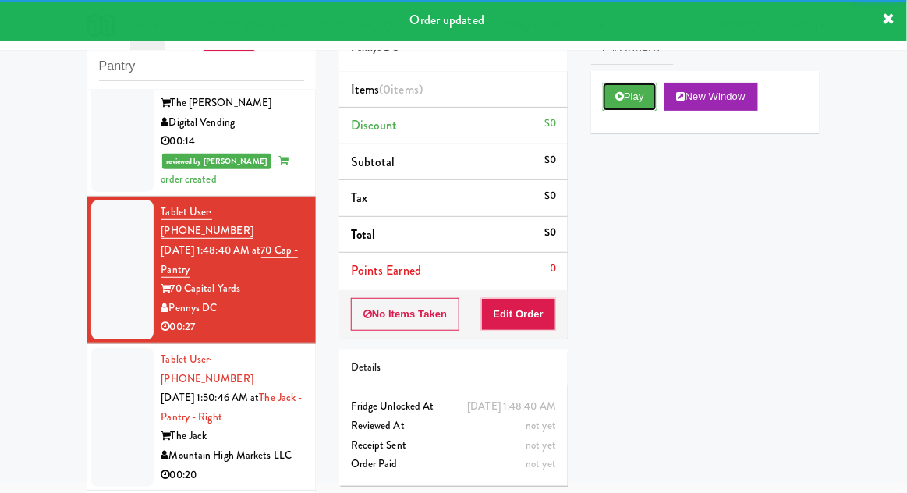
click at [627, 83] on button "Play" at bounding box center [630, 97] width 54 height 28
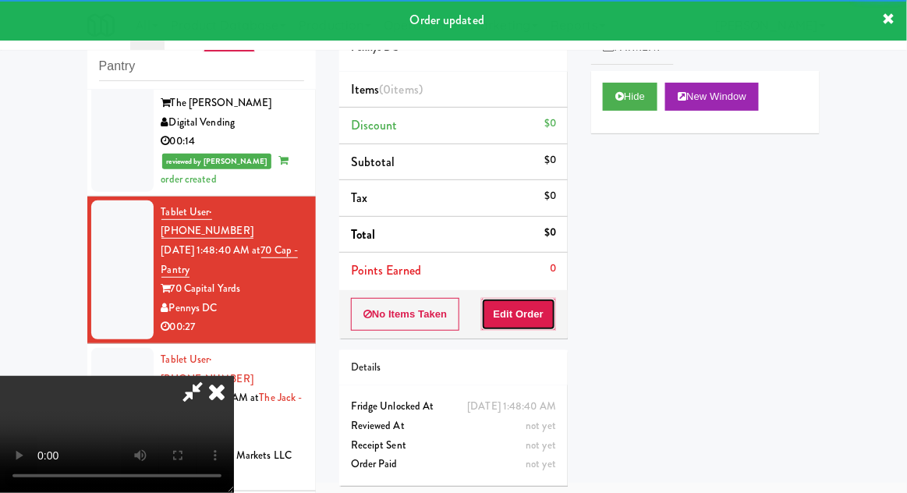
click at [532, 308] on button "Edit Order" at bounding box center [519, 314] width 76 height 33
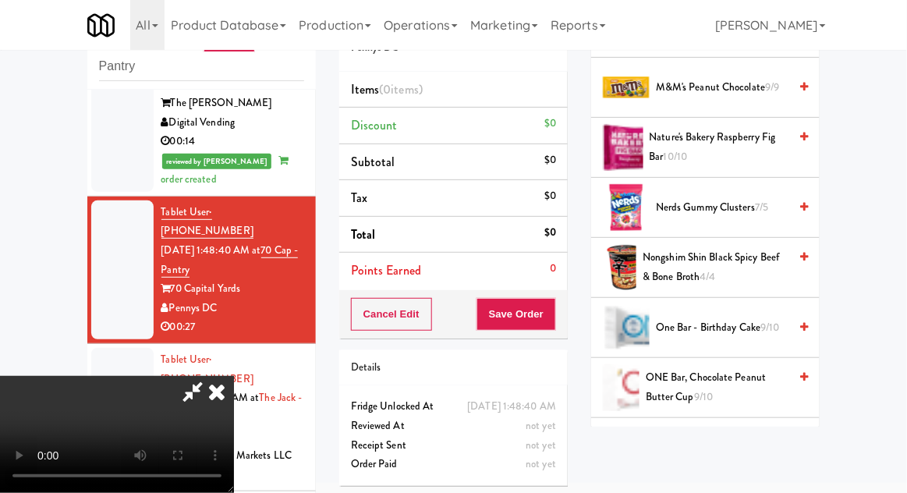
scroll to position [1955, 0]
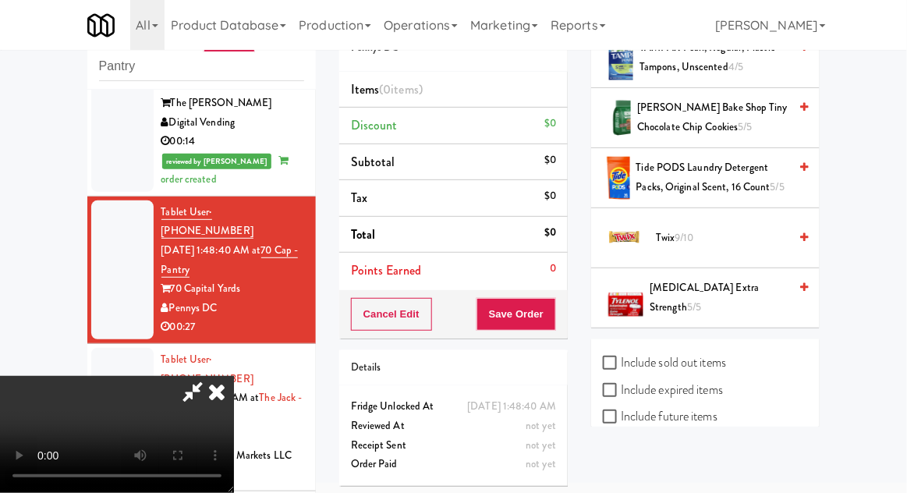
click at [728, 232] on span "Twix 9/10" at bounding box center [722, 238] width 133 height 19
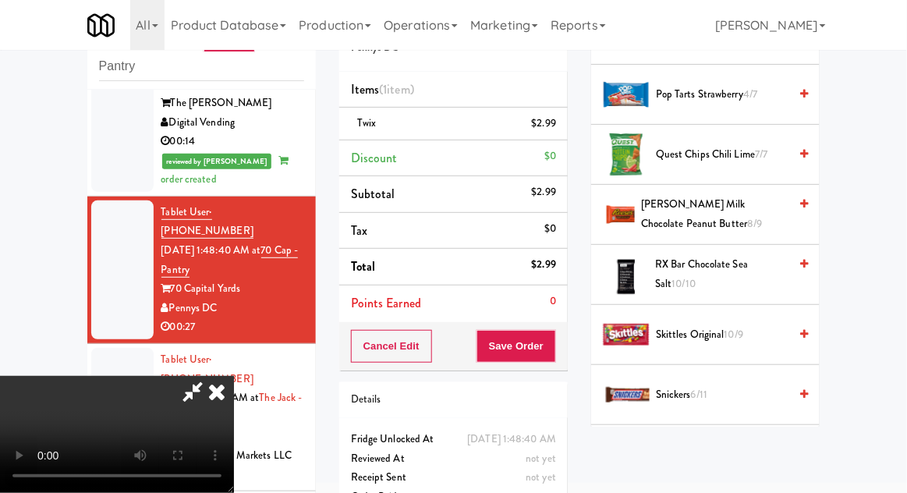
scroll to position [1508, 0]
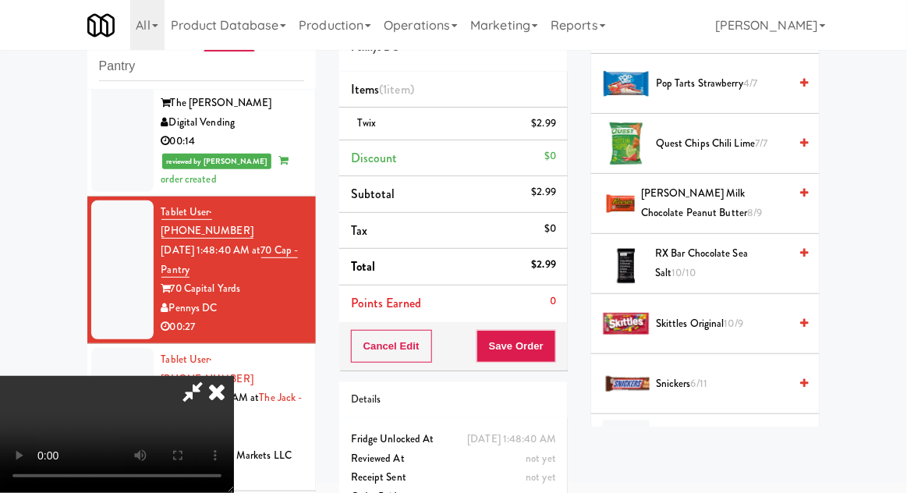
click at [718, 382] on span "Snickers 6/11" at bounding box center [722, 383] width 133 height 19
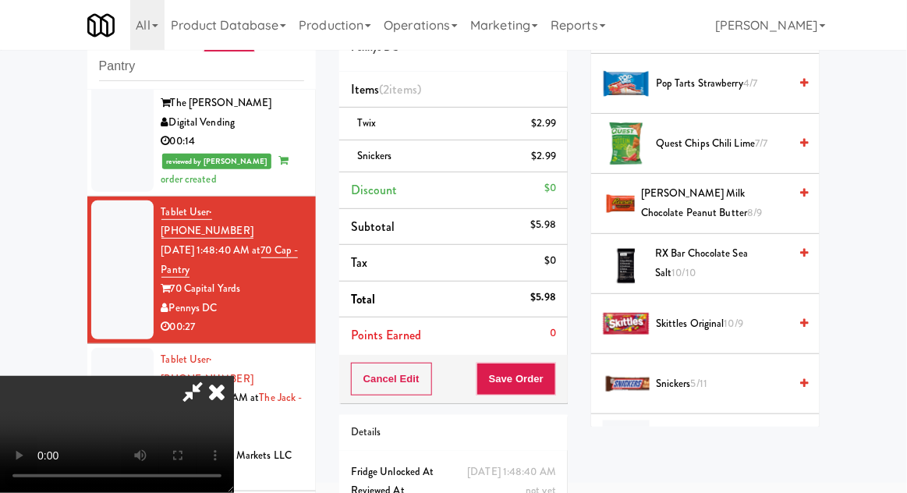
scroll to position [57, 0]
click at [549, 384] on button "Save Order" at bounding box center [517, 379] width 80 height 33
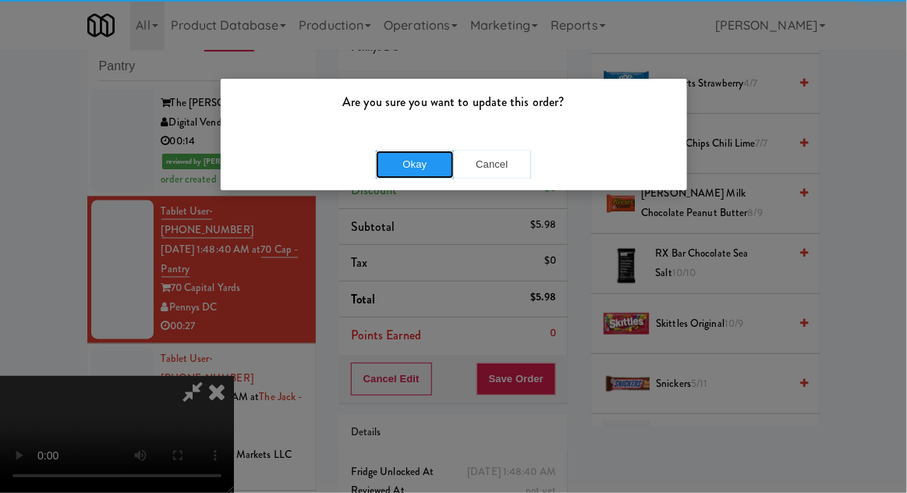
click at [417, 161] on button "Okay" at bounding box center [415, 165] width 78 height 28
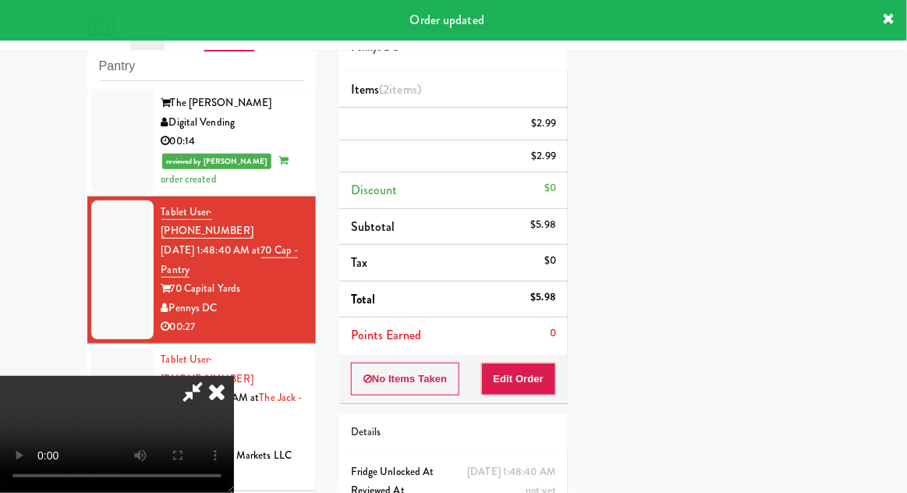
scroll to position [0, 0]
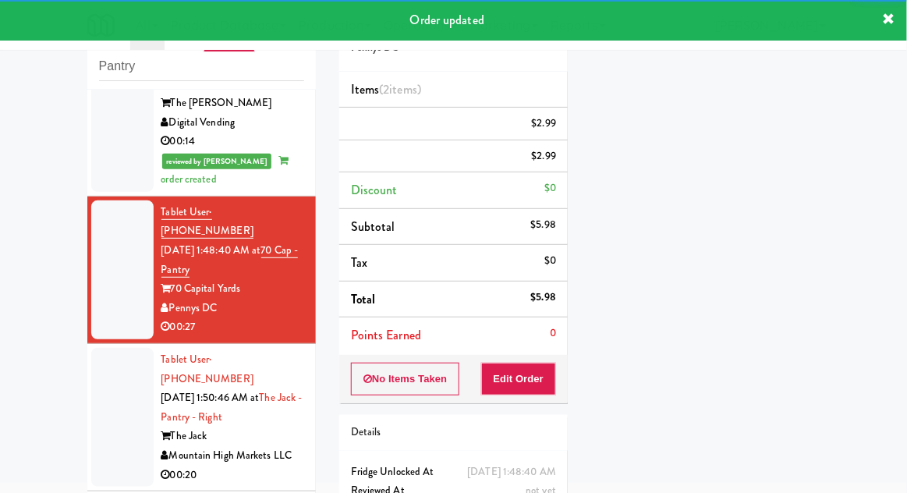
click at [88, 344] on li "Tablet User · (520) 491-0854 Oct 11, 2025 1:50:46 AM at The Jack - Pantry - Rig…" at bounding box center [201, 417] width 229 height 147
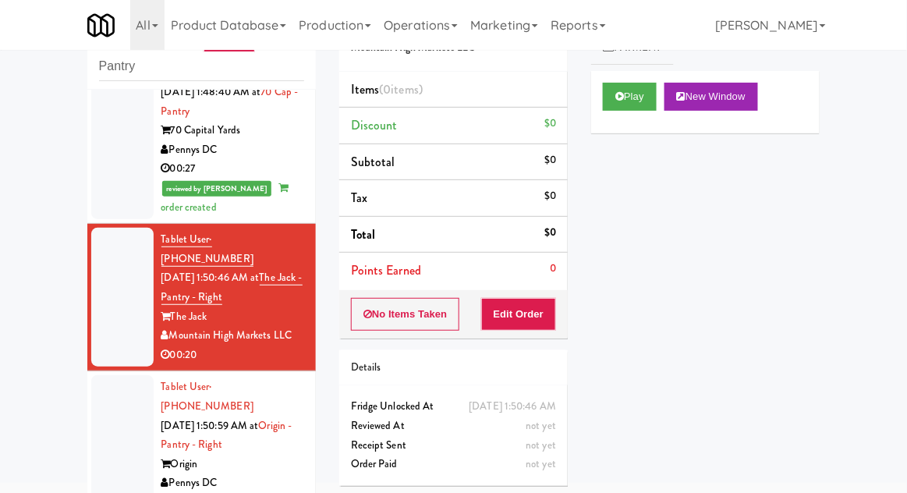
scroll to position [796, 0]
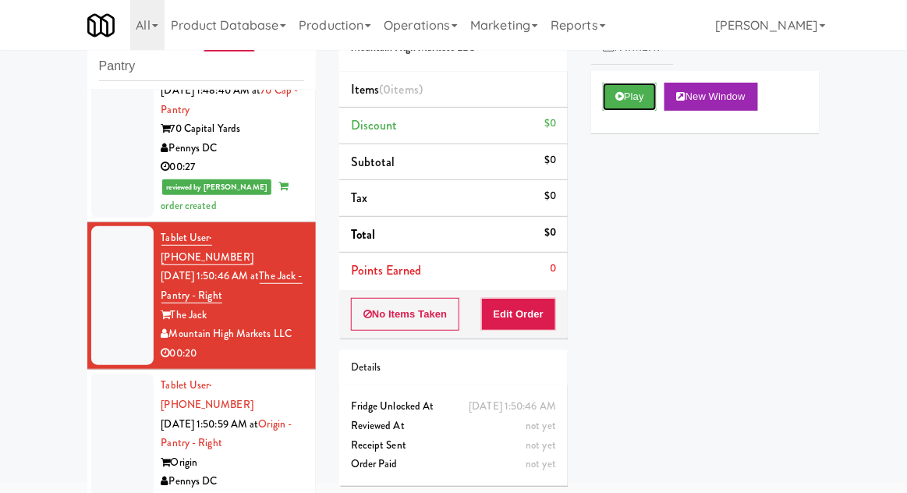
click at [636, 107] on button "Play" at bounding box center [630, 97] width 54 height 28
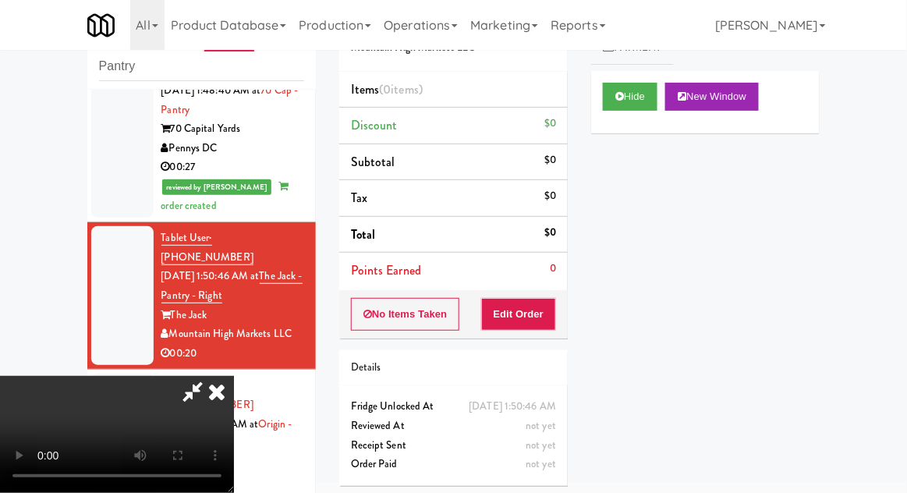
click at [516, 344] on div "Order # 7776434 Mountain High Markets LLC Items (0 items ) Discount $0 Subtotal…" at bounding box center [454, 247] width 252 height 502
click at [514, 300] on button "Edit Order" at bounding box center [519, 314] width 76 height 33
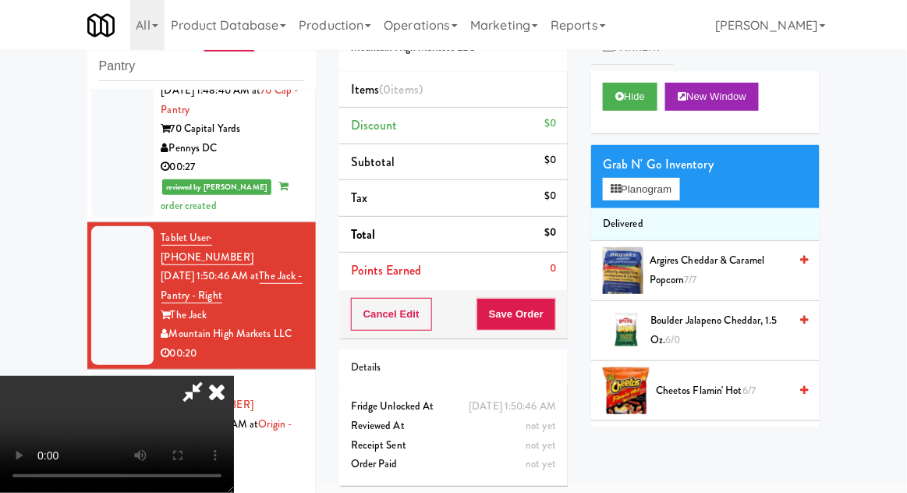
scroll to position [57, 0]
click at [700, 257] on span "Argires Cheddar & Caramel Popcorn 7/7" at bounding box center [719, 270] width 139 height 38
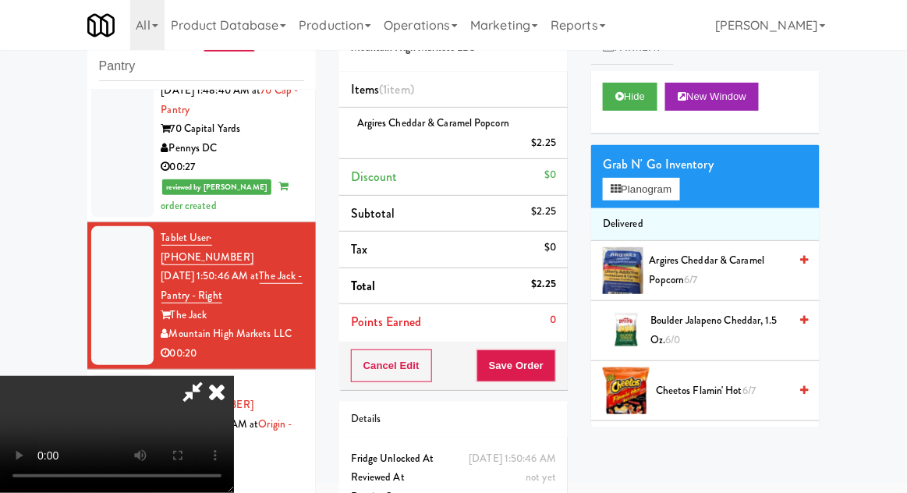
click at [743, 272] on span "Argires Cheddar & Caramel Popcorn 6/7" at bounding box center [720, 270] width 140 height 38
click at [679, 197] on button "Planogram" at bounding box center [641, 189] width 76 height 23
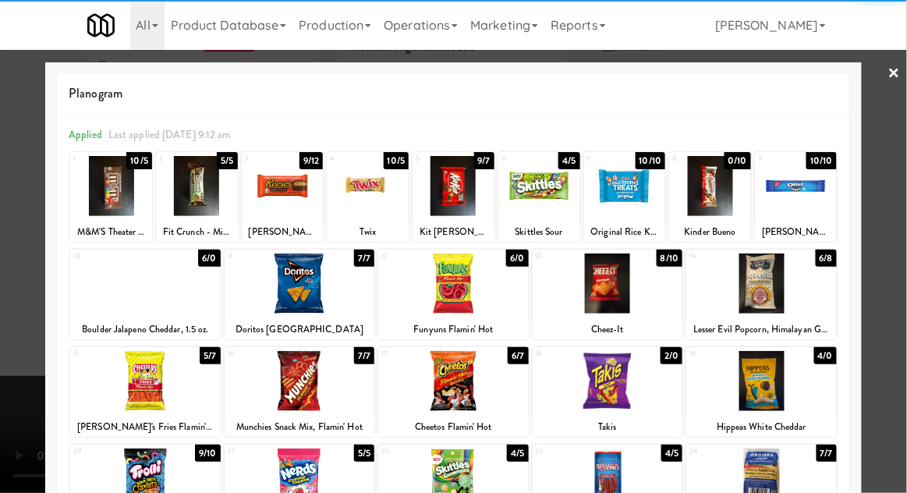
click at [195, 187] on div at bounding box center [197, 186] width 82 height 60
click at [883, 302] on div at bounding box center [453, 246] width 907 height 493
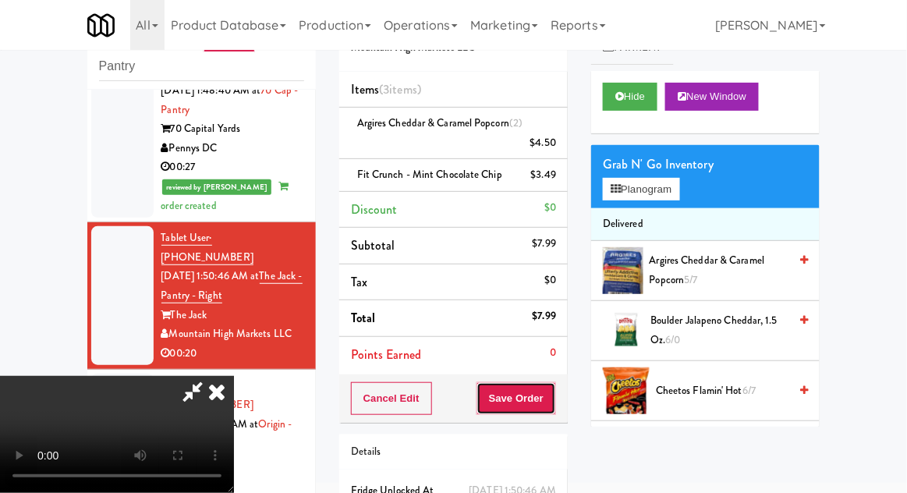
click at [550, 409] on button "Save Order" at bounding box center [517, 398] width 80 height 33
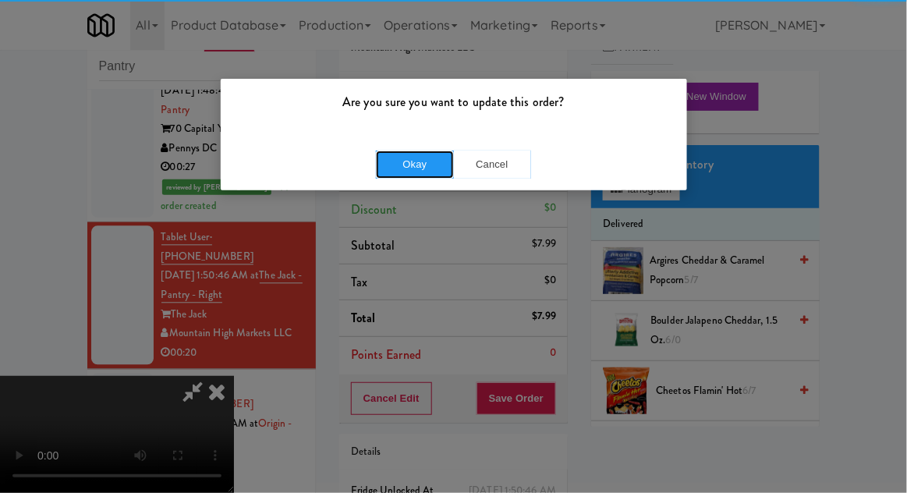
click at [399, 172] on button "Okay" at bounding box center [415, 165] width 78 height 28
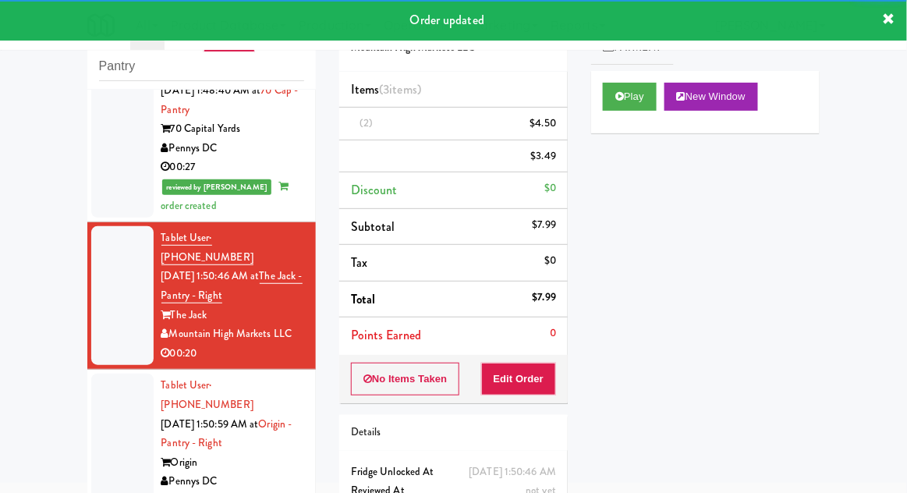
click at [105, 374] on div at bounding box center [122, 443] width 62 height 139
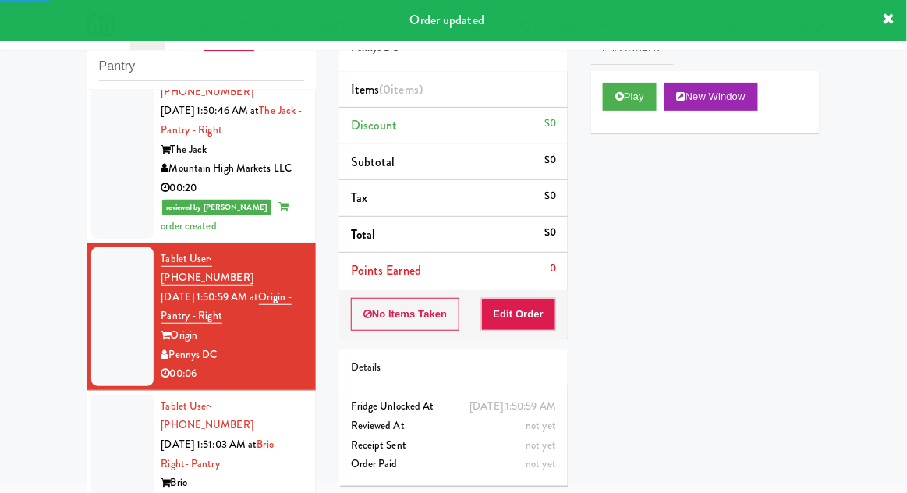
scroll to position [969, 0]
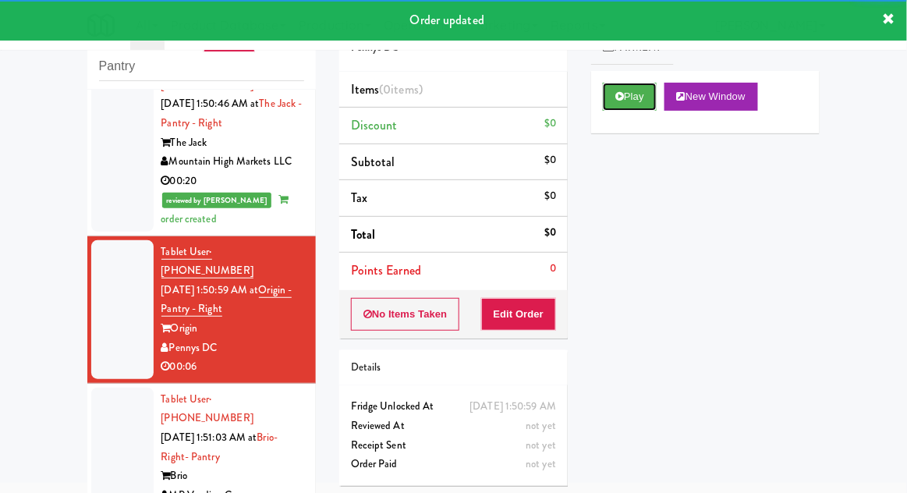
click at [606, 87] on button "Play" at bounding box center [630, 97] width 54 height 28
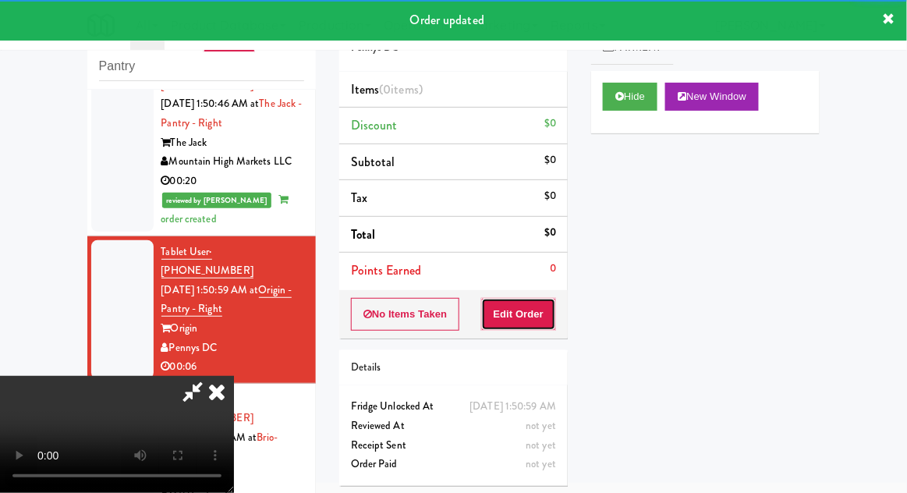
click at [506, 309] on button "Edit Order" at bounding box center [519, 314] width 76 height 33
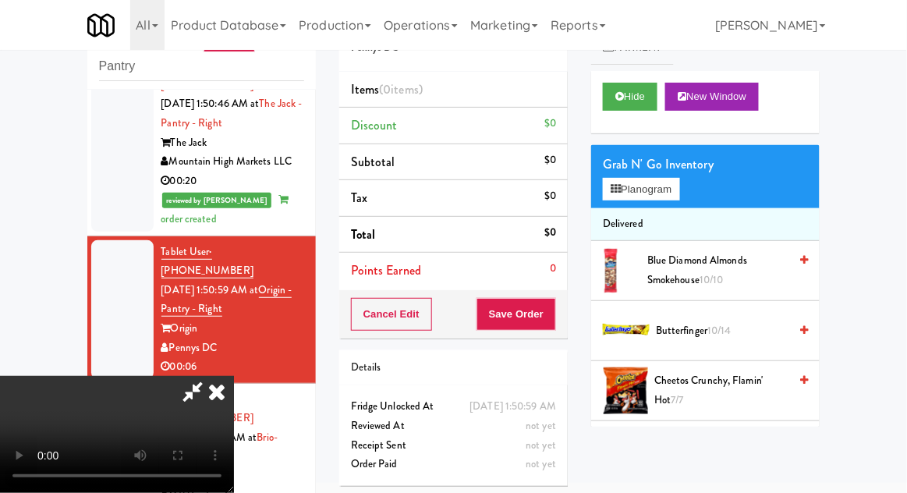
scroll to position [0, 0]
click at [665, 182] on button "Planogram" at bounding box center [641, 189] width 76 height 23
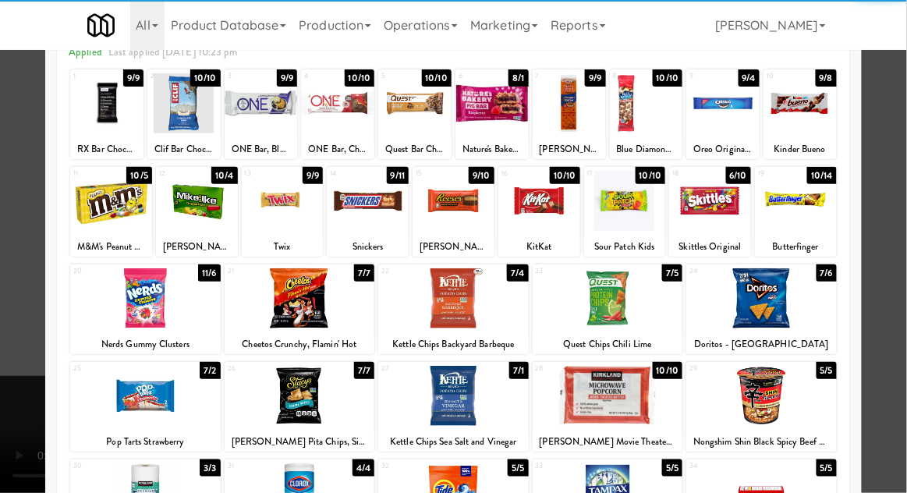
click at [123, 412] on div at bounding box center [145, 396] width 151 height 60
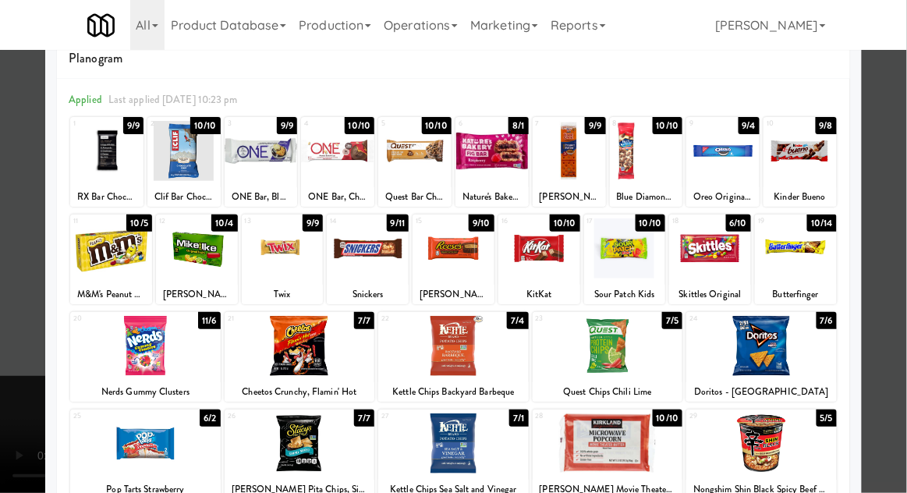
scroll to position [34, 0]
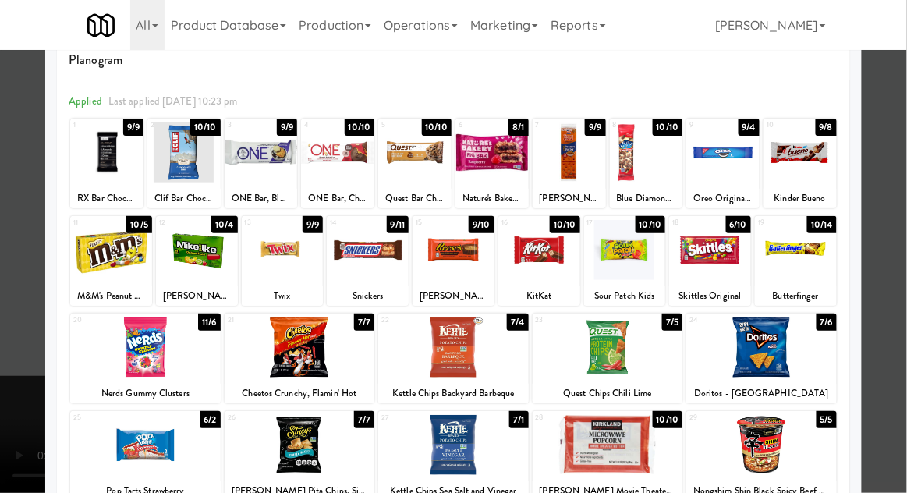
click at [744, 140] on div at bounding box center [722, 152] width 73 height 60
click at [6, 218] on div at bounding box center [453, 246] width 907 height 493
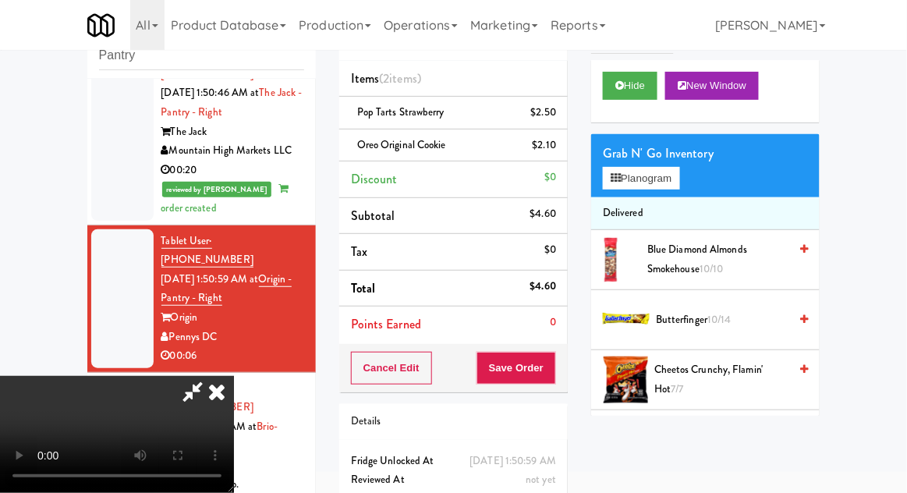
scroll to position [57, 0]
click at [553, 364] on button "Save Order" at bounding box center [517, 368] width 80 height 33
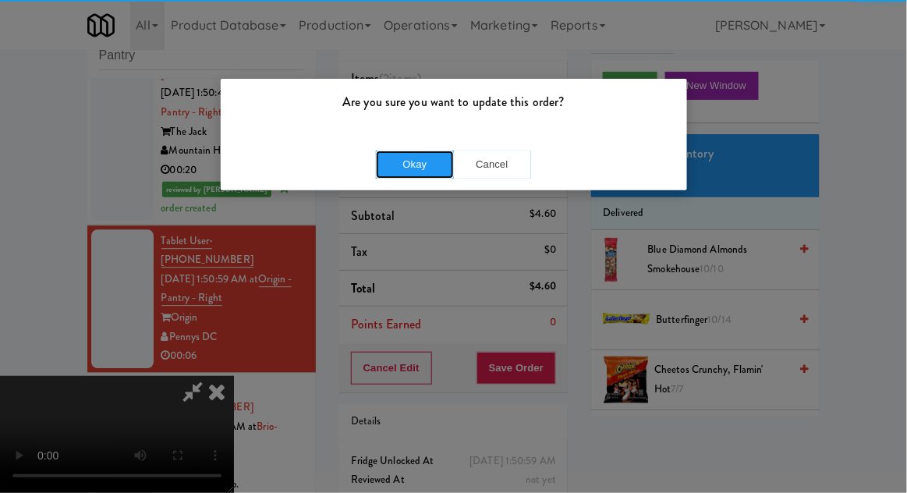
click at [429, 176] on button "Okay" at bounding box center [415, 165] width 78 height 28
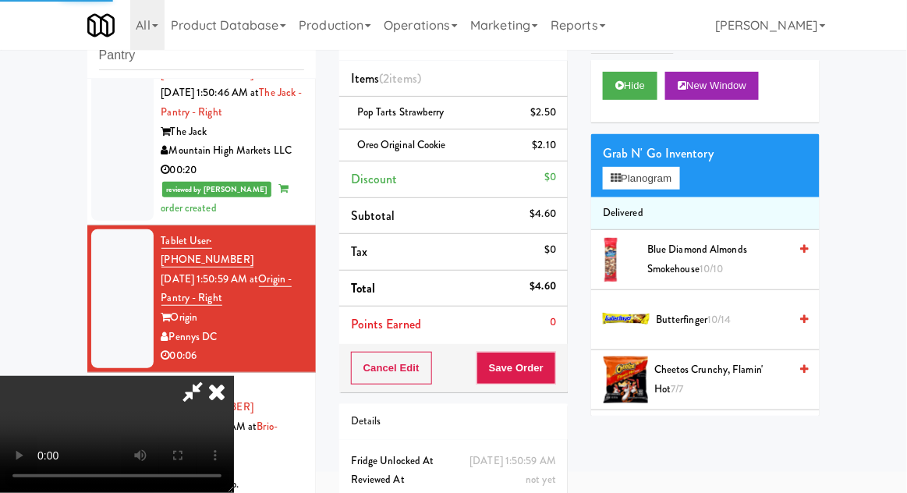
scroll to position [0, 0]
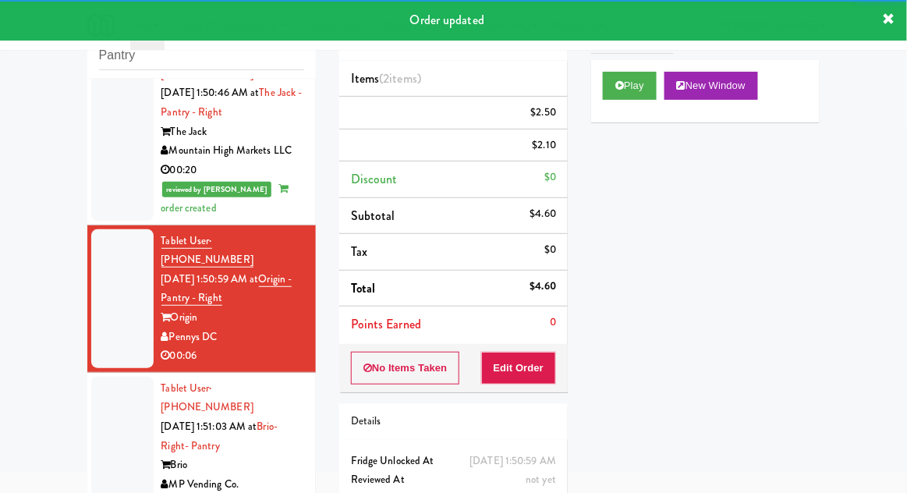
click at [108, 377] on div at bounding box center [122, 446] width 62 height 139
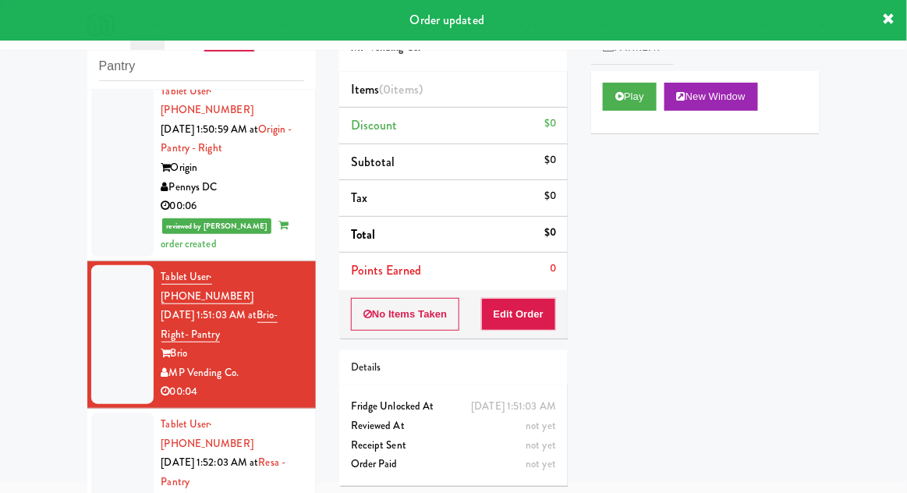
scroll to position [1137, 0]
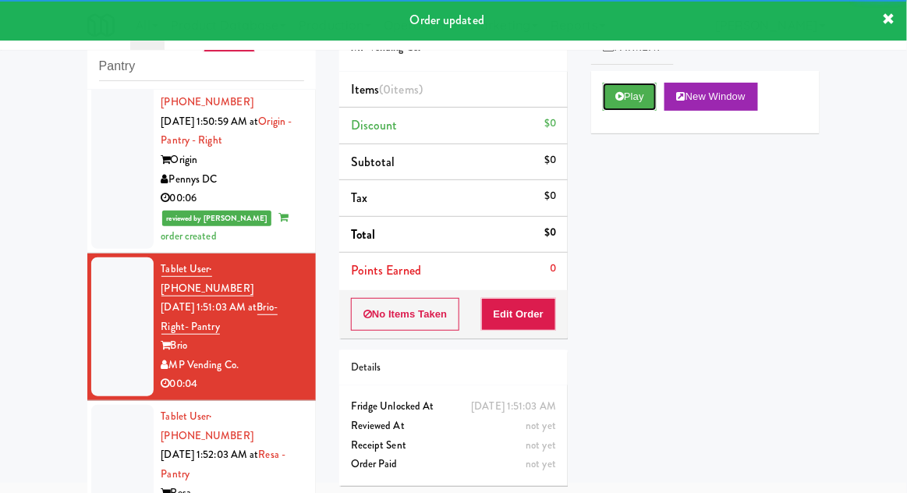
click at [621, 103] on button "Play" at bounding box center [630, 97] width 54 height 28
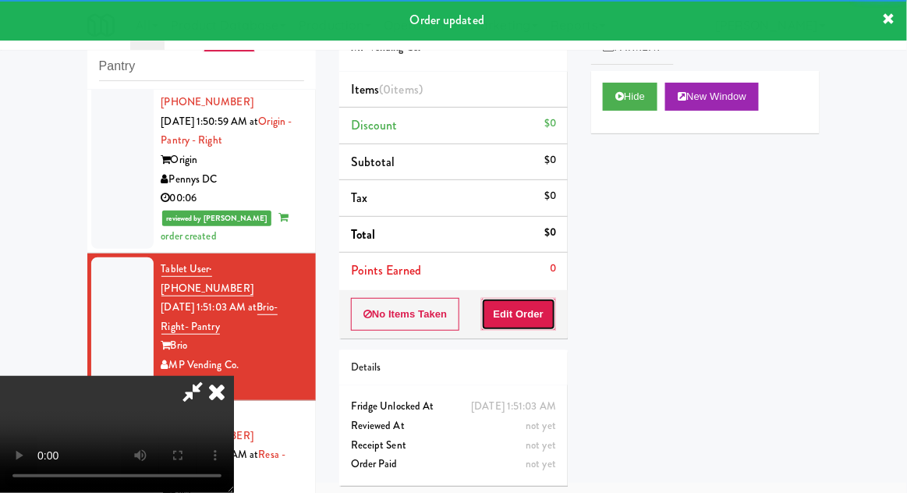
click at [507, 299] on button "Edit Order" at bounding box center [519, 314] width 76 height 33
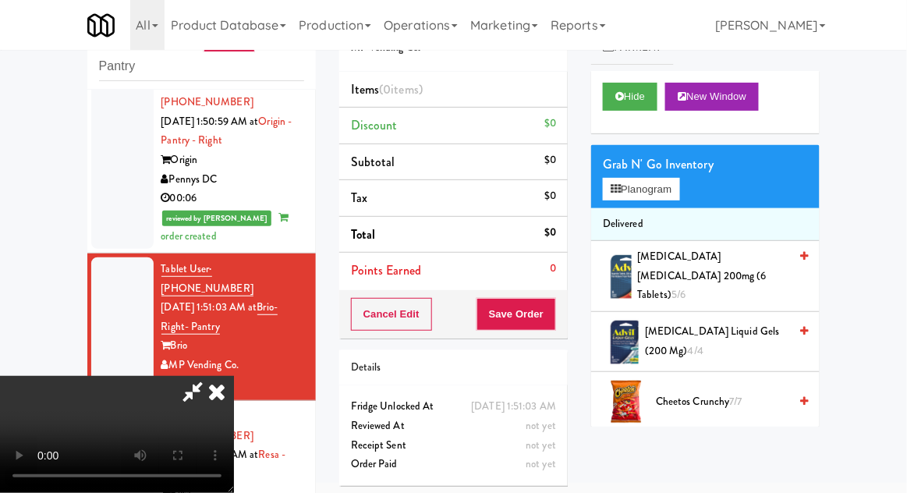
scroll to position [119, 0]
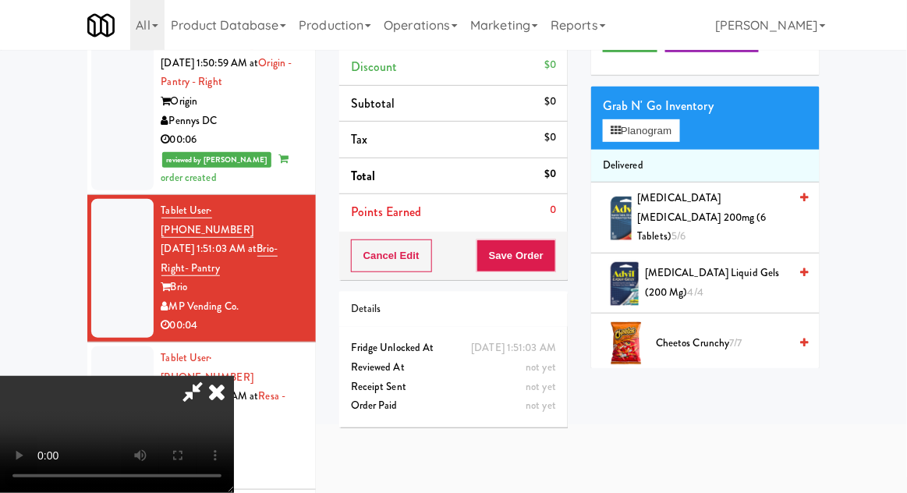
click at [699, 140] on div "Grab N' Go Inventory Planogram" at bounding box center [705, 118] width 229 height 63
click at [693, 147] on div "Grab N' Go Inventory Planogram" at bounding box center [705, 118] width 229 height 63
click at [678, 133] on button "Planogram" at bounding box center [641, 130] width 76 height 23
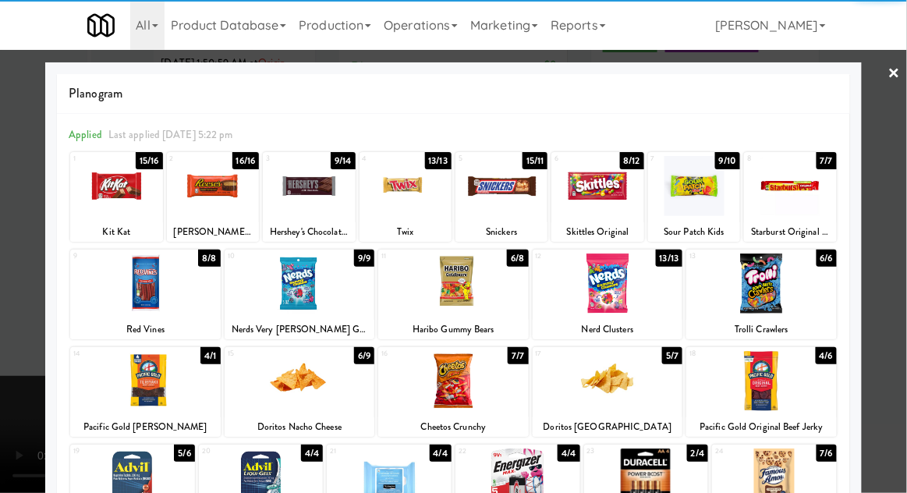
click at [456, 286] on div at bounding box center [453, 283] width 151 height 60
click at [896, 246] on div at bounding box center [453, 246] width 907 height 493
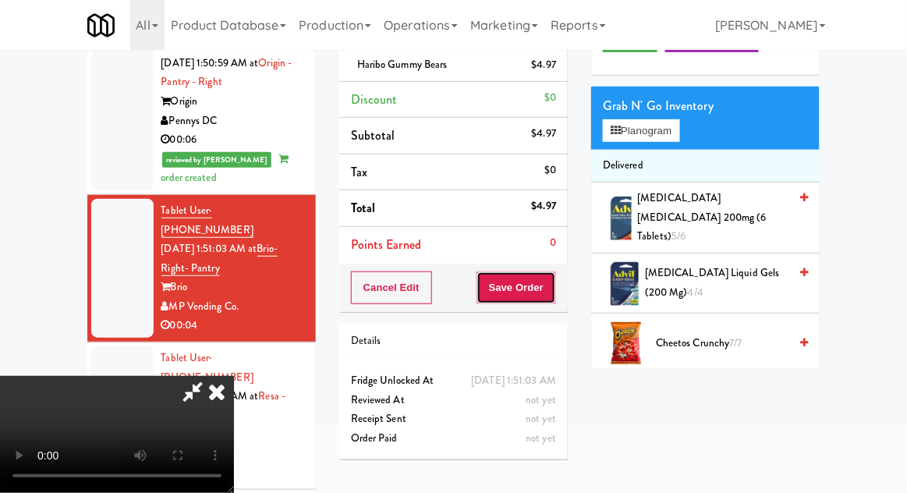
click at [548, 296] on button "Save Order" at bounding box center [517, 287] width 80 height 33
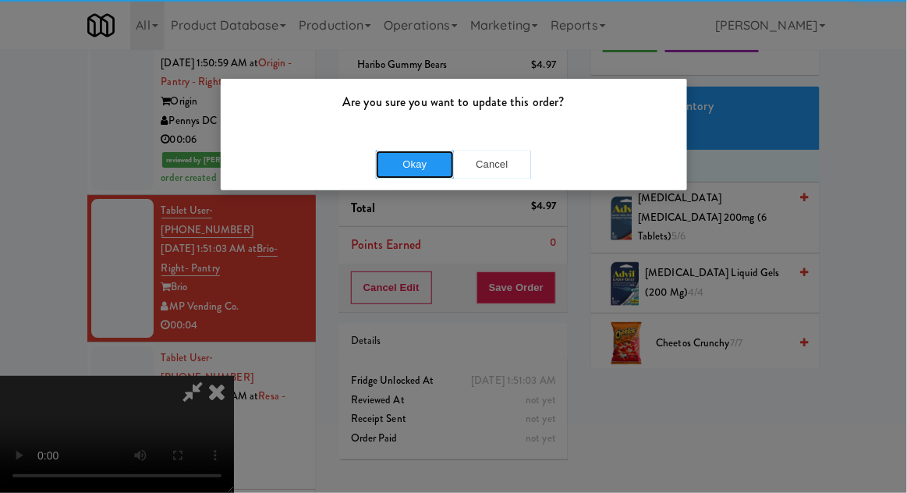
click at [424, 154] on button "Okay" at bounding box center [415, 165] width 78 height 28
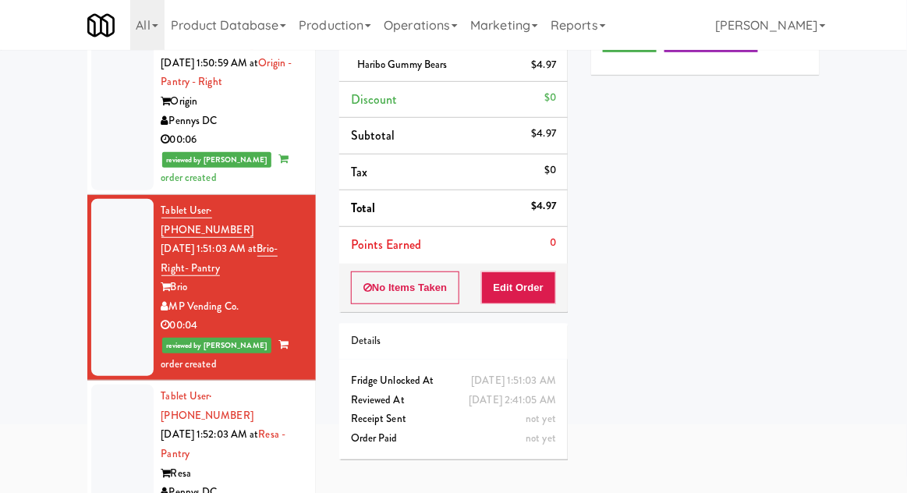
click at [108, 385] on div at bounding box center [122, 454] width 62 height 139
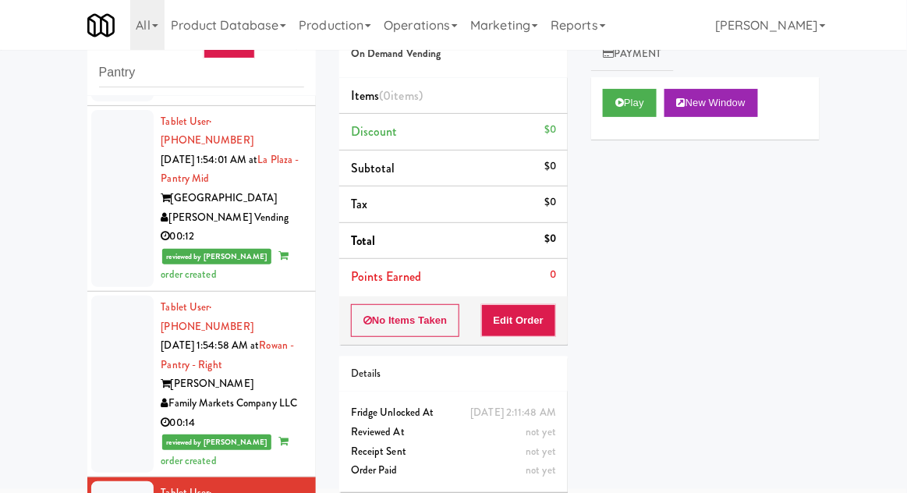
scroll to position [48, 0]
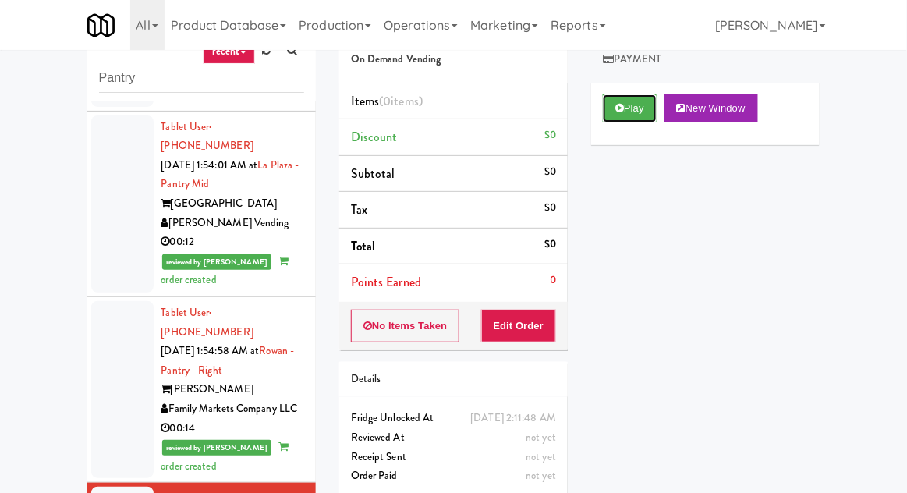
click at [613, 100] on button "Play" at bounding box center [630, 108] width 54 height 28
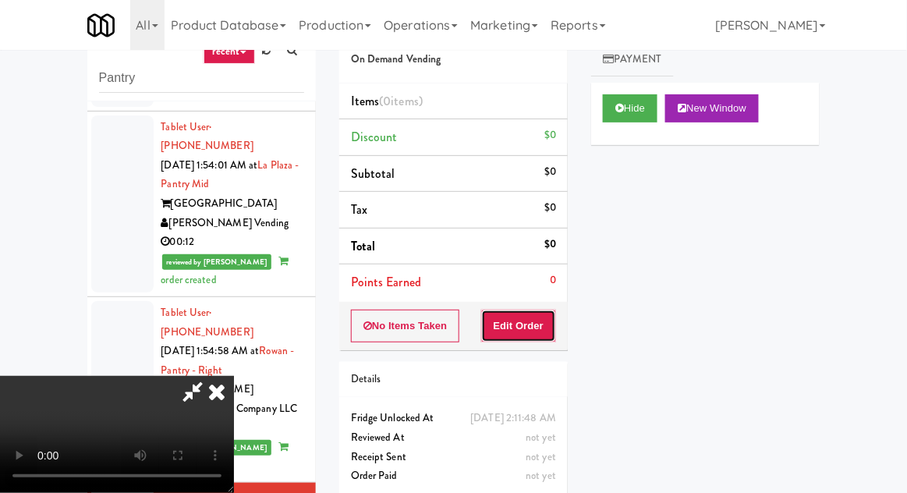
click at [503, 322] on button "Edit Order" at bounding box center [519, 326] width 76 height 33
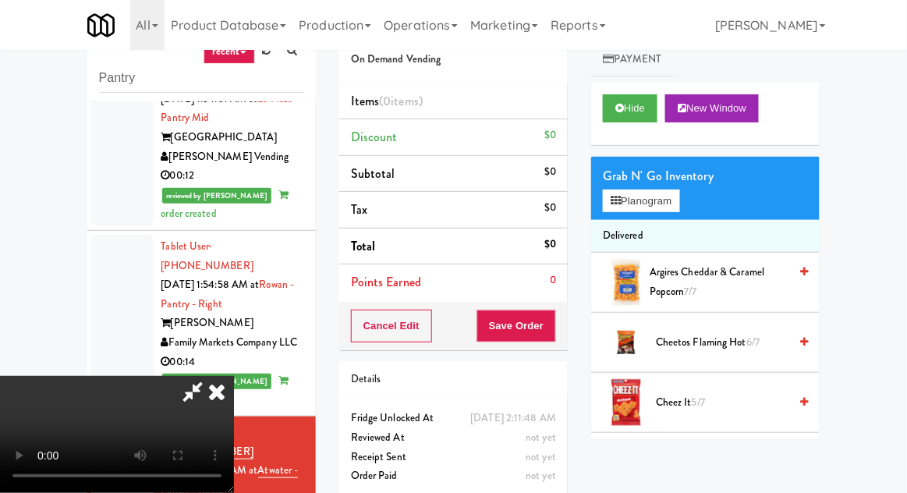
scroll to position [60, 0]
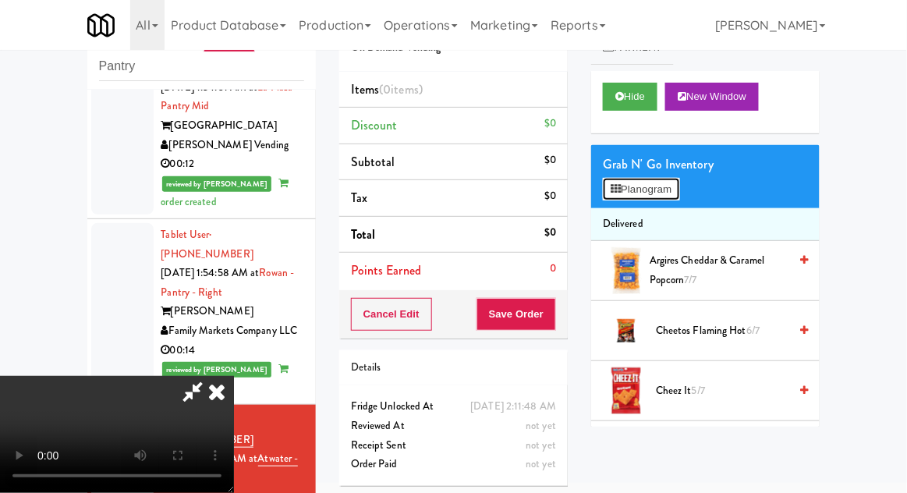
click at [674, 186] on button "Planogram" at bounding box center [641, 189] width 76 height 23
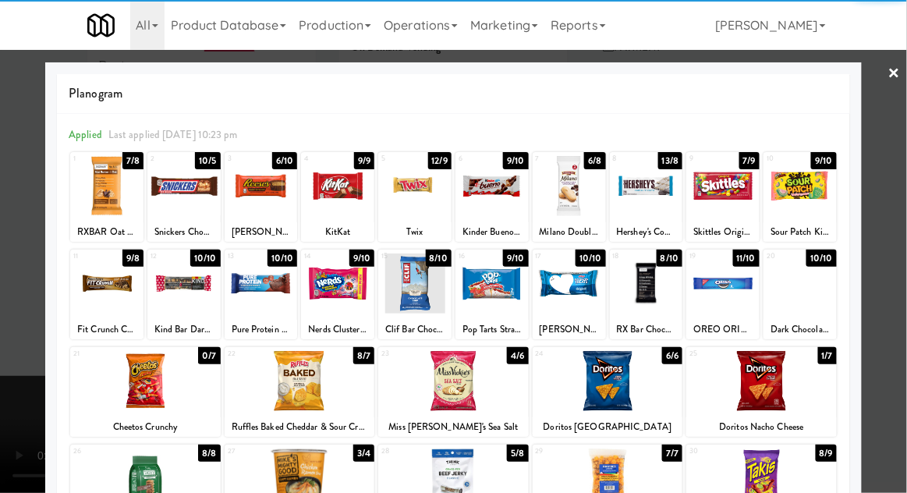
click at [734, 303] on div at bounding box center [722, 283] width 73 height 60
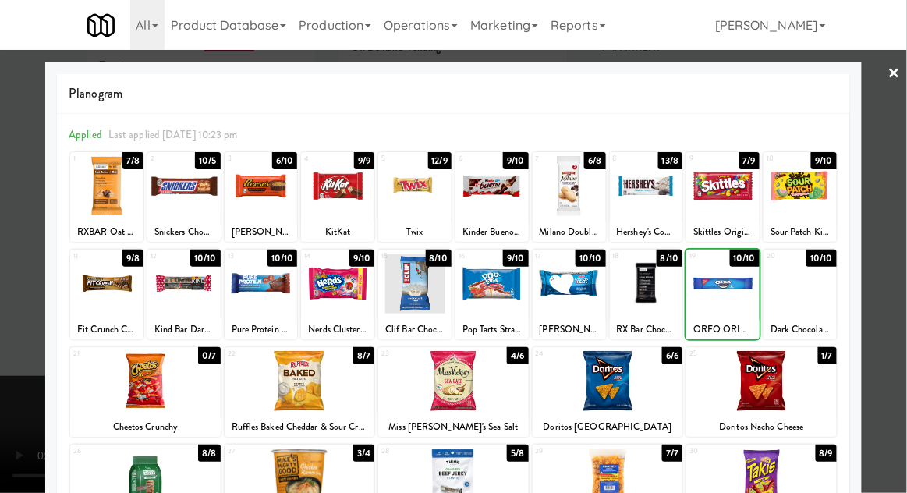
click at [902, 260] on div at bounding box center [453, 246] width 907 height 493
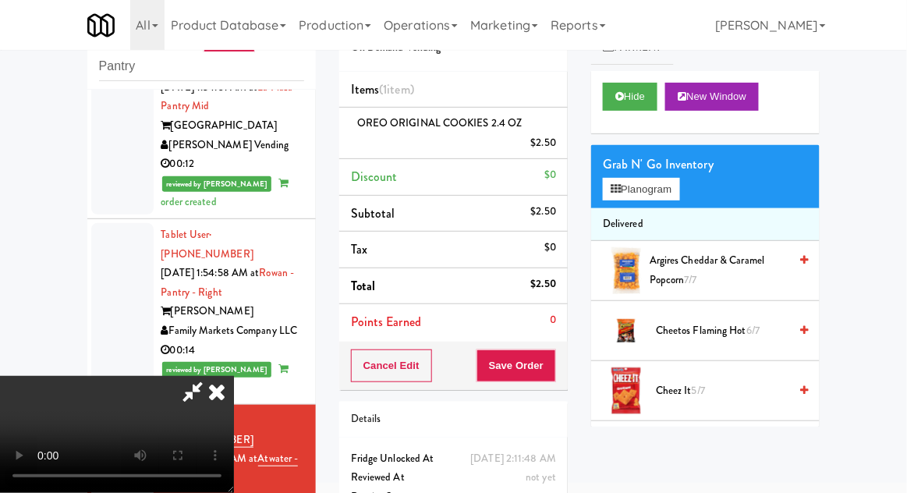
click at [566, 369] on div "Cancel Edit Save Order" at bounding box center [453, 366] width 229 height 48
click at [554, 370] on button "Save Order" at bounding box center [517, 365] width 80 height 33
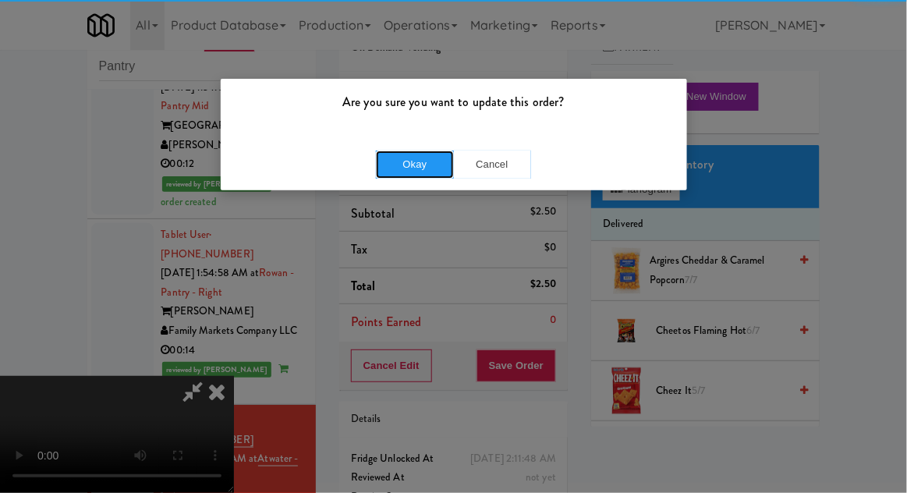
click at [424, 164] on button "Okay" at bounding box center [415, 165] width 78 height 28
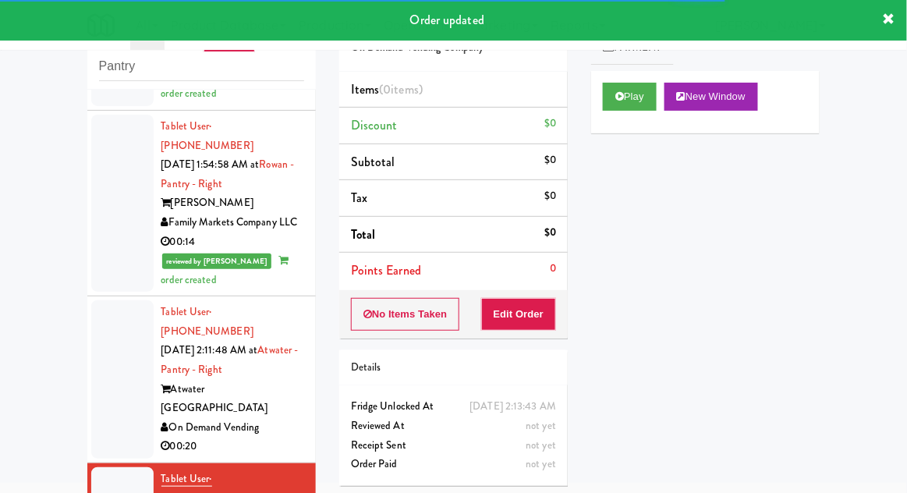
scroll to position [1846, 0]
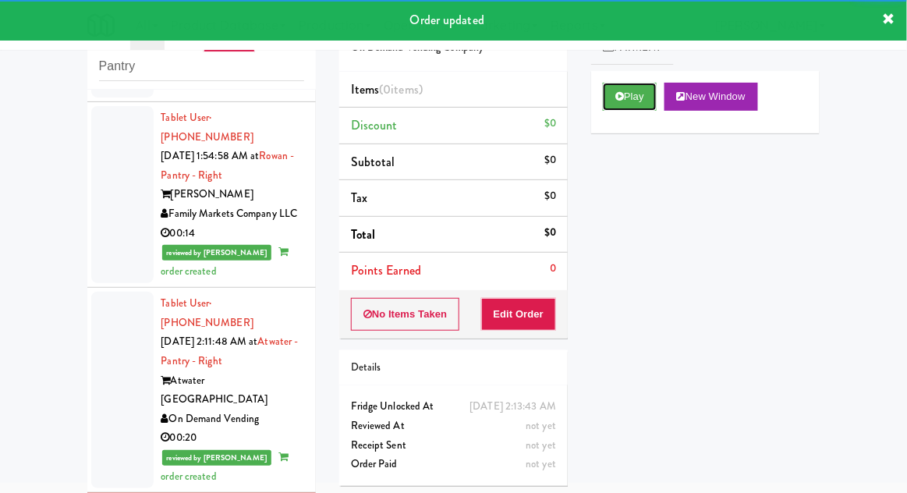
click at [615, 86] on button "Play" at bounding box center [630, 97] width 54 height 28
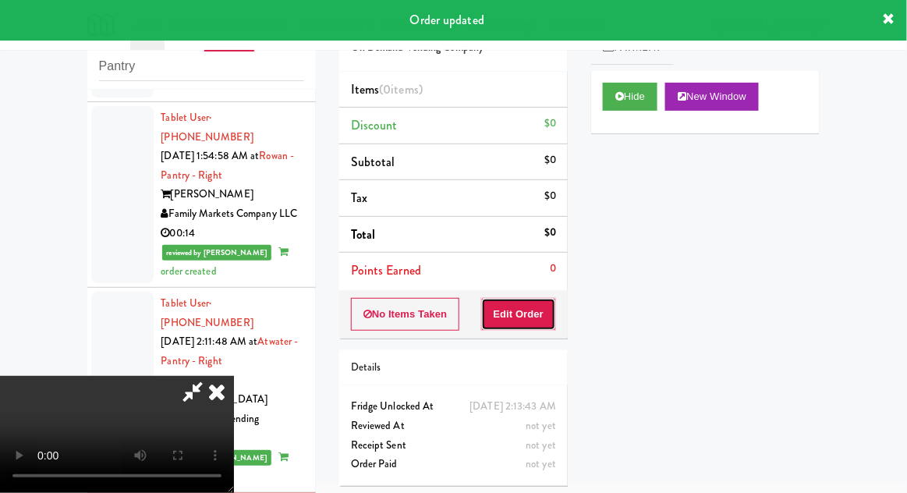
click at [518, 316] on button "Edit Order" at bounding box center [519, 314] width 76 height 33
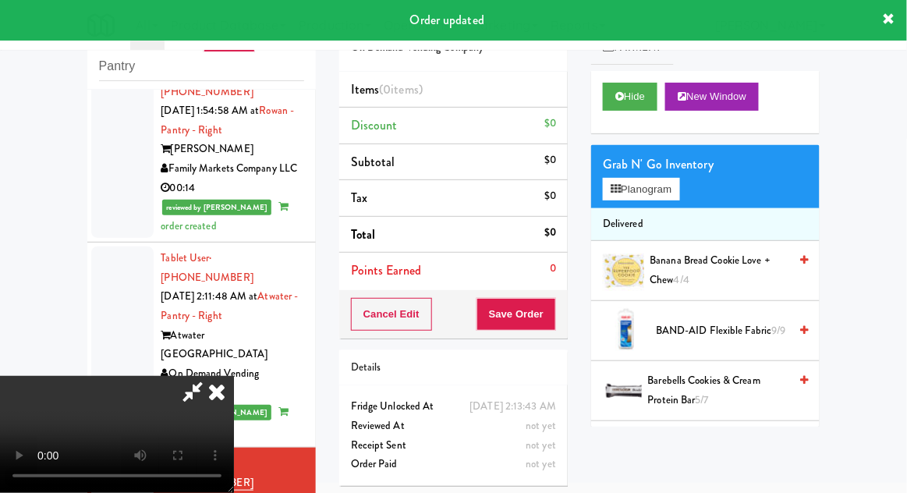
scroll to position [57, 0]
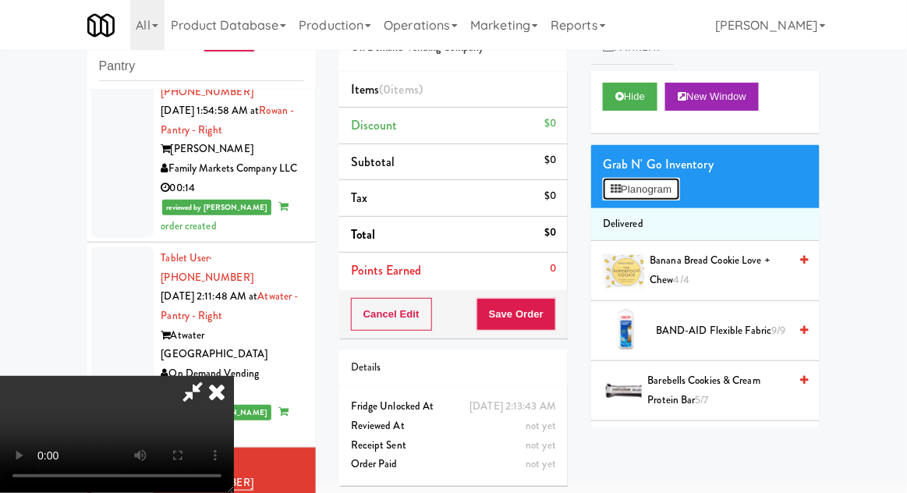
click at [679, 179] on button "Planogram" at bounding box center [641, 189] width 76 height 23
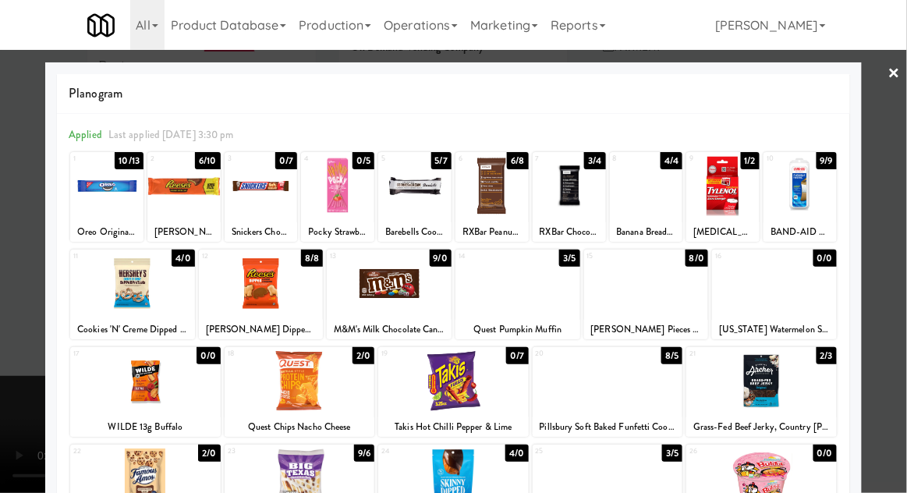
click at [633, 291] on div at bounding box center [646, 283] width 125 height 60
click at [887, 367] on div at bounding box center [453, 246] width 907 height 493
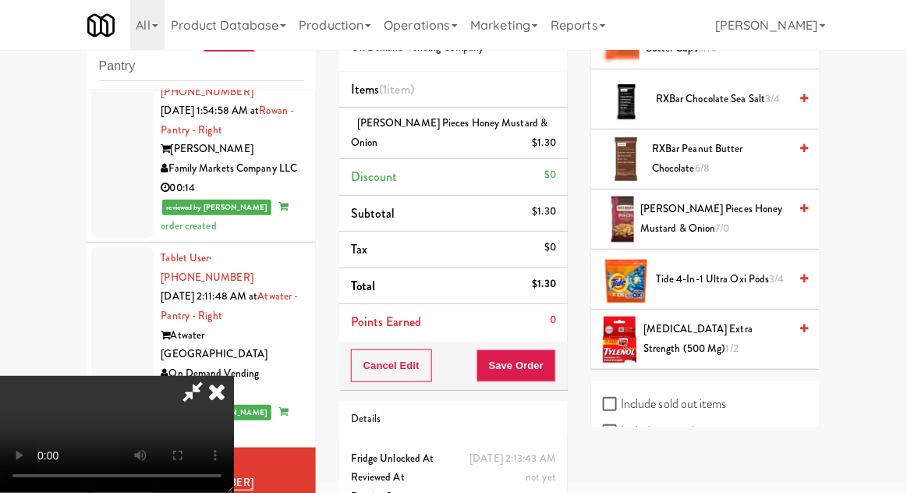
scroll to position [1317, 0]
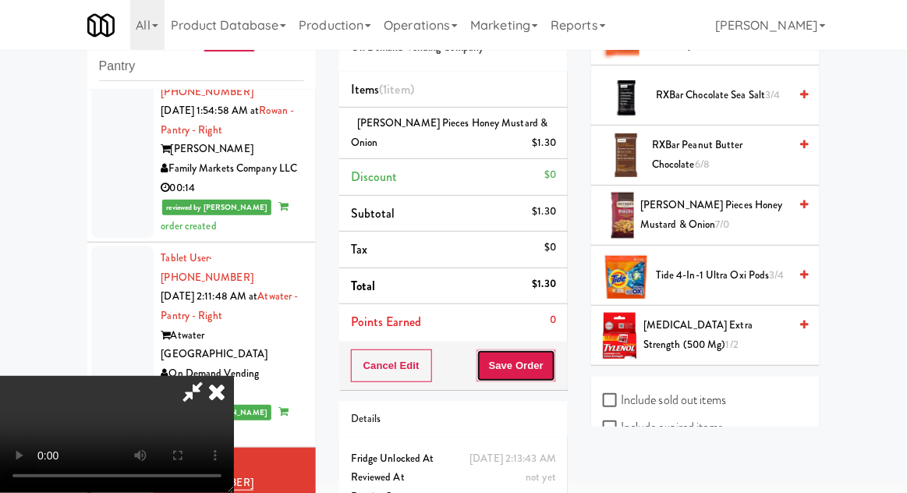
click at [547, 357] on button "Save Order" at bounding box center [517, 365] width 80 height 33
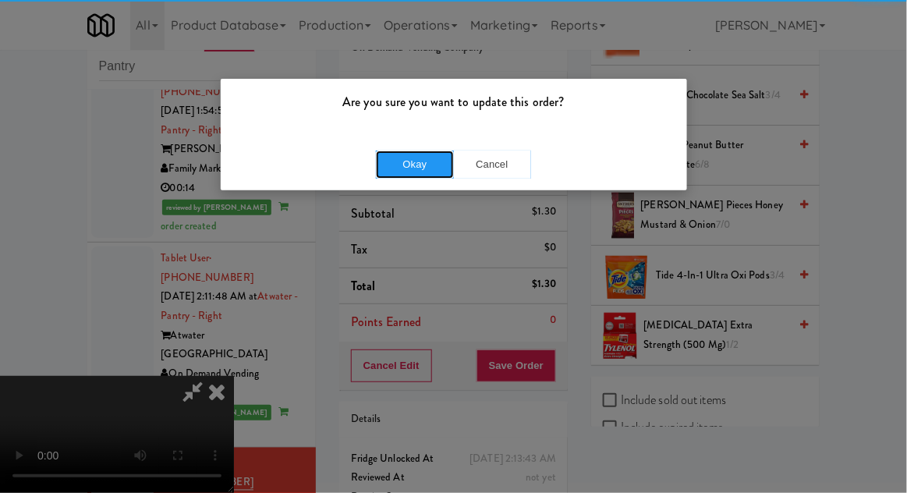
click at [424, 165] on button "Okay" at bounding box center [415, 165] width 78 height 28
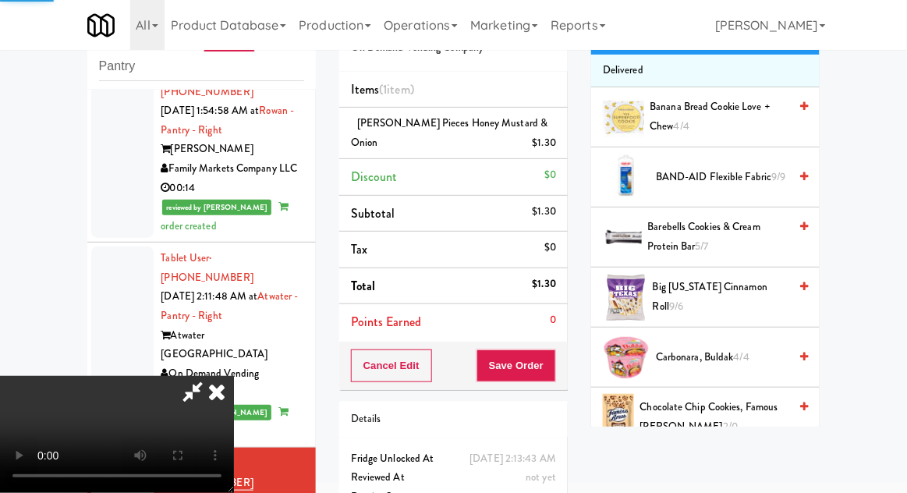
scroll to position [0, 0]
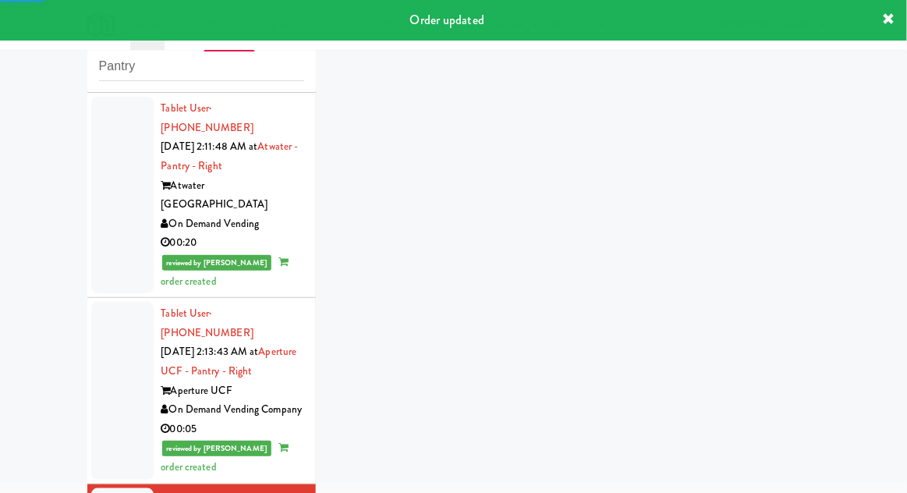
scroll to position [2047, 0]
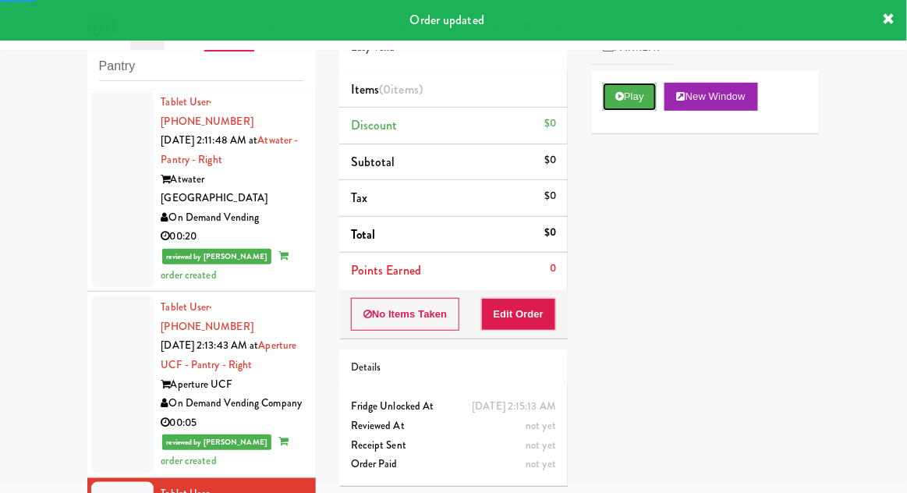
click at [605, 100] on button "Play" at bounding box center [630, 97] width 54 height 28
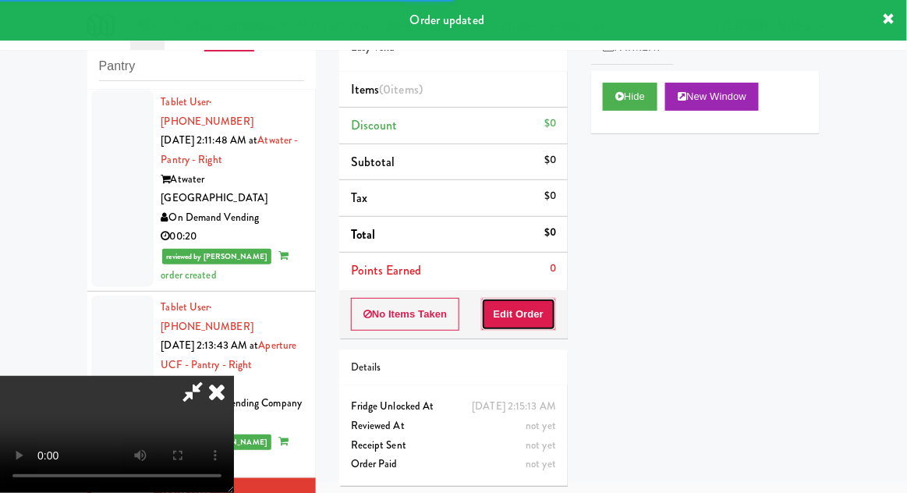
click at [509, 324] on button "Edit Order" at bounding box center [519, 314] width 76 height 33
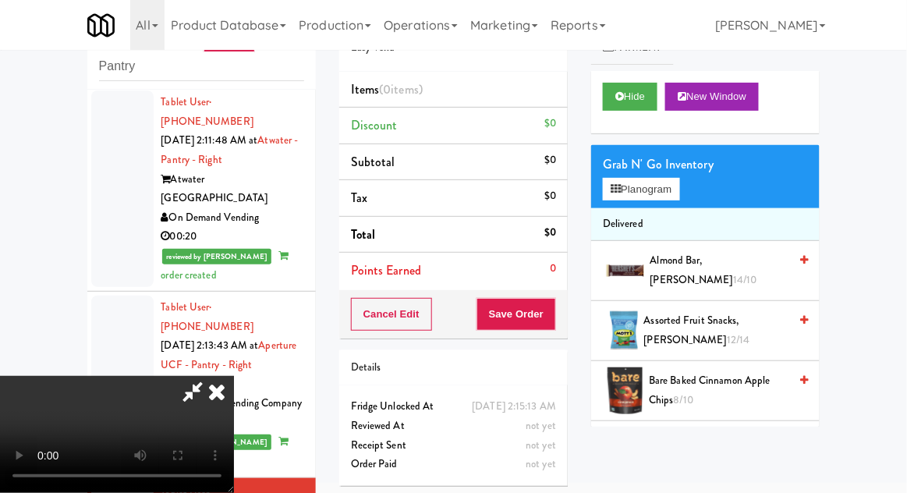
scroll to position [57, 0]
click at [668, 197] on button "Planogram" at bounding box center [641, 189] width 76 height 23
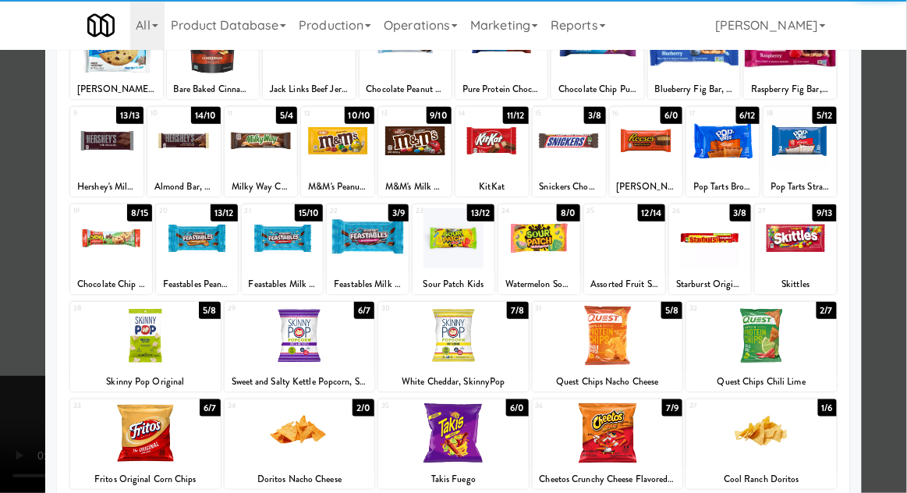
scroll to position [157, 0]
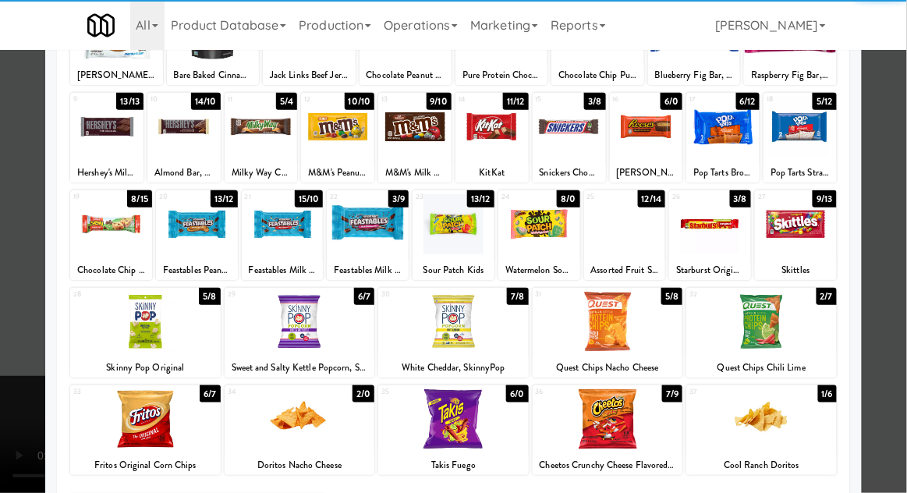
click at [445, 332] on div at bounding box center [453, 322] width 151 height 60
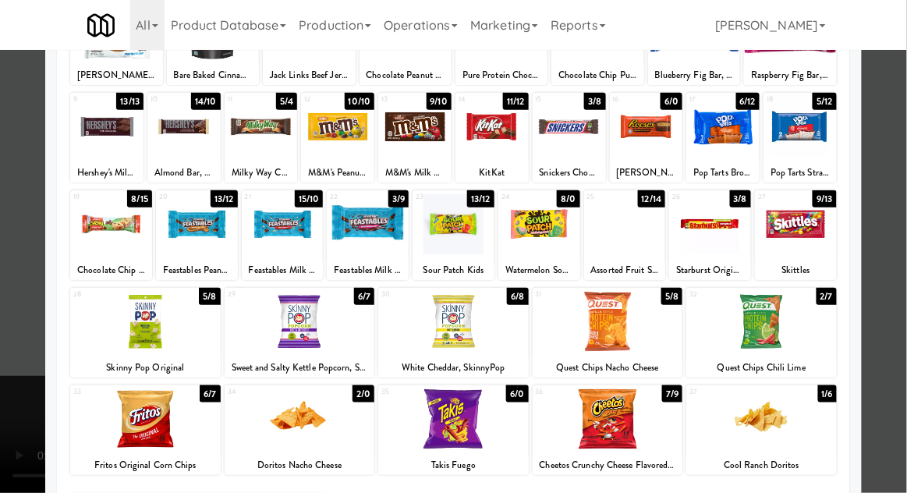
click at [898, 378] on div at bounding box center [453, 246] width 907 height 493
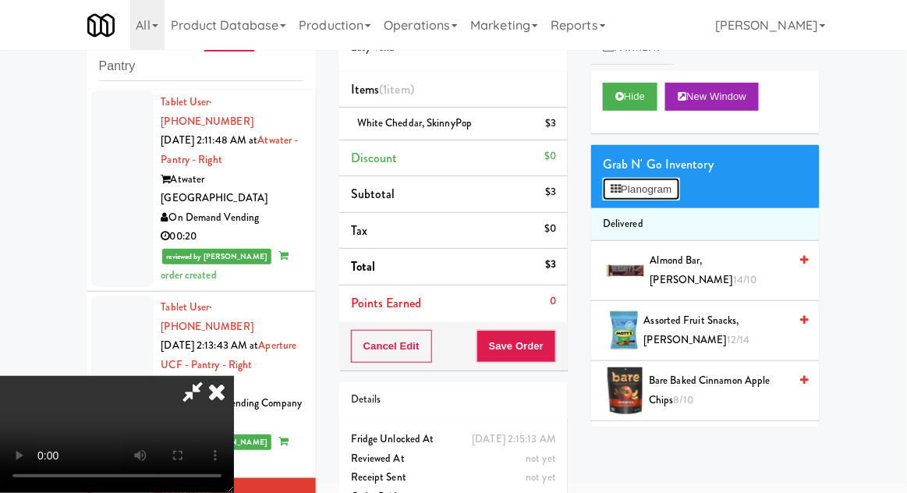
click at [668, 184] on button "Planogram" at bounding box center [641, 189] width 76 height 23
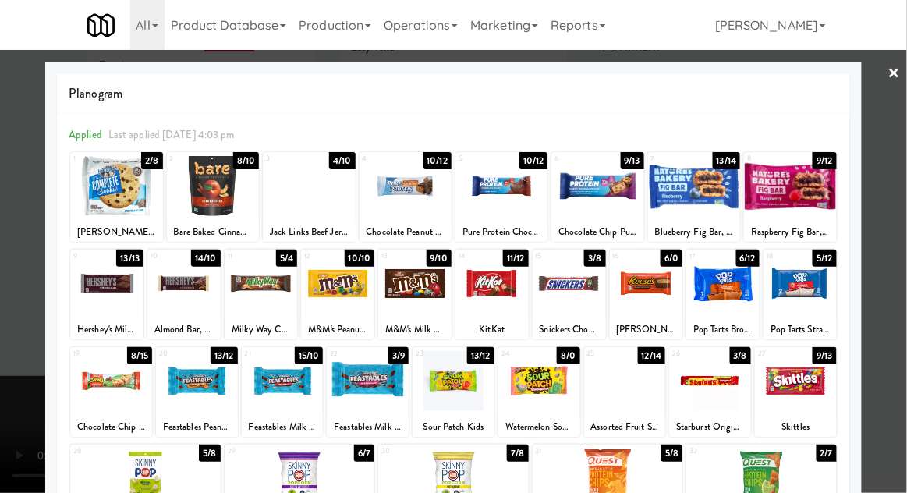
click at [5, 279] on div at bounding box center [453, 246] width 907 height 493
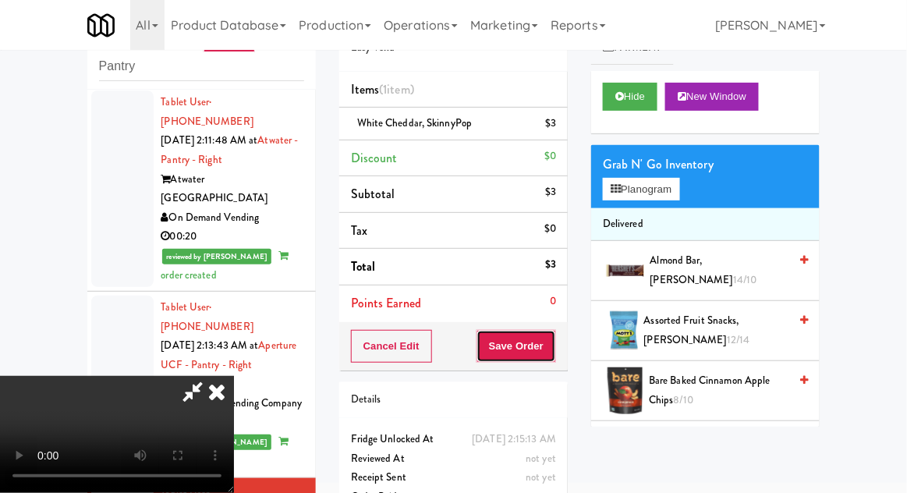
click at [551, 353] on button "Save Order" at bounding box center [517, 346] width 80 height 33
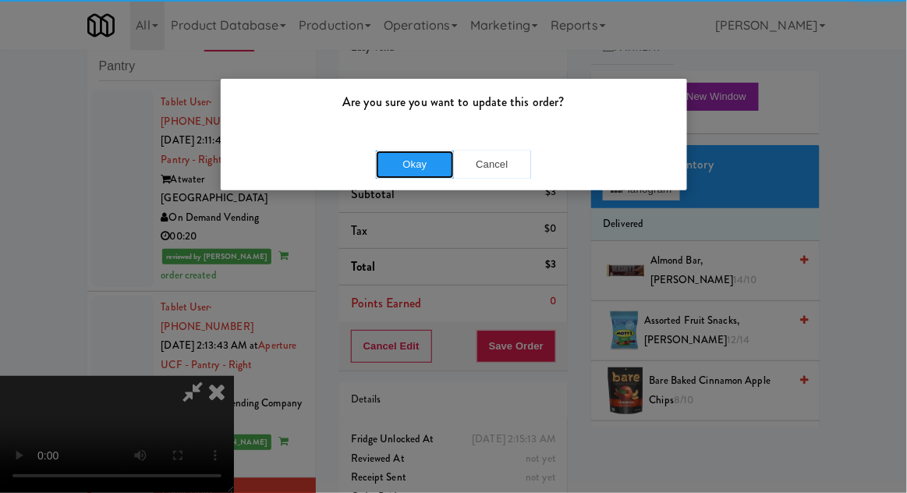
click at [427, 175] on button "Okay" at bounding box center [415, 165] width 78 height 28
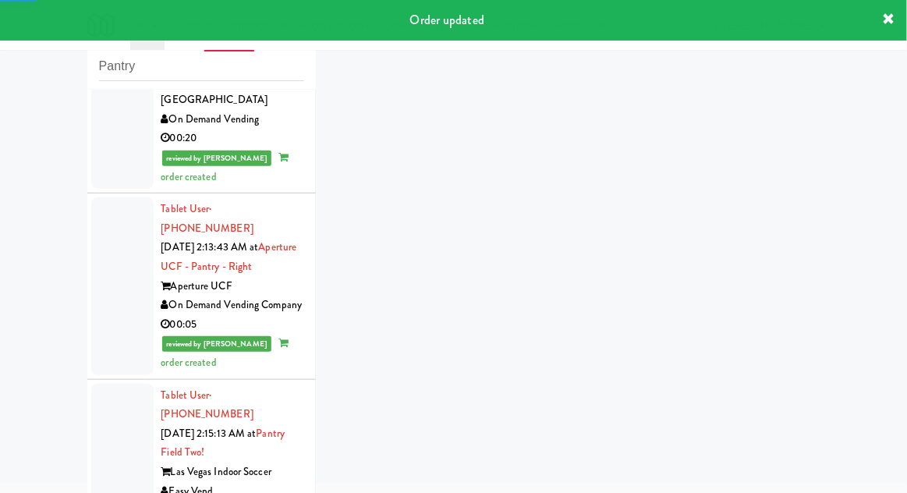
scroll to position [2218, 0]
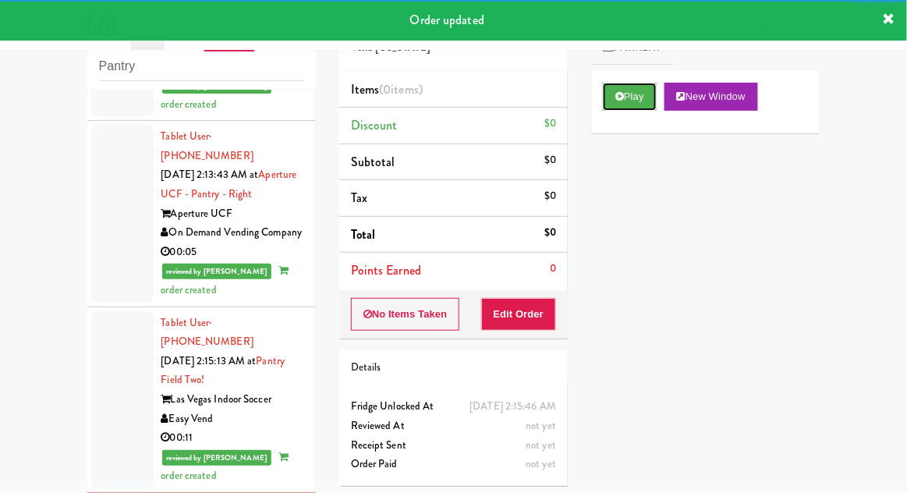
click at [627, 83] on button "Play" at bounding box center [630, 97] width 54 height 28
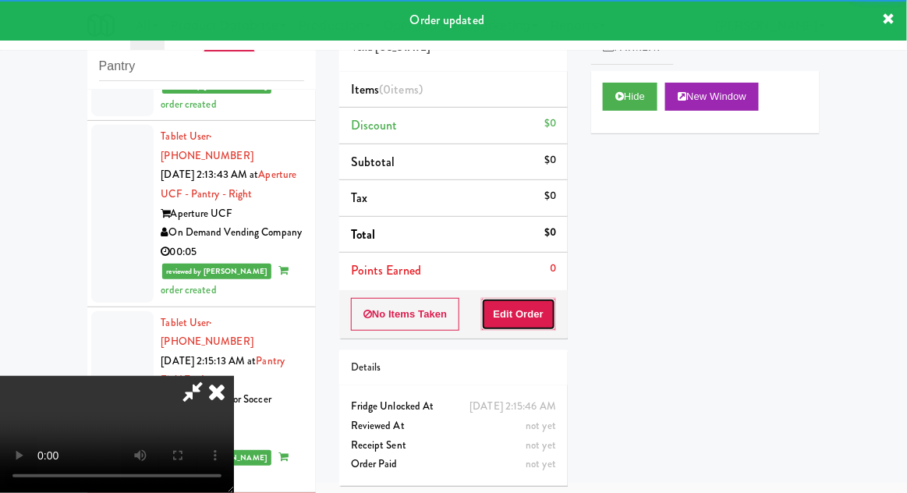
click at [519, 309] on button "Edit Order" at bounding box center [519, 314] width 76 height 33
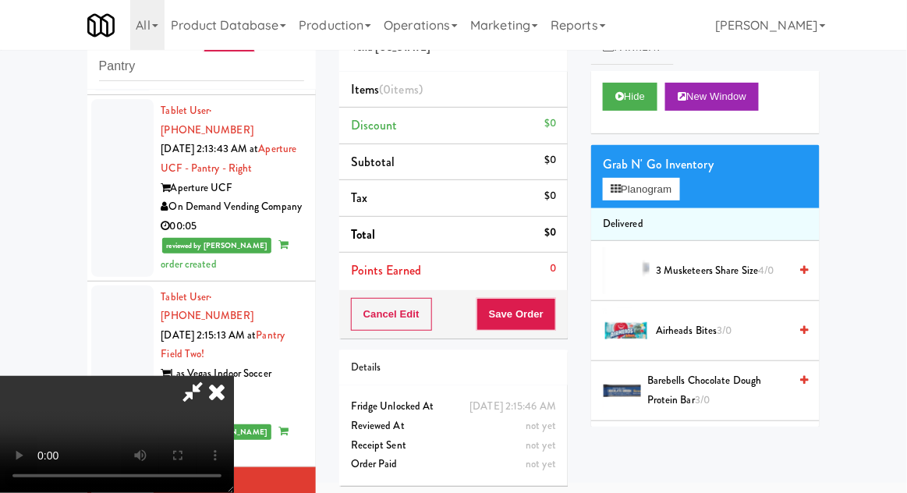
scroll to position [0, 0]
click at [672, 195] on button "Planogram" at bounding box center [641, 189] width 76 height 23
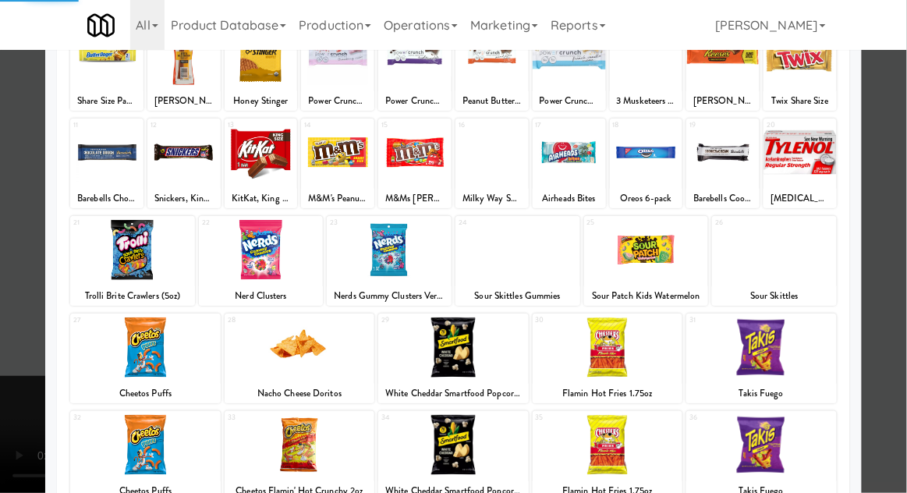
scroll to position [133, 0]
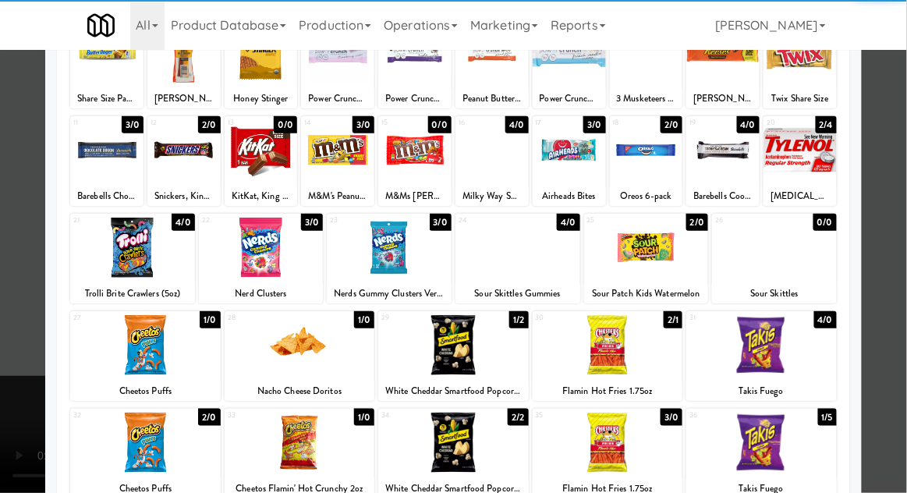
click at [261, 255] on div at bounding box center [261, 248] width 125 height 60
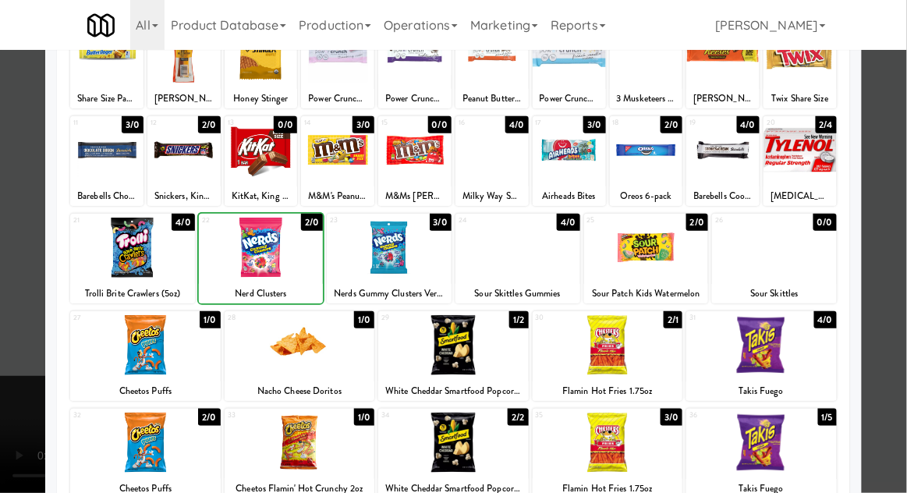
click at [894, 385] on div at bounding box center [453, 246] width 907 height 493
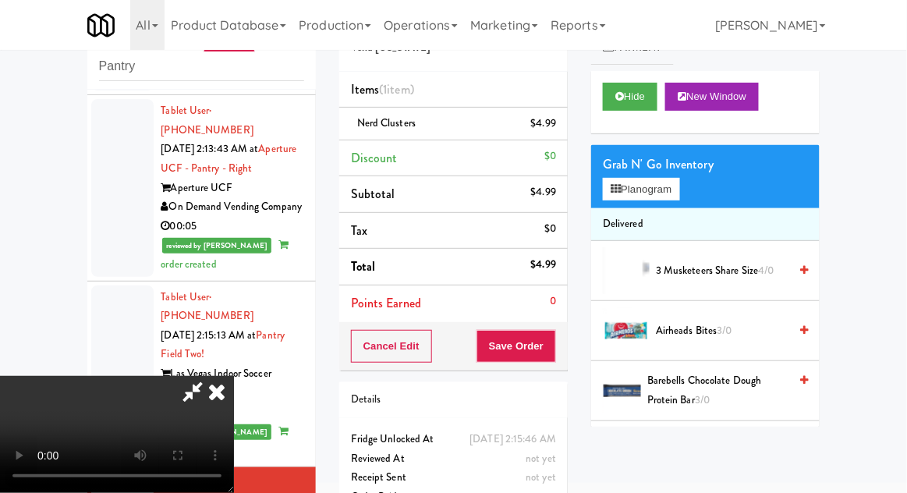
scroll to position [57, 0]
click at [555, 353] on button "Save Order" at bounding box center [517, 346] width 80 height 33
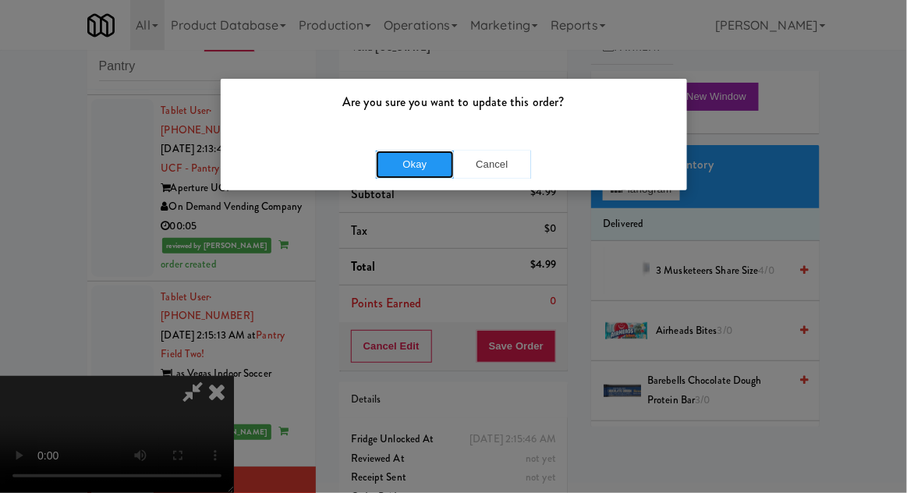
click at [410, 171] on button "Okay" at bounding box center [415, 165] width 78 height 28
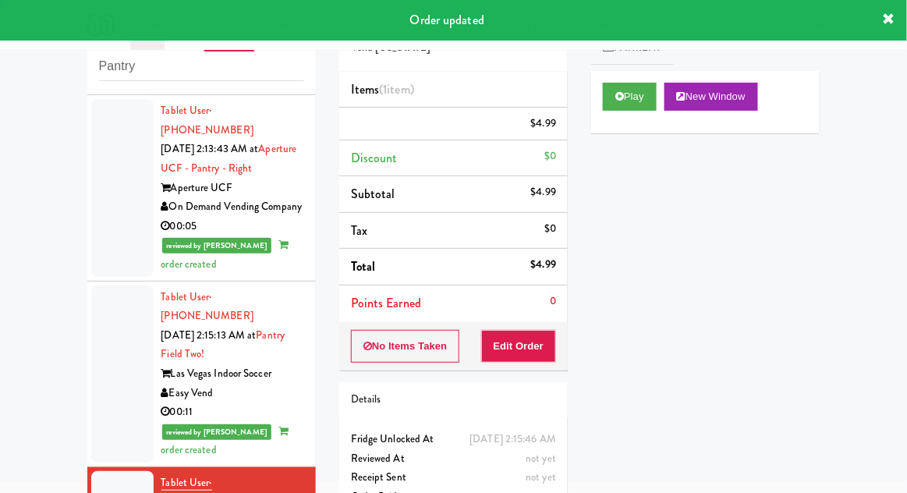
scroll to position [0, 0]
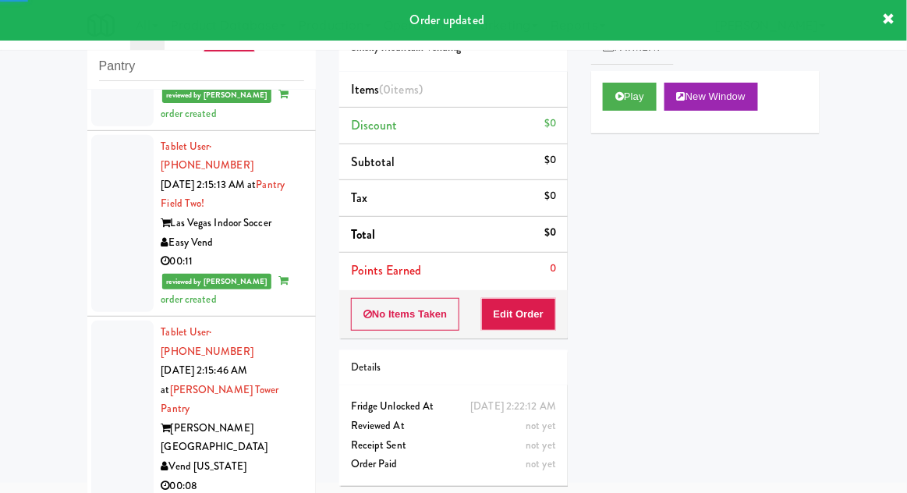
scroll to position [2395, 0]
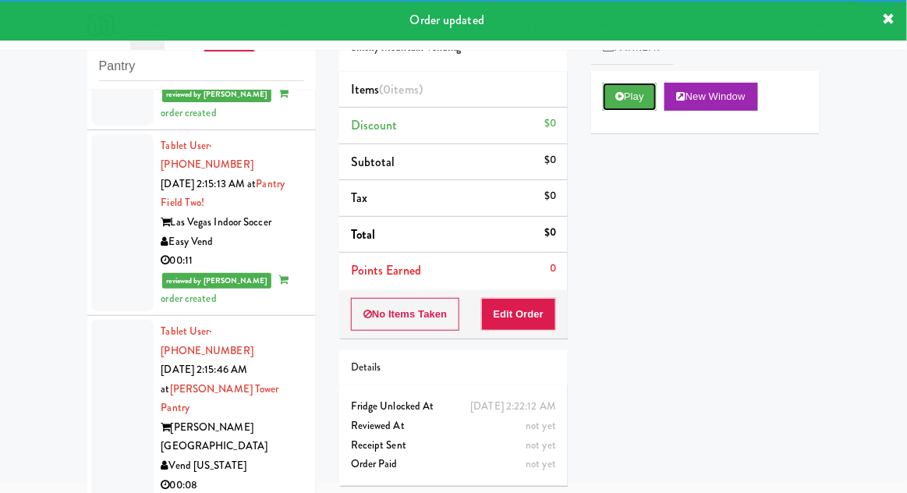
click at [650, 105] on button "Play" at bounding box center [630, 97] width 54 height 28
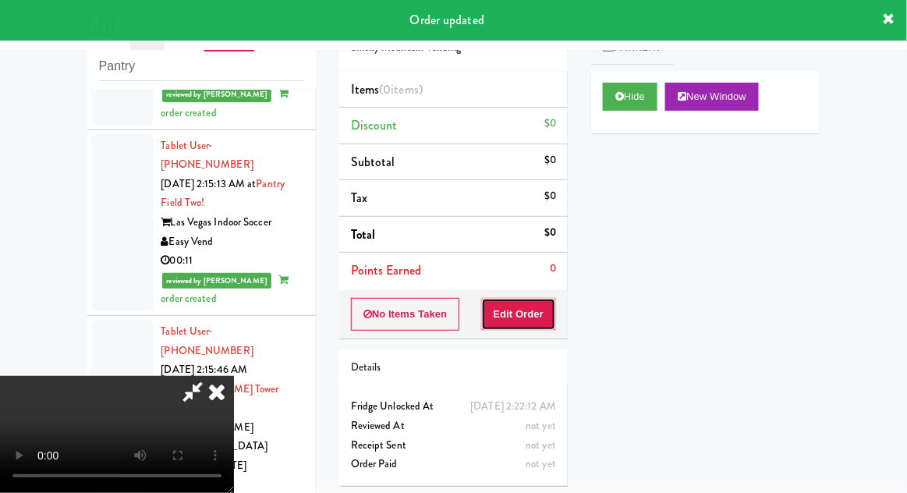
click at [524, 323] on button "Edit Order" at bounding box center [519, 314] width 76 height 33
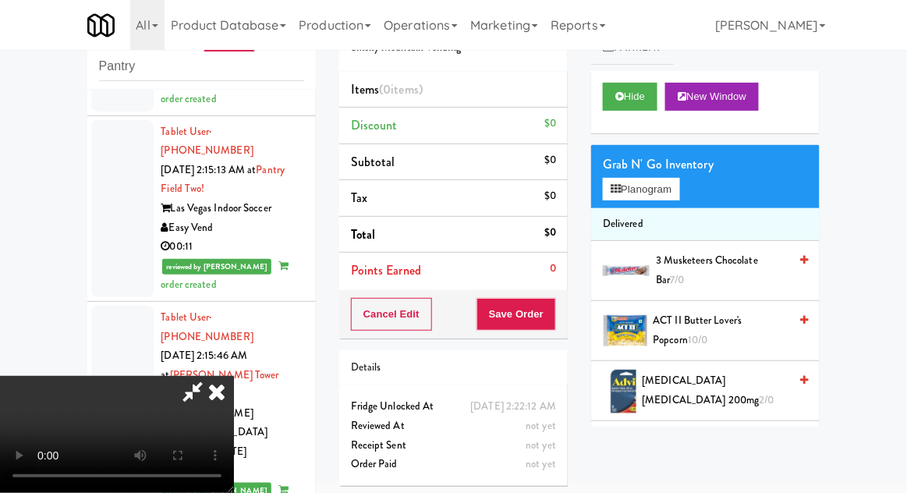
scroll to position [0, 0]
click at [675, 189] on button "Planogram" at bounding box center [641, 189] width 76 height 23
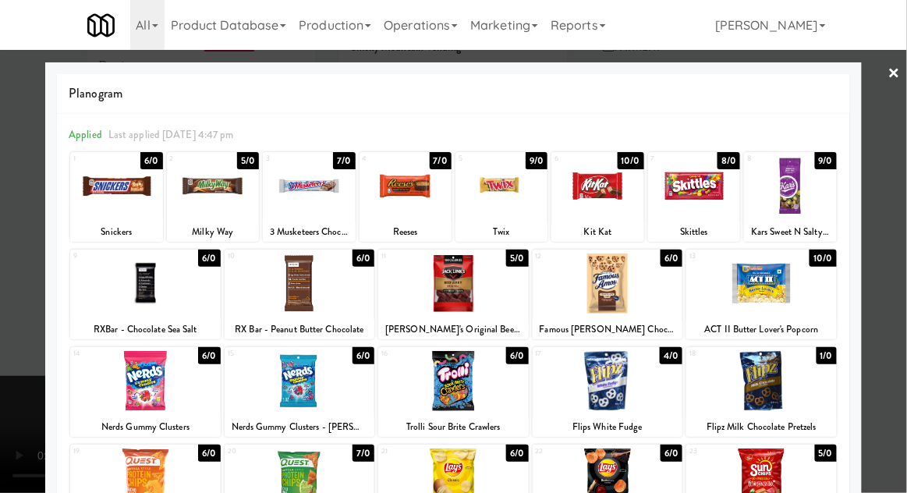
click at [597, 194] on div at bounding box center [597, 186] width 92 height 60
click at [899, 344] on div at bounding box center [453, 246] width 907 height 493
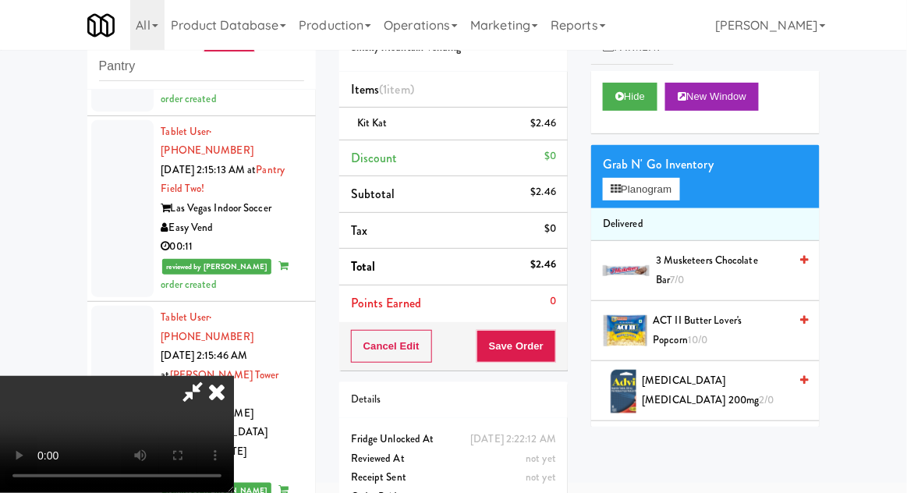
scroll to position [57, 0]
click at [546, 339] on button "Save Order" at bounding box center [517, 346] width 80 height 33
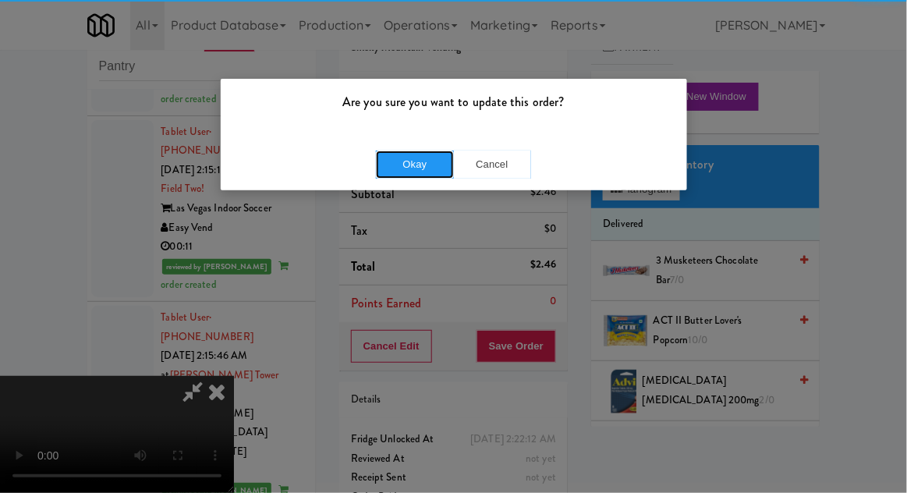
click at [413, 175] on button "Okay" at bounding box center [415, 165] width 78 height 28
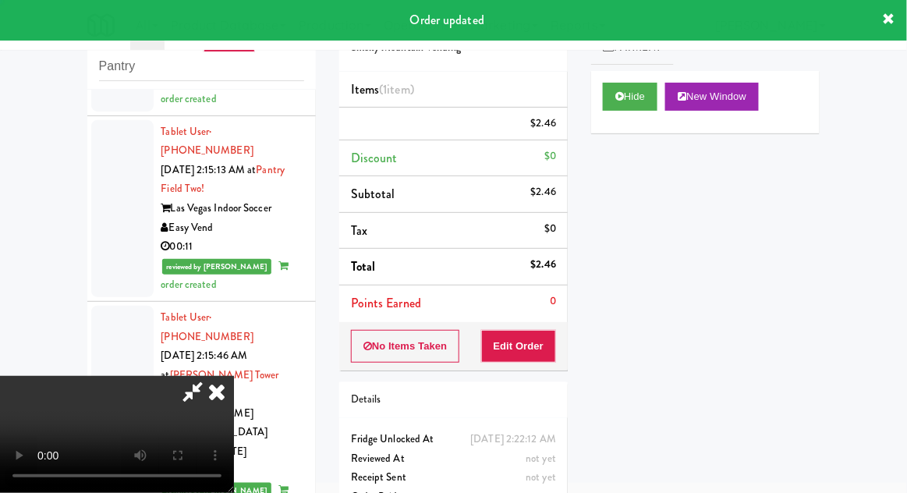
scroll to position [0, 0]
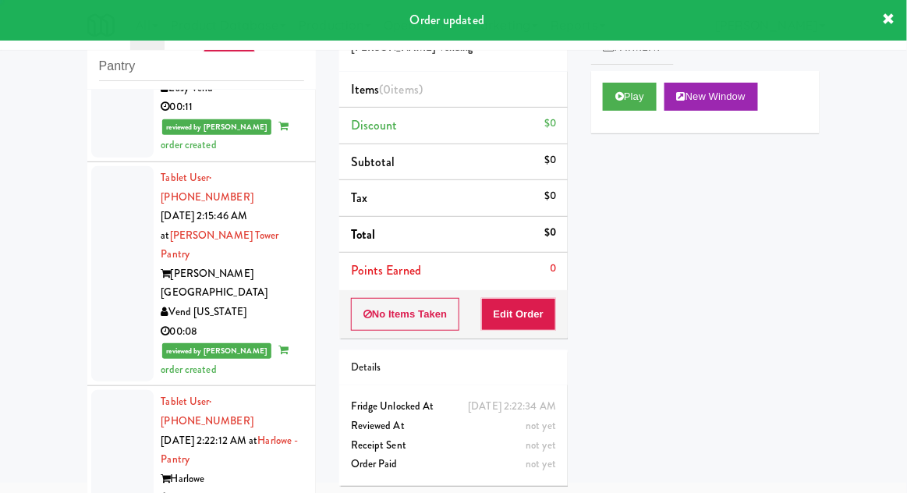
scroll to position [2558, 0]
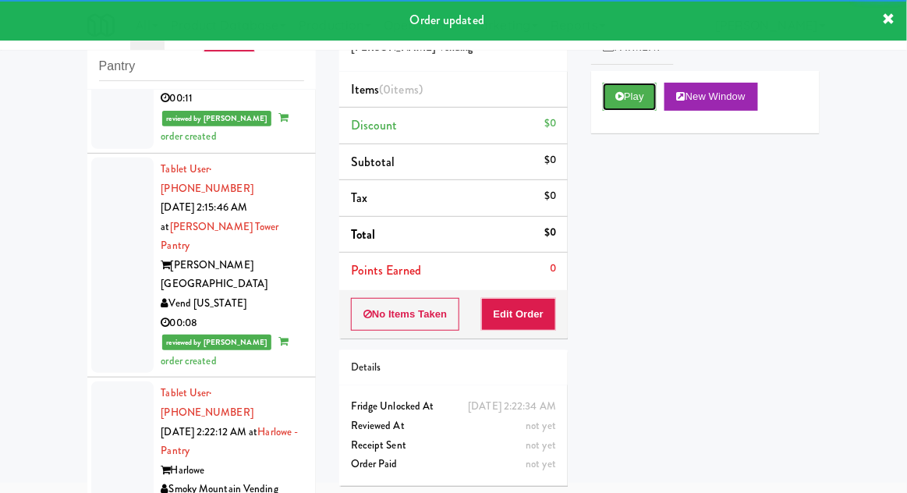
click at [613, 107] on button "Play" at bounding box center [630, 97] width 54 height 28
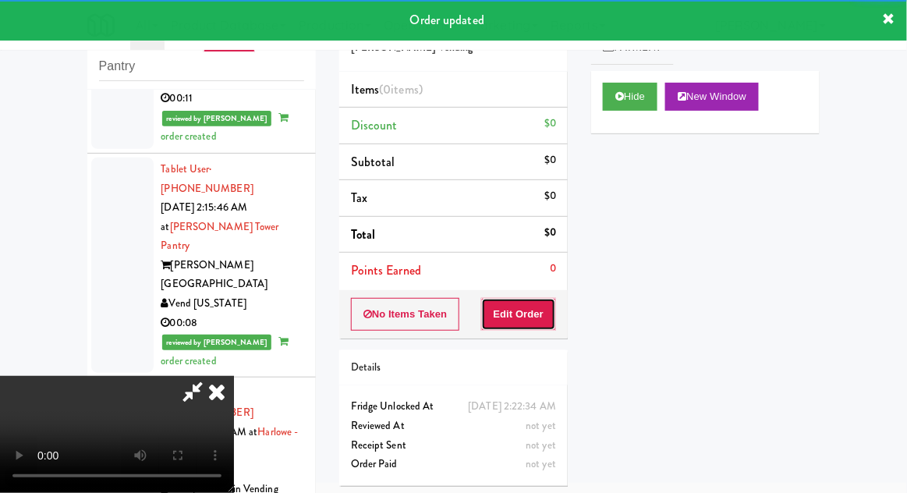
click at [516, 328] on button "Edit Order" at bounding box center [519, 314] width 76 height 33
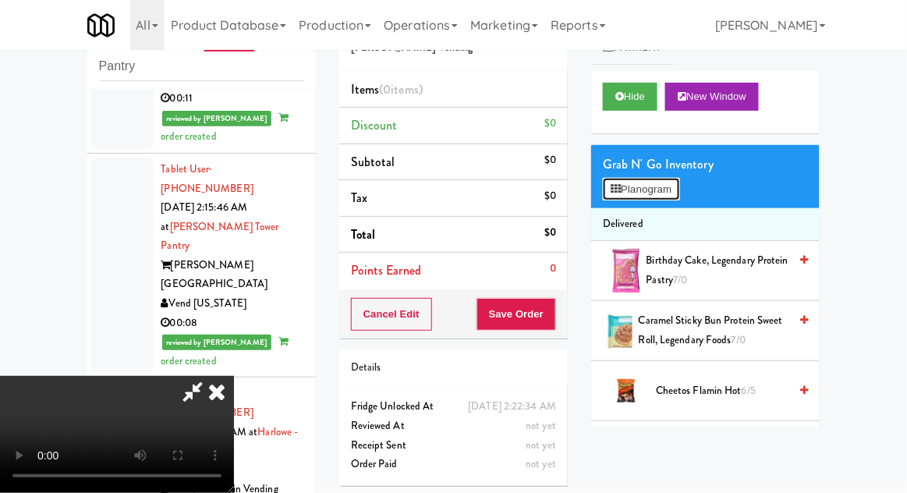
click at [676, 189] on button "Planogram" at bounding box center [641, 189] width 76 height 23
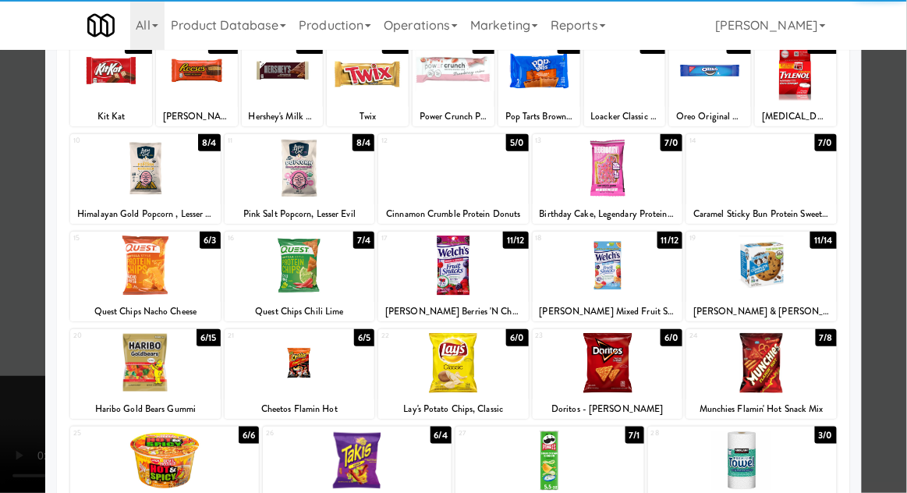
scroll to position [126, 0]
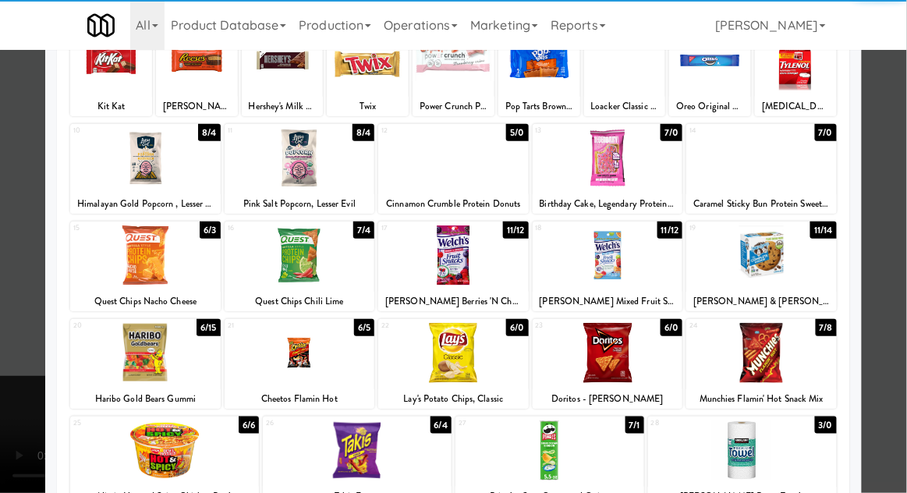
click at [137, 262] on div at bounding box center [145, 255] width 151 height 60
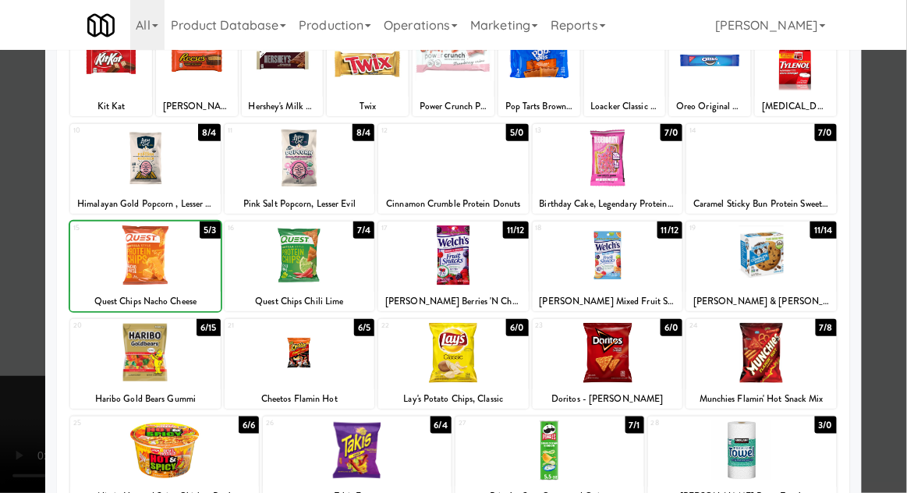
click at [893, 344] on div at bounding box center [453, 246] width 907 height 493
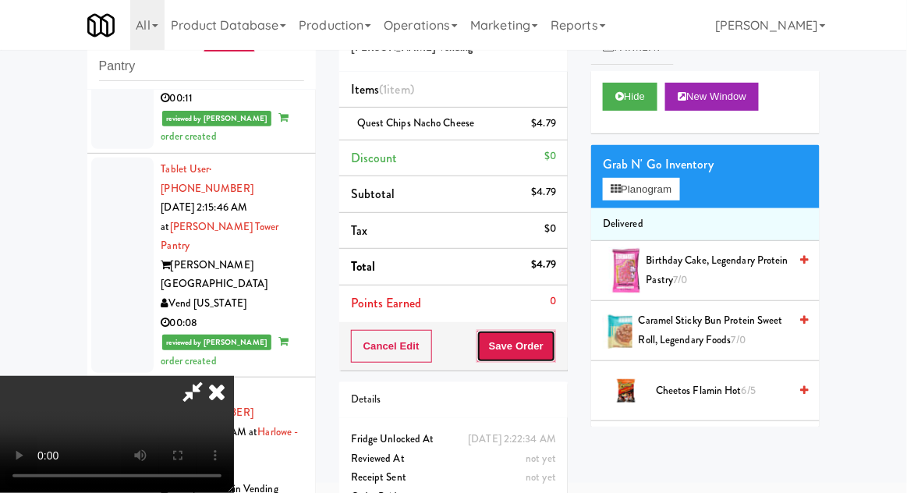
click at [553, 349] on button "Save Order" at bounding box center [517, 346] width 80 height 33
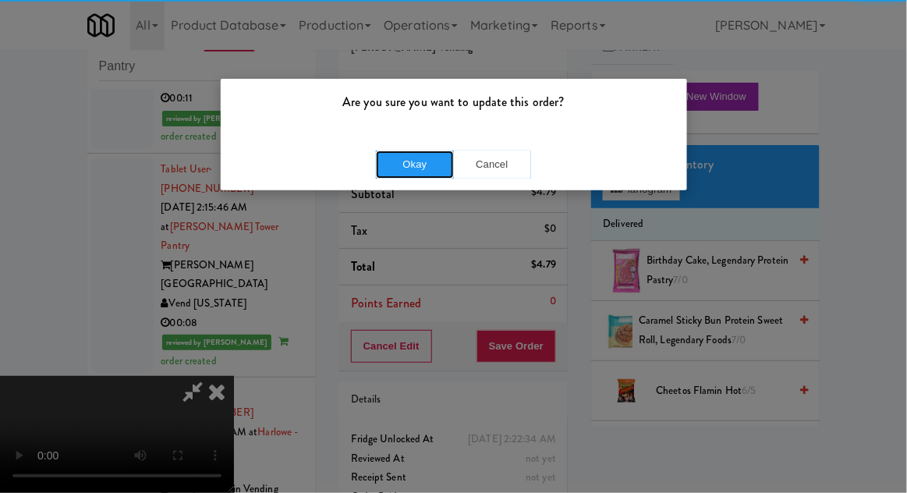
click at [404, 175] on button "Okay" at bounding box center [415, 165] width 78 height 28
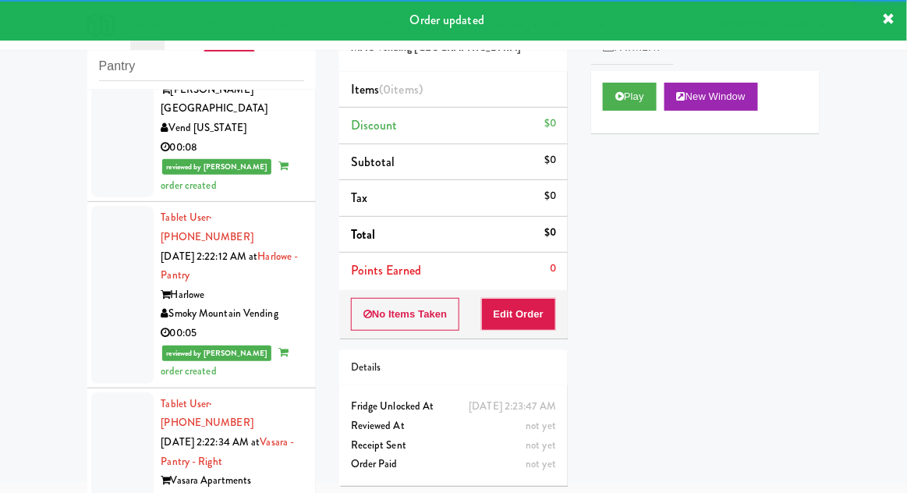
scroll to position [2736, 0]
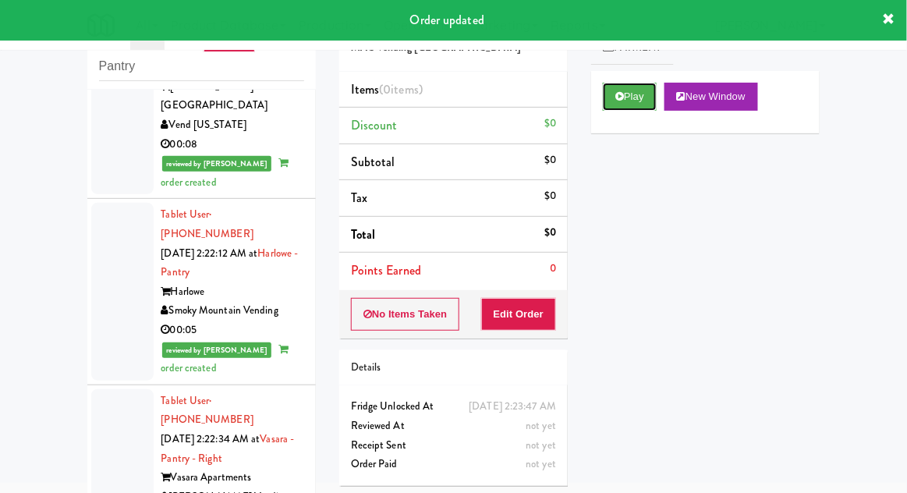
click at [606, 94] on button "Play" at bounding box center [630, 97] width 54 height 28
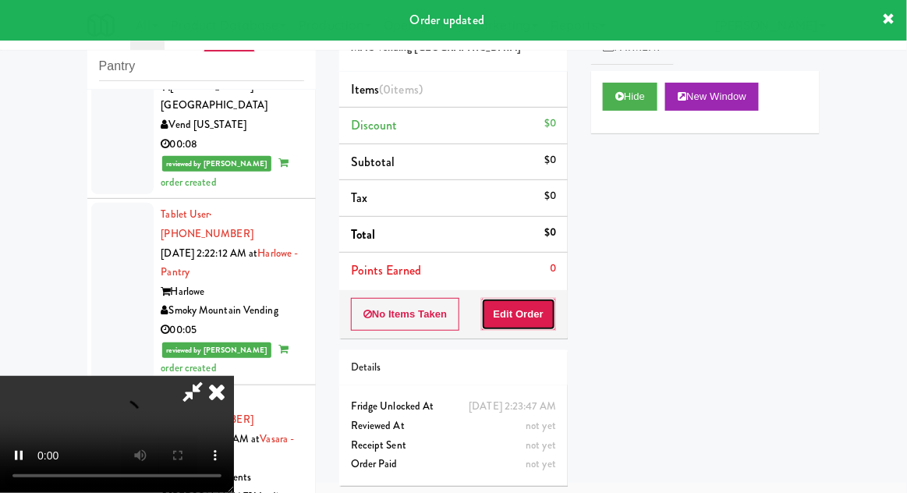
click at [508, 300] on button "Edit Order" at bounding box center [519, 314] width 76 height 33
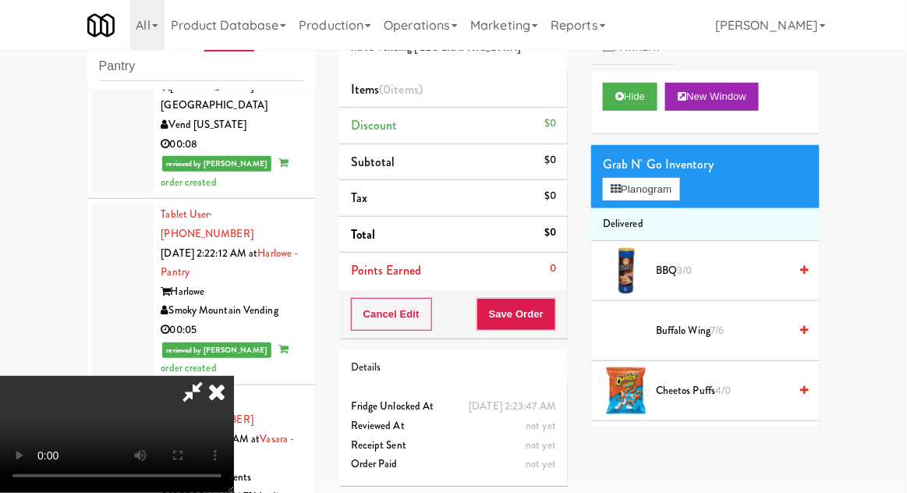
scroll to position [57, 0]
click at [653, 200] on button "Planogram" at bounding box center [641, 189] width 76 height 23
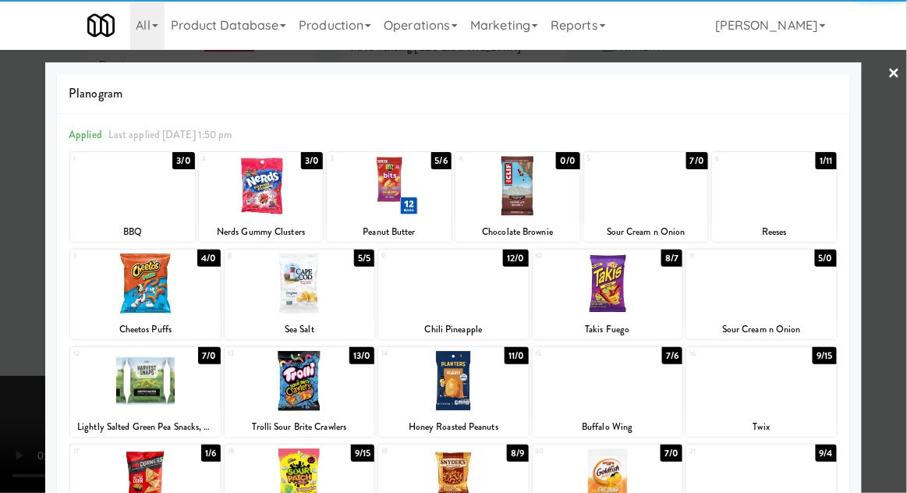
click at [675, 197] on div at bounding box center [646, 186] width 125 height 60
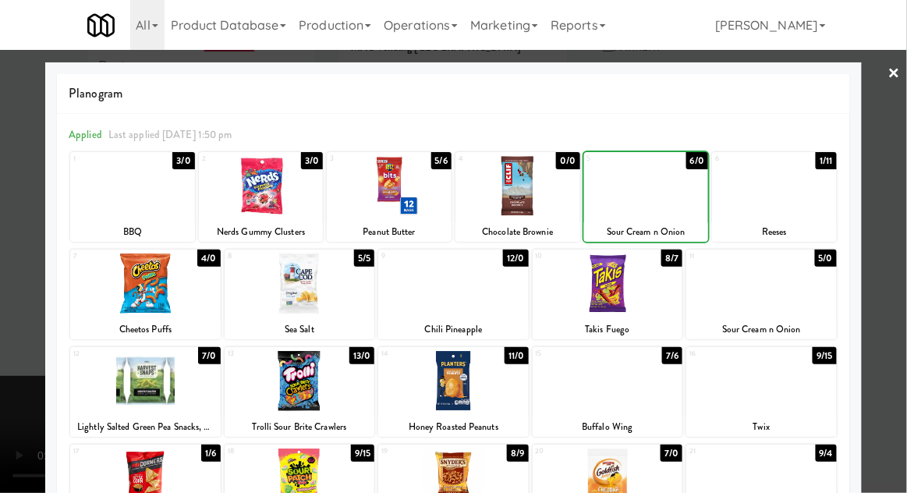
click at [12, 293] on div at bounding box center [453, 246] width 907 height 493
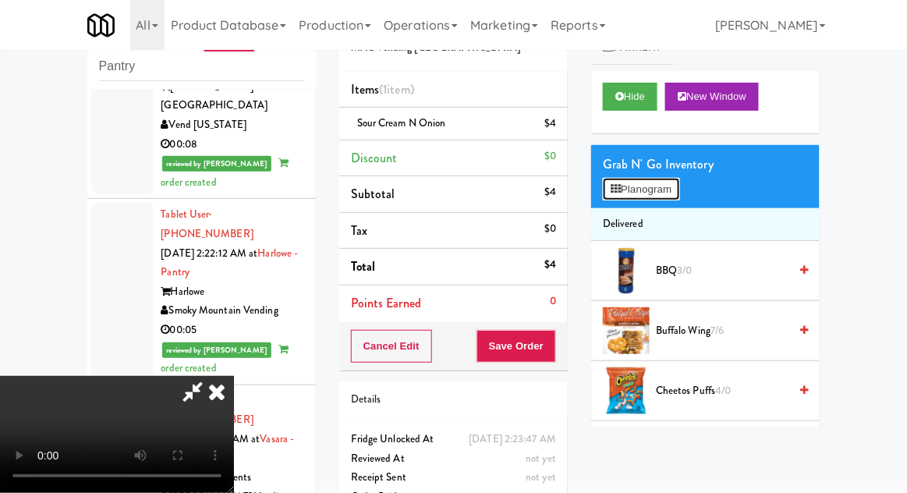
click at [661, 179] on button "Planogram" at bounding box center [641, 189] width 76 height 23
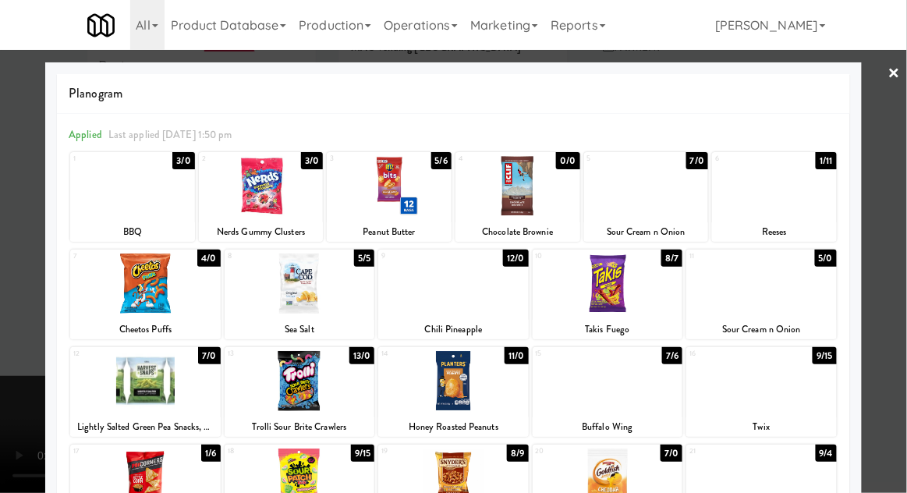
click at [899, 311] on div at bounding box center [453, 246] width 907 height 493
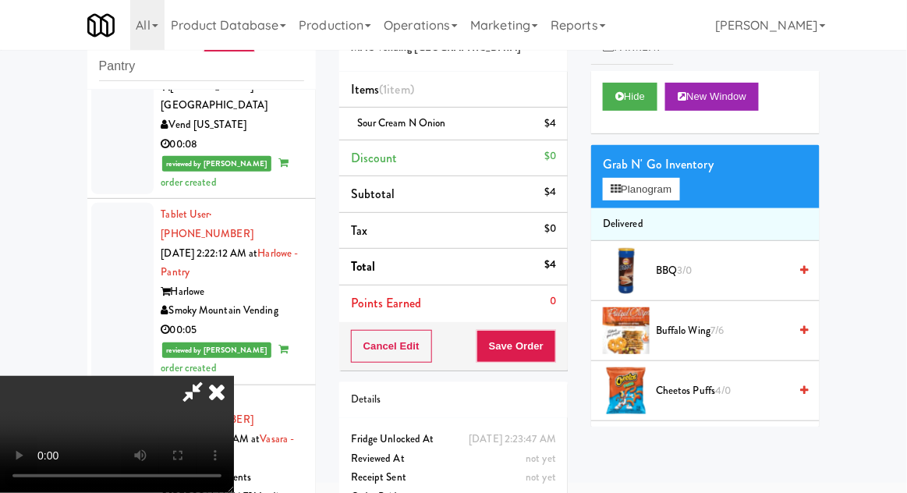
click at [678, 208] on li "Delivered" at bounding box center [705, 224] width 229 height 33
click at [677, 197] on button "Planogram" at bounding box center [641, 189] width 76 height 23
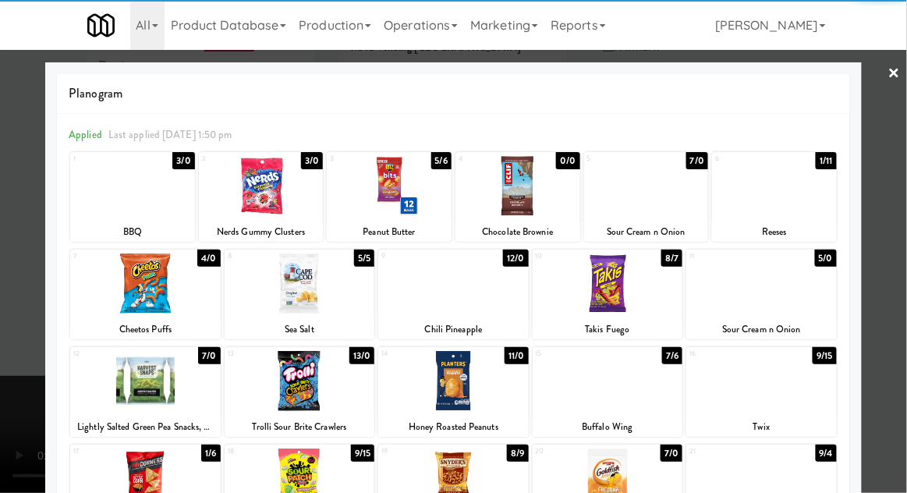
click at [125, 186] on div at bounding box center [132, 186] width 125 height 60
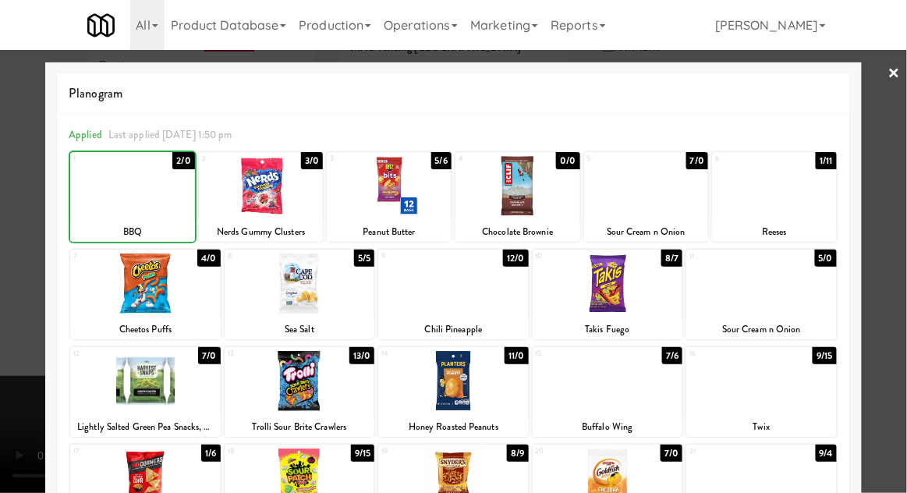
click at [888, 309] on div at bounding box center [453, 246] width 907 height 493
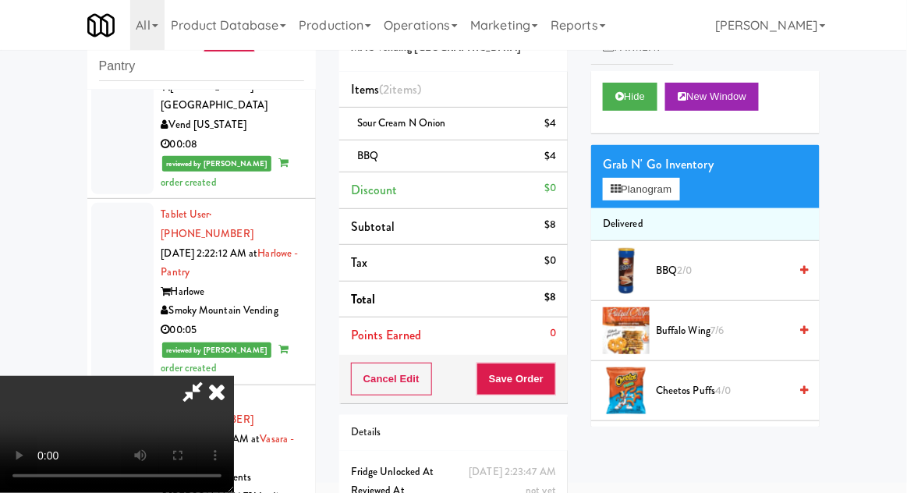
scroll to position [57, 0]
click at [714, 391] on span "Cheetos Puffs 4/0" at bounding box center [722, 390] width 133 height 19
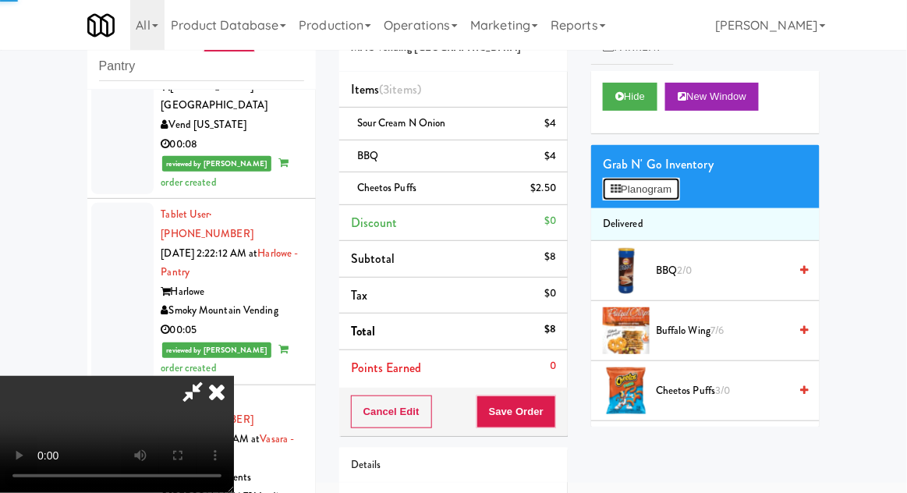
click at [671, 179] on button "Planogram" at bounding box center [641, 189] width 76 height 23
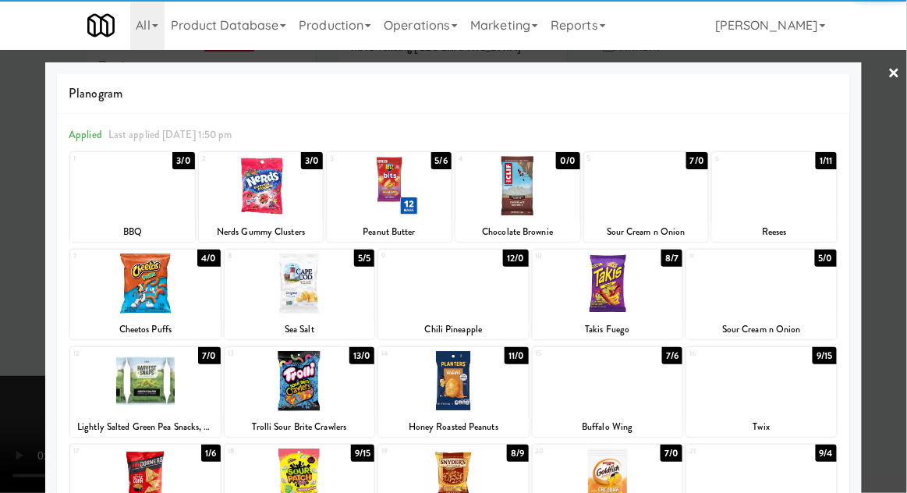
click at [884, 335] on div at bounding box center [453, 246] width 907 height 493
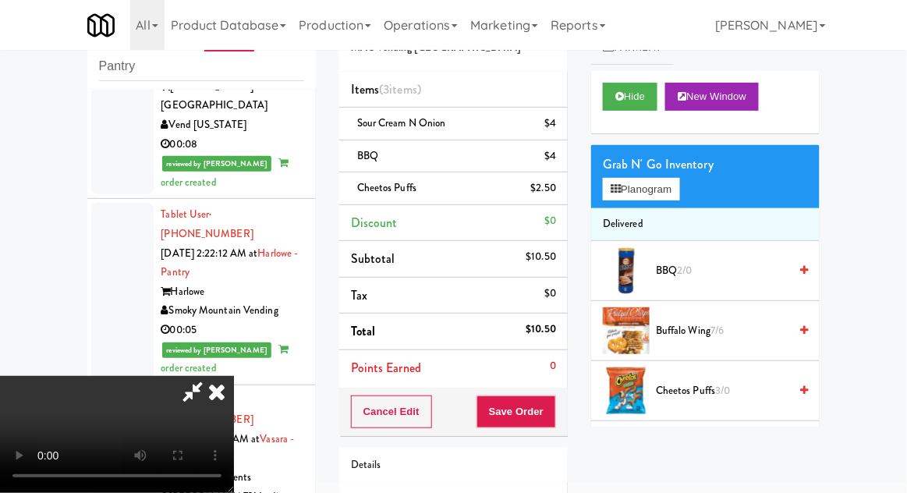
click at [716, 393] on span "Cheetos Puffs 3/0" at bounding box center [722, 390] width 133 height 19
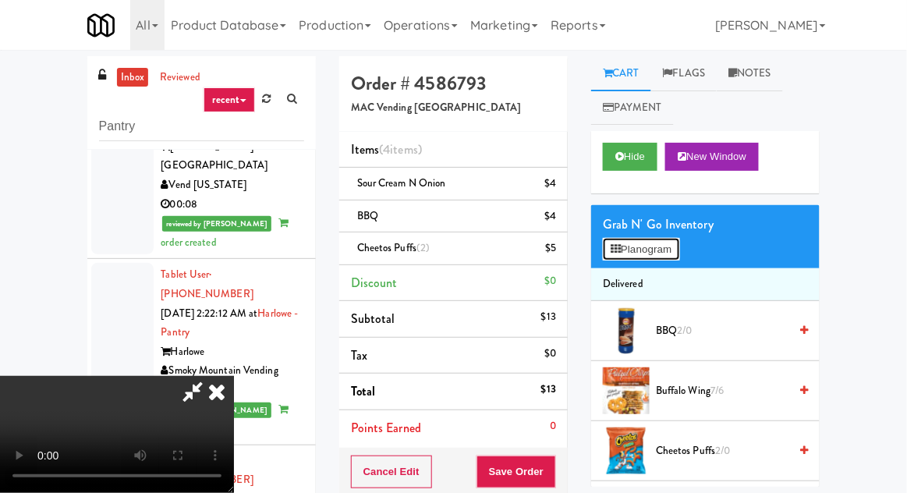
click at [663, 254] on button "Planogram" at bounding box center [641, 249] width 76 height 23
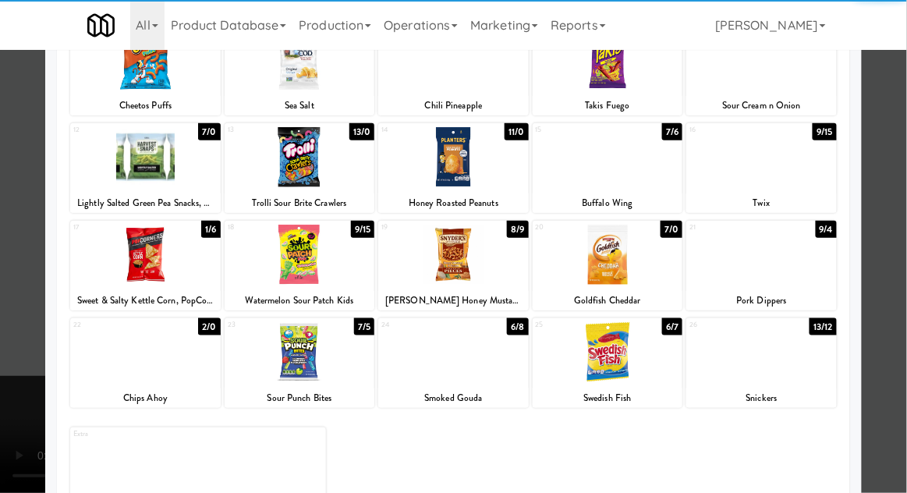
scroll to position [225, 0]
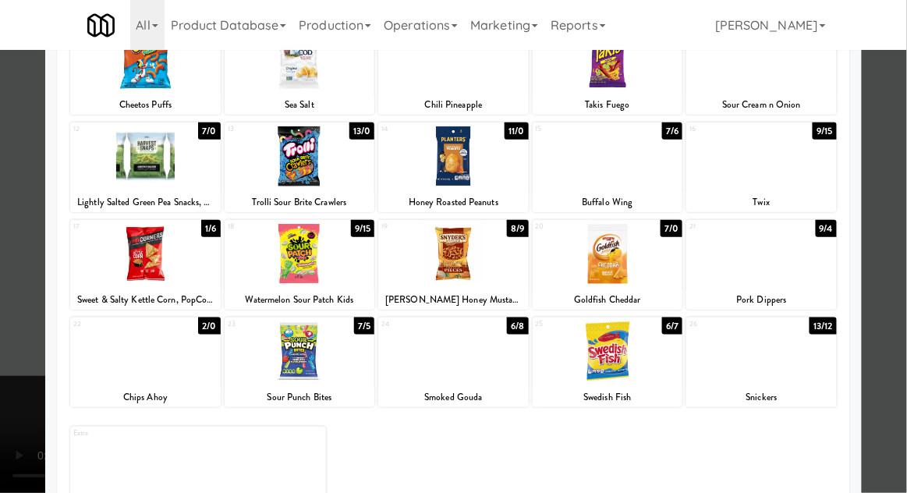
click at [275, 338] on div at bounding box center [300, 351] width 151 height 60
click at [895, 281] on div at bounding box center [453, 246] width 907 height 493
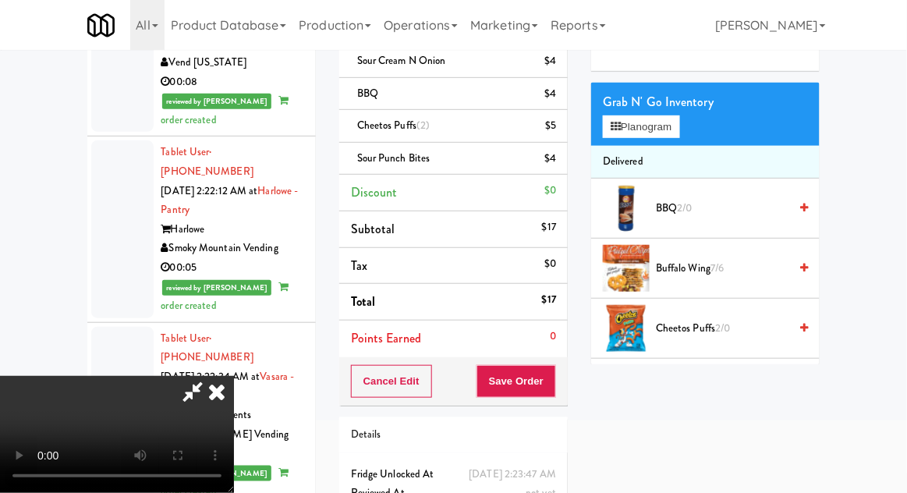
scroll to position [211, 0]
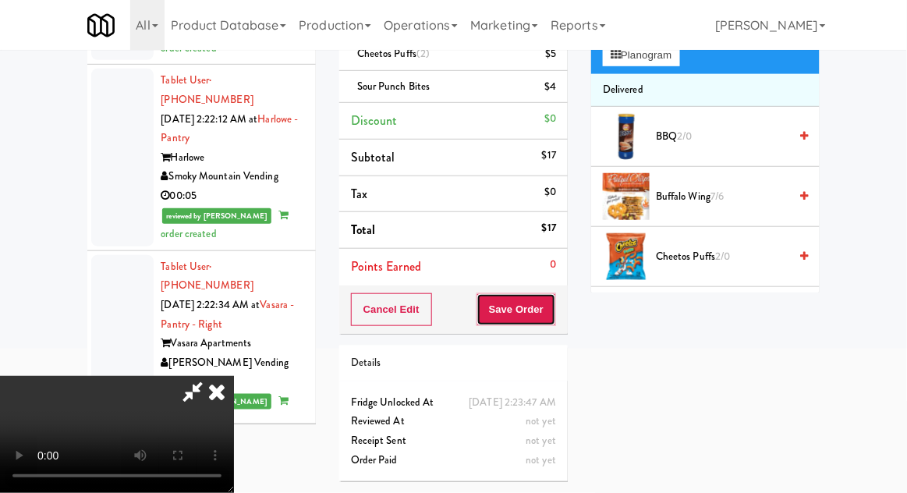
click at [555, 298] on button "Save Order" at bounding box center [517, 309] width 80 height 33
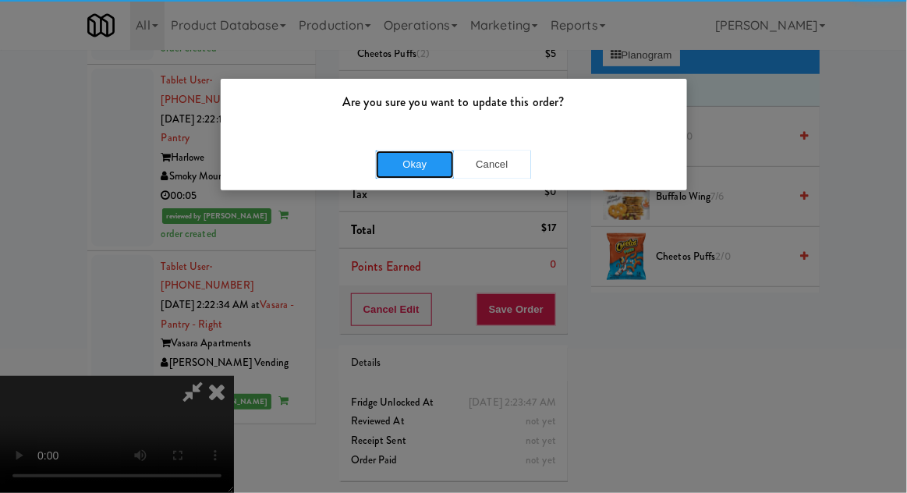
click at [421, 153] on button "Okay" at bounding box center [415, 165] width 78 height 28
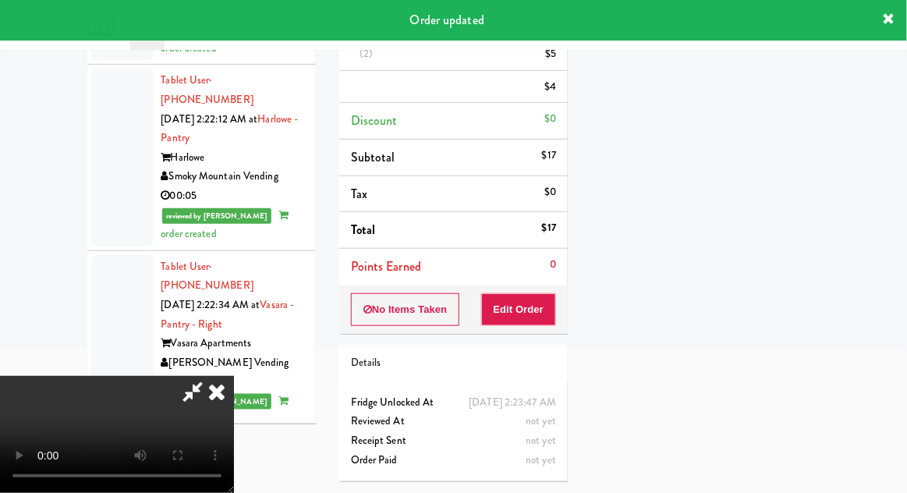
scroll to position [0, 0]
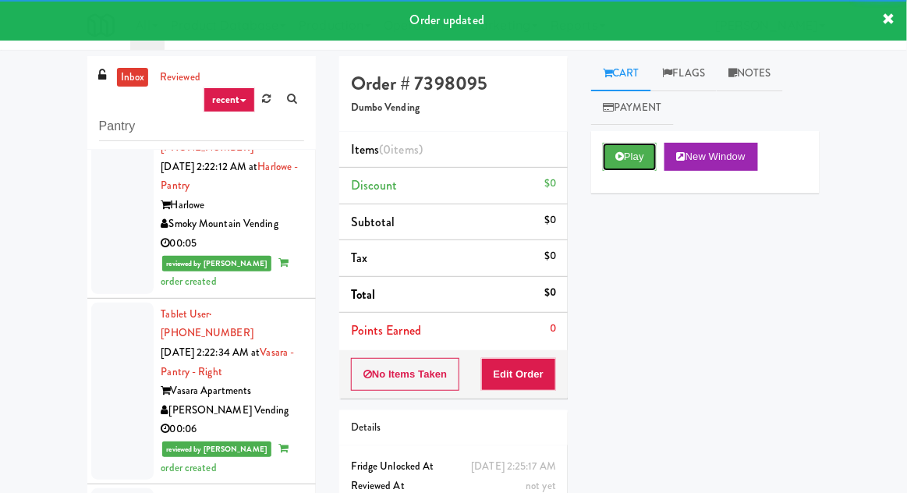
click at [621, 154] on icon at bounding box center [619, 156] width 9 height 10
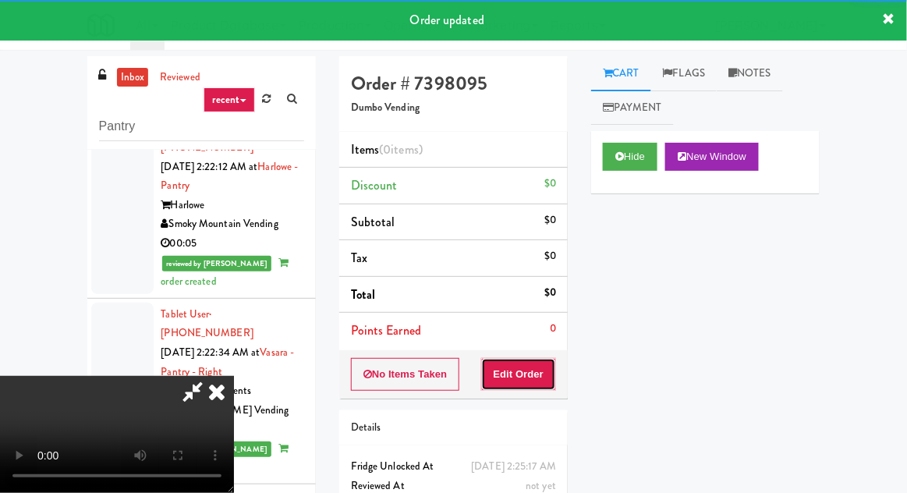
click at [509, 375] on button "Edit Order" at bounding box center [519, 374] width 76 height 33
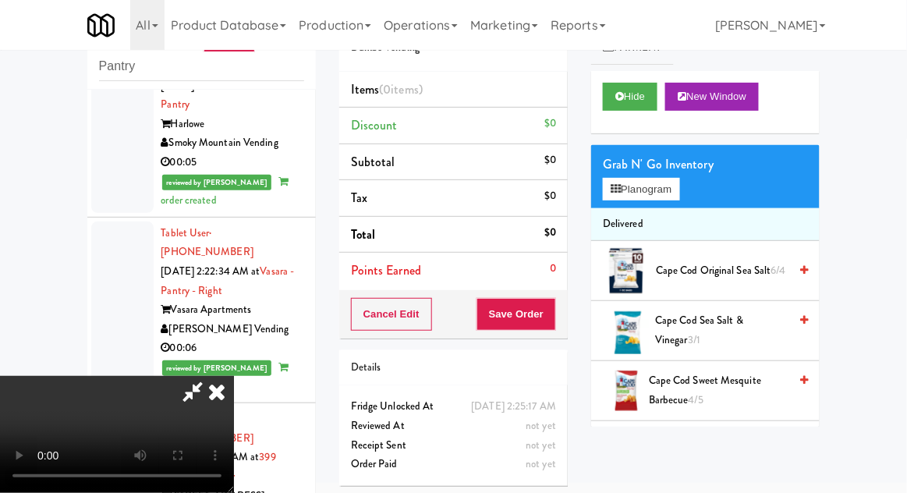
scroll to position [57, 0]
click at [677, 197] on button "Planogram" at bounding box center [641, 189] width 76 height 23
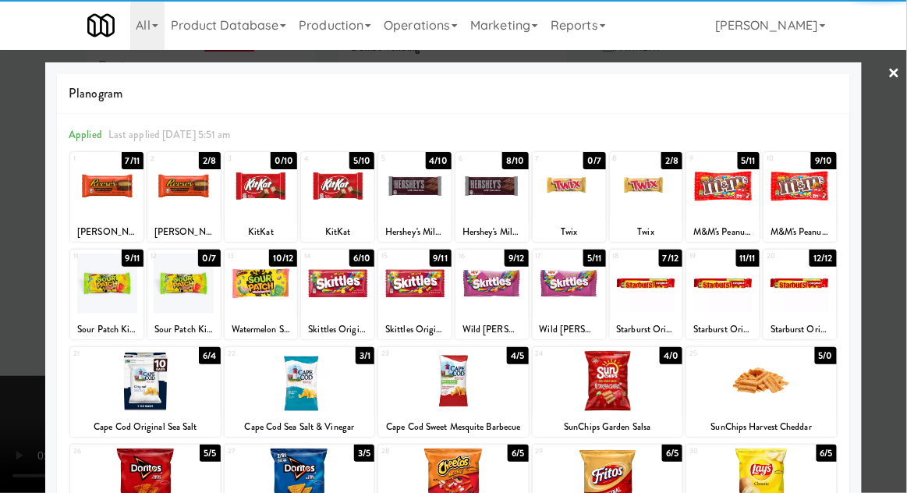
click at [643, 184] on div at bounding box center [646, 186] width 73 height 60
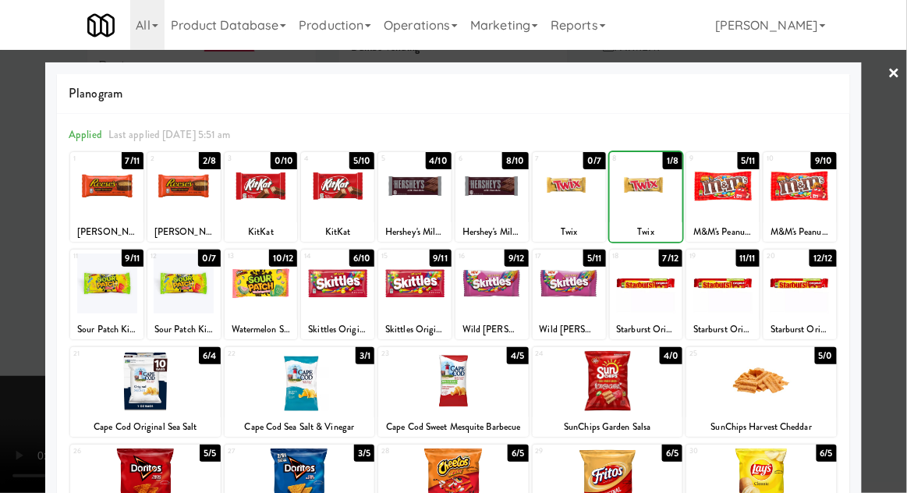
click at [902, 285] on div at bounding box center [453, 246] width 907 height 493
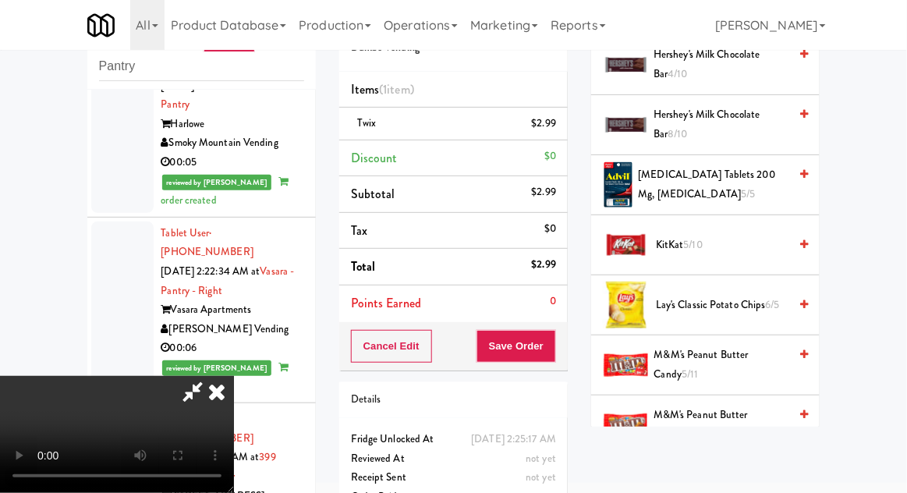
scroll to position [682, 0]
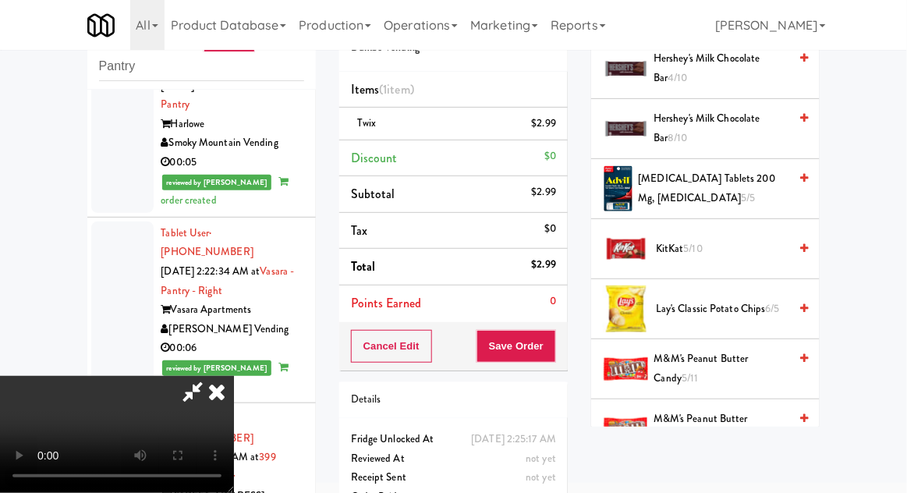
click at [719, 246] on span "KitKat 5/10" at bounding box center [722, 248] width 133 height 19
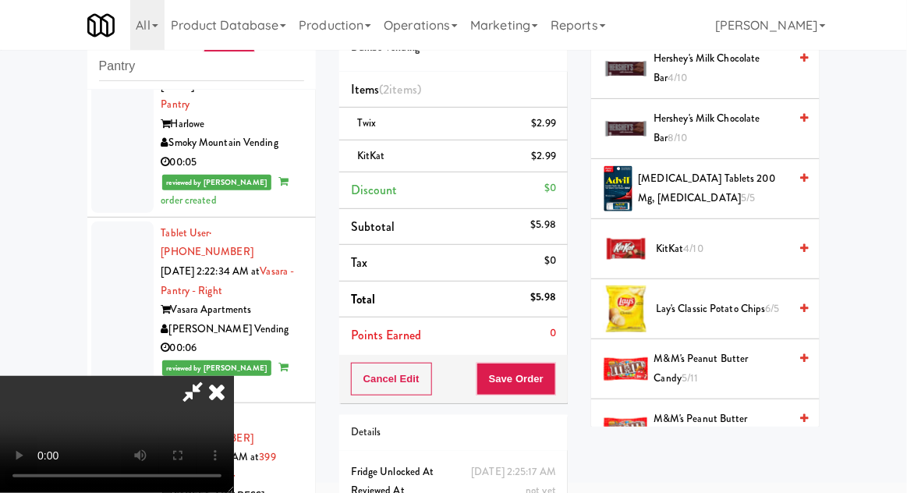
scroll to position [71, 0]
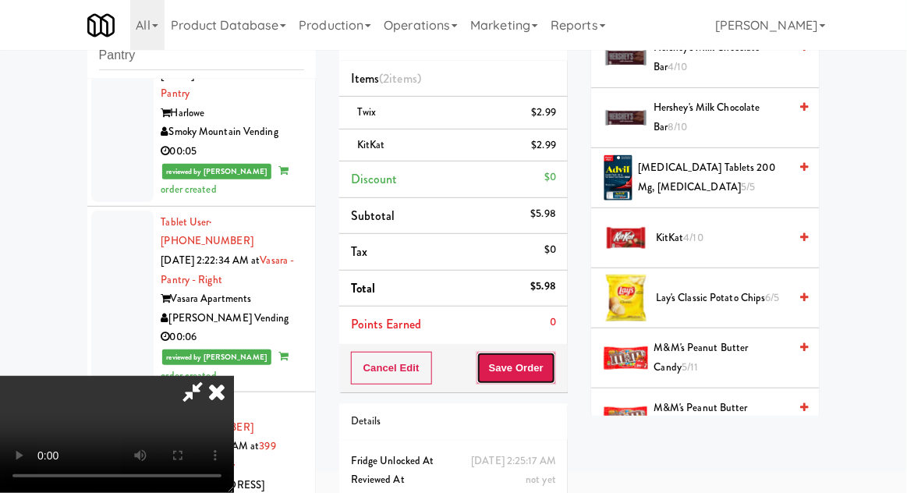
click at [552, 359] on button "Save Order" at bounding box center [517, 368] width 80 height 33
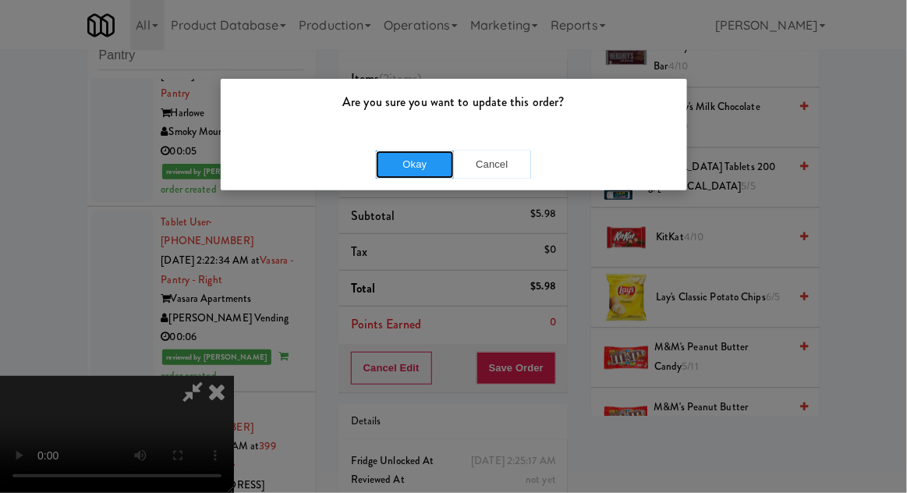
click at [400, 160] on button "Okay" at bounding box center [415, 165] width 78 height 28
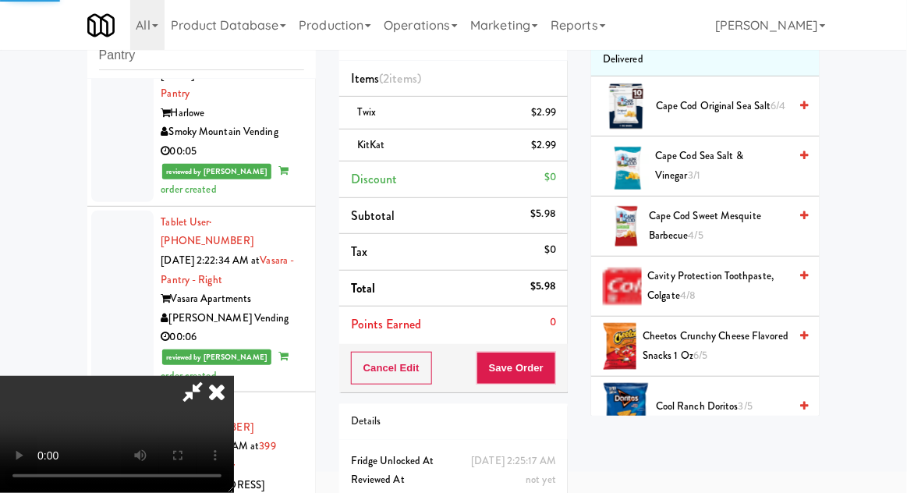
scroll to position [0, 0]
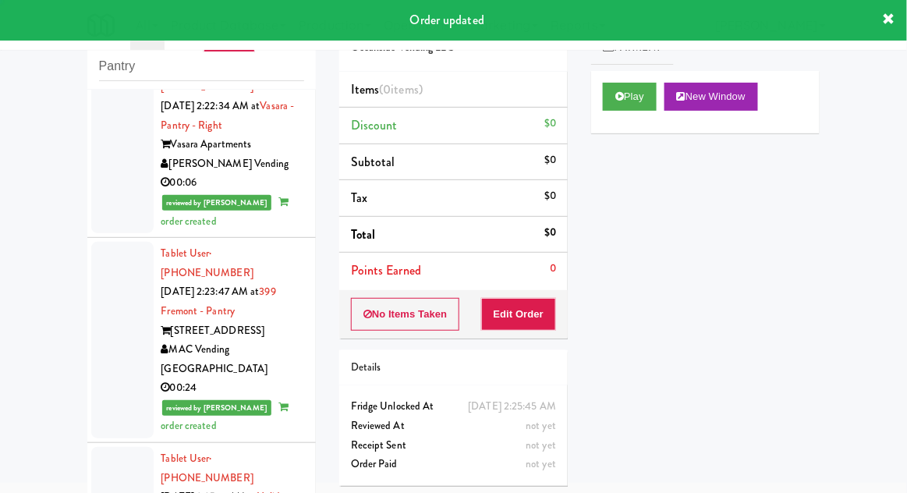
scroll to position [3075, 0]
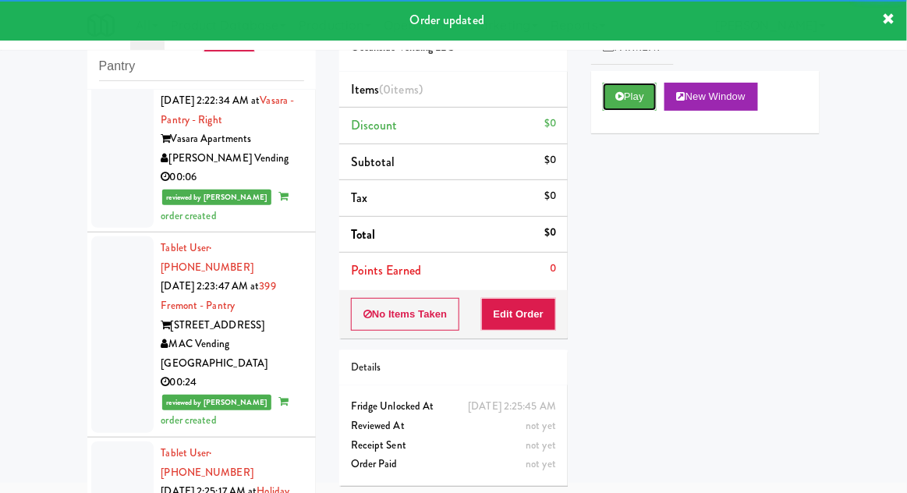
click at [616, 103] on button "Play" at bounding box center [630, 97] width 54 height 28
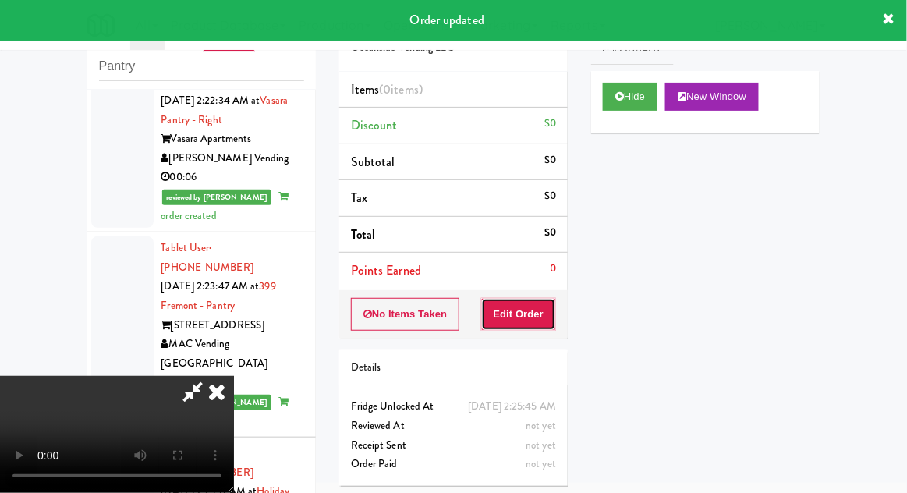
click at [527, 326] on button "Edit Order" at bounding box center [519, 314] width 76 height 33
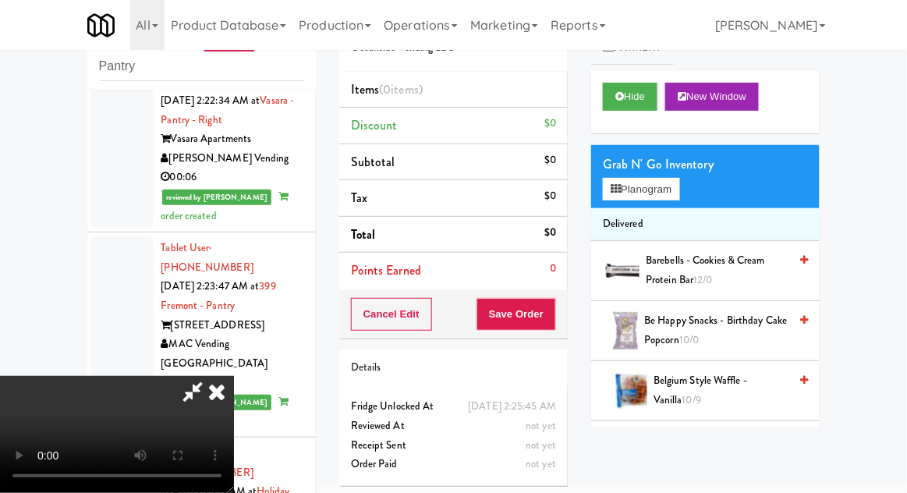
scroll to position [57, 0]
click at [674, 200] on button "Planogram" at bounding box center [641, 189] width 76 height 23
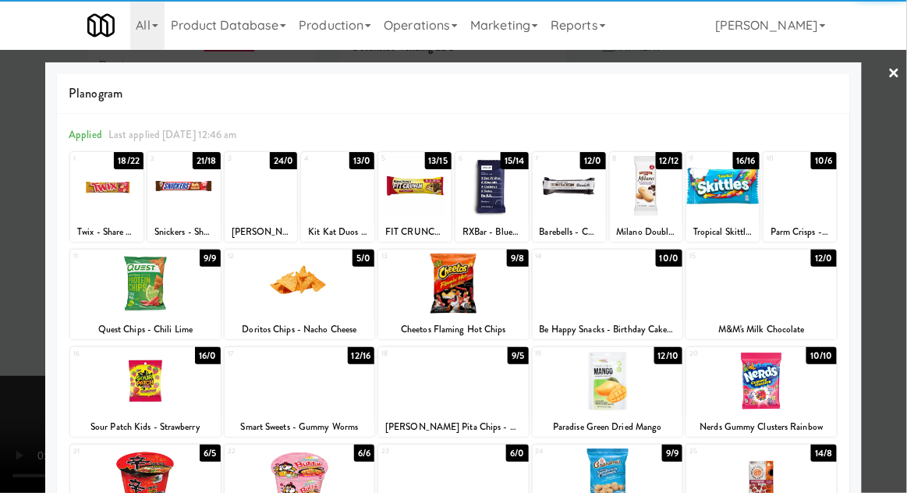
click at [141, 286] on div at bounding box center [145, 283] width 151 height 60
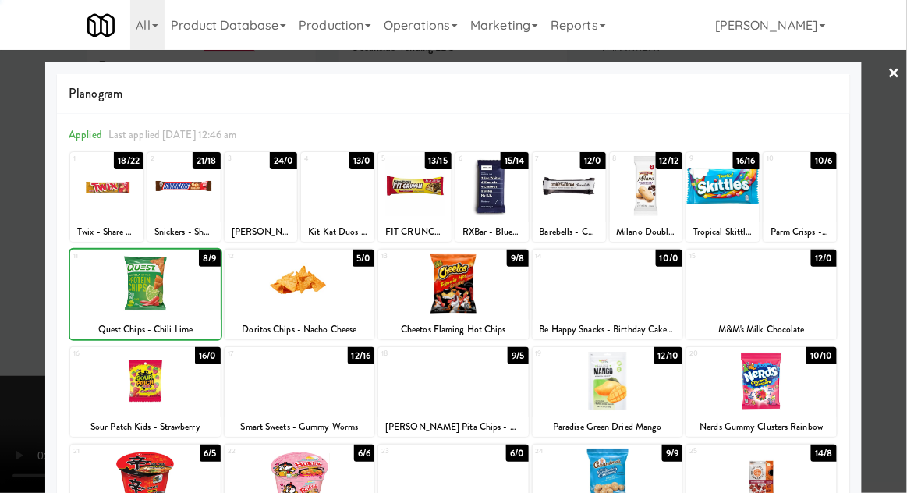
click at [884, 344] on div at bounding box center [453, 246] width 907 height 493
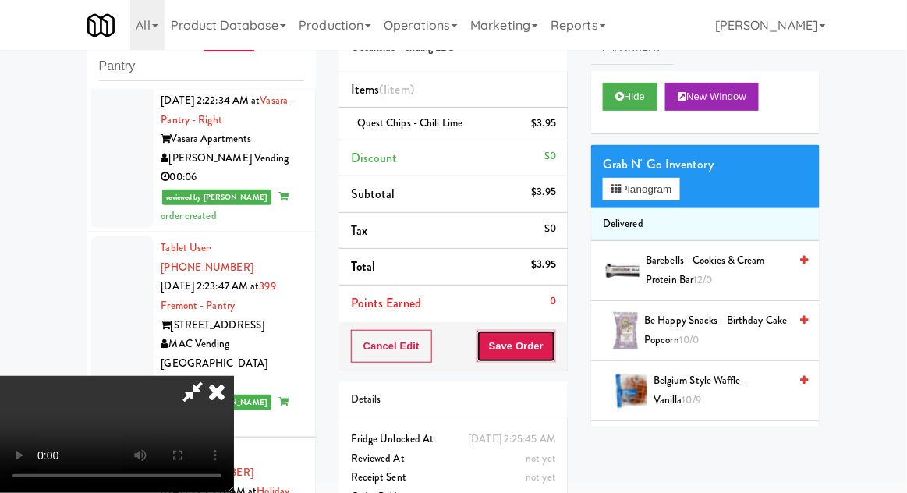
click at [554, 349] on button "Save Order" at bounding box center [517, 346] width 80 height 33
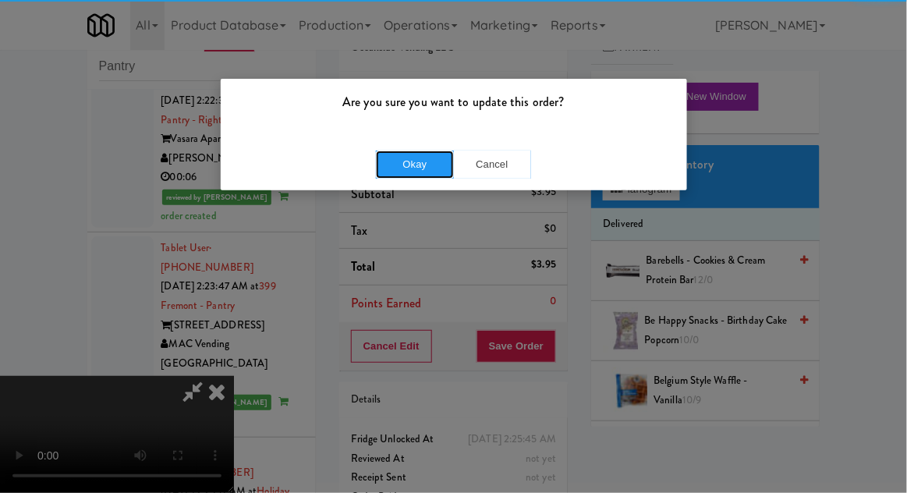
click at [405, 161] on button "Okay" at bounding box center [415, 165] width 78 height 28
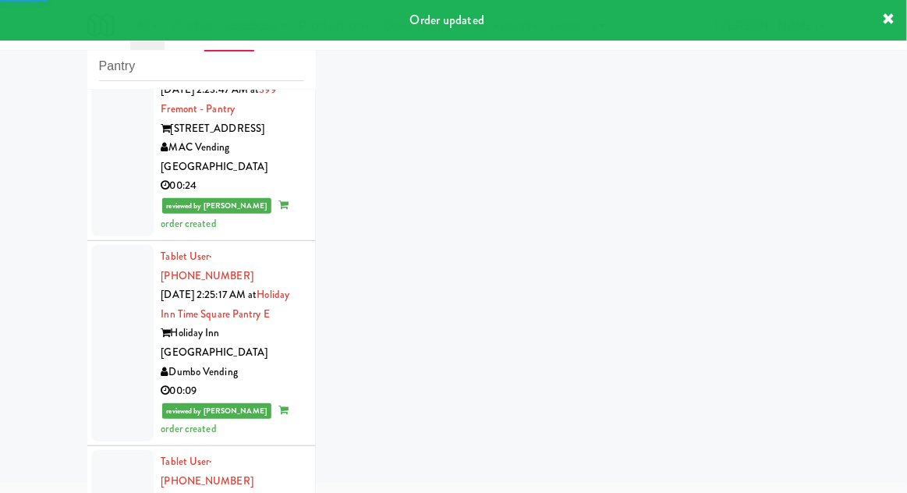
scroll to position [3557, 0]
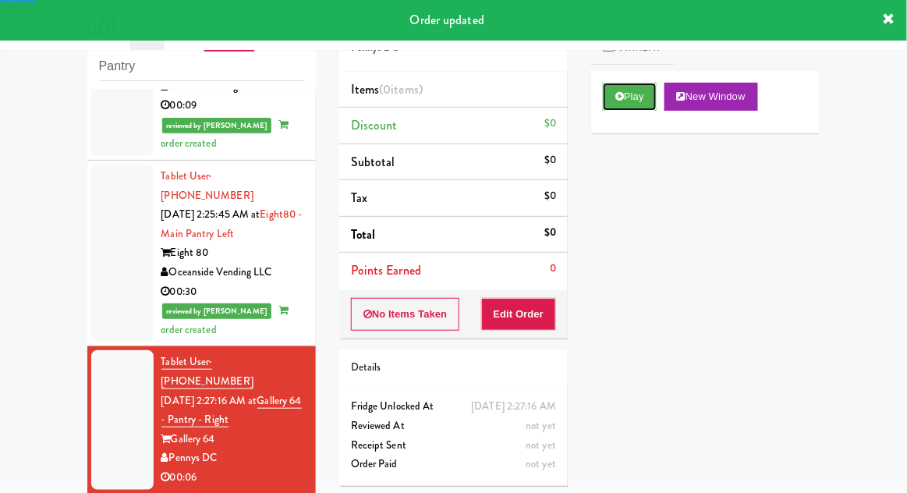
click at [636, 86] on button "Play" at bounding box center [630, 97] width 54 height 28
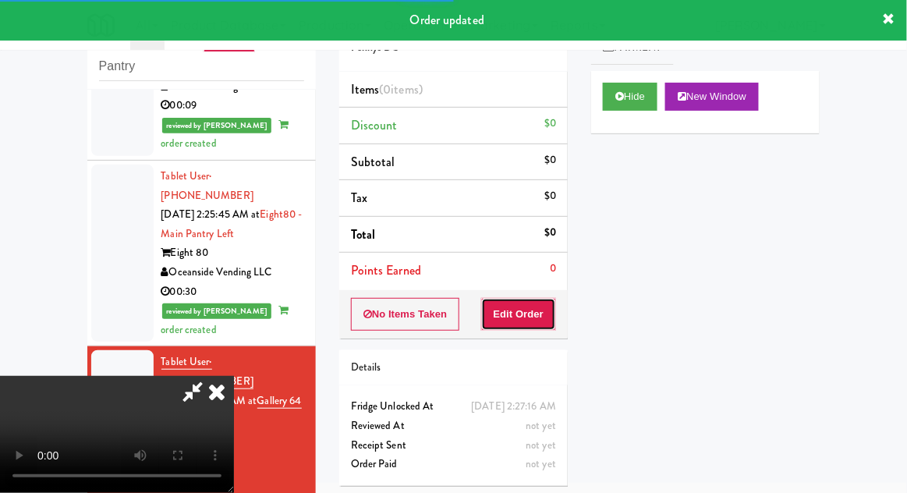
click at [526, 300] on button "Edit Order" at bounding box center [519, 314] width 76 height 33
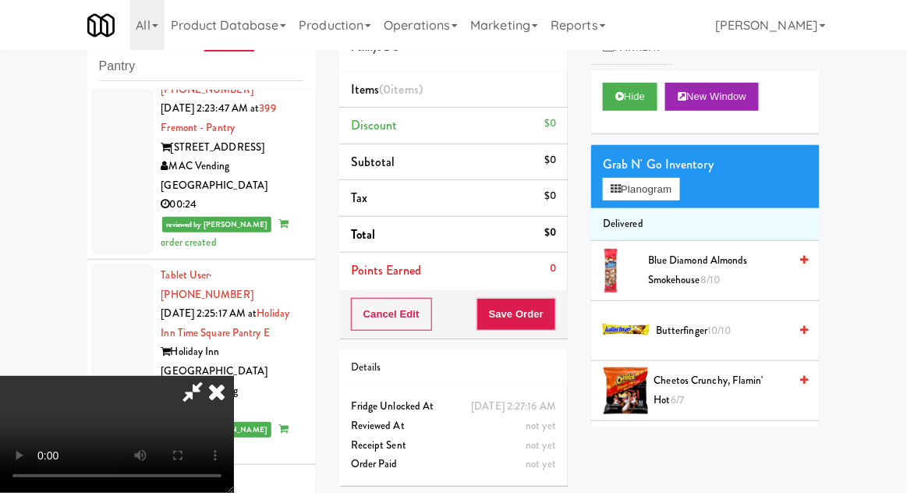
scroll to position [3258, 0]
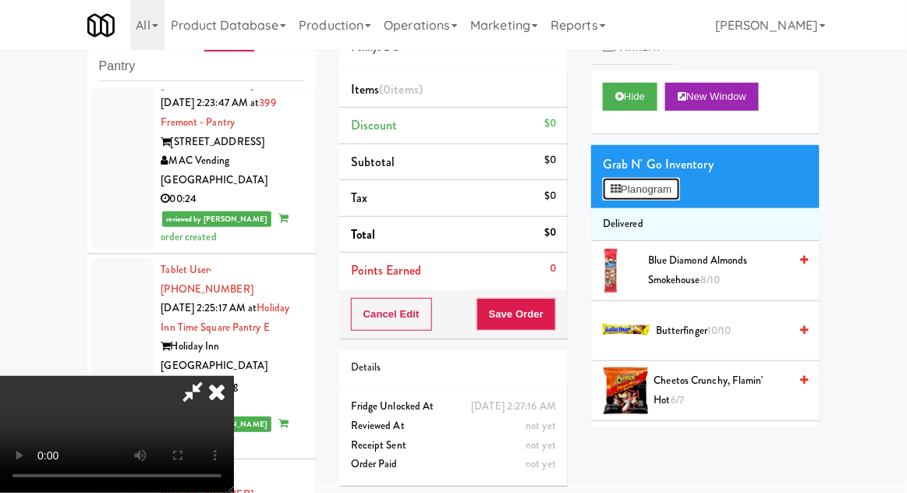
click at [679, 183] on button "Planogram" at bounding box center [641, 189] width 76 height 23
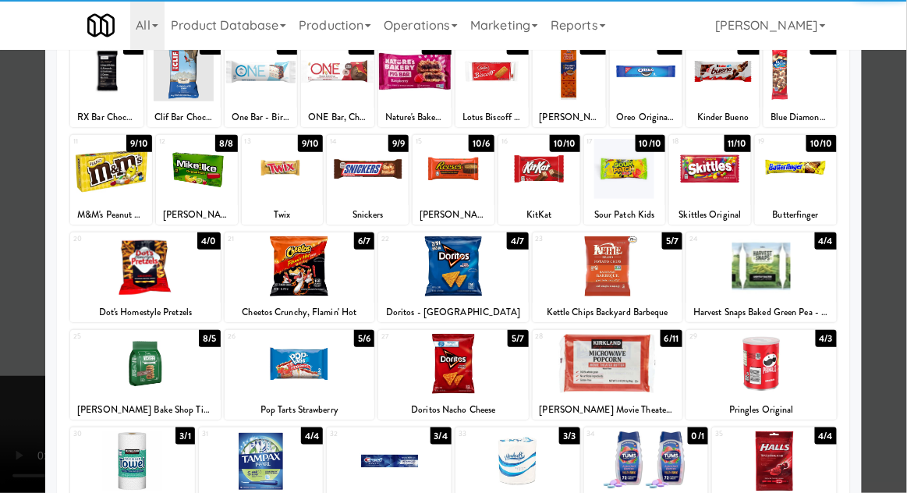
scroll to position [129, 0]
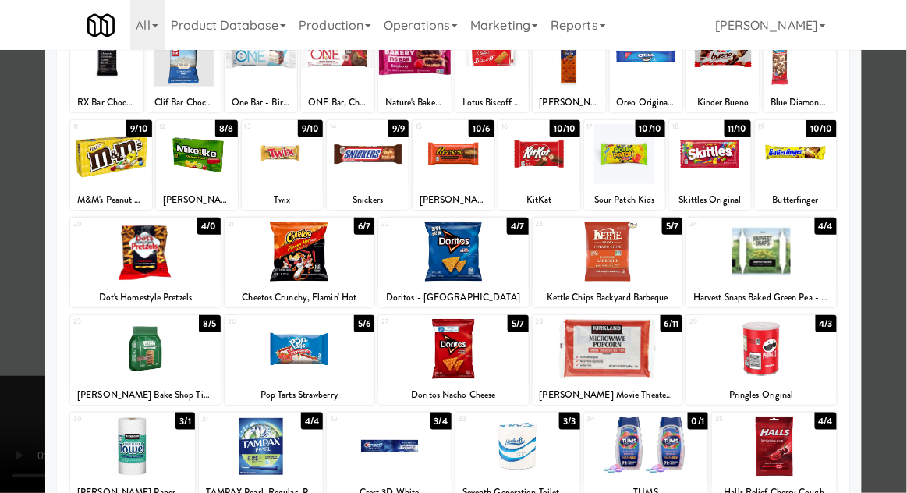
click at [189, 159] on div at bounding box center [197, 154] width 82 height 60
click at [887, 328] on div at bounding box center [453, 246] width 907 height 493
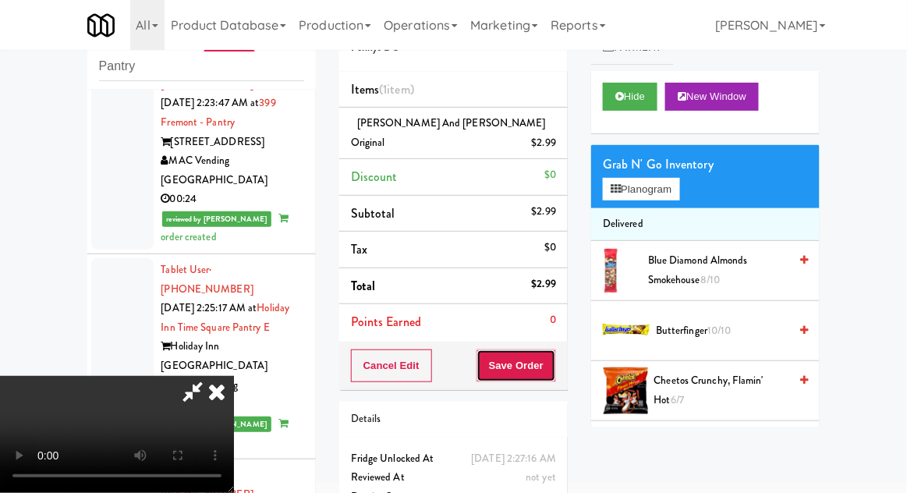
click at [549, 349] on button "Save Order" at bounding box center [517, 365] width 80 height 33
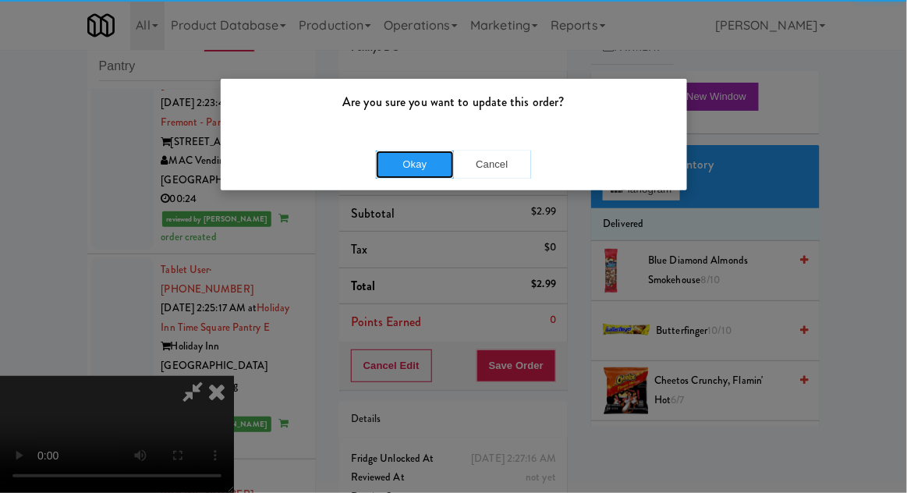
click at [434, 161] on button "Okay" at bounding box center [415, 165] width 78 height 28
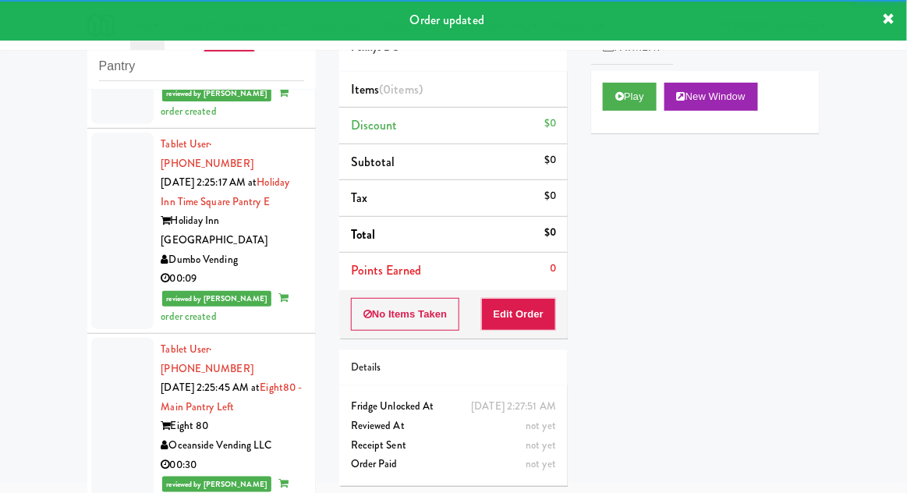
scroll to position [3423, 0]
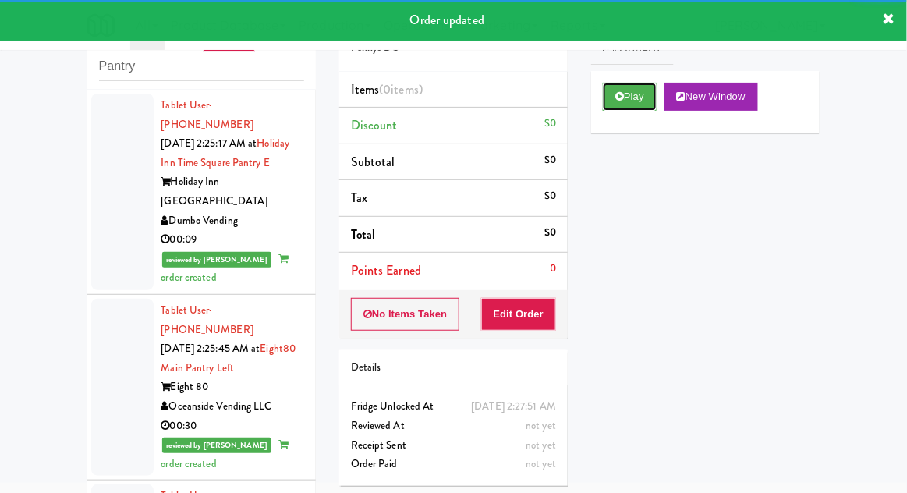
click at [610, 87] on button "Play" at bounding box center [630, 97] width 54 height 28
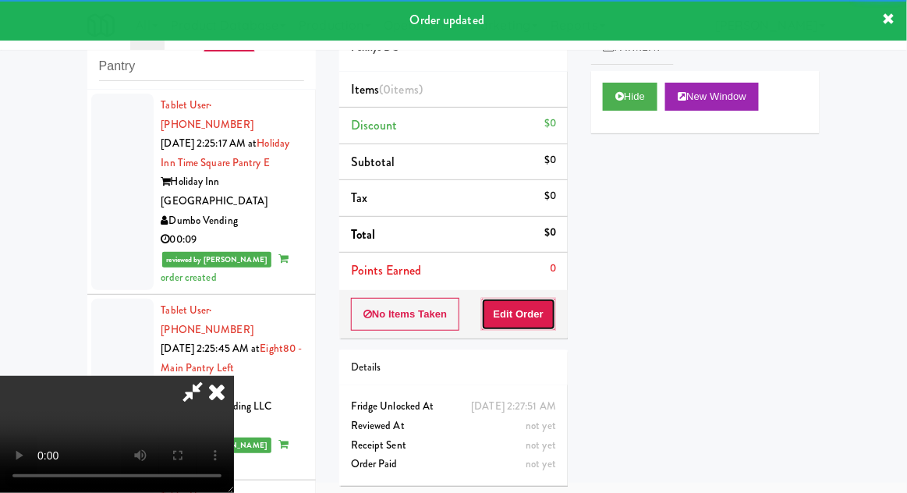
click at [501, 299] on button "Edit Order" at bounding box center [519, 314] width 76 height 33
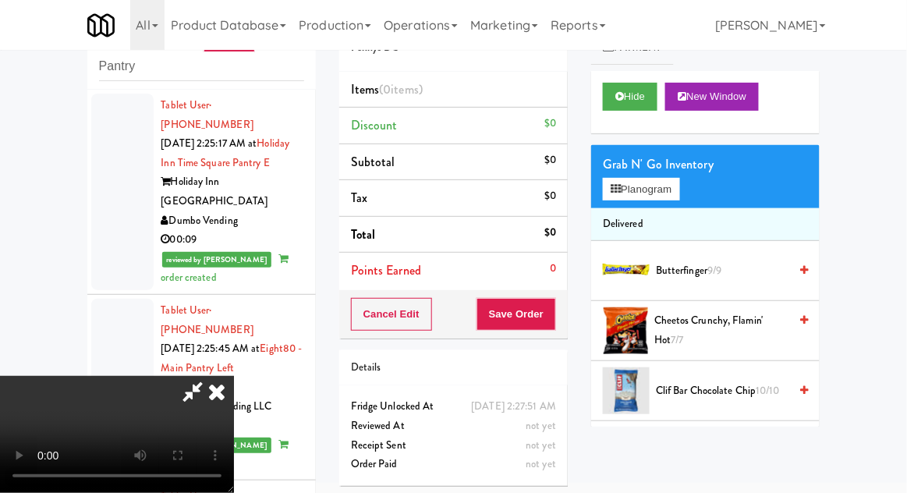
scroll to position [0, 0]
click at [679, 196] on button "Planogram" at bounding box center [641, 189] width 76 height 23
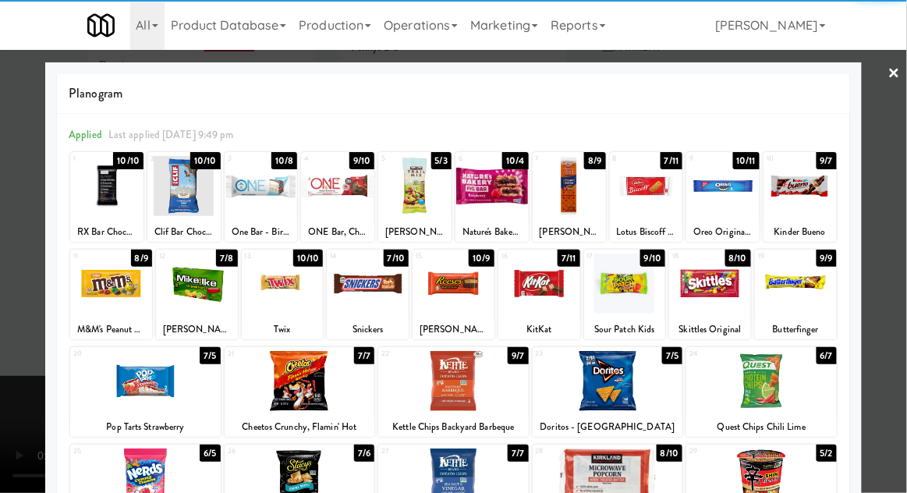
click at [734, 204] on div at bounding box center [722, 186] width 73 height 60
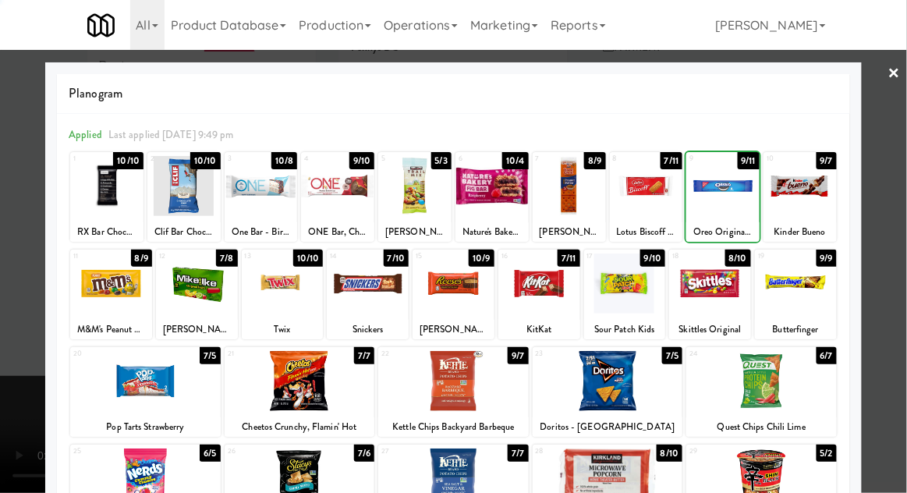
click at [885, 201] on div at bounding box center [453, 246] width 907 height 493
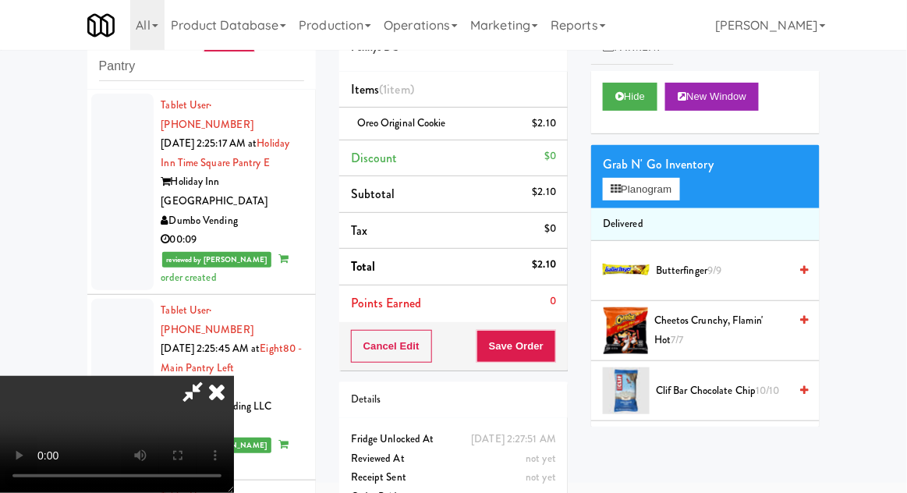
scroll to position [57, 0]
click at [546, 342] on button "Save Order" at bounding box center [517, 346] width 80 height 33
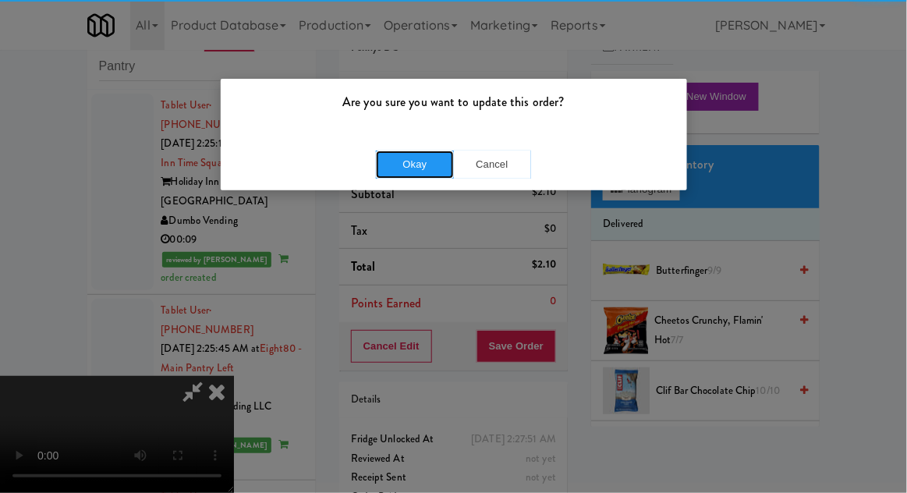
click at [405, 165] on button "Okay" at bounding box center [415, 165] width 78 height 28
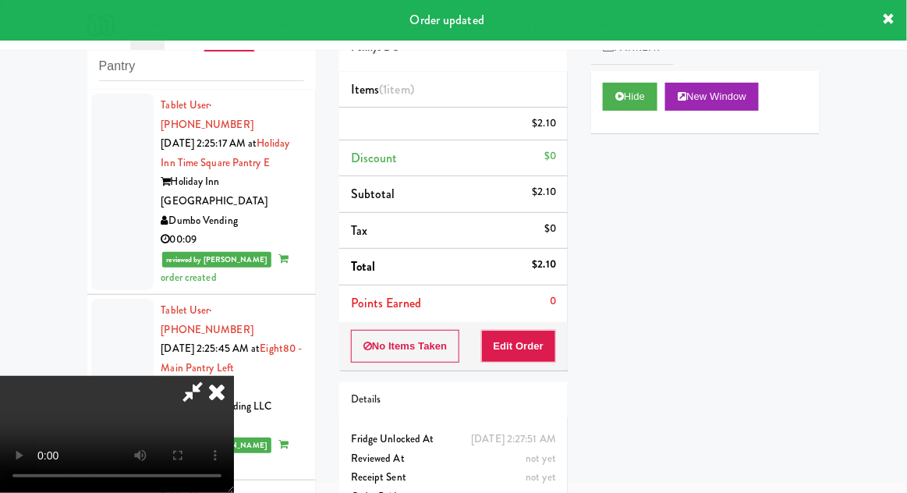
scroll to position [0, 0]
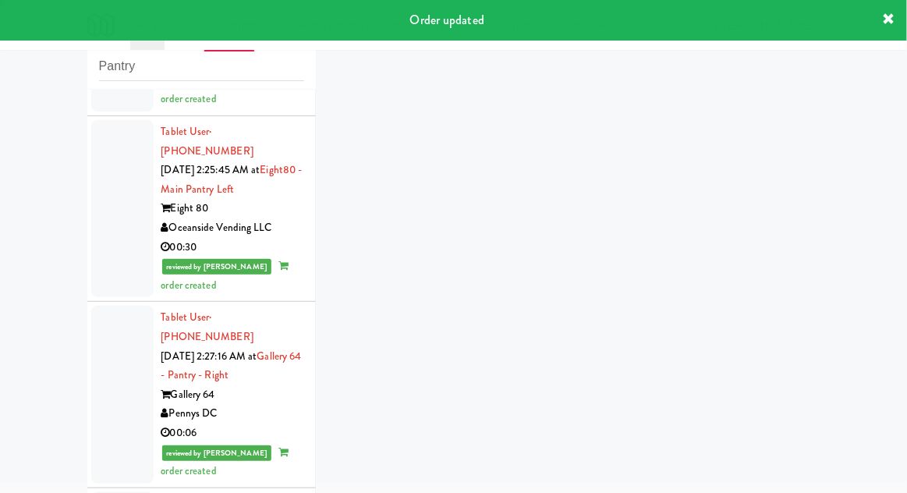
scroll to position [3633, 0]
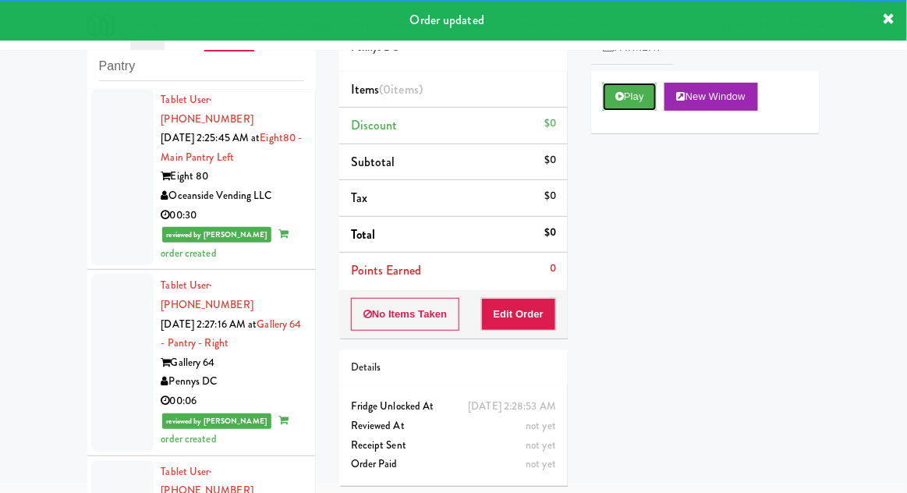
click at [611, 88] on button "Play" at bounding box center [630, 97] width 54 height 28
click at [507, 316] on button "Edit Order" at bounding box center [519, 314] width 76 height 33
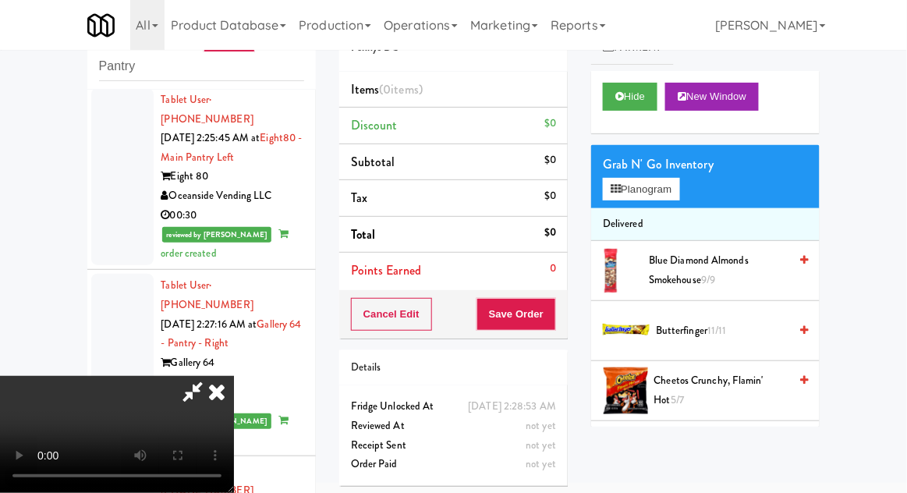
scroll to position [0, 0]
click at [678, 191] on button "Planogram" at bounding box center [641, 189] width 76 height 23
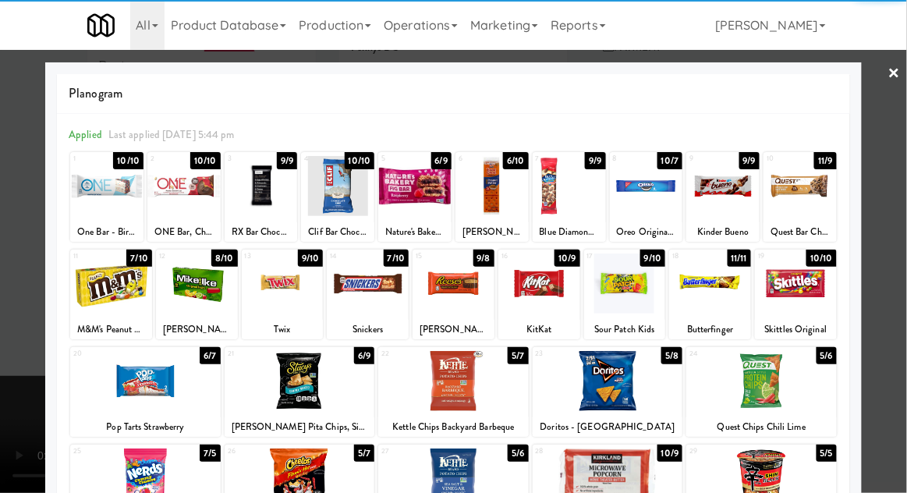
click at [649, 187] on div at bounding box center [646, 186] width 73 height 60
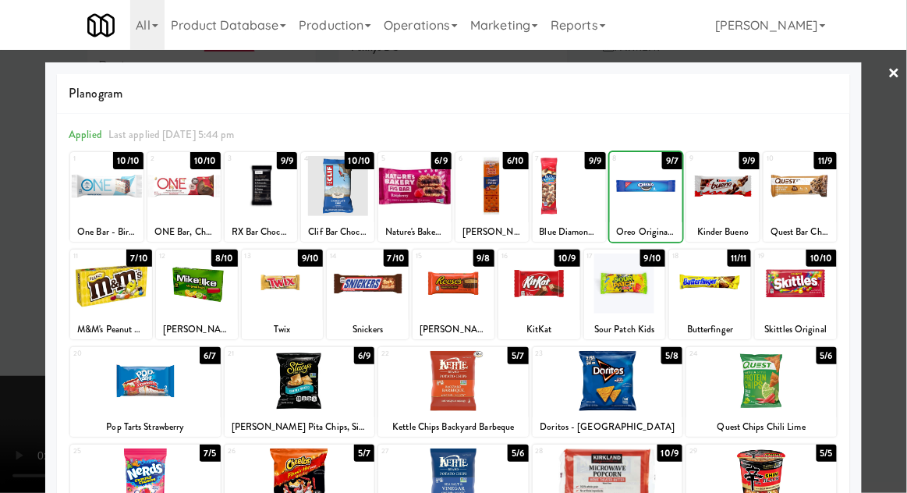
click at [902, 335] on div at bounding box center [453, 246] width 907 height 493
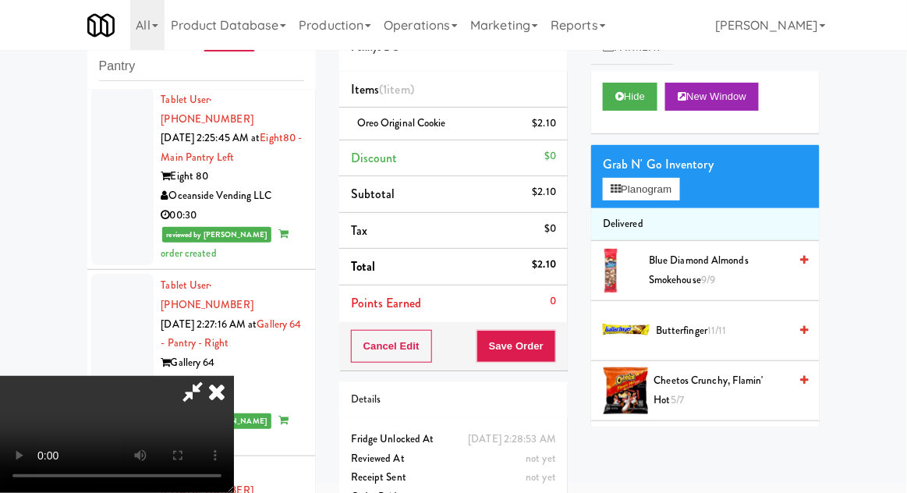
scroll to position [57, 0]
click at [547, 356] on button "Save Order" at bounding box center [517, 346] width 80 height 33
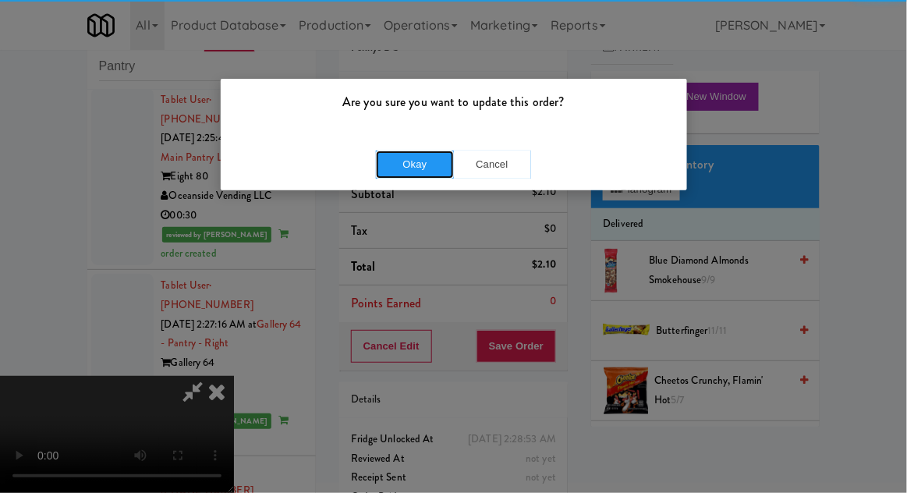
click at [409, 175] on button "Okay" at bounding box center [415, 165] width 78 height 28
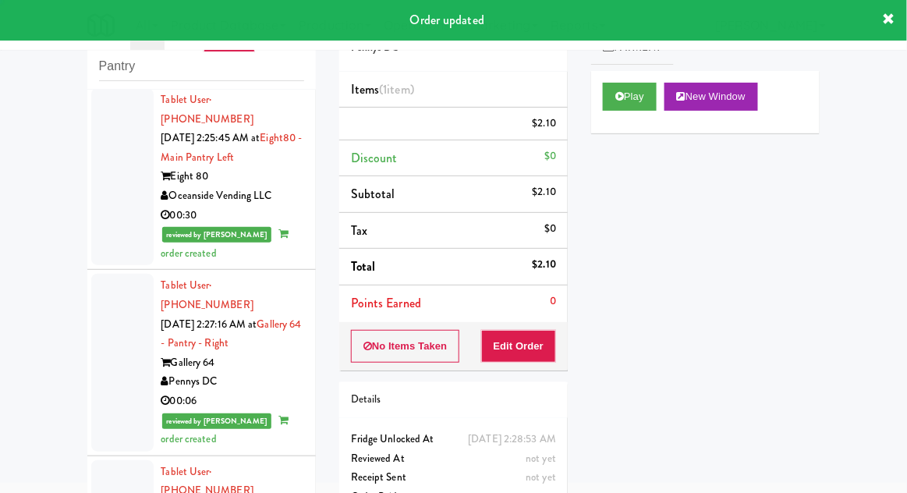
scroll to position [0, 0]
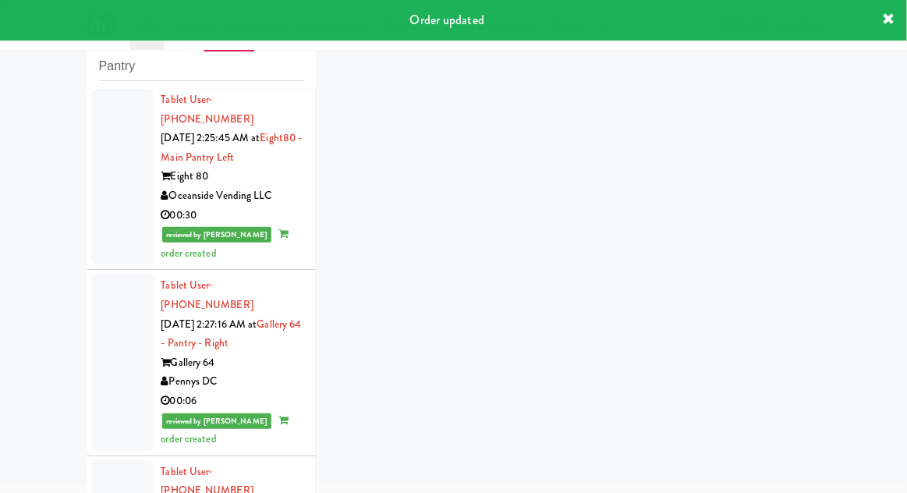
scroll to position [3671, 0]
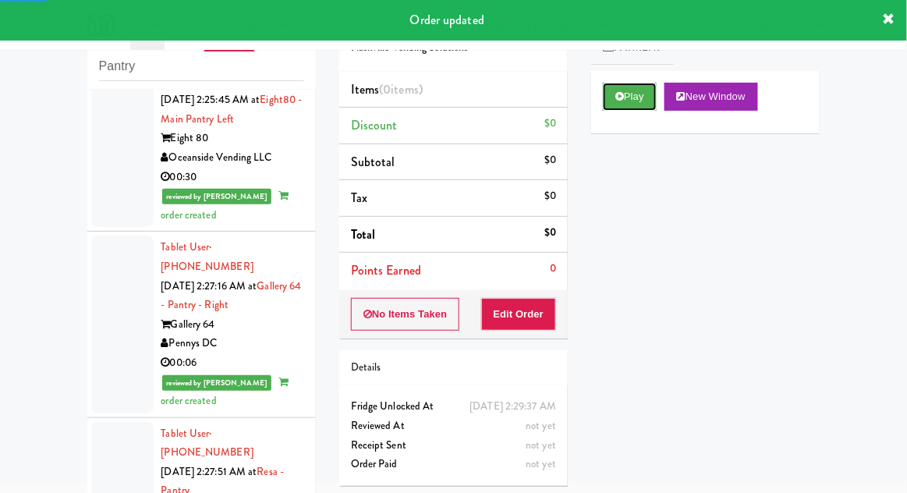
click at [605, 87] on button "Play" at bounding box center [630, 97] width 54 height 28
click at [511, 317] on button "Edit Order" at bounding box center [519, 314] width 76 height 33
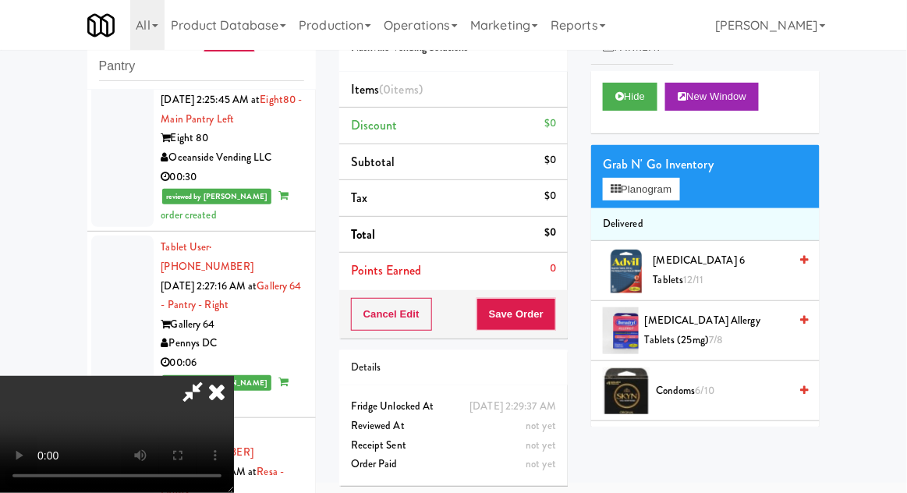
scroll to position [0, 0]
click at [685, 210] on li "Delivered" at bounding box center [705, 224] width 229 height 33
click at [679, 191] on button "Planogram" at bounding box center [641, 189] width 76 height 23
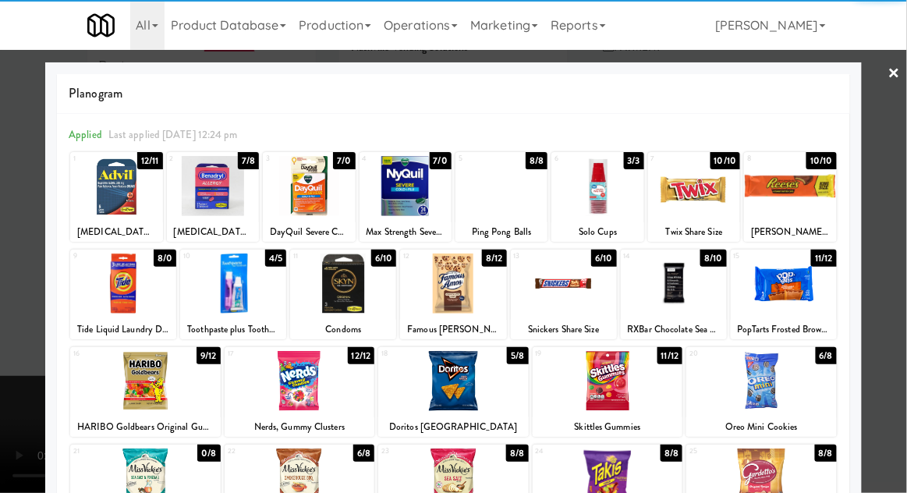
click at [707, 175] on div at bounding box center [694, 186] width 92 height 60
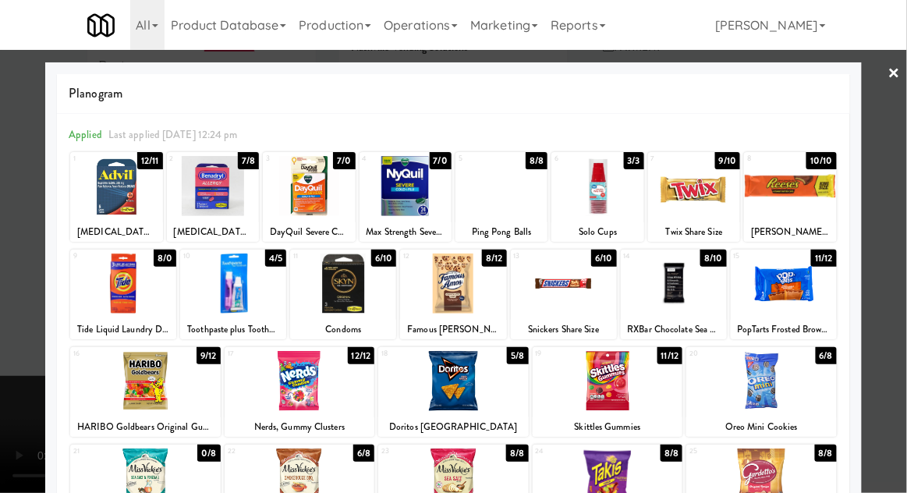
click at [897, 352] on div at bounding box center [453, 246] width 907 height 493
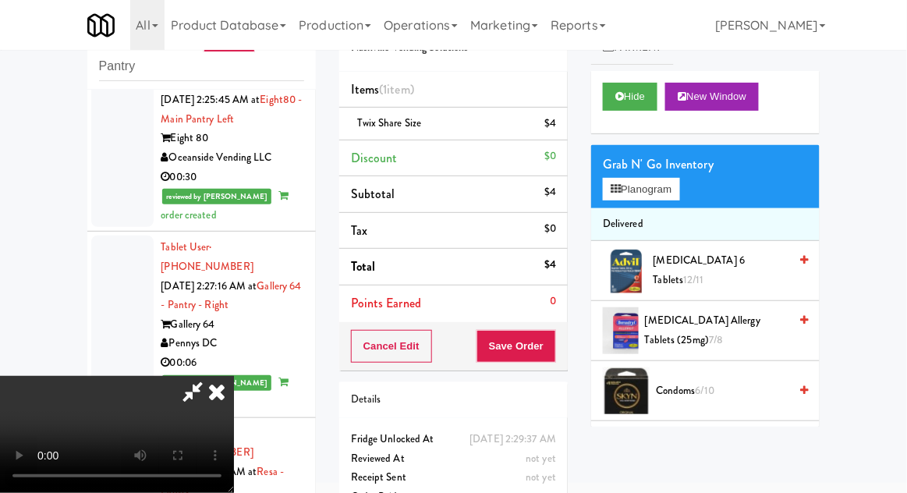
scroll to position [57, 0]
click at [545, 346] on button "Save Order" at bounding box center [517, 346] width 80 height 33
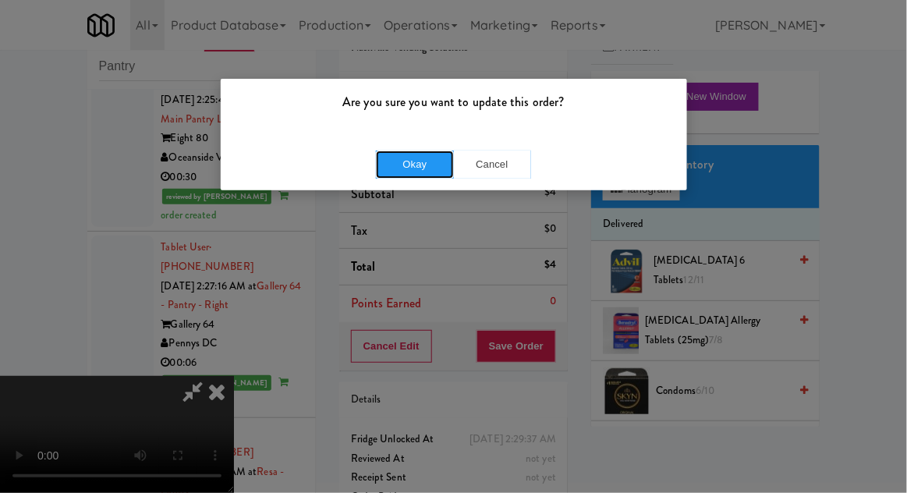
click at [403, 172] on button "Okay" at bounding box center [415, 165] width 78 height 28
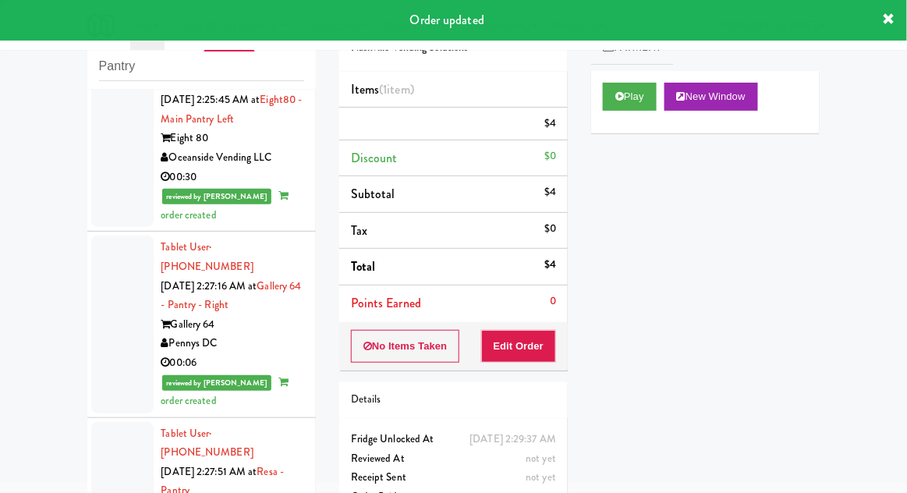
scroll to position [0, 0]
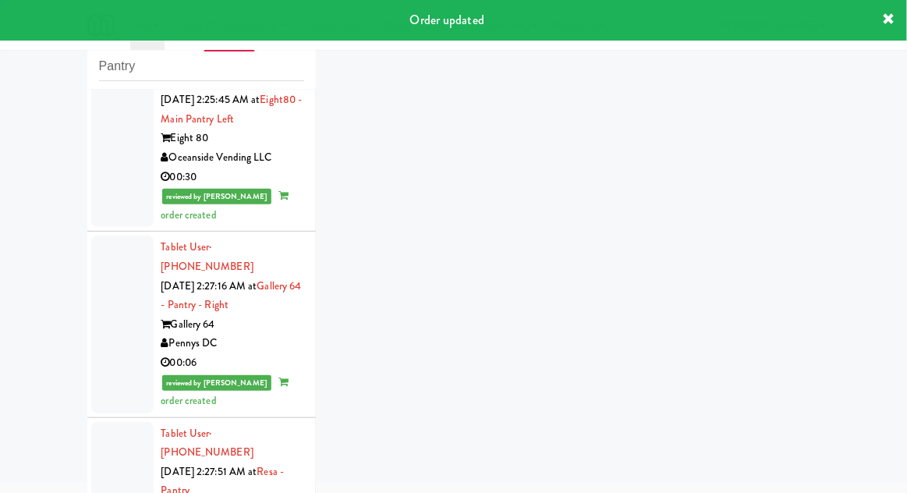
scroll to position [3710, 0]
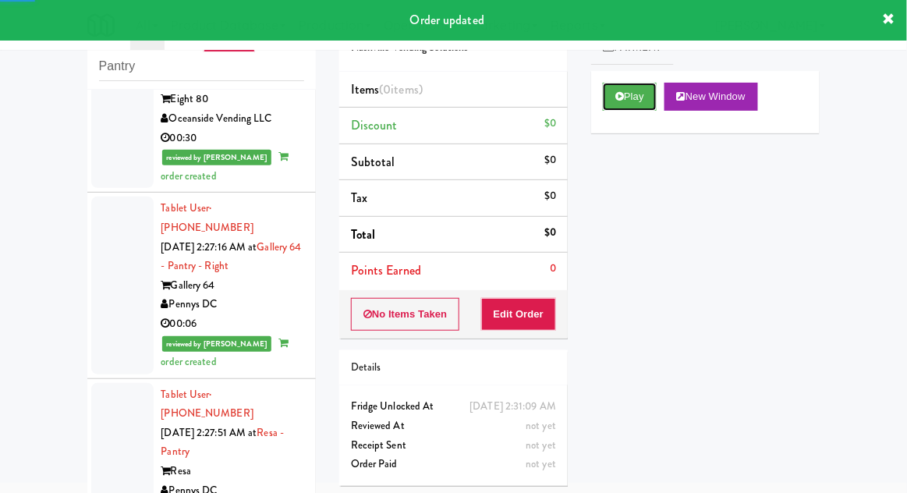
click at [632, 87] on button "Play" at bounding box center [630, 97] width 54 height 28
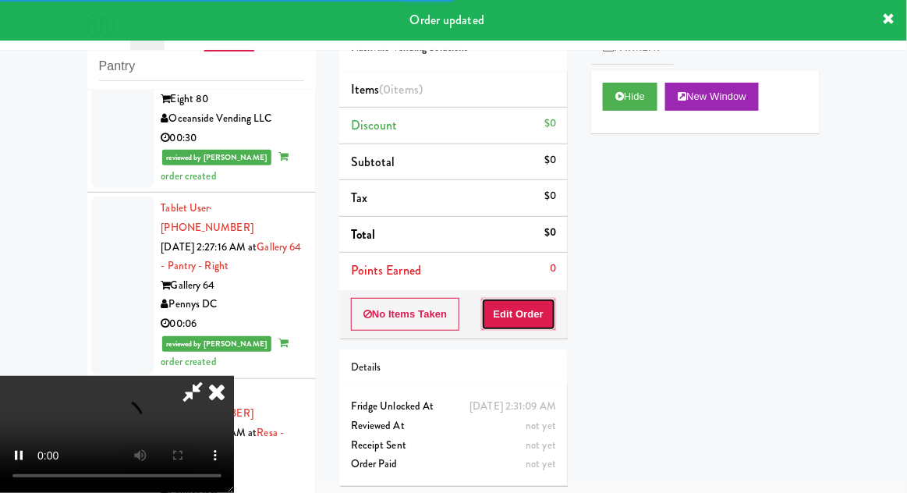
click at [521, 317] on button "Edit Order" at bounding box center [519, 314] width 76 height 33
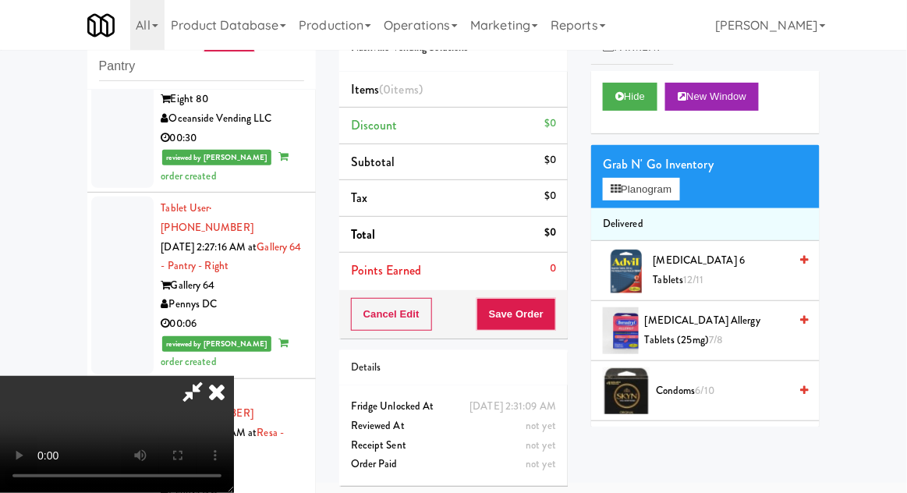
scroll to position [0, 0]
click at [675, 178] on button "Planogram" at bounding box center [641, 189] width 76 height 23
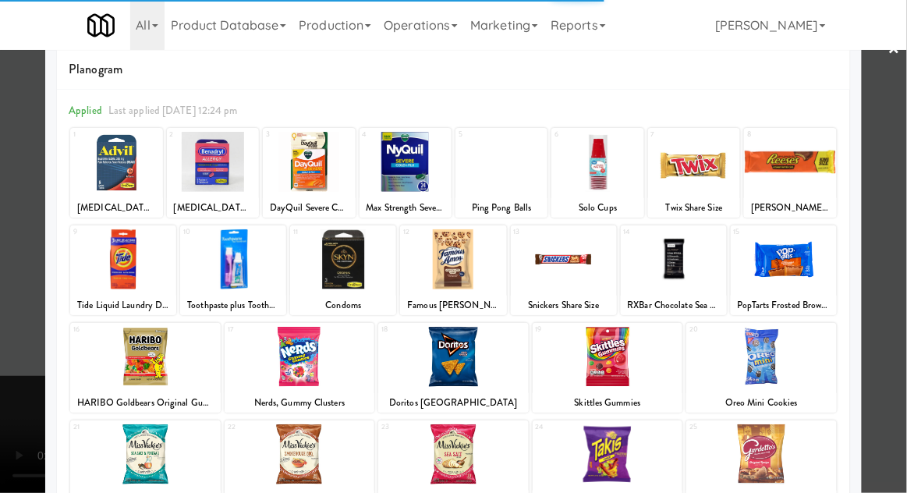
scroll to position [59, 0]
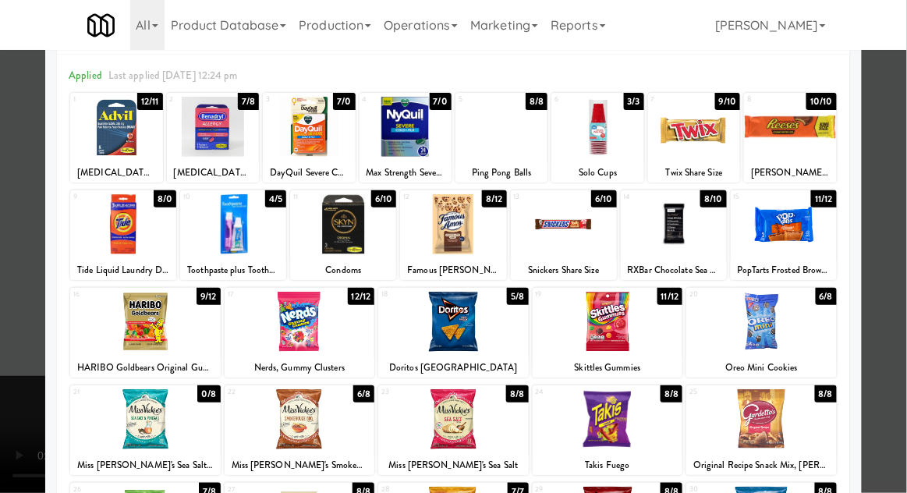
click at [791, 325] on div at bounding box center [761, 322] width 151 height 60
click at [898, 284] on div at bounding box center [453, 246] width 907 height 493
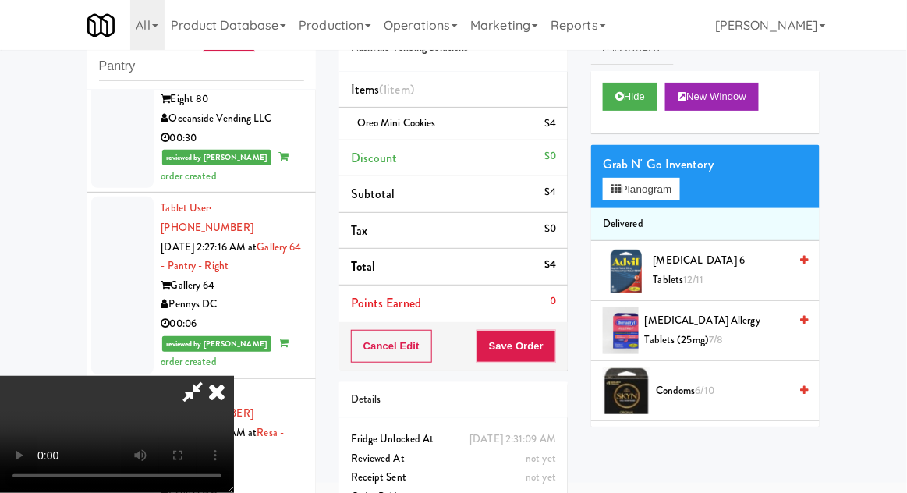
scroll to position [57, 0]
click at [552, 339] on button "Save Order" at bounding box center [517, 346] width 80 height 33
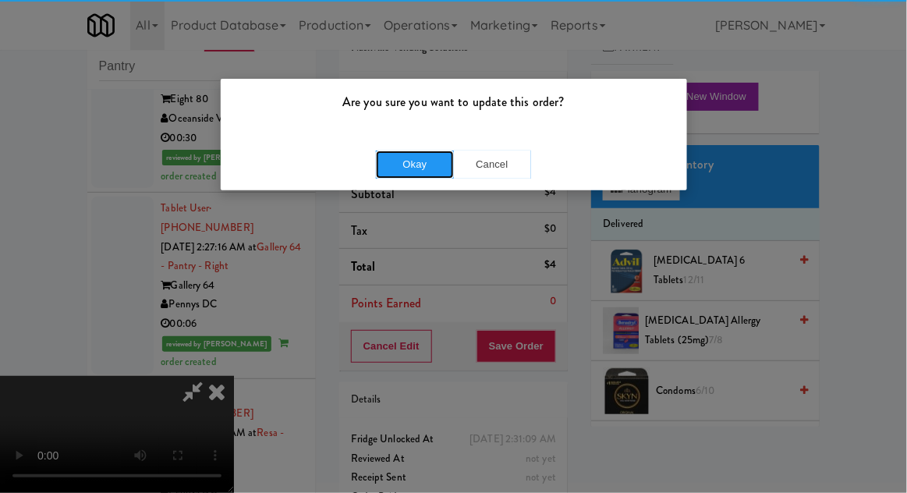
click at [400, 162] on button "Okay" at bounding box center [415, 165] width 78 height 28
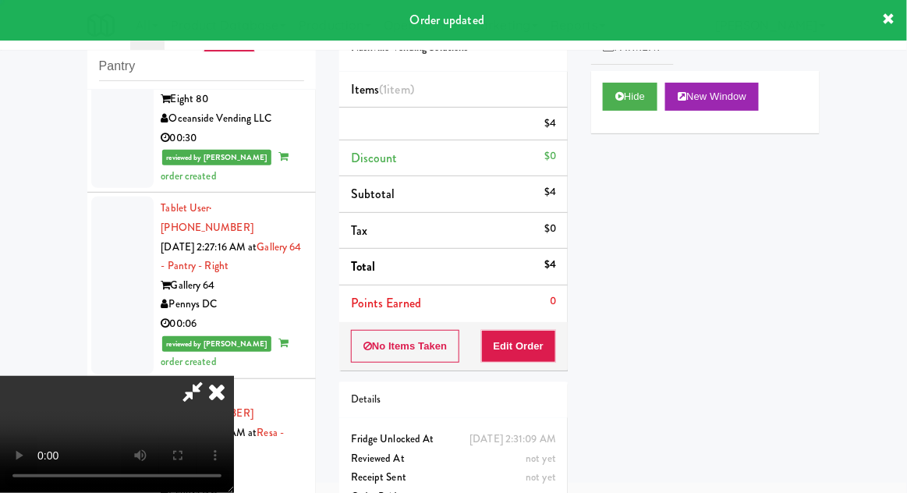
scroll to position [0, 0]
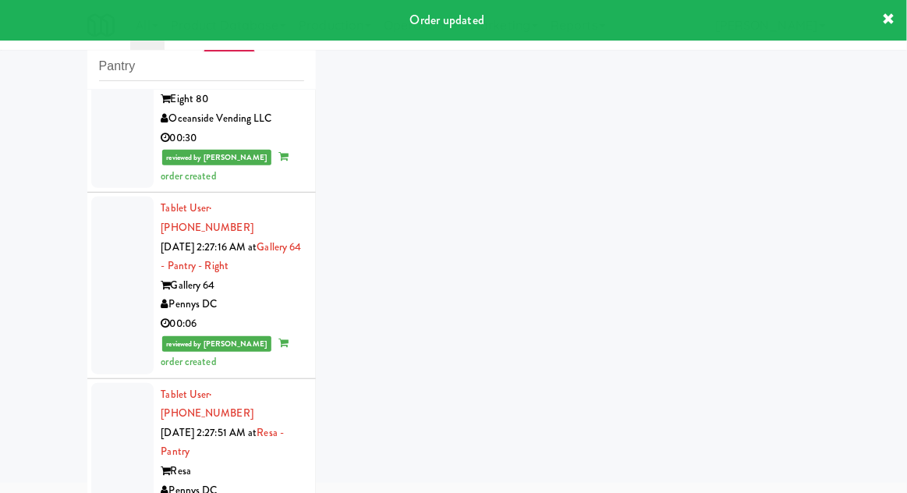
scroll to position [3749, 0]
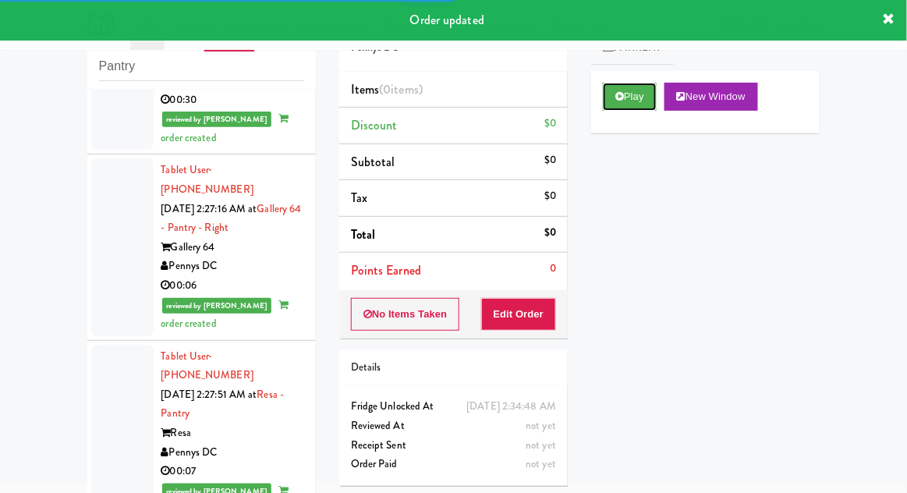
click at [615, 99] on button "Play" at bounding box center [630, 97] width 54 height 28
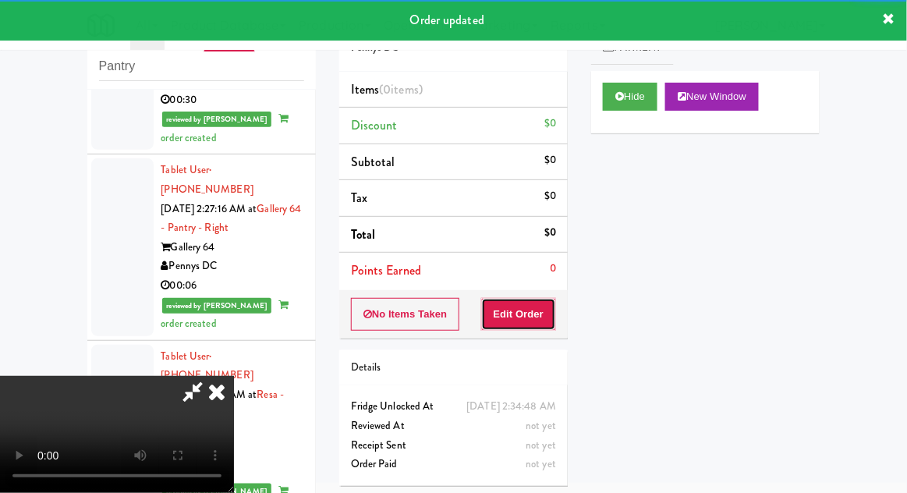
click at [515, 310] on button "Edit Order" at bounding box center [519, 314] width 76 height 33
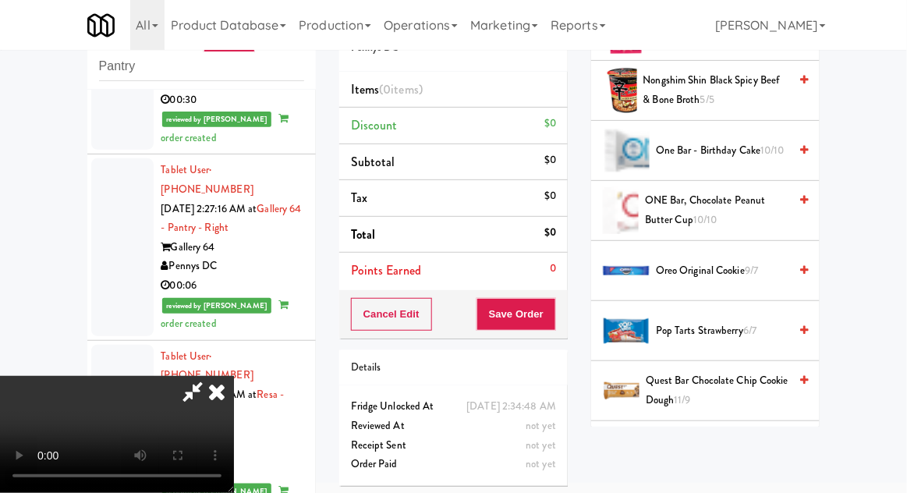
scroll to position [1200, 0]
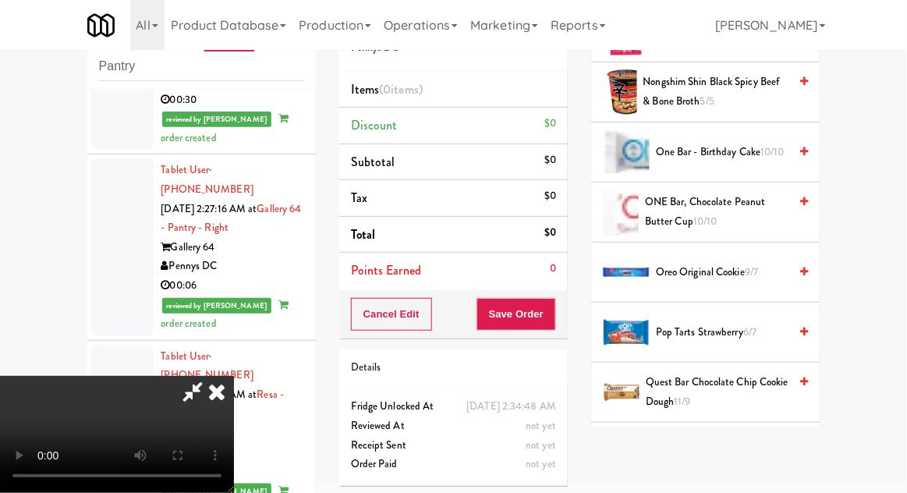
click at [750, 271] on span "9/7" at bounding box center [751, 271] width 13 height 15
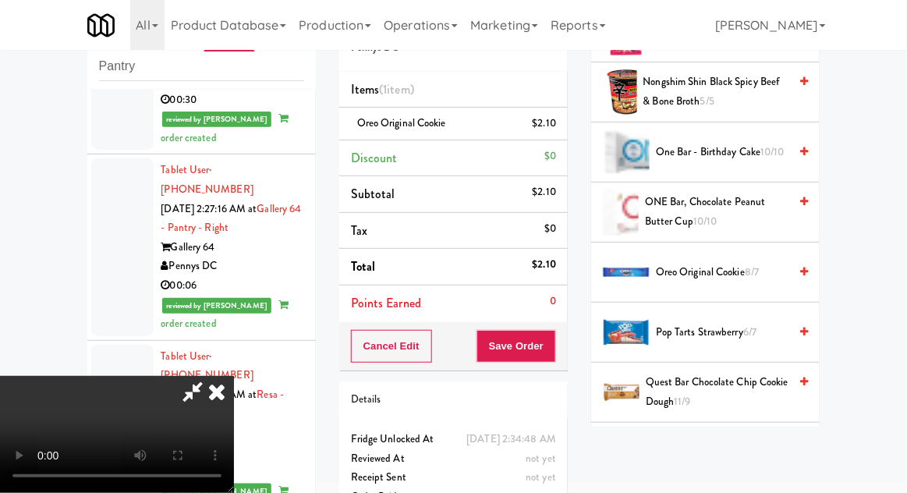
scroll to position [57, 0]
click at [548, 346] on button "Save Order" at bounding box center [517, 346] width 80 height 33
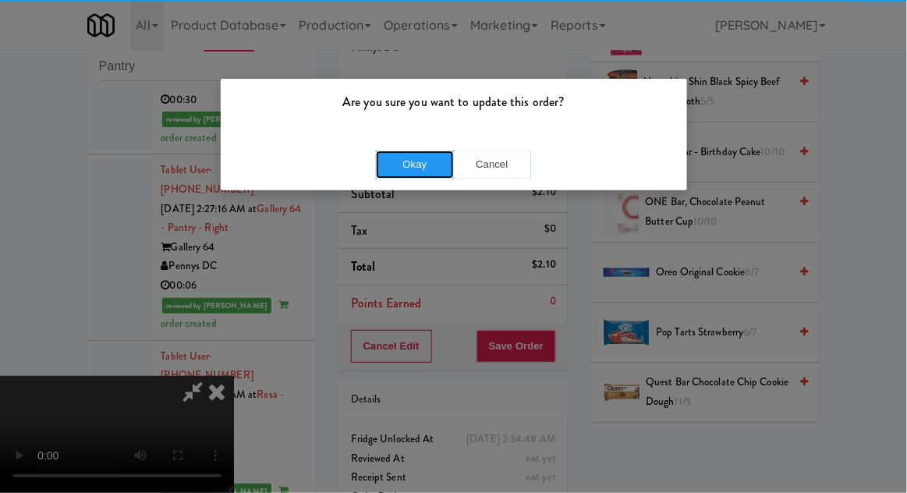
click at [409, 159] on button "Okay" at bounding box center [415, 165] width 78 height 28
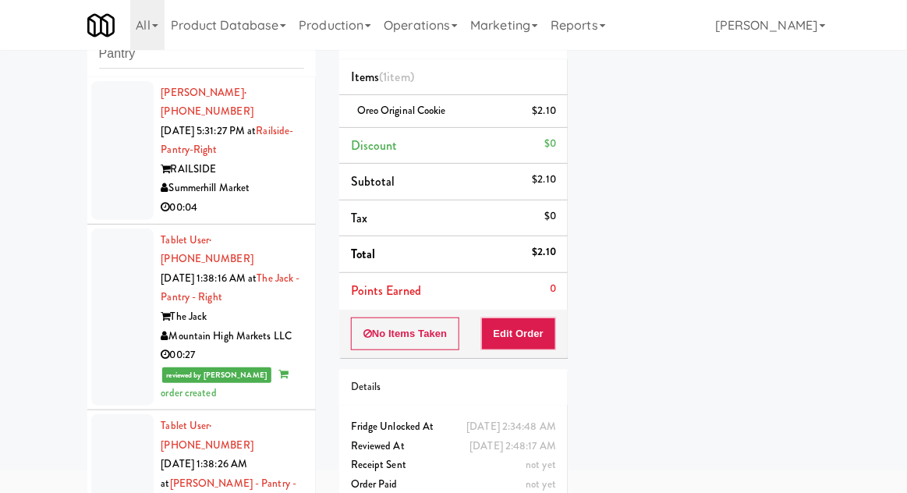
scroll to position [101, 0]
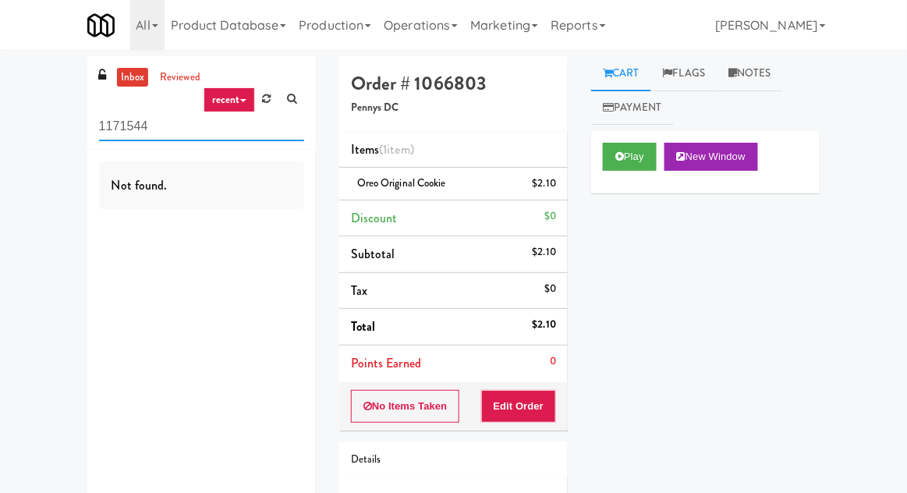
scroll to position [61, 0]
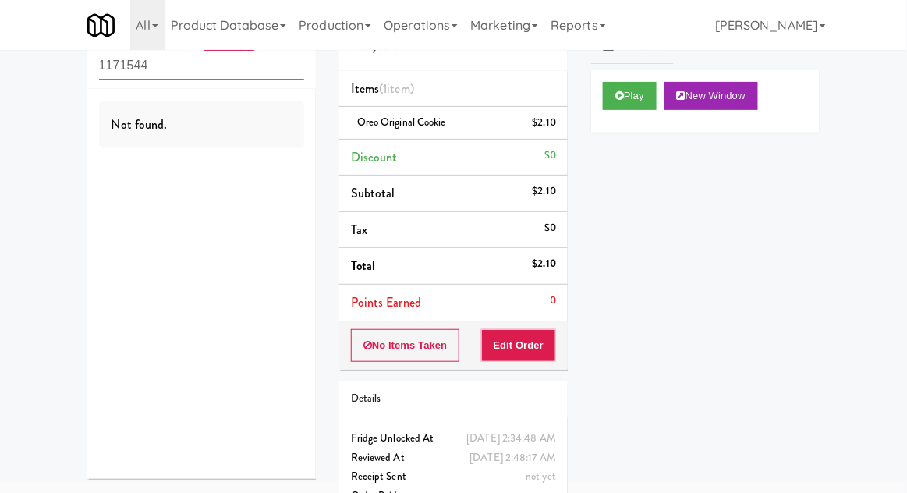
click at [133, 62] on input "1171544" at bounding box center [201, 65] width 205 height 29
click at [122, 60] on input "1171544" at bounding box center [201, 65] width 205 height 29
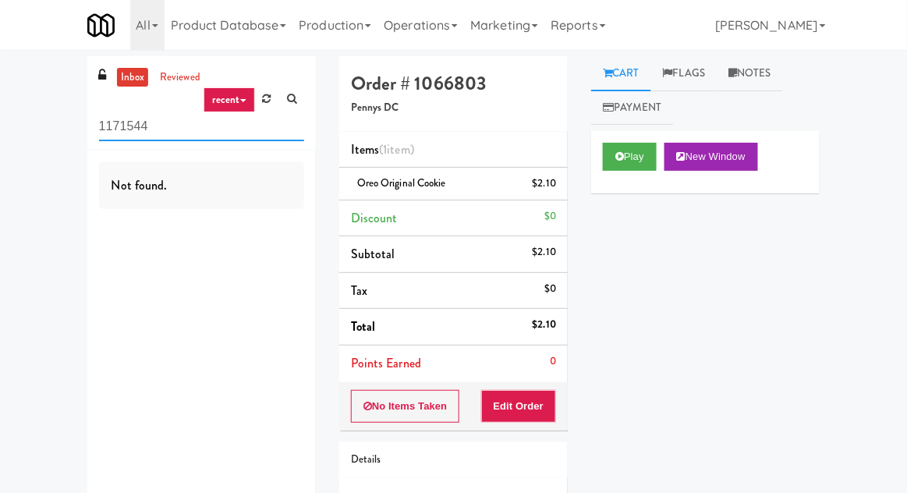
click at [110, 119] on input "1171544" at bounding box center [201, 126] width 205 height 29
click at [106, 119] on input "1171544" at bounding box center [201, 126] width 205 height 29
type input "Ambient"
click at [35, 112] on div "inbox reviewed recent all unclear take inventory issue suspicious failed recent…" at bounding box center [453, 323] width 907 height 534
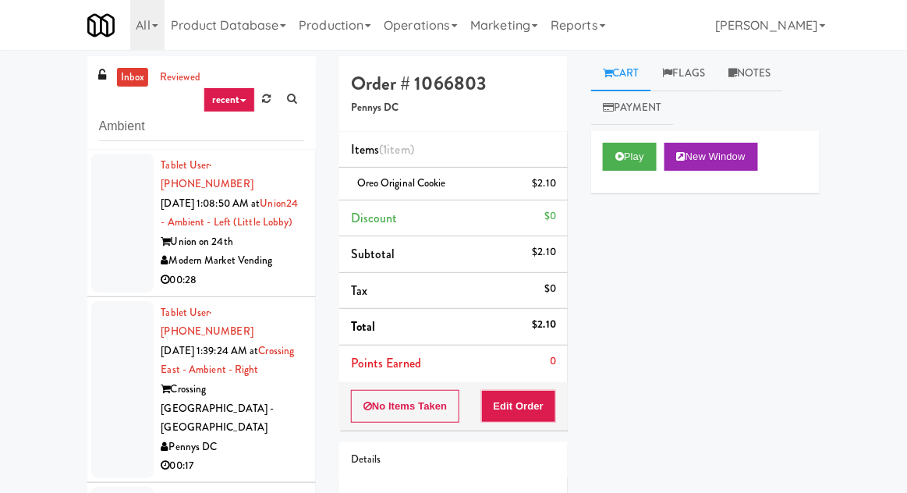
click at [110, 276] on div at bounding box center [122, 223] width 62 height 139
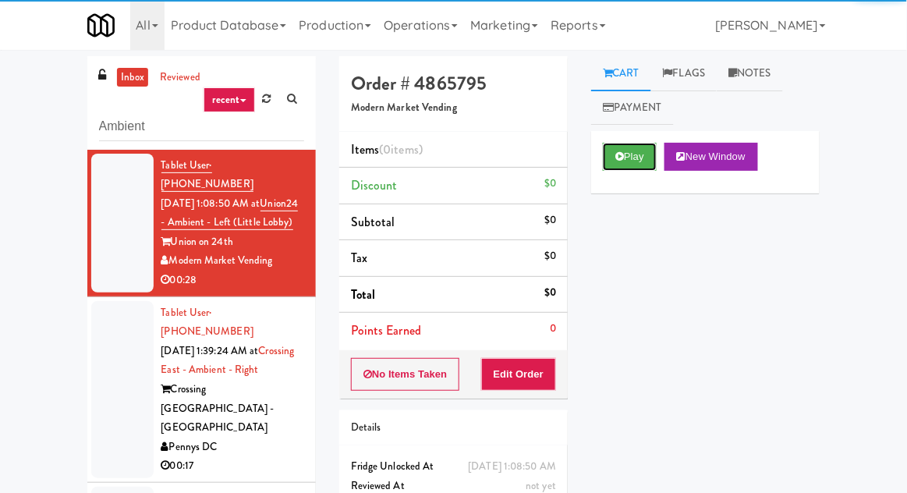
click at [626, 169] on button "Play" at bounding box center [630, 157] width 54 height 28
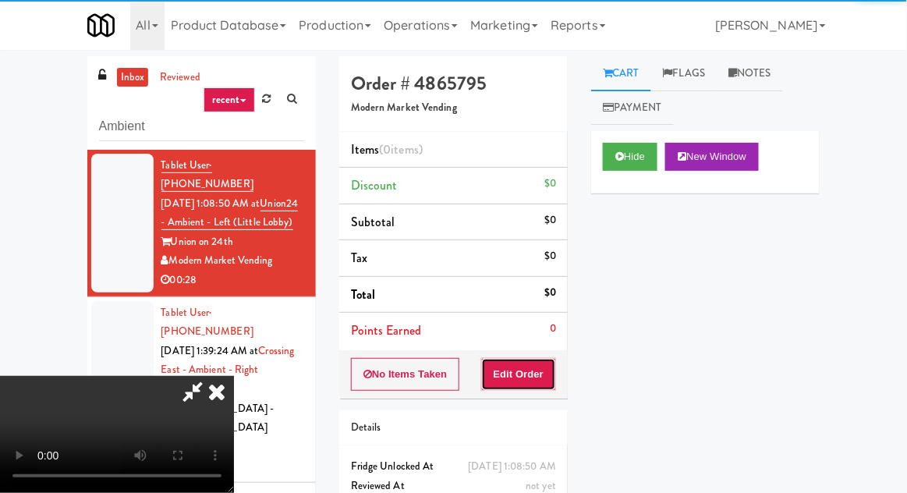
click at [524, 374] on button "Edit Order" at bounding box center [519, 374] width 76 height 33
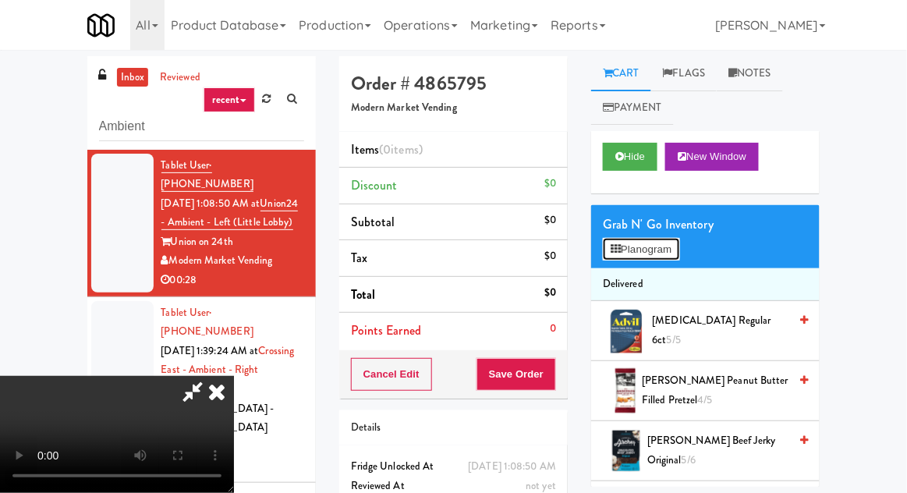
click at [679, 240] on button "Planogram" at bounding box center [641, 249] width 76 height 23
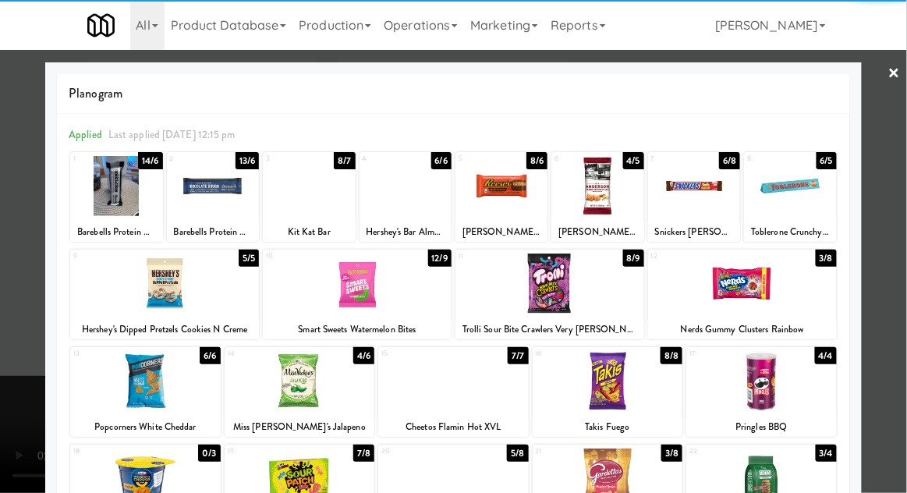
click at [162, 300] on div at bounding box center [164, 283] width 189 height 60
click at [161, 293] on div at bounding box center [164, 283] width 189 height 60
click at [899, 225] on div at bounding box center [453, 246] width 907 height 493
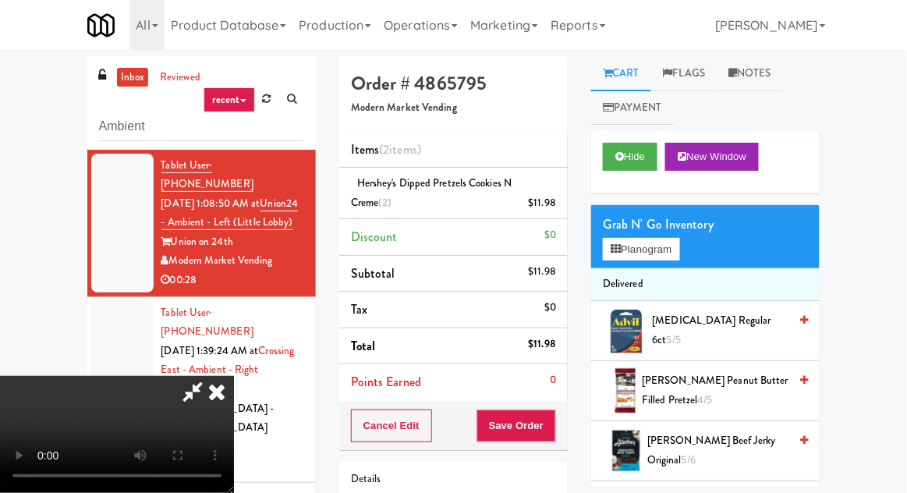
click at [385, 193] on div "Hershey's Dipped Pretzels Cookies N Creme (2) $11.98" at bounding box center [453, 193] width 205 height 38
click at [558, 207] on icon at bounding box center [558, 209] width 8 height 10
click at [674, 247] on button "Planogram" at bounding box center [641, 249] width 76 height 23
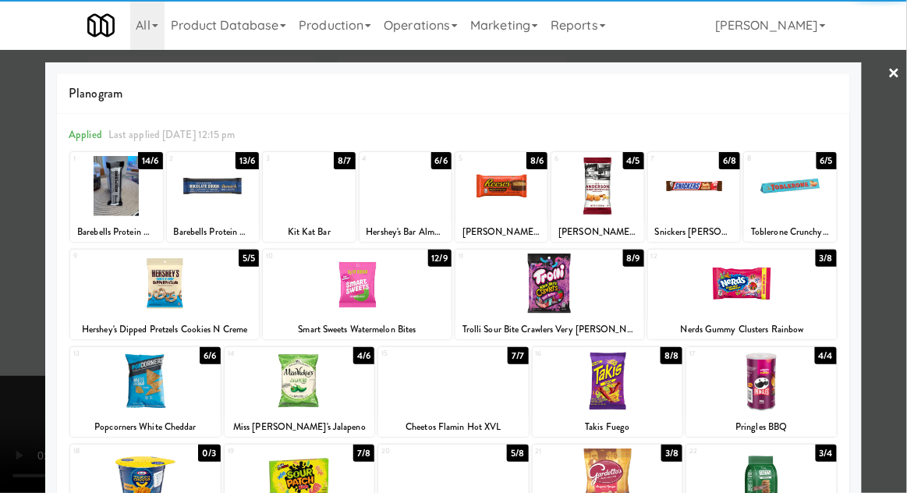
click at [105, 200] on div at bounding box center [116, 186] width 92 height 60
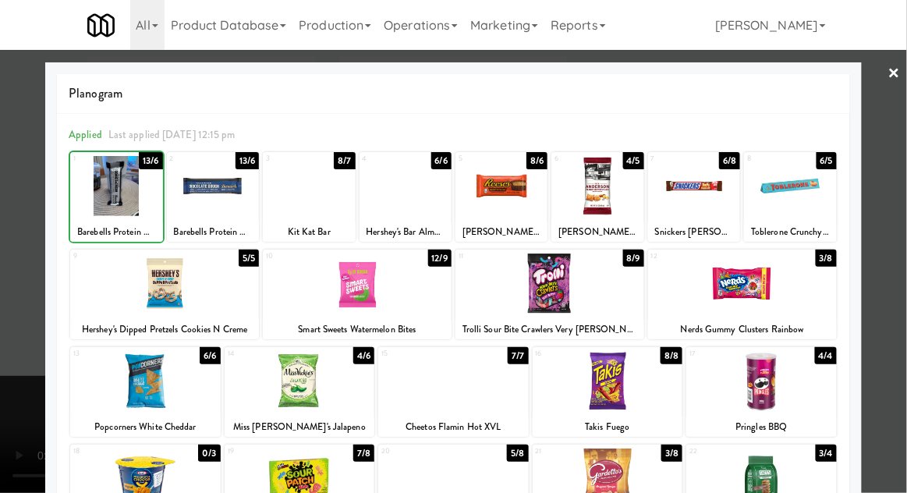
click at [902, 223] on div at bounding box center [453, 246] width 907 height 493
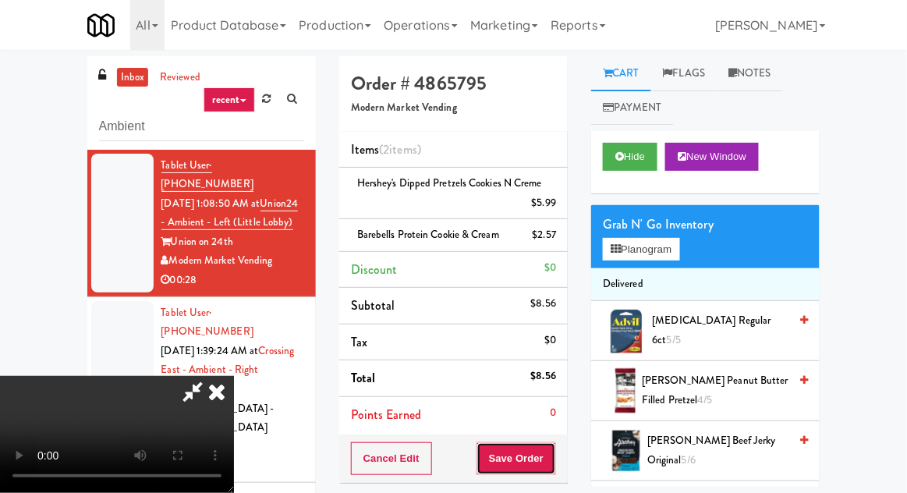
click at [553, 459] on button "Save Order" at bounding box center [517, 458] width 80 height 33
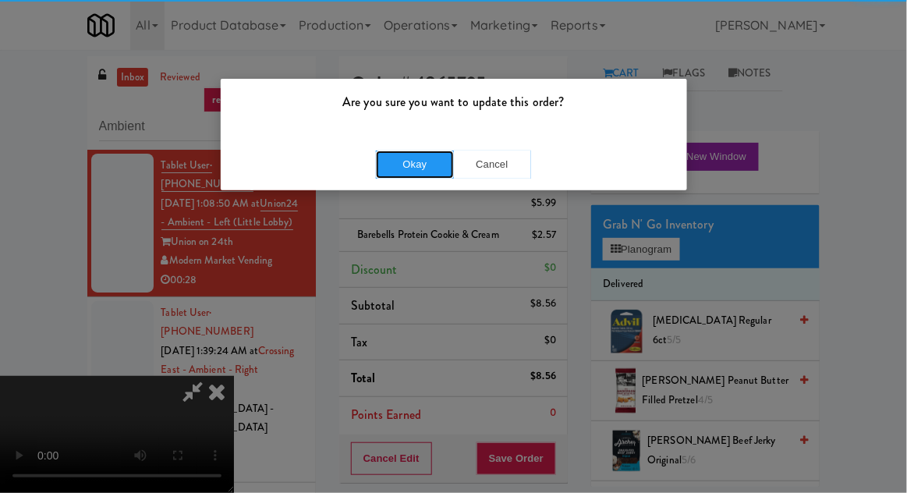
click at [399, 168] on button "Okay" at bounding box center [415, 165] width 78 height 28
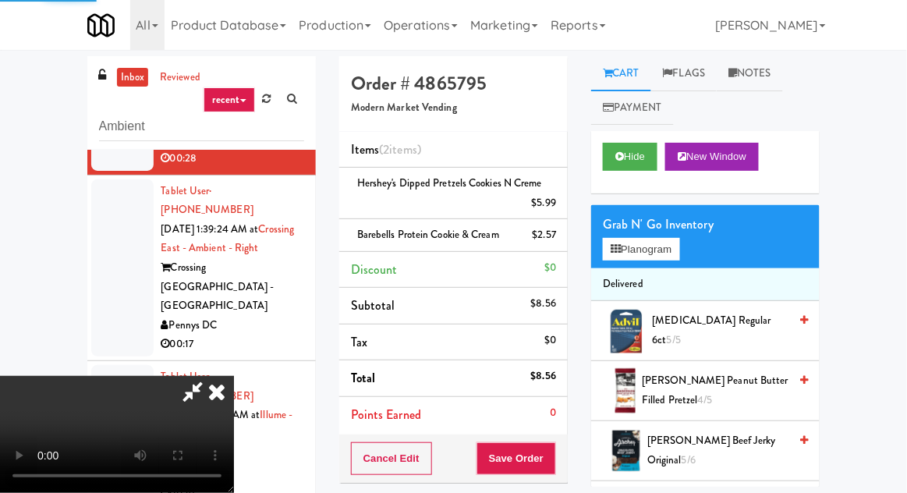
click at [111, 227] on div at bounding box center [122, 267] width 62 height 177
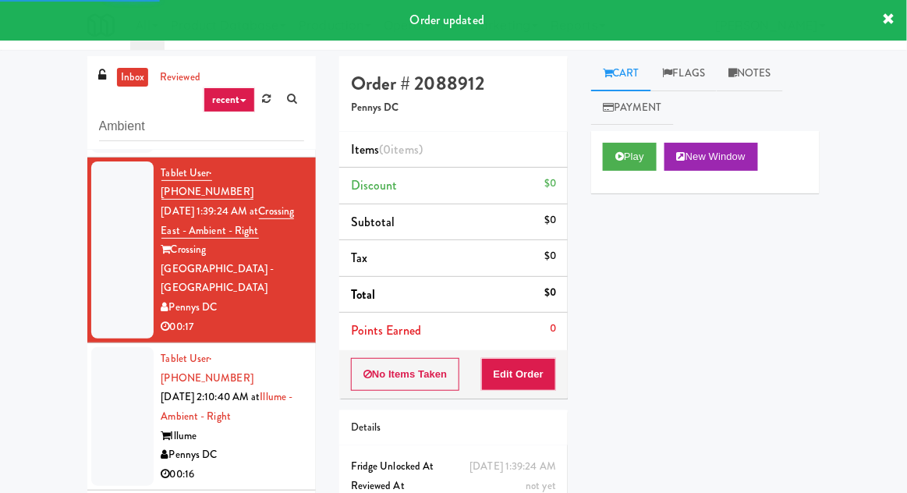
scroll to position [182, 0]
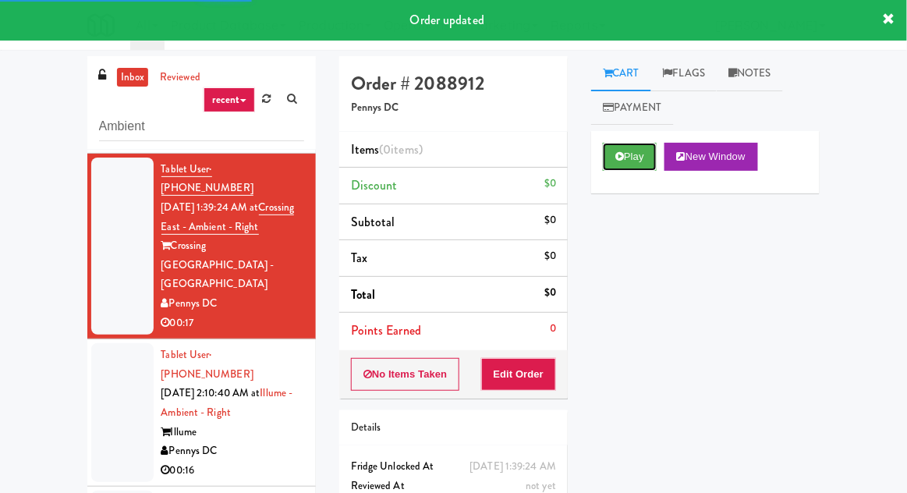
click at [619, 154] on icon at bounding box center [619, 156] width 9 height 10
click at [537, 369] on button "Edit Order" at bounding box center [519, 374] width 76 height 33
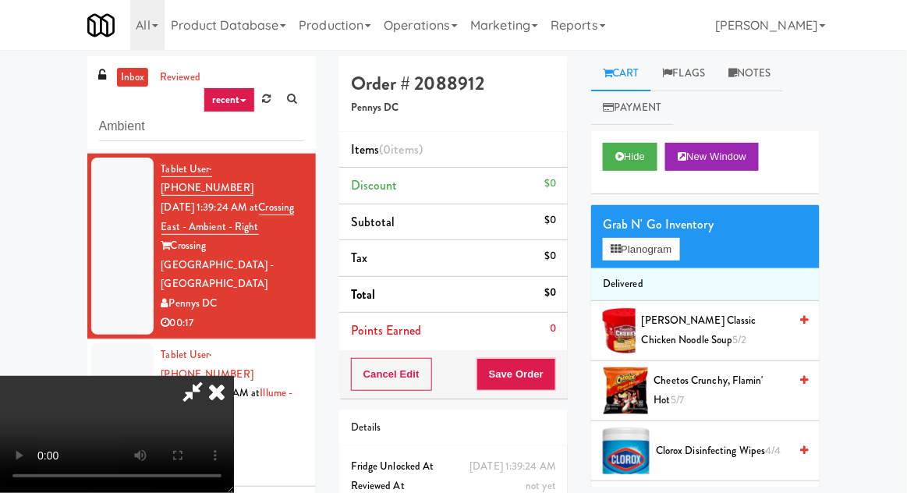
click at [671, 213] on div "Grab N' Go Inventory" at bounding box center [705, 224] width 205 height 23
click at [668, 251] on button "Planogram" at bounding box center [641, 249] width 76 height 23
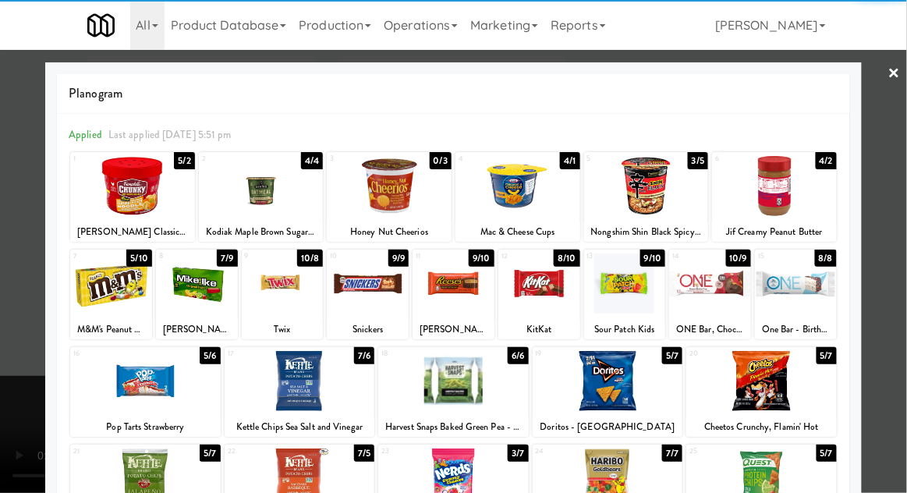
click at [465, 476] on div at bounding box center [453, 478] width 151 height 60
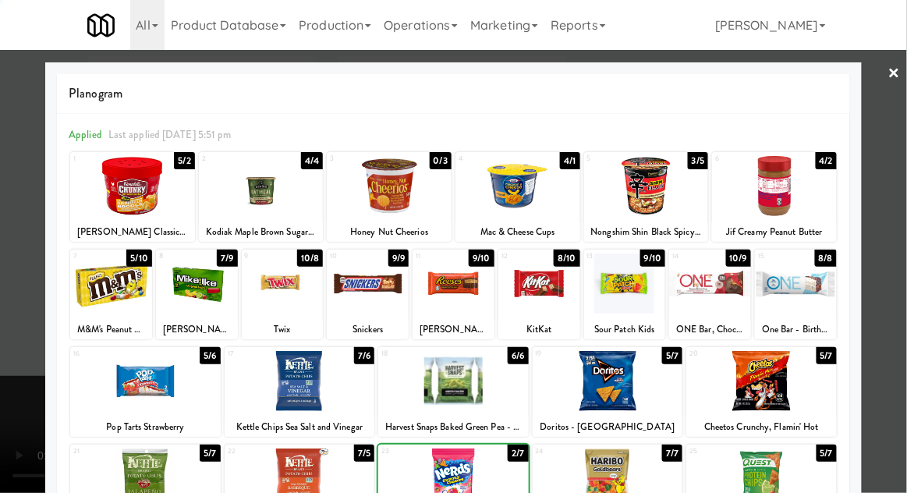
click at [902, 222] on div at bounding box center [453, 246] width 907 height 493
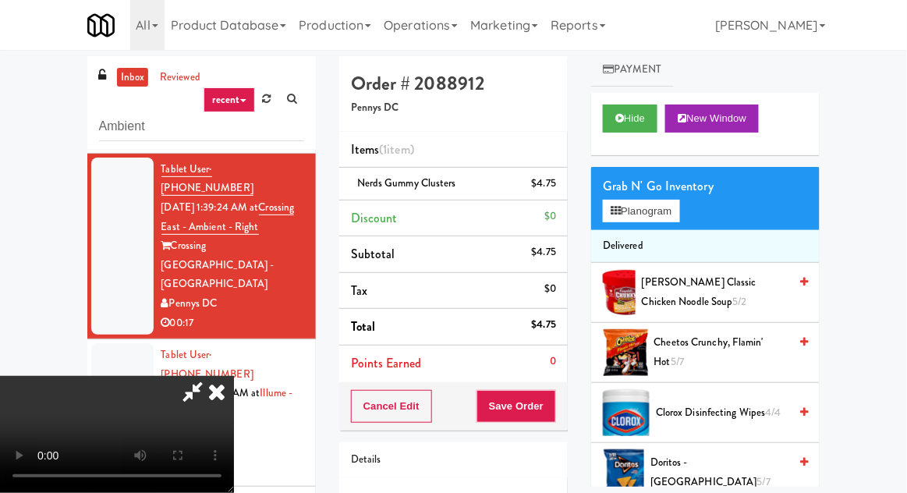
scroll to position [33, 0]
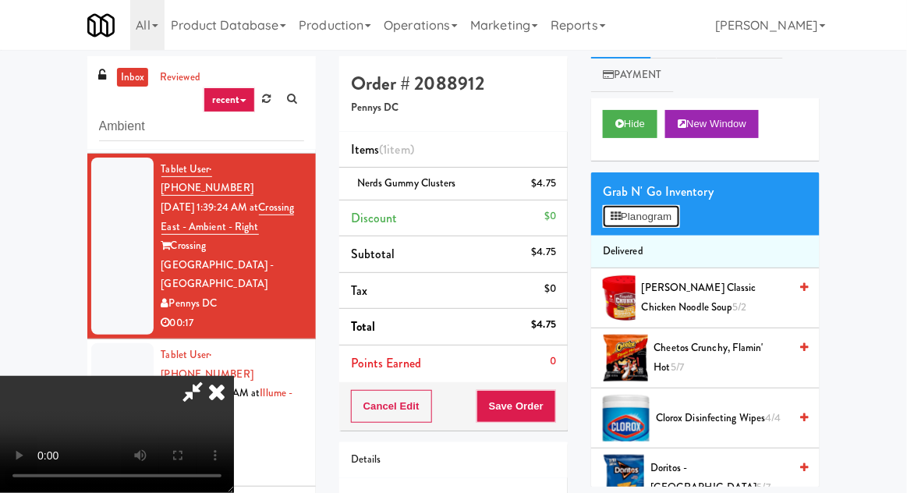
click at [679, 224] on button "Planogram" at bounding box center [641, 216] width 76 height 23
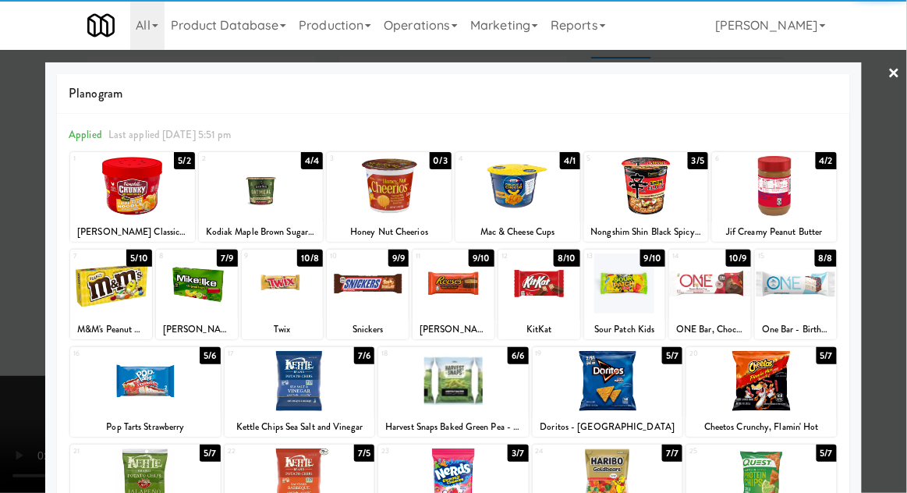
click at [693, 207] on div at bounding box center [646, 186] width 125 height 60
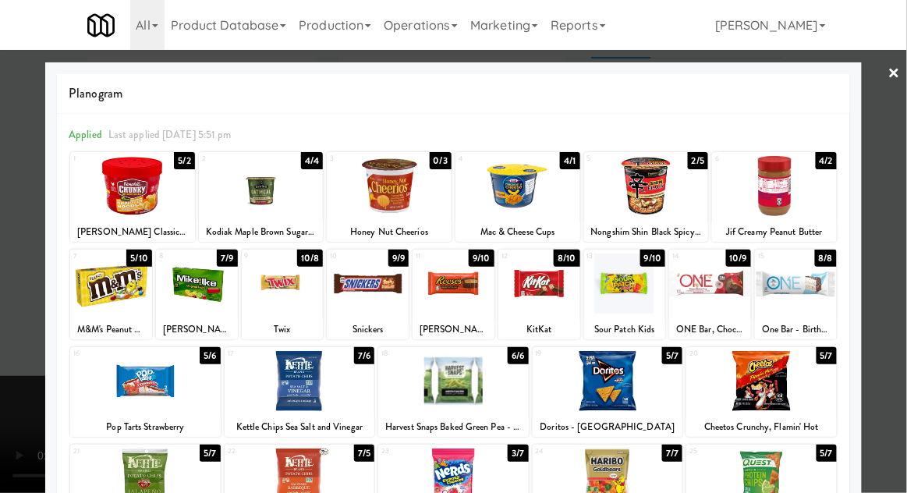
click at [902, 179] on div at bounding box center [453, 246] width 907 height 493
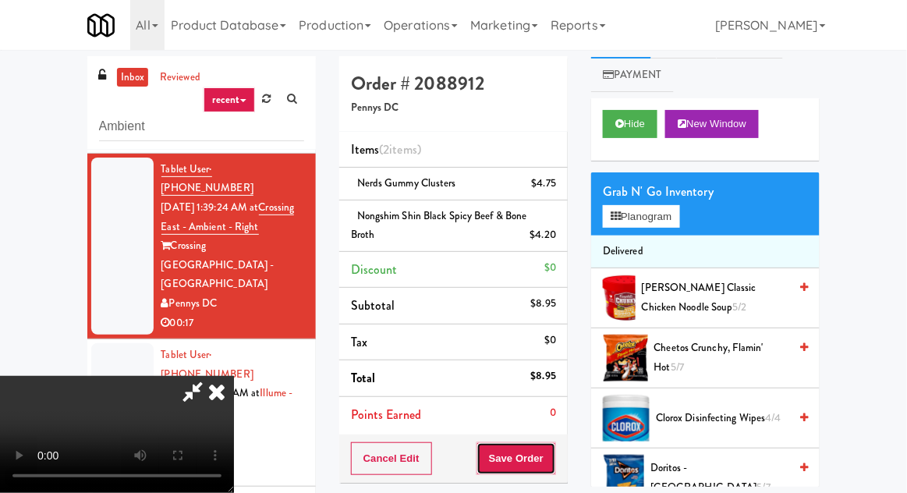
click at [555, 462] on button "Save Order" at bounding box center [517, 458] width 80 height 33
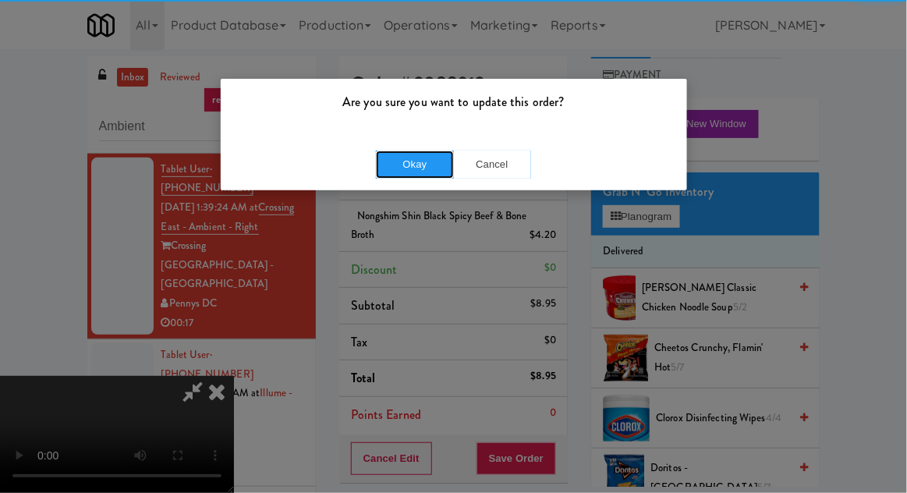
click at [398, 175] on button "Okay" at bounding box center [415, 165] width 78 height 28
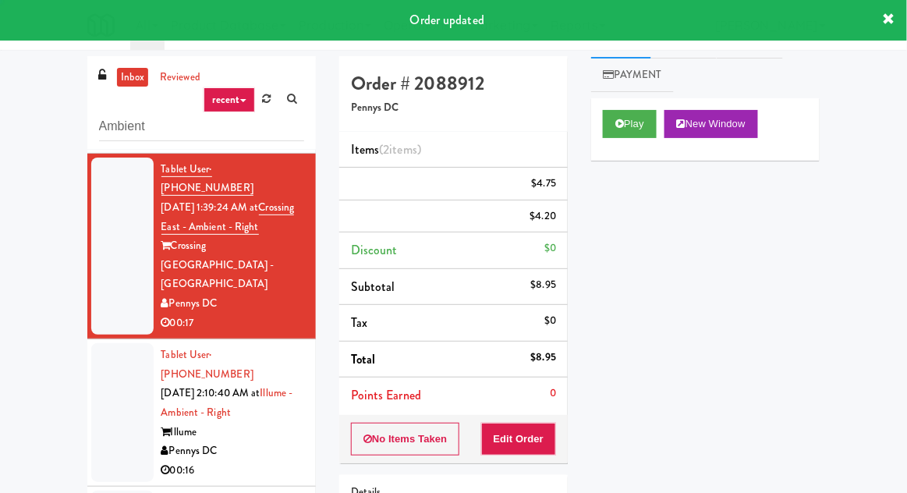
click at [106, 360] on div at bounding box center [122, 412] width 62 height 139
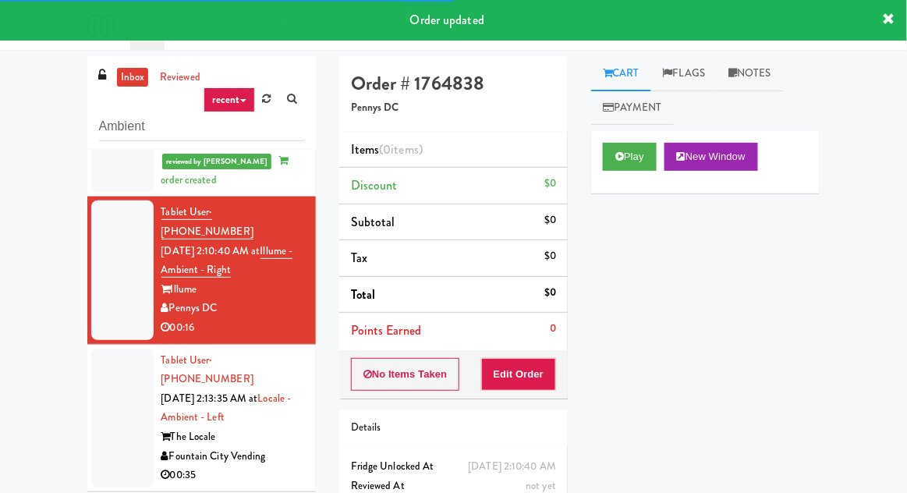
scroll to position [365, 0]
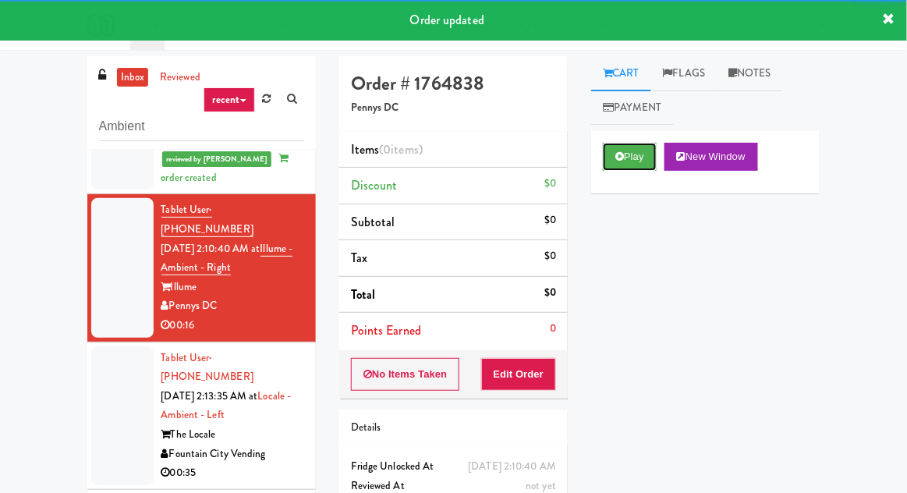
click at [616, 162] on button "Play" at bounding box center [630, 157] width 54 height 28
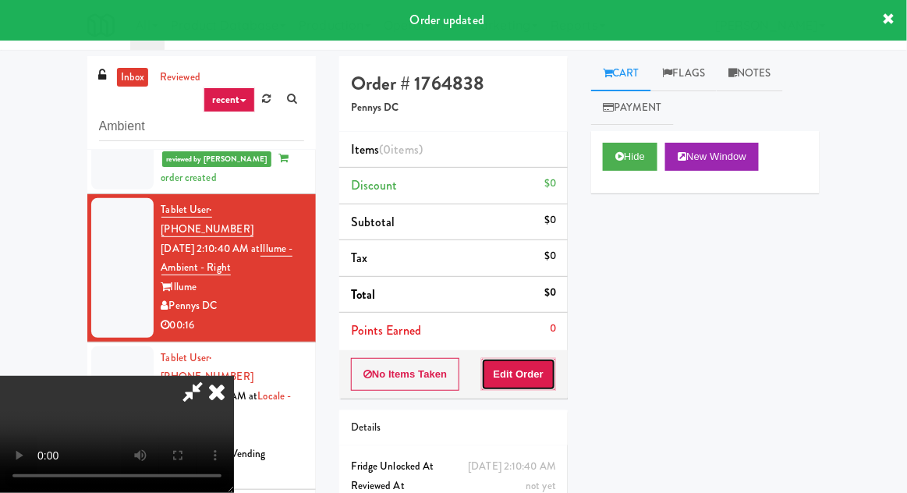
click at [541, 363] on button "Edit Order" at bounding box center [519, 374] width 76 height 33
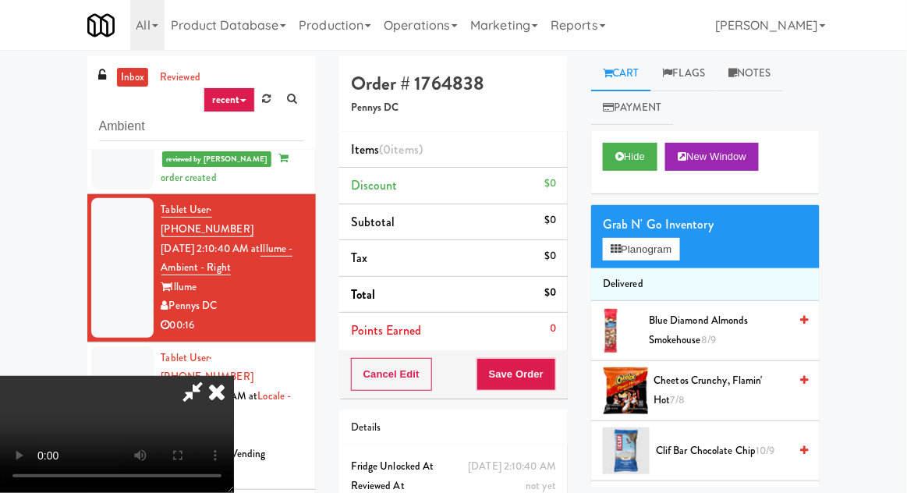
scroll to position [375, 0]
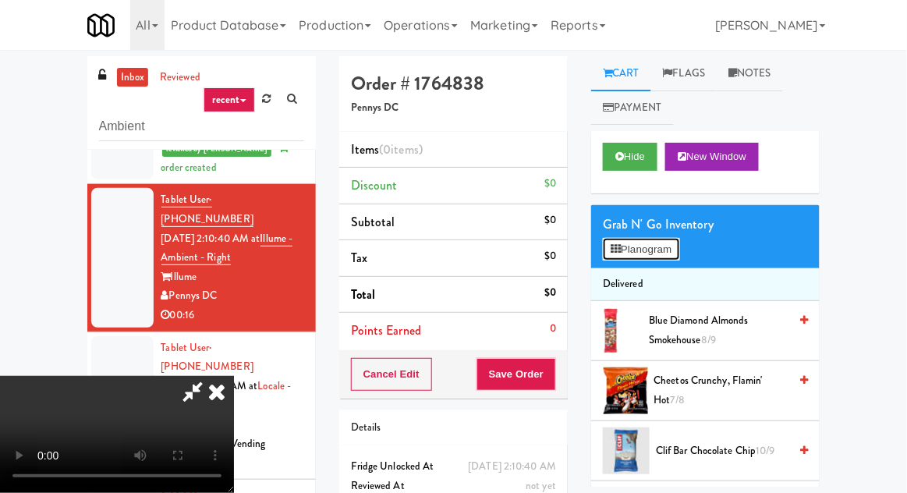
click at [679, 243] on button "Planogram" at bounding box center [641, 249] width 76 height 23
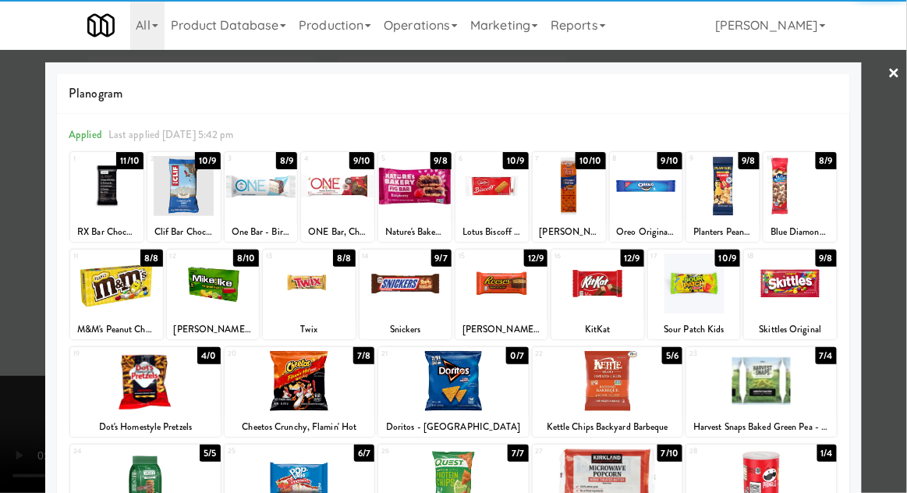
click at [138, 386] on div at bounding box center [145, 381] width 151 height 60
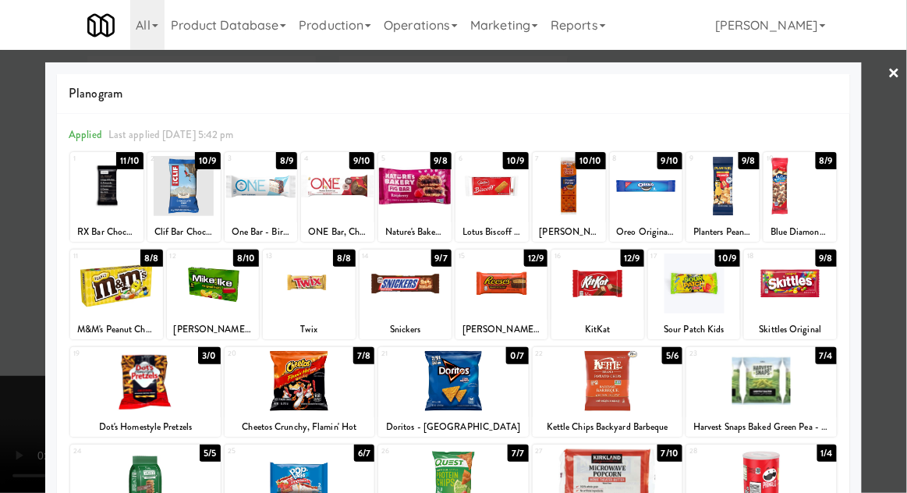
click at [281, 393] on div at bounding box center [300, 381] width 151 height 60
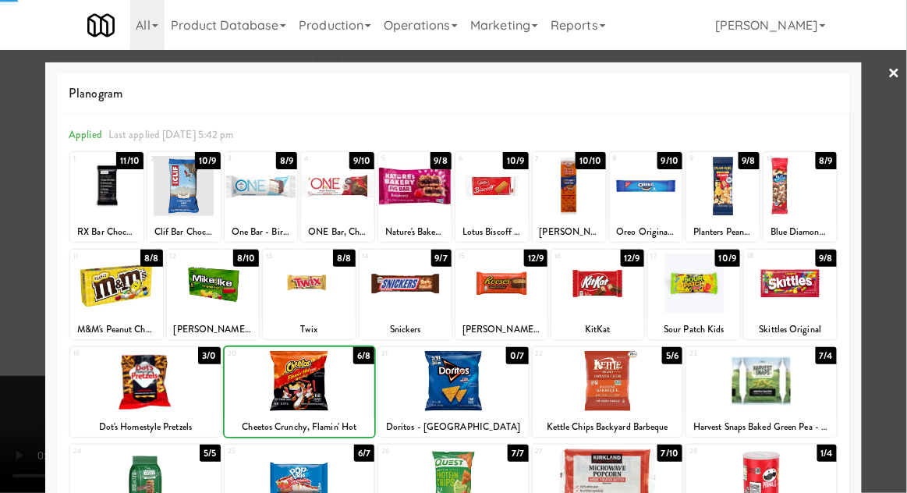
click at [901, 175] on div at bounding box center [453, 246] width 907 height 493
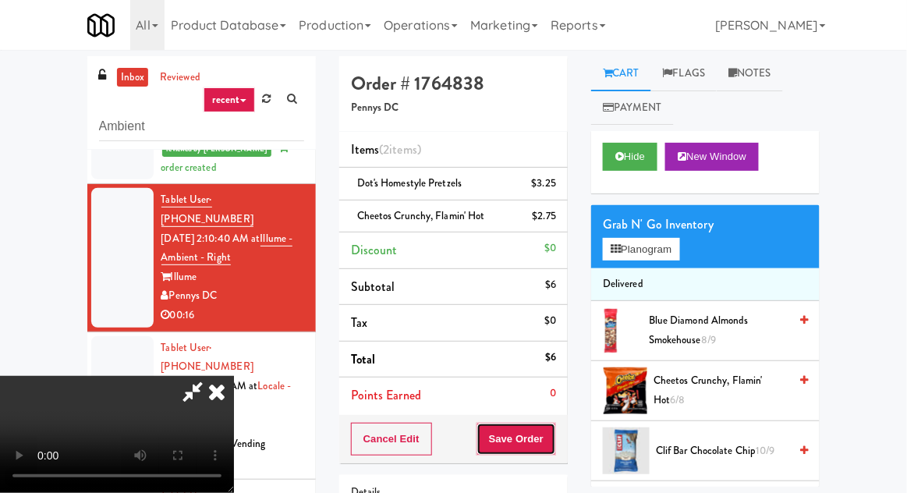
click at [553, 438] on button "Save Order" at bounding box center [517, 439] width 80 height 33
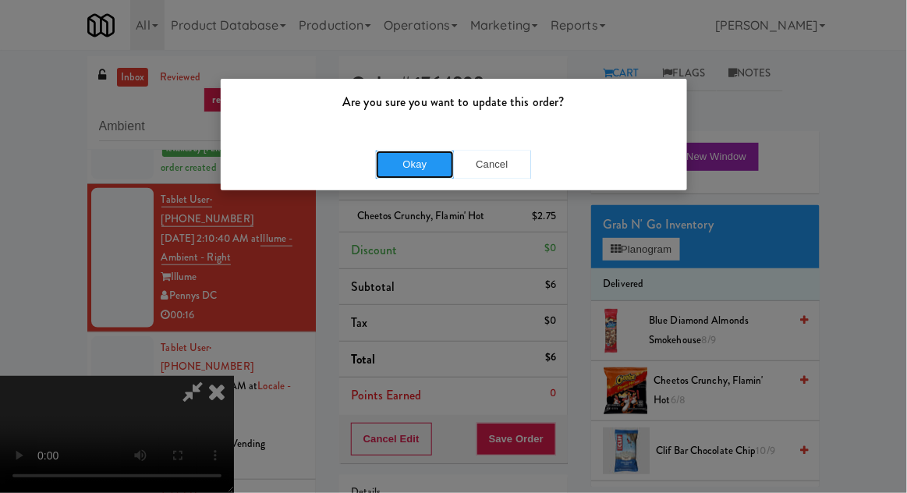
click at [417, 174] on button "Okay" at bounding box center [415, 165] width 78 height 28
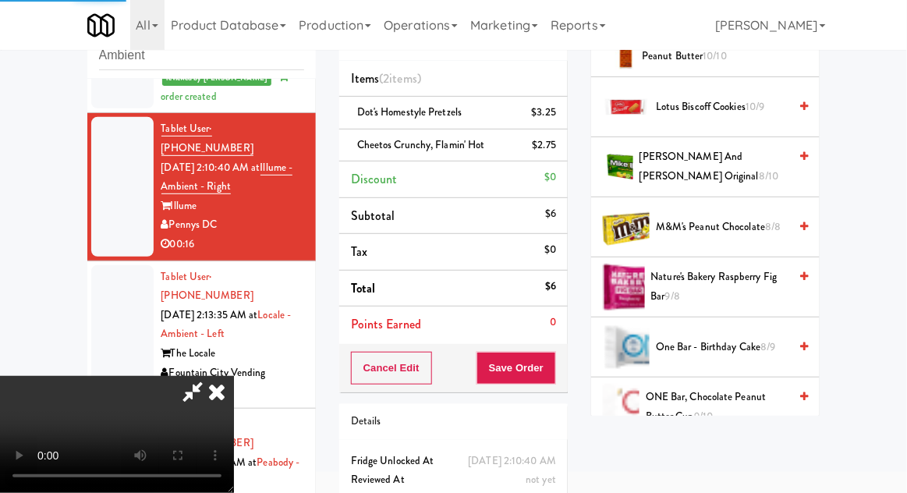
scroll to position [154, 0]
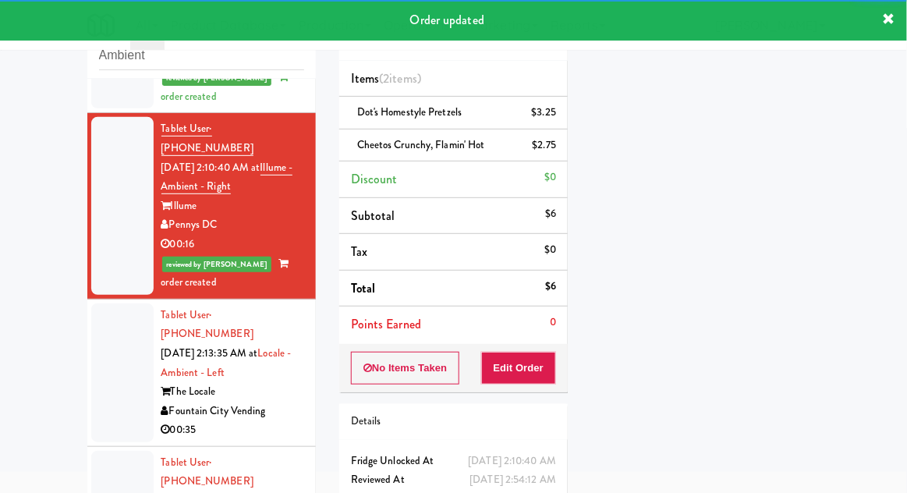
click at [90, 300] on li "Tablet User · (316) 617-4231 Oct 11, 2025 2:13:35 AM at Locale - Ambient - Left…" at bounding box center [201, 373] width 229 height 147
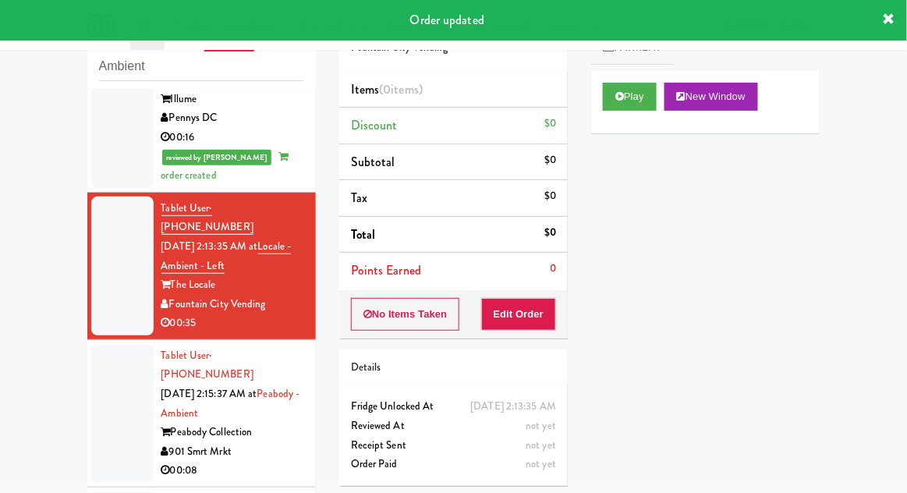
scroll to position [512, 0]
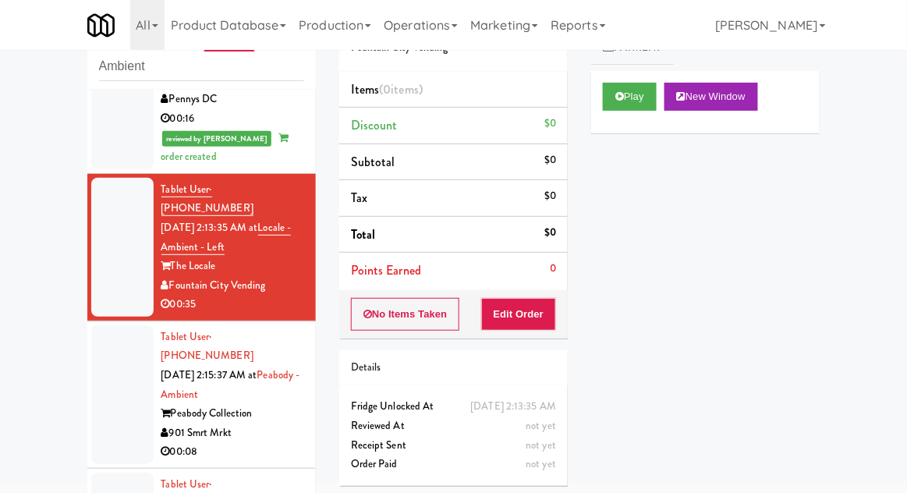
click at [605, 105] on button "Play" at bounding box center [630, 97] width 54 height 28
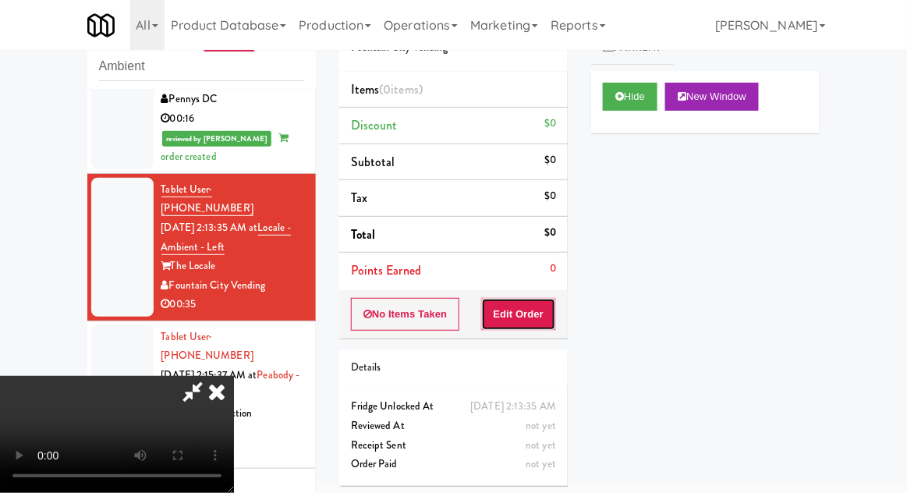
click at [537, 311] on button "Edit Order" at bounding box center [519, 314] width 76 height 33
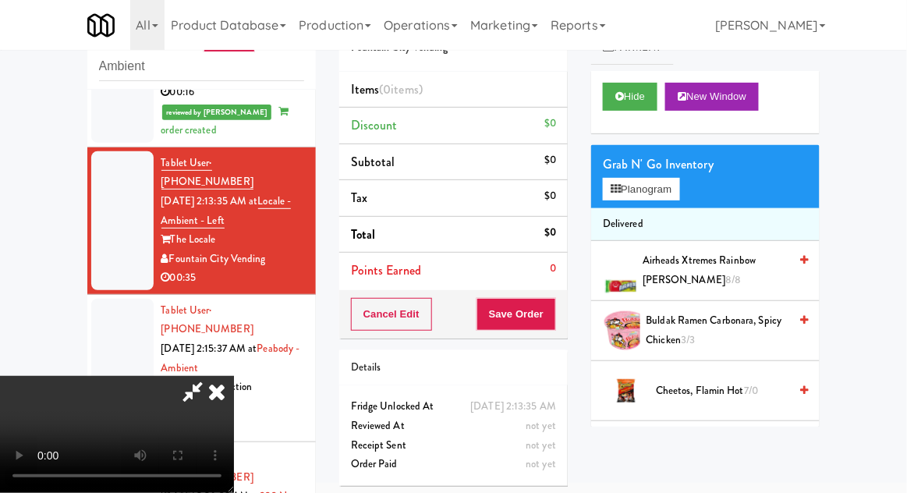
scroll to position [57, 0]
click at [661, 197] on button "Planogram" at bounding box center [641, 189] width 76 height 23
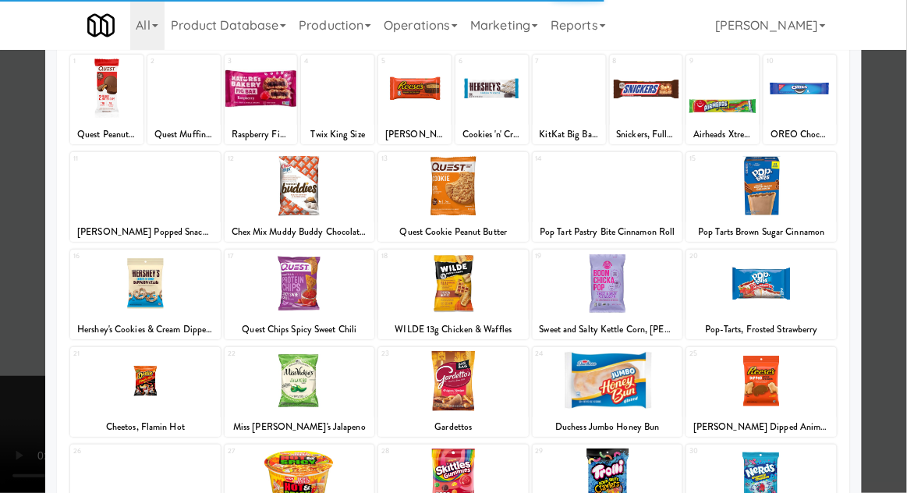
scroll to position [148, 0]
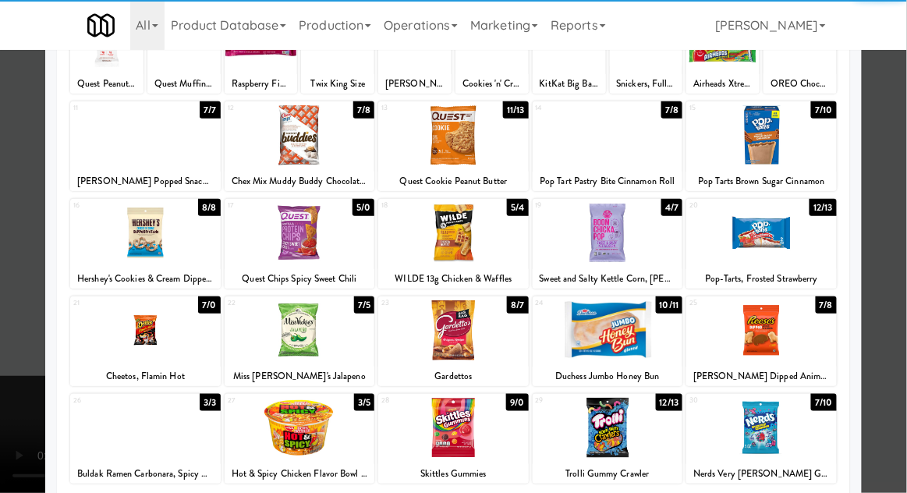
click at [278, 423] on div at bounding box center [300, 428] width 151 height 60
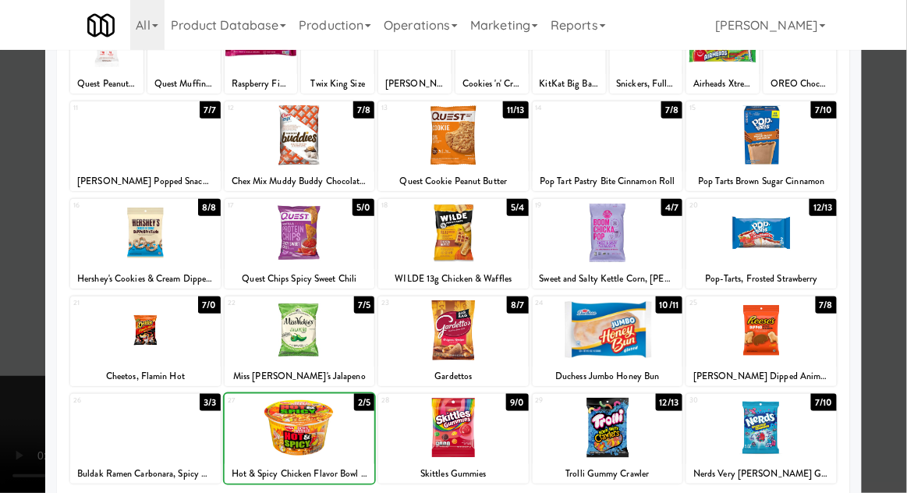
click at [906, 195] on div at bounding box center [453, 246] width 907 height 493
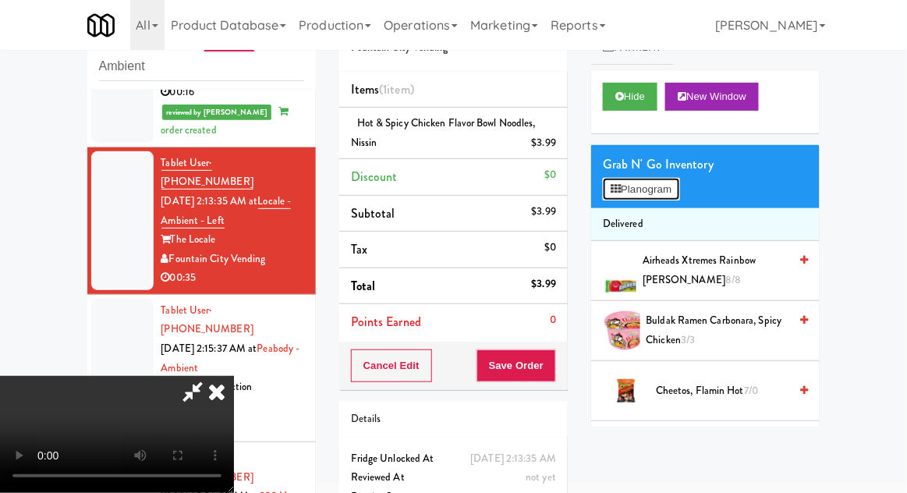
click at [675, 181] on button "Planogram" at bounding box center [641, 189] width 76 height 23
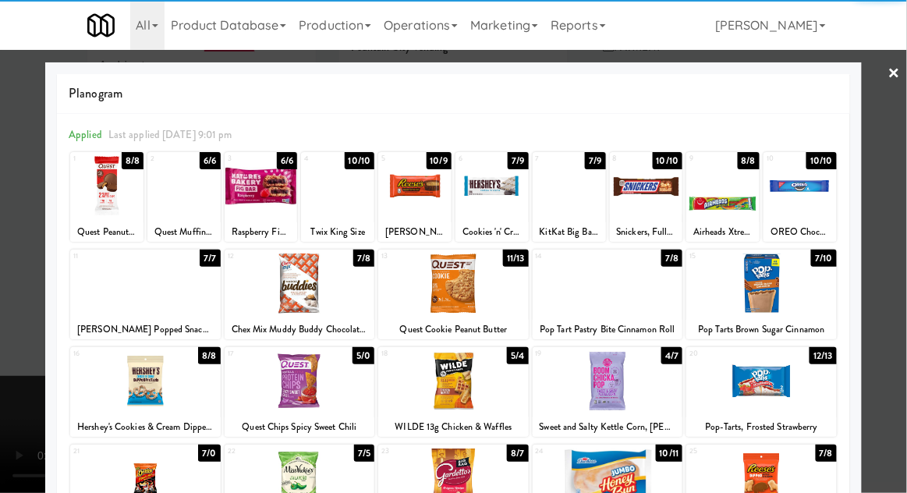
click at [183, 198] on div at bounding box center [183, 186] width 73 height 60
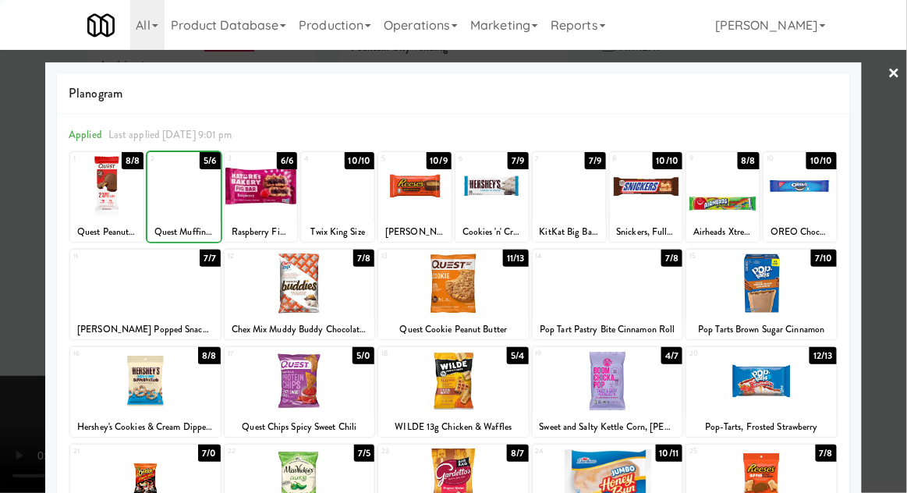
click at [906, 208] on div at bounding box center [453, 246] width 907 height 493
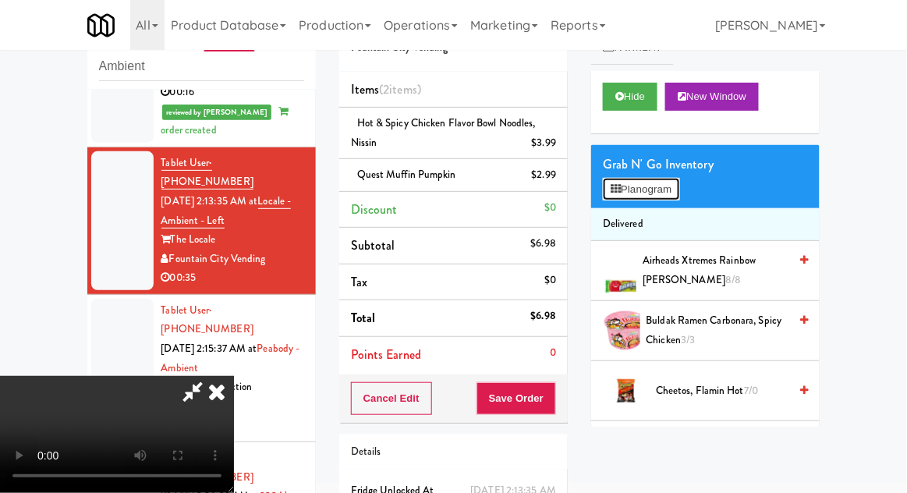
click at [679, 193] on button "Planogram" at bounding box center [641, 189] width 76 height 23
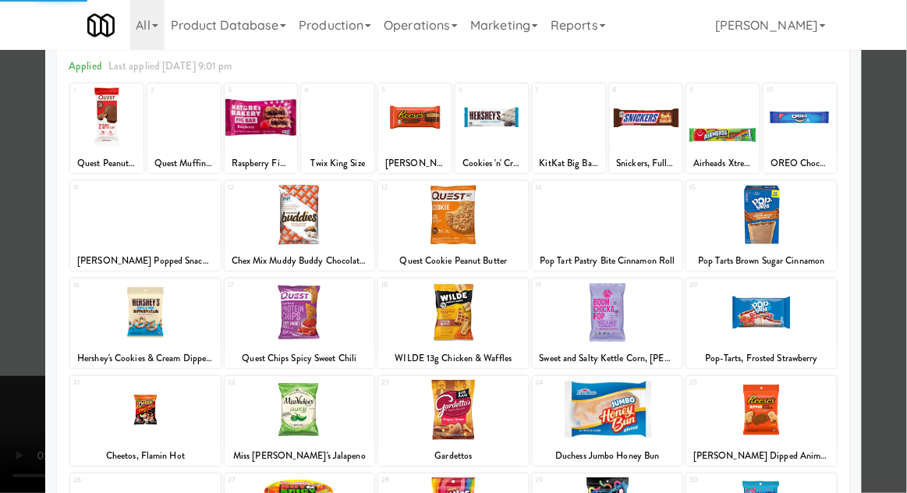
scroll to position [83, 0]
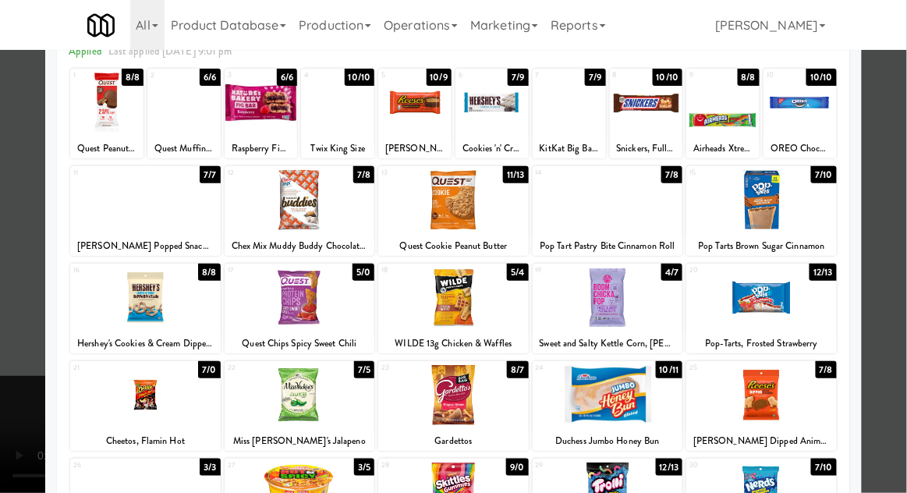
click at [303, 286] on div at bounding box center [300, 298] width 151 height 60
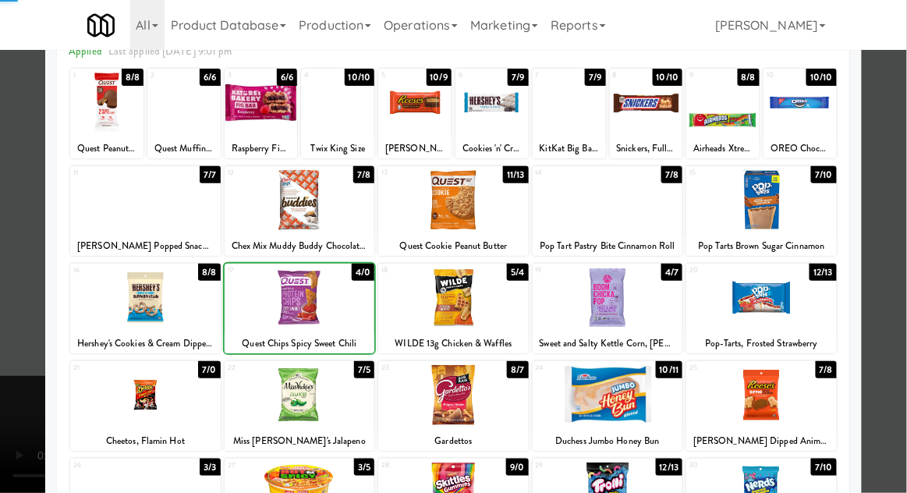
click at [902, 198] on div at bounding box center [453, 246] width 907 height 493
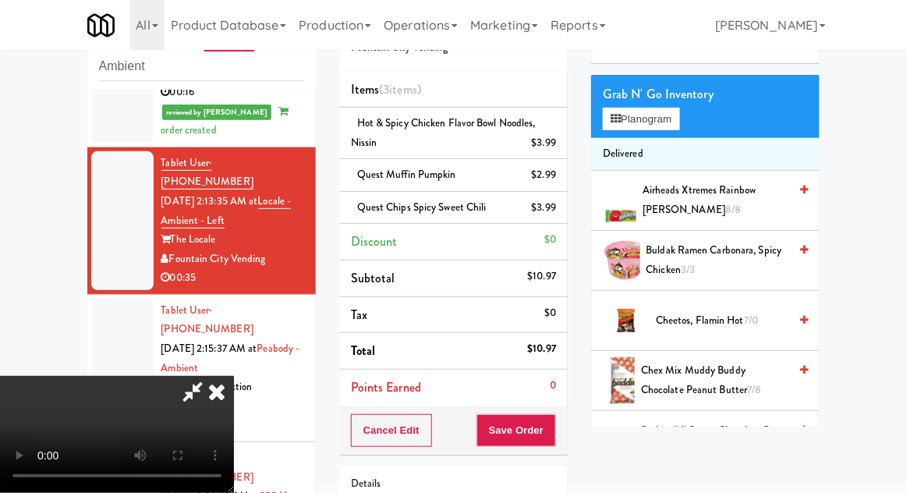
scroll to position [69, 0]
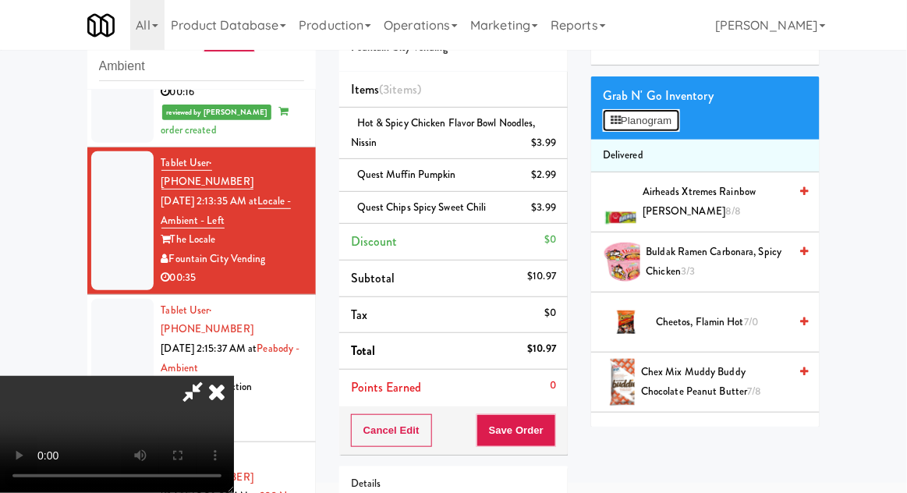
click at [678, 131] on button "Planogram" at bounding box center [641, 120] width 76 height 23
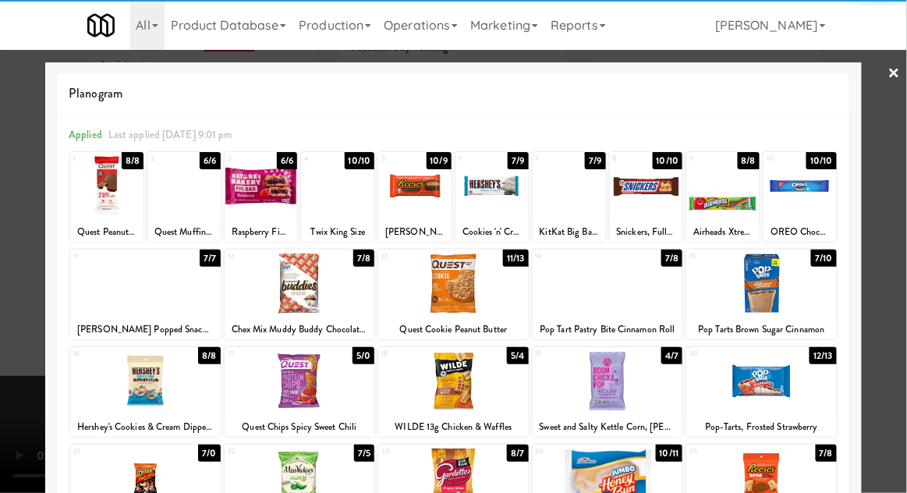
click at [136, 380] on div at bounding box center [145, 381] width 151 height 60
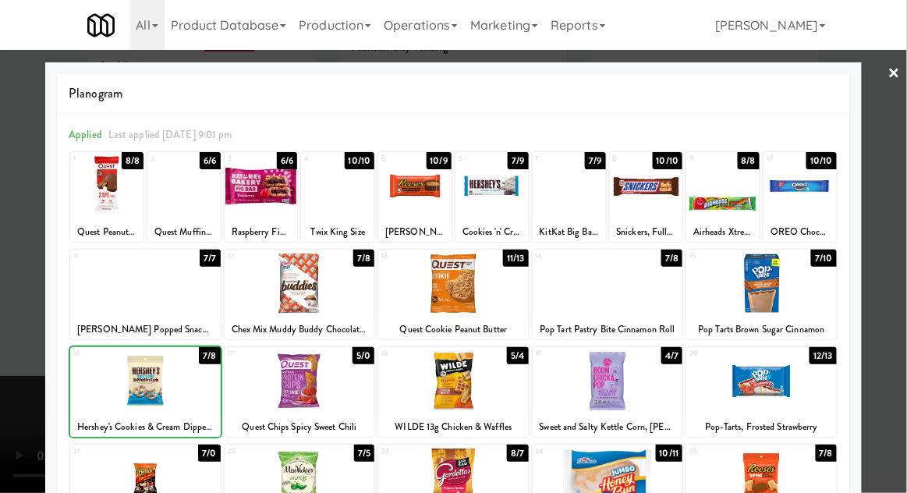
click at [902, 177] on div at bounding box center [453, 246] width 907 height 493
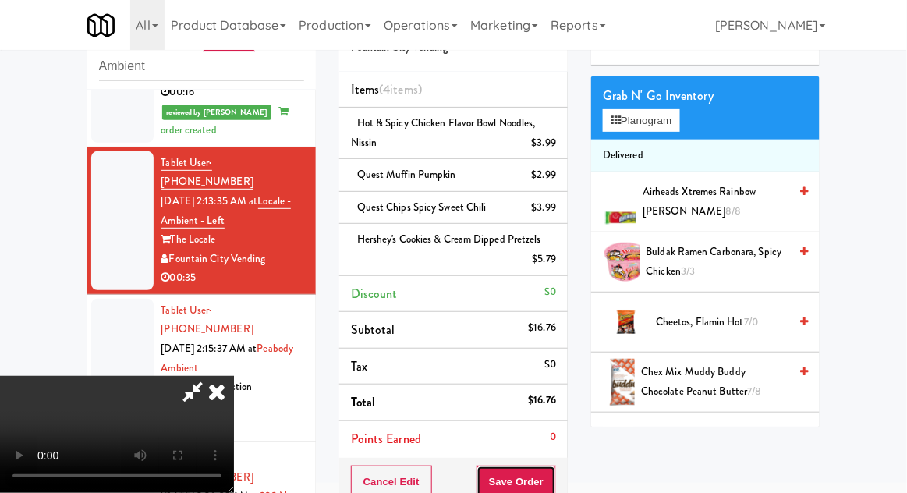
click at [556, 488] on button "Save Order" at bounding box center [517, 482] width 80 height 33
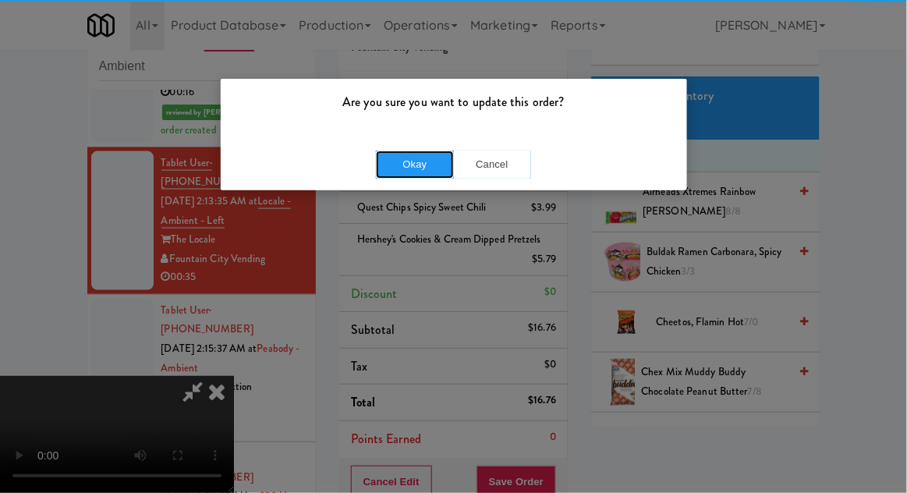
click at [407, 162] on button "Okay" at bounding box center [415, 165] width 78 height 28
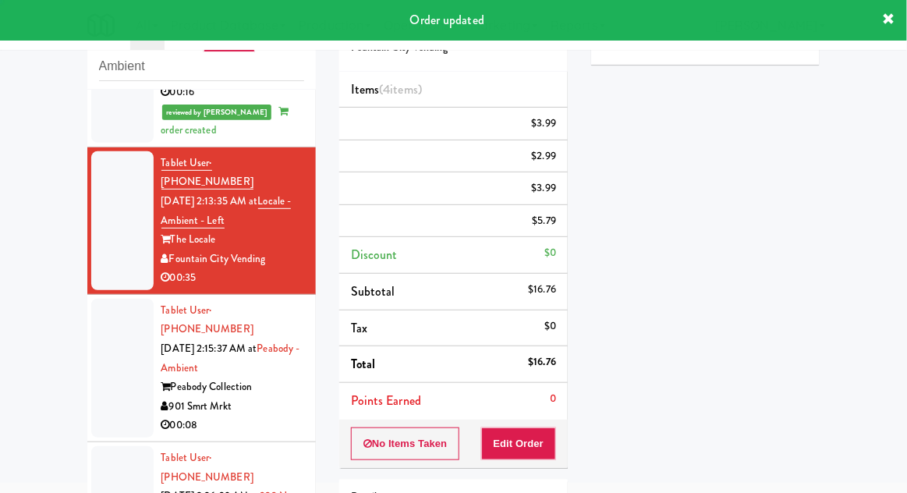
click at [90, 305] on li "Tablet User · (352) 275-6673 Oct 11, 2025 2:15:37 AM at Peabody - Ambient Peabo…" at bounding box center [201, 368] width 229 height 147
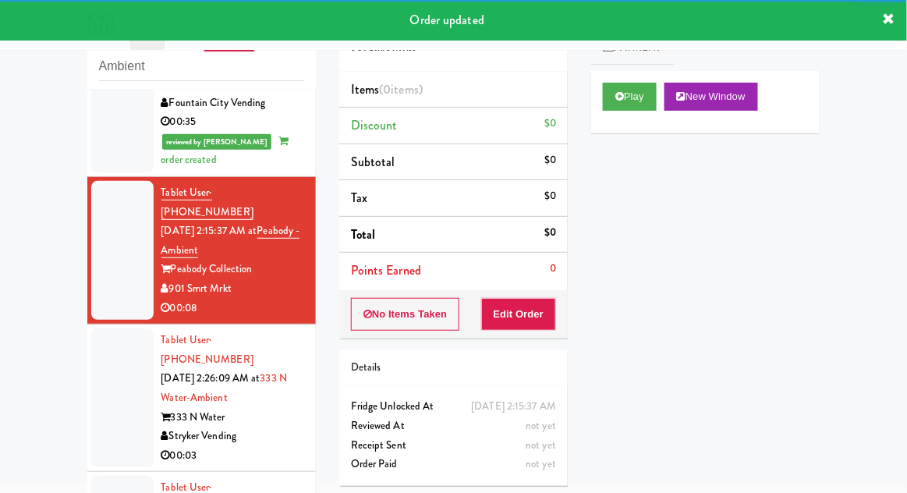
scroll to position [695, 0]
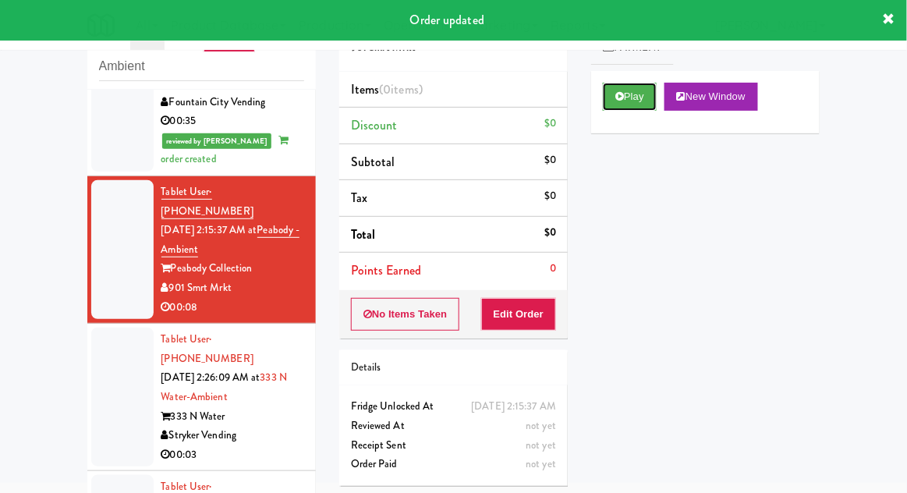
click at [614, 89] on button "Play" at bounding box center [630, 97] width 54 height 28
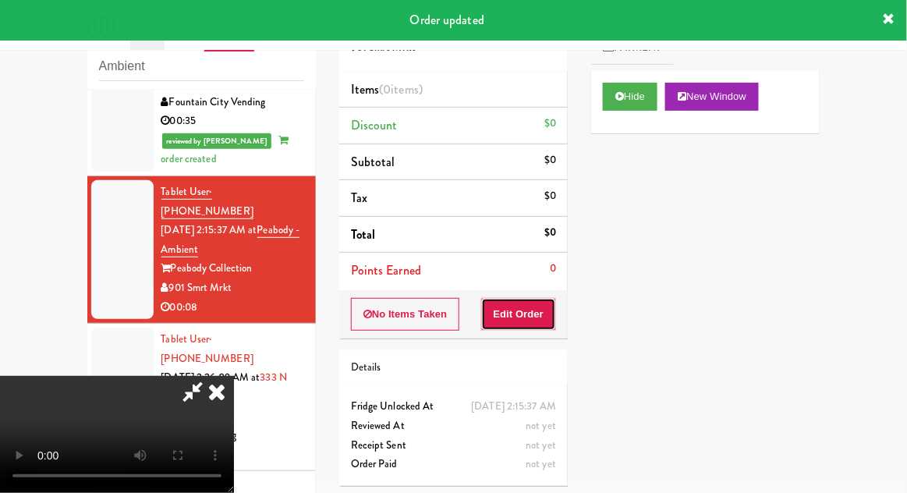
click at [535, 308] on button "Edit Order" at bounding box center [519, 314] width 76 height 33
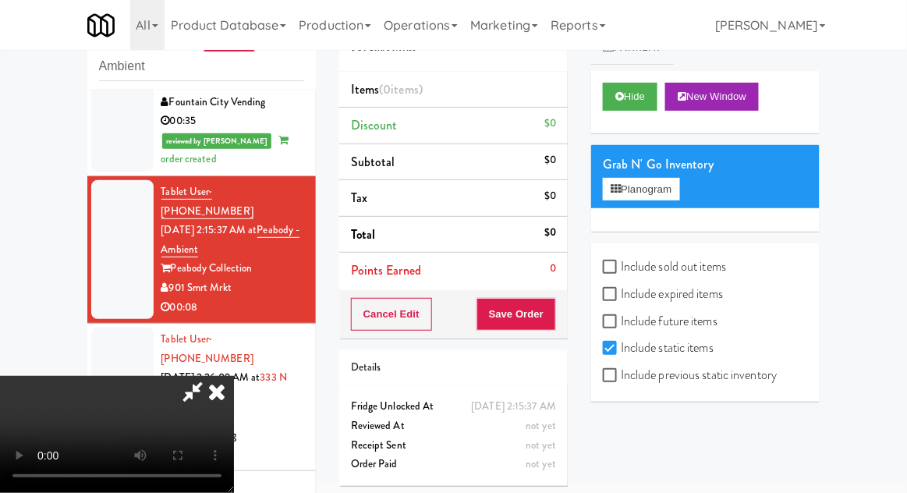
click at [641, 272] on label "Include sold out items" at bounding box center [664, 266] width 123 height 23
click at [621, 272] on input "Include sold out items" at bounding box center [612, 267] width 18 height 12
checkbox input "true"
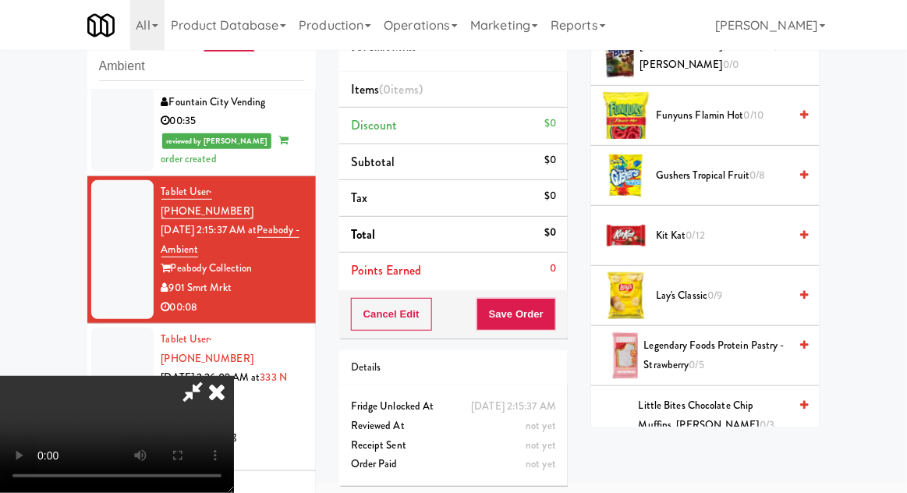
scroll to position [815, 0]
click at [705, 229] on span "0/12" at bounding box center [695, 236] width 19 height 15
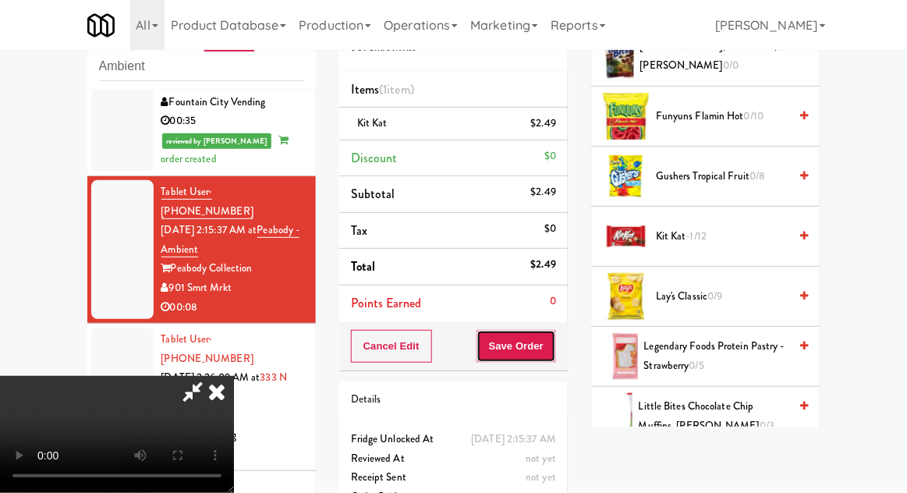
click at [555, 349] on button "Save Order" at bounding box center [517, 346] width 80 height 33
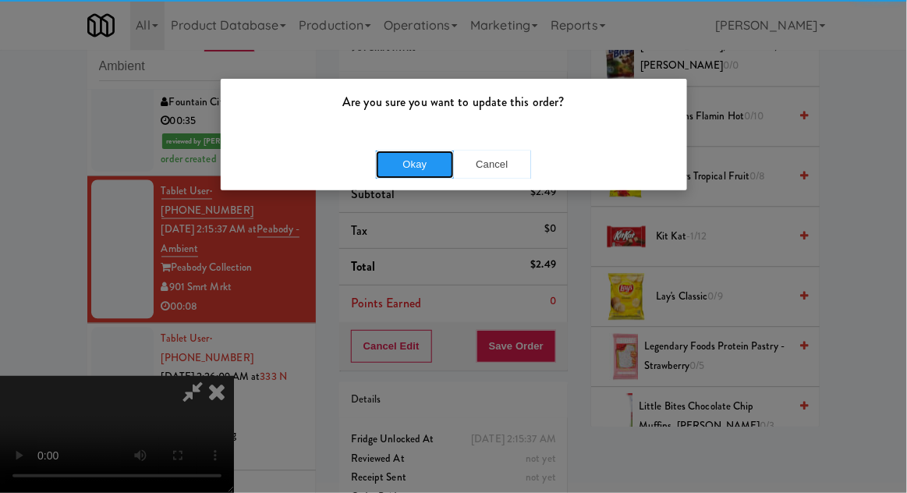
click at [411, 158] on button "Okay" at bounding box center [415, 165] width 78 height 28
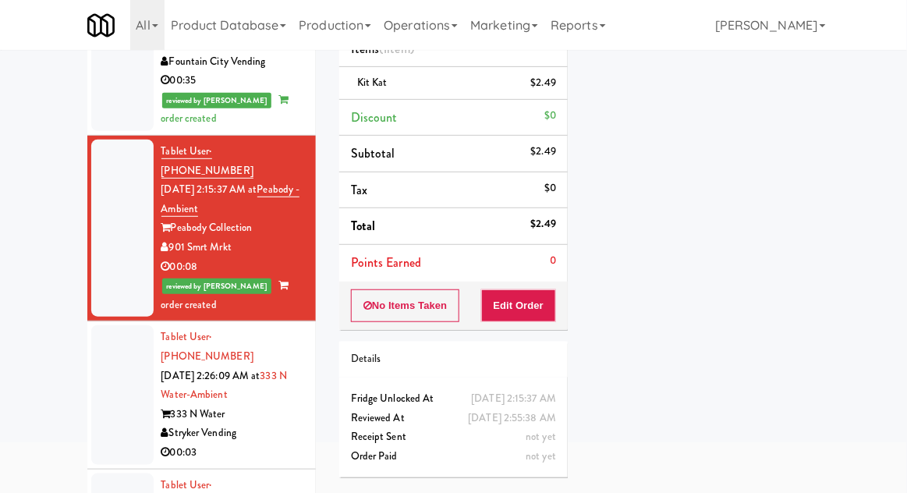
scroll to position [119, 0]
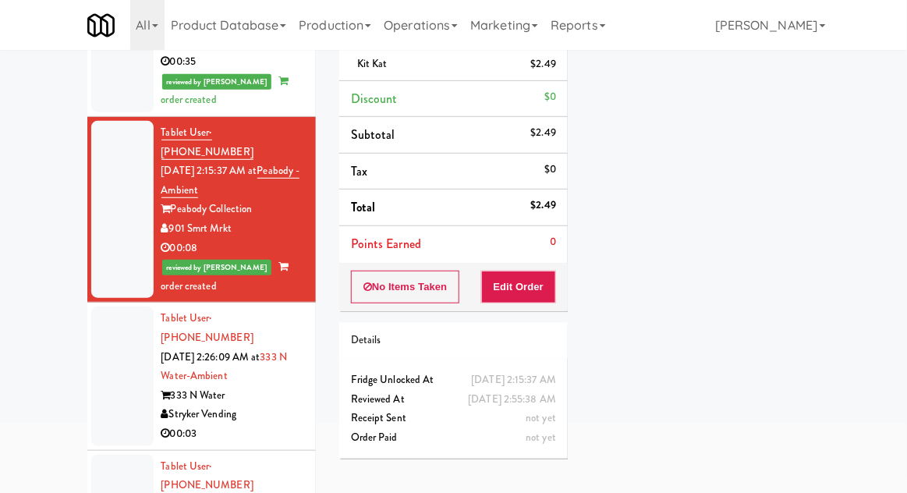
click at [107, 310] on div at bounding box center [122, 376] width 62 height 139
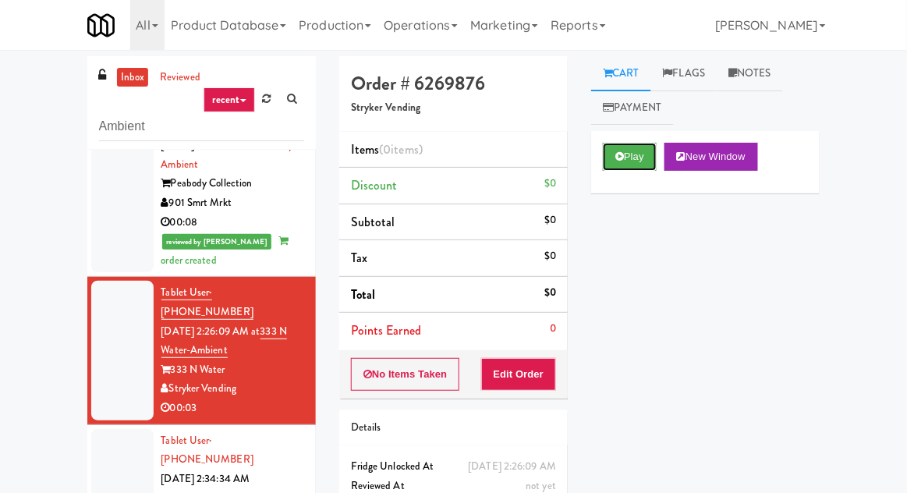
click at [619, 158] on icon at bounding box center [619, 156] width 9 height 10
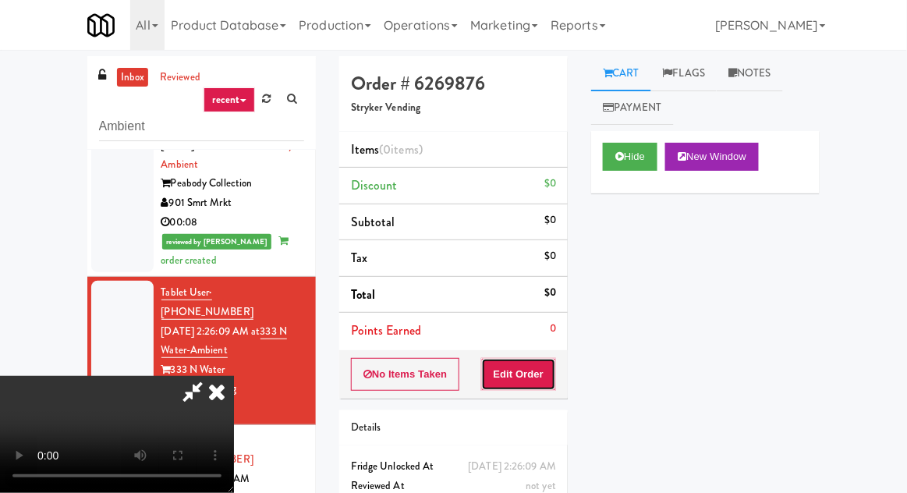
click at [550, 359] on button "Edit Order" at bounding box center [519, 374] width 76 height 33
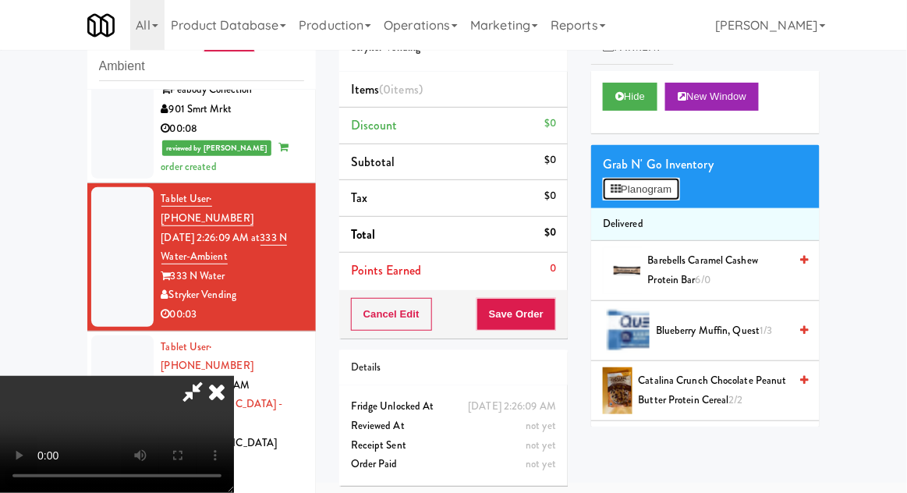
click at [675, 179] on button "Planogram" at bounding box center [641, 189] width 76 height 23
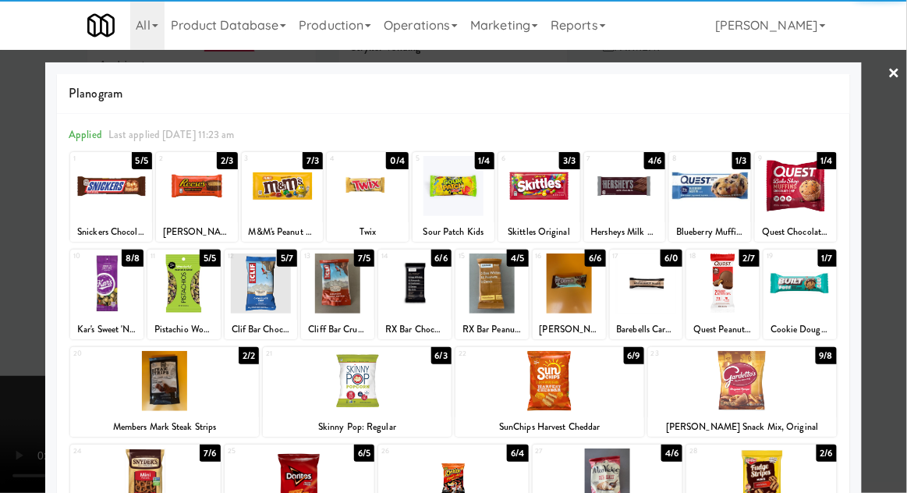
click at [106, 196] on div at bounding box center [111, 186] width 82 height 60
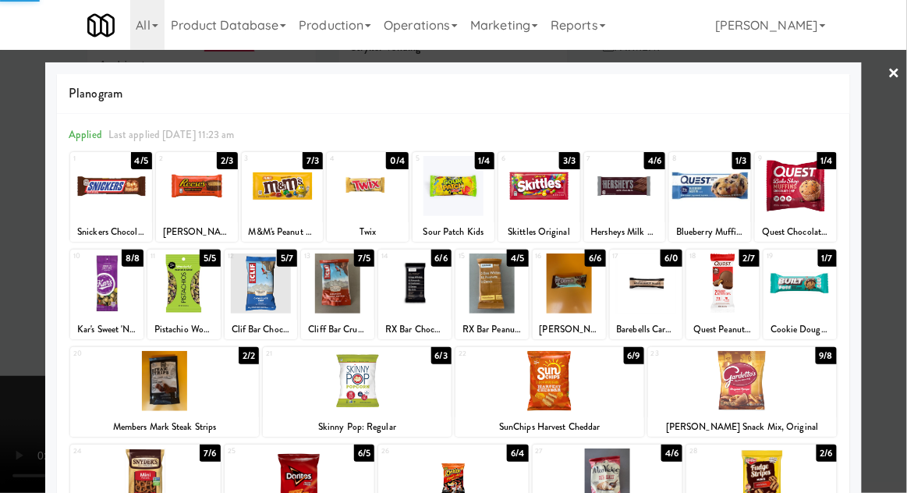
click at [900, 115] on div at bounding box center [453, 246] width 907 height 493
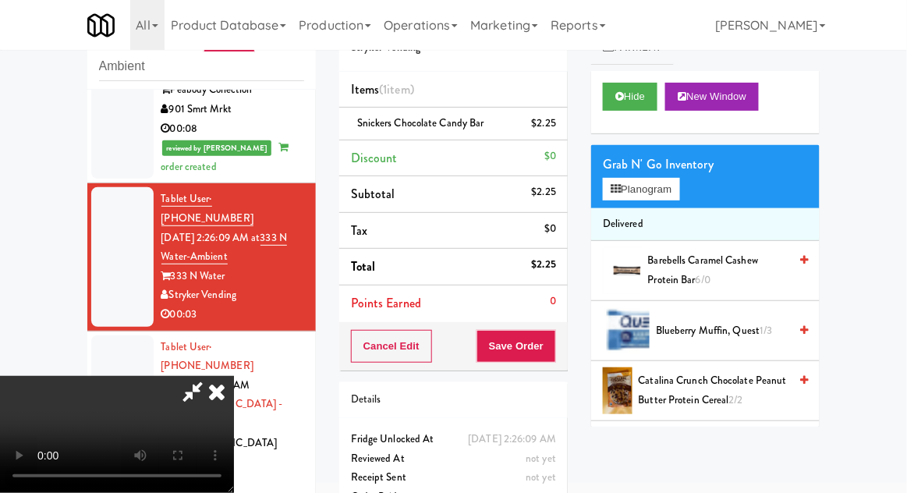
scroll to position [57, 0]
click at [555, 353] on button "Save Order" at bounding box center [517, 346] width 80 height 33
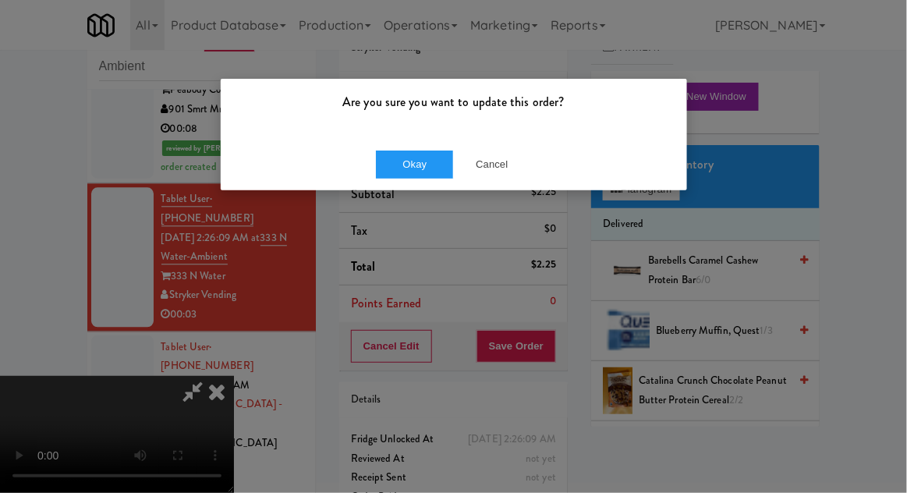
click at [402, 189] on div "Okay Cancel" at bounding box center [454, 164] width 466 height 52
click at [413, 173] on button "Okay" at bounding box center [415, 165] width 78 height 28
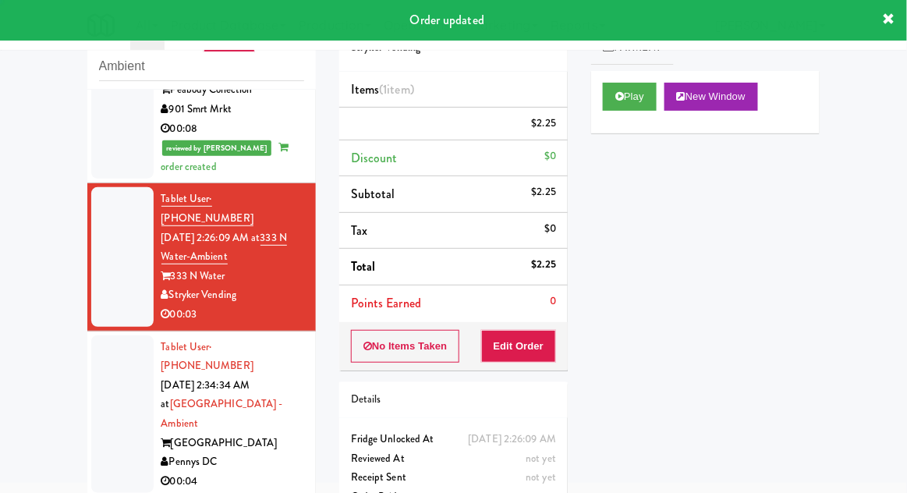
scroll to position [0, 0]
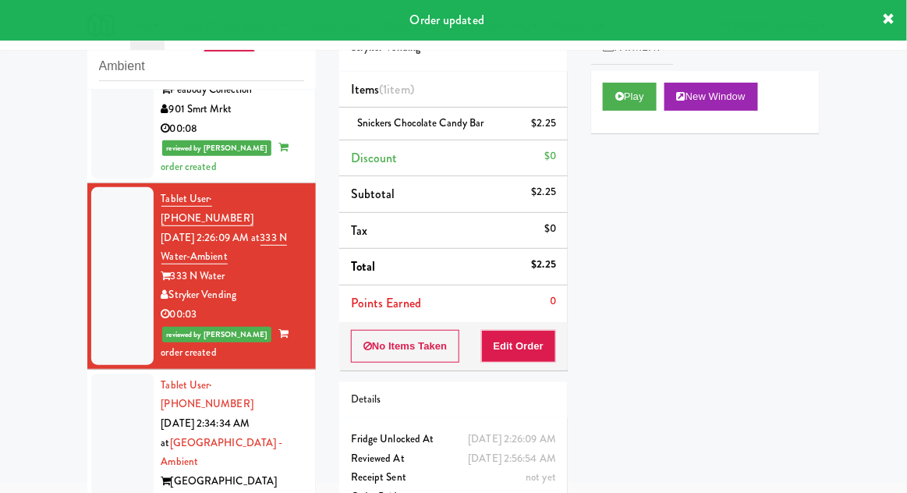
click at [106, 374] on div at bounding box center [122, 453] width 62 height 158
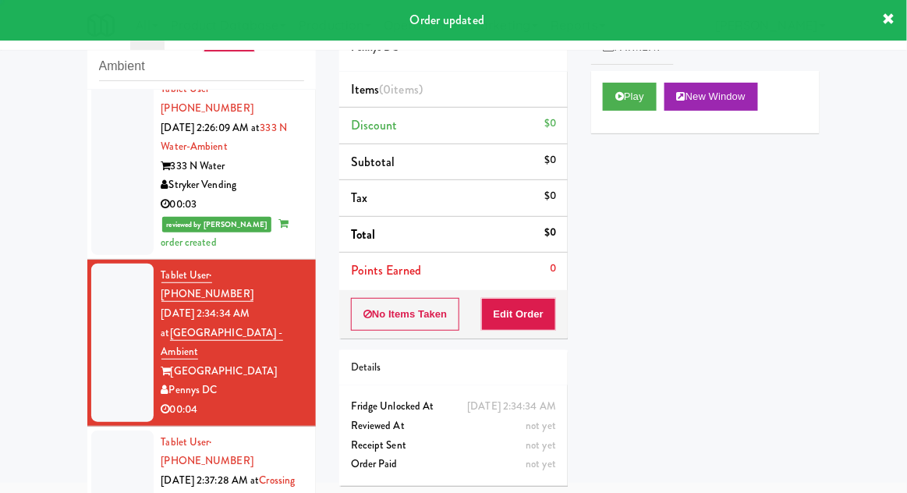
scroll to position [1230, 0]
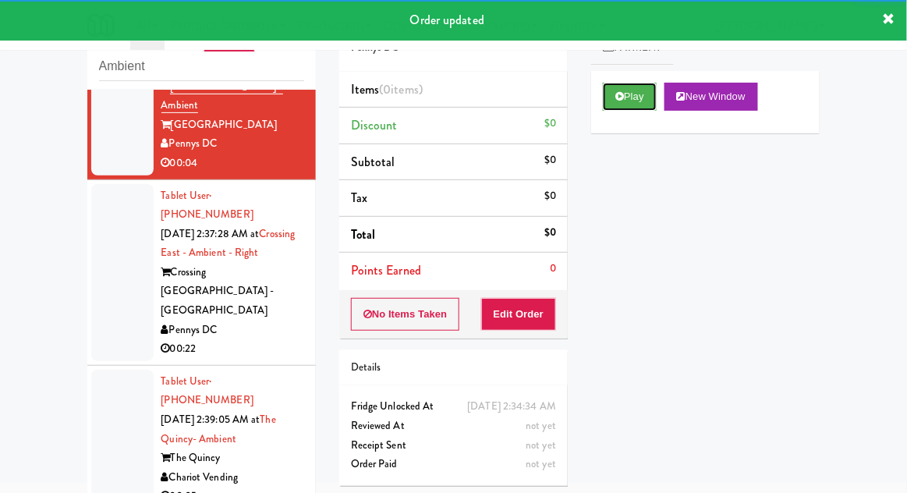
click at [604, 94] on button "Play" at bounding box center [630, 97] width 54 height 28
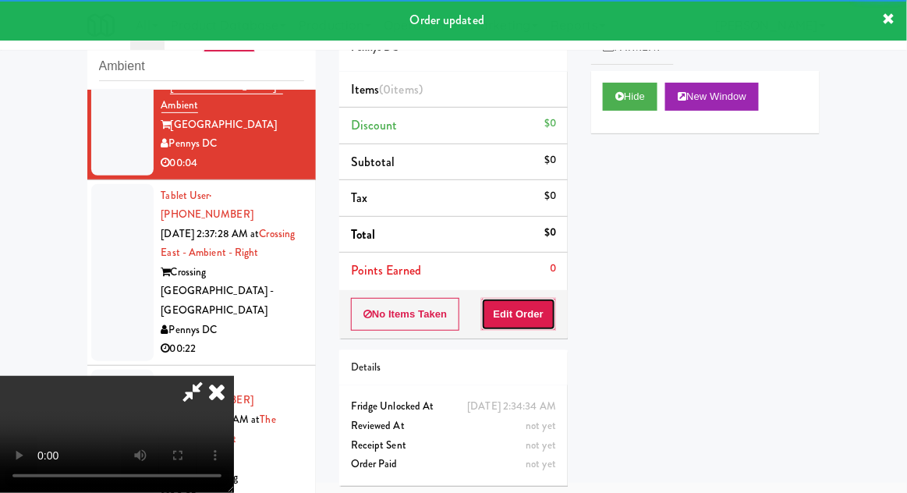
click at [541, 325] on button "Edit Order" at bounding box center [519, 314] width 76 height 33
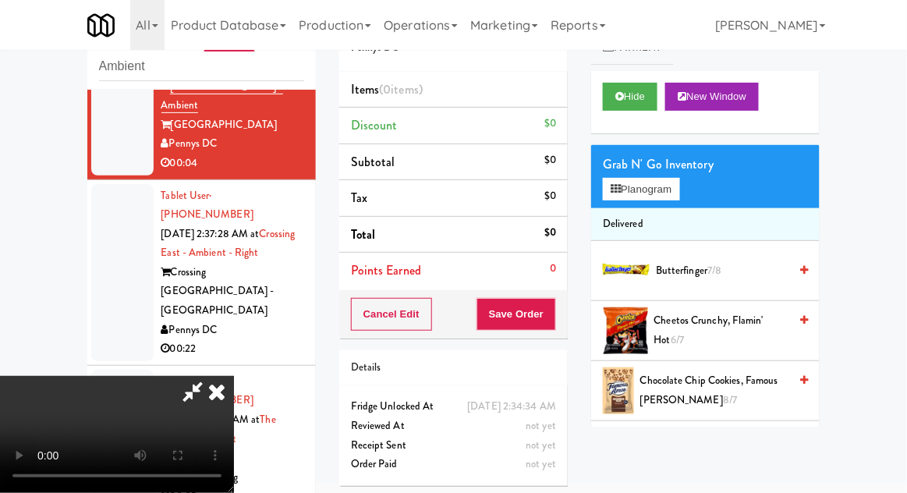
scroll to position [0, 0]
click at [640, 161] on div "Grab N' Go Inventory" at bounding box center [705, 164] width 205 height 23
click at [662, 197] on button "Planogram" at bounding box center [641, 189] width 76 height 23
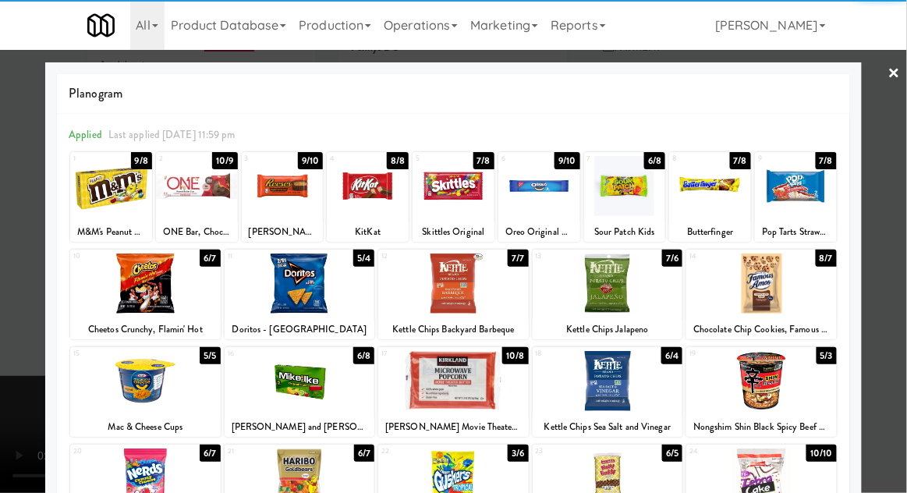
click at [291, 377] on div at bounding box center [300, 381] width 151 height 60
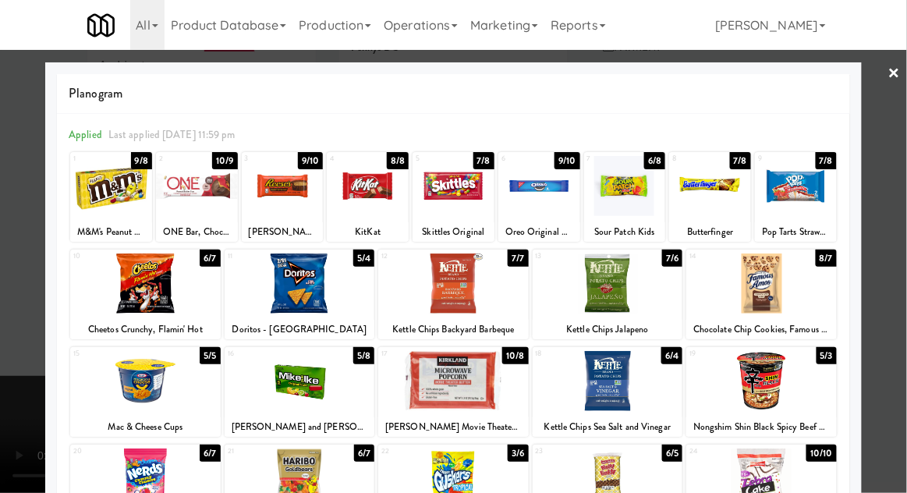
click at [906, 204] on div at bounding box center [453, 246] width 907 height 493
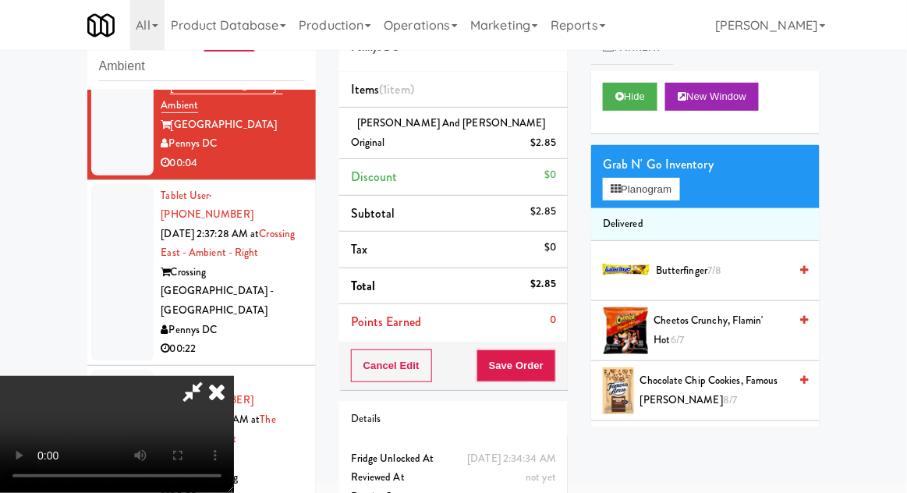
scroll to position [57, 0]
click at [555, 349] on button "Save Order" at bounding box center [517, 365] width 80 height 33
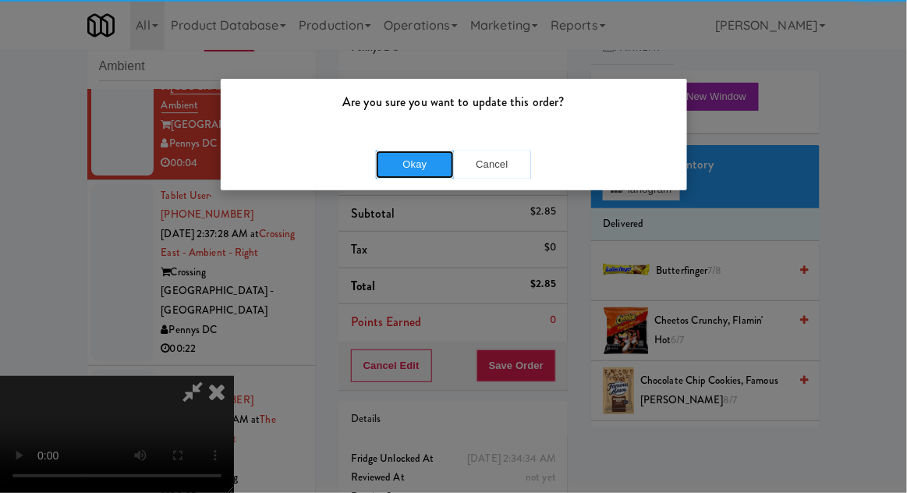
click at [421, 169] on button "Okay" at bounding box center [415, 165] width 78 height 28
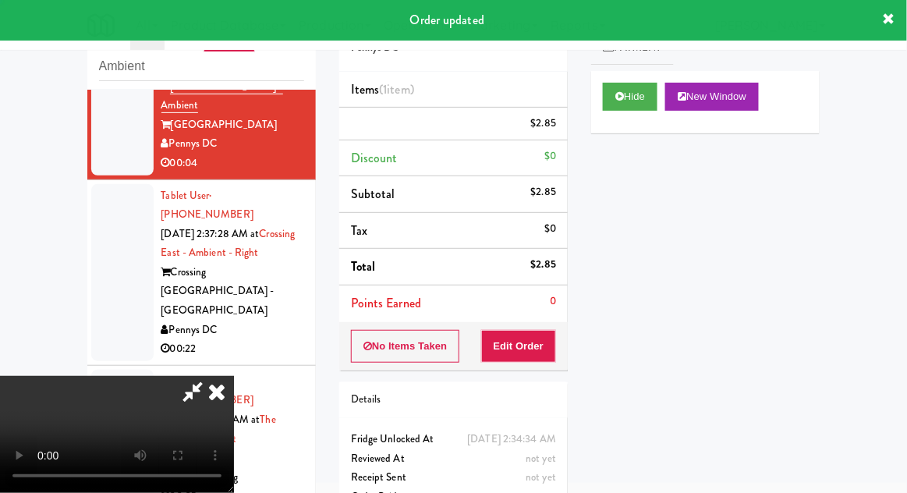
scroll to position [0, 0]
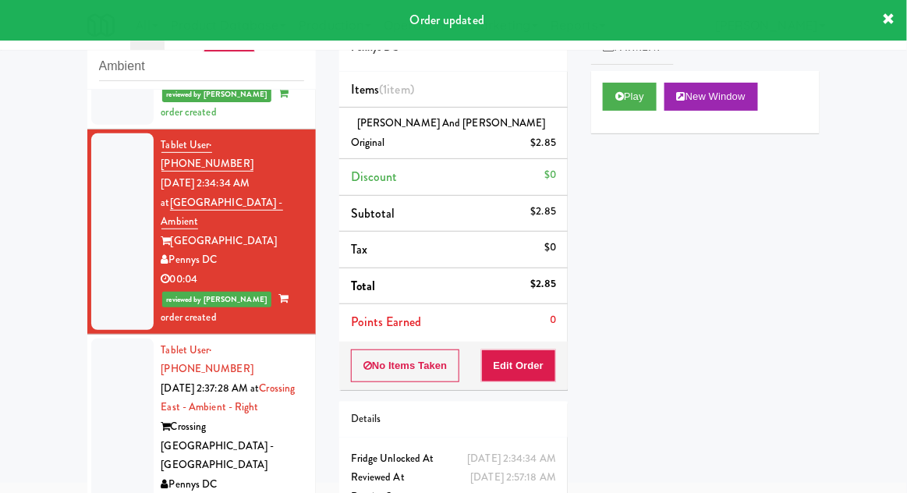
click at [102, 339] on div at bounding box center [122, 427] width 62 height 177
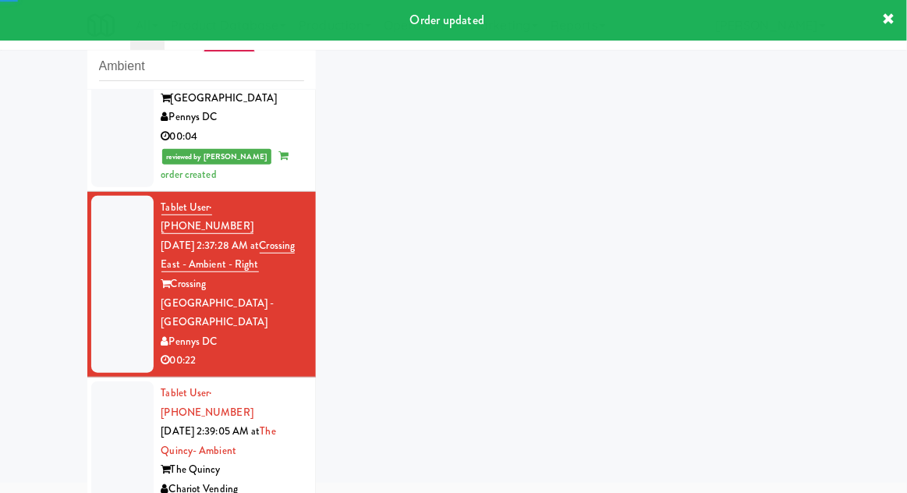
scroll to position [1268, 0]
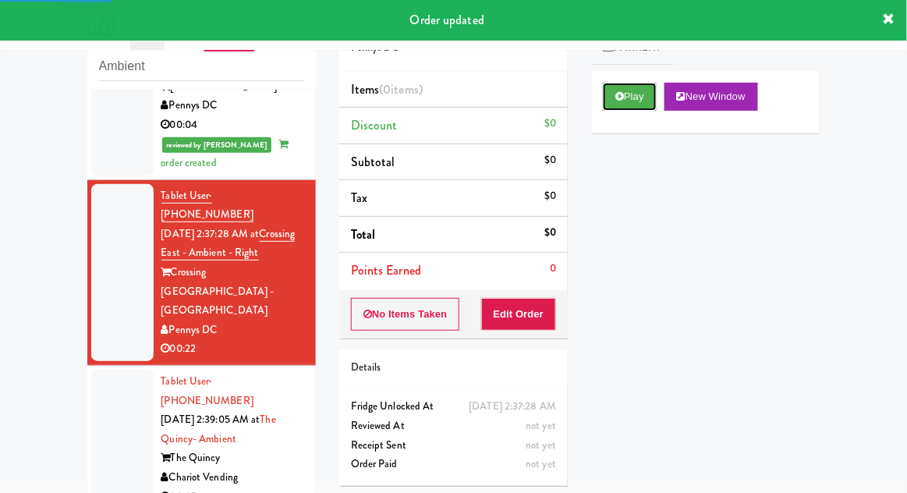
click at [605, 101] on button "Play" at bounding box center [630, 97] width 54 height 28
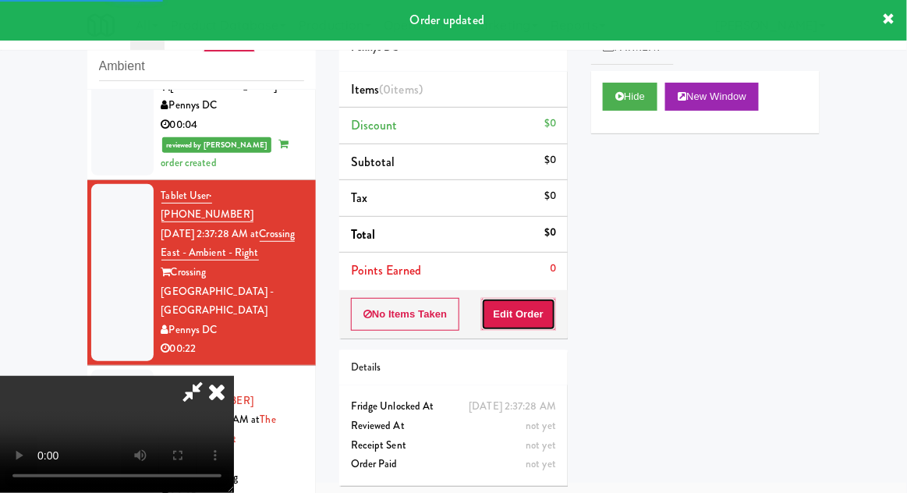
click at [518, 312] on button "Edit Order" at bounding box center [519, 314] width 76 height 33
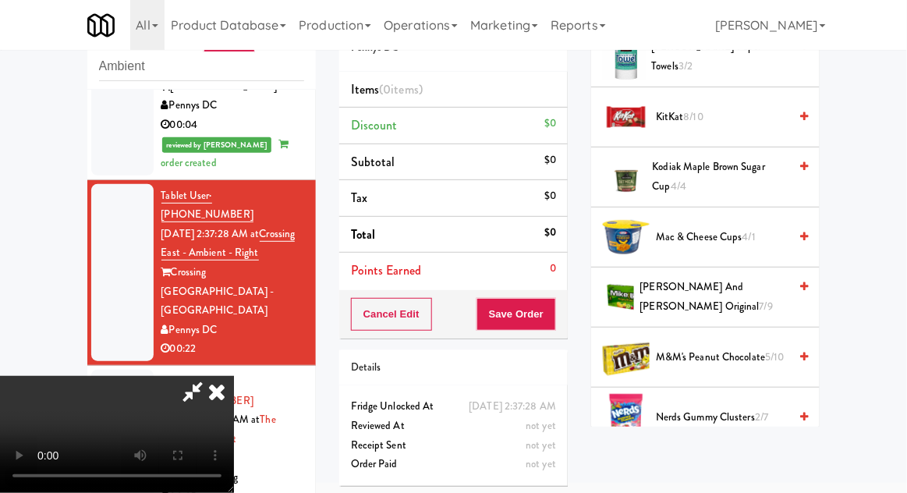
scroll to position [877, 0]
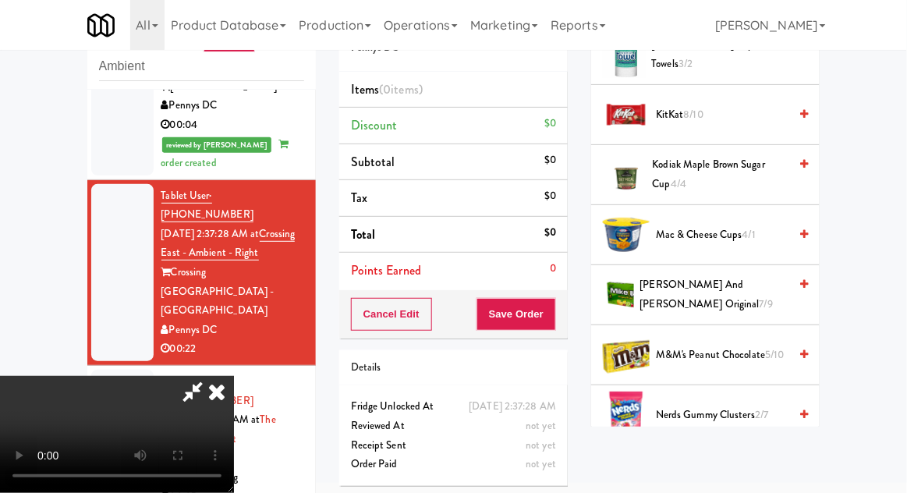
click at [737, 225] on span "Mac & Cheese Cups 4/1" at bounding box center [722, 234] width 133 height 19
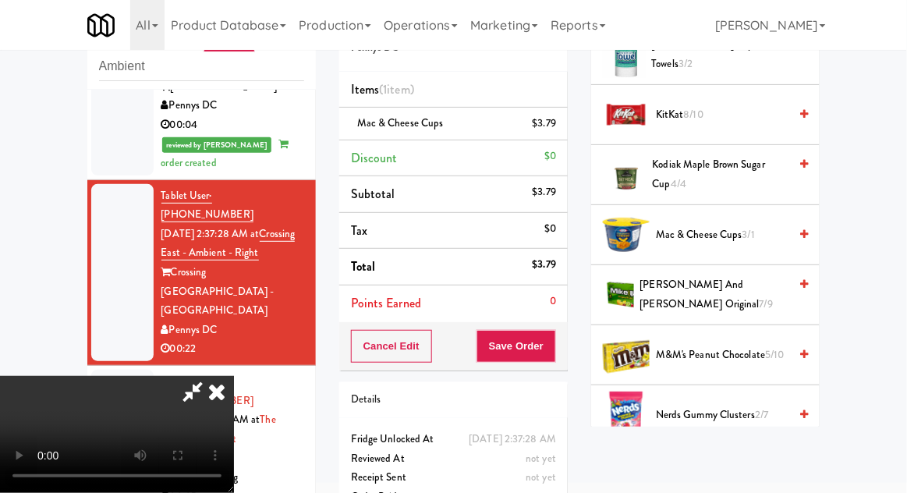
click at [744, 232] on span "3/1" at bounding box center [749, 234] width 12 height 15
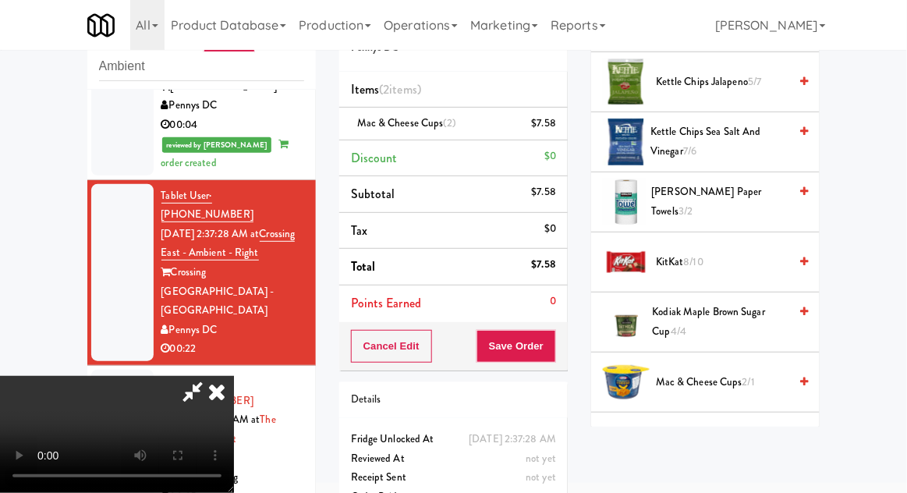
scroll to position [697, 0]
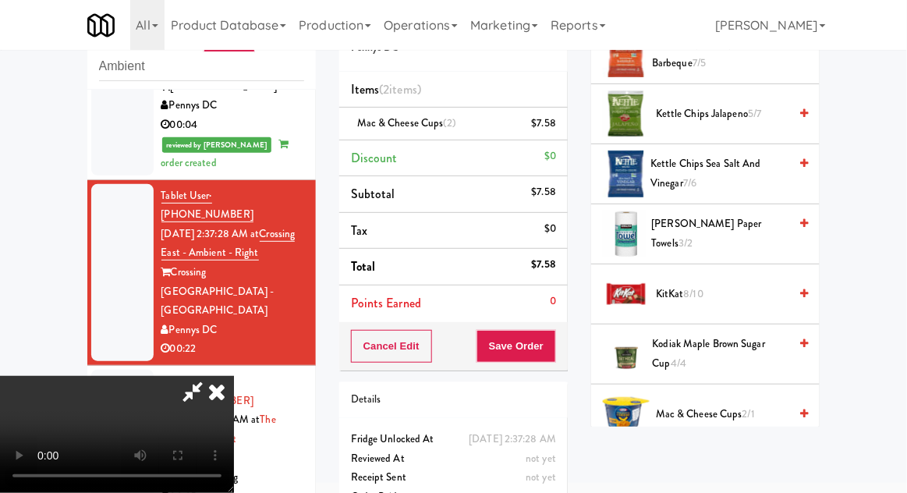
click at [736, 180] on span "Kettle Chips Sea Salt and Vinegar 7/6" at bounding box center [720, 173] width 138 height 38
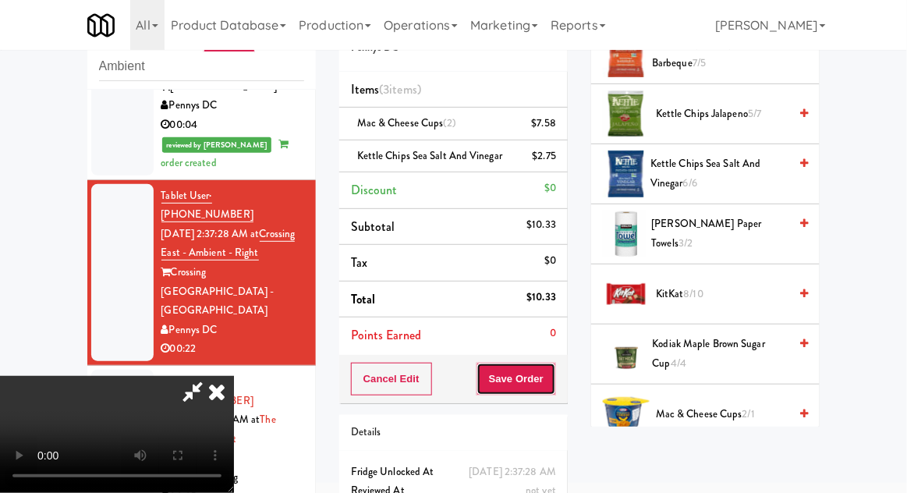
click at [553, 370] on button "Save Order" at bounding box center [517, 379] width 80 height 33
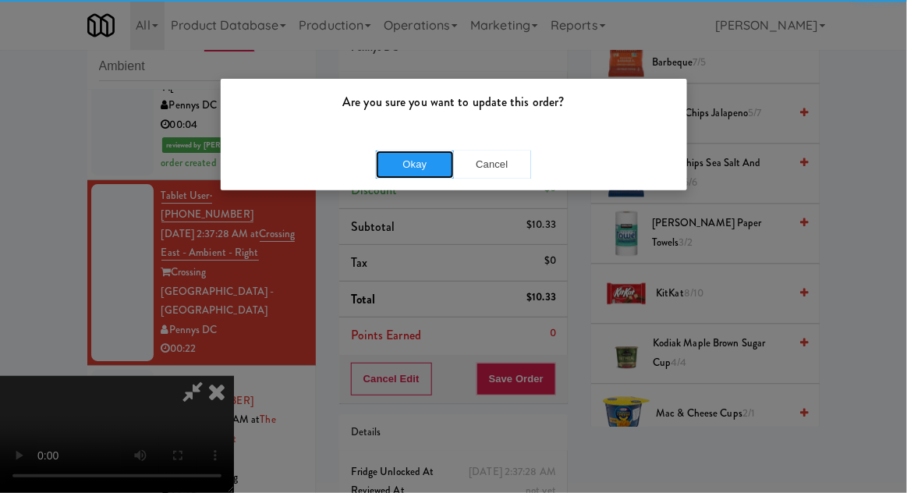
click at [387, 165] on button "Okay" at bounding box center [415, 165] width 78 height 28
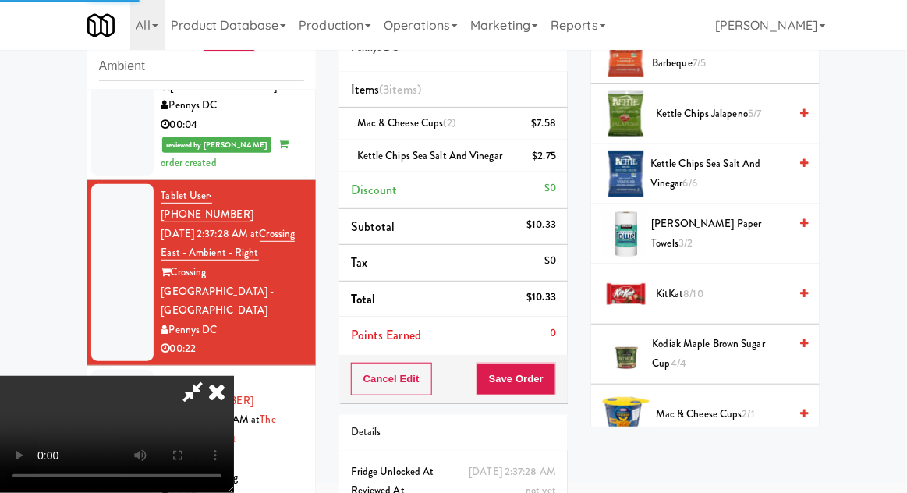
scroll to position [154, 0]
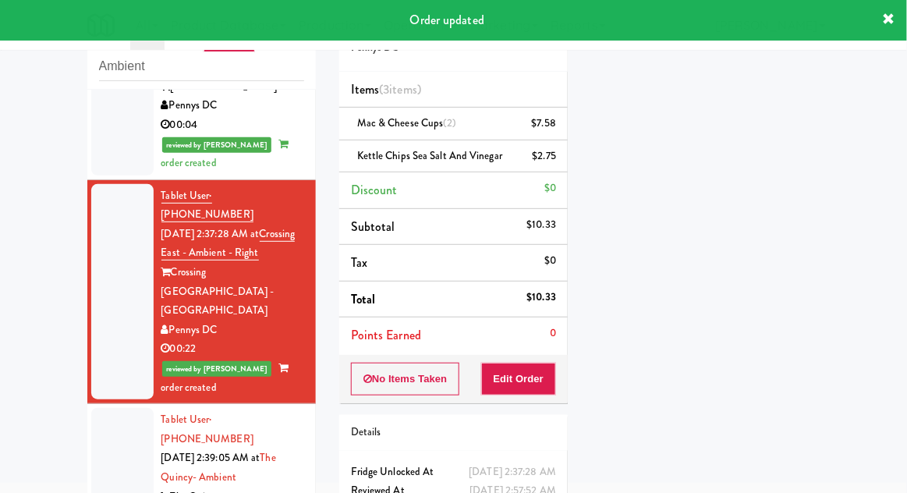
click at [106, 408] on div at bounding box center [122, 477] width 62 height 139
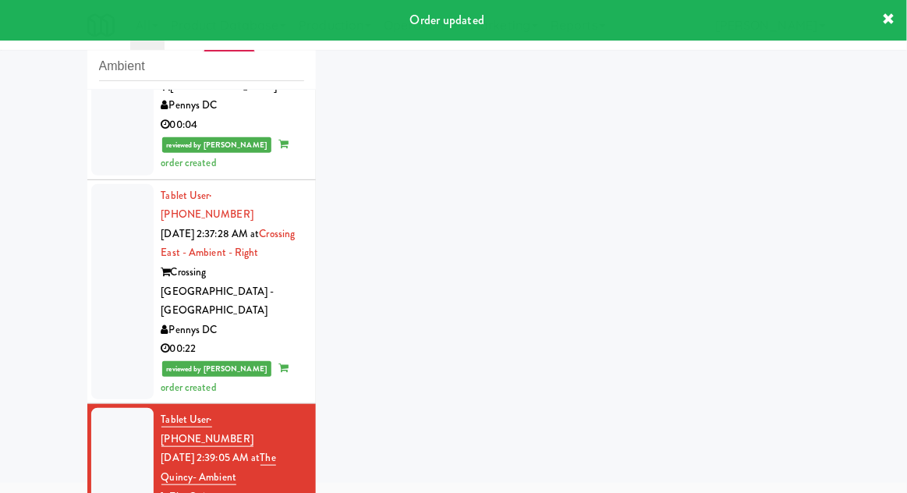
scroll to position [1306, 0]
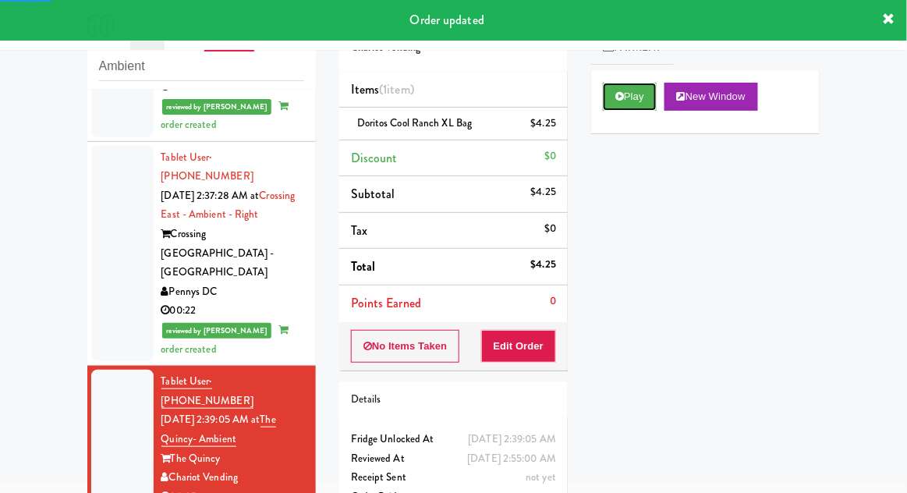
click at [631, 108] on button "Play" at bounding box center [630, 97] width 54 height 28
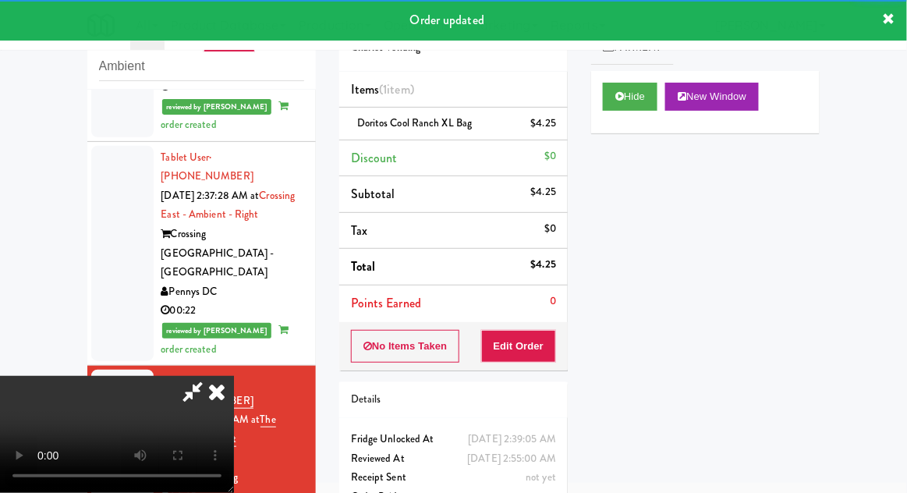
click at [222, 407] on icon at bounding box center [217, 391] width 34 height 31
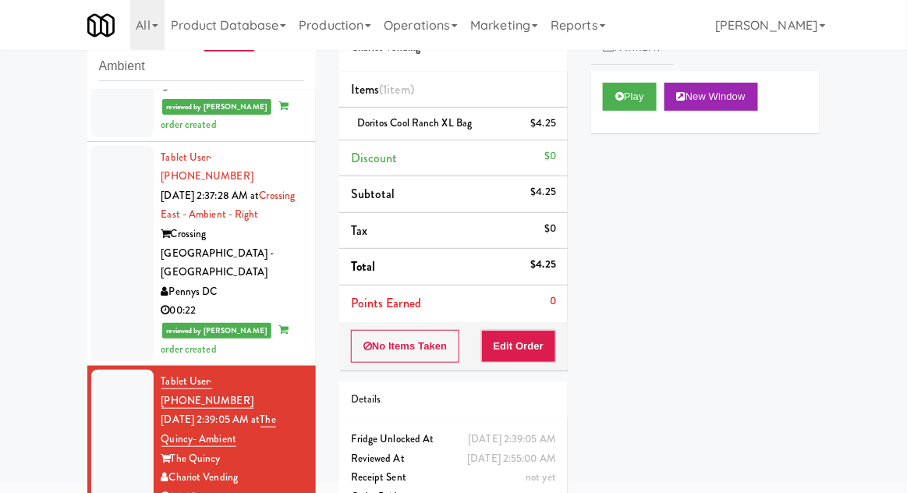
click at [69, 394] on div "inbox reviewed recent all unclear take inventory issue suspicious failed recent…" at bounding box center [453, 282] width 907 height 573
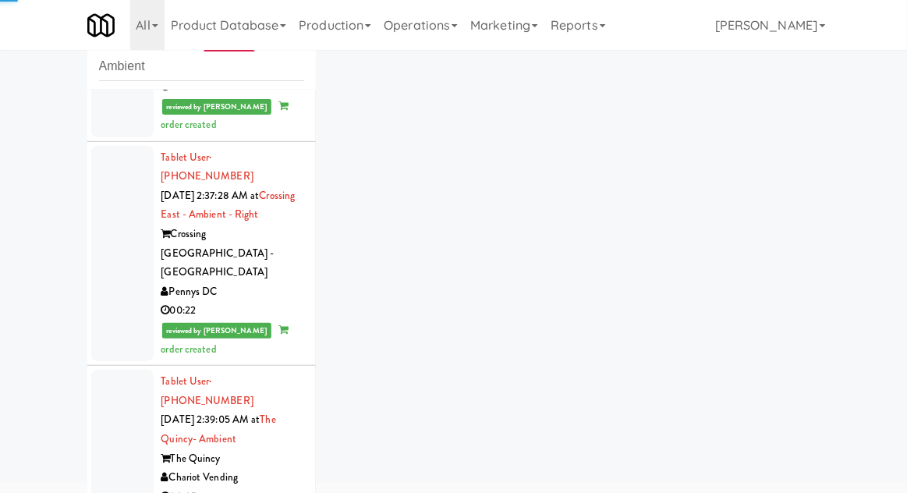
scroll to position [1326, 0]
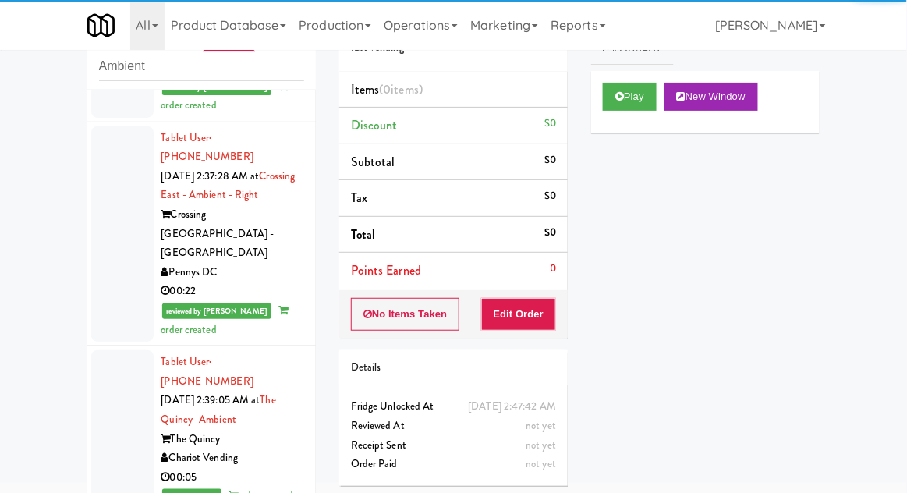
click at [616, 62] on link "Payment" at bounding box center [632, 47] width 83 height 35
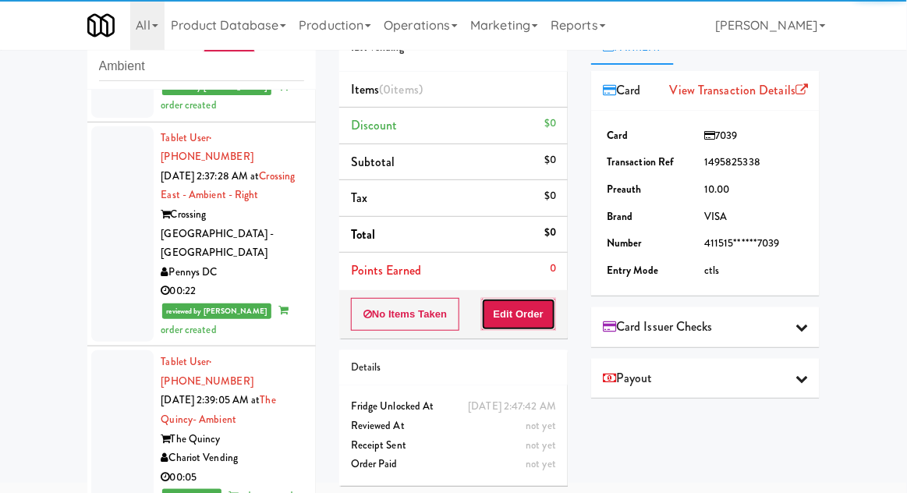
click at [550, 310] on button "Edit Order" at bounding box center [519, 314] width 76 height 33
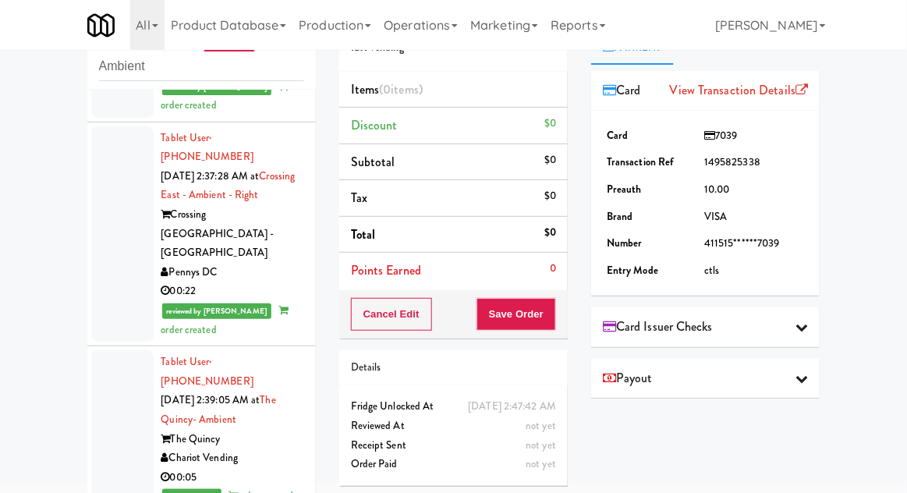
scroll to position [0, 0]
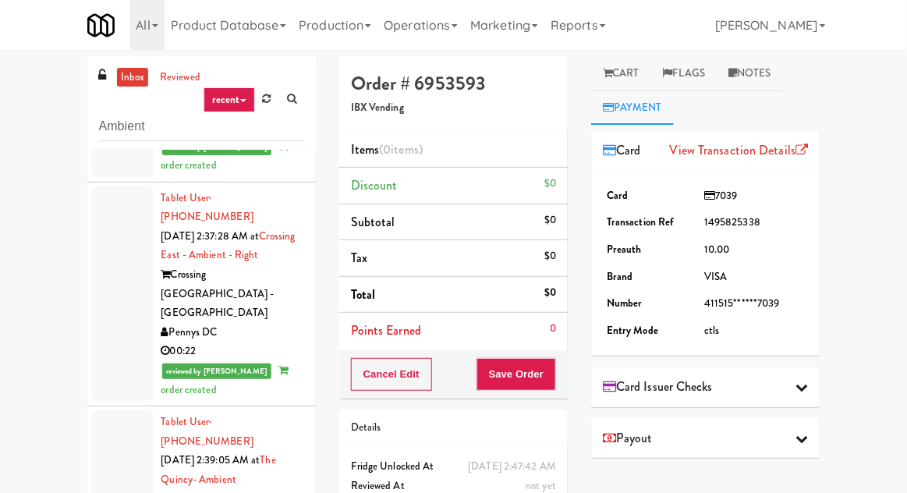
click at [619, 66] on link "Cart" at bounding box center [621, 73] width 60 height 35
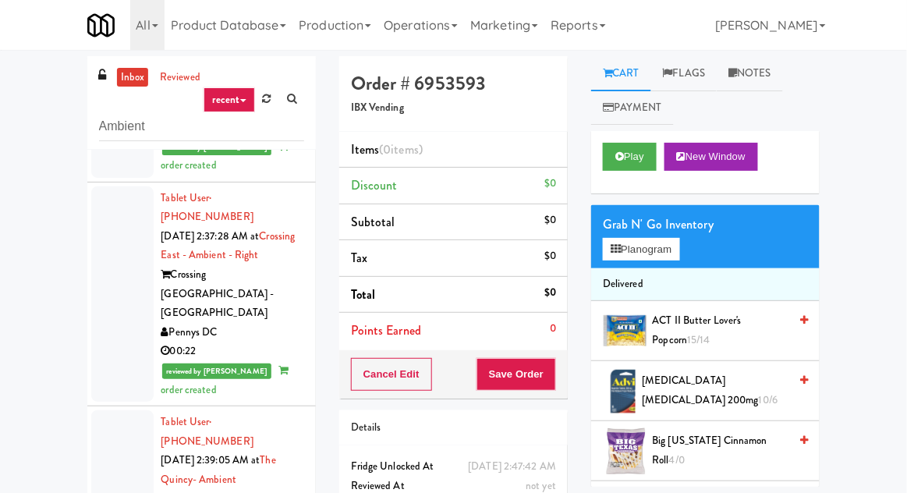
scroll to position [60, 0]
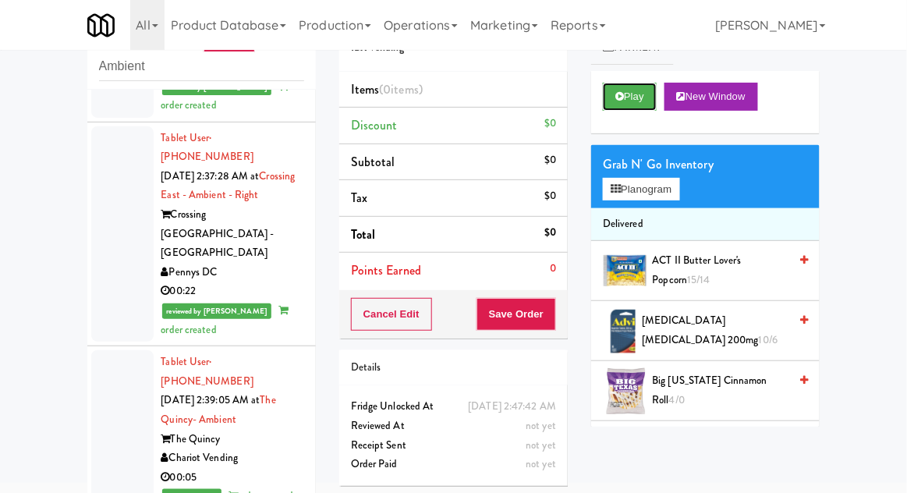
click at [608, 104] on button "Play" at bounding box center [630, 97] width 54 height 28
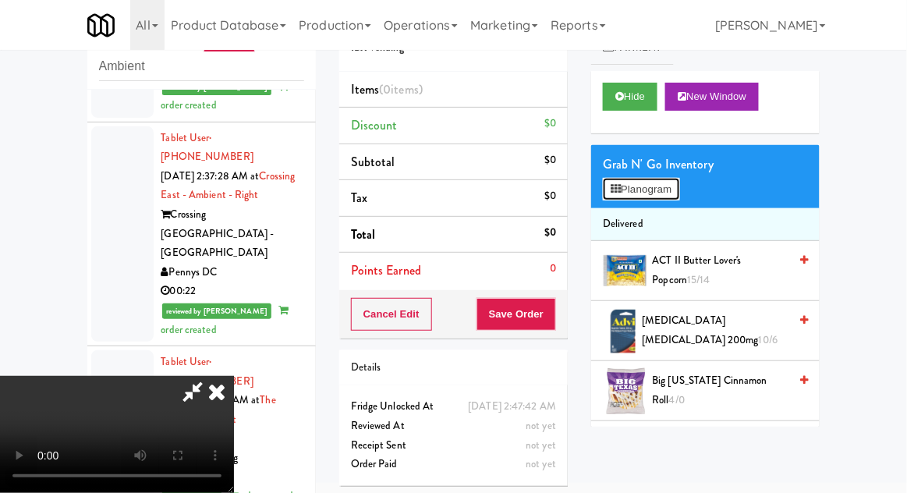
click at [671, 181] on button "Planogram" at bounding box center [641, 189] width 76 height 23
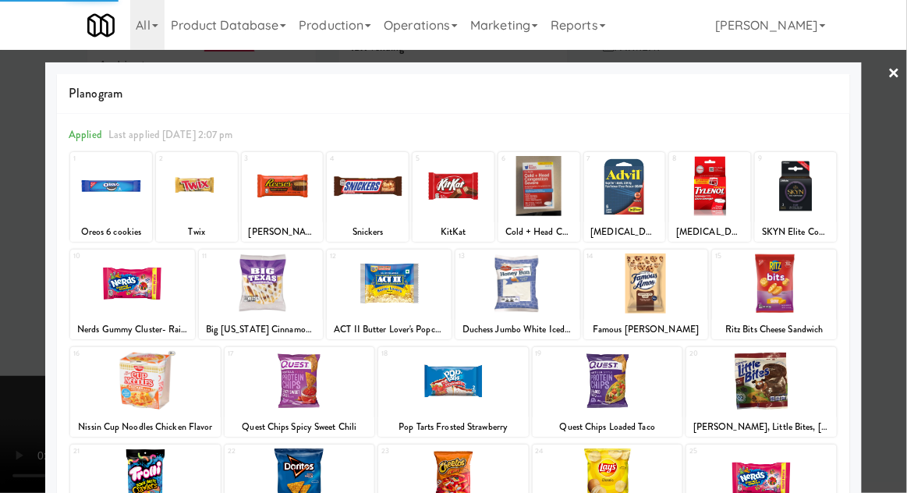
click at [134, 283] on div at bounding box center [132, 283] width 125 height 60
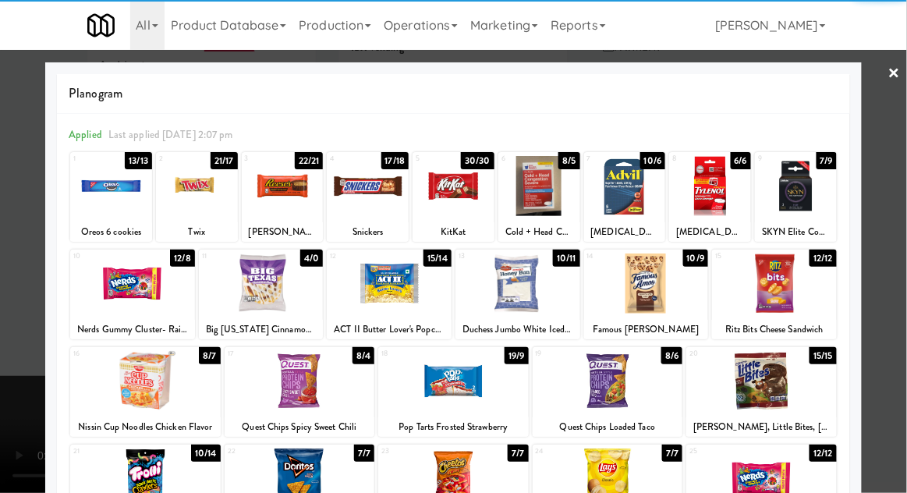
click at [135, 282] on div at bounding box center [132, 283] width 125 height 60
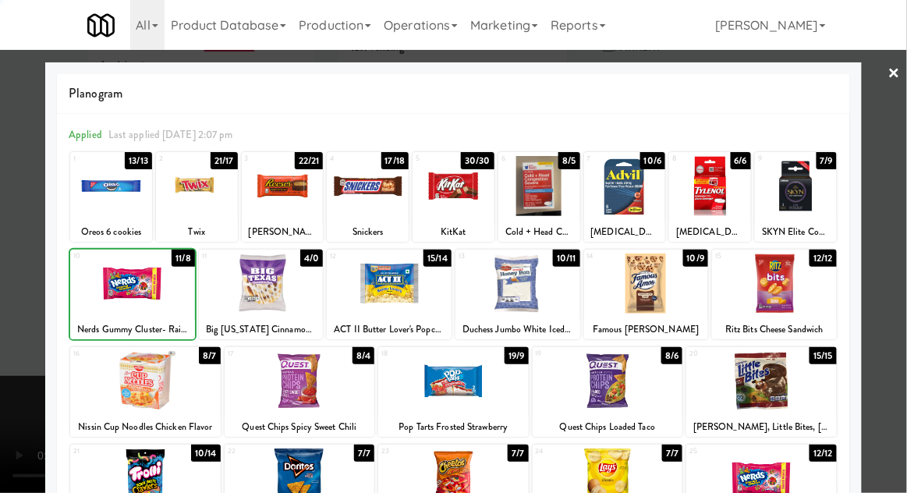
click at [898, 187] on div at bounding box center [453, 246] width 907 height 493
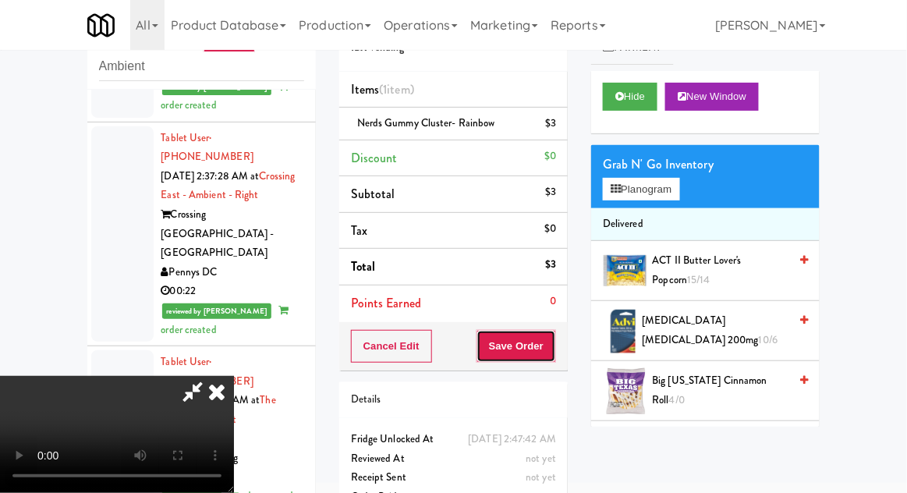
click at [551, 356] on button "Save Order" at bounding box center [517, 346] width 80 height 33
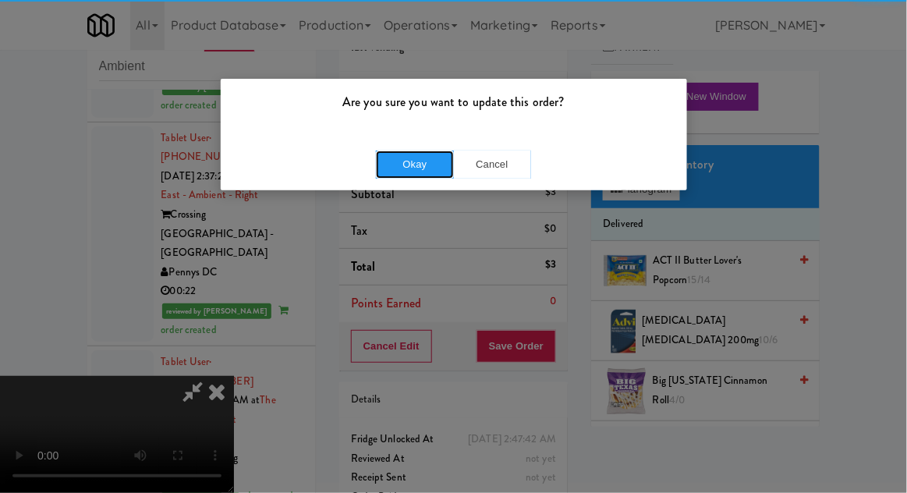
click at [427, 168] on button "Okay" at bounding box center [415, 165] width 78 height 28
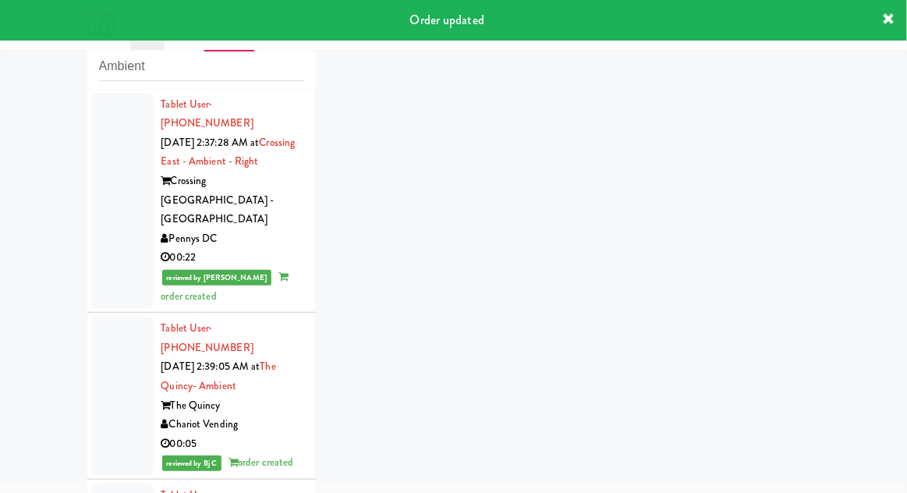
scroll to position [1364, 0]
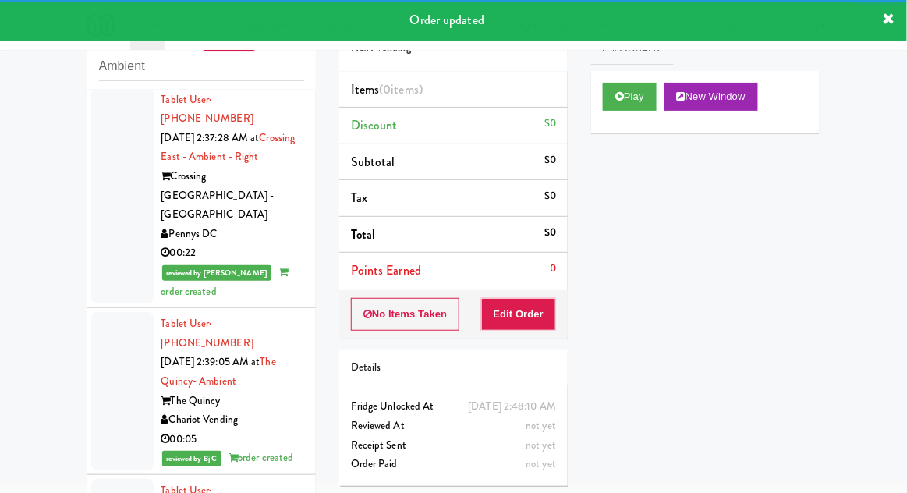
click at [122, 312] on div at bounding box center [122, 391] width 62 height 158
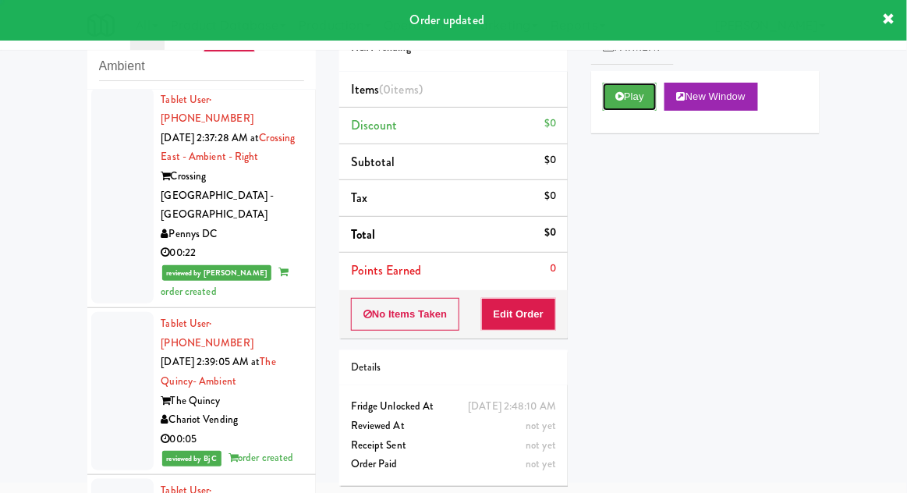
click at [606, 101] on button "Play" at bounding box center [630, 97] width 54 height 28
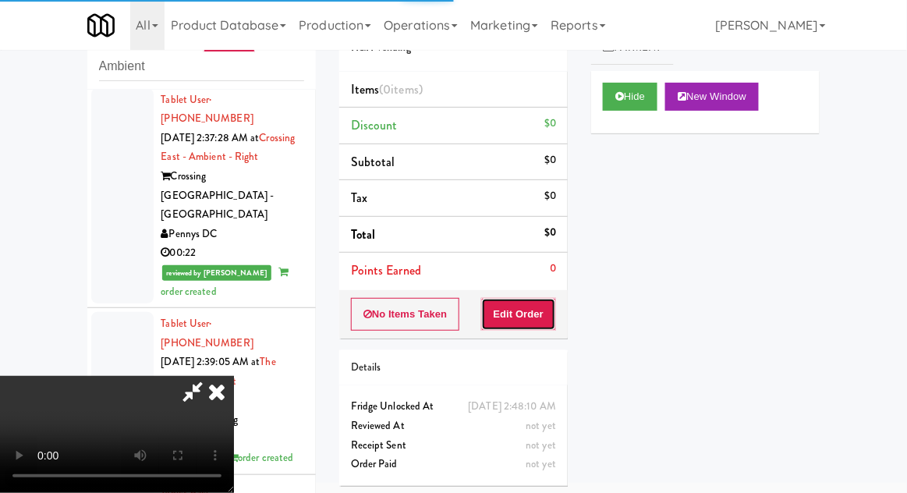
click at [535, 309] on button "Edit Order" at bounding box center [519, 314] width 76 height 33
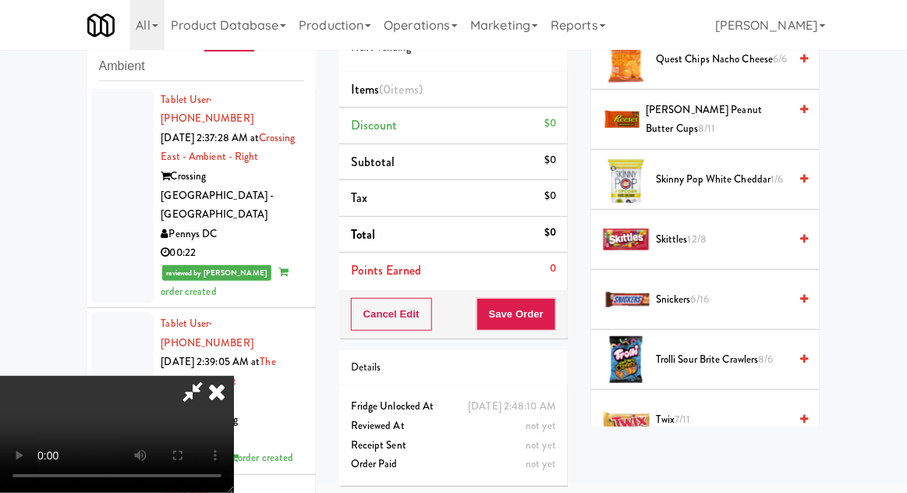
scroll to position [1551, 0]
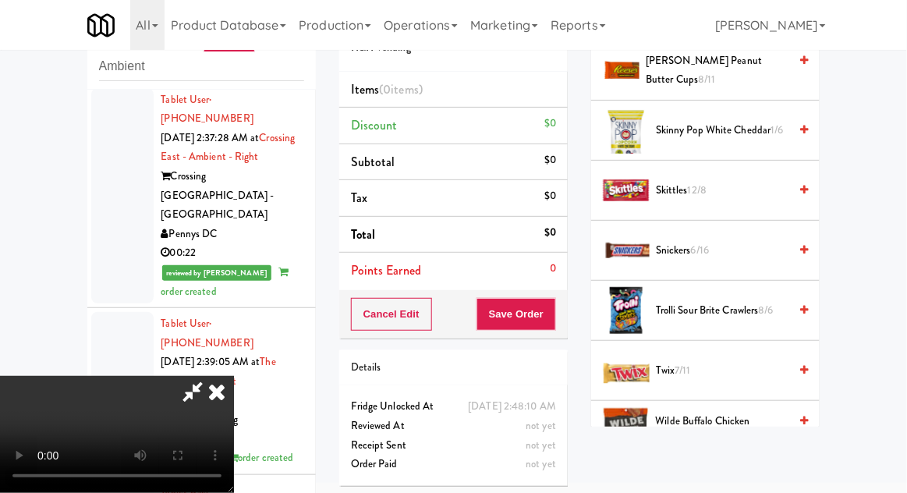
click at [739, 301] on span "Trolli Sour Brite Crawlers 8/6" at bounding box center [722, 310] width 133 height 19
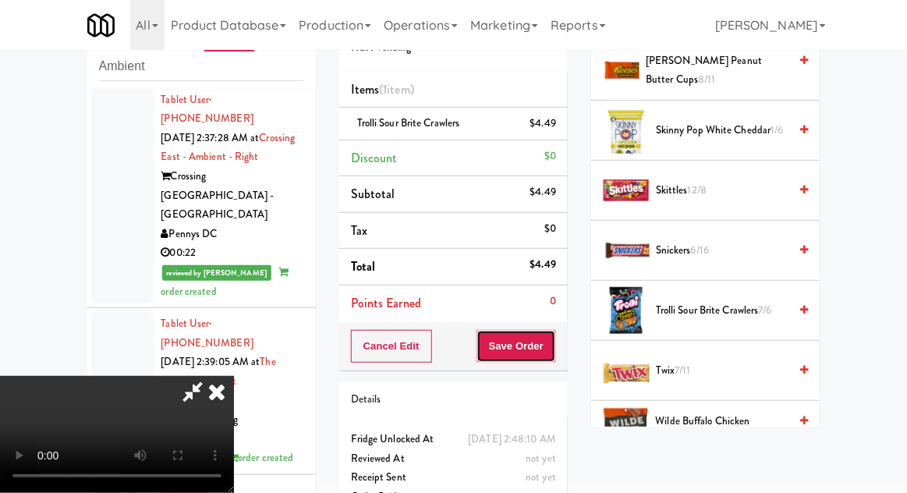
click at [552, 350] on button "Save Order" at bounding box center [517, 346] width 80 height 33
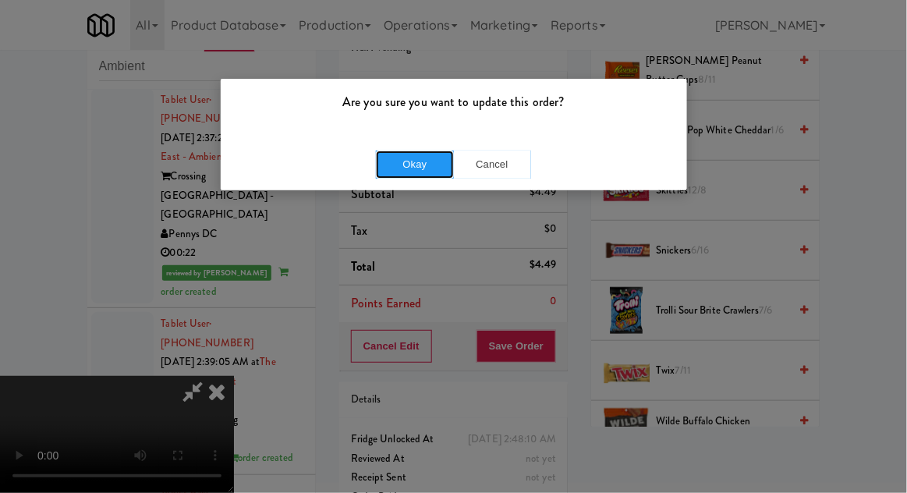
click at [400, 169] on button "Okay" at bounding box center [415, 165] width 78 height 28
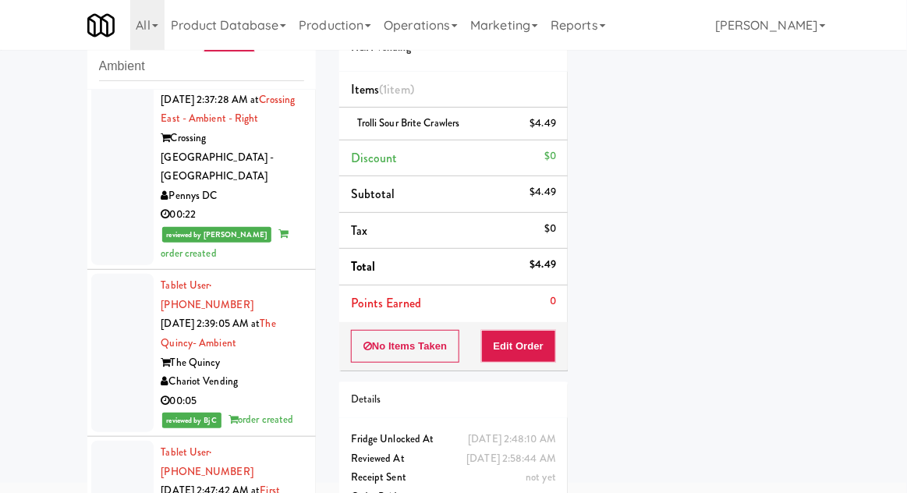
scroll to position [0, 0]
